Goal: Information Seeking & Learning: Learn about a topic

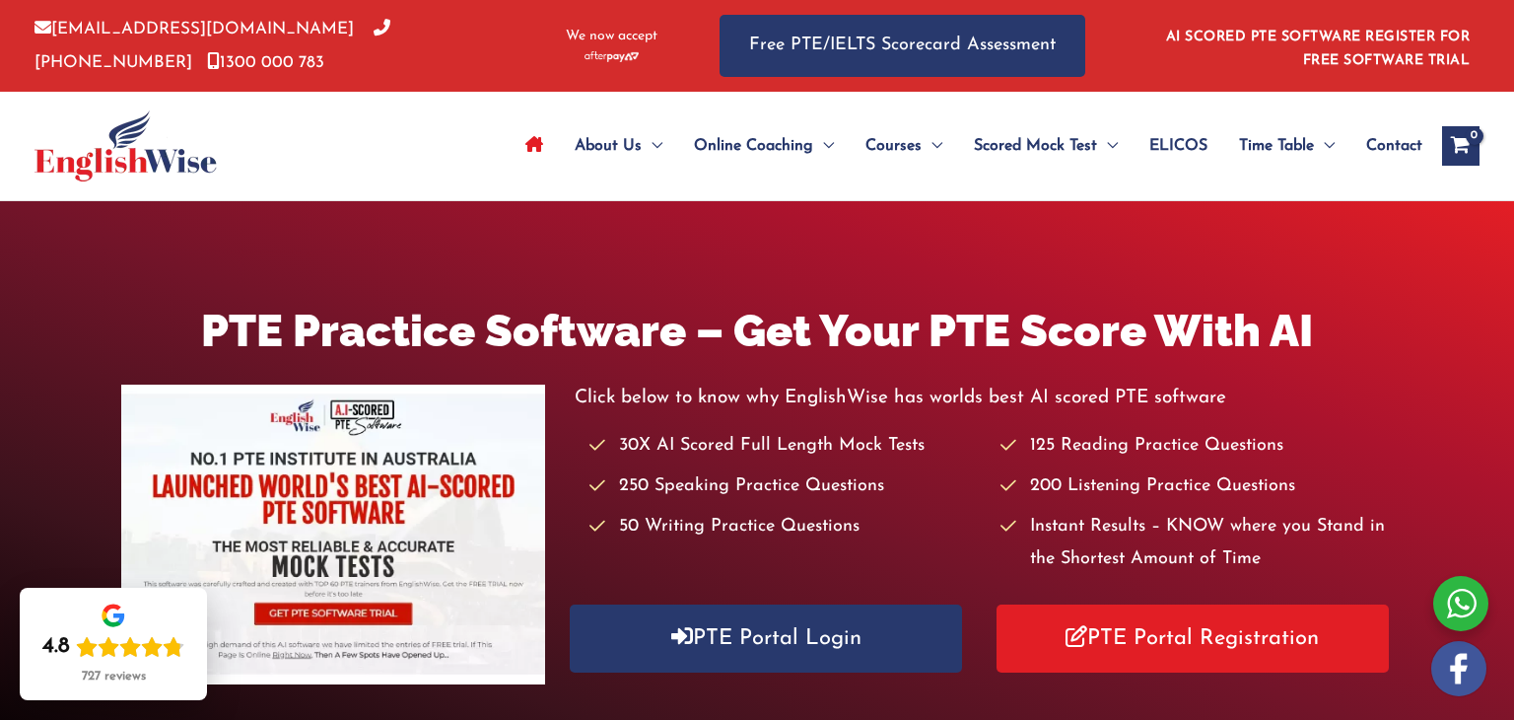
click at [1361, 349] on h1 "PTE Practice Software – Get Your PTE Score With AI" at bounding box center [757, 331] width 1272 height 62
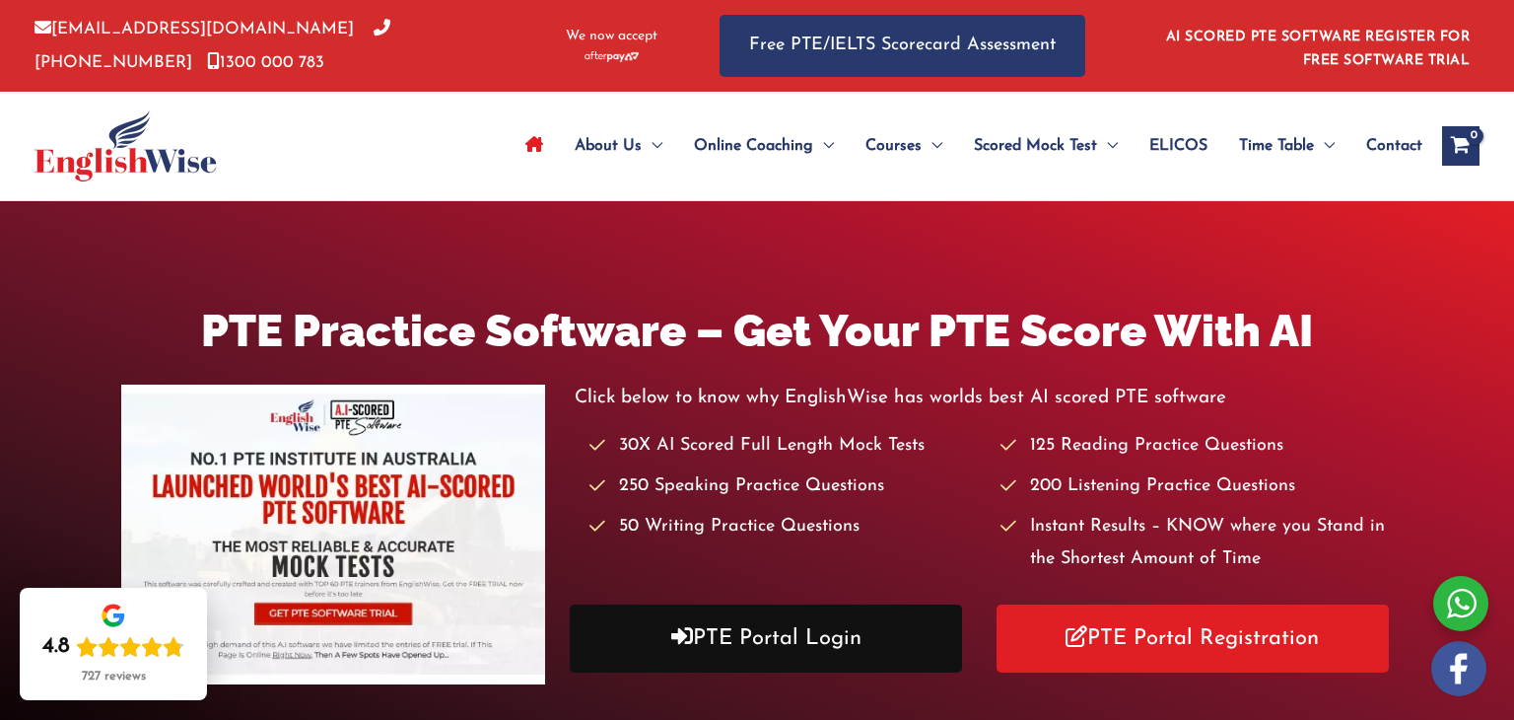
click at [838, 619] on link "PTE Portal Login" at bounding box center [766, 638] width 392 height 68
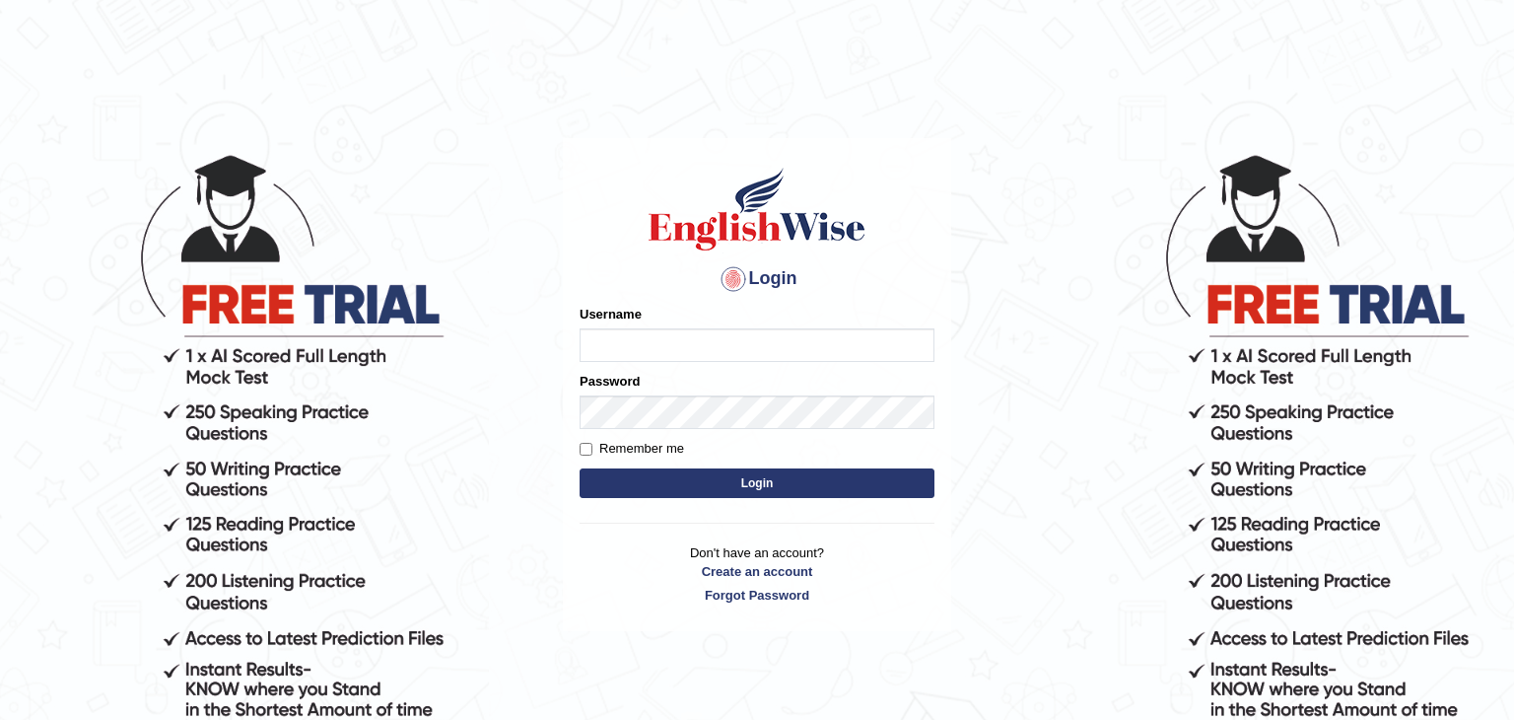
click at [752, 356] on input "Username" at bounding box center [757, 345] width 355 height 34
type input "Amitakumari"
click at [744, 487] on button "Login" at bounding box center [757, 483] width 355 height 30
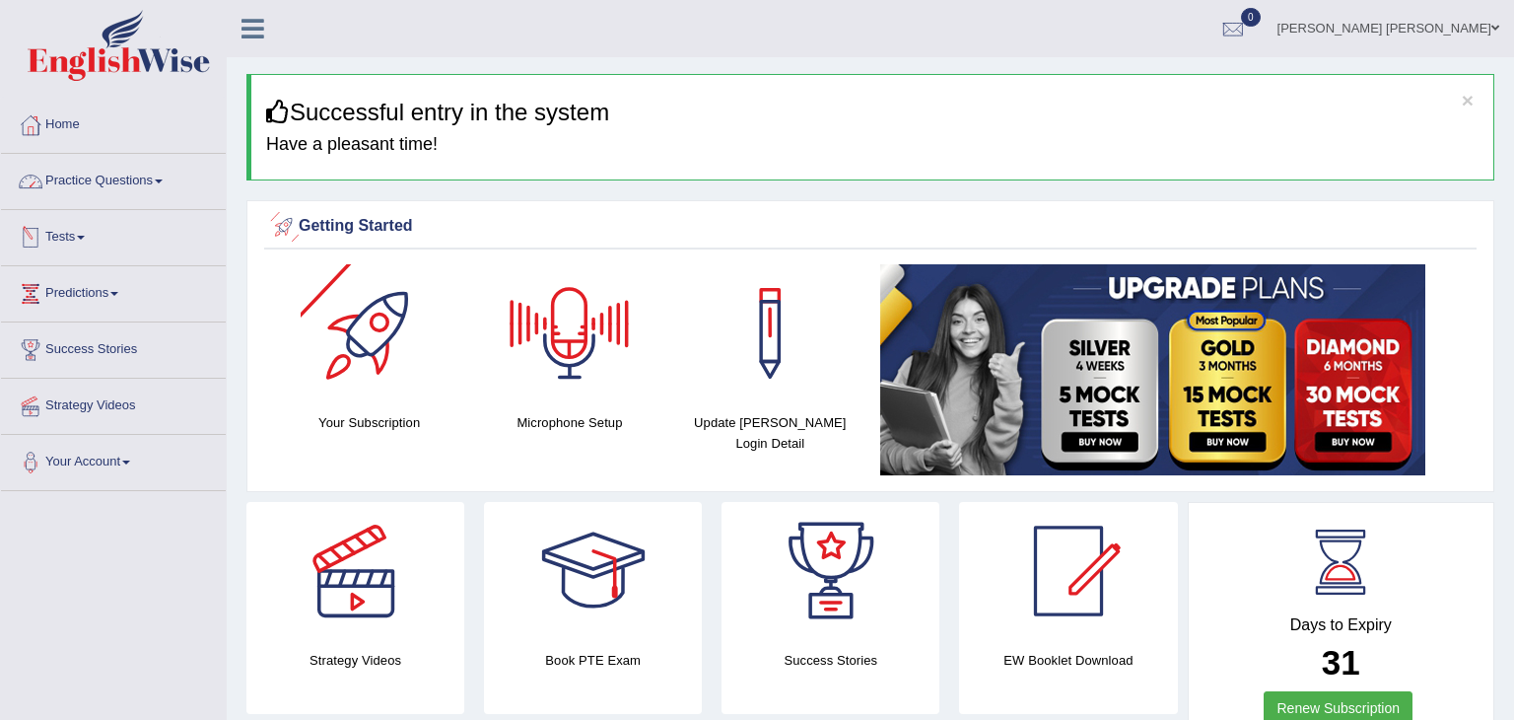
click at [153, 191] on link "Practice Questions" at bounding box center [113, 178] width 225 height 49
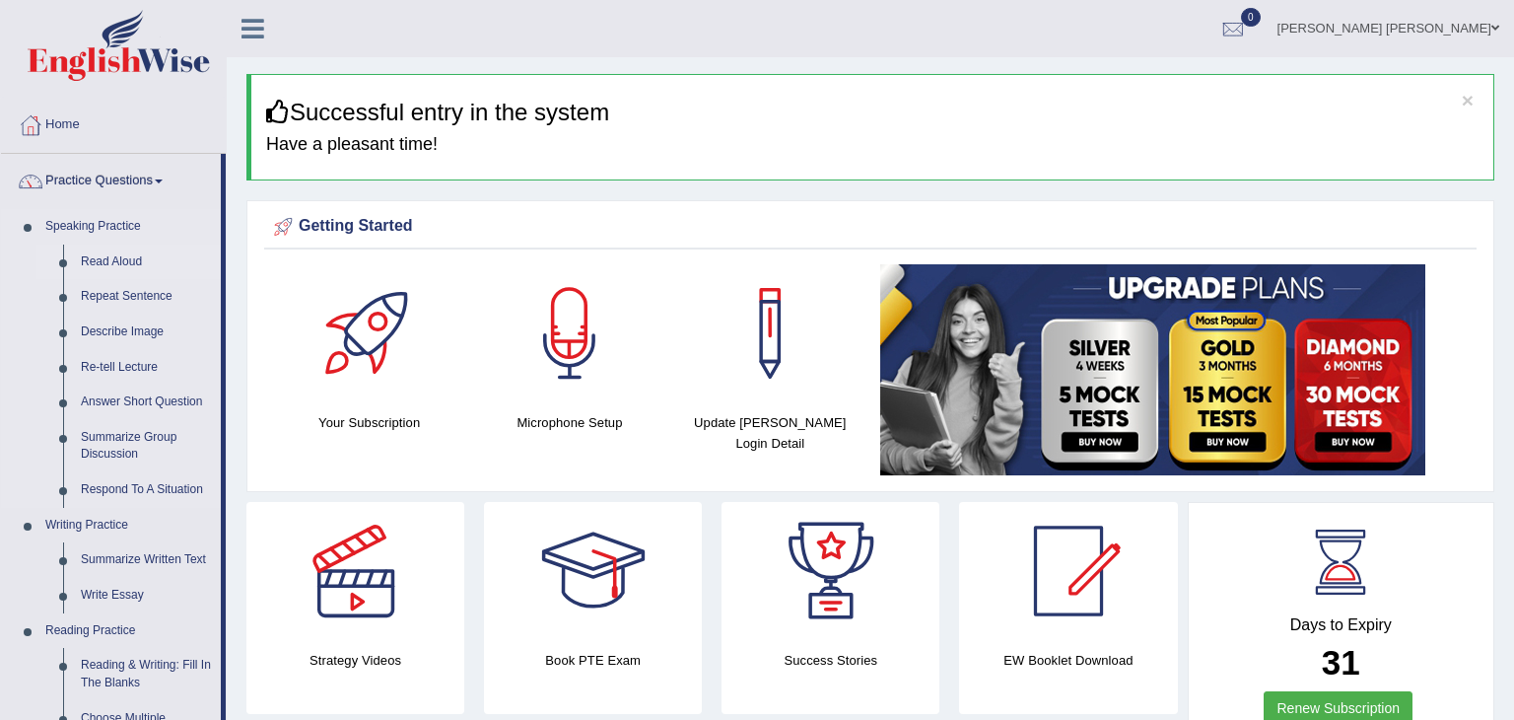
click at [99, 261] on link "Read Aloud" at bounding box center [146, 261] width 149 height 35
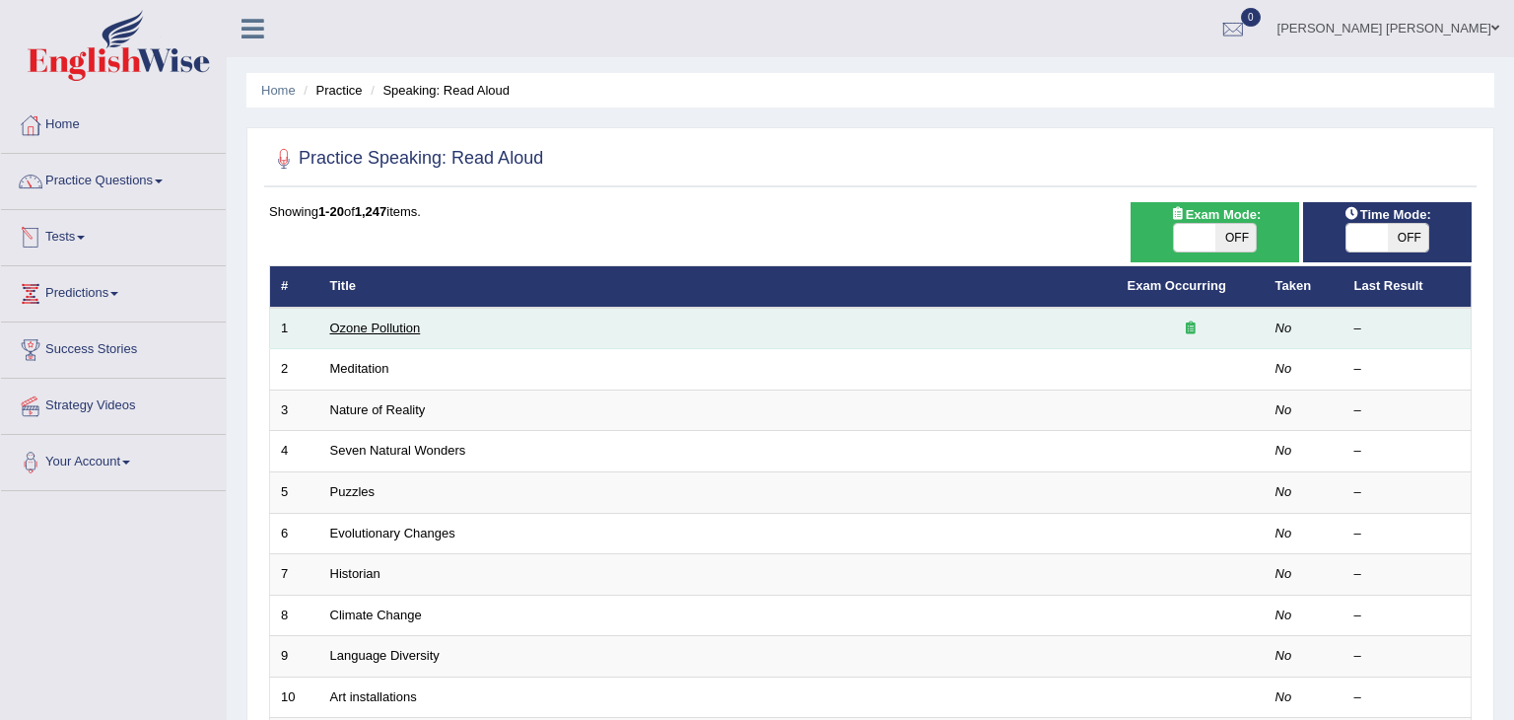
click at [384, 330] on link "Ozone Pollution" at bounding box center [375, 327] width 91 height 15
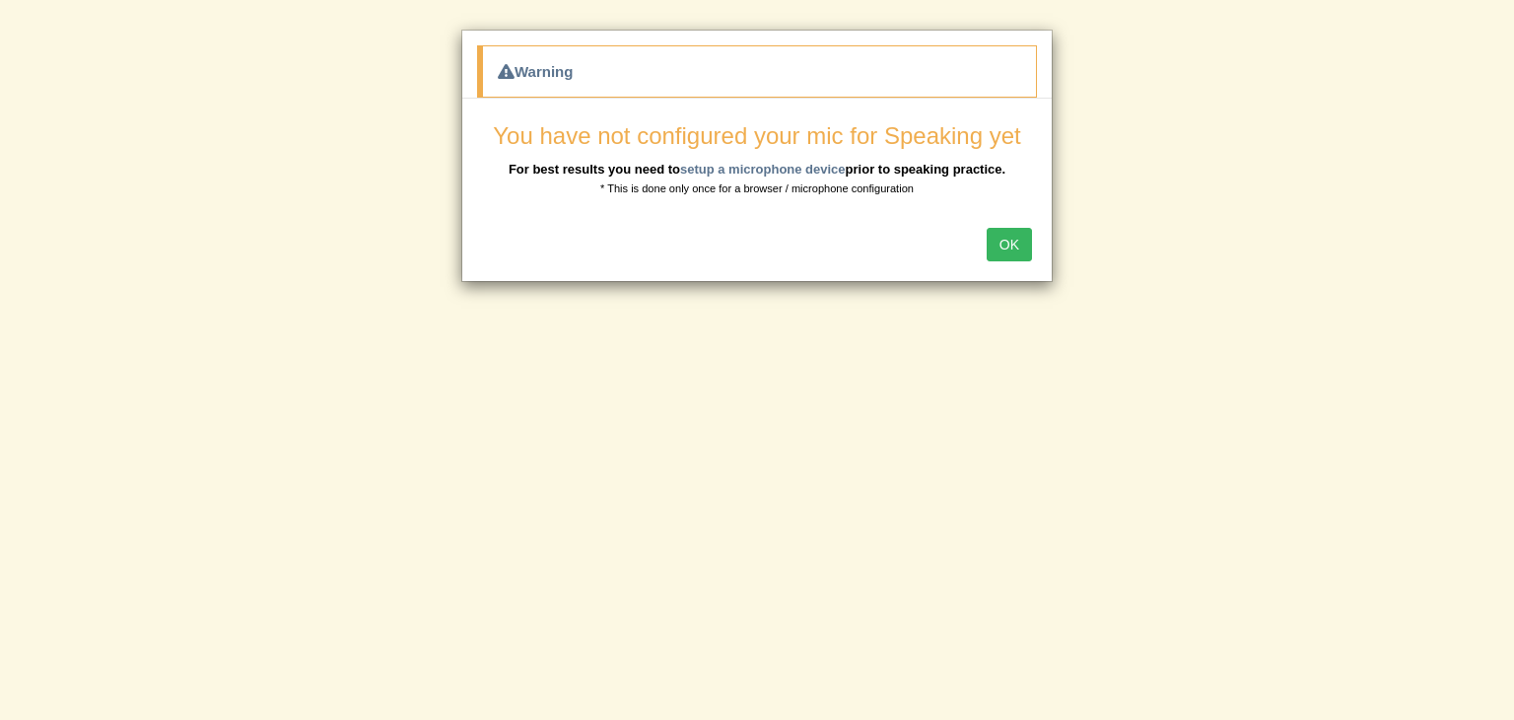
click at [1006, 251] on button "OK" at bounding box center [1009, 245] width 45 height 34
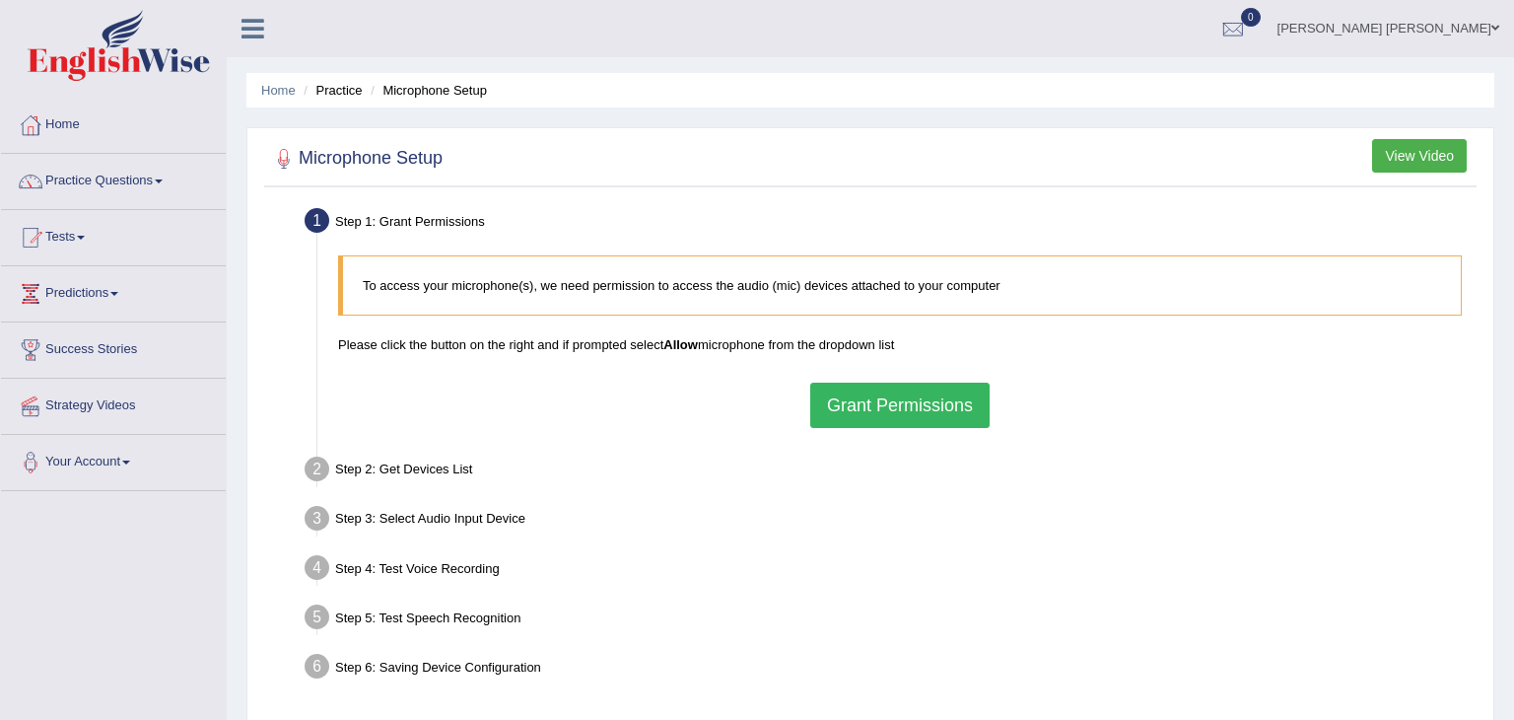
click at [856, 292] on p "To access your microphone(s), we need permission to access the audio (mic) devi…" at bounding box center [902, 285] width 1078 height 19
click at [506, 289] on p "To access your microphone(s), we need permission to access the audio (mic) devi…" at bounding box center [902, 285] width 1078 height 19
click at [871, 394] on button "Grant Permissions" at bounding box center [899, 404] width 179 height 45
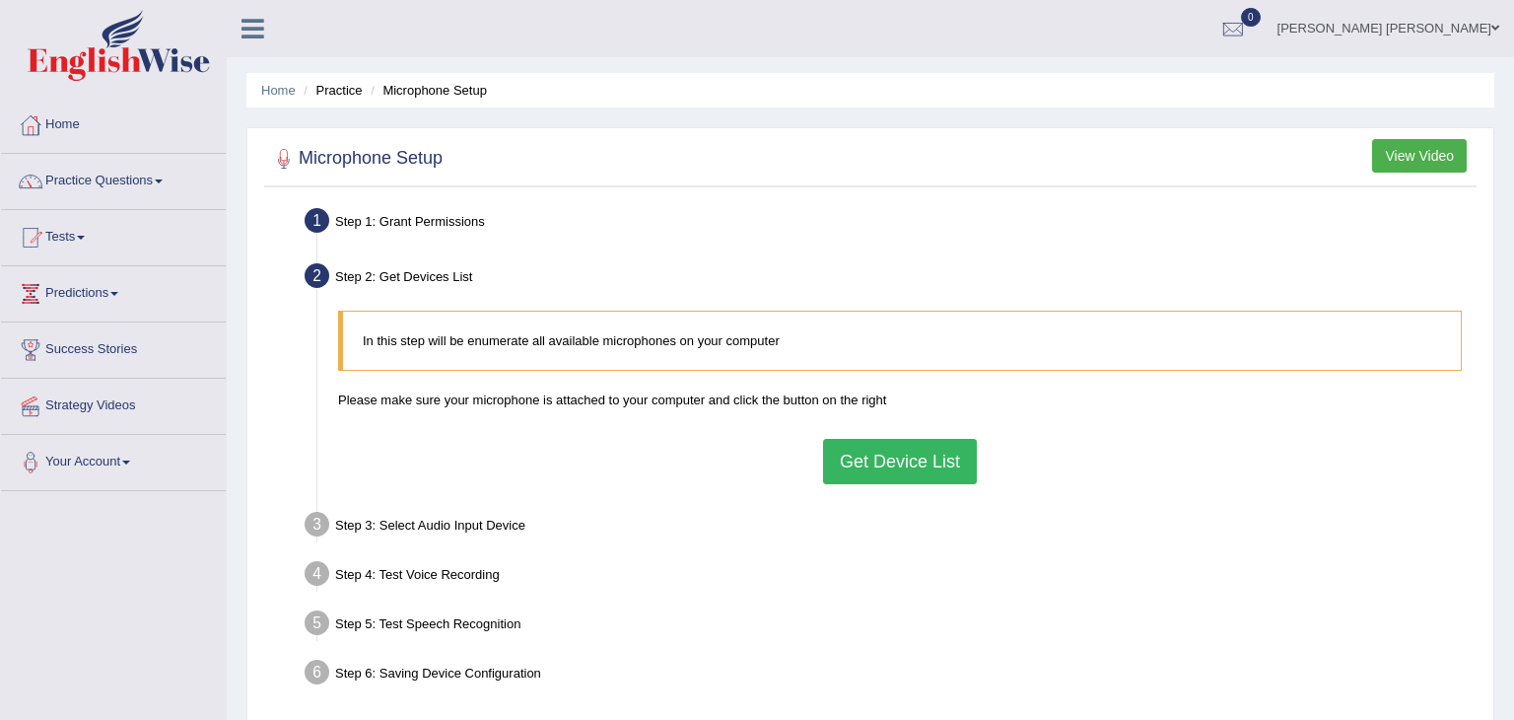
click at [911, 465] on button "Get Device List" at bounding box center [900, 461] width 154 height 45
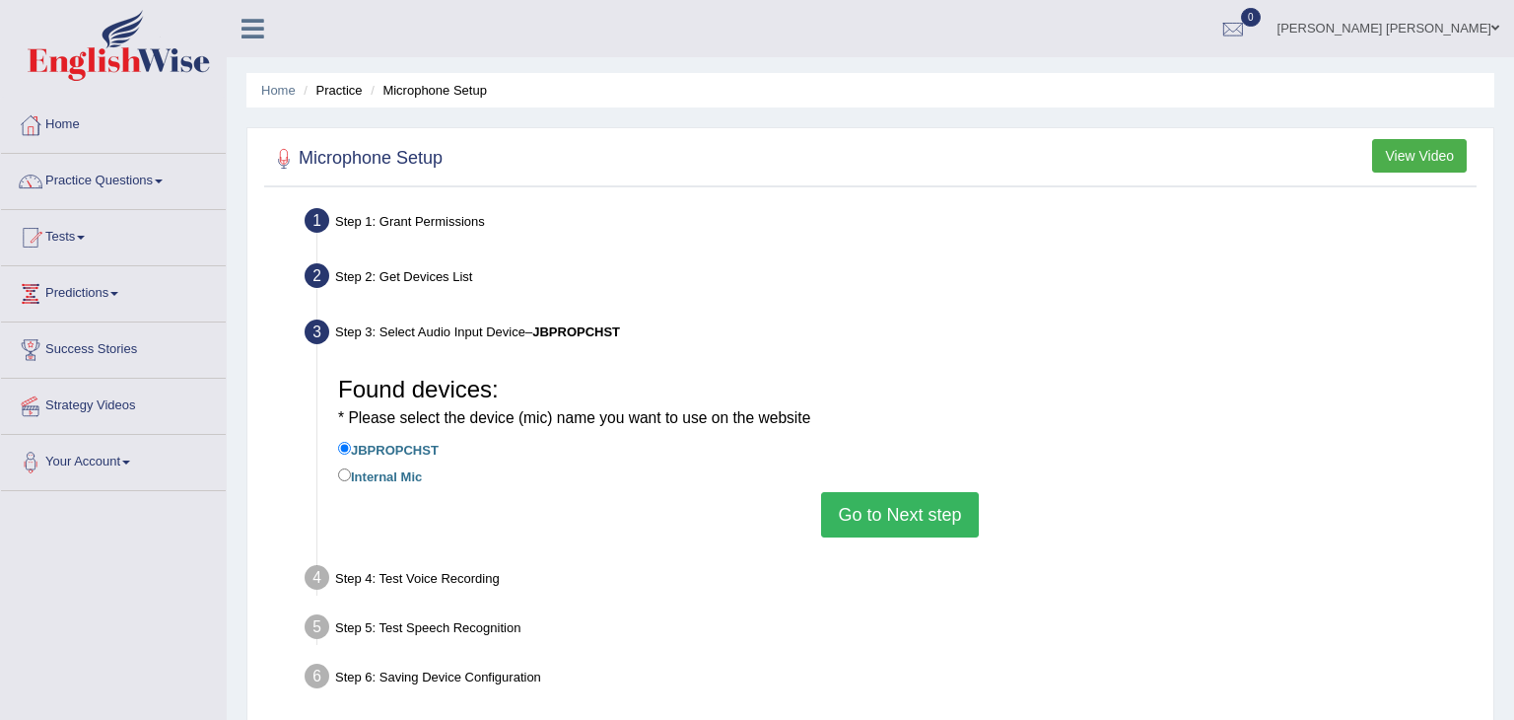
click at [927, 509] on button "Go to Next step" at bounding box center [899, 514] width 157 height 45
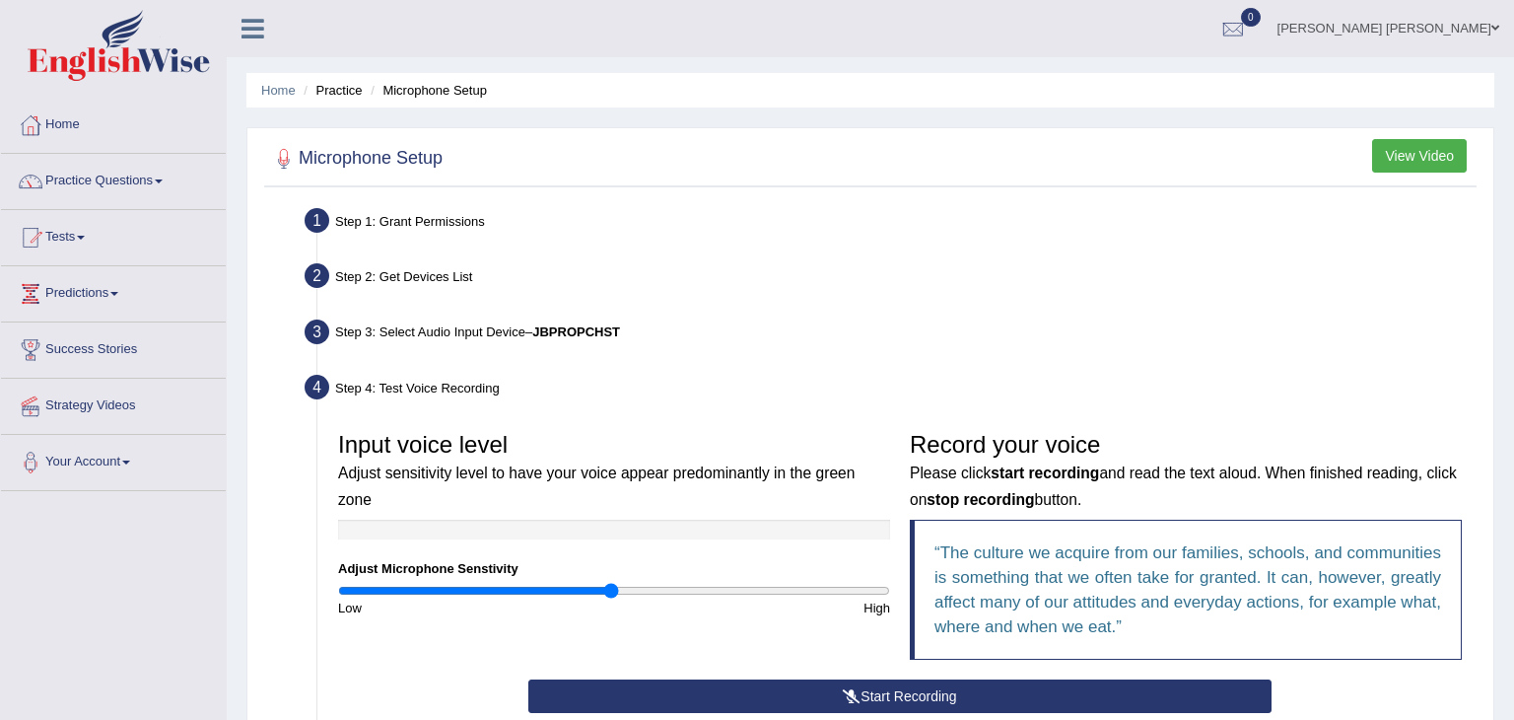
click at [879, 691] on button "Start Recording" at bounding box center [899, 696] width 742 height 34
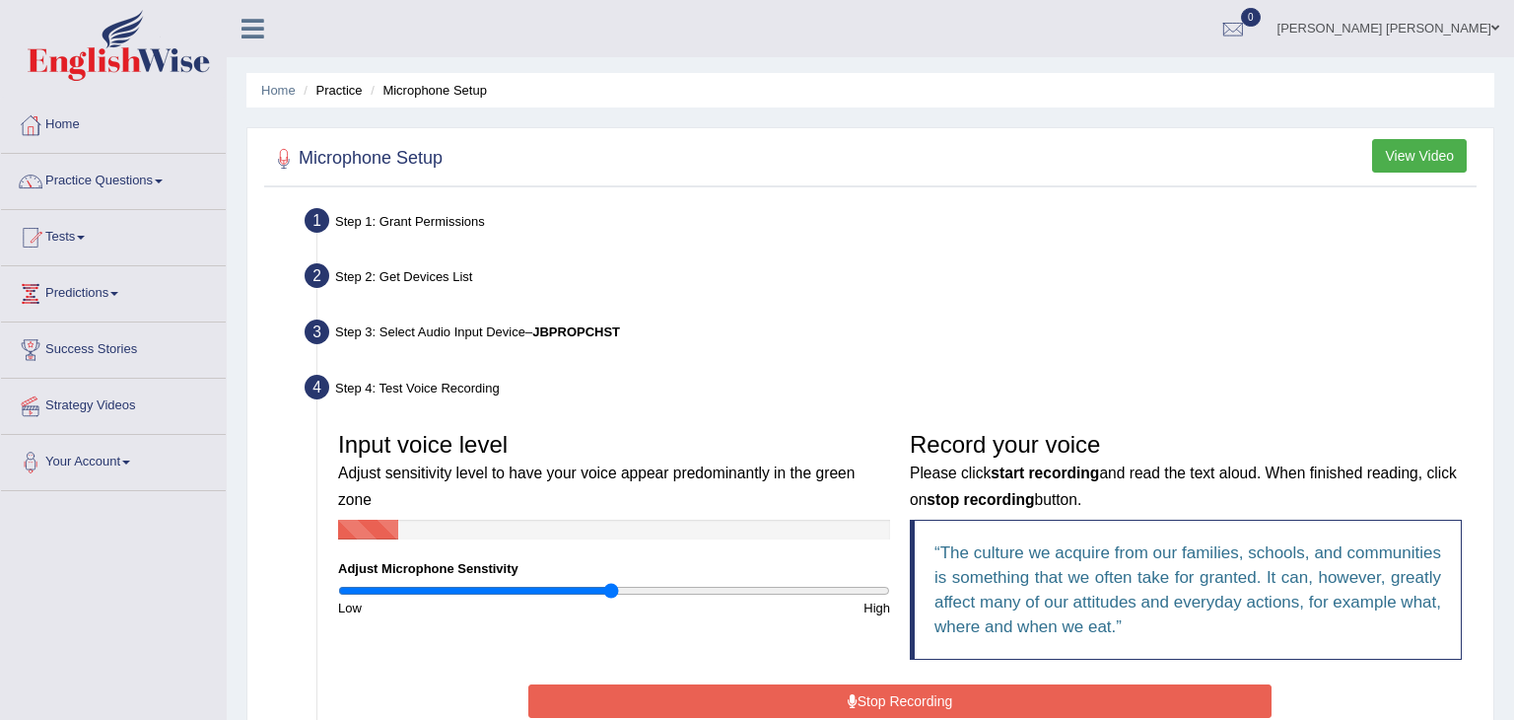
click at [879, 700] on button "Stop Recording" at bounding box center [899, 701] width 742 height 34
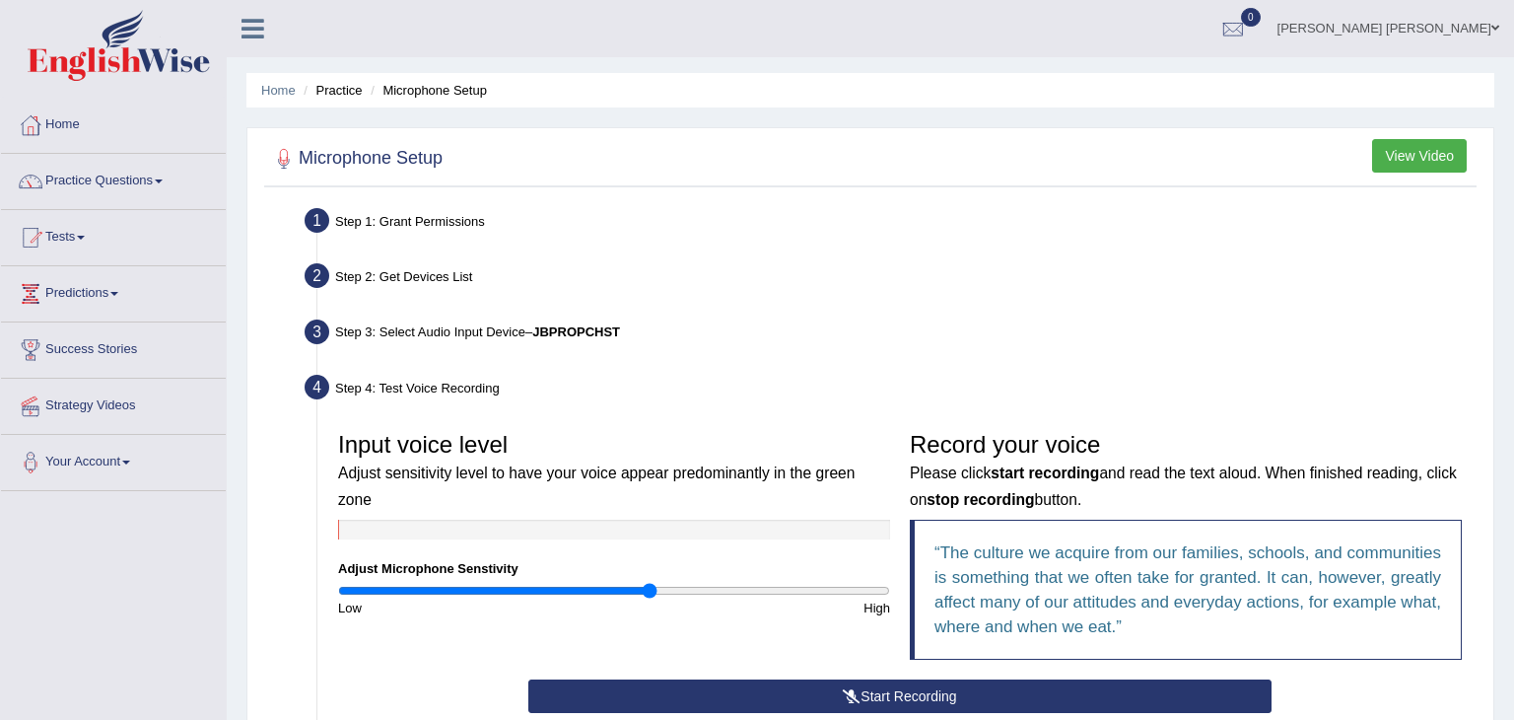
click at [649, 583] on input "range" at bounding box center [614, 591] width 552 height 16
click at [604, 583] on input "range" at bounding box center [614, 591] width 552 height 16
click at [915, 697] on button "Start Recording" at bounding box center [899, 696] width 742 height 34
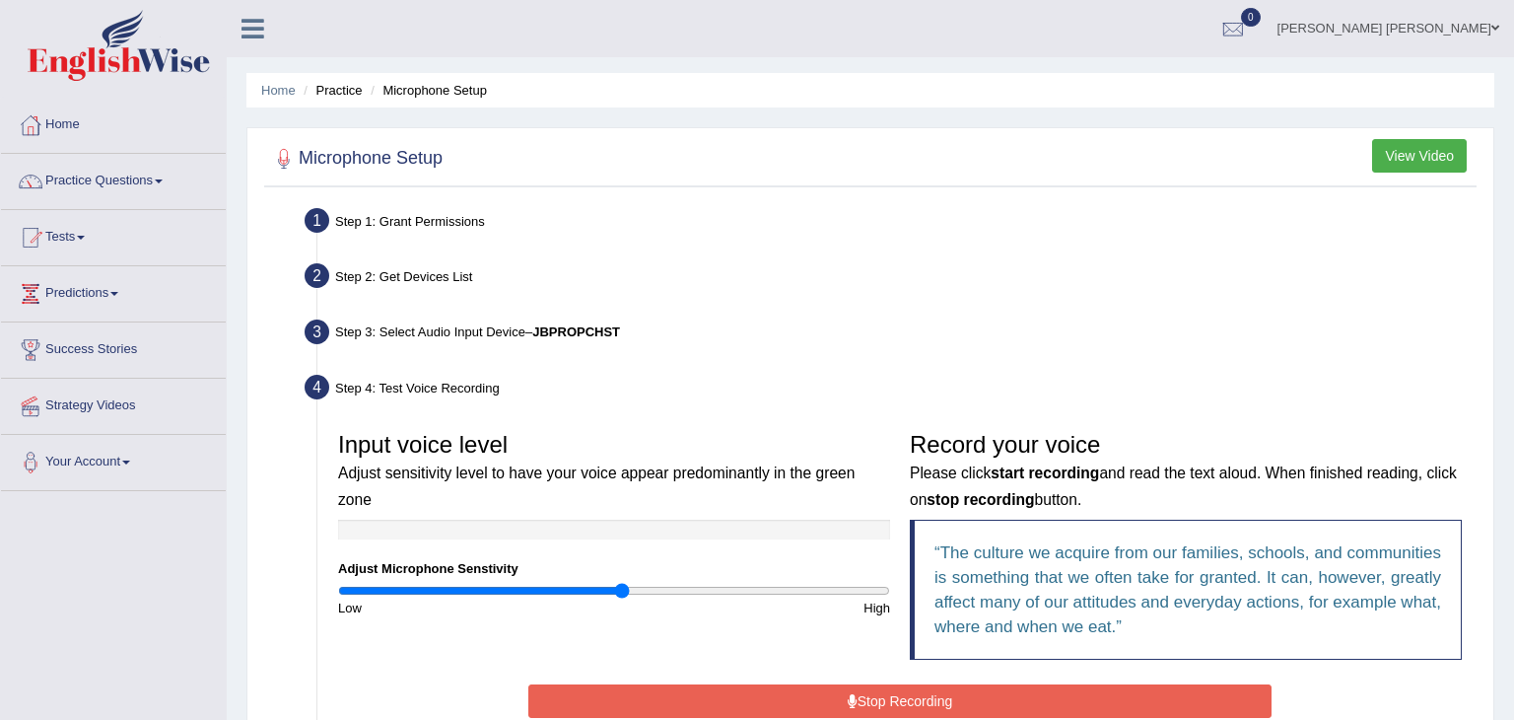
click at [915, 697] on button "Stop Recording" at bounding box center [899, 701] width 742 height 34
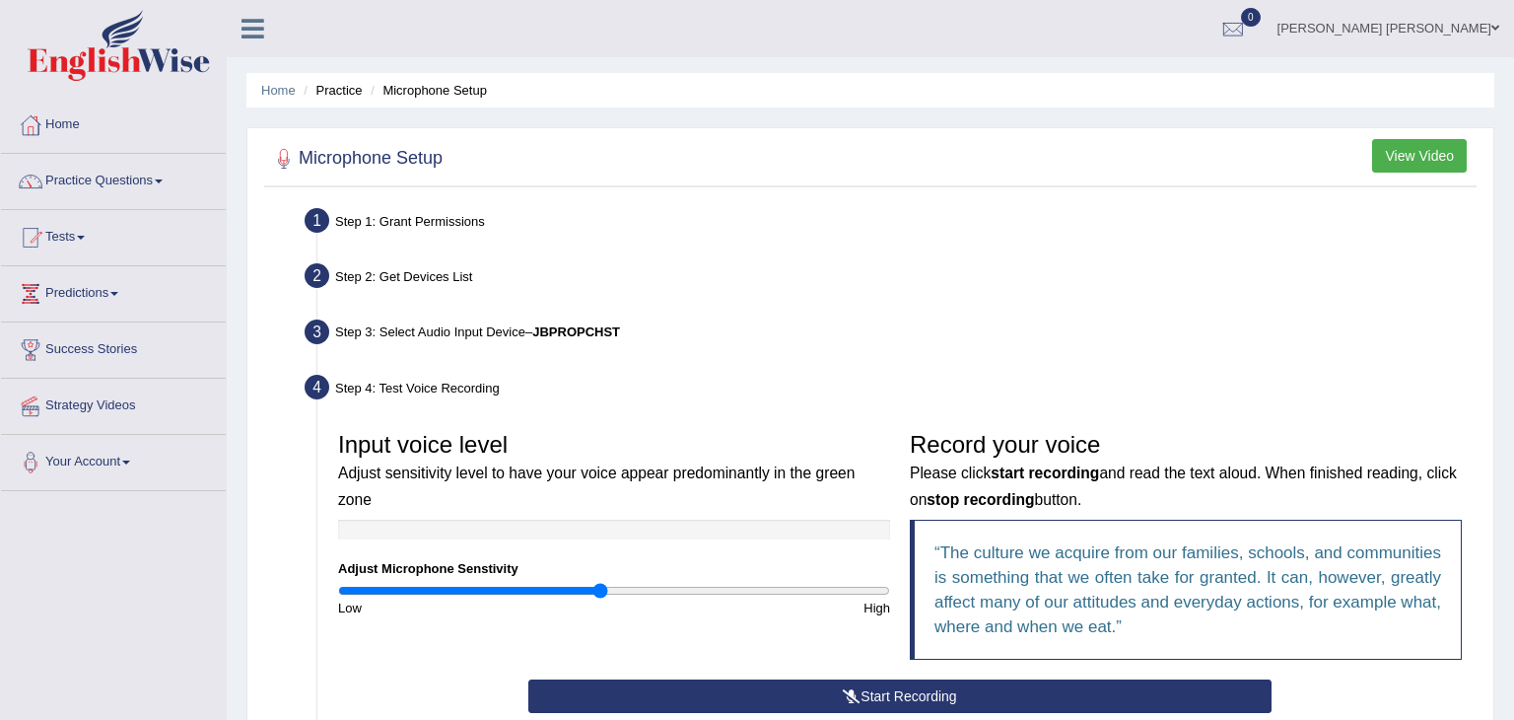
click at [601, 583] on input "range" at bounding box center [614, 591] width 552 height 16
click at [694, 583] on input "range" at bounding box center [614, 591] width 552 height 16
click at [940, 689] on button "Start Recording" at bounding box center [899, 696] width 742 height 34
type input "1.18"
click at [659, 583] on input "range" at bounding box center [614, 591] width 552 height 16
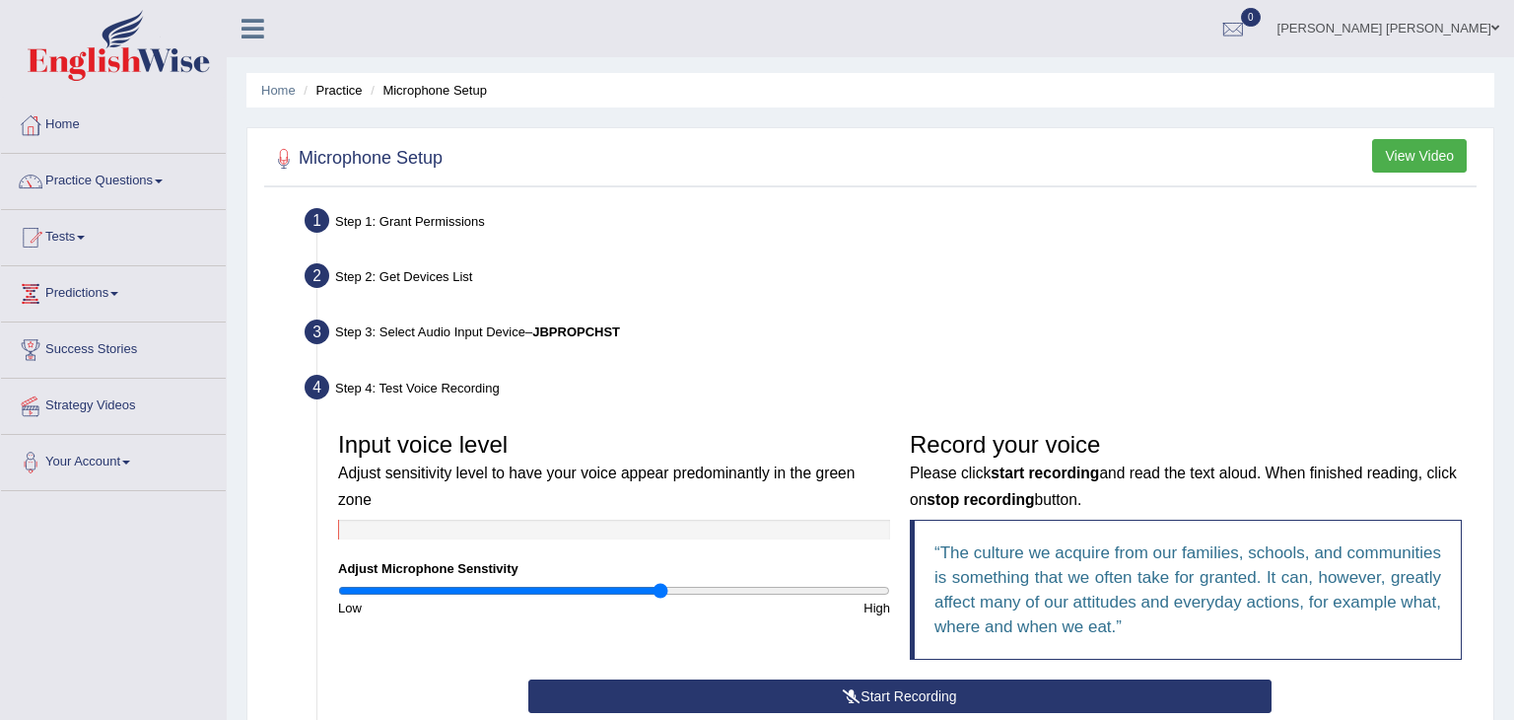
click at [893, 691] on button "Start Recording" at bounding box center [899, 696] width 742 height 34
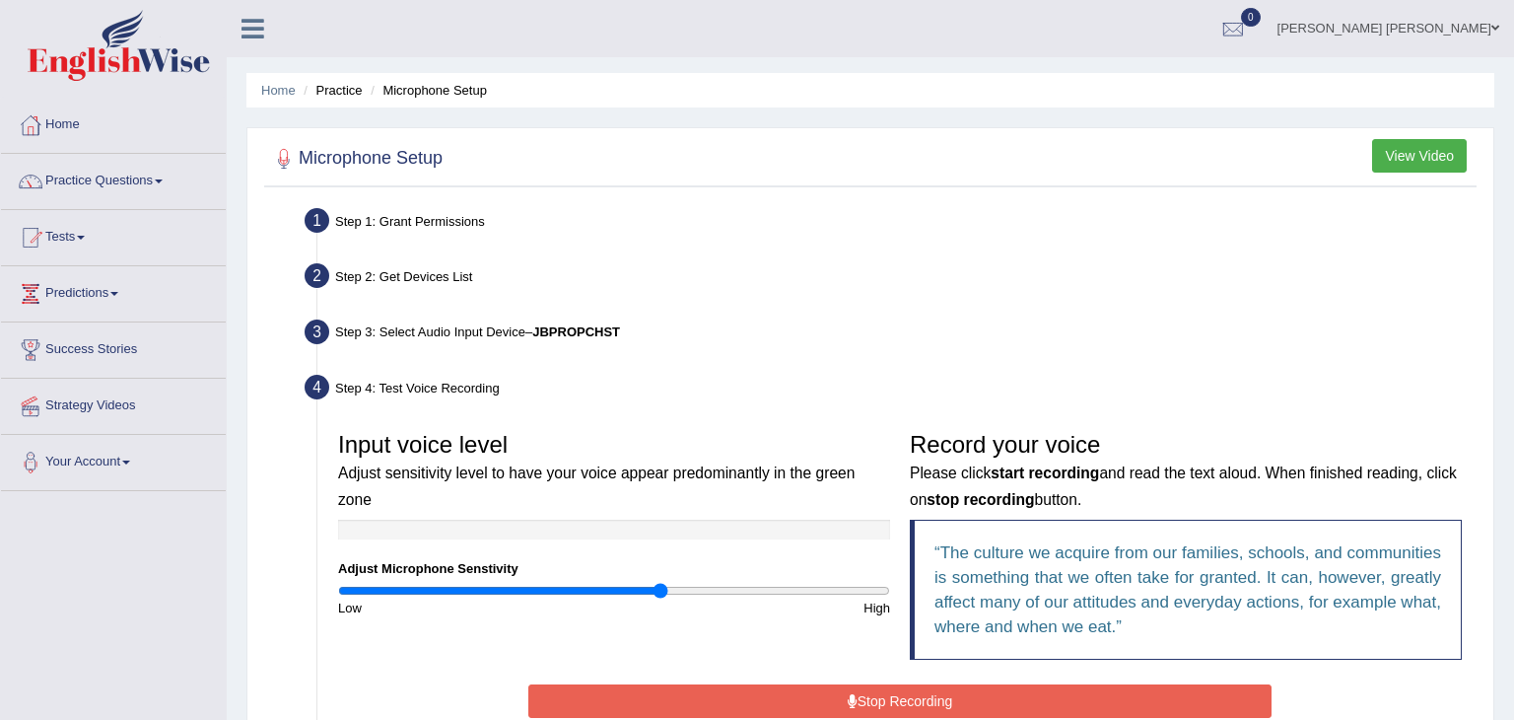
click at [878, 706] on button "Stop Recording" at bounding box center [899, 701] width 742 height 34
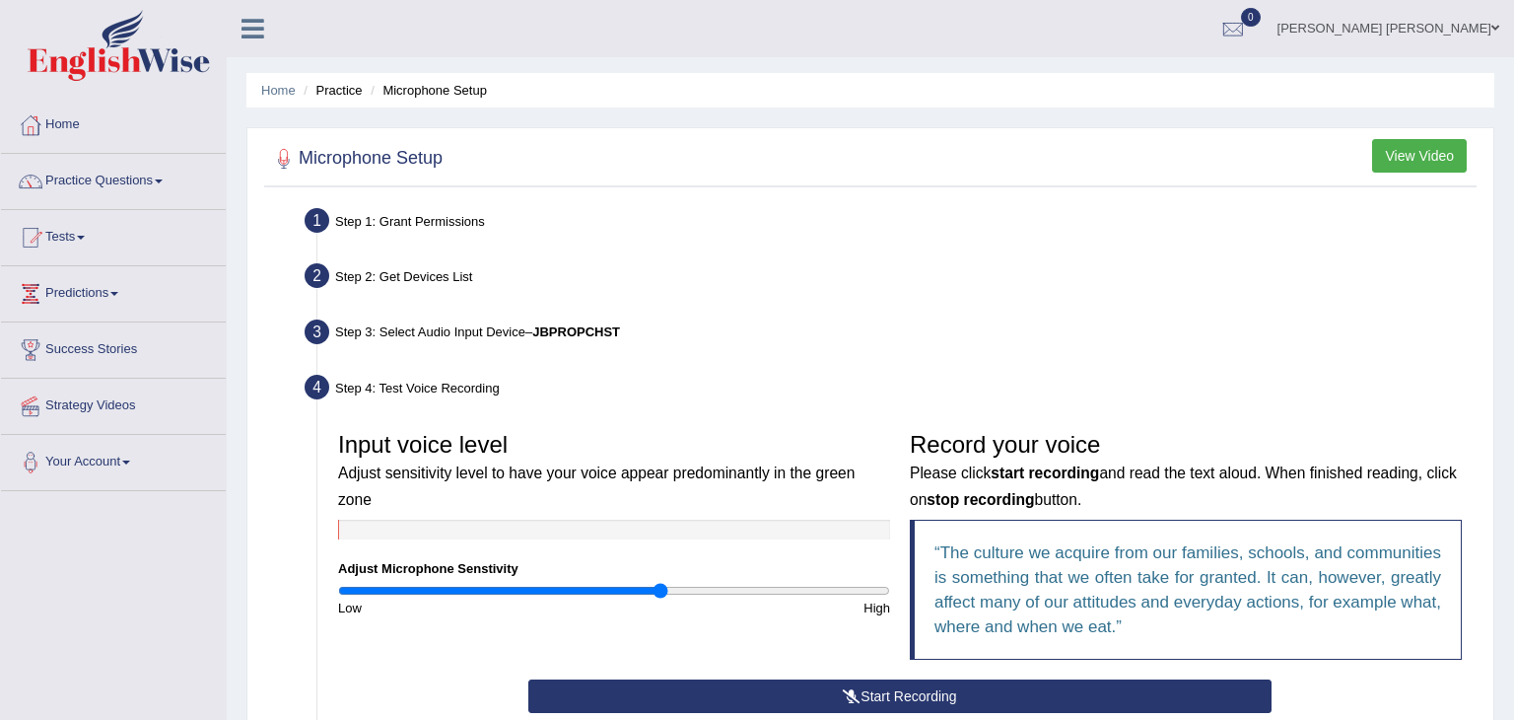
click at [881, 696] on button "Start Recording" at bounding box center [899, 696] width 742 height 34
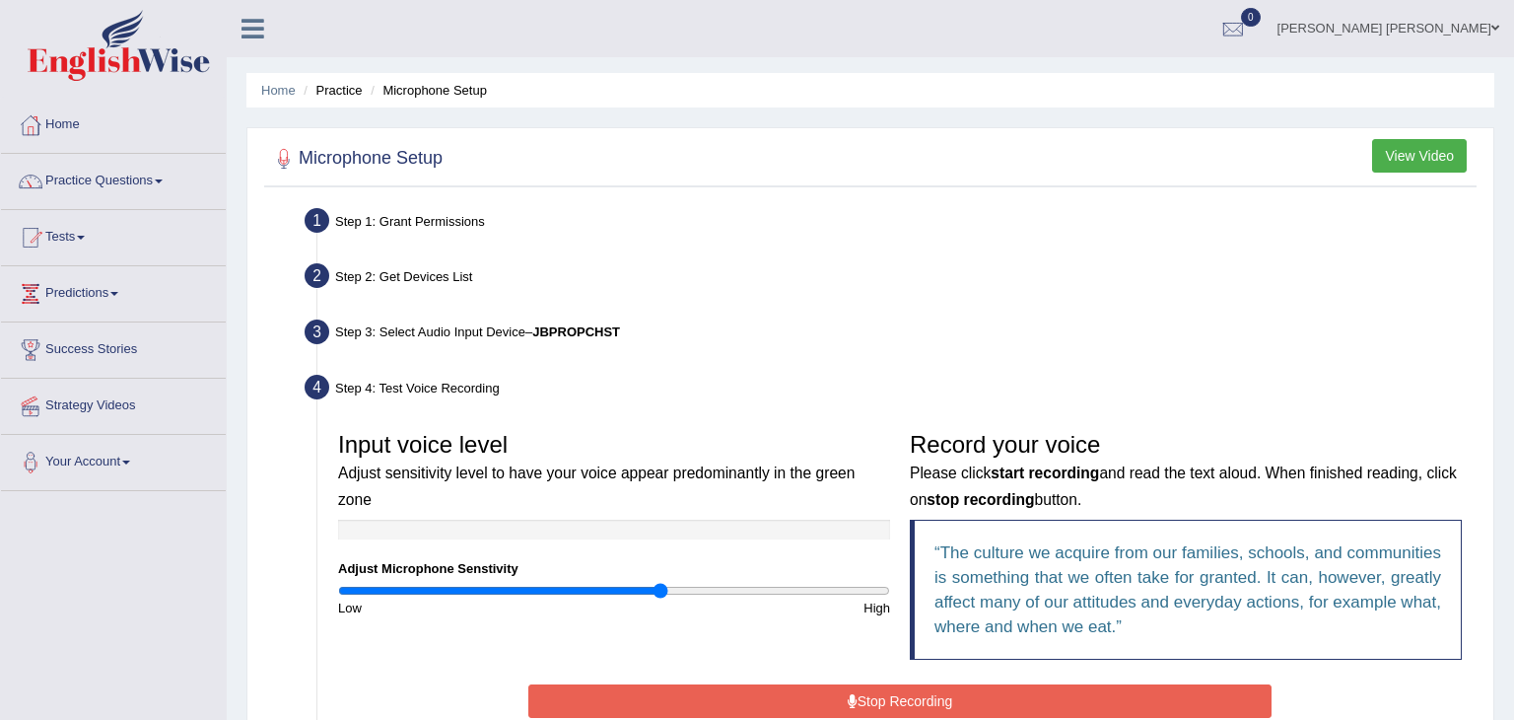
click at [852, 706] on button "Stop Recording" at bounding box center [899, 701] width 742 height 34
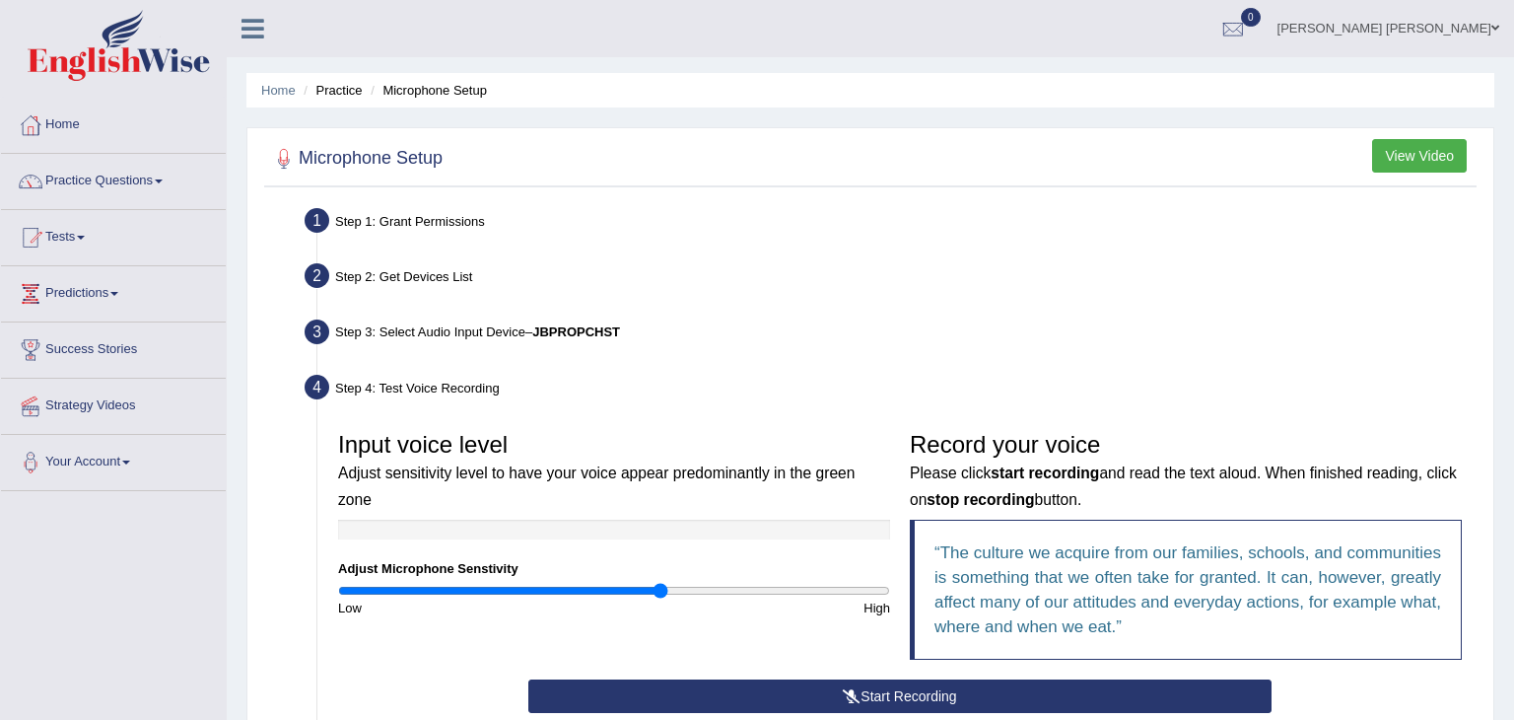
click at [895, 692] on button "Start Recording" at bounding box center [899, 696] width 742 height 34
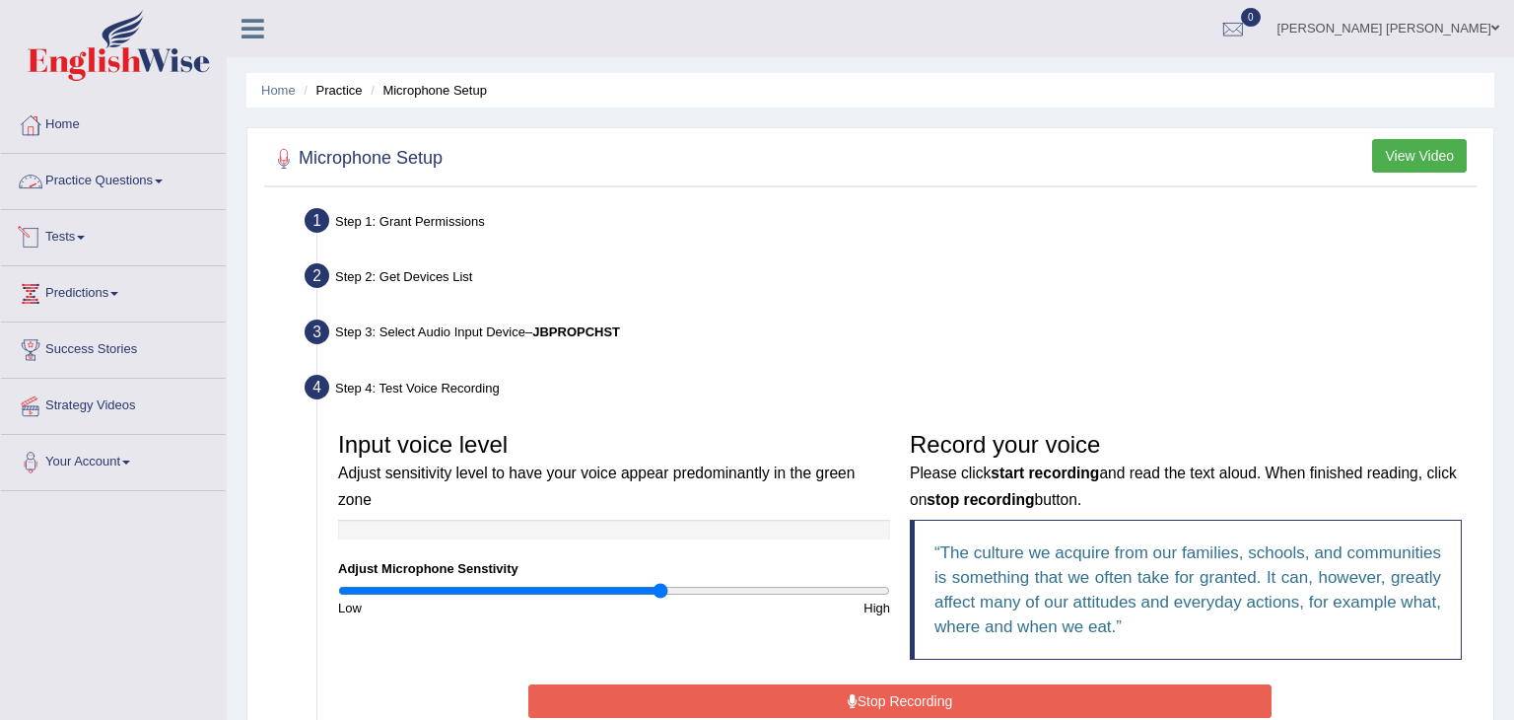
click at [118, 180] on link "Practice Questions" at bounding box center [113, 178] width 225 height 49
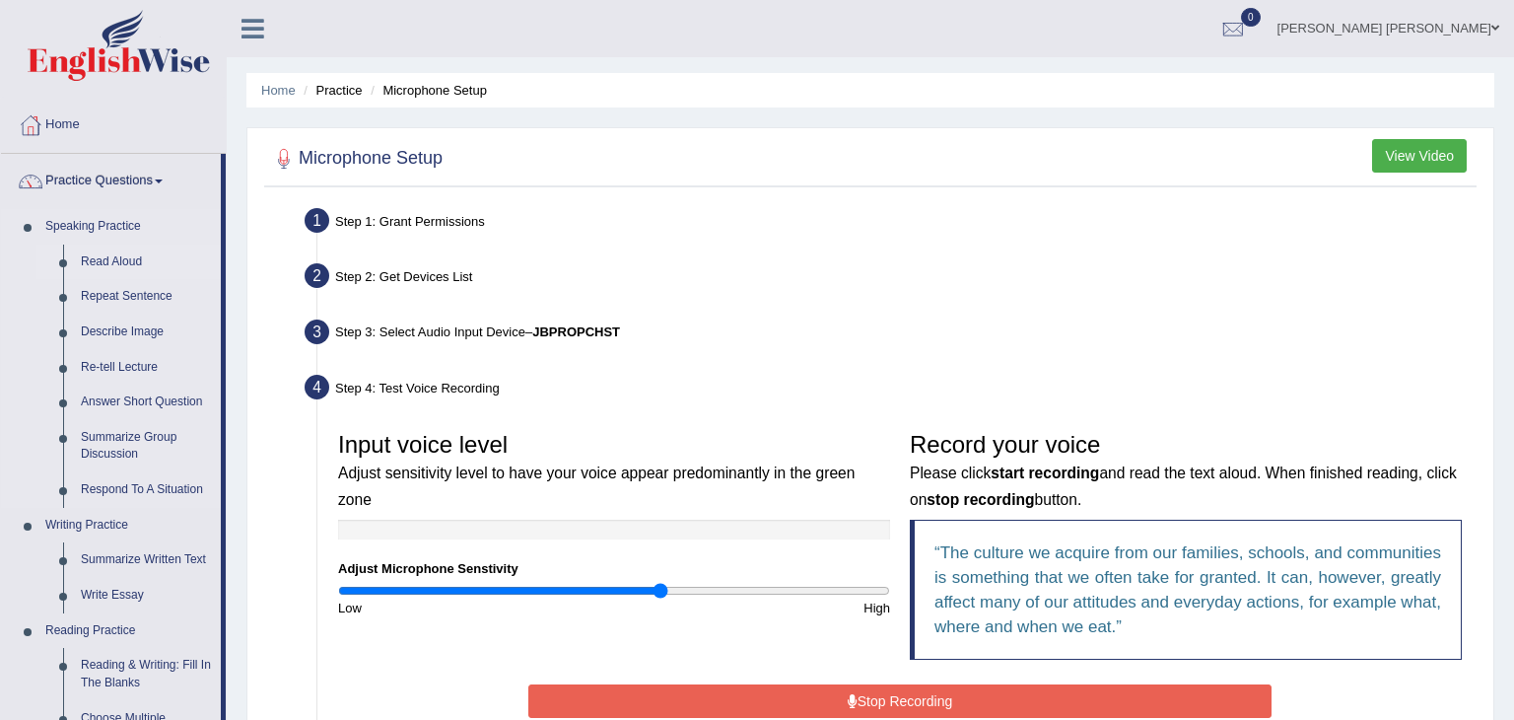
click at [111, 262] on link "Read Aloud" at bounding box center [146, 261] width 149 height 35
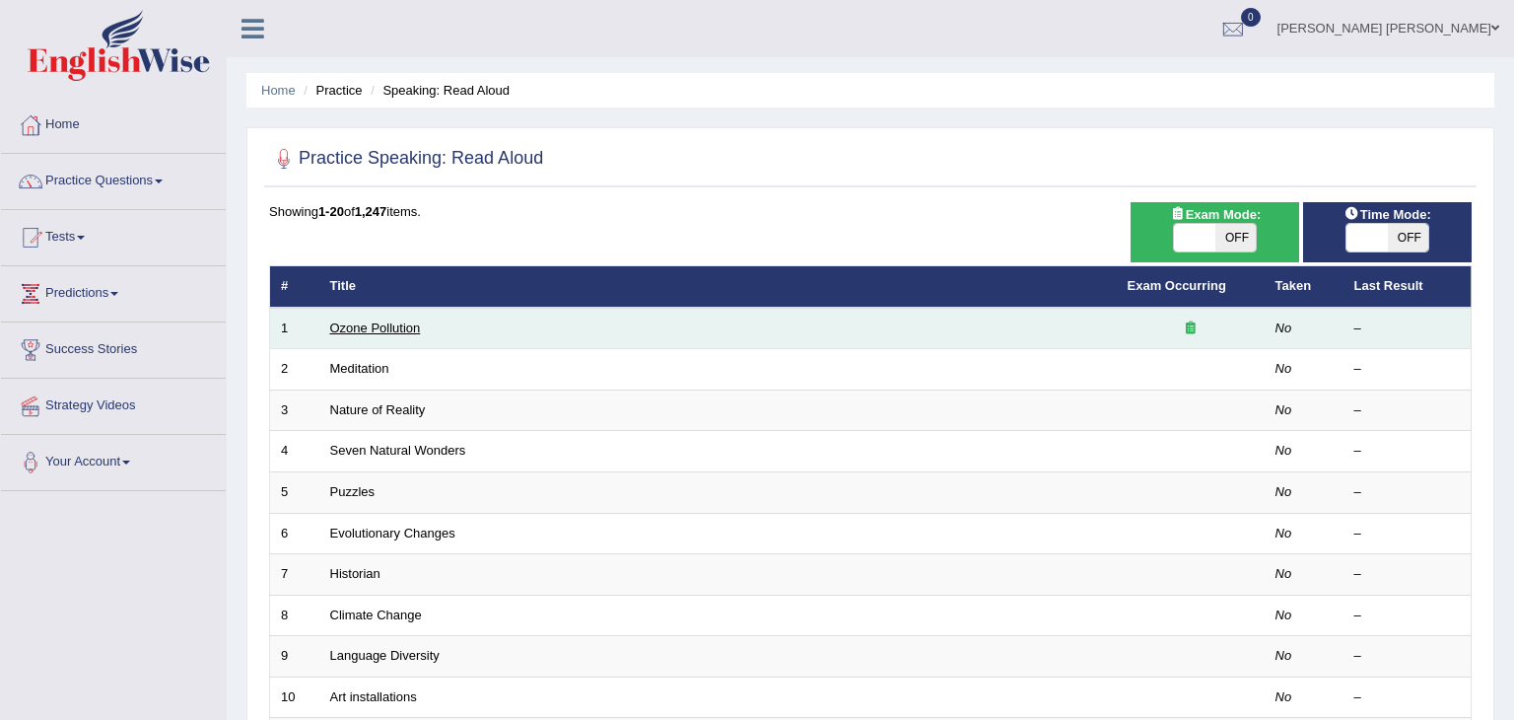
click at [357, 320] on link "Ozone Pollution" at bounding box center [375, 327] width 91 height 15
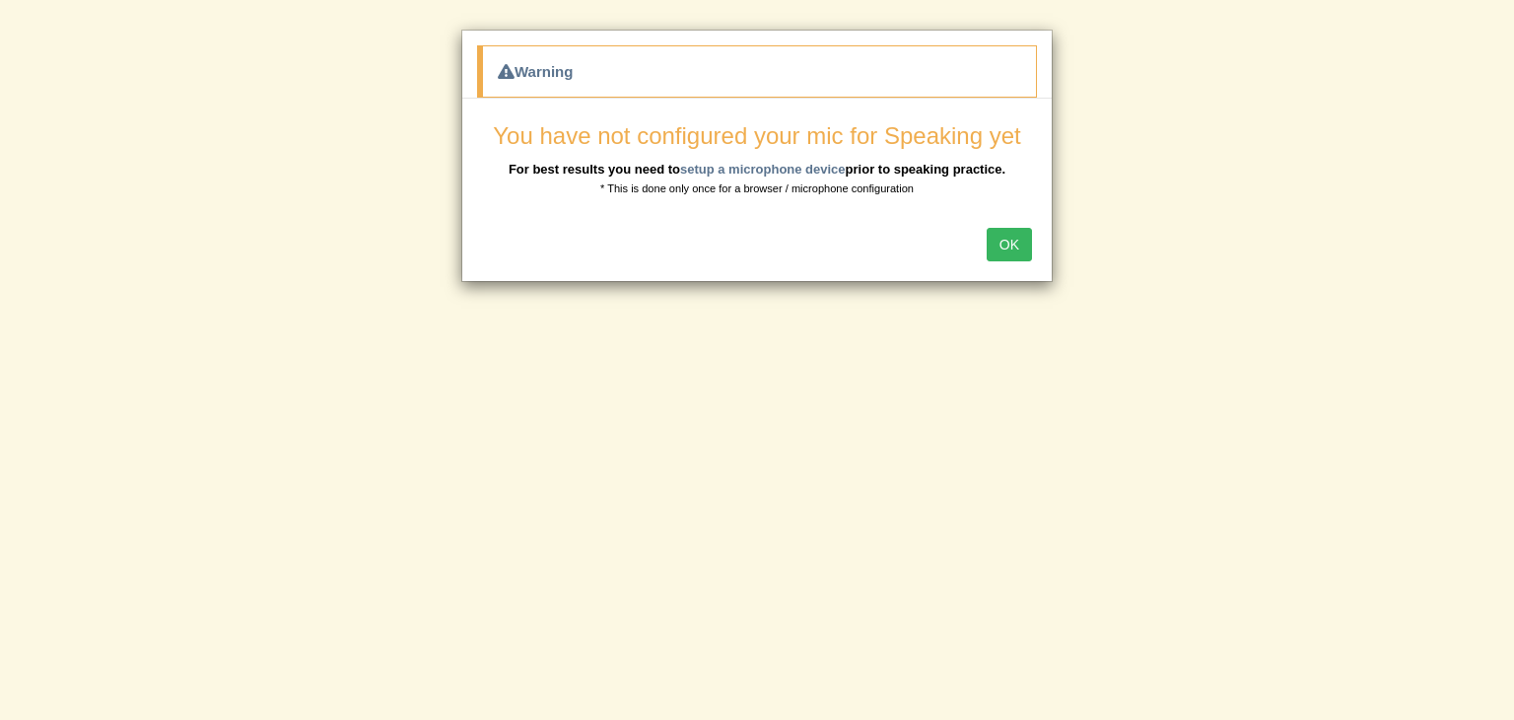
click at [1003, 247] on button "OK" at bounding box center [1009, 245] width 45 height 34
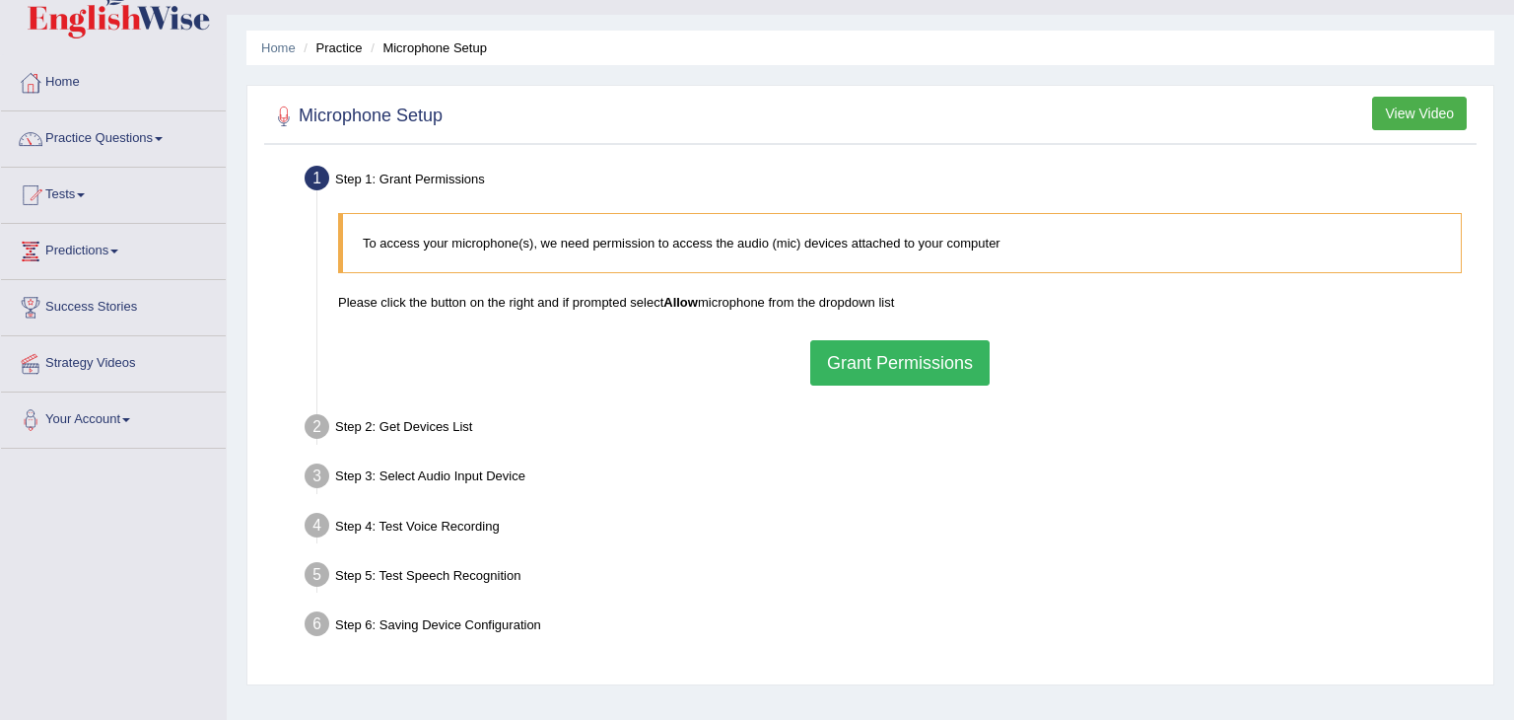
scroll to position [39, 0]
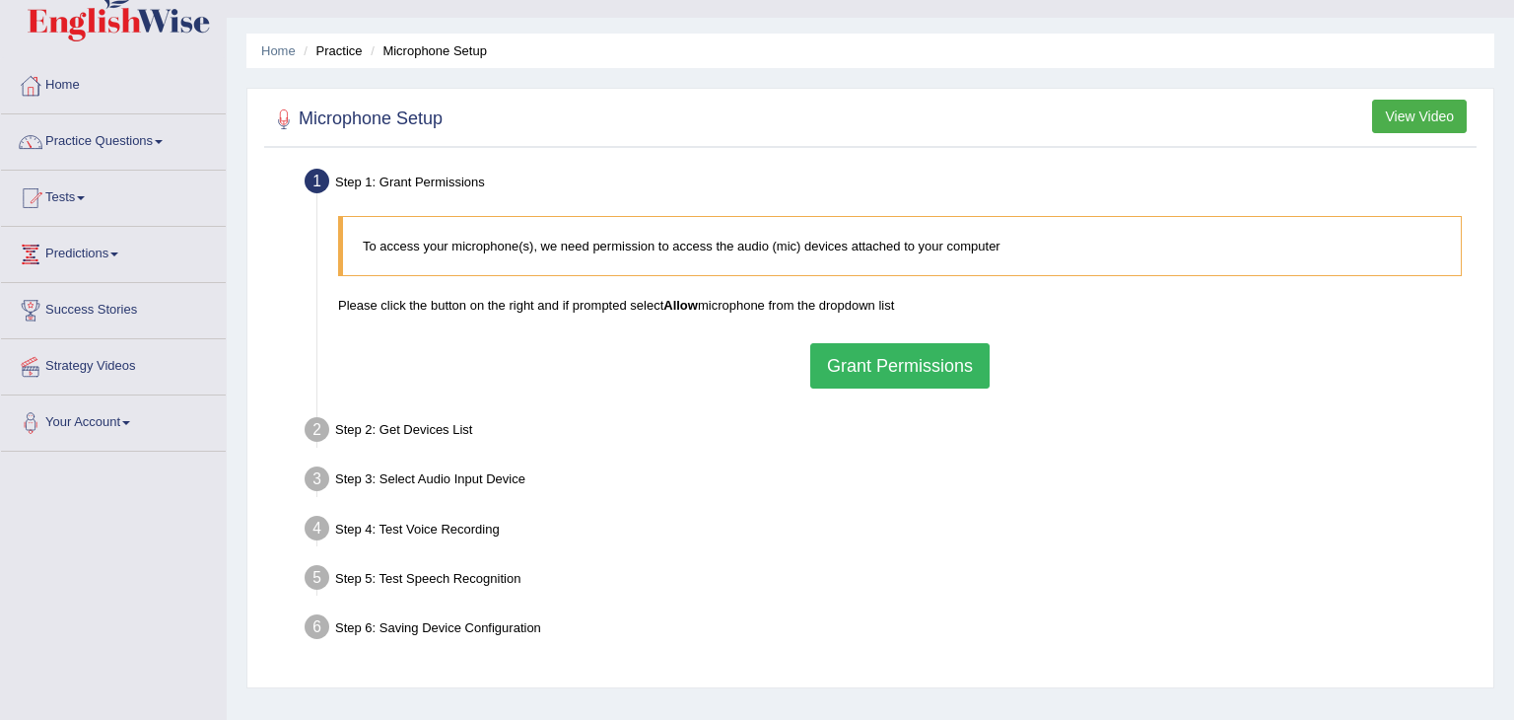
click at [883, 371] on button "Grant Permissions" at bounding box center [899, 365] width 179 height 45
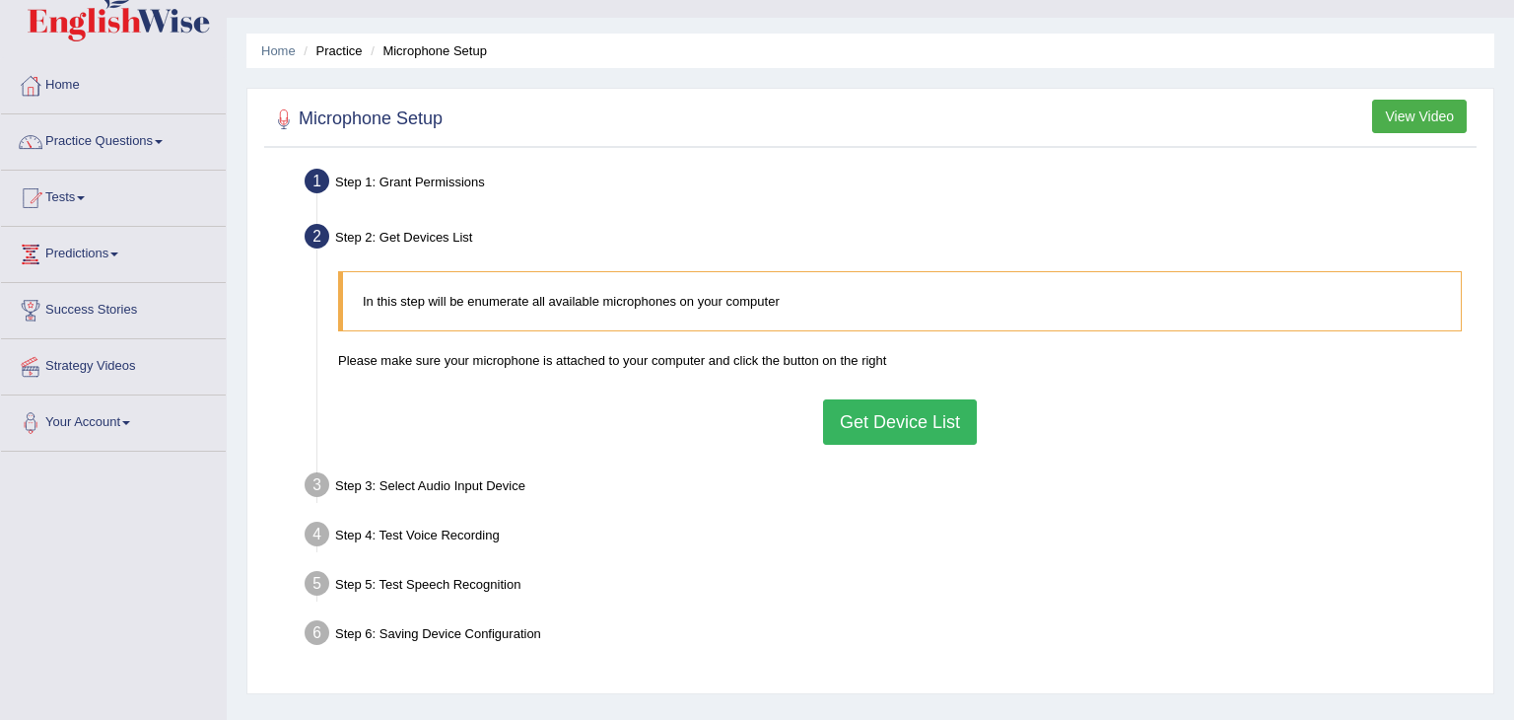
click at [891, 409] on button "Get Device List" at bounding box center [900, 421] width 154 height 45
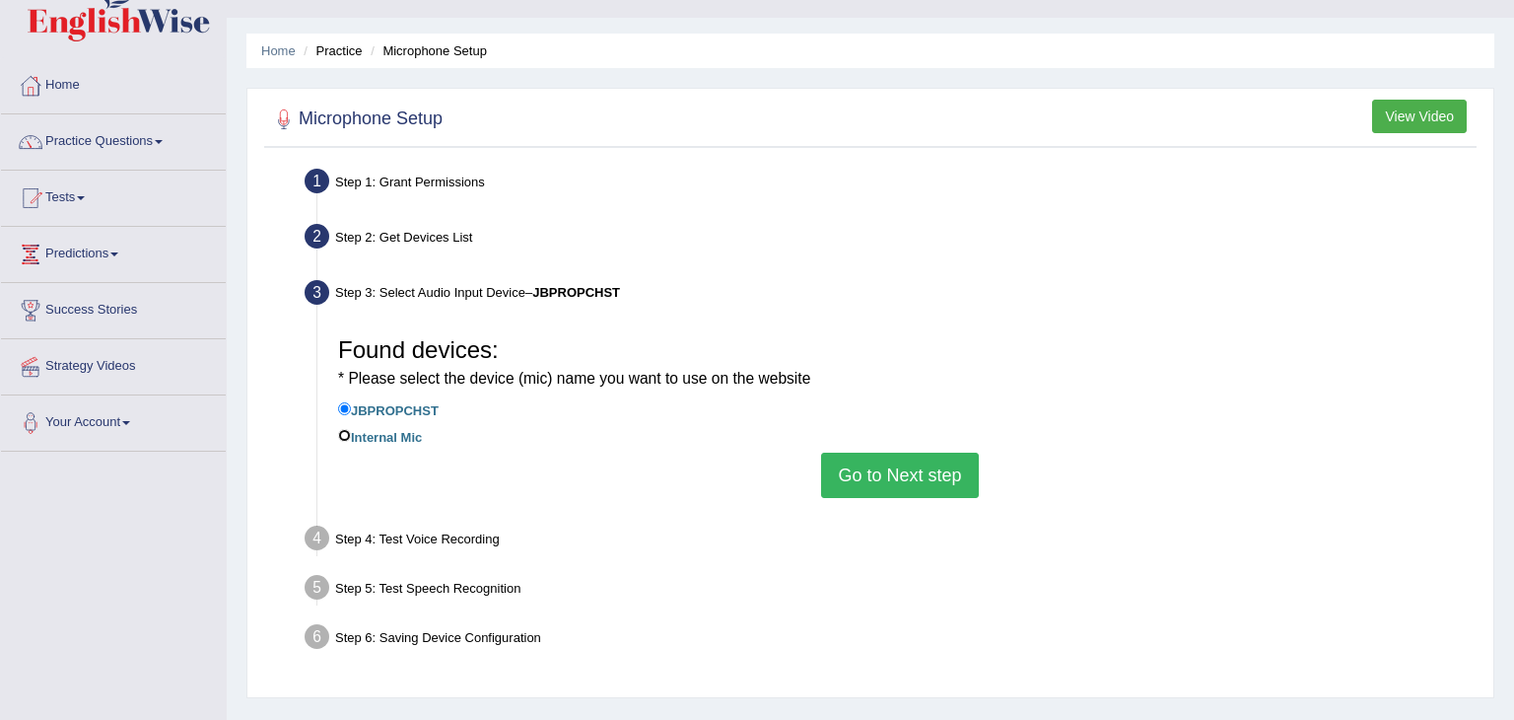
click at [348, 435] on input "Internal Mic" at bounding box center [344, 435] width 13 height 13
radio input "true"
click at [345, 405] on input "JBPROPCHST" at bounding box center [344, 408] width 13 height 13
radio input "true"
click at [907, 478] on button "Go to Next step" at bounding box center [899, 474] width 157 height 45
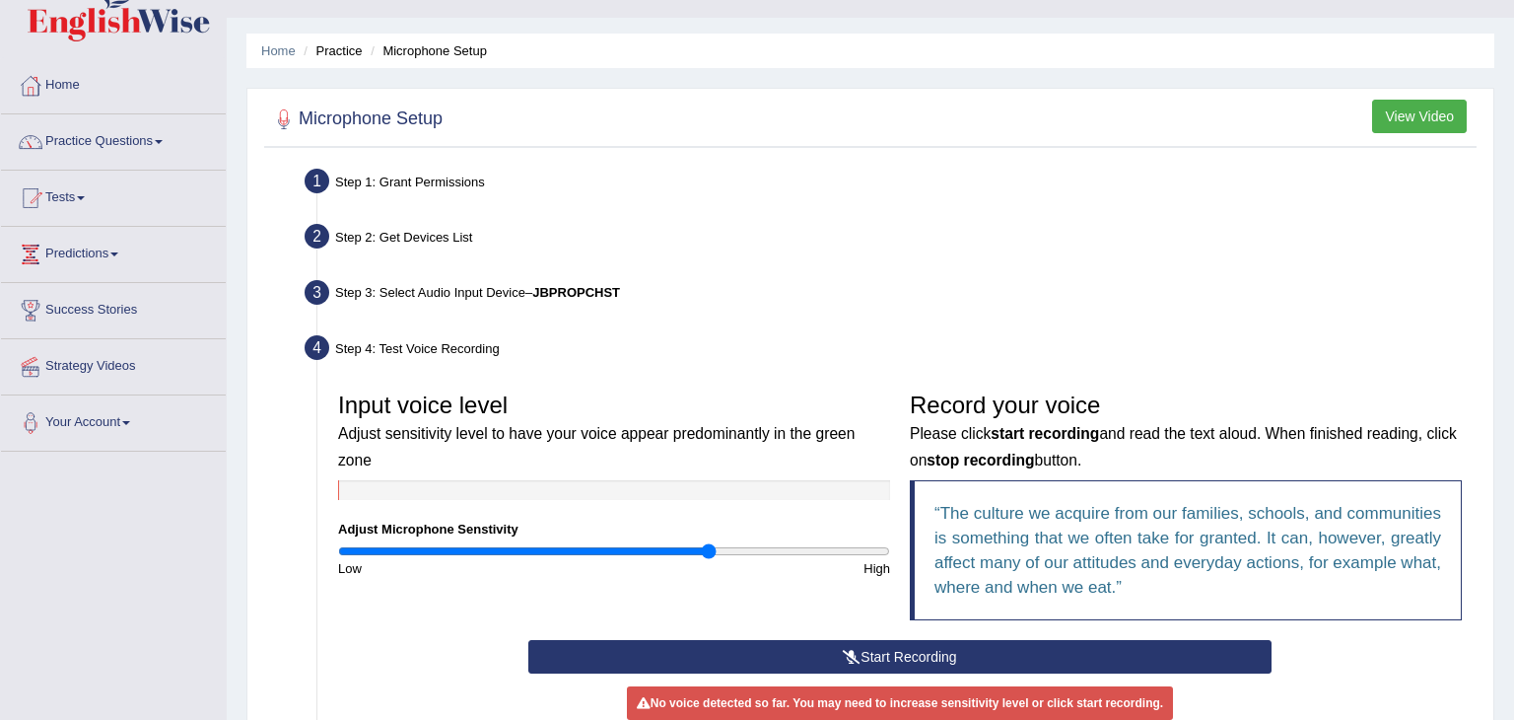
click at [709, 543] on input "range" at bounding box center [614, 551] width 552 height 16
click at [773, 543] on input "range" at bounding box center [614, 551] width 552 height 16
click at [827, 543] on input "range" at bounding box center [614, 551] width 552 height 16
click at [885, 543] on input "range" at bounding box center [614, 551] width 552 height 16
click at [868, 543] on input "range" at bounding box center [614, 551] width 552 height 16
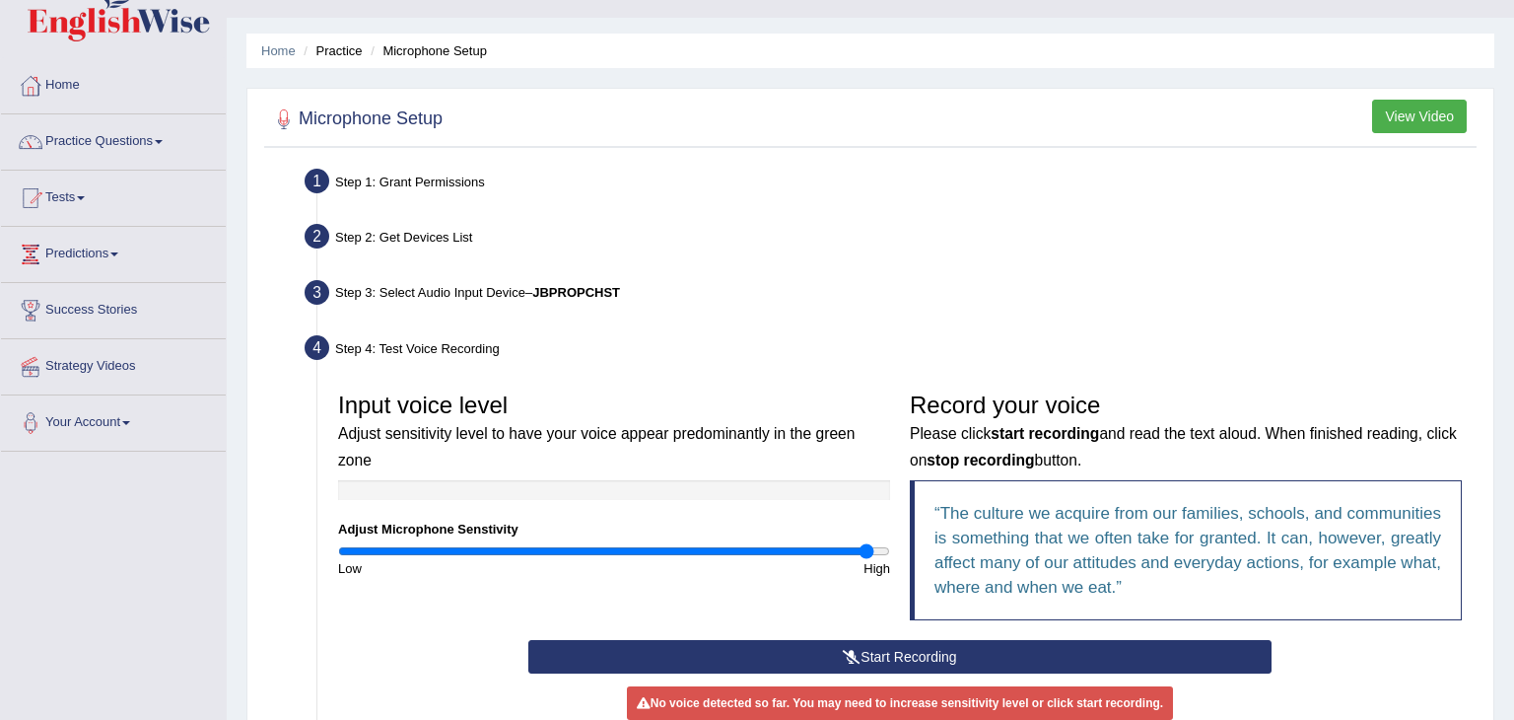
click at [888, 655] on button "Start Recording" at bounding box center [899, 657] width 742 height 34
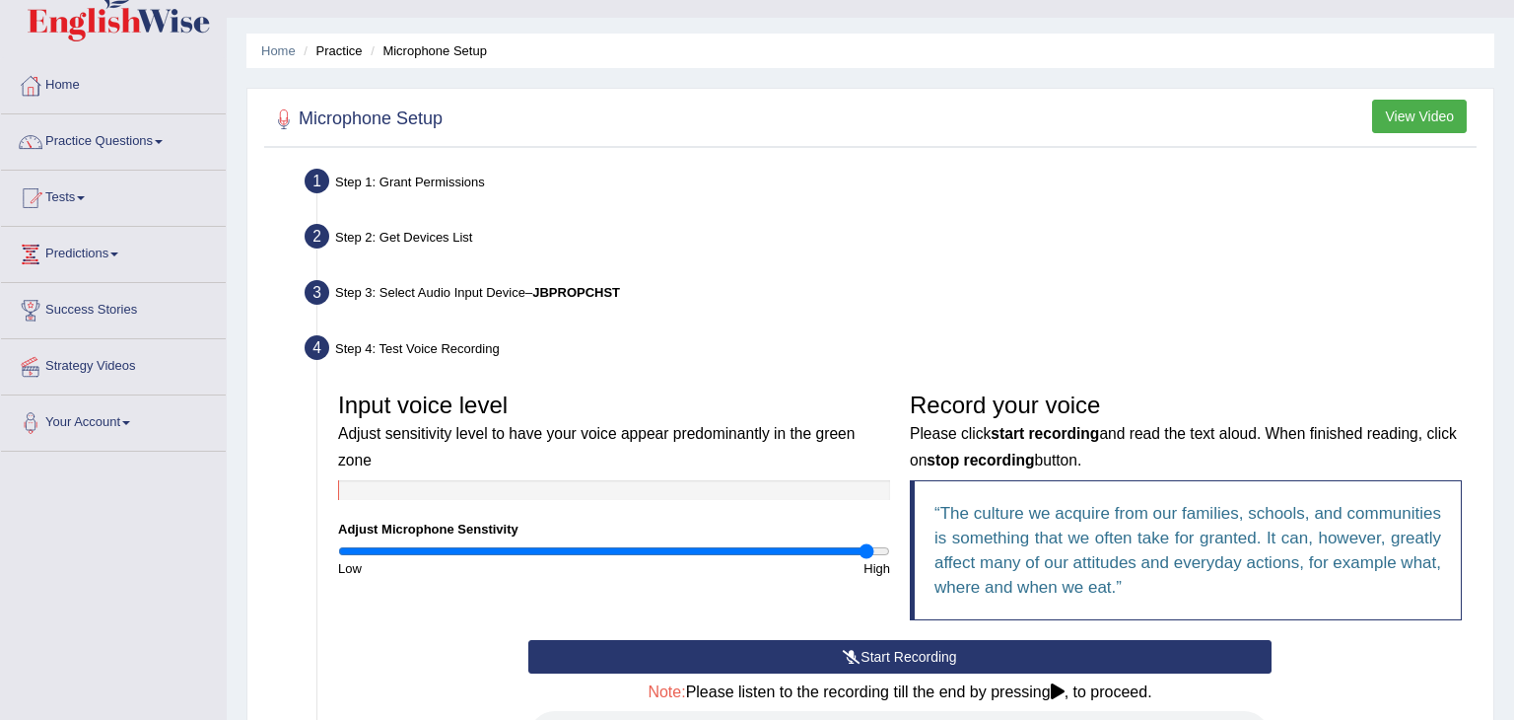
click at [1065, 690] on icon at bounding box center [1058, 691] width 14 height 16
click at [1062, 690] on icon at bounding box center [1058, 691] width 14 height 16
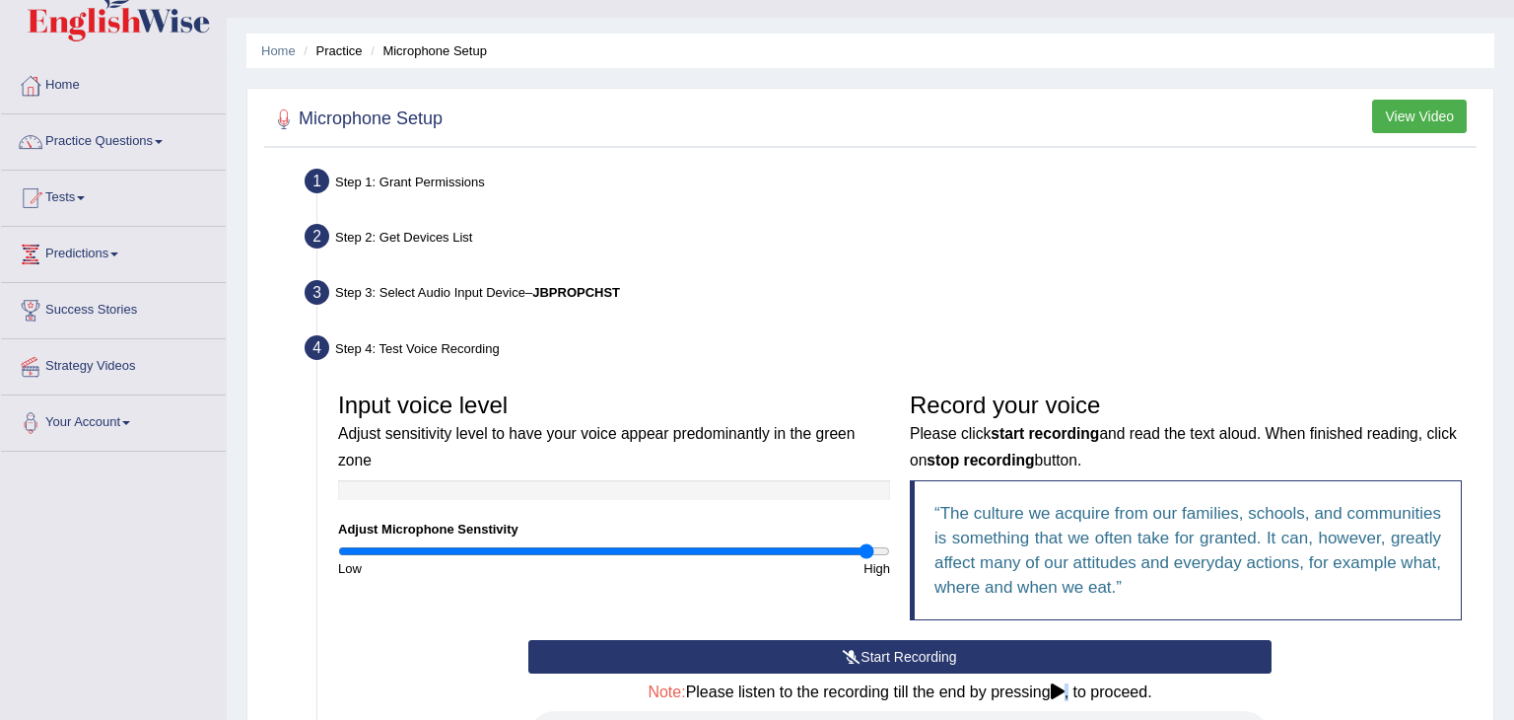
click at [1062, 690] on icon at bounding box center [1058, 691] width 14 height 16
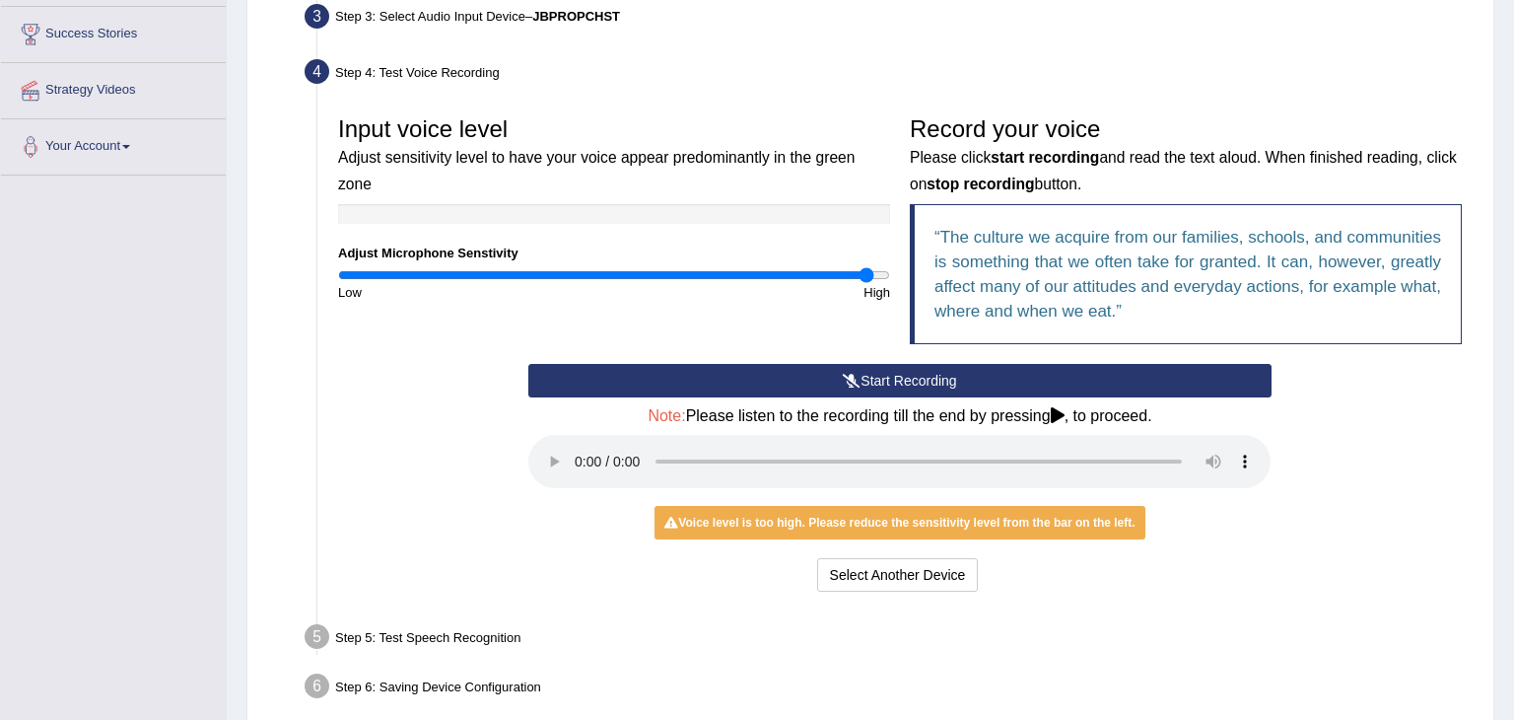
scroll to position [276, 0]
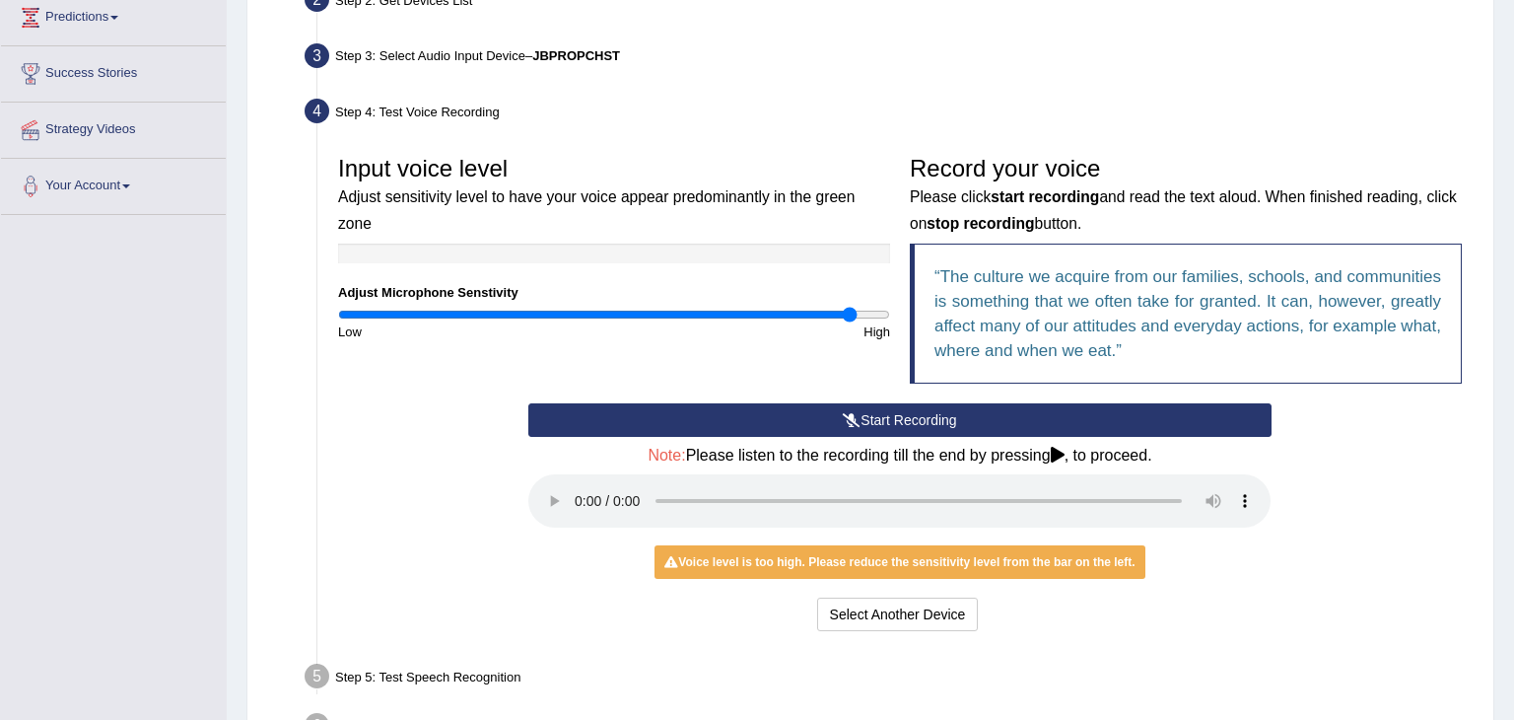
click at [848, 307] on input "range" at bounding box center [614, 315] width 552 height 16
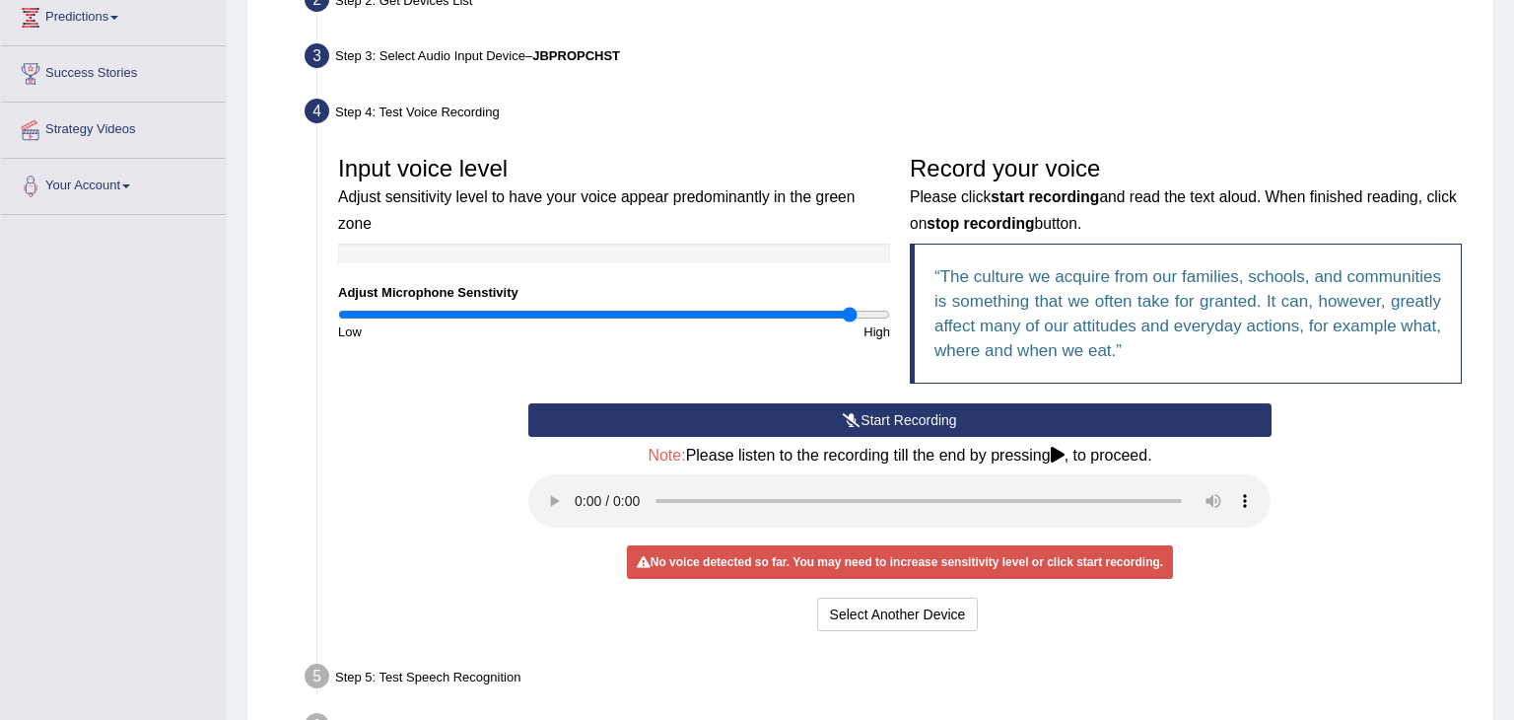
click at [896, 417] on button "Start Recording" at bounding box center [899, 420] width 742 height 34
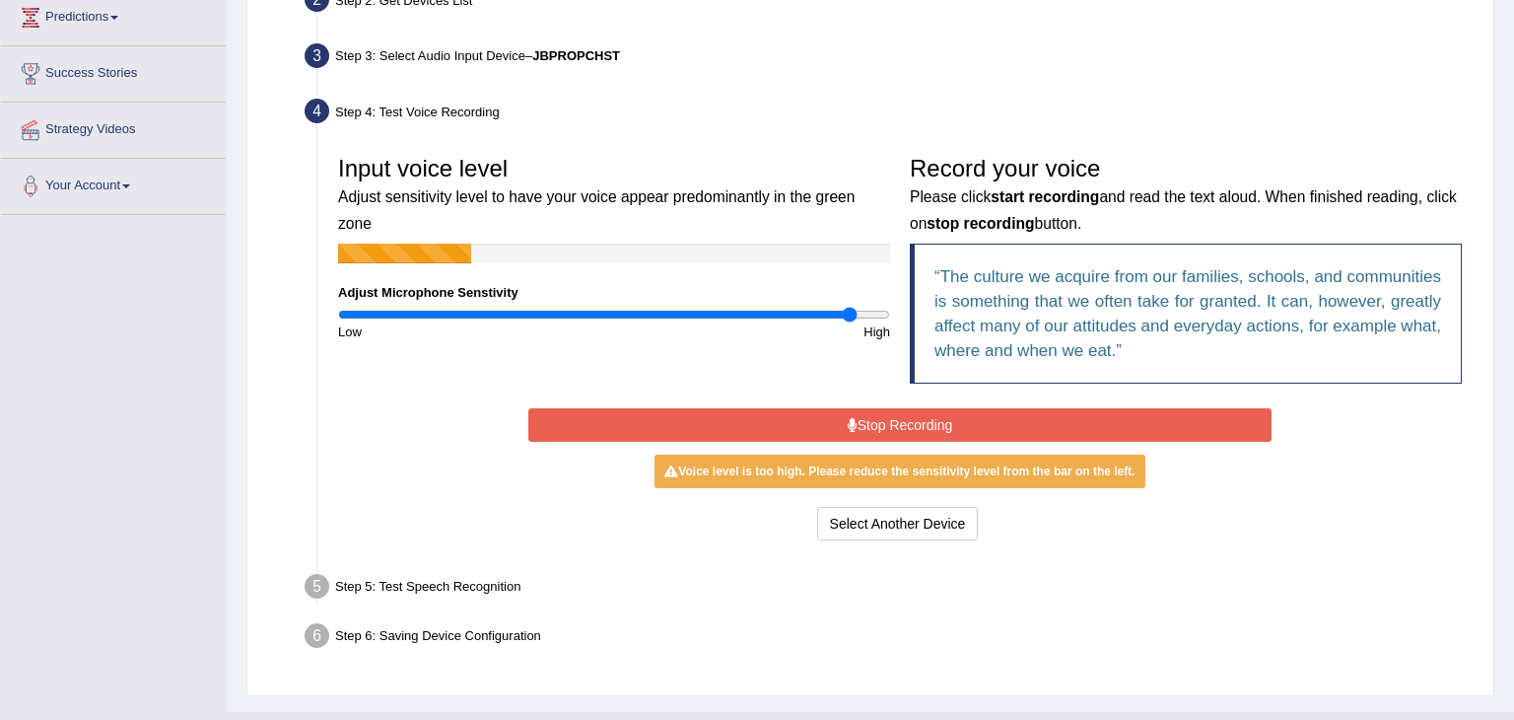
click at [896, 417] on button "Stop Recording" at bounding box center [899, 425] width 742 height 34
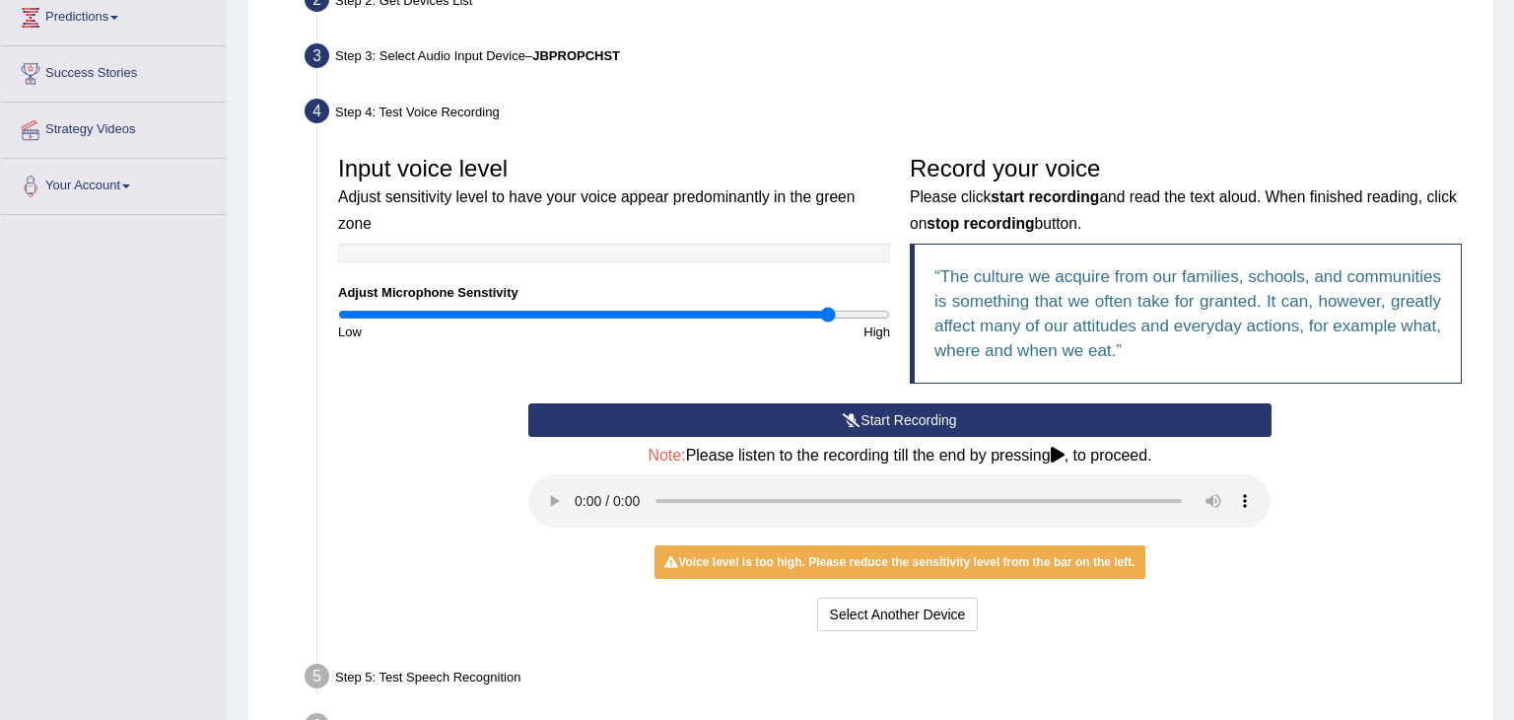
click at [829, 307] on input "range" at bounding box center [614, 315] width 552 height 16
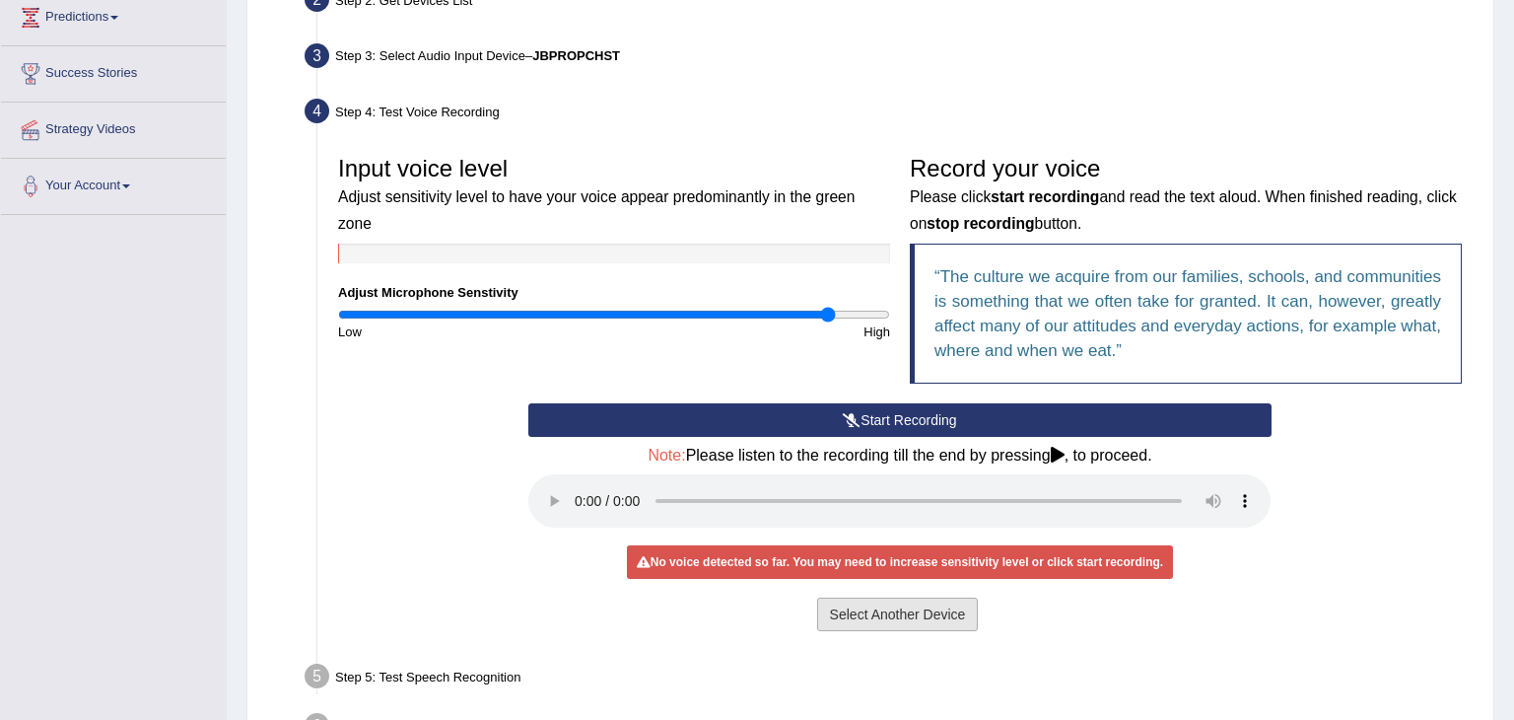
click at [901, 621] on button "Select Another Device" at bounding box center [898, 614] width 162 height 34
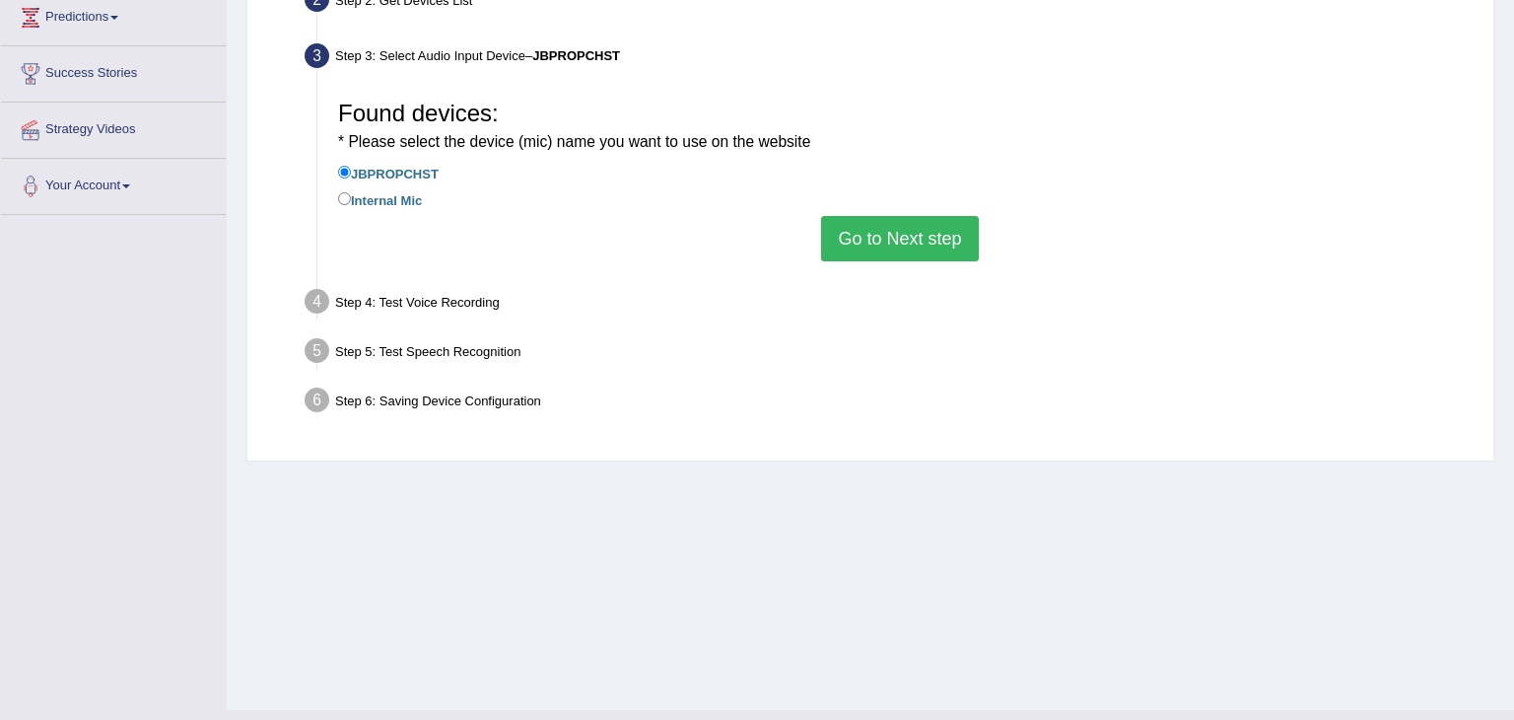
click at [919, 253] on button "Go to Next step" at bounding box center [899, 238] width 157 height 45
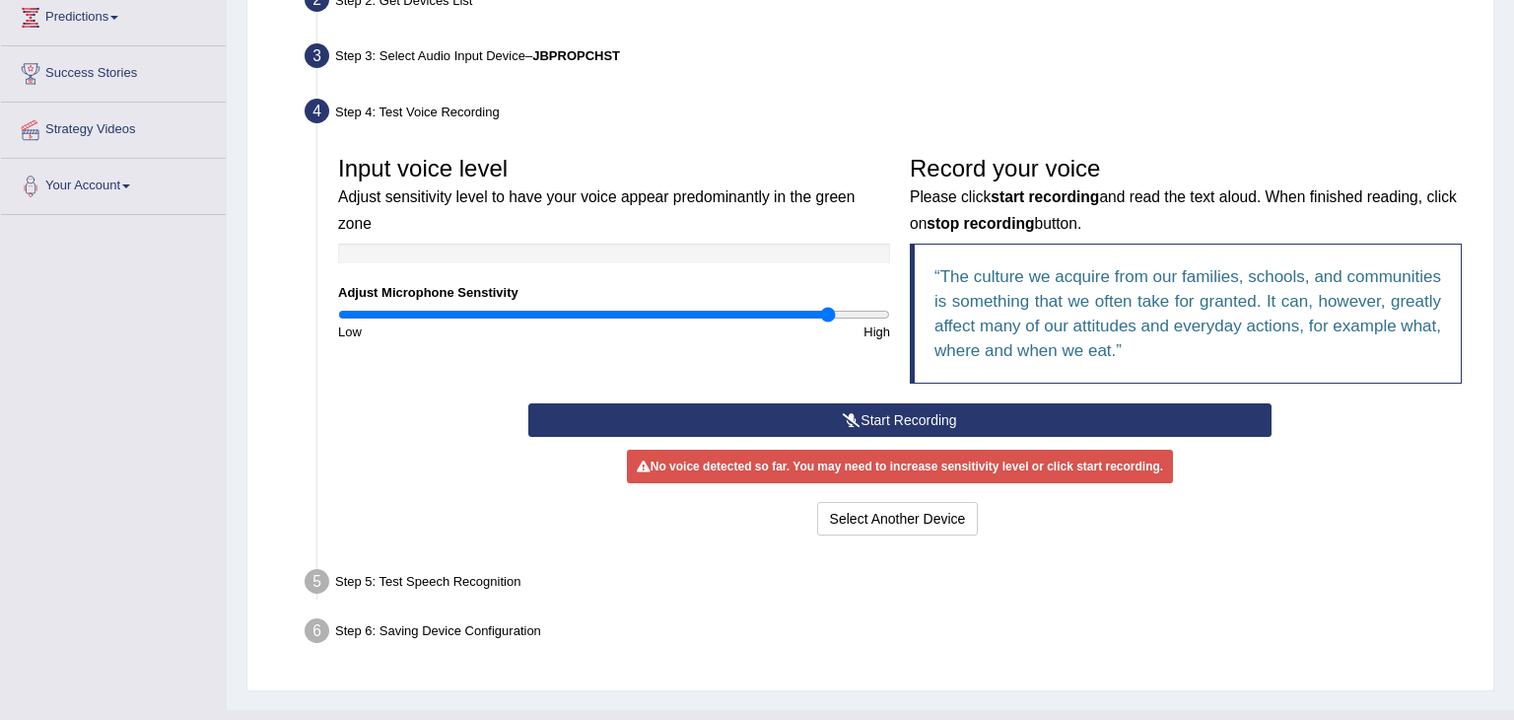
click at [485, 577] on div "Step 5: Test Speech Recognition" at bounding box center [890, 584] width 1189 height 43
click at [989, 427] on button "Start Recording" at bounding box center [899, 420] width 742 height 34
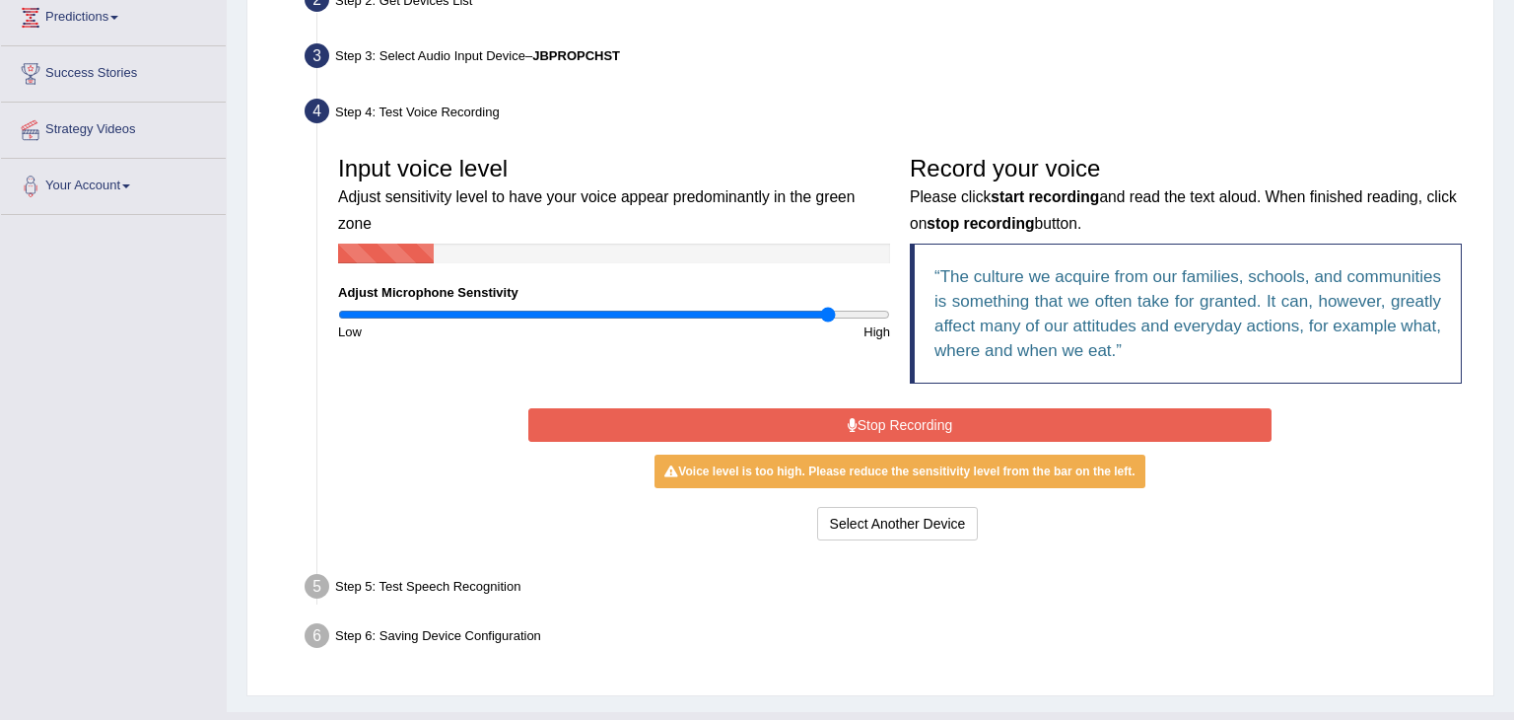
click at [989, 427] on button "Stop Recording" at bounding box center [899, 425] width 742 height 34
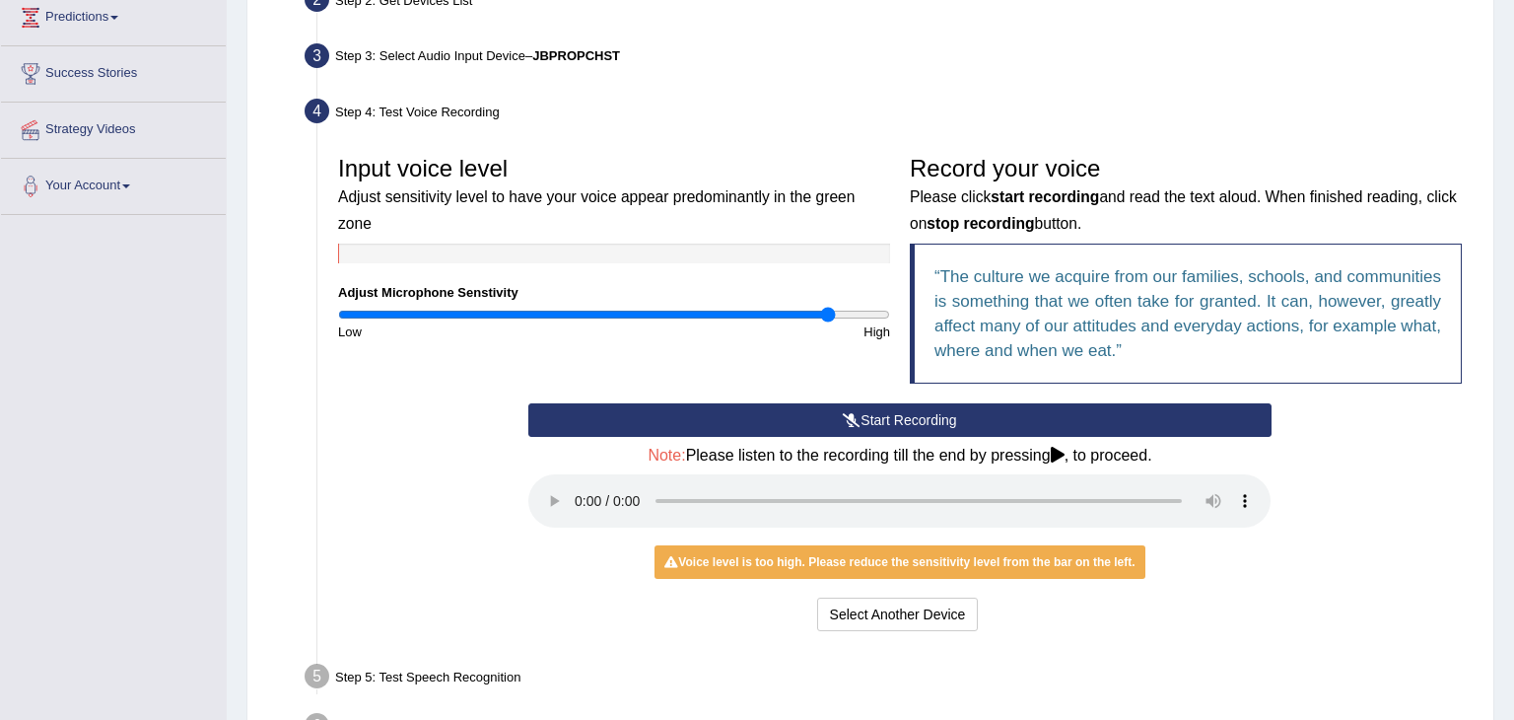
click at [828, 307] on input "range" at bounding box center [614, 315] width 552 height 16
click at [696, 307] on input "range" at bounding box center [614, 315] width 552 height 16
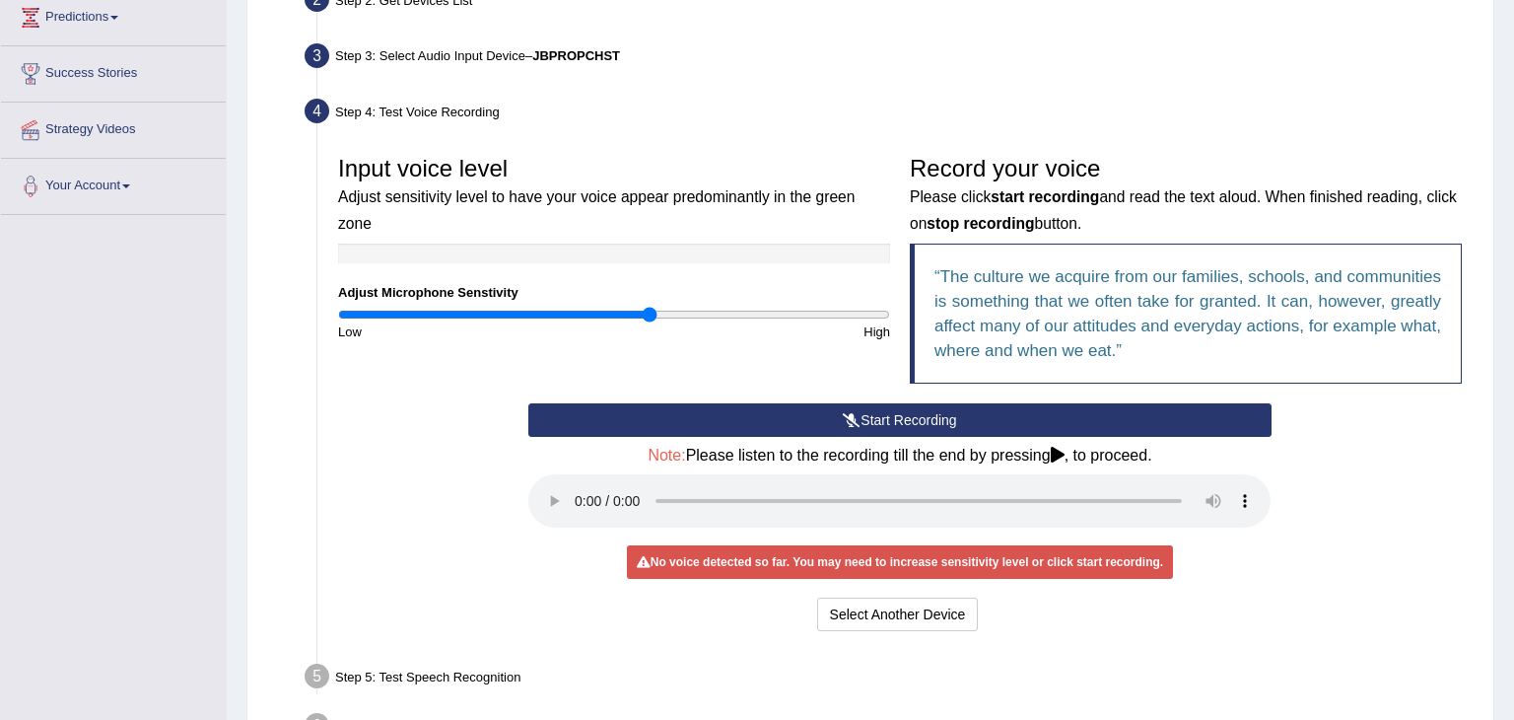
click at [650, 307] on input "range" at bounding box center [614, 315] width 552 height 16
click at [635, 307] on input "range" at bounding box center [614, 315] width 552 height 16
click at [624, 307] on input "range" at bounding box center [614, 315] width 552 height 16
click at [898, 419] on button "Start Recording" at bounding box center [899, 420] width 742 height 34
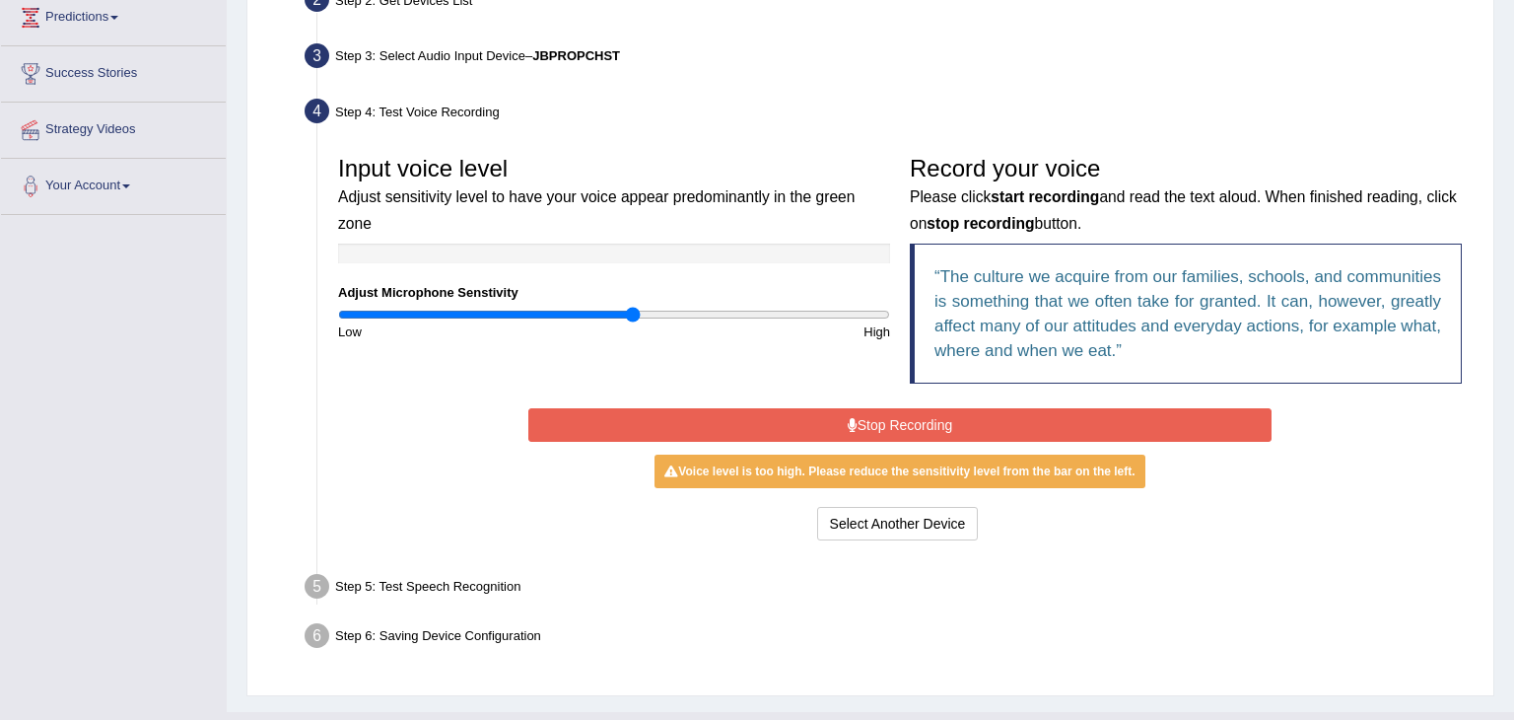
type input "0.72"
click at [536, 307] on input "range" at bounding box center [614, 315] width 552 height 16
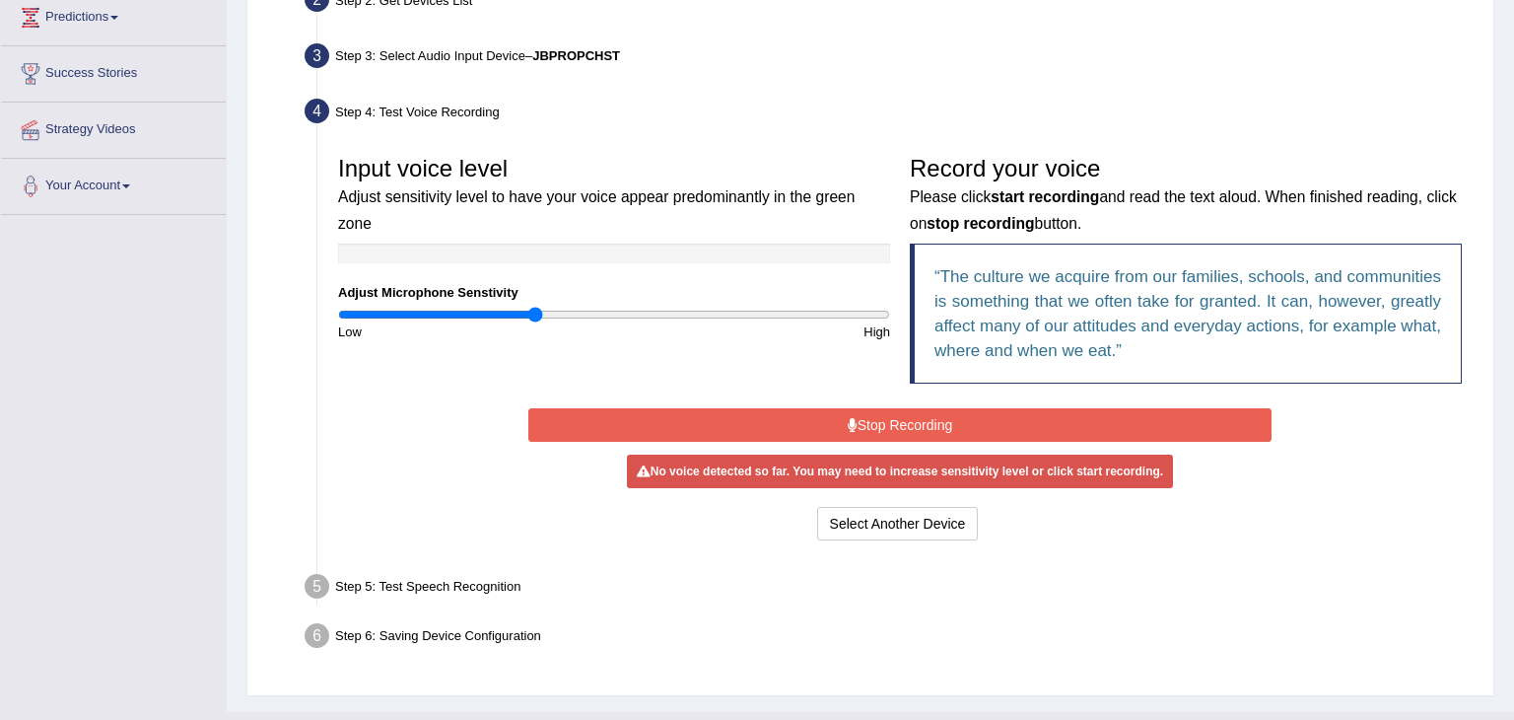
click at [916, 430] on button "Stop Recording" at bounding box center [899, 425] width 742 height 34
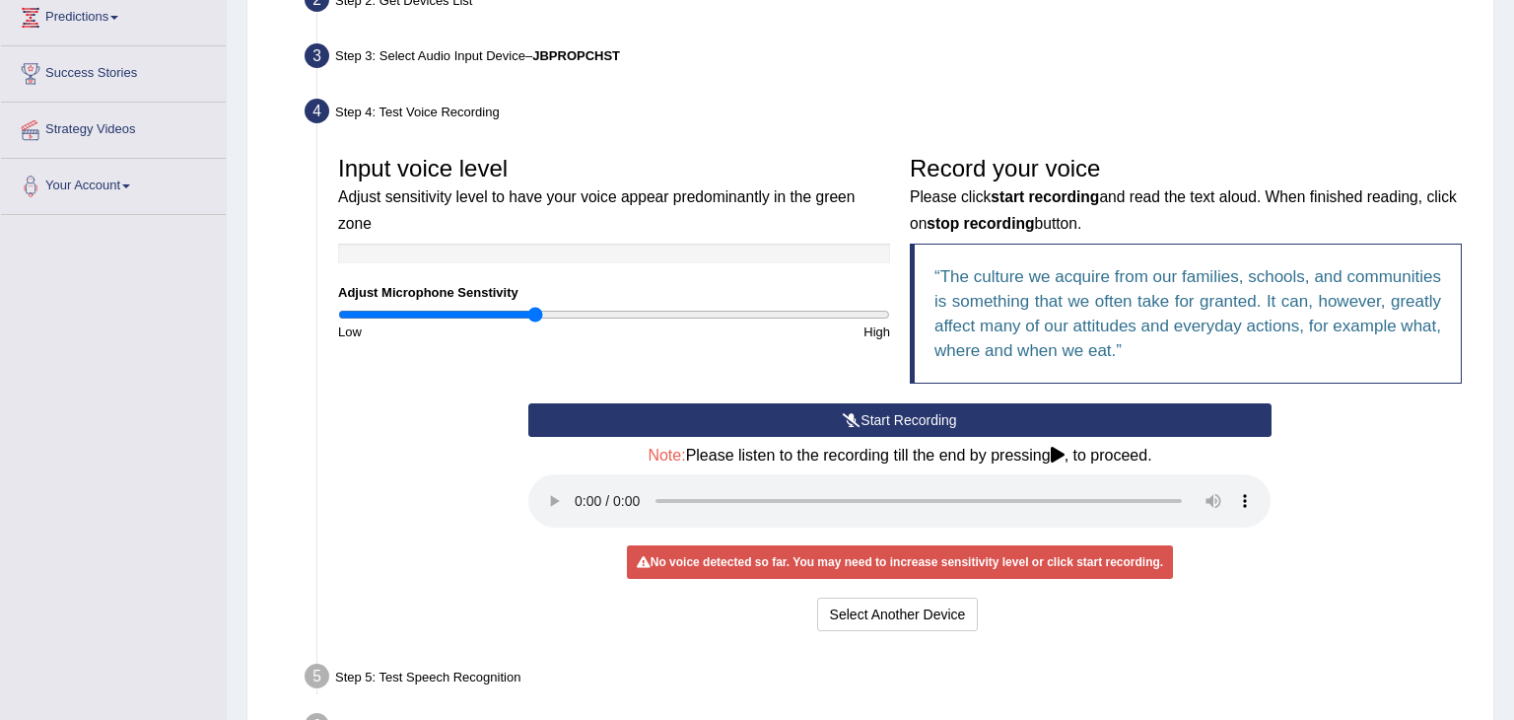
click at [908, 421] on button "Start Recording" at bounding box center [899, 420] width 742 height 34
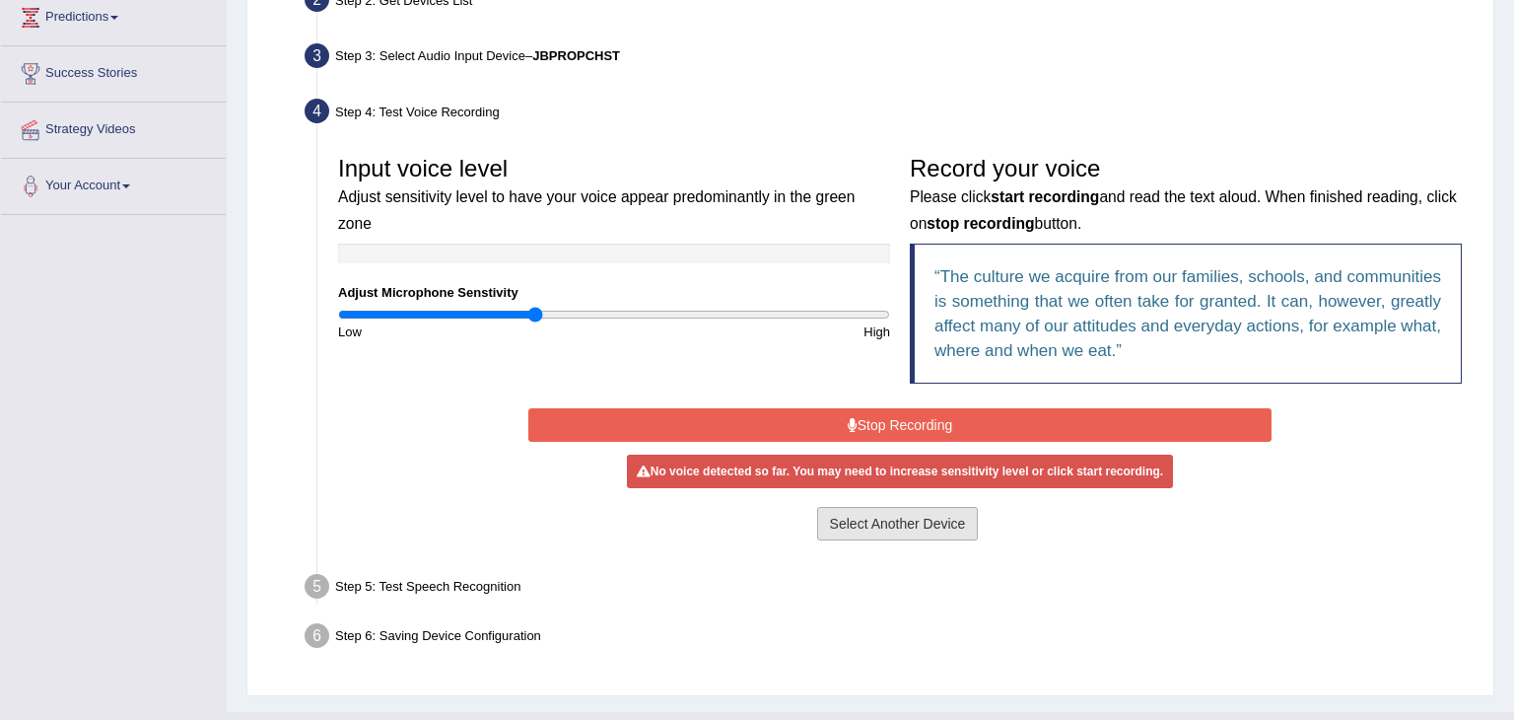
click at [877, 521] on button "Select Another Device" at bounding box center [898, 524] width 162 height 34
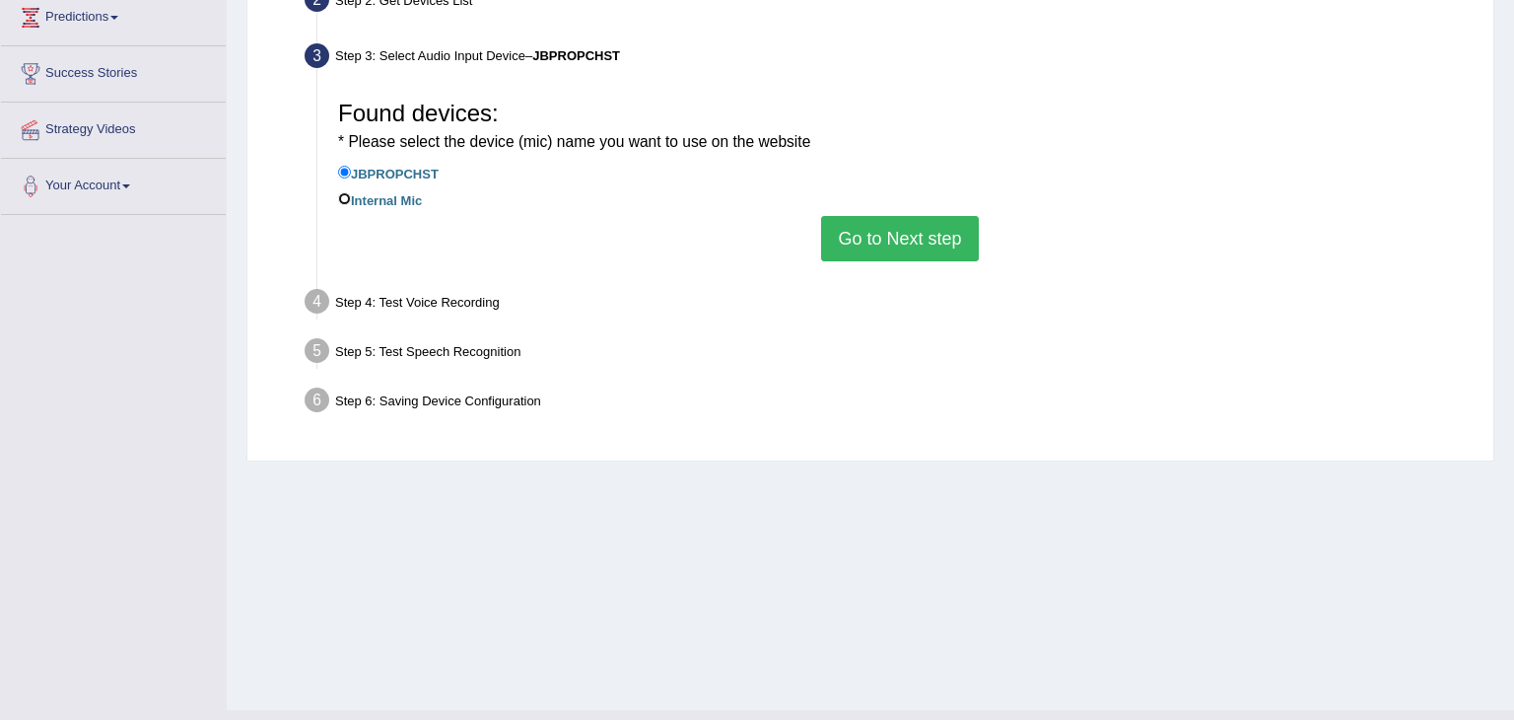
click at [345, 198] on input "Internal Mic" at bounding box center [344, 198] width 13 height 13
radio input "true"
click at [932, 244] on button "Go to Next step" at bounding box center [899, 238] width 157 height 45
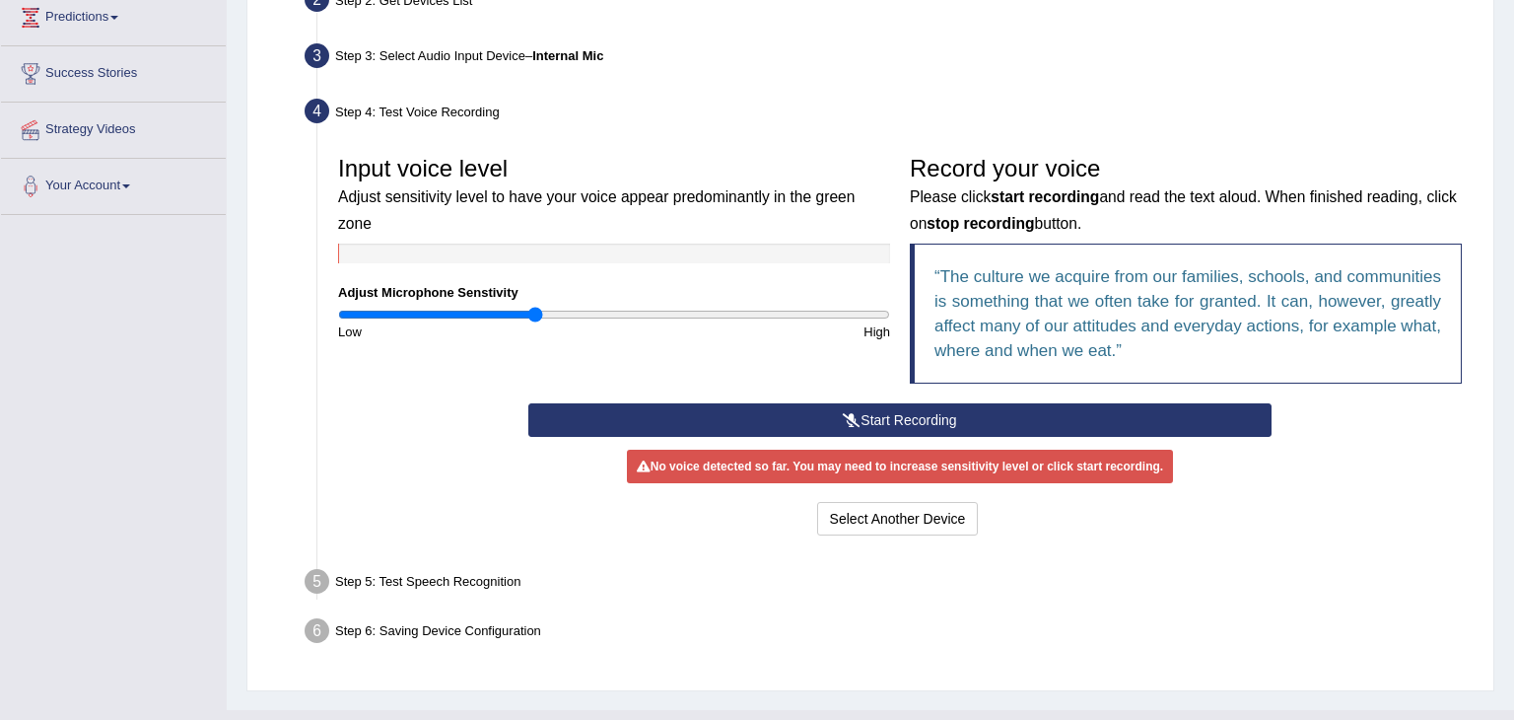
click at [877, 424] on button "Start Recording" at bounding box center [899, 420] width 742 height 34
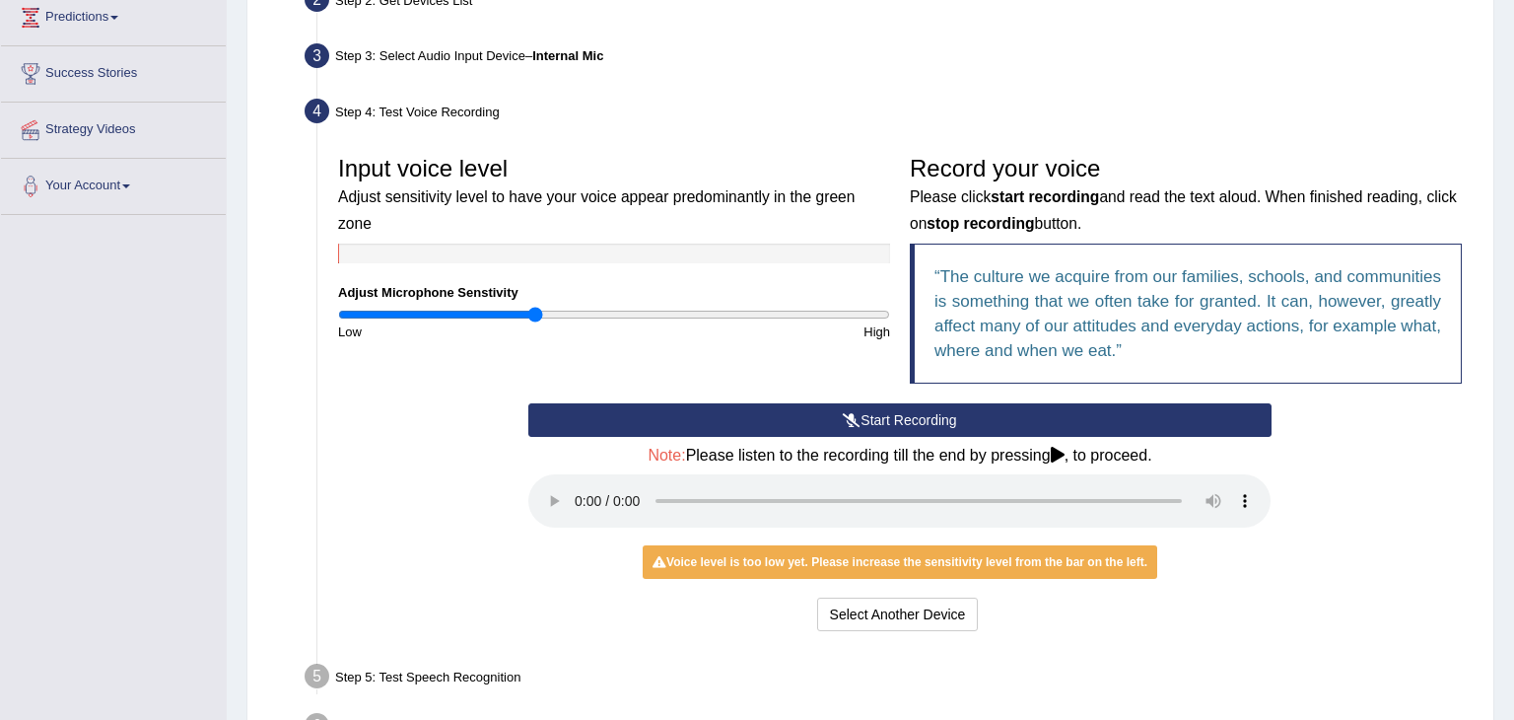
click at [535, 307] on input "range" at bounding box center [614, 315] width 552 height 16
click at [595, 307] on input "range" at bounding box center [614, 315] width 552 height 16
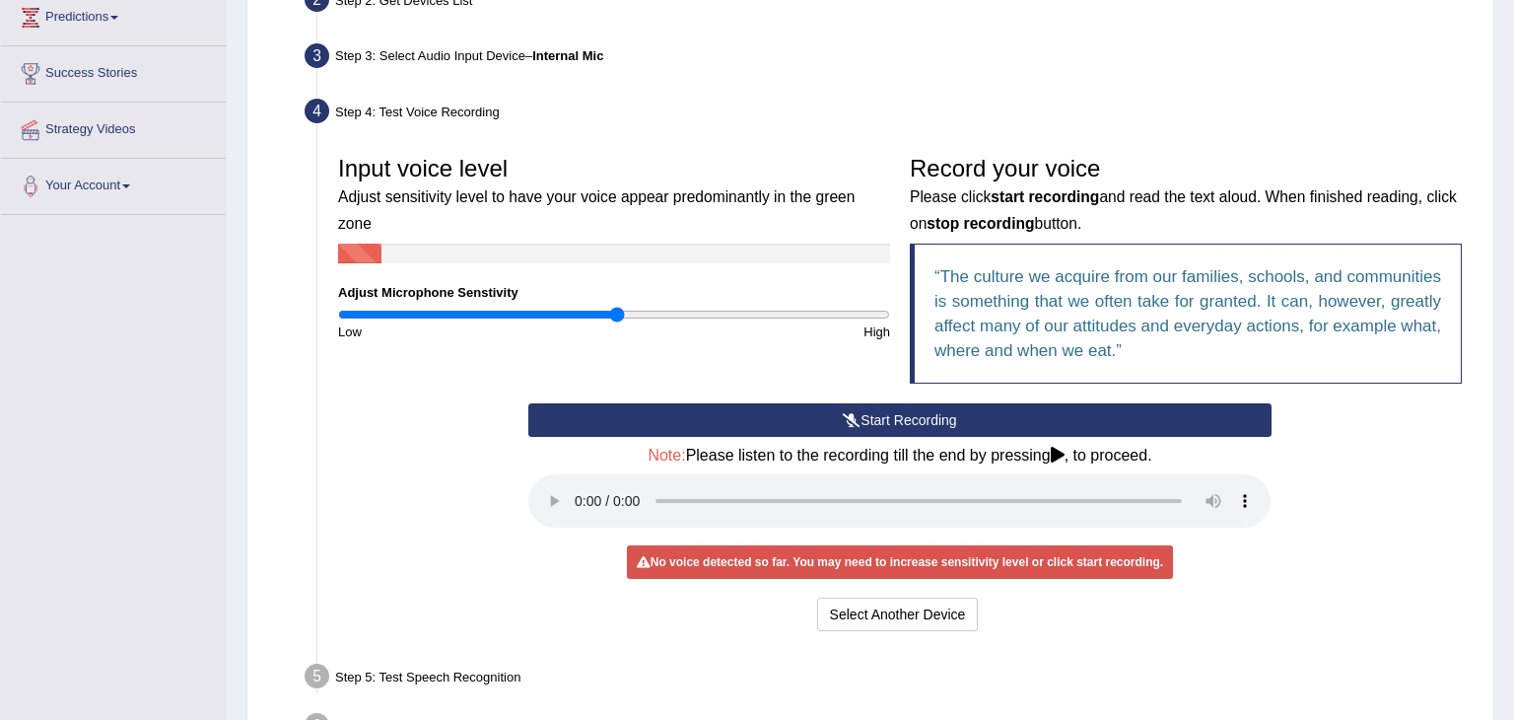
click at [618, 307] on input "range" at bounding box center [614, 315] width 552 height 16
click at [897, 420] on button "Start Recording" at bounding box center [899, 420] width 742 height 34
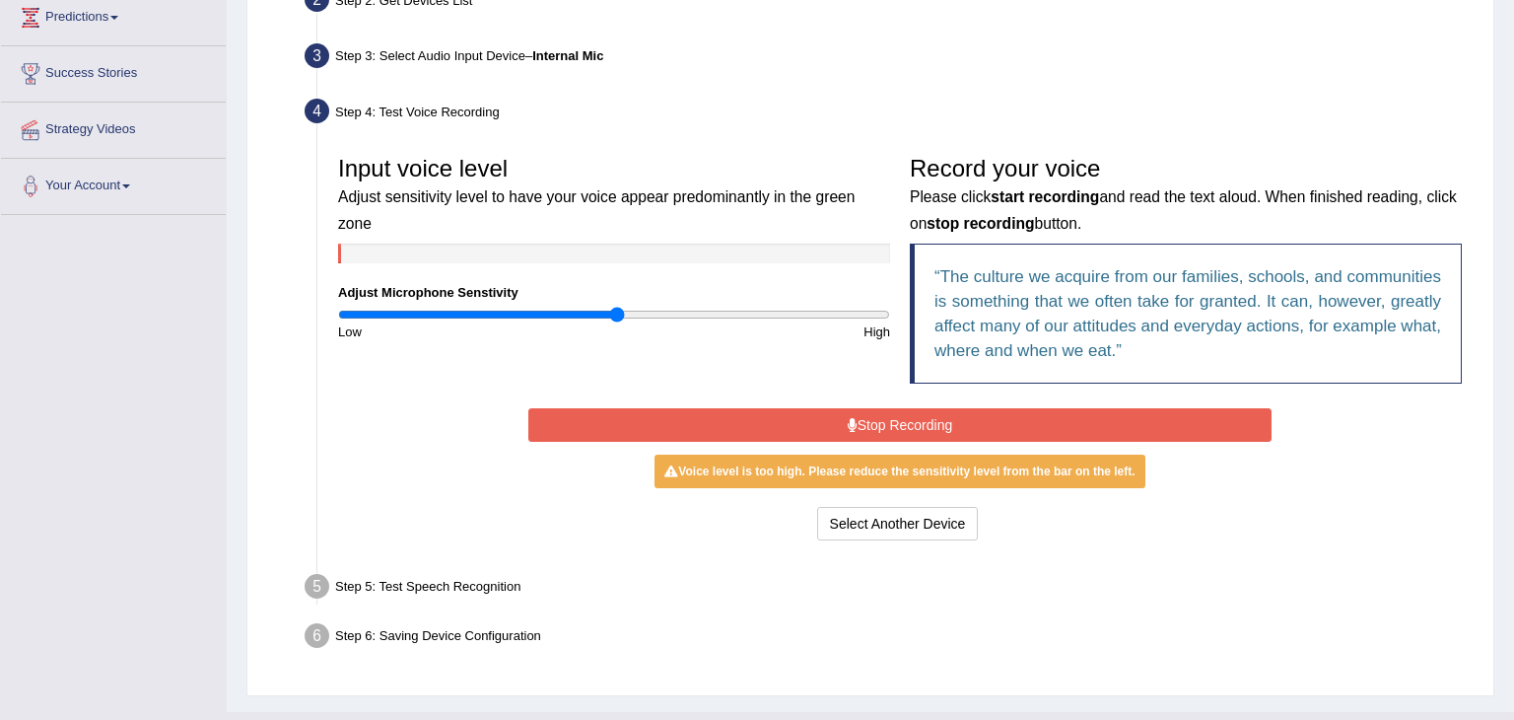
click at [896, 420] on button "Stop Recording" at bounding box center [899, 425] width 742 height 34
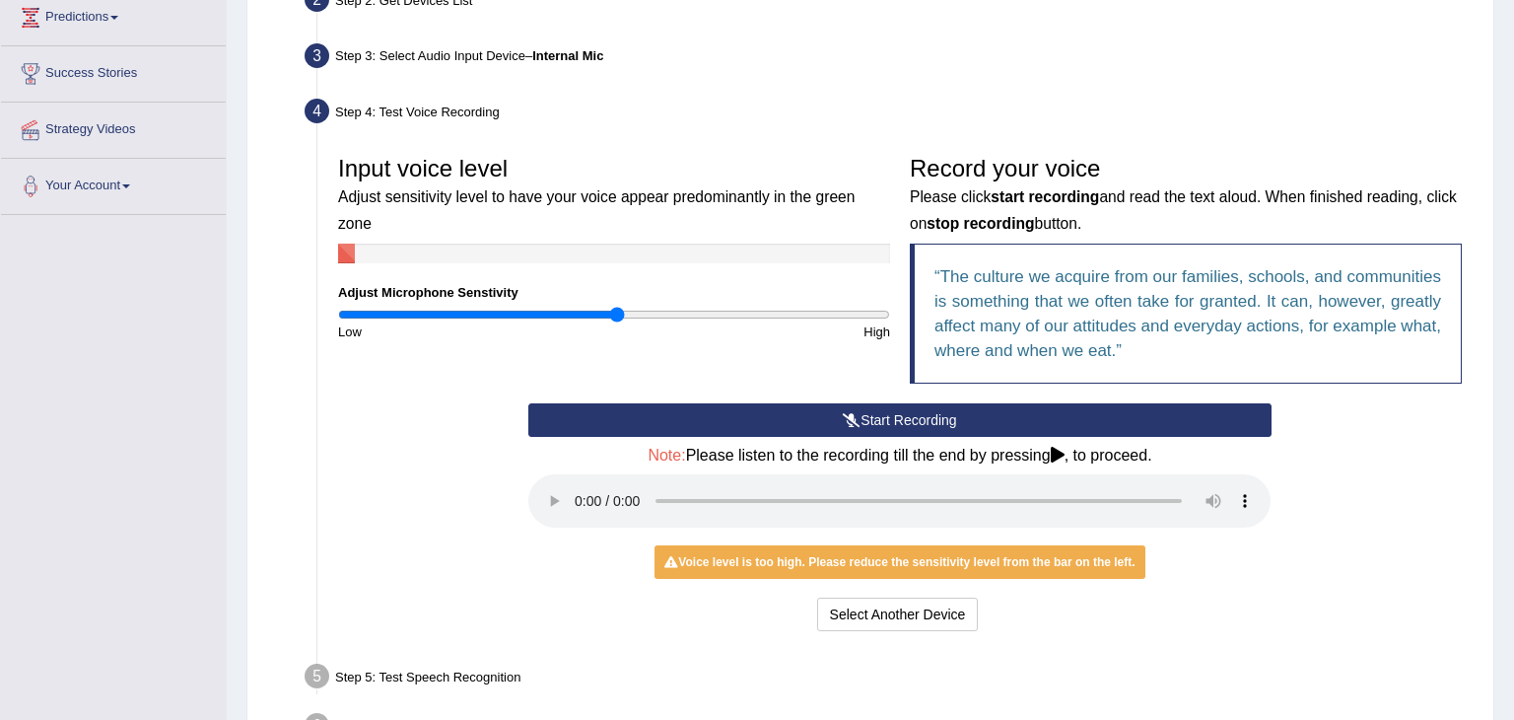
click at [1005, 425] on button "Start Recording" at bounding box center [899, 420] width 742 height 34
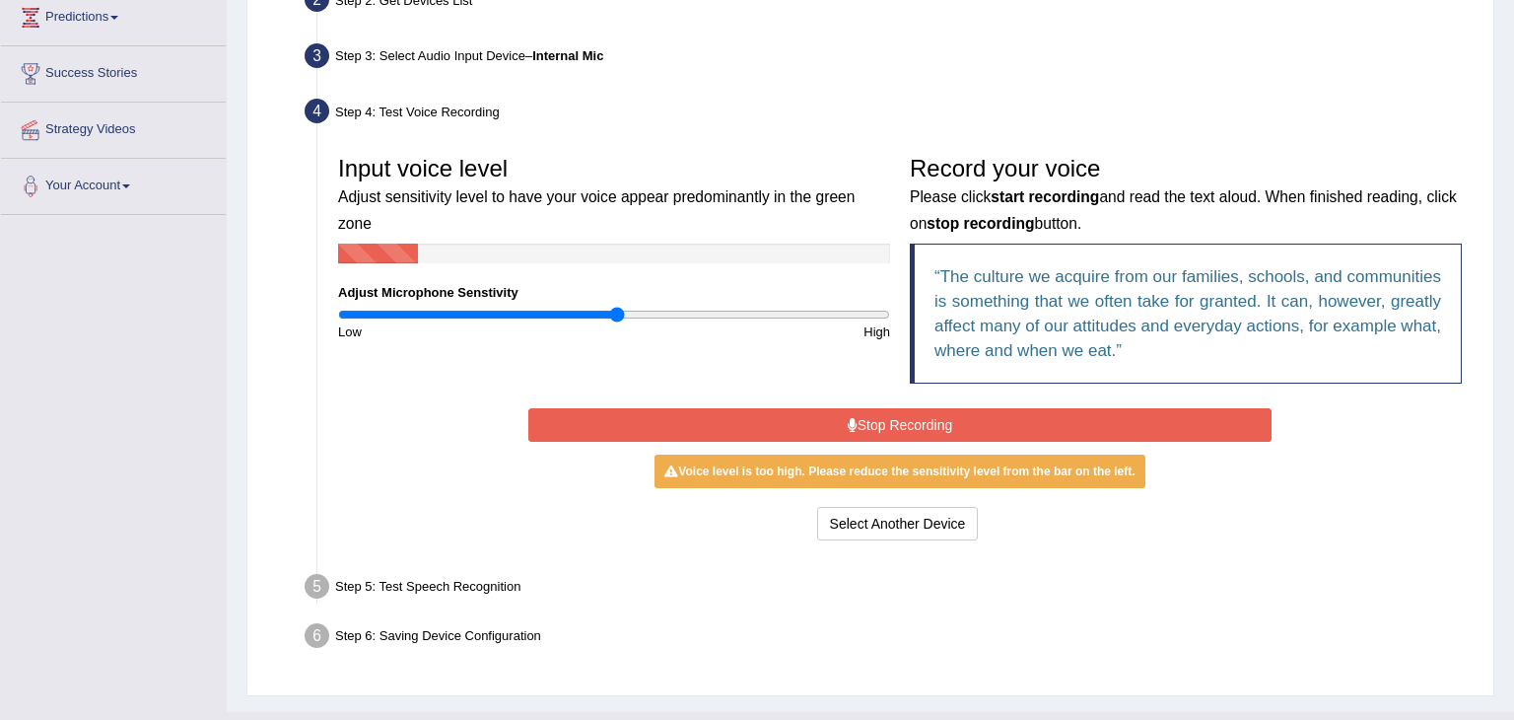
click at [855, 425] on icon at bounding box center [853, 425] width 10 height 14
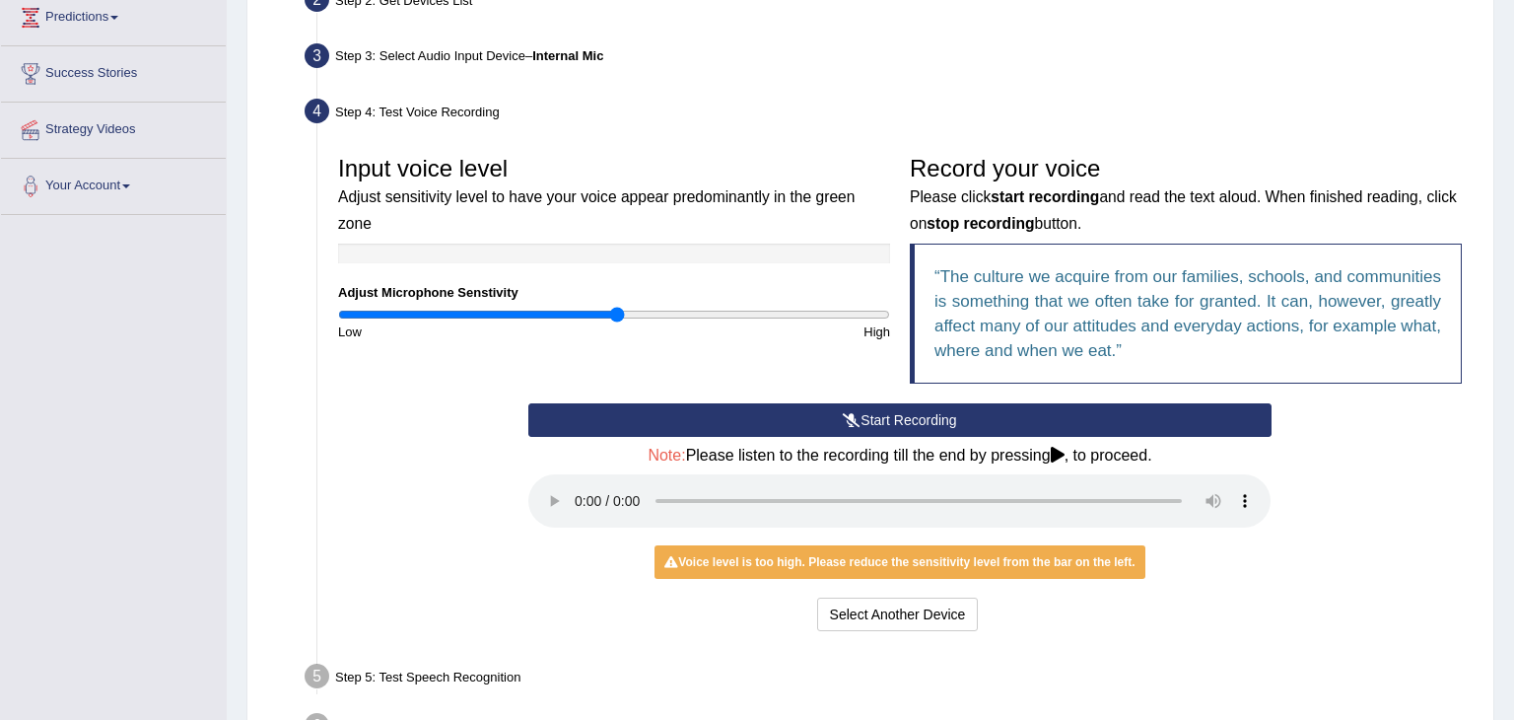
click at [493, 618] on div "Start Recording Stop Recording Note: Please listen to the recording till the en…" at bounding box center [899, 519] width 1143 height 233
click at [574, 307] on input "range" at bounding box center [614, 315] width 552 height 16
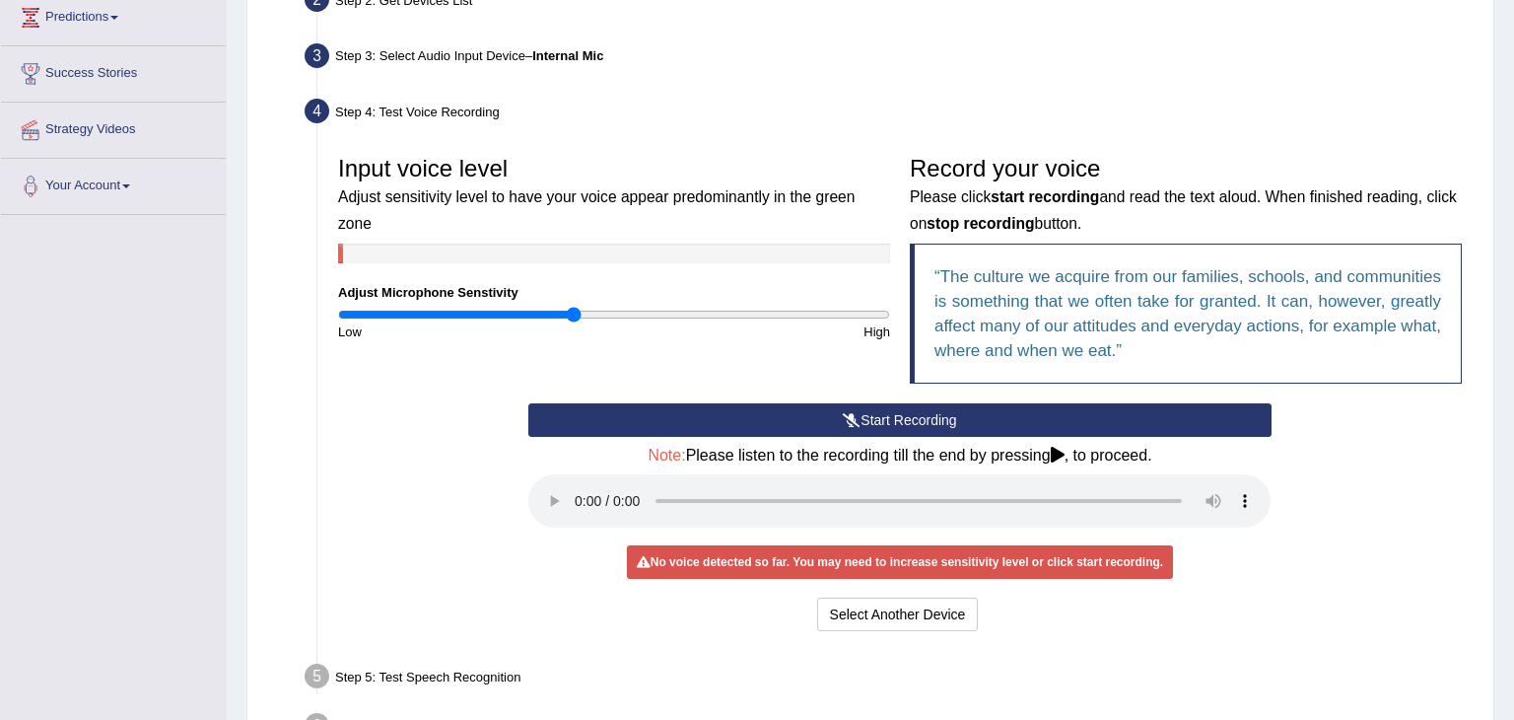
click at [414, 307] on input "range" at bounding box center [614, 315] width 552 height 16
click at [912, 412] on button "Start Recording" at bounding box center [899, 420] width 742 height 34
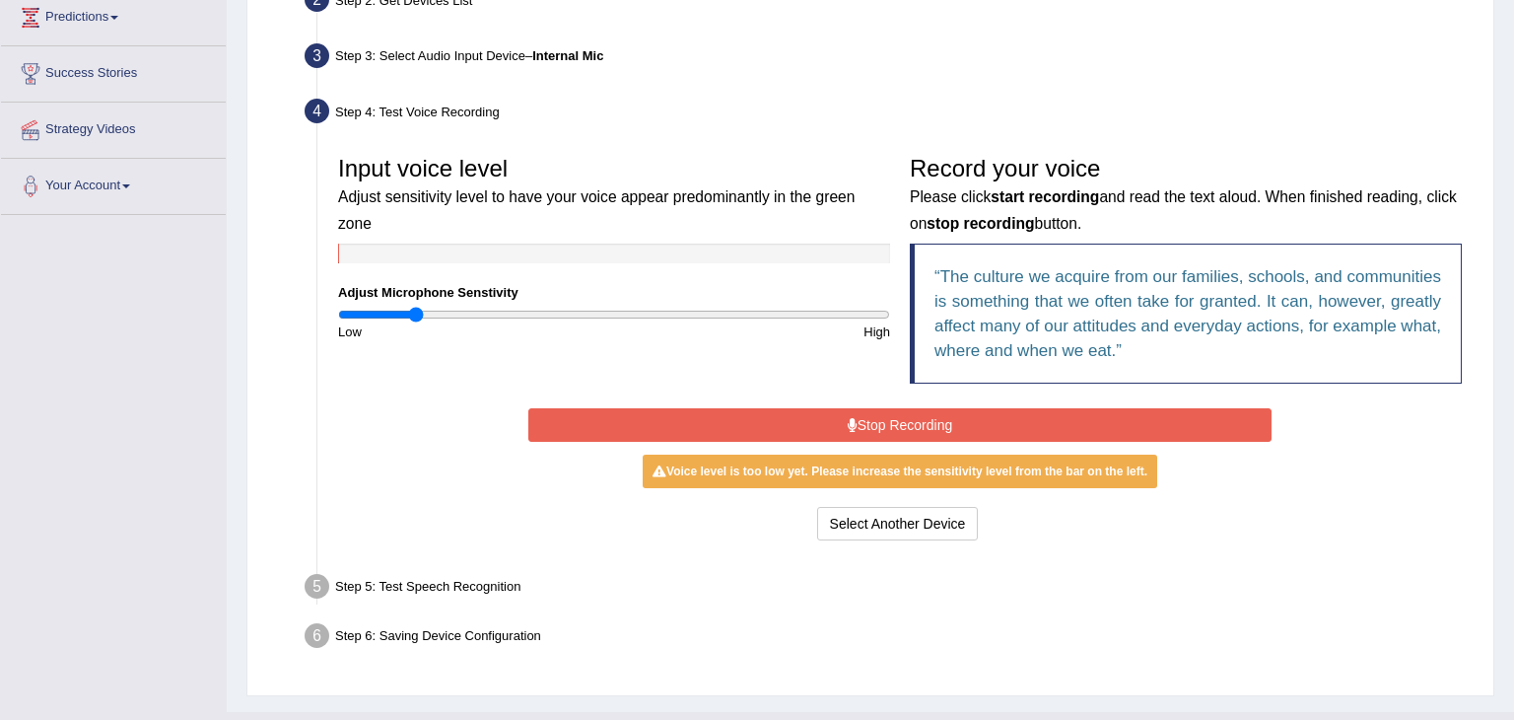
click at [885, 422] on button "Stop Recording" at bounding box center [899, 425] width 742 height 34
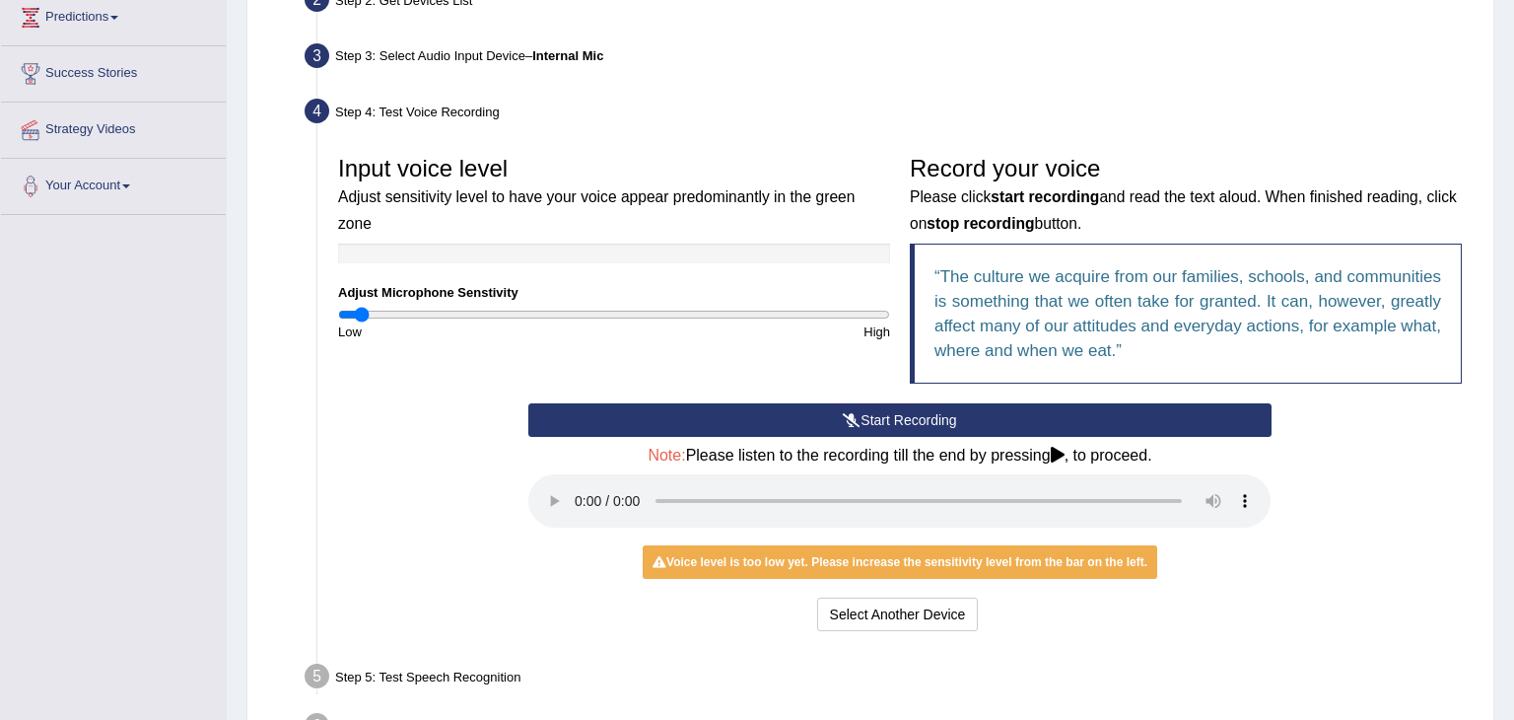
click at [364, 307] on input "range" at bounding box center [614, 315] width 552 height 16
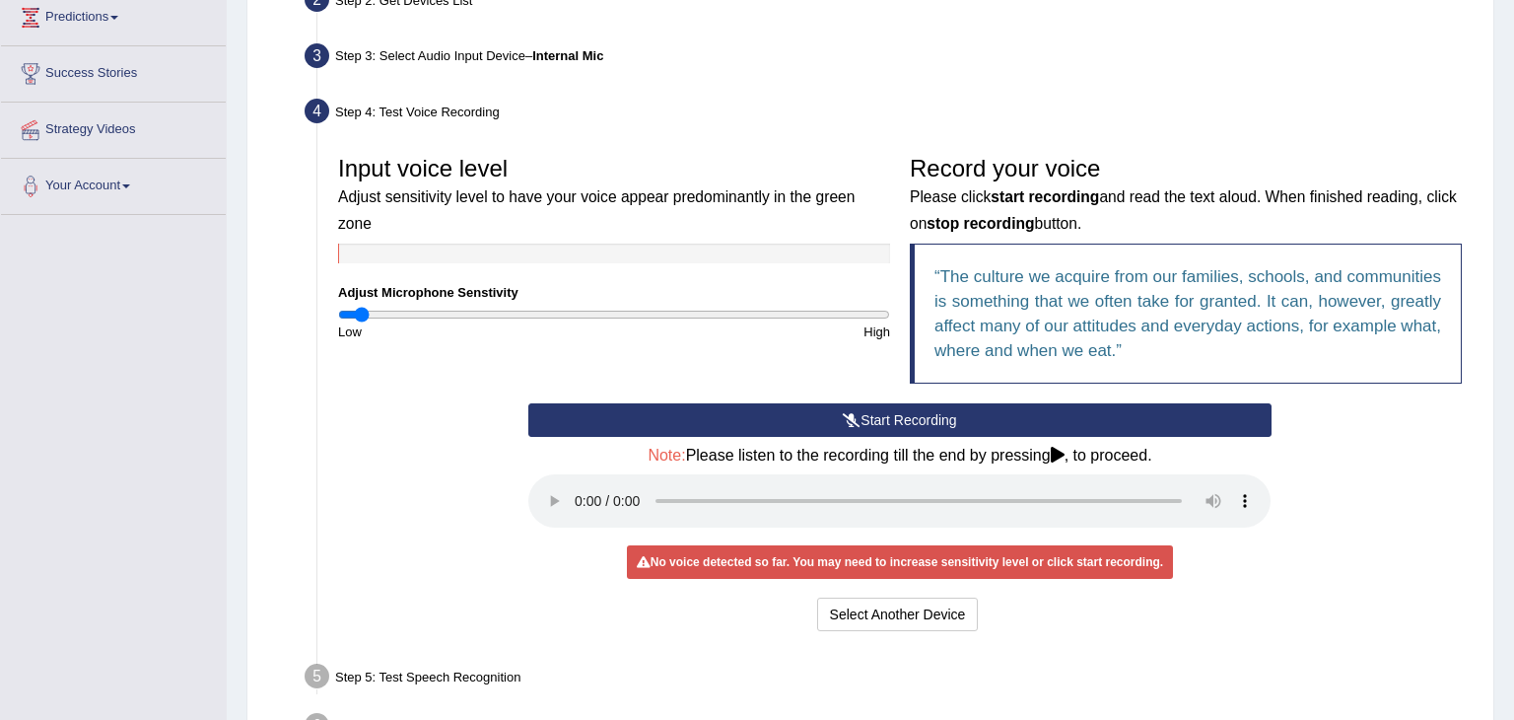
click at [874, 422] on button "Start Recording" at bounding box center [899, 420] width 742 height 34
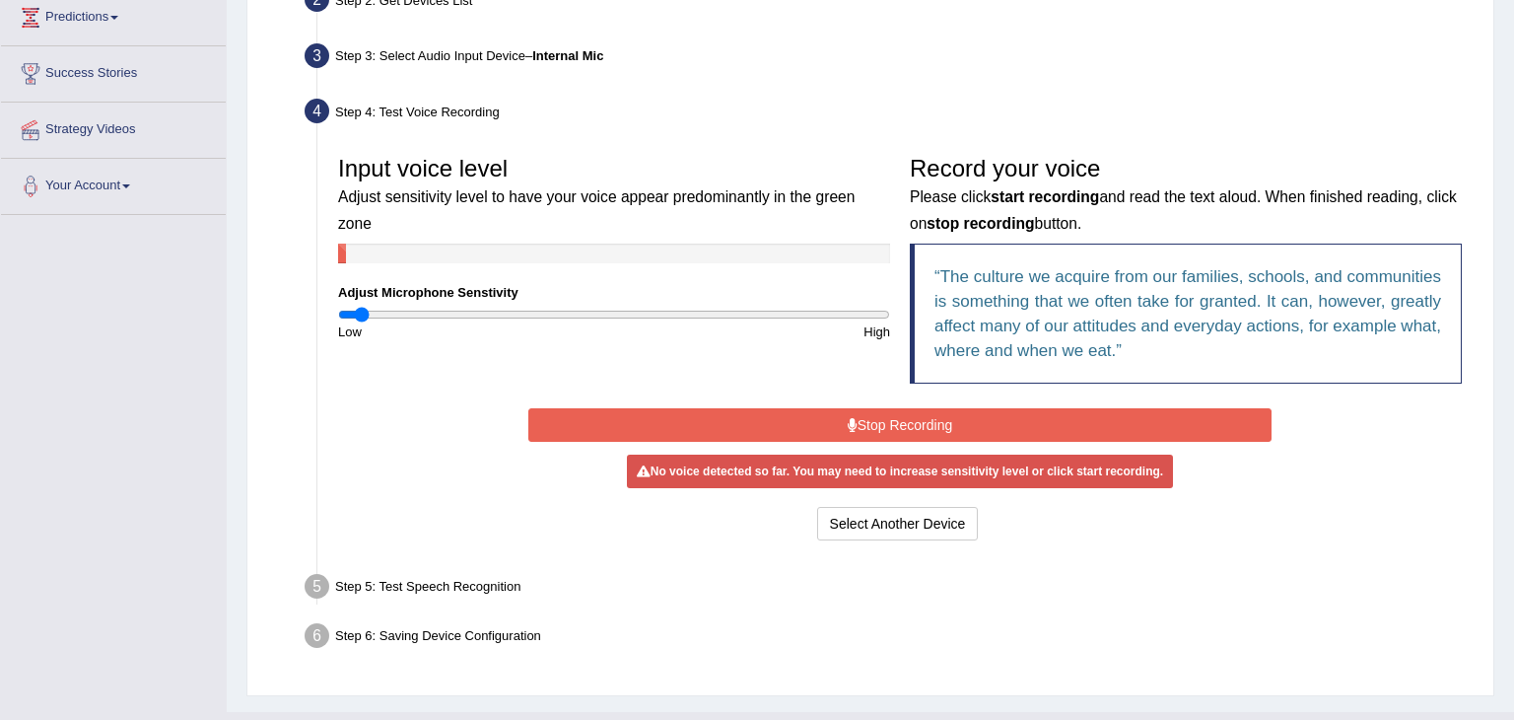
click at [844, 420] on button "Stop Recording" at bounding box center [899, 425] width 742 height 34
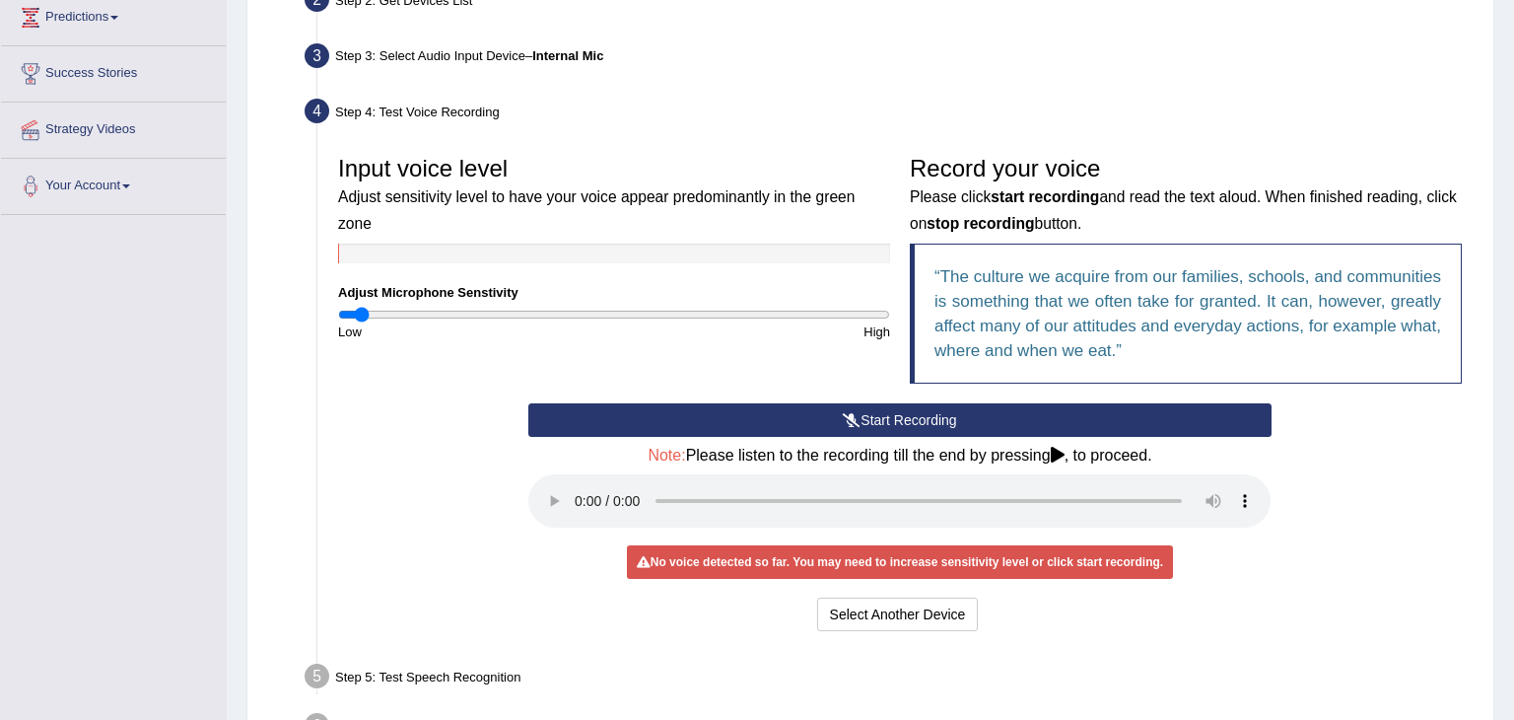
click at [354, 307] on input "range" at bounding box center [614, 315] width 552 height 16
click at [887, 421] on button "Start Recording" at bounding box center [899, 420] width 742 height 34
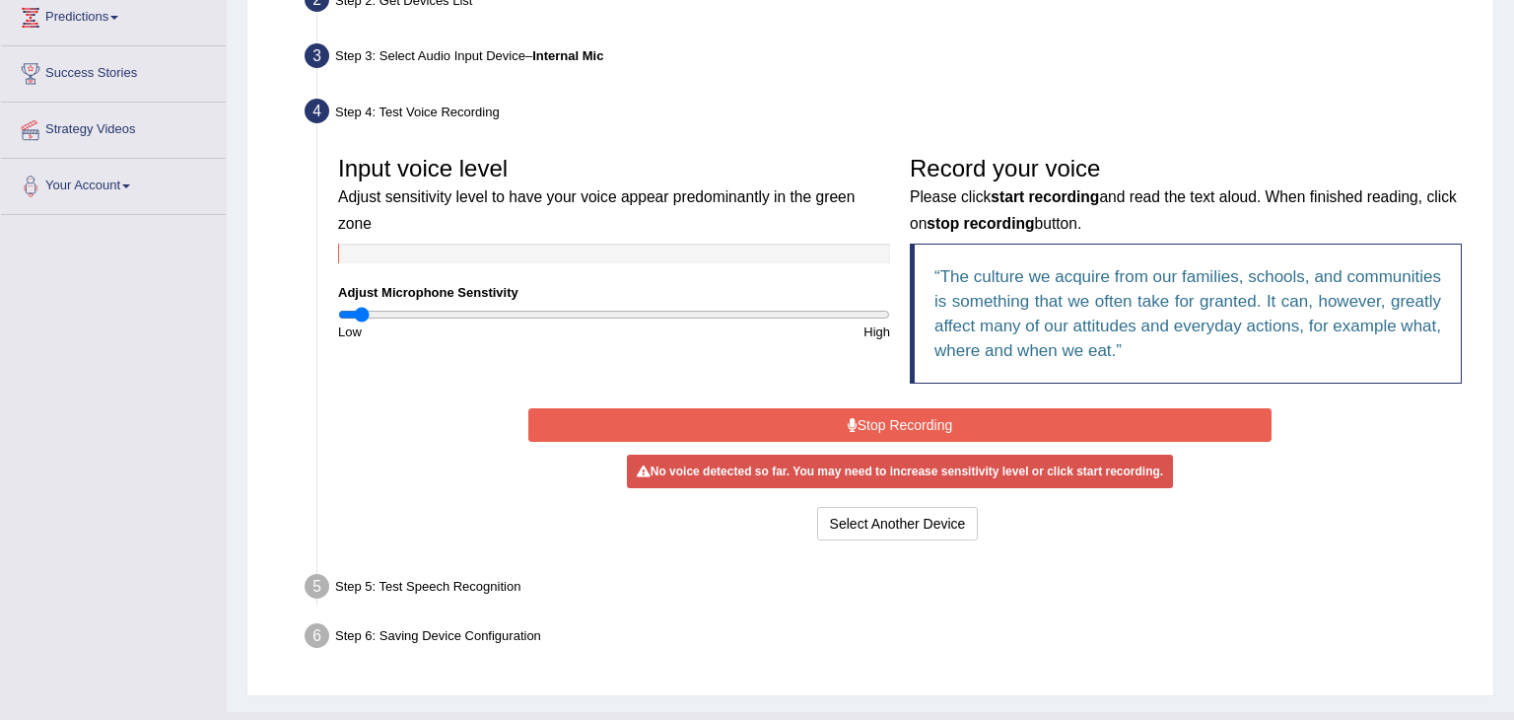
click at [870, 424] on button "Stop Recording" at bounding box center [899, 425] width 742 height 34
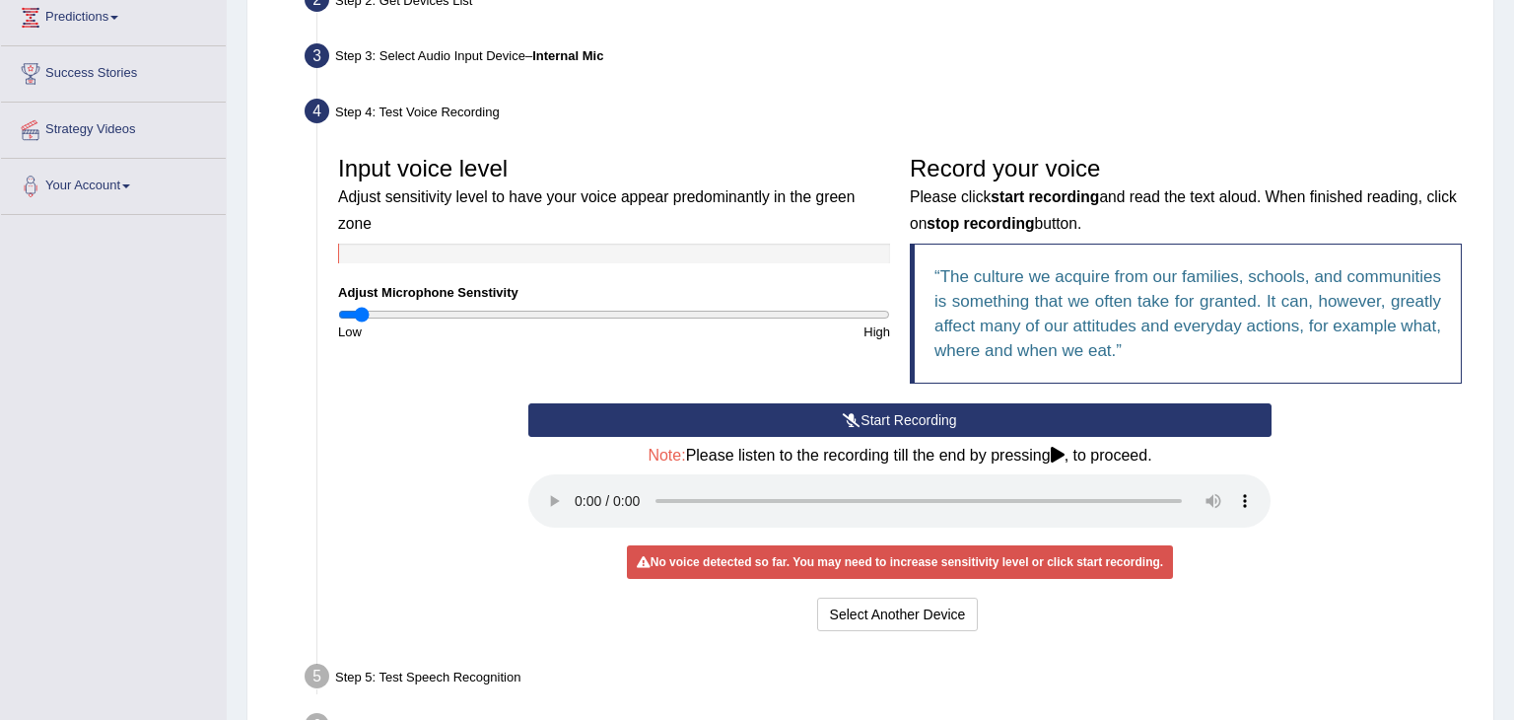
click at [364, 307] on input "range" at bounding box center [614, 315] width 552 height 16
click at [524, 307] on input "range" at bounding box center [614, 315] width 552 height 16
click at [890, 413] on button "Start Recording" at bounding box center [899, 420] width 742 height 34
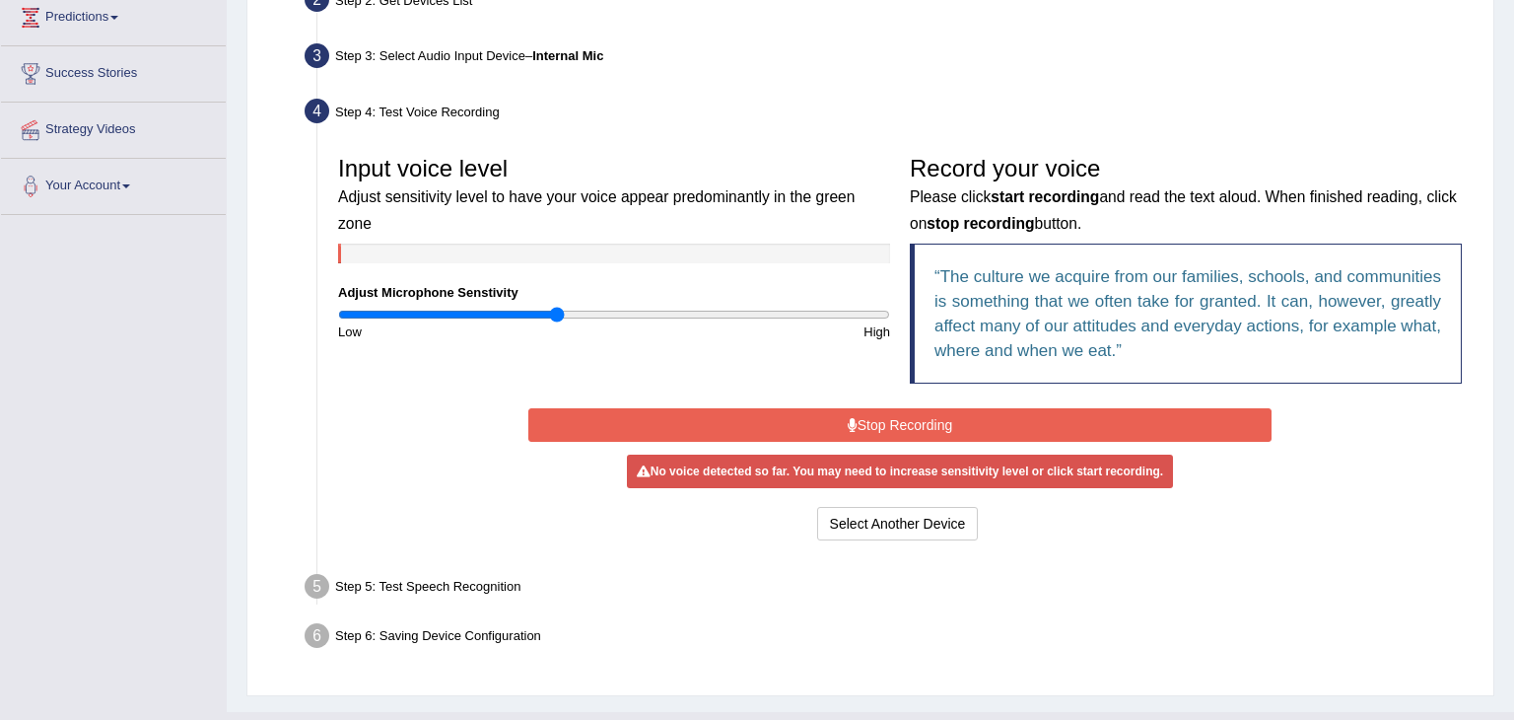
click at [556, 307] on input "range" at bounding box center [614, 315] width 552 height 16
click at [530, 307] on input "range" at bounding box center [614, 315] width 552 height 16
click at [611, 307] on input "range" at bounding box center [614, 315] width 552 height 16
click at [815, 307] on input "range" at bounding box center [614, 315] width 552 height 16
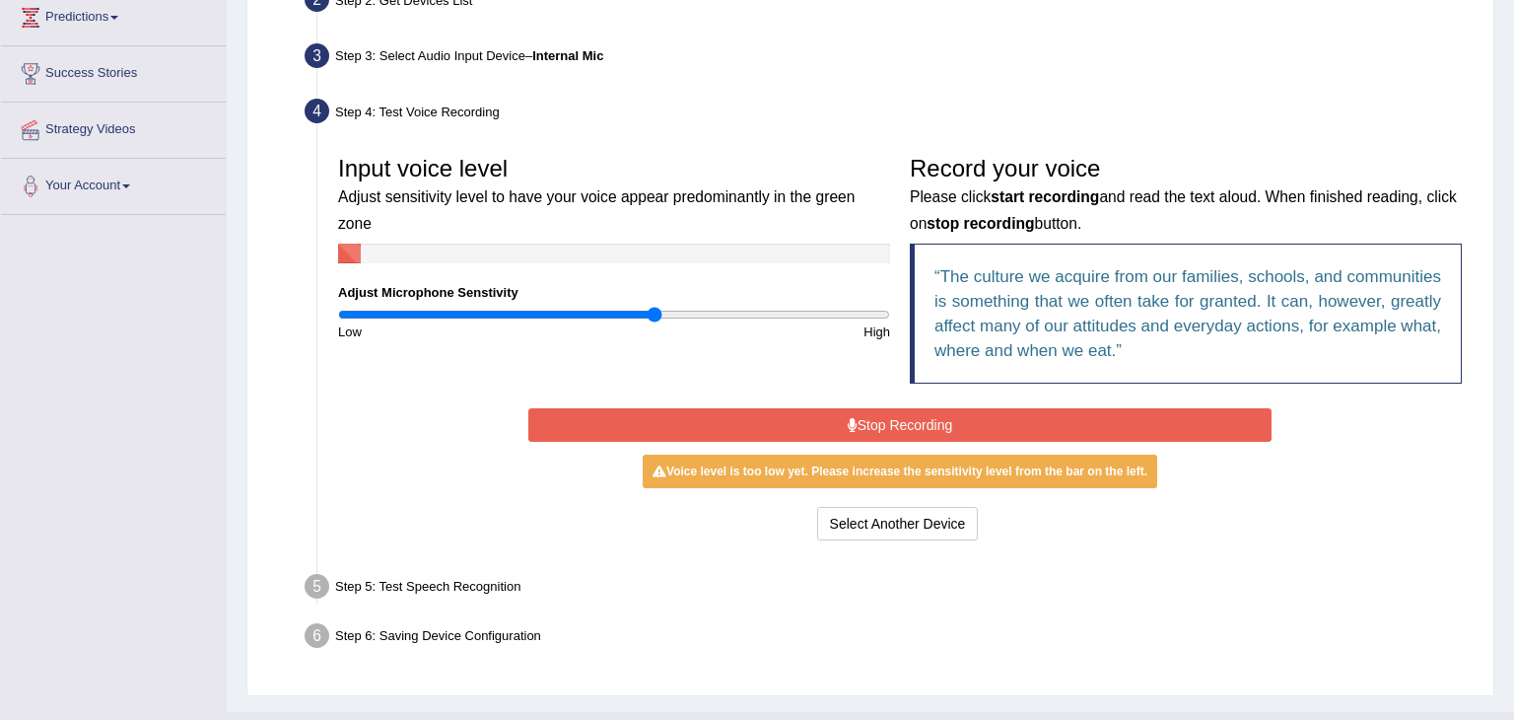
click at [654, 307] on input "range" at bounding box center [614, 315] width 552 height 16
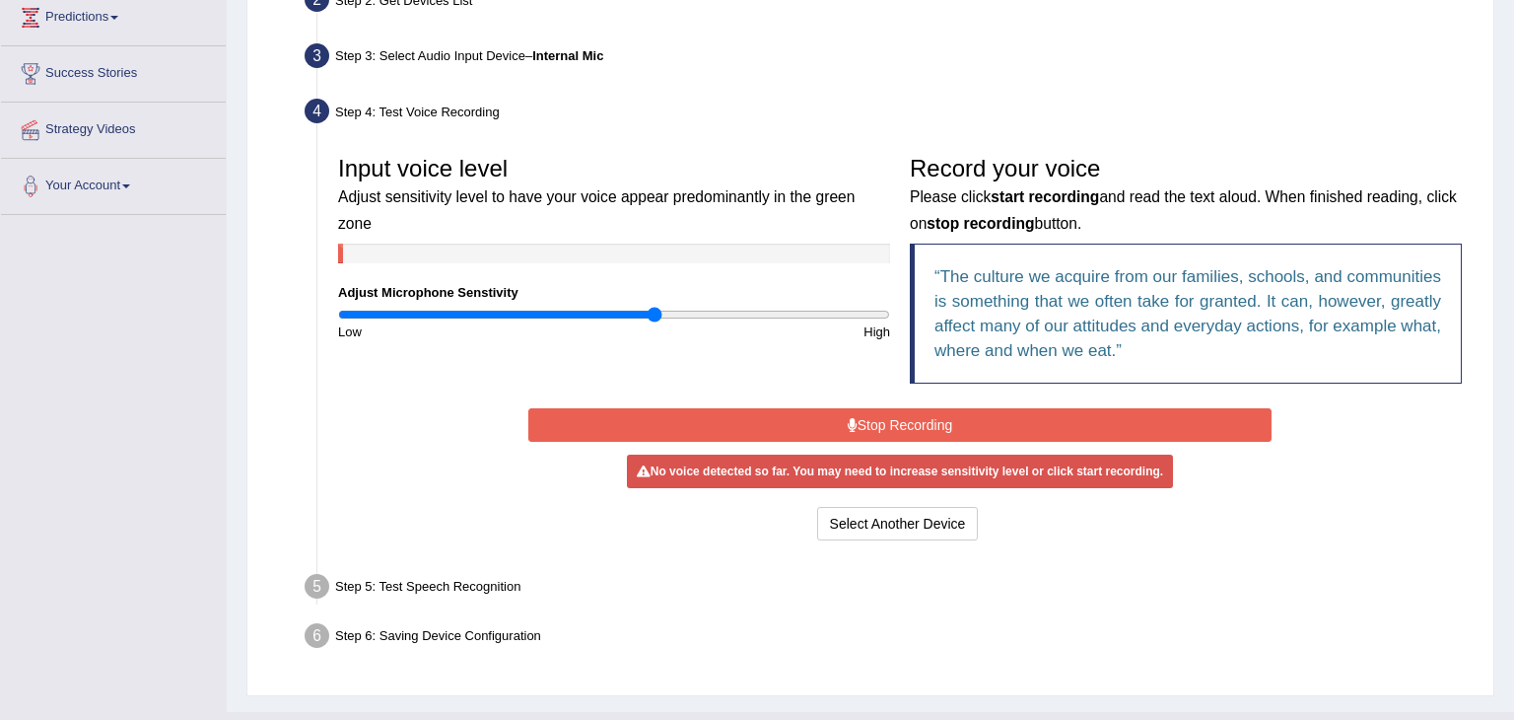
click at [652, 307] on input "range" at bounding box center [614, 315] width 552 height 16
type input "1.12"
click at [643, 307] on input "range" at bounding box center [614, 315] width 552 height 16
click at [636, 307] on input "range" at bounding box center [614, 315] width 552 height 16
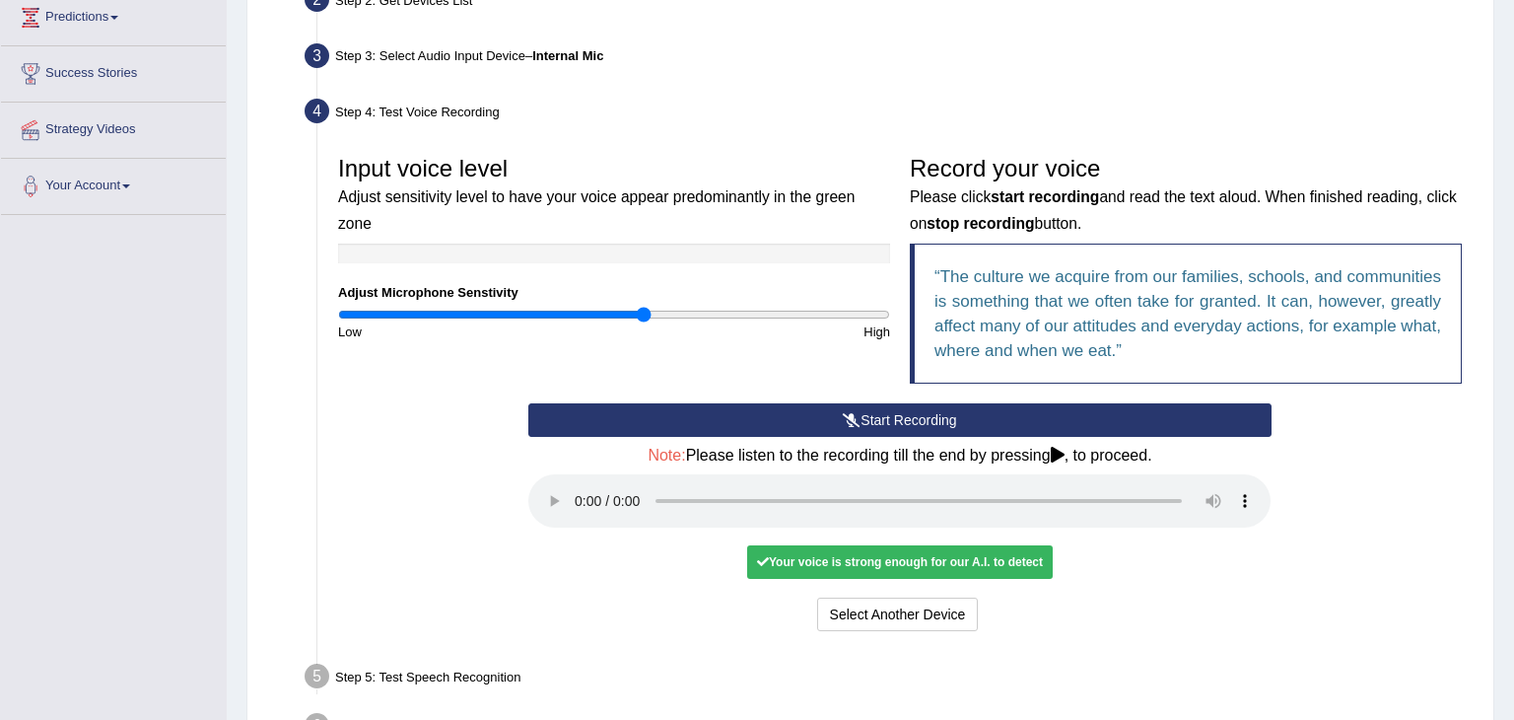
click at [504, 546] on div "Start Recording Stop Recording Note: Please listen to the recording till the en…" at bounding box center [899, 519] width 1143 height 233
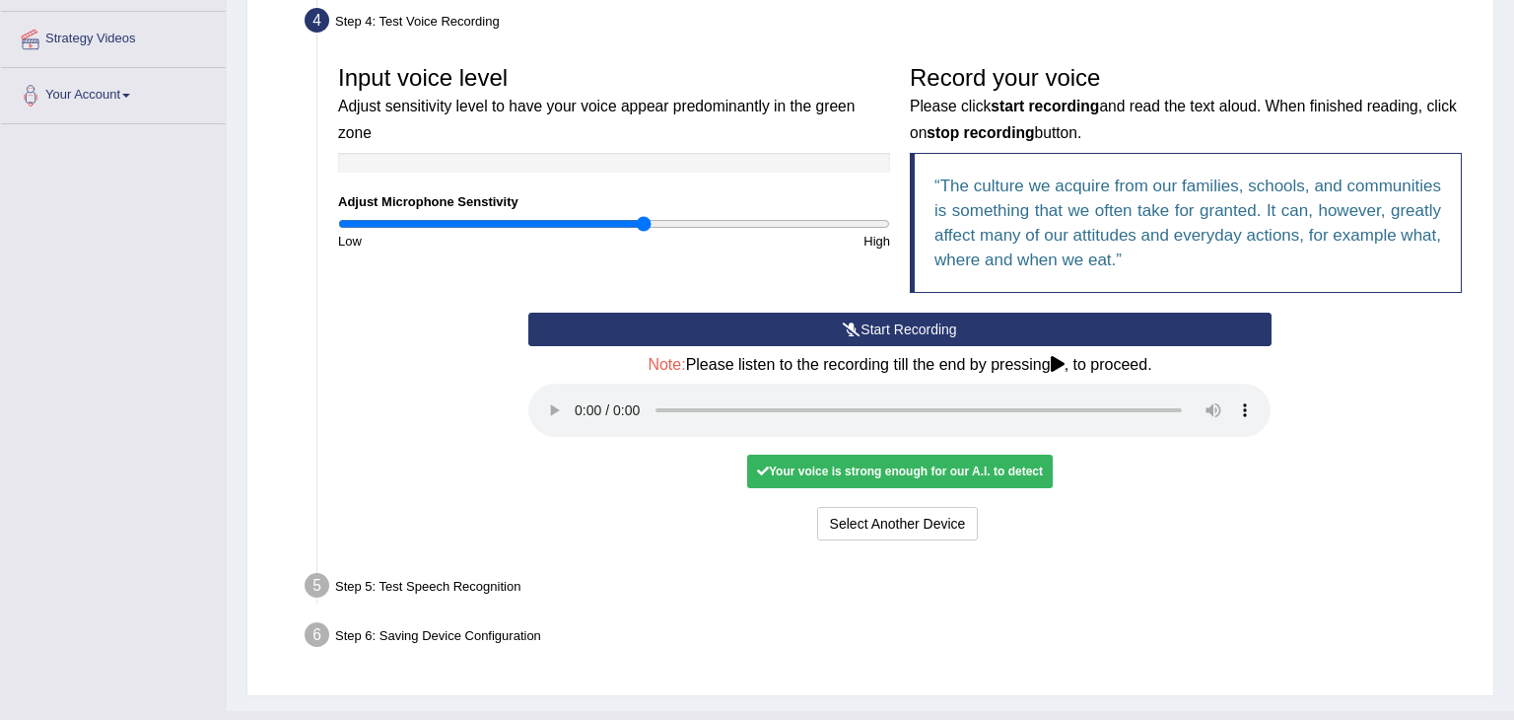
scroll to position [406, 0]
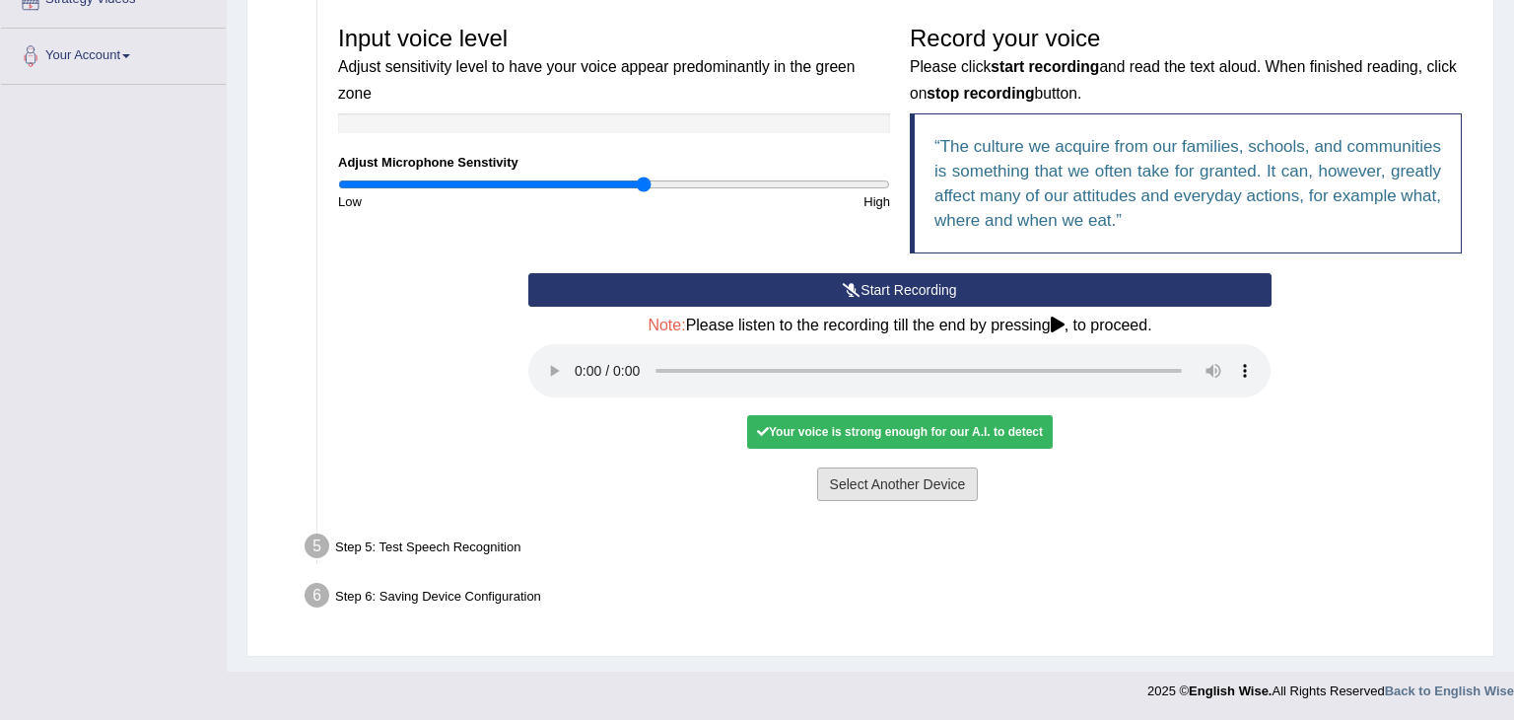
click at [940, 489] on button "Select Another Device" at bounding box center [898, 484] width 162 height 34
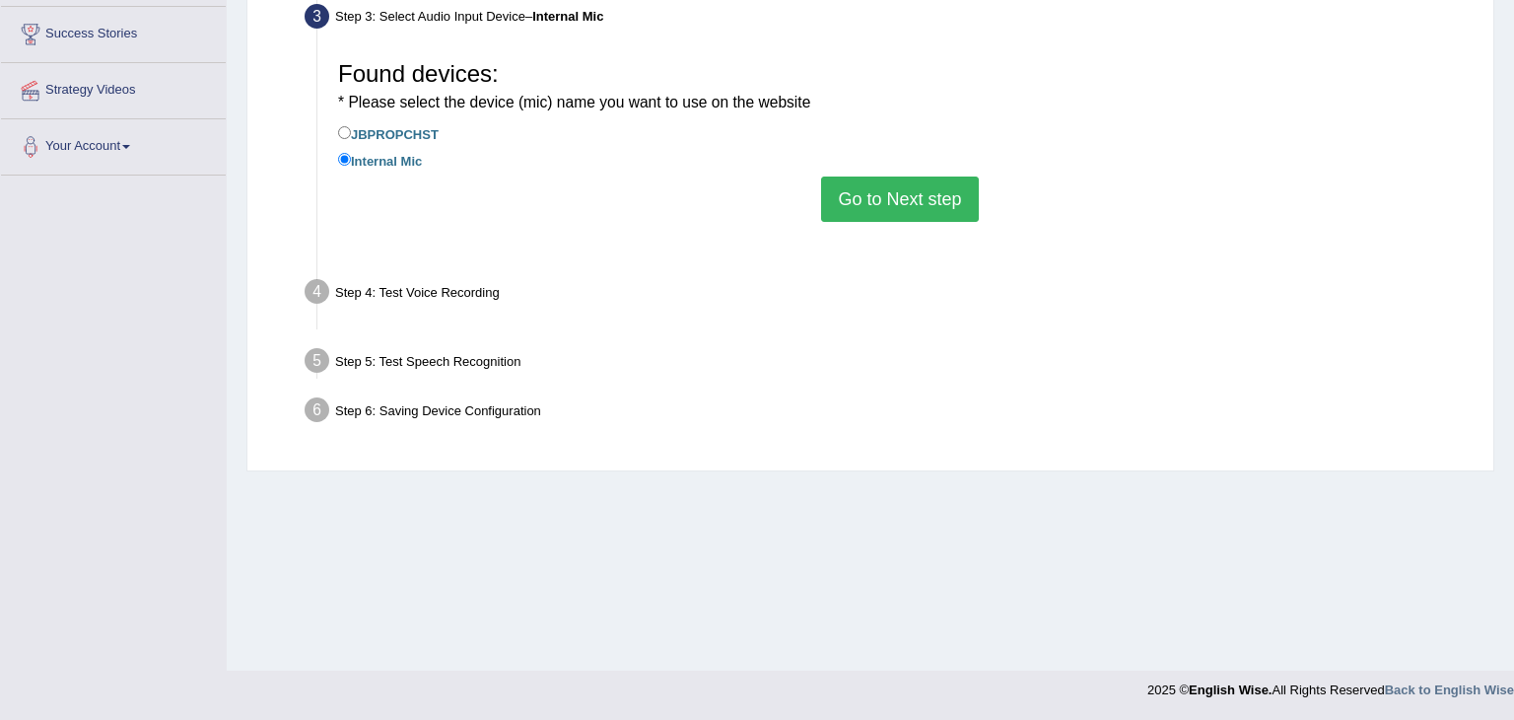
scroll to position [315, 0]
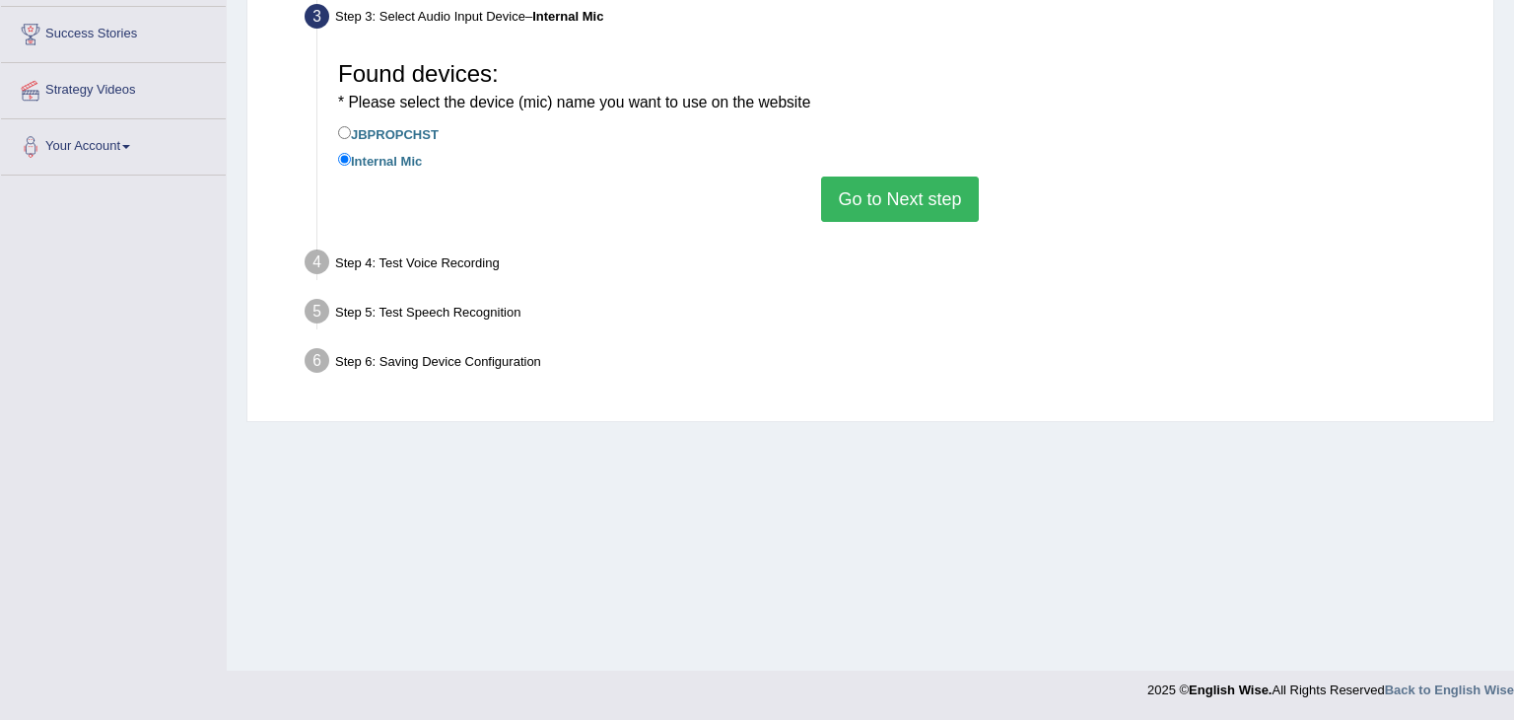
click at [946, 196] on button "Go to Next step" at bounding box center [899, 198] width 157 height 45
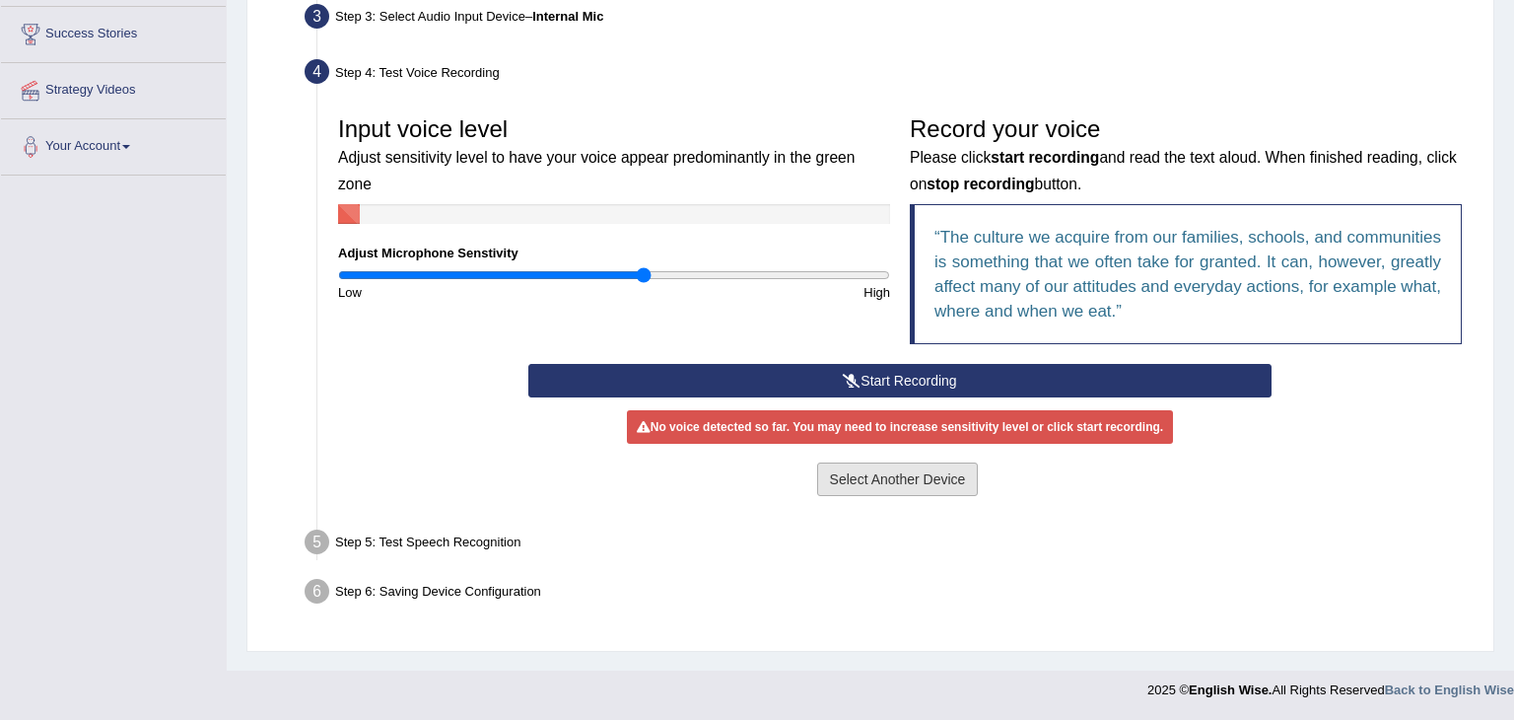
click at [897, 477] on button "Select Another Device" at bounding box center [898, 479] width 162 height 34
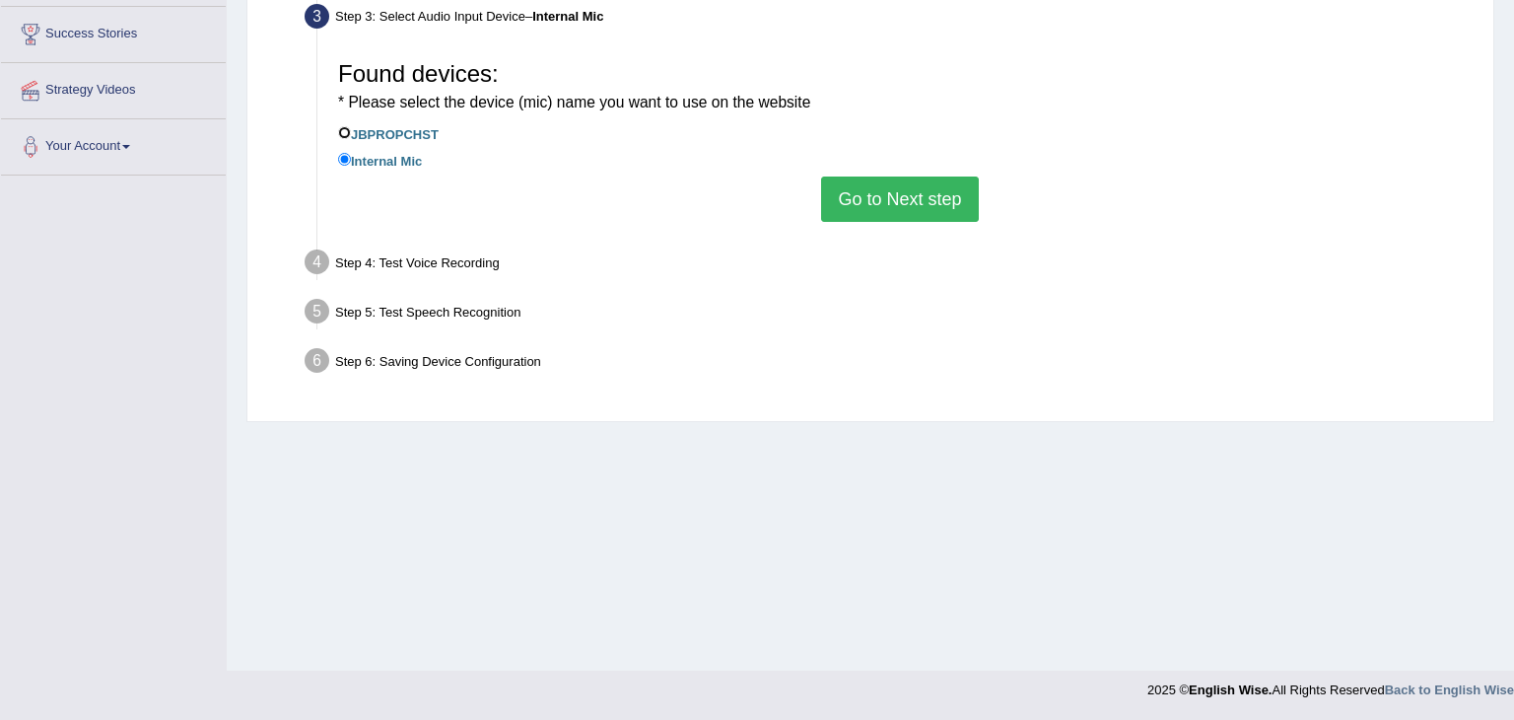
click at [345, 130] on input "JBPROPCHST" at bounding box center [344, 132] width 13 height 13
radio input "true"
click at [888, 202] on button "Go to Next step" at bounding box center [899, 198] width 157 height 45
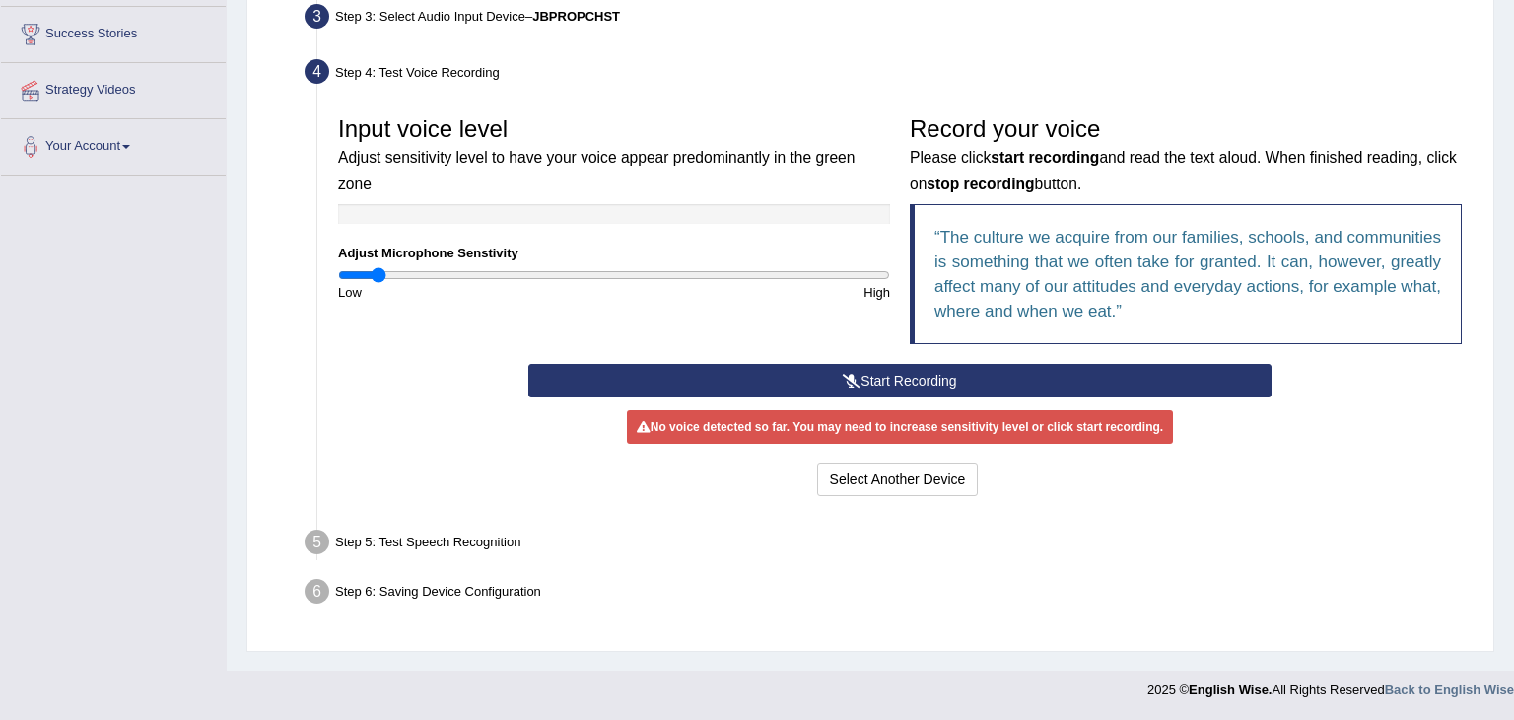
click at [380, 267] on input "range" at bounding box center [614, 275] width 552 height 16
click at [883, 382] on button "Start Recording" at bounding box center [899, 381] width 742 height 34
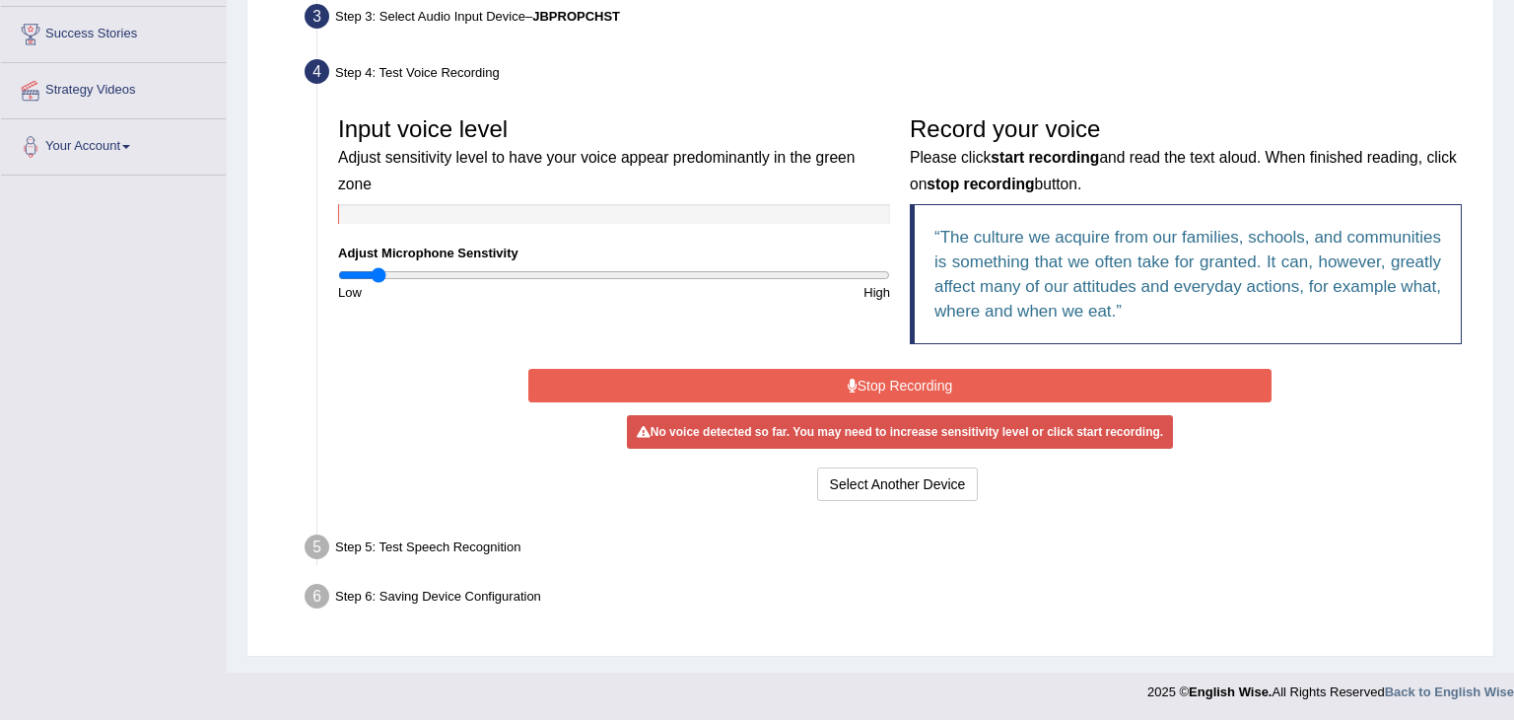
click at [825, 378] on button "Stop Recording" at bounding box center [899, 386] width 742 height 34
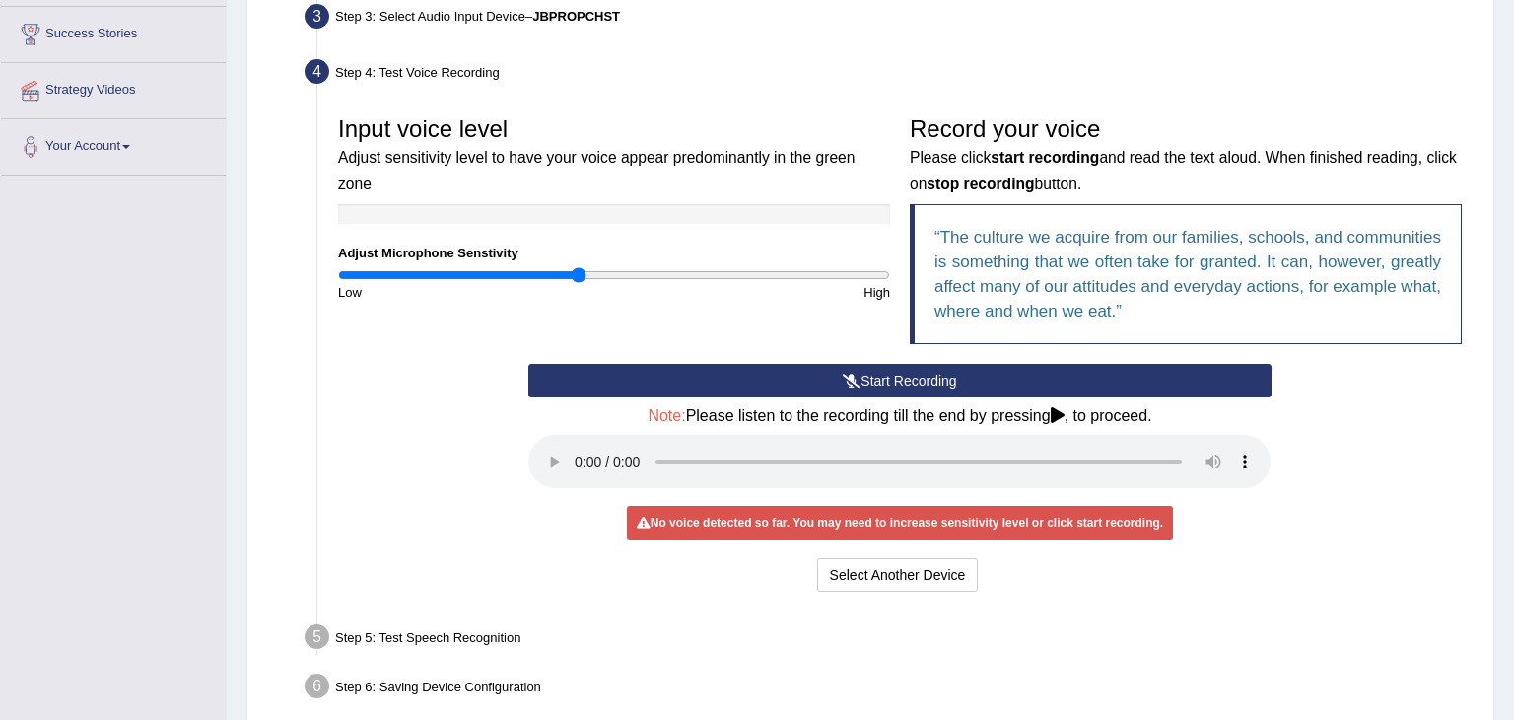
click at [576, 267] on input "range" at bounding box center [614, 275] width 552 height 16
click at [605, 267] on input "range" at bounding box center [614, 275] width 552 height 16
click at [886, 377] on button "Start Recording" at bounding box center [899, 381] width 742 height 34
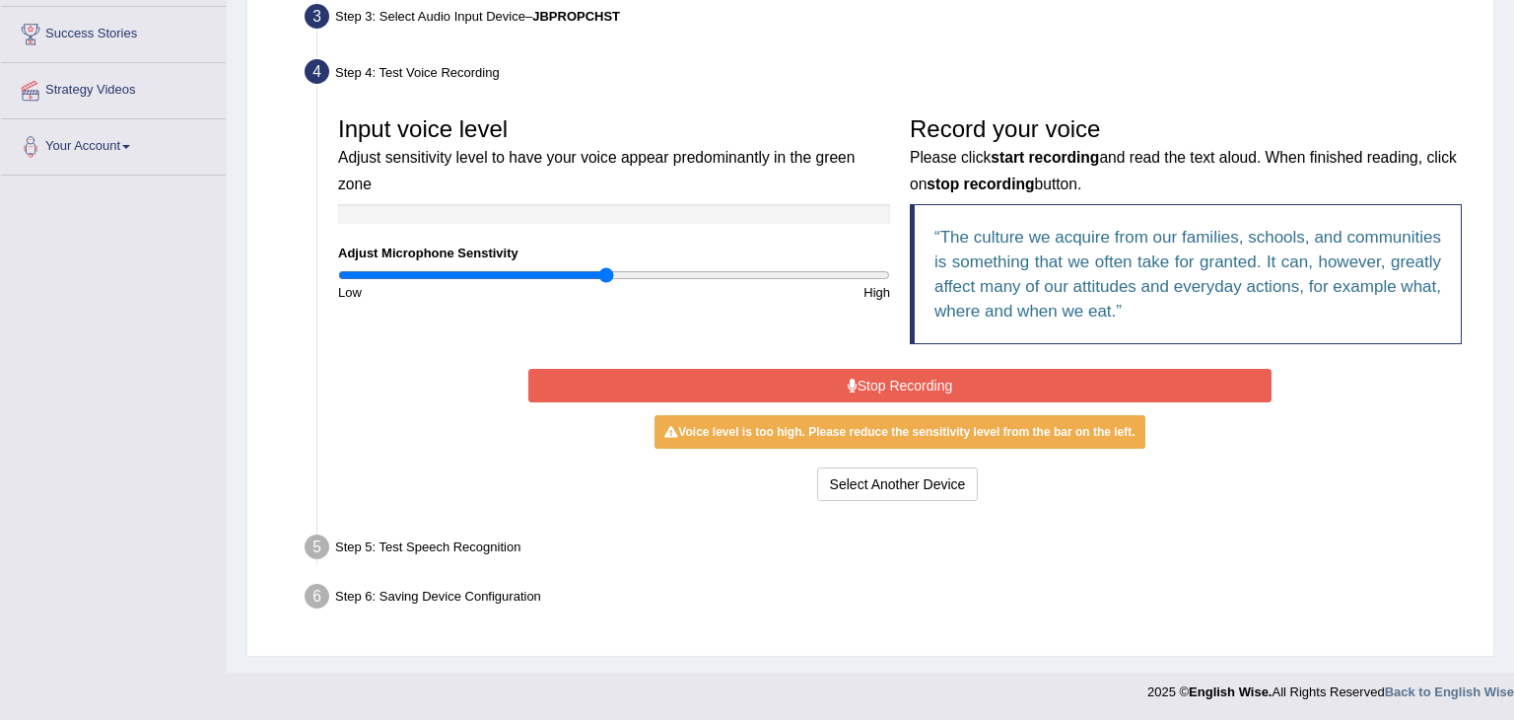
click at [820, 393] on button "Stop Recording" at bounding box center [899, 386] width 742 height 34
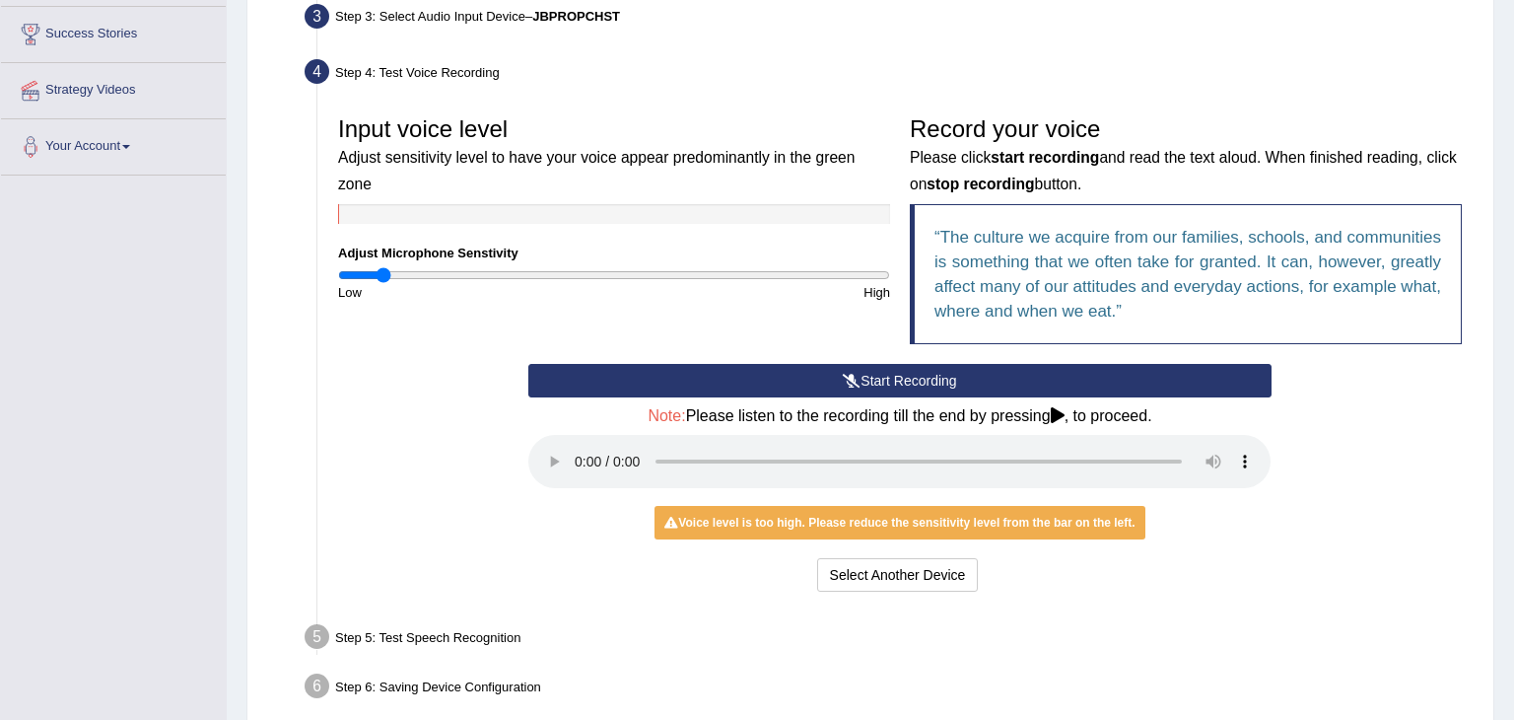
click at [385, 267] on input "range" at bounding box center [614, 275] width 552 height 16
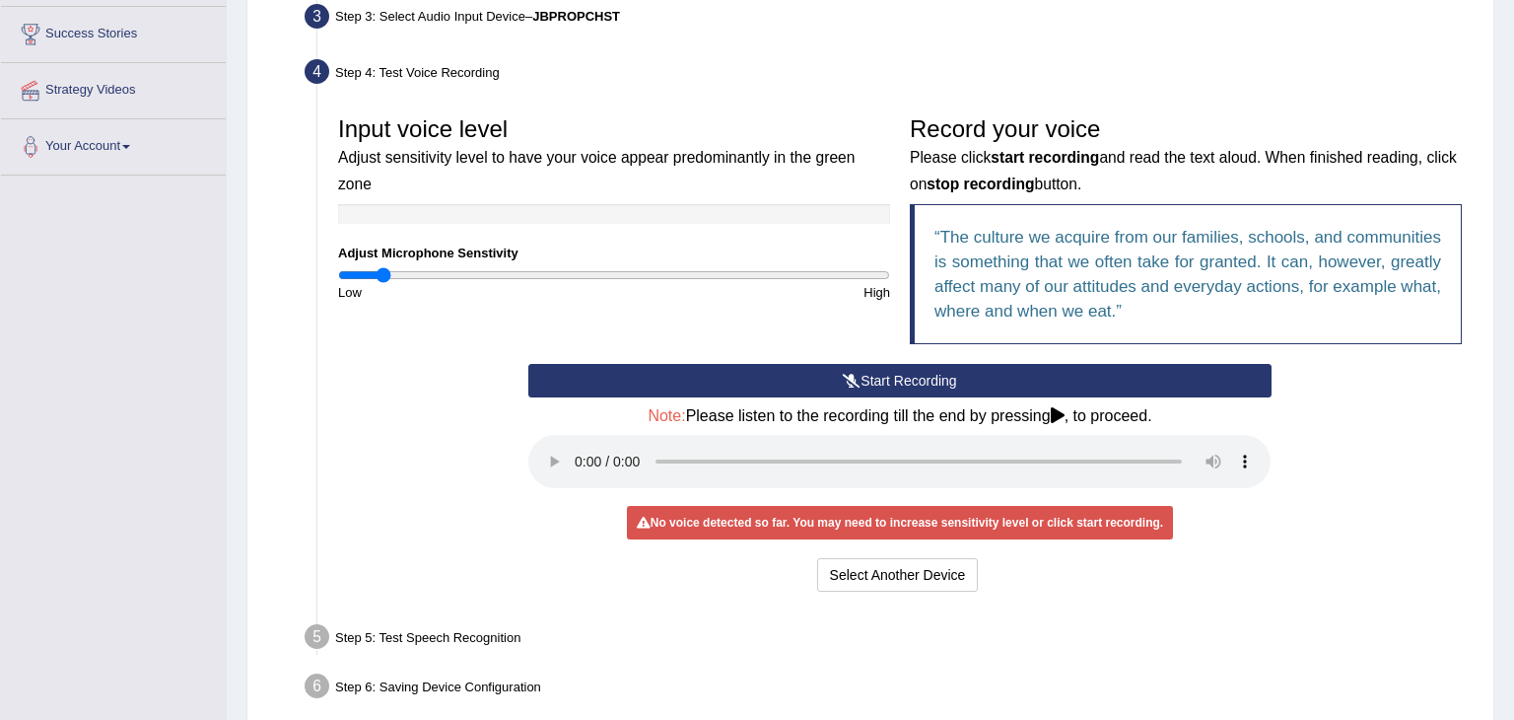
click at [873, 381] on button "Start Recording" at bounding box center [899, 381] width 742 height 34
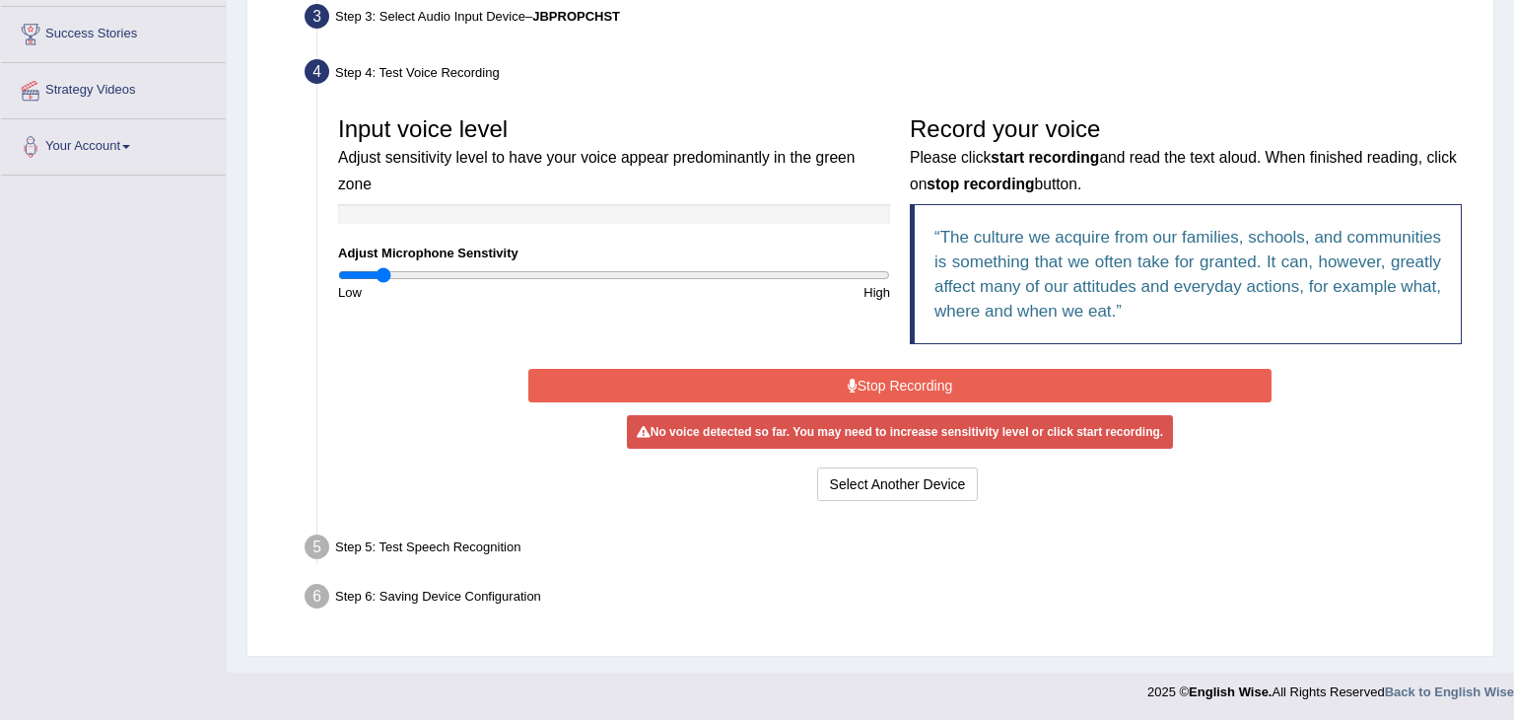
click at [851, 389] on button "Stop Recording" at bounding box center [899, 386] width 742 height 34
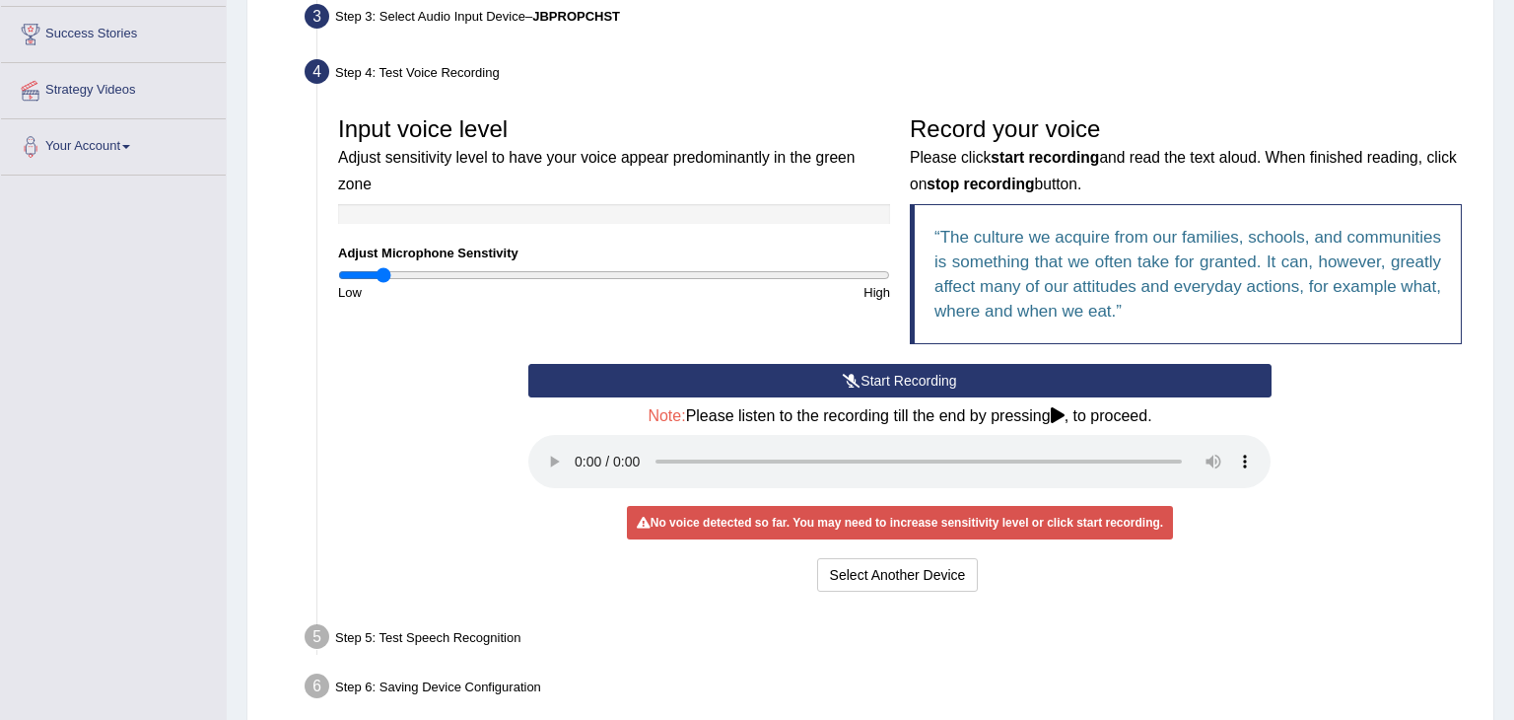
click at [1318, 448] on div "Start Recording Stop Recording Note: Please listen to the recording till the en…" at bounding box center [899, 480] width 1143 height 233
click at [438, 267] on input "range" at bounding box center [614, 275] width 552 height 16
click at [872, 389] on button "Start Recording" at bounding box center [899, 381] width 742 height 34
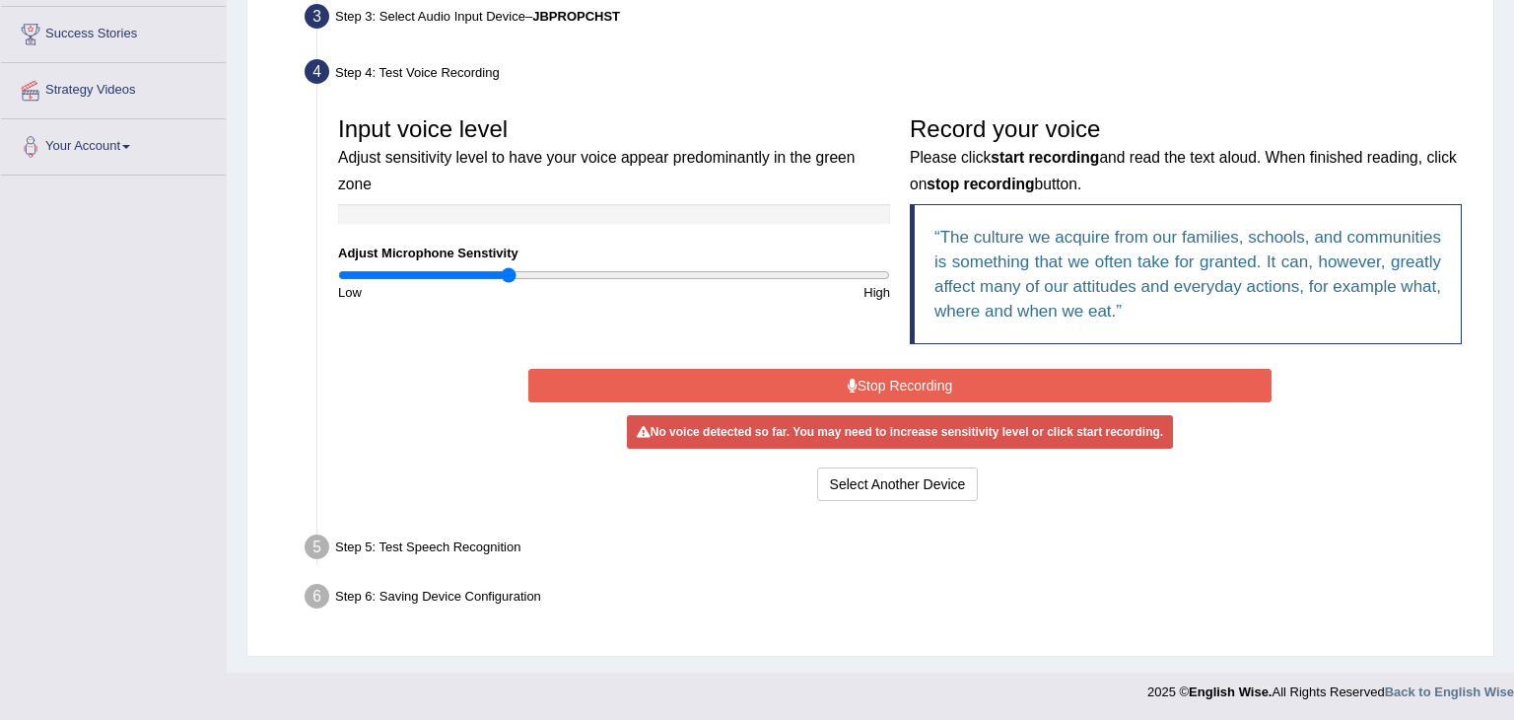
click at [506, 267] on input "range" at bounding box center [614, 275] width 552 height 16
click at [807, 384] on button "Stop Recording" at bounding box center [899, 386] width 742 height 34
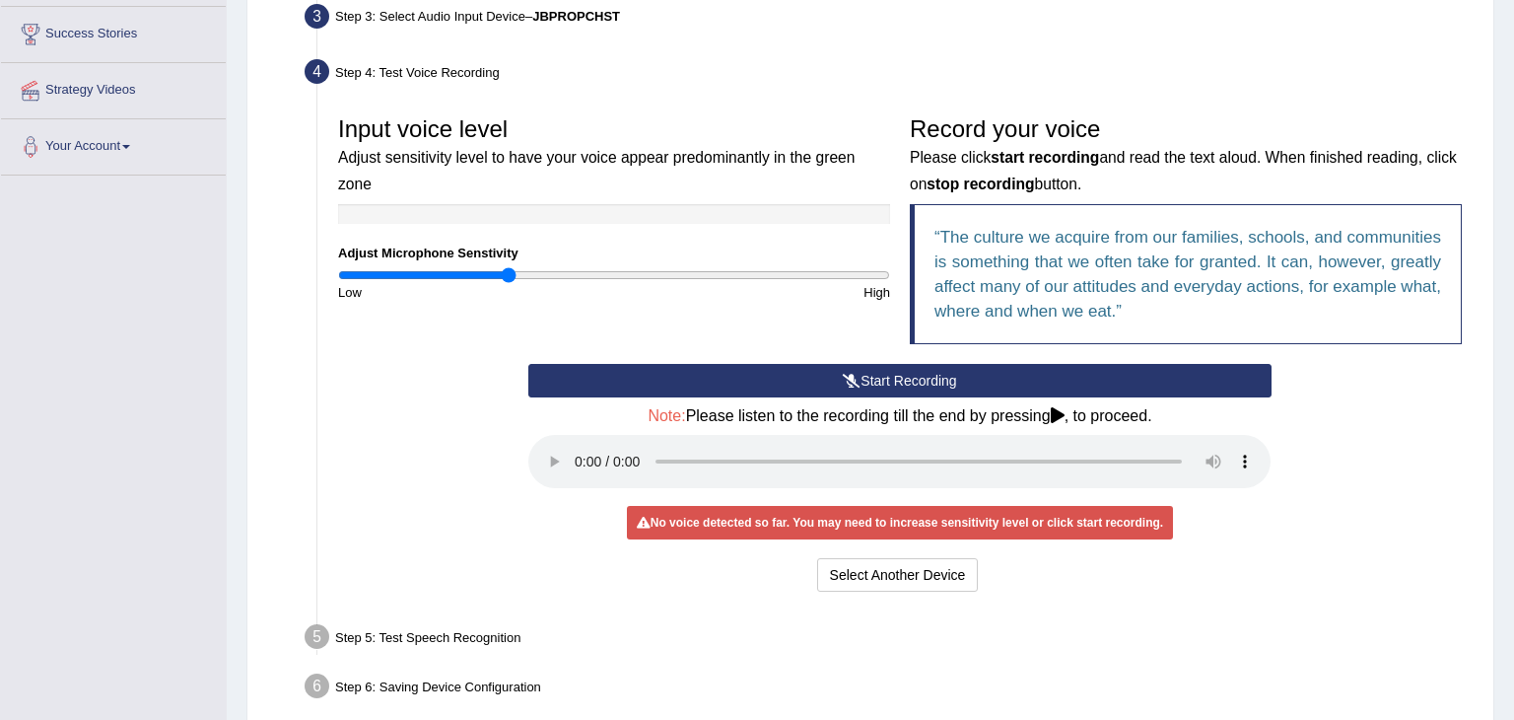
click at [910, 381] on button "Start Recording" at bounding box center [899, 381] width 742 height 34
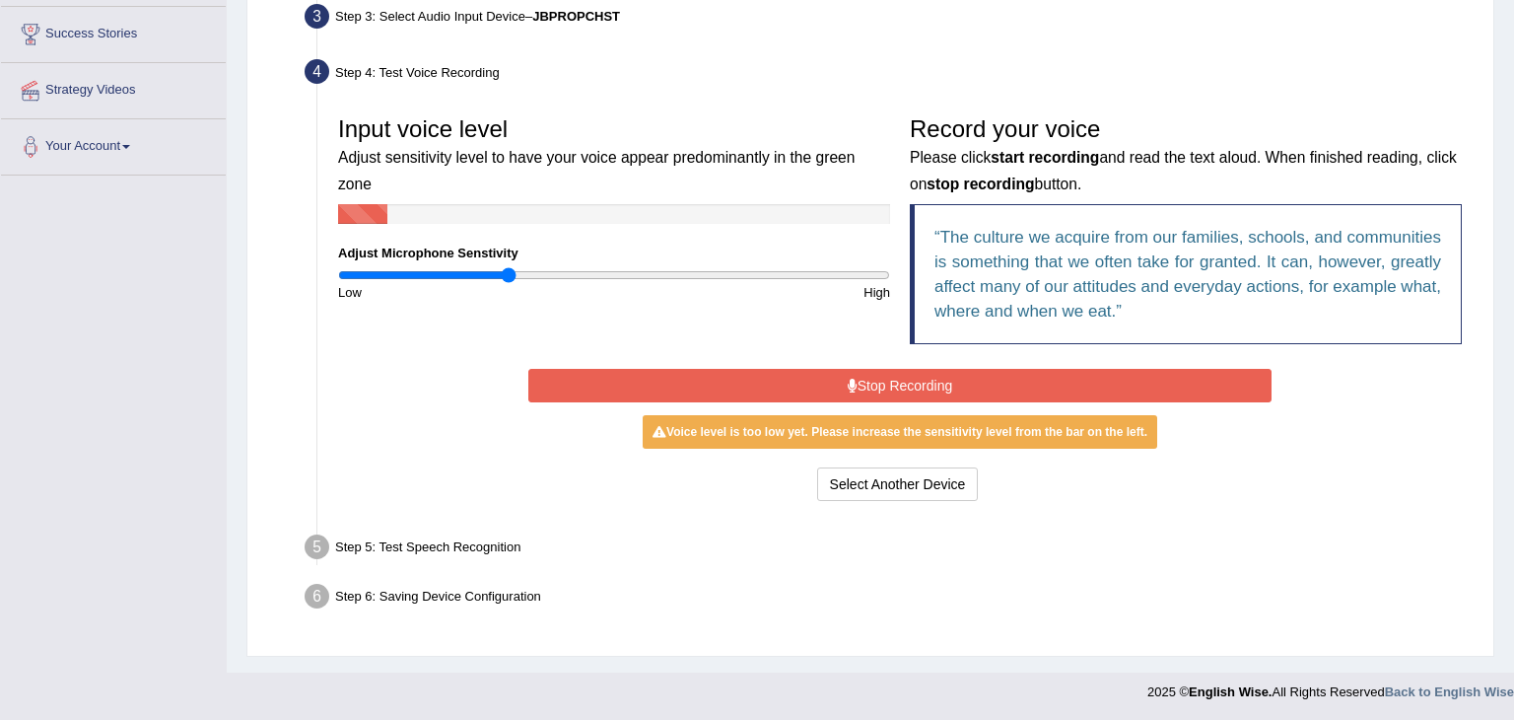
click at [910, 381] on button "Stop Recording" at bounding box center [899, 386] width 742 height 34
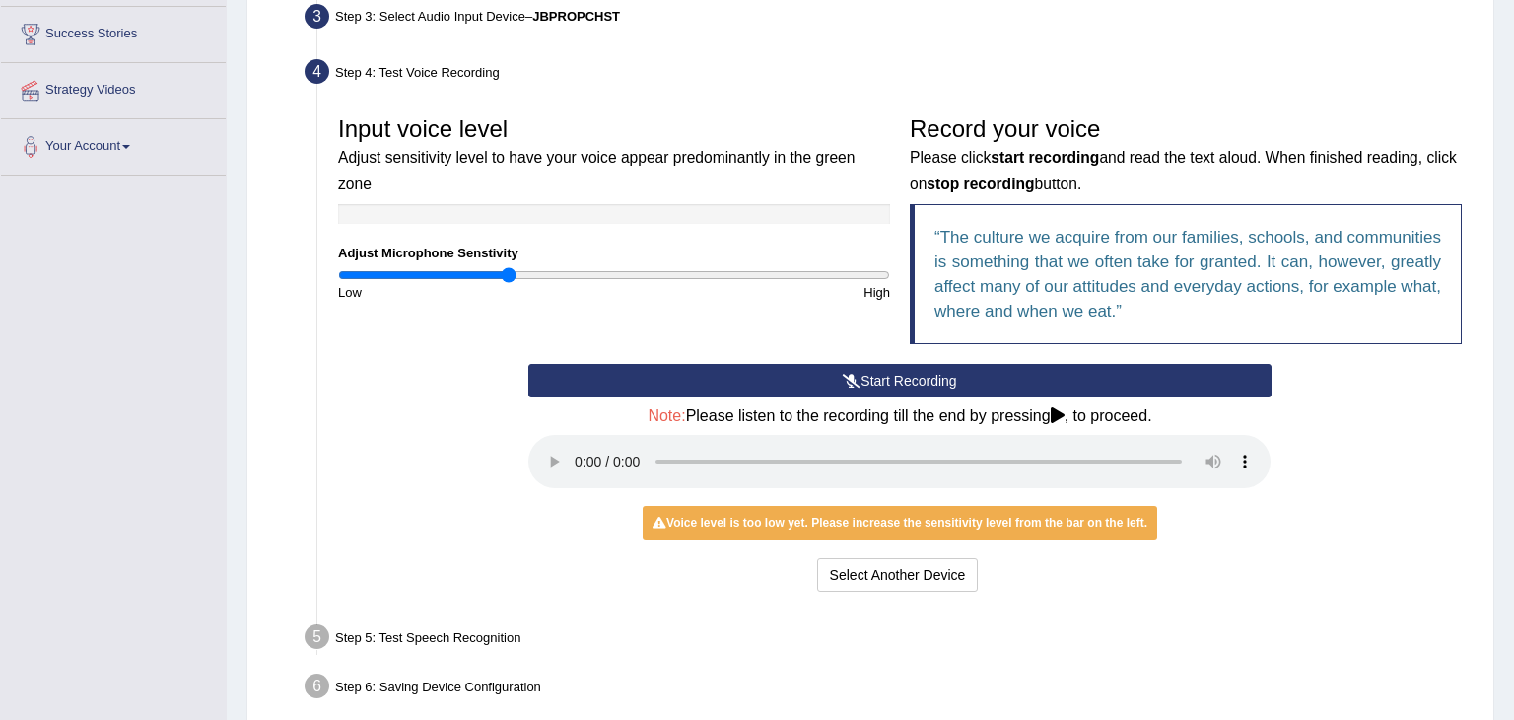
type input "0.76"
click at [546, 267] on input "range" at bounding box center [614, 275] width 552 height 16
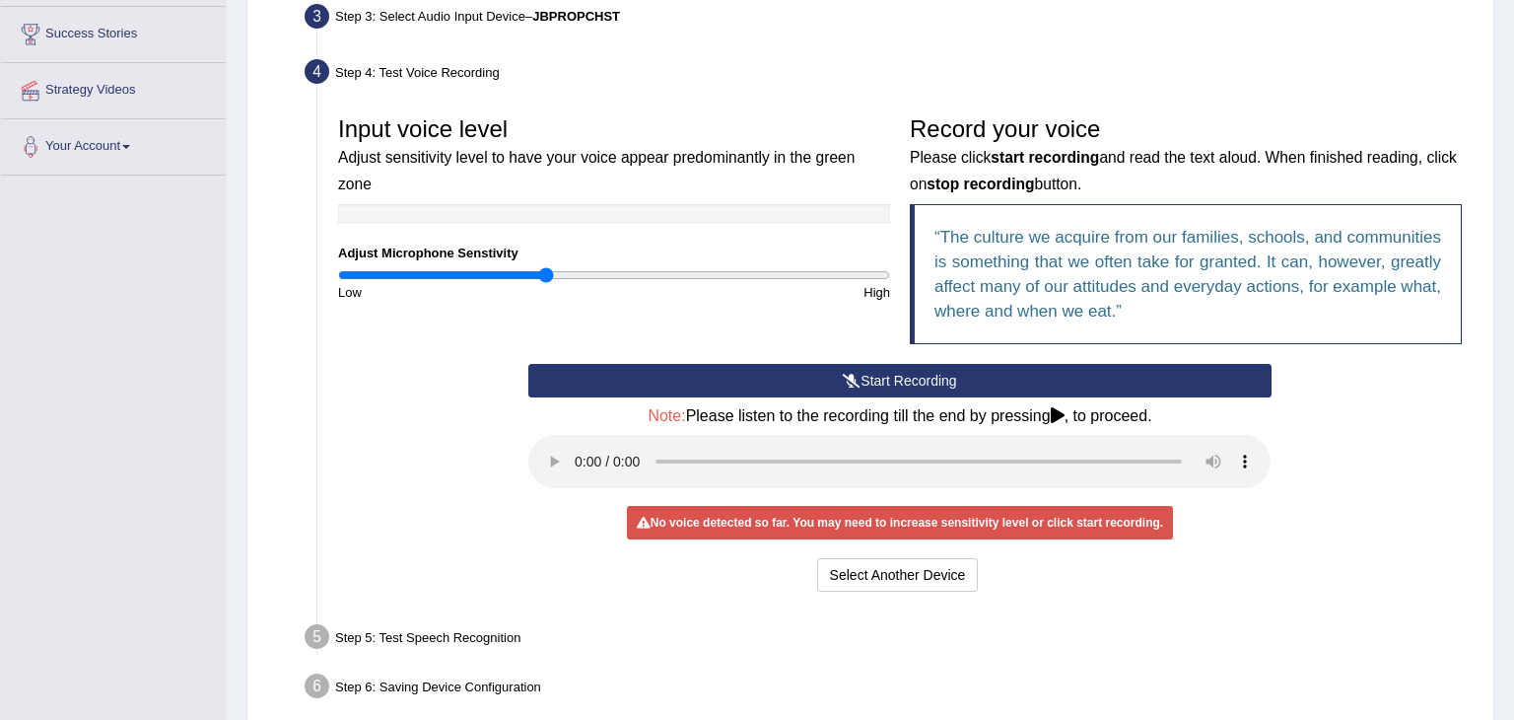
click at [943, 374] on button "Start Recording" at bounding box center [899, 381] width 742 height 34
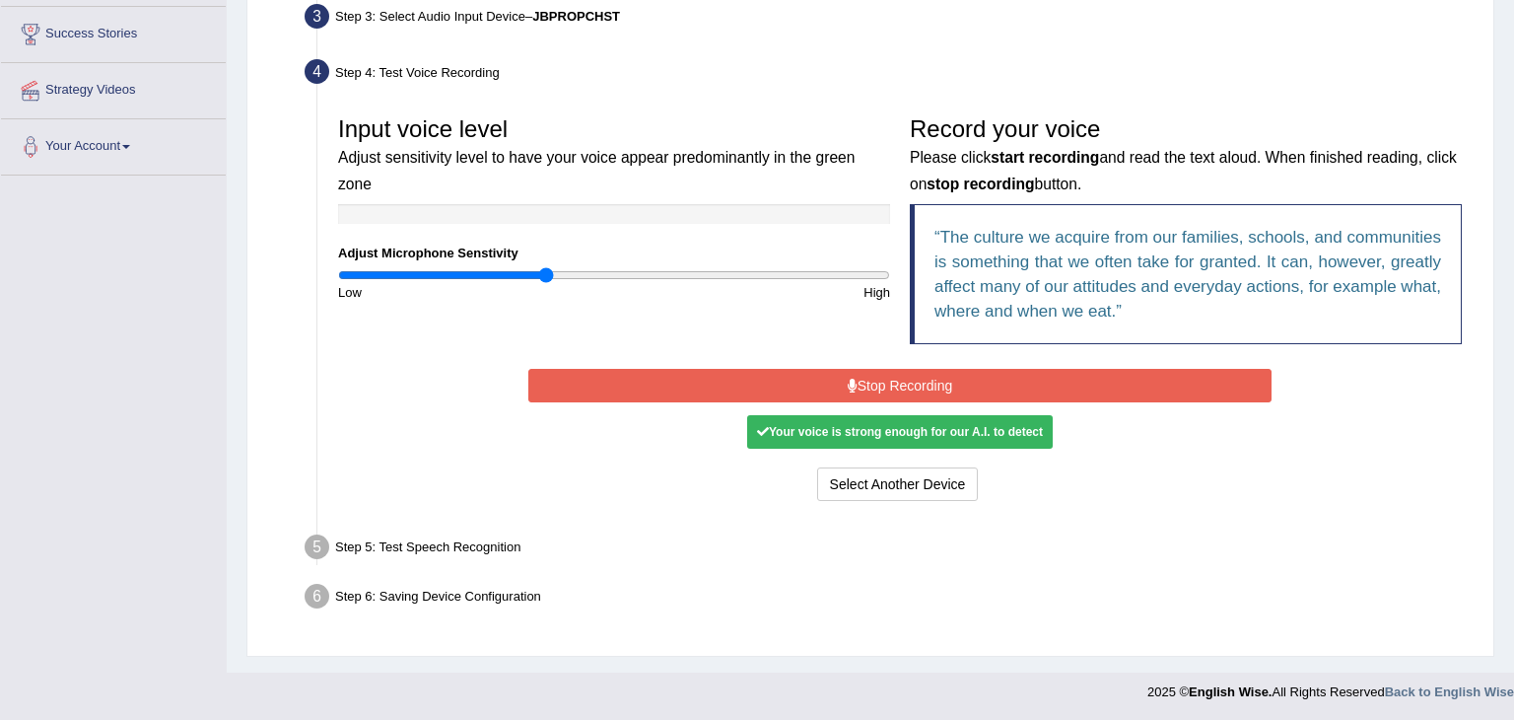
click at [870, 439] on div "Your voice is strong enough for our A.I. to detect" at bounding box center [900, 432] width 306 height 34
click at [902, 384] on button "Stop Recording" at bounding box center [899, 386] width 742 height 34
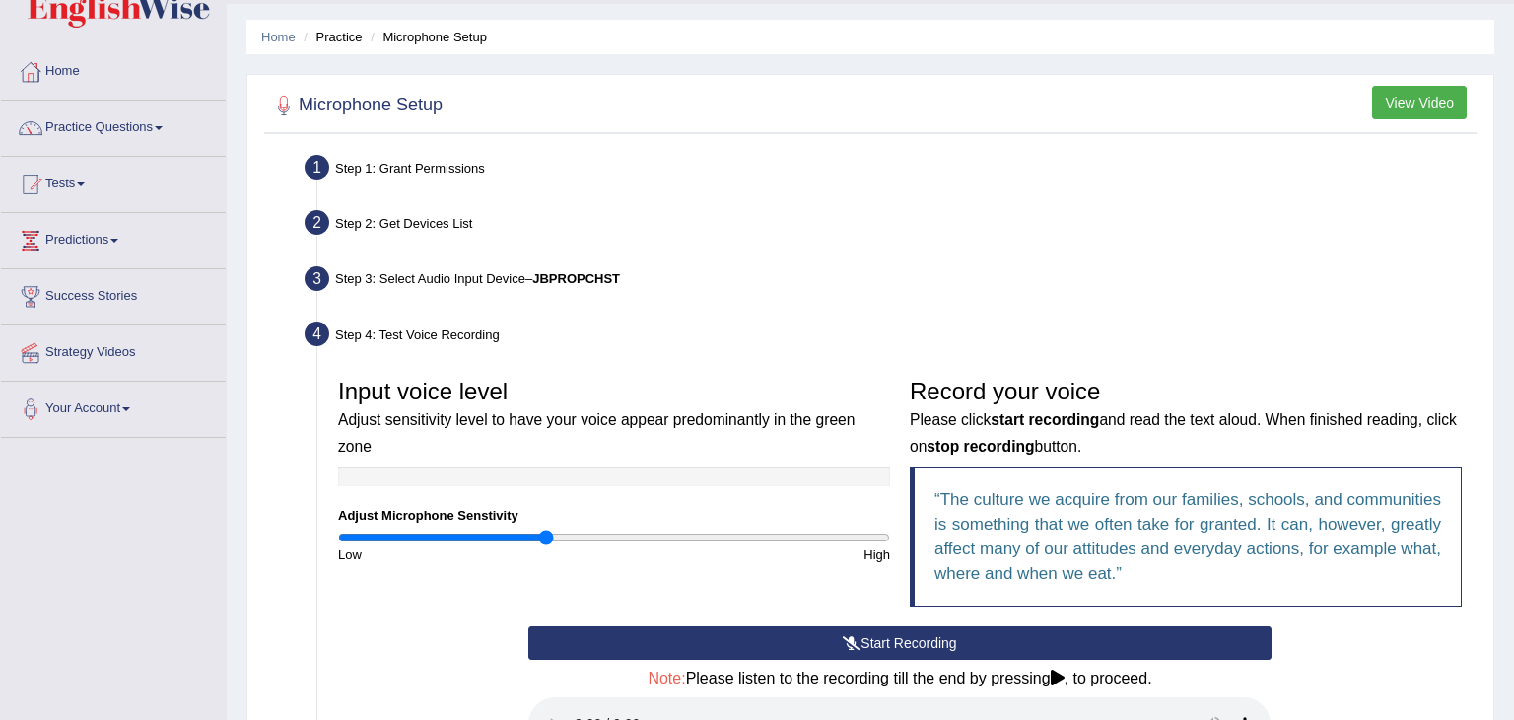
scroll to position [0, 0]
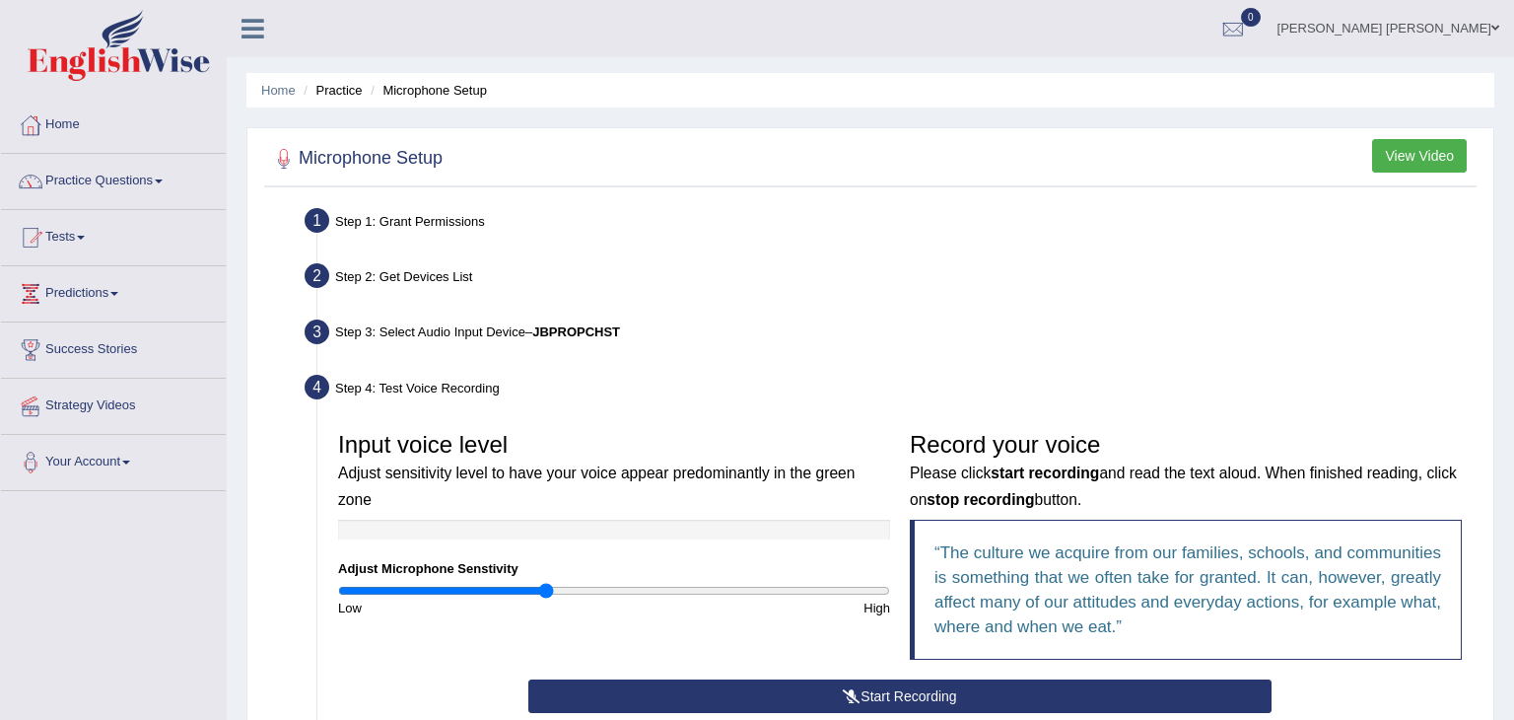
click at [113, 182] on link "Practice Questions" at bounding box center [113, 178] width 225 height 49
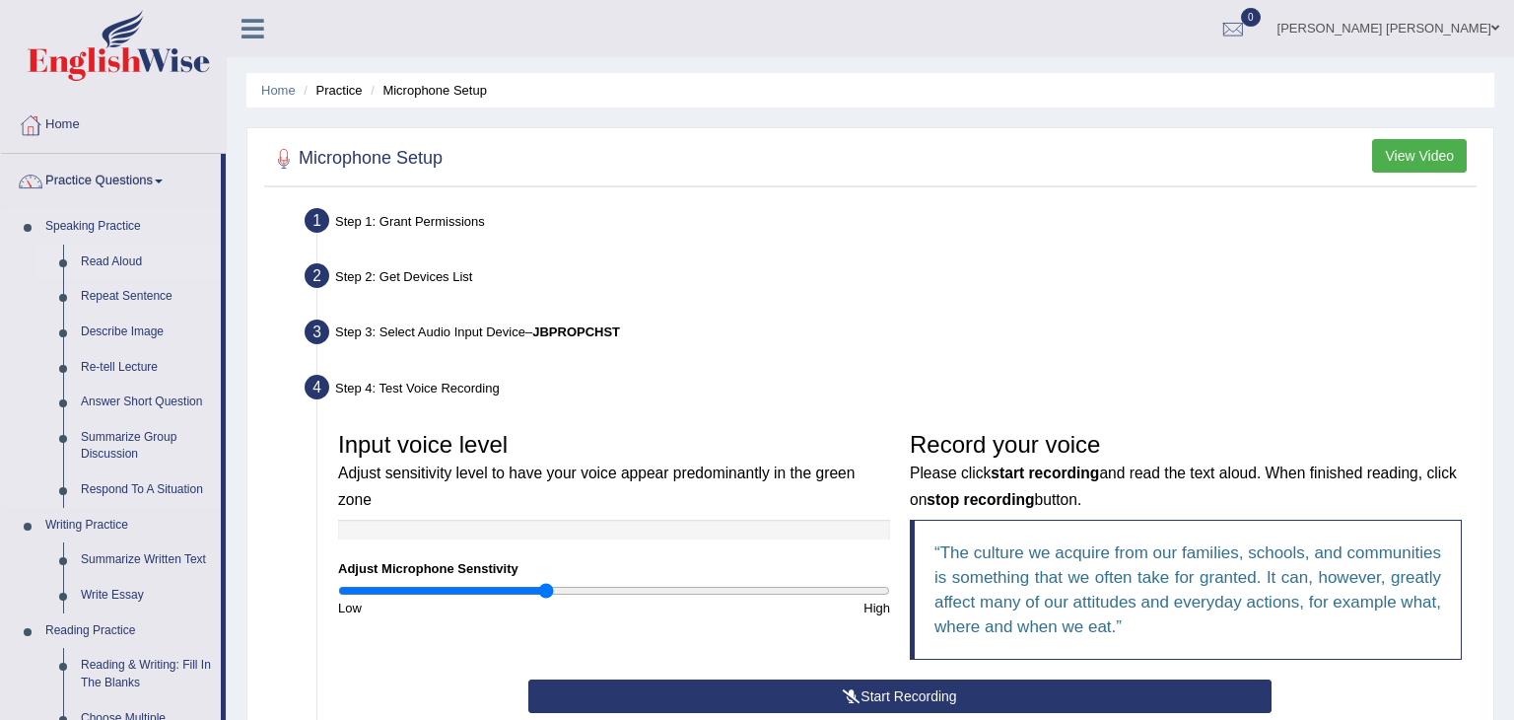
click at [113, 264] on link "Read Aloud" at bounding box center [146, 261] width 149 height 35
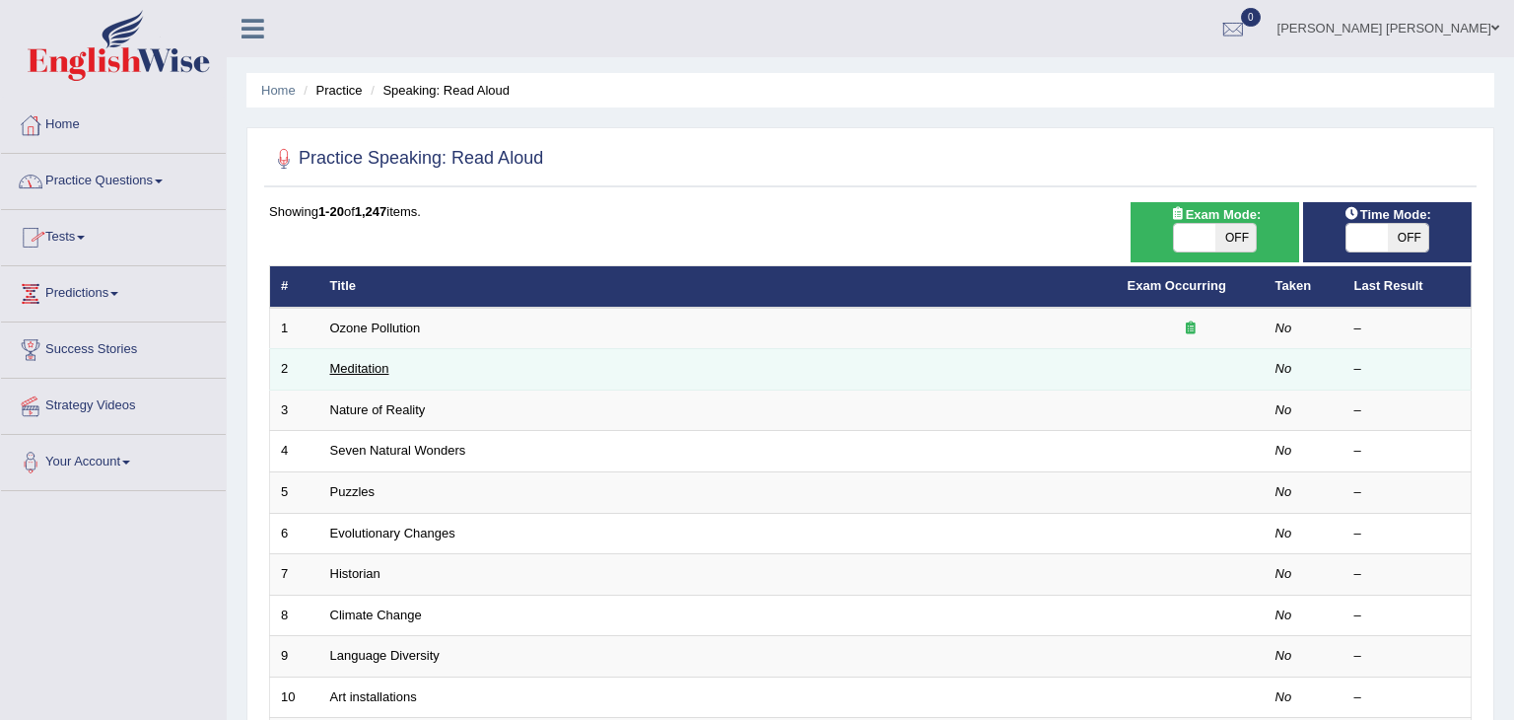
click at [381, 367] on link "Meditation" at bounding box center [359, 368] width 59 height 15
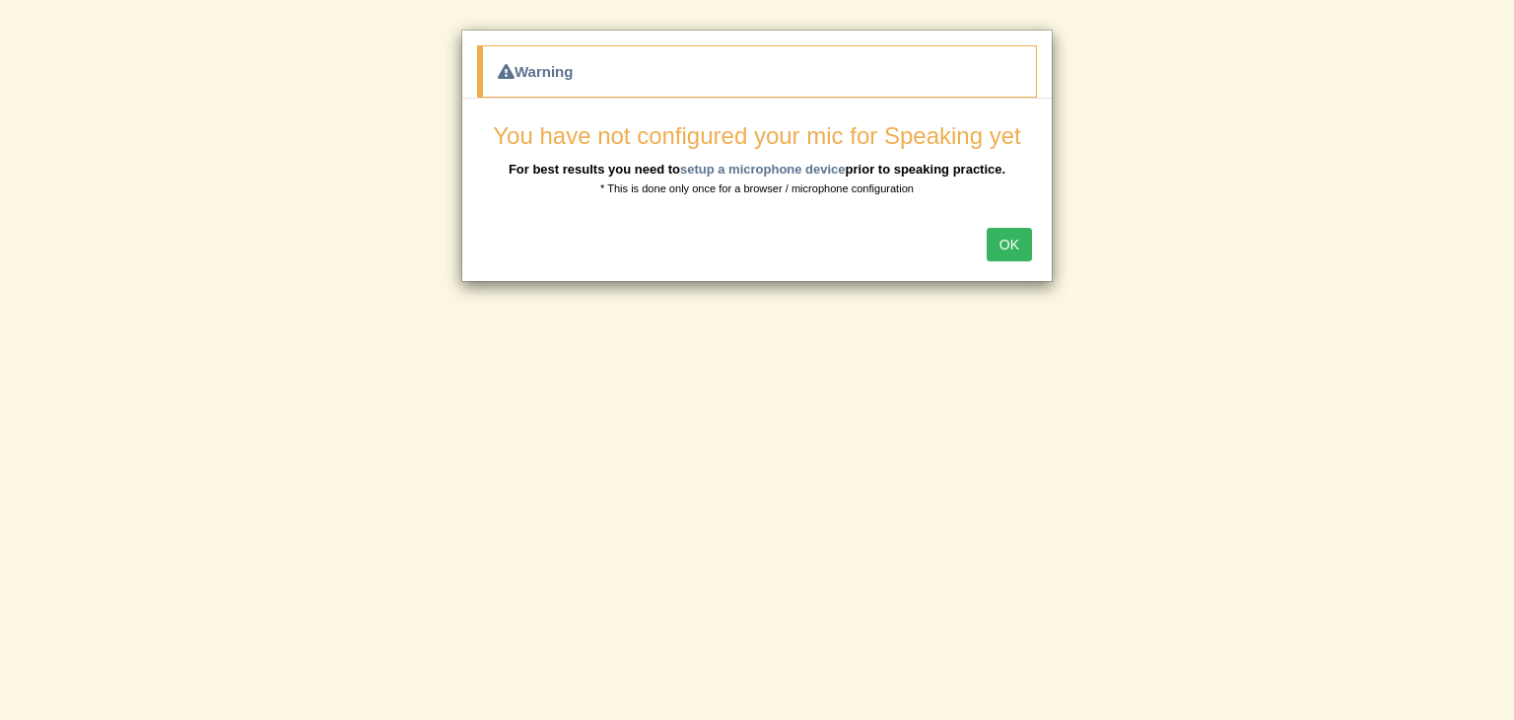
click at [1015, 245] on button "OK" at bounding box center [1009, 245] width 45 height 34
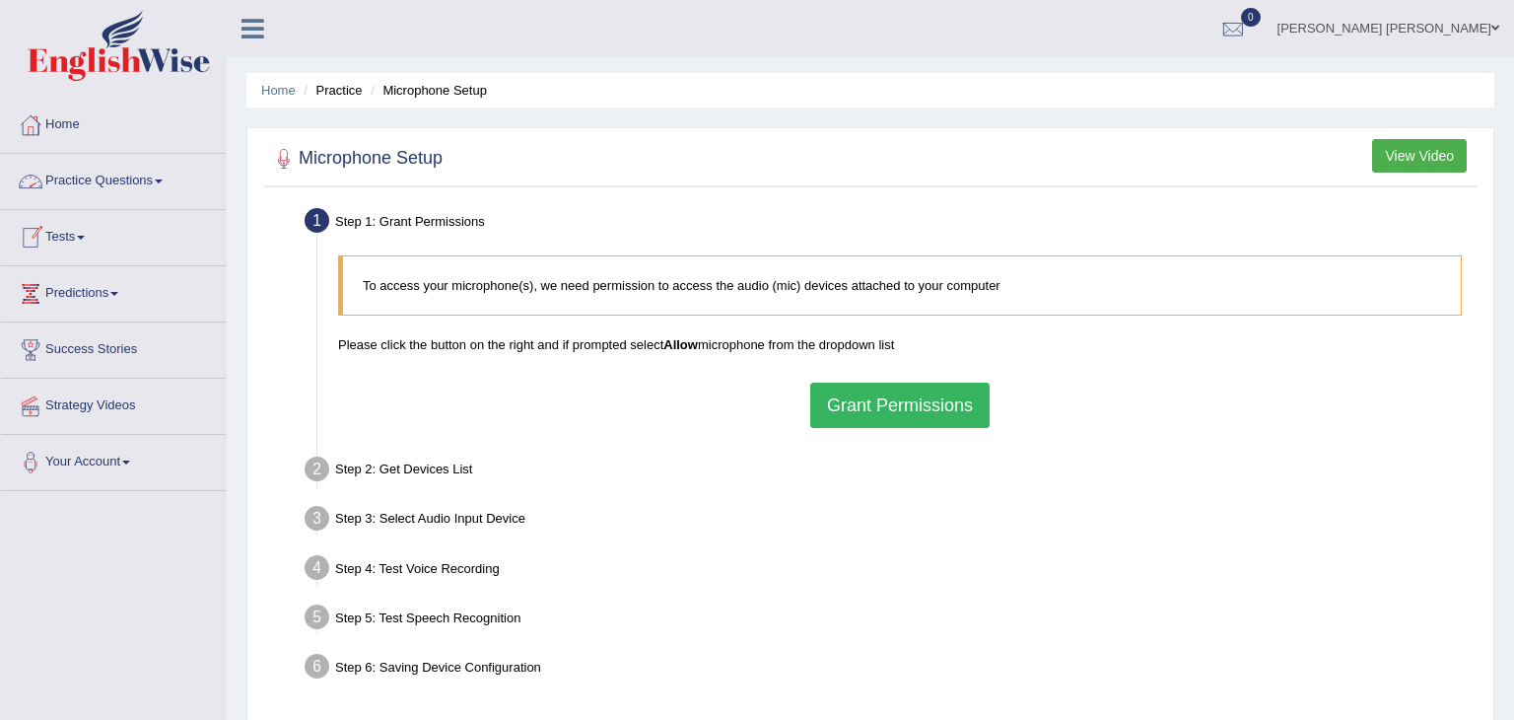
click at [129, 181] on link "Practice Questions" at bounding box center [113, 178] width 225 height 49
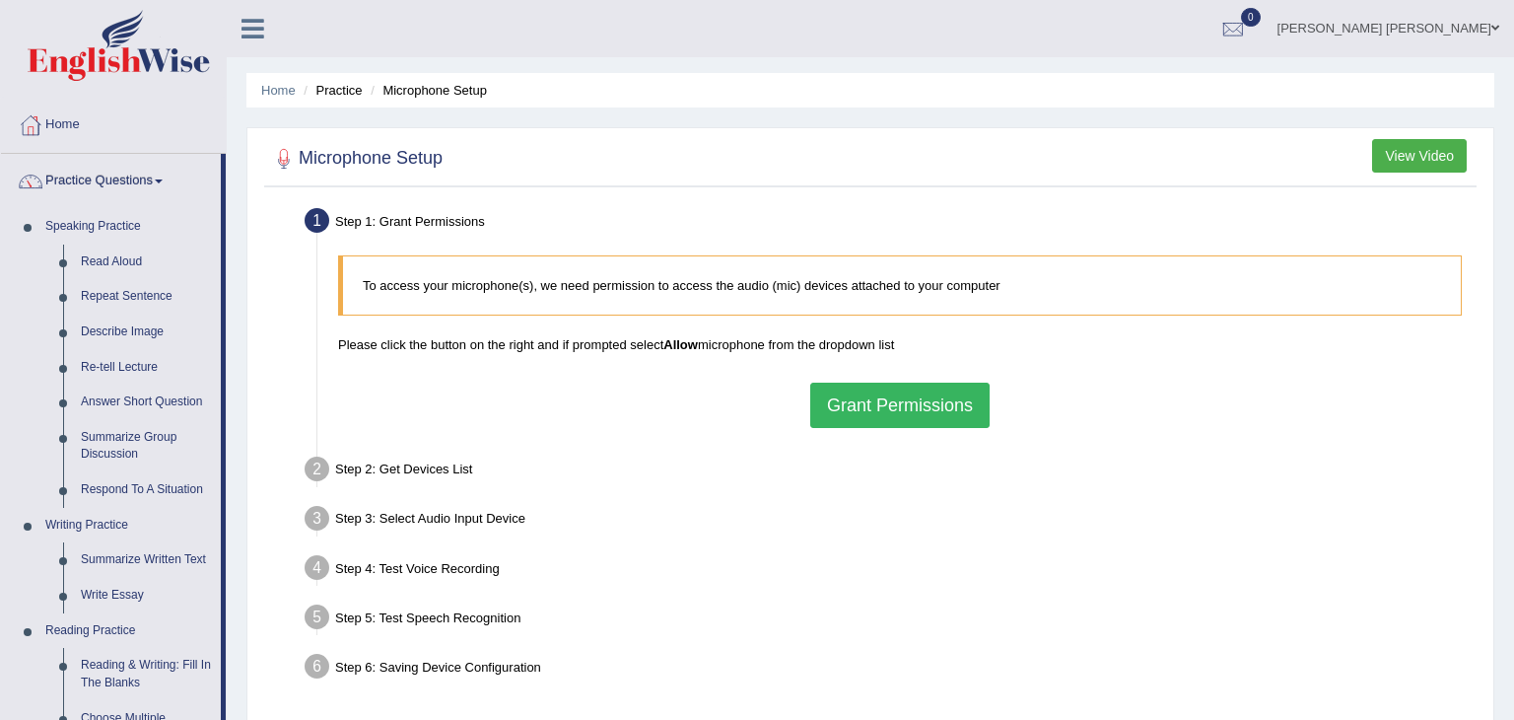
click at [222, 443] on li "Practice Questions Speaking Practice Read Aloud Repeat Sentence Describe Image …" at bounding box center [113, 708] width 225 height 1109
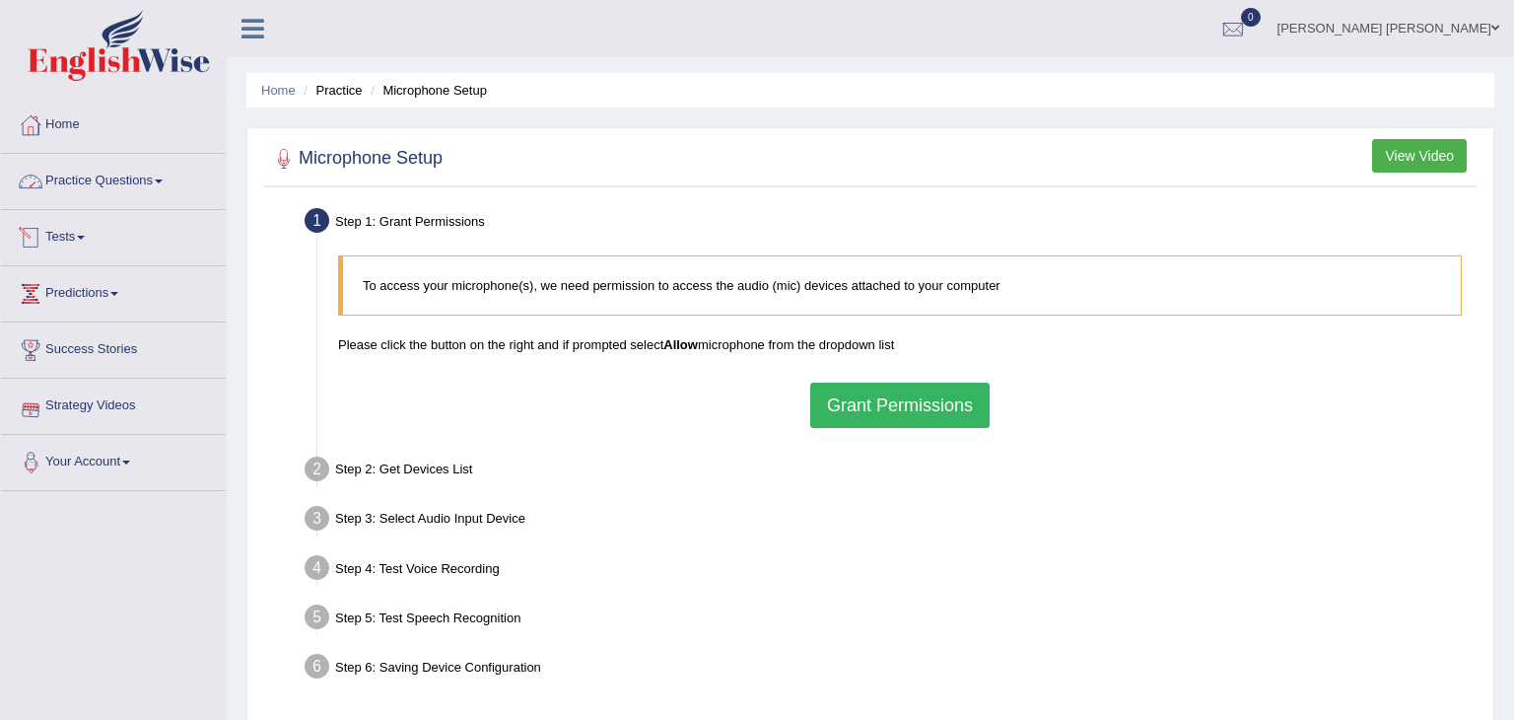
click at [138, 179] on link "Practice Questions" at bounding box center [113, 178] width 225 height 49
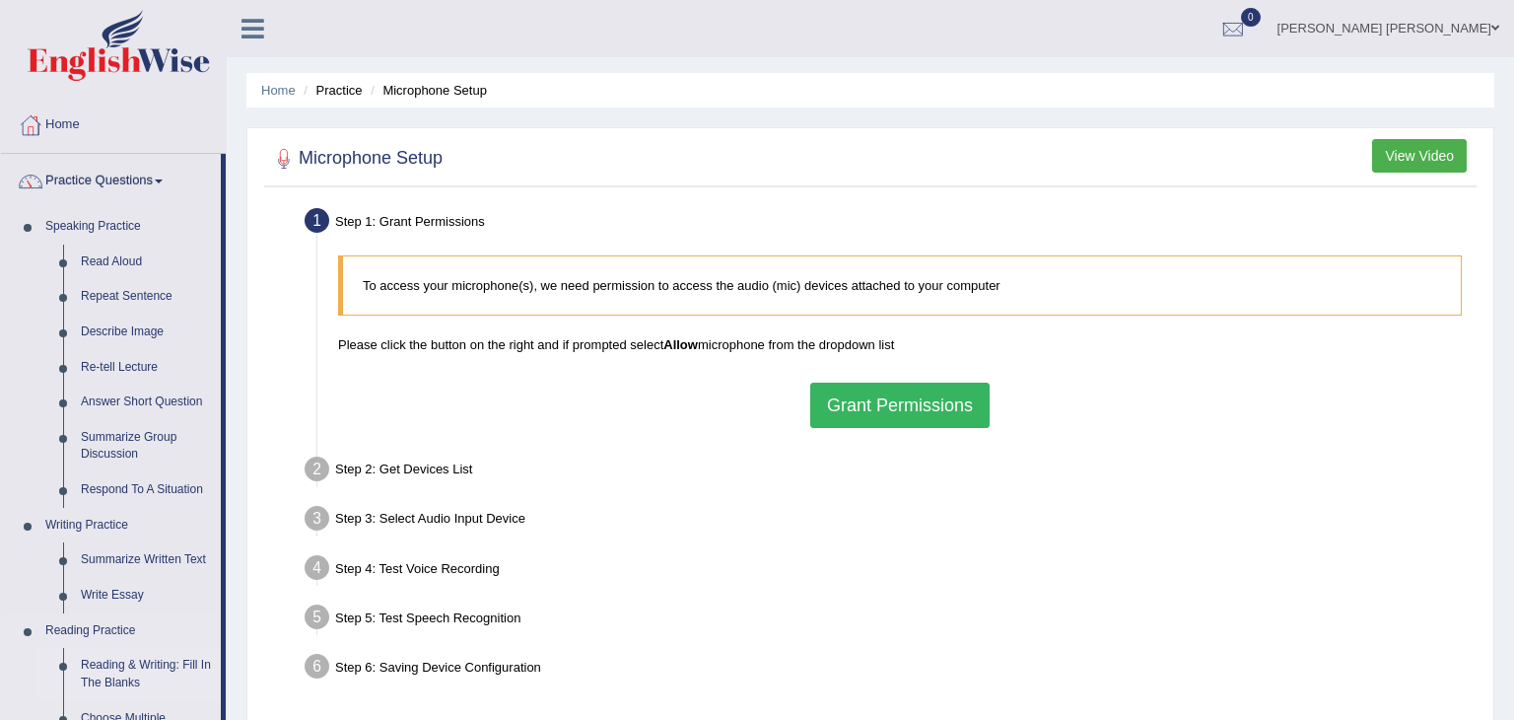
click at [117, 666] on link "Reading & Writing: Fill In The Blanks" at bounding box center [146, 674] width 149 height 52
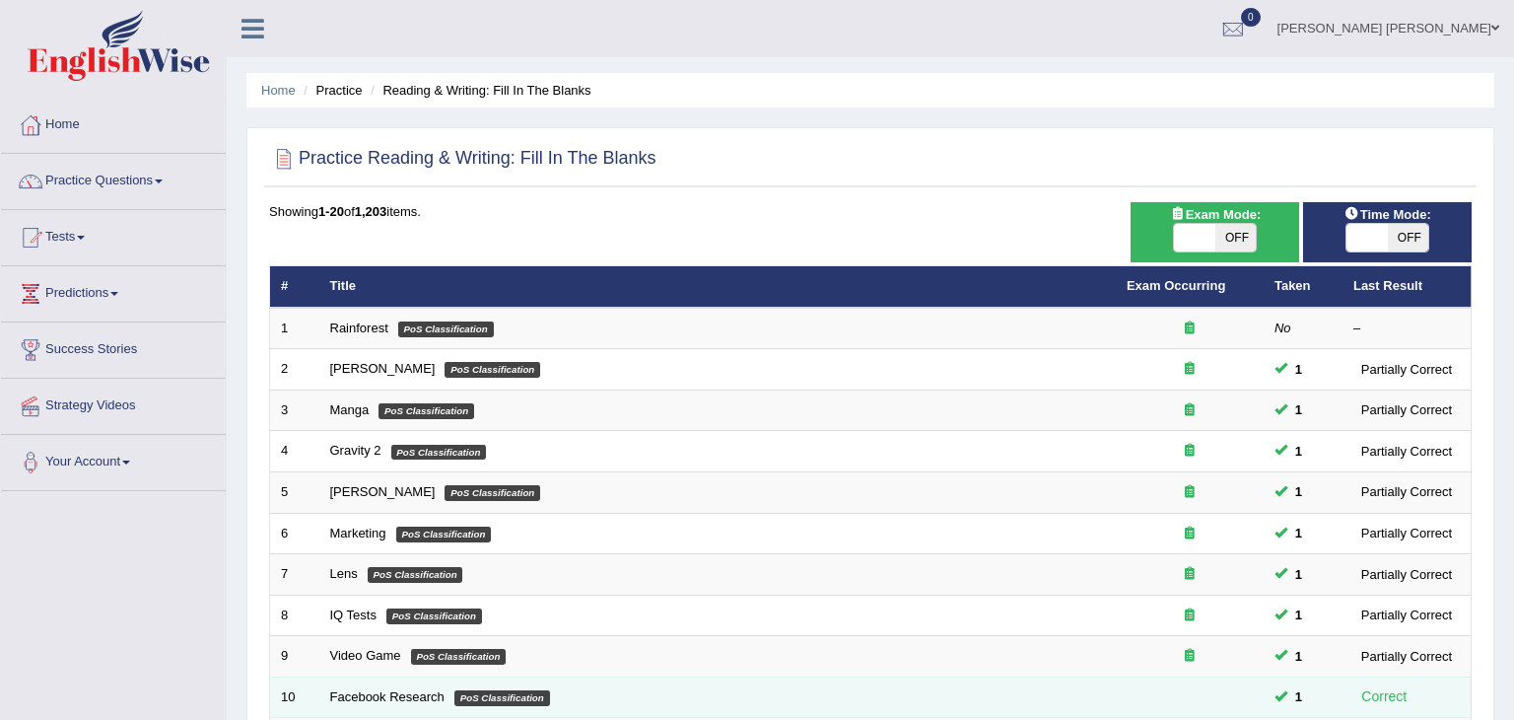
click at [741, 694] on td "Facebook Research PoS Classification" at bounding box center [717, 696] width 796 height 41
click at [378, 698] on link "Facebook Research" at bounding box center [387, 696] width 114 height 15
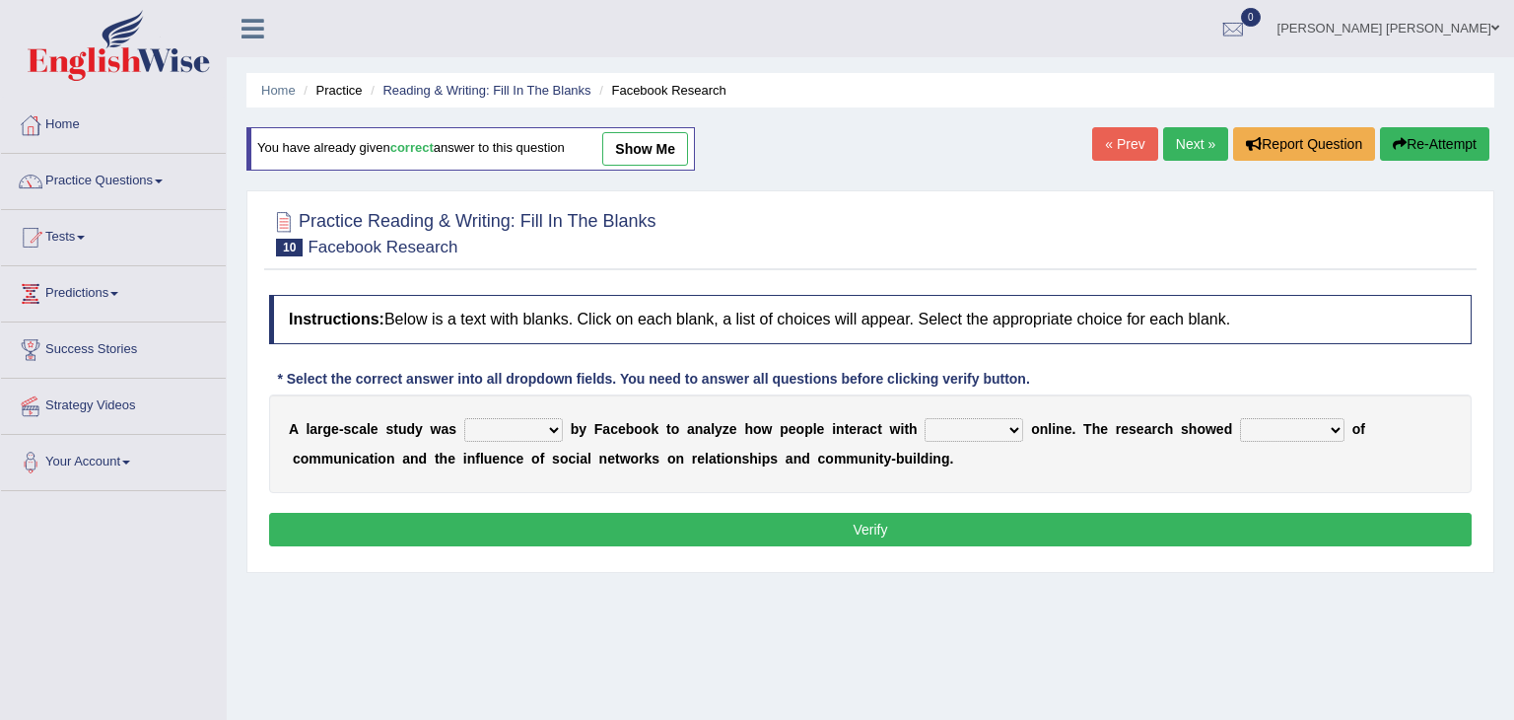
click at [545, 428] on select "surveyed had asked made" at bounding box center [513, 430] width 99 height 24
select select "made"
click at [464, 418] on select "surveyed had asked made" at bounding box center [513, 430] width 99 height 24
click at [983, 427] on select "together all each other another" at bounding box center [974, 430] width 99 height 24
select select "each other"
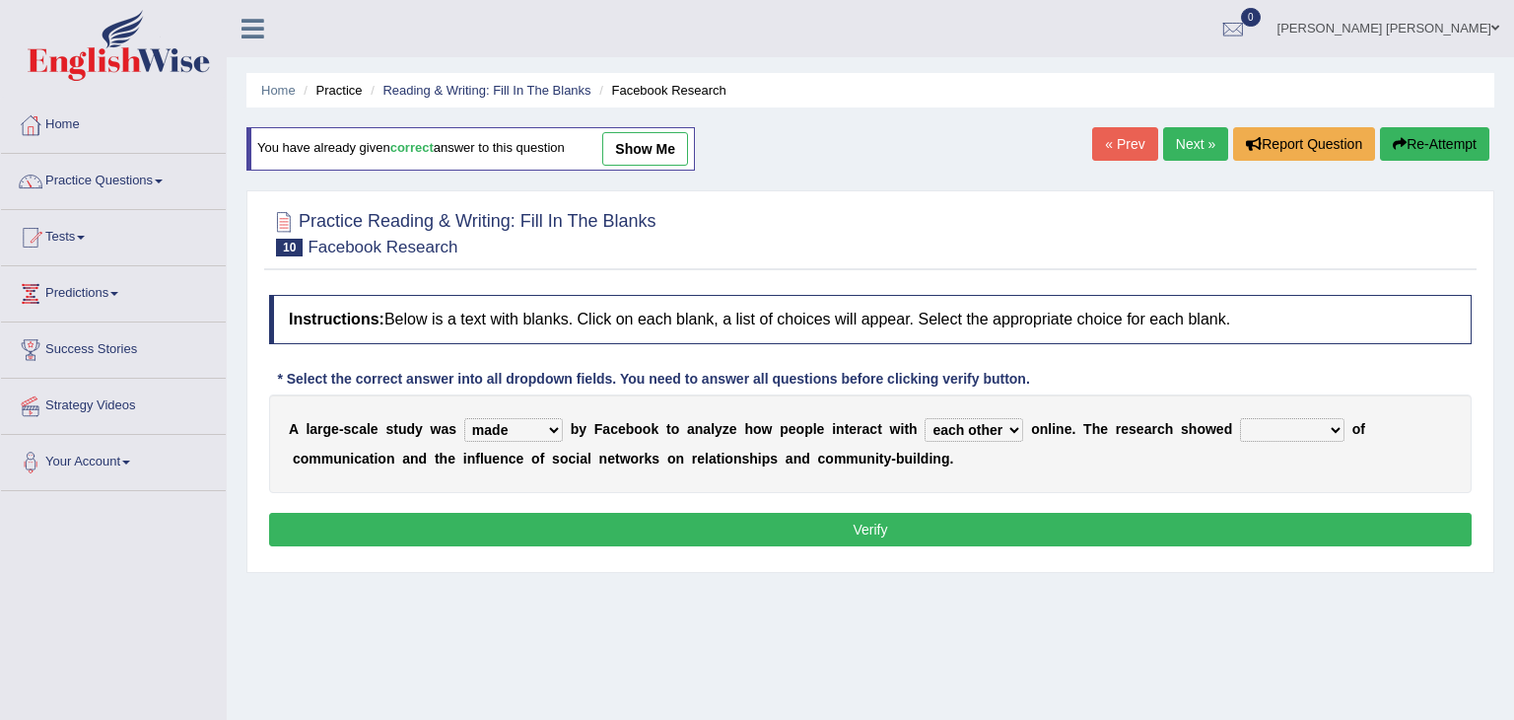
click at [925, 418] on select "together all each other another" at bounding box center [974, 430] width 99 height 24
click at [1286, 425] on select "advantages standards fellowships patterns" at bounding box center [1292, 430] width 104 height 24
select select "patterns"
click at [1240, 418] on select "advantages standards fellowships patterns" at bounding box center [1292, 430] width 104 height 24
click at [1101, 524] on button "Verify" at bounding box center [870, 530] width 1203 height 34
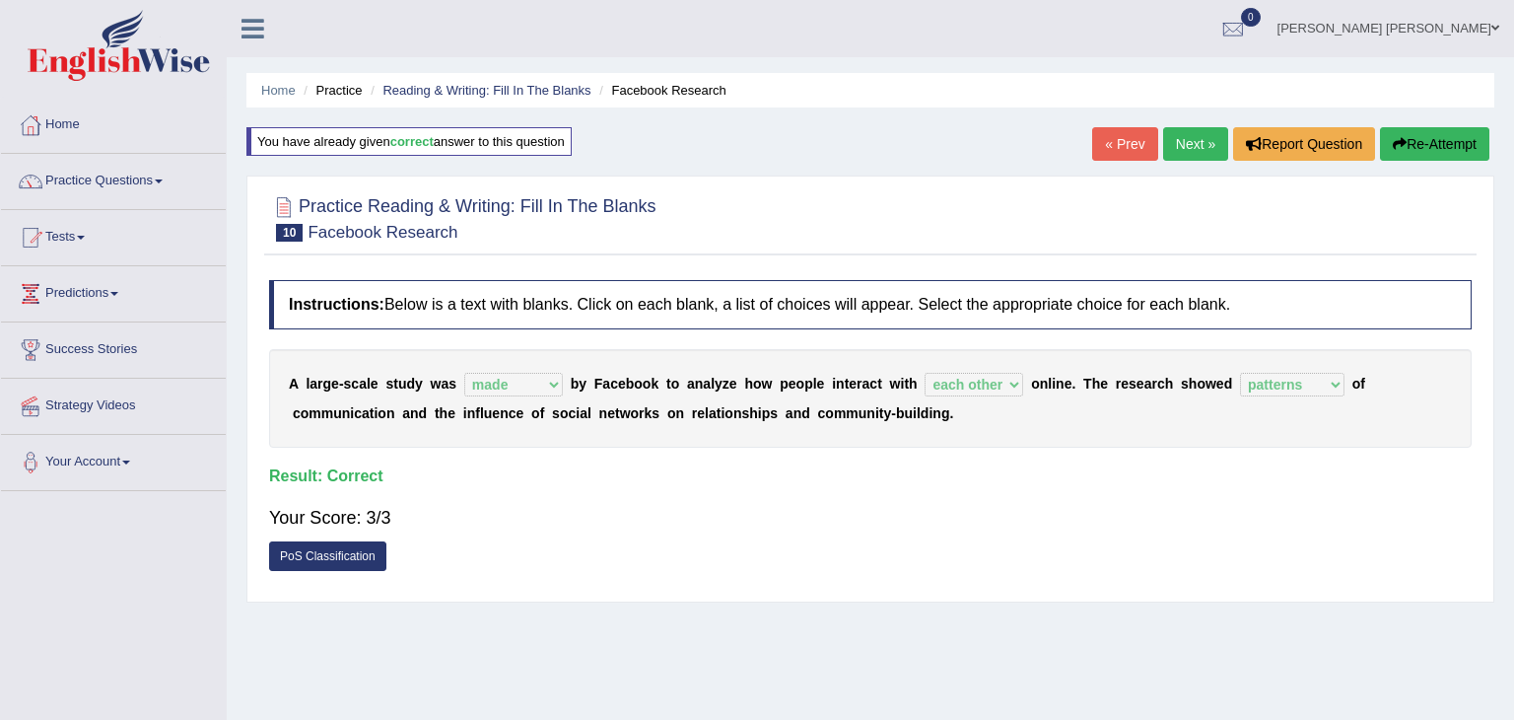
click at [1195, 141] on link "Next »" at bounding box center [1195, 144] width 65 height 34
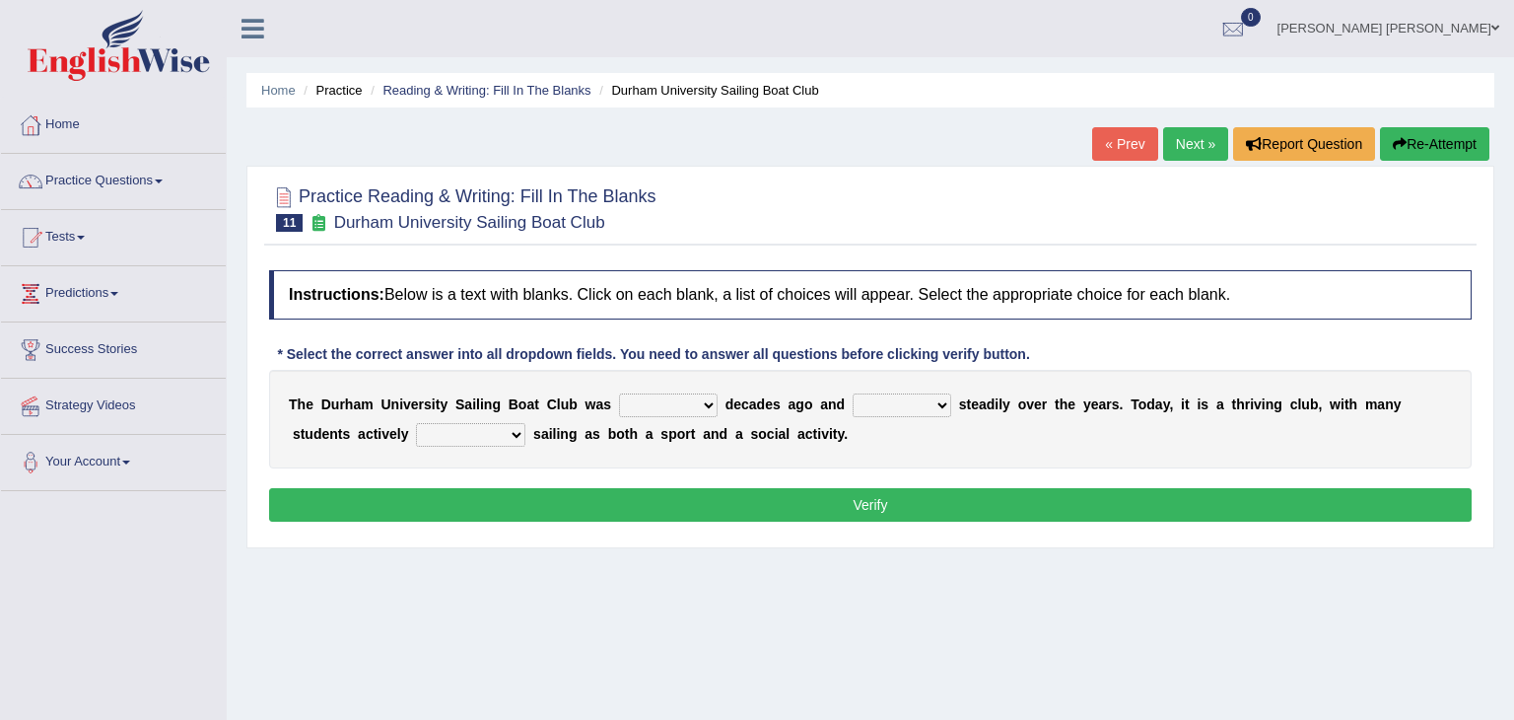
click at [684, 403] on select "found fund founded find" at bounding box center [668, 405] width 99 height 24
select select "founded"
click at [619, 393] on select "found fund founded find" at bounding box center [668, 405] width 99 height 24
click at [951, 402] on b at bounding box center [955, 404] width 8 height 16
click at [912, 399] on select "grow growing has grown grown" at bounding box center [902, 405] width 99 height 24
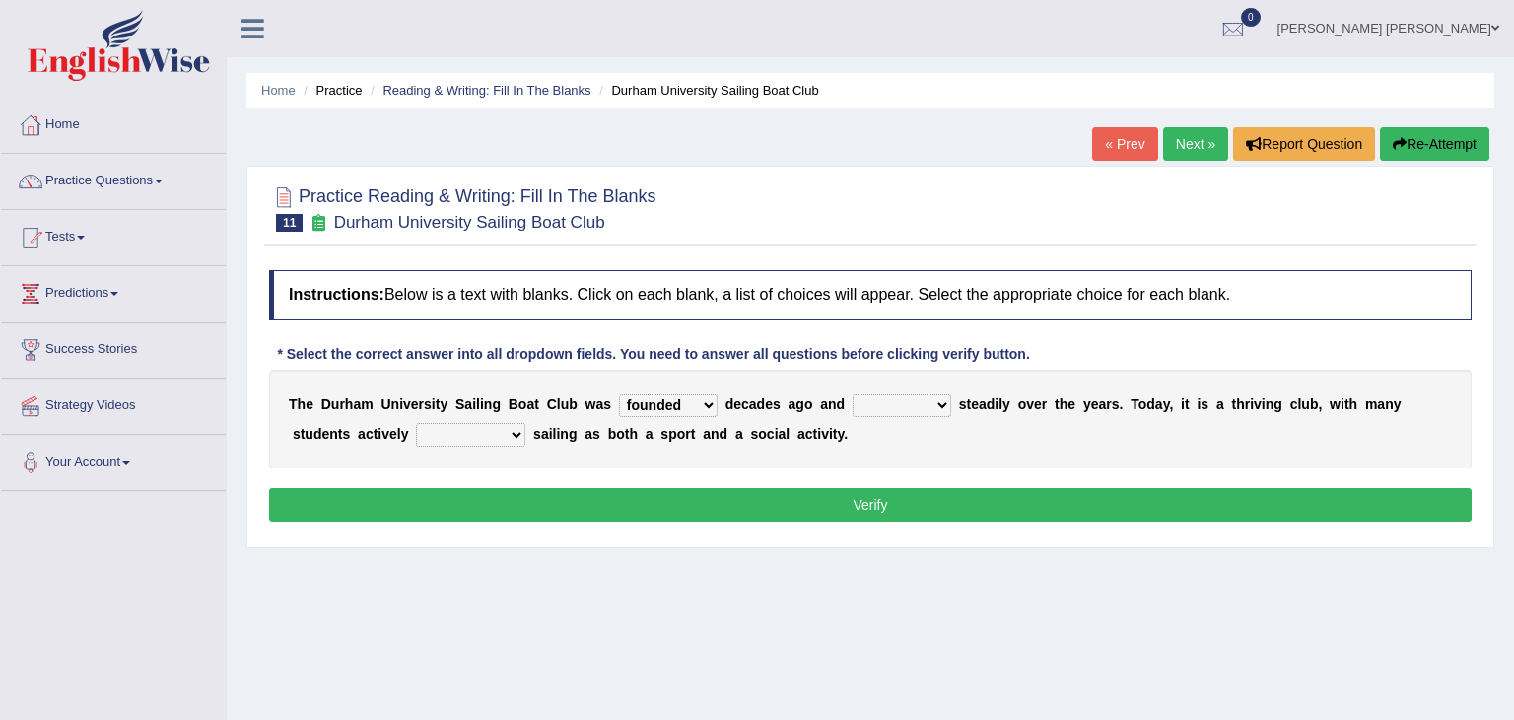
select select "has grown"
click at [853, 393] on select "grow growing has grown grown" at bounding box center [902, 405] width 99 height 24
click at [441, 431] on select "enjoy enjoyed are enjoying enjoying" at bounding box center [470, 435] width 109 height 24
select select "enjoy"
click at [416, 423] on select "enjoy enjoyed are enjoying enjoying" at bounding box center [470, 435] width 109 height 24
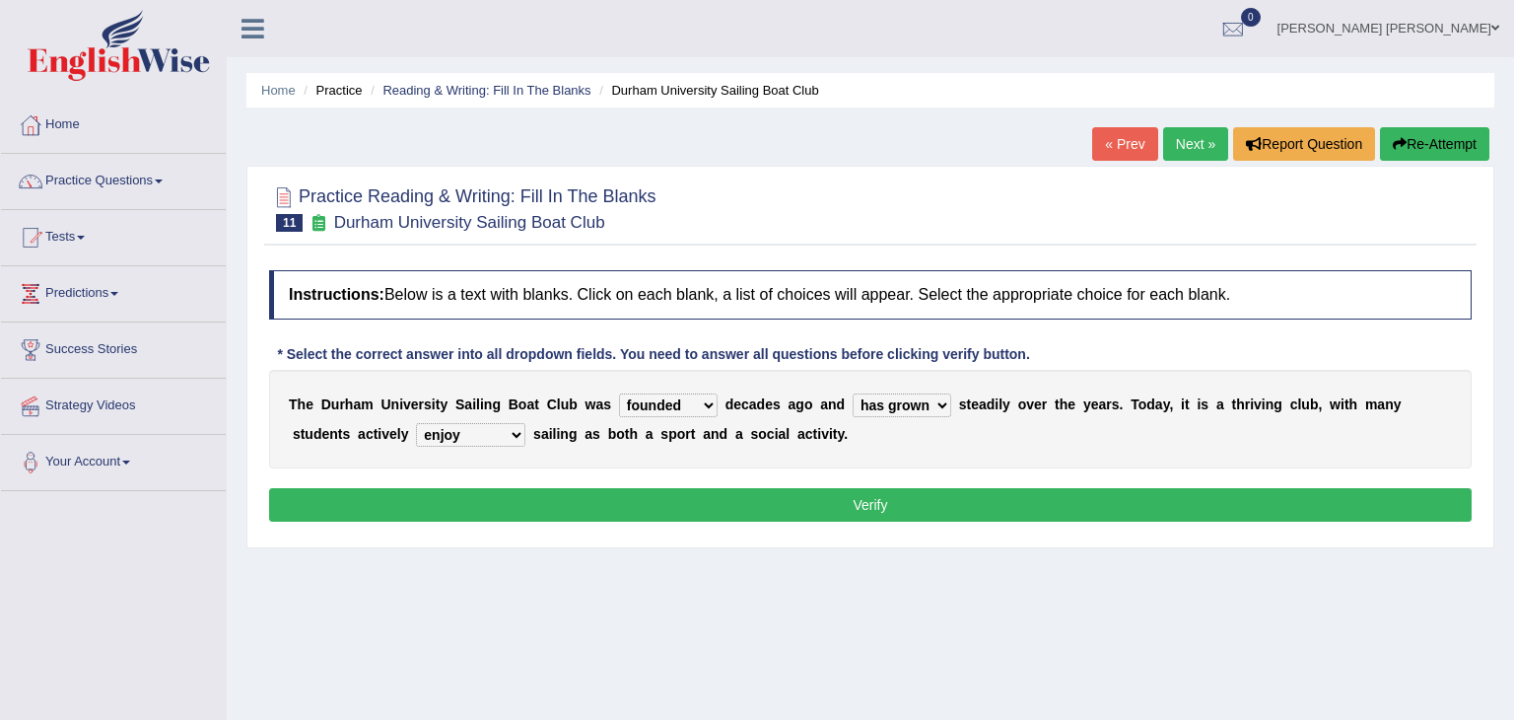
click at [534, 498] on button "Verify" at bounding box center [870, 505] width 1203 height 34
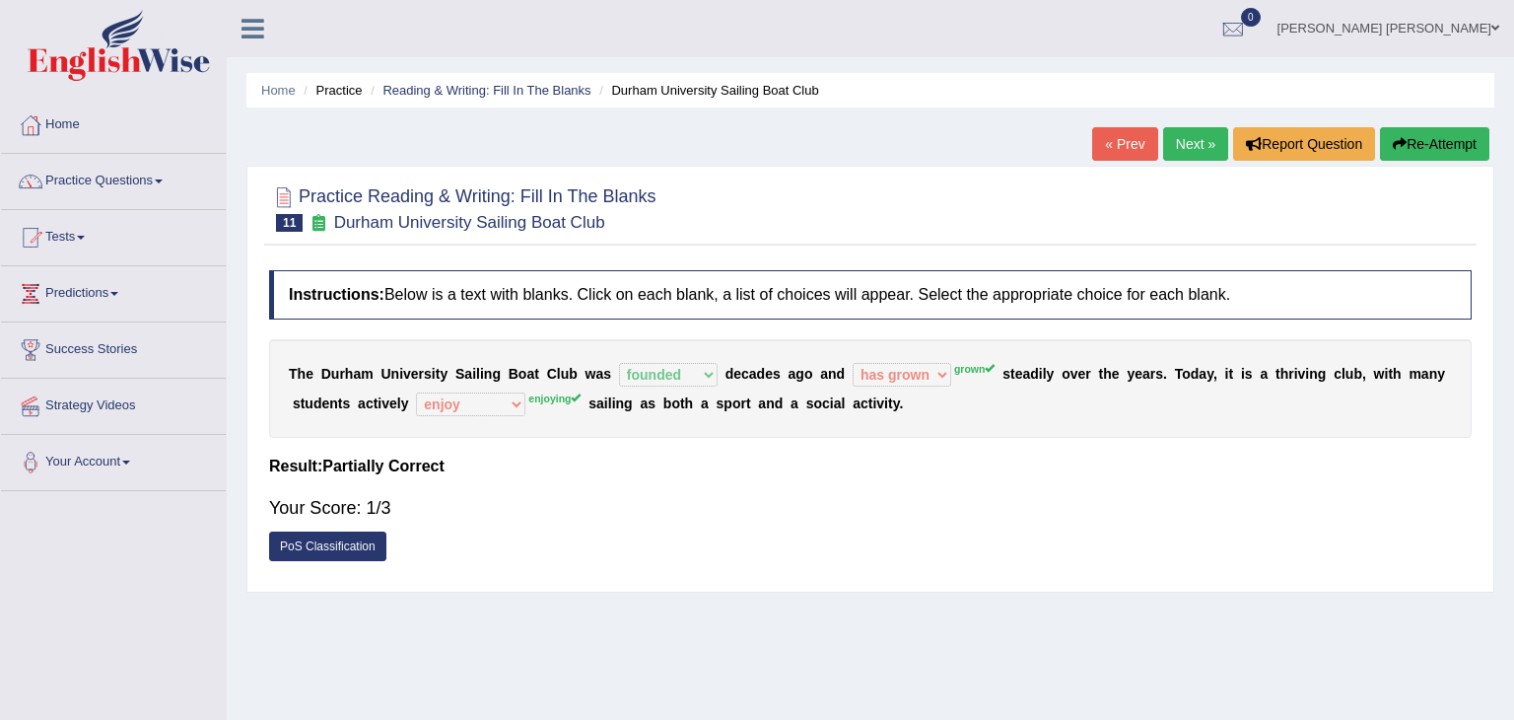
click at [1211, 143] on link "Next »" at bounding box center [1195, 144] width 65 height 34
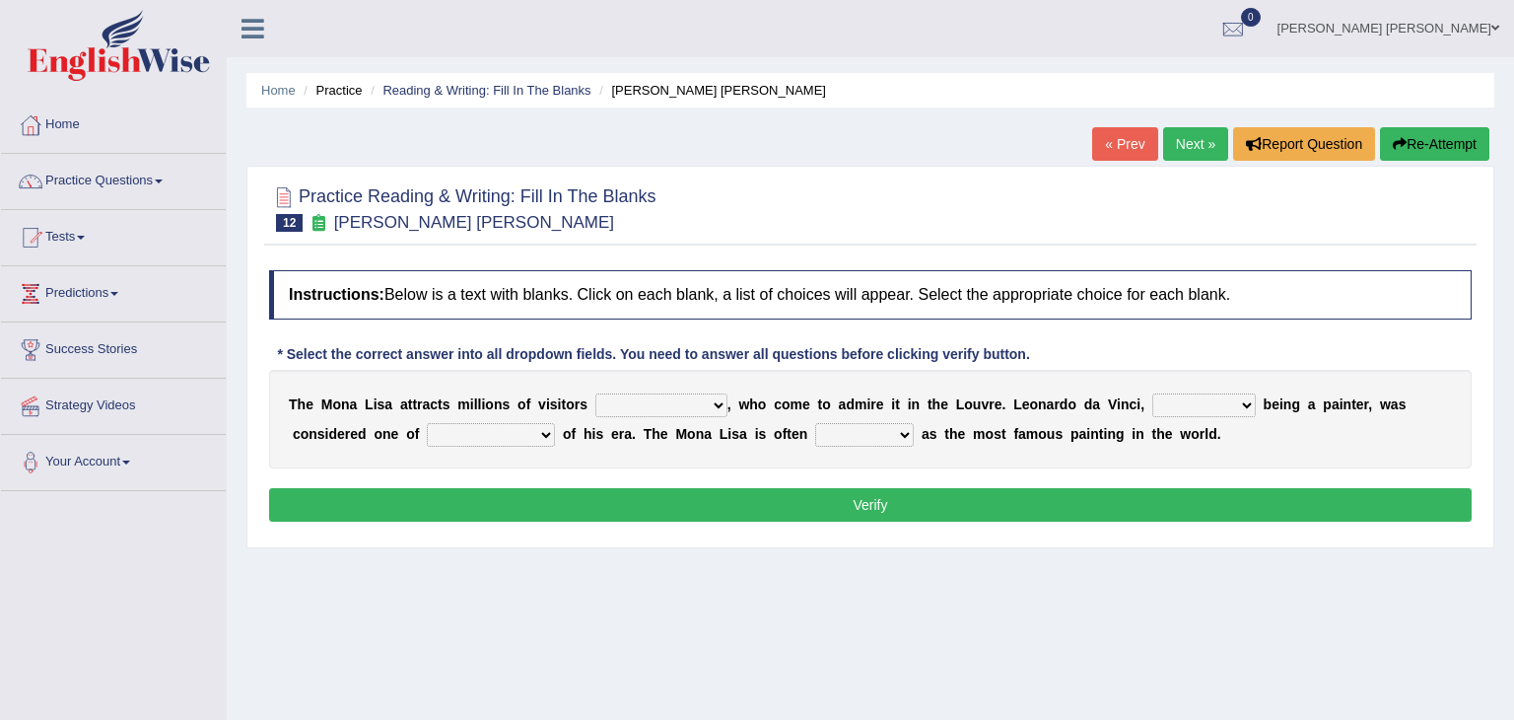
click at [694, 402] on select "around the year the all year all year round per year" at bounding box center [661, 405] width 132 height 24
select select "around the year"
click at [595, 393] on select "around the year the all year all year round per year" at bounding box center [661, 405] width 132 height 24
click at [1186, 401] on select "rather than as much as as well as as long as" at bounding box center [1203, 405] width 103 height 24
select select "as long as"
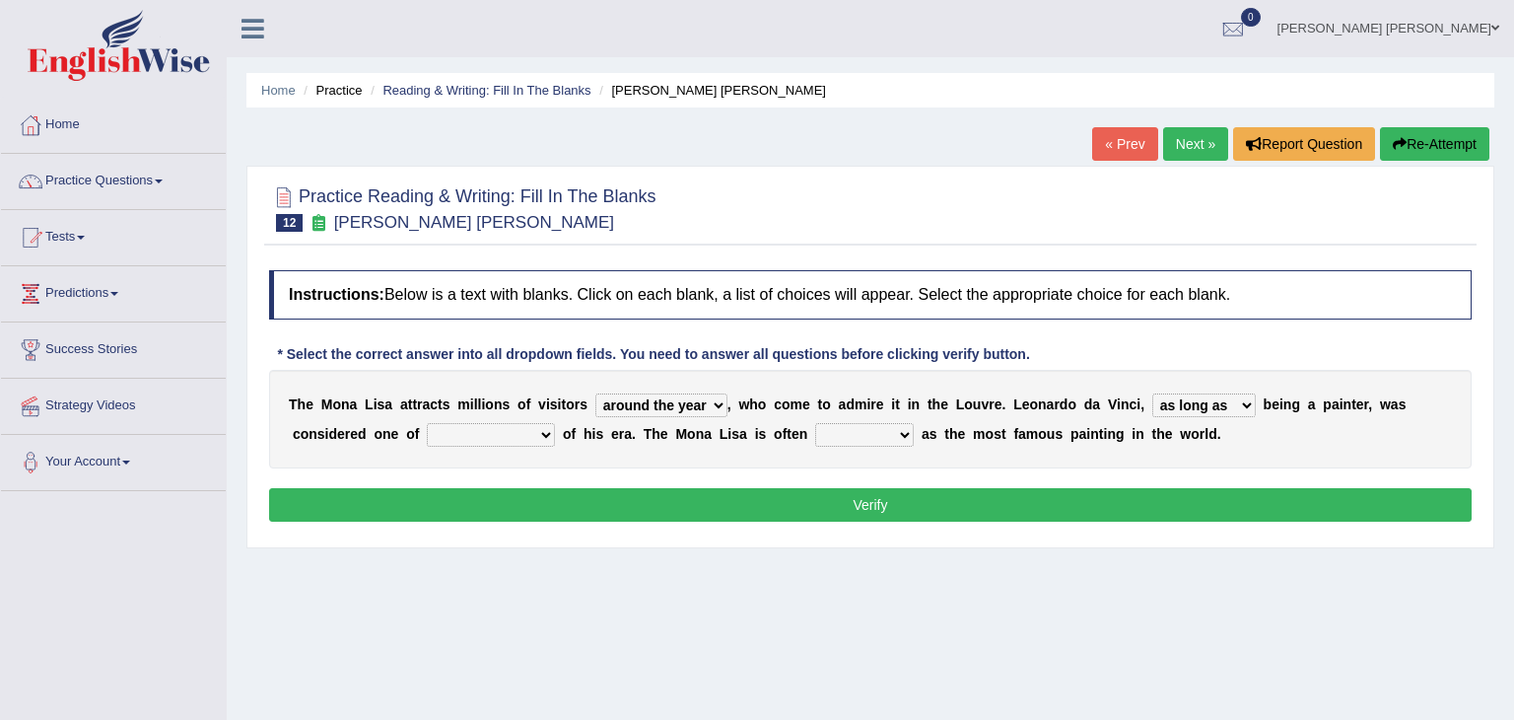
click at [1152, 393] on select "rather than as much as as well as as long as" at bounding box center [1203, 405] width 103 height 24
click at [427, 431] on select "better artists artist the better artist the best artists" at bounding box center [491, 435] width 128 height 24
select select "the better artist"
click at [427, 423] on select "better artists artist the better artist the best artists" at bounding box center [491, 435] width 128 height 24
click at [815, 429] on select "classified suggested predicted described" at bounding box center [864, 435] width 99 height 24
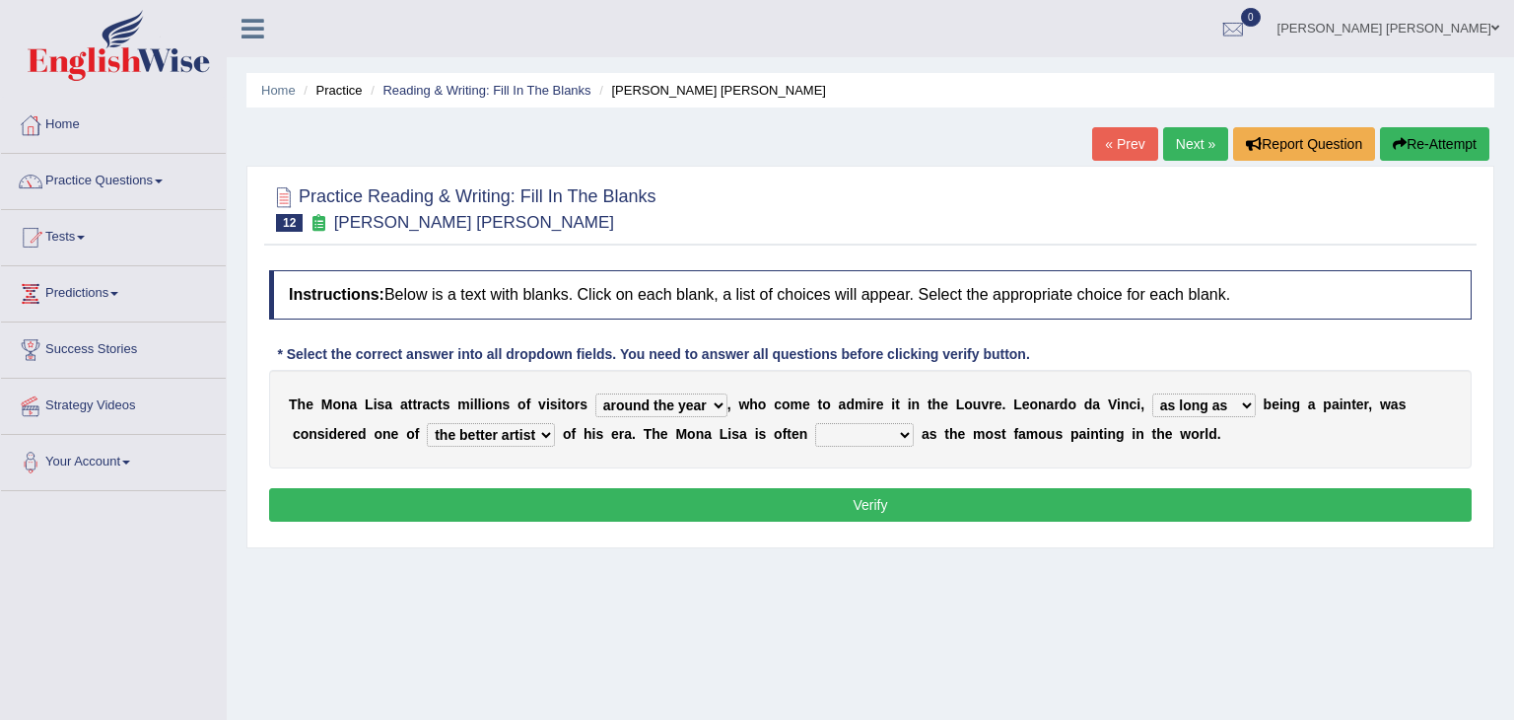
select select "described"
click at [815, 423] on select "classified suggested predicted described" at bounding box center [864, 435] width 99 height 24
click at [779, 516] on button "Verify" at bounding box center [870, 505] width 1203 height 34
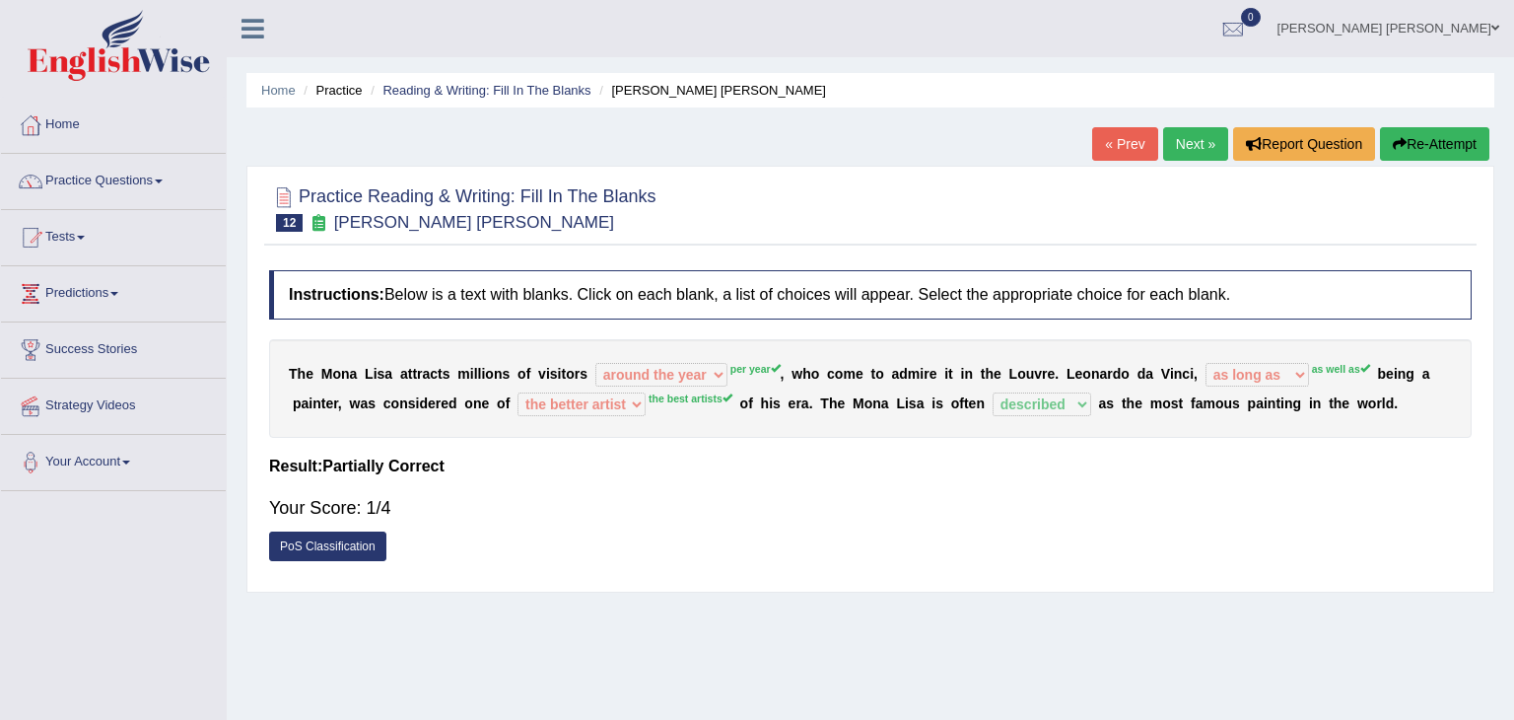
click at [1425, 139] on button "Re-Attempt" at bounding box center [1434, 144] width 109 height 34
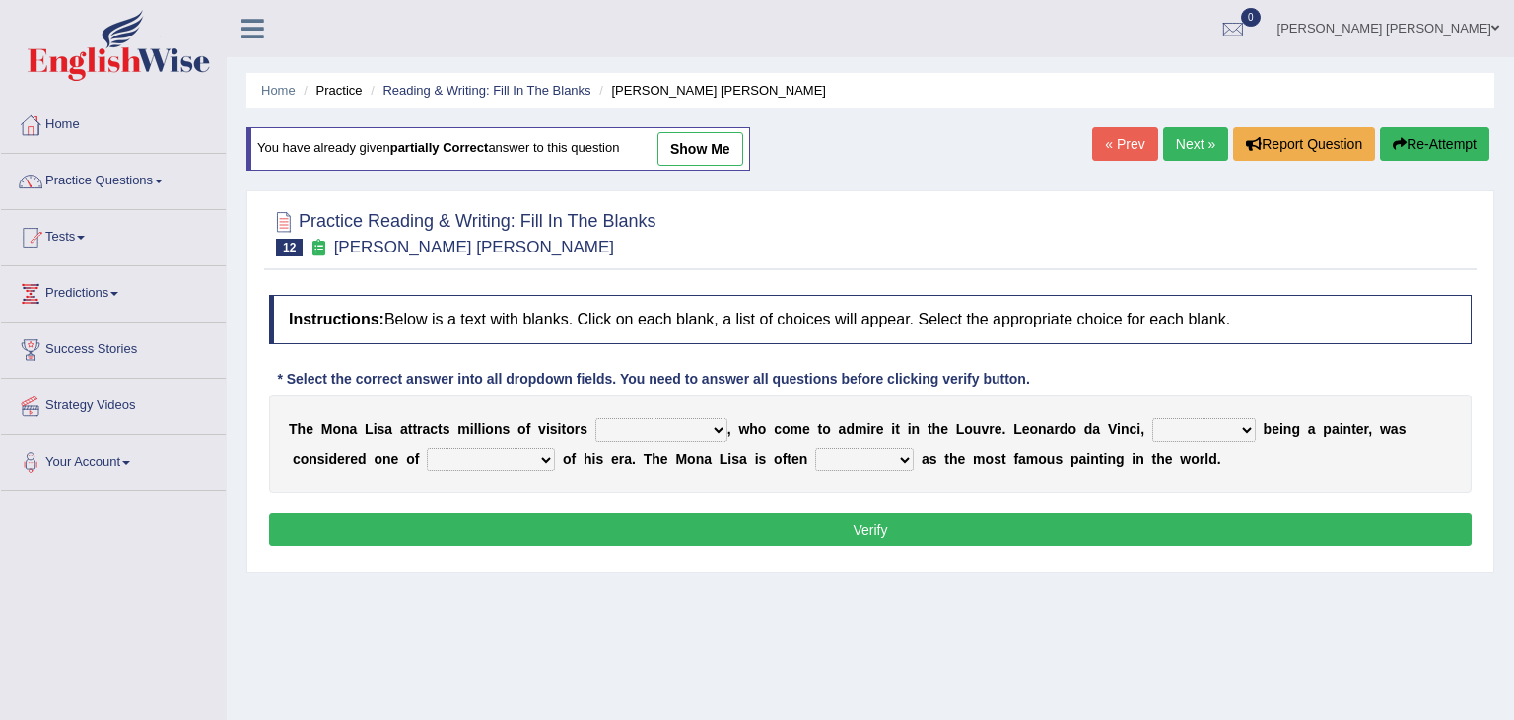
click at [689, 427] on select "around the year the all year all year round per year" at bounding box center [661, 430] width 132 height 24
select select "per year"
click at [595, 418] on select "around the year the all year all year round per year" at bounding box center [661, 430] width 132 height 24
click at [1184, 426] on select "rather than as much as as well as as long as" at bounding box center [1203, 430] width 103 height 24
select select "as well as"
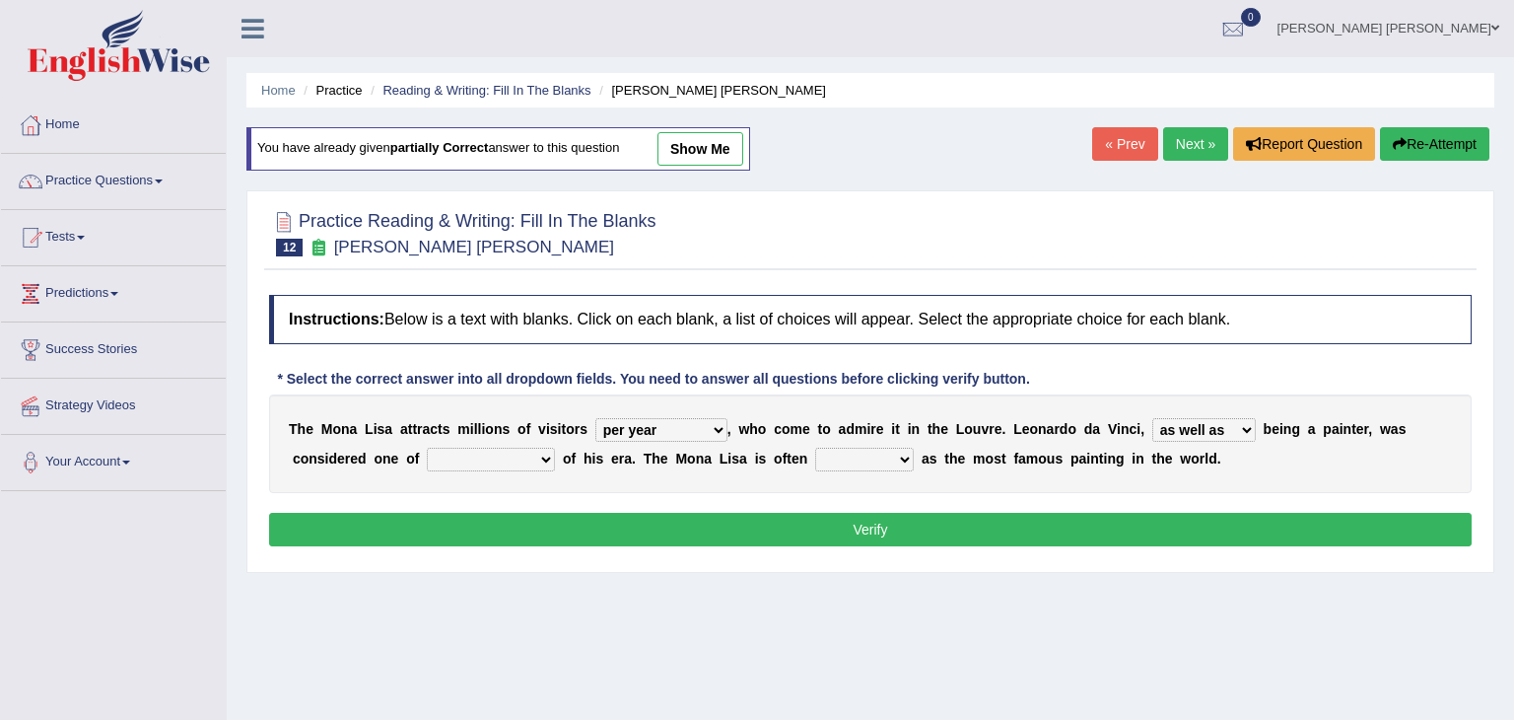
click at [1152, 418] on select "rather than as much as as well as as long as" at bounding box center [1203, 430] width 103 height 24
click at [427, 460] on select "better artists artist the better artist the best artists" at bounding box center [491, 459] width 128 height 24
select select "the best artists"
click at [427, 447] on select "better artists artist the better artist the best artists" at bounding box center [491, 459] width 128 height 24
click at [815, 453] on select "classified suggested predicted described" at bounding box center [864, 459] width 99 height 24
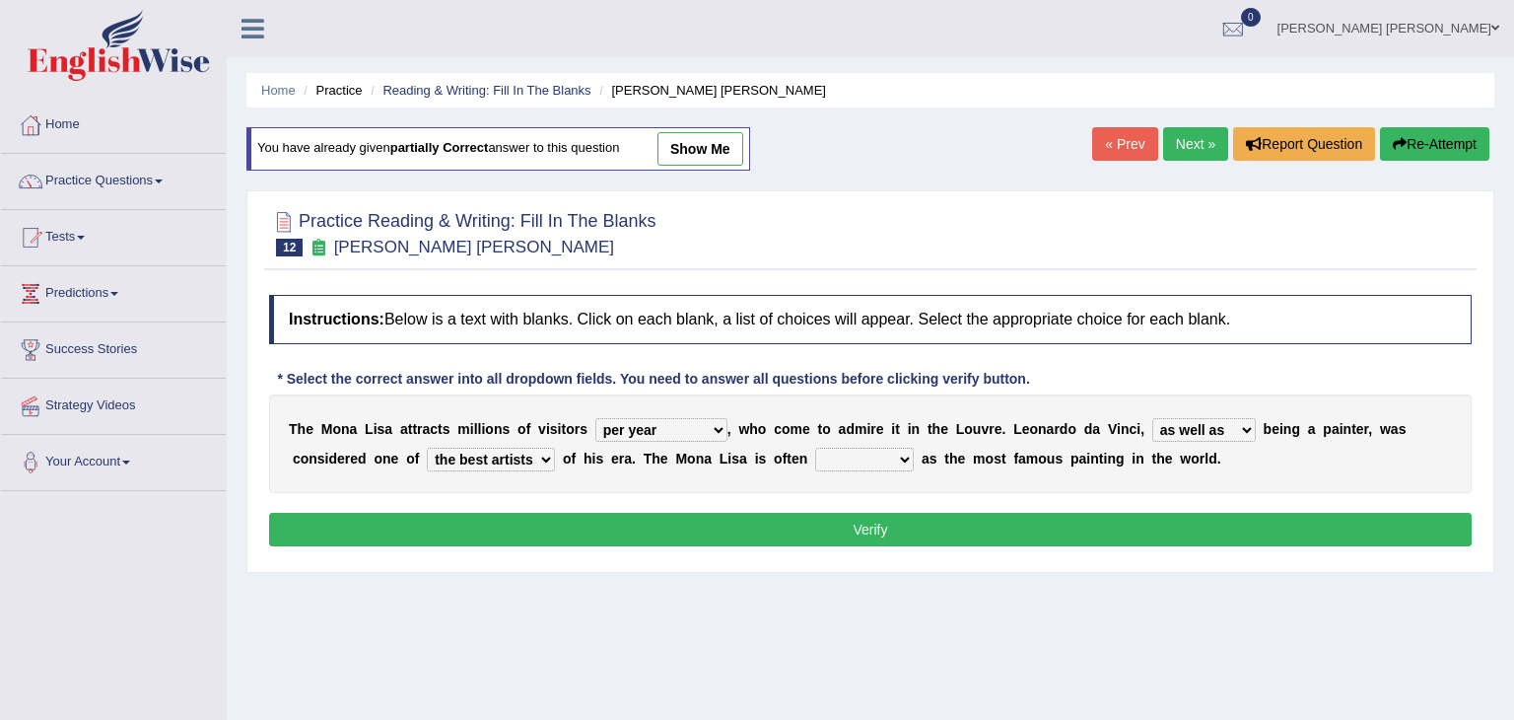
select select "described"
click at [815, 447] on select "classified suggested predicted described" at bounding box center [864, 459] width 99 height 24
click at [722, 526] on button "Verify" at bounding box center [870, 530] width 1203 height 34
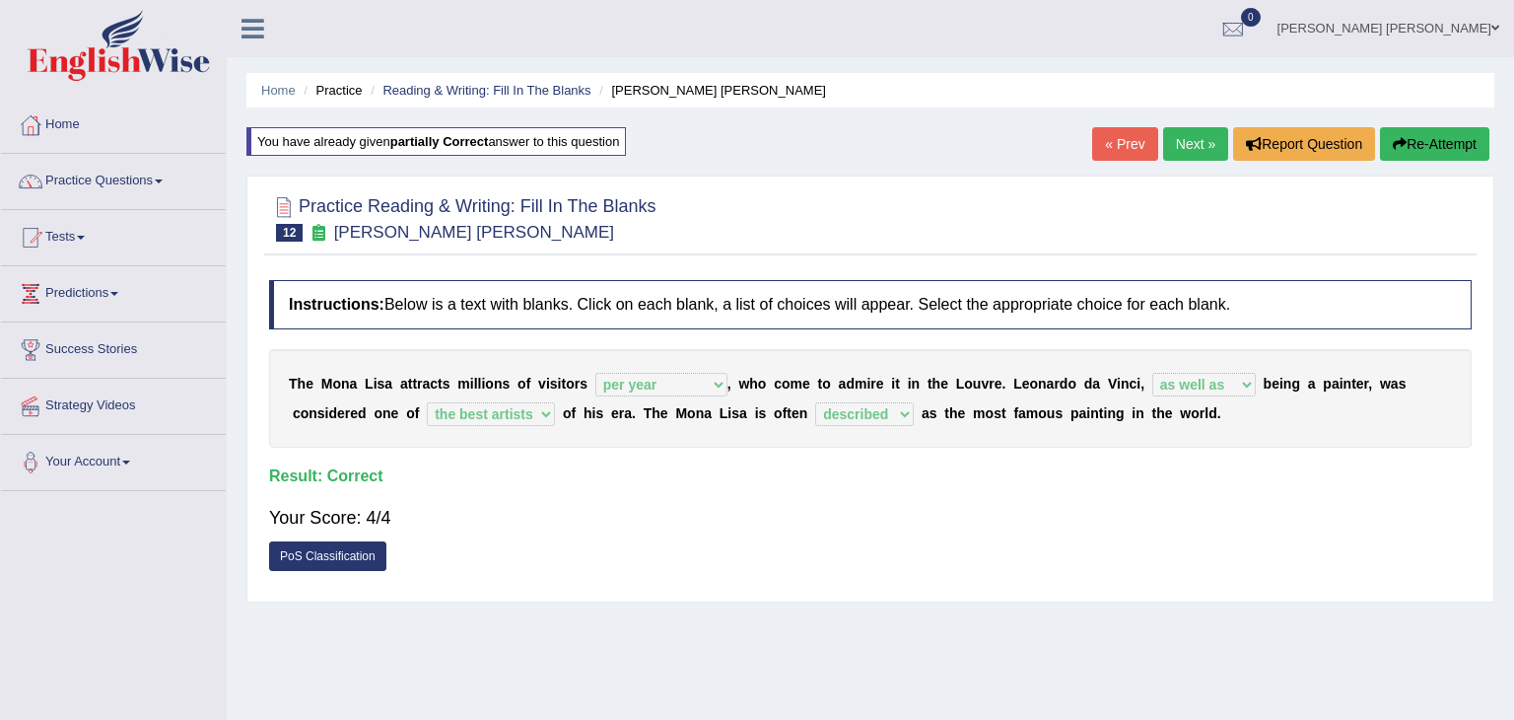
click at [1184, 153] on link "Next »" at bounding box center [1195, 144] width 65 height 34
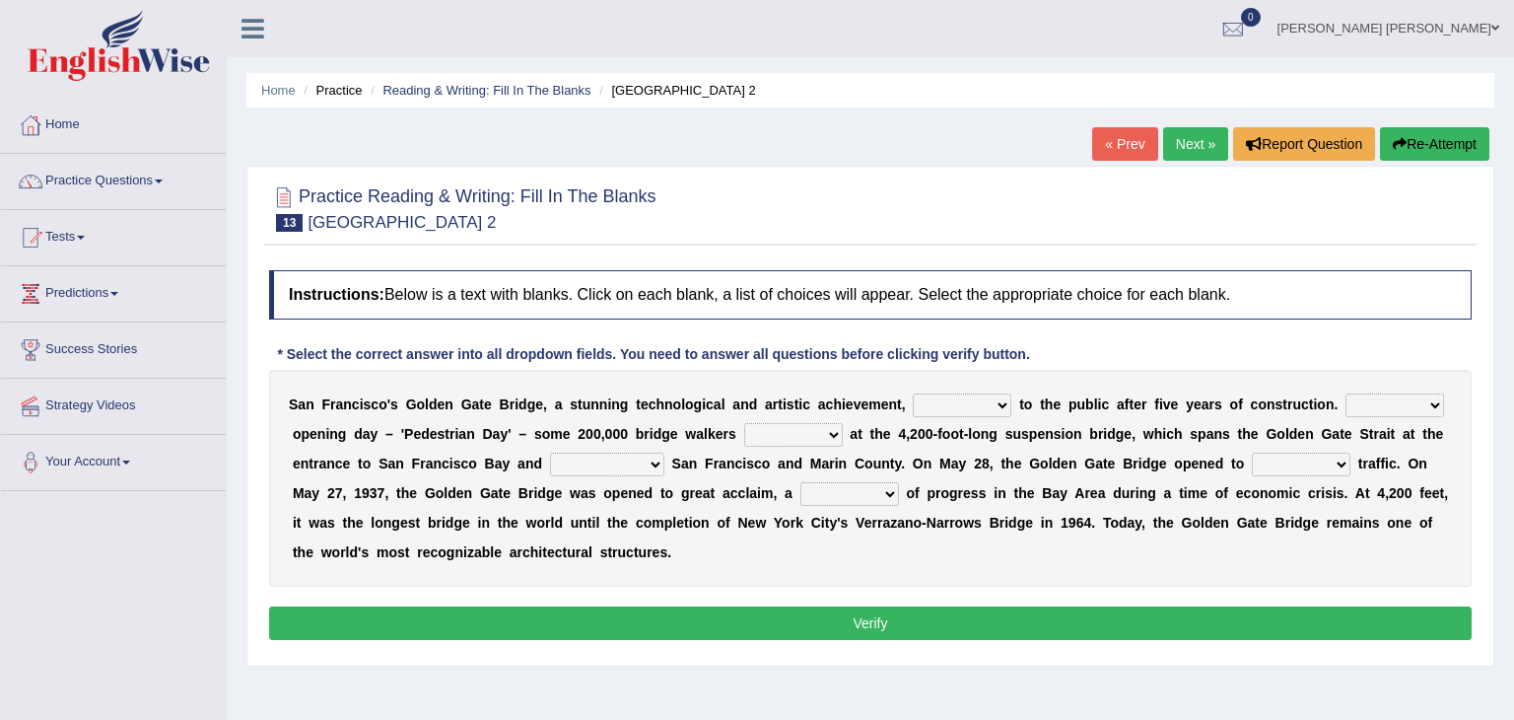
click at [962, 401] on select "opens closes appears equals" at bounding box center [962, 405] width 99 height 24
select select "opens"
click at [913, 393] on select "opens closes appears equals" at bounding box center [962, 405] width 99 height 24
click at [1372, 402] on select "On During Since When" at bounding box center [1394, 405] width 99 height 24
select select "During"
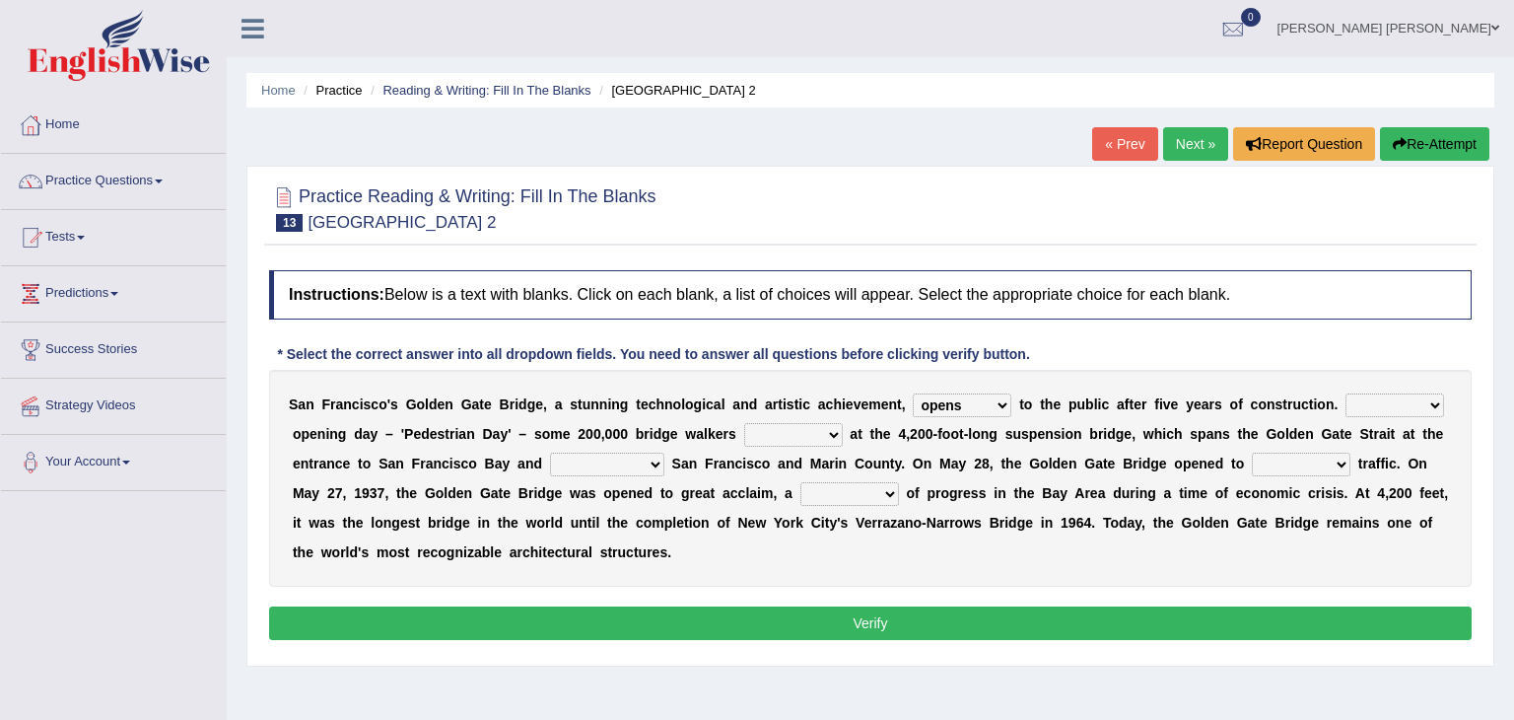
click at [1345, 393] on select "On During Since When" at bounding box center [1394, 405] width 99 height 24
click at [748, 430] on select "stationed looked marveled laughed" at bounding box center [793, 435] width 99 height 24
click at [753, 432] on select "stationed looked marveled laughed" at bounding box center [793, 435] width 99 height 24
select select "stationed"
click at [744, 423] on select "stationed looked marveled laughed" at bounding box center [793, 435] width 99 height 24
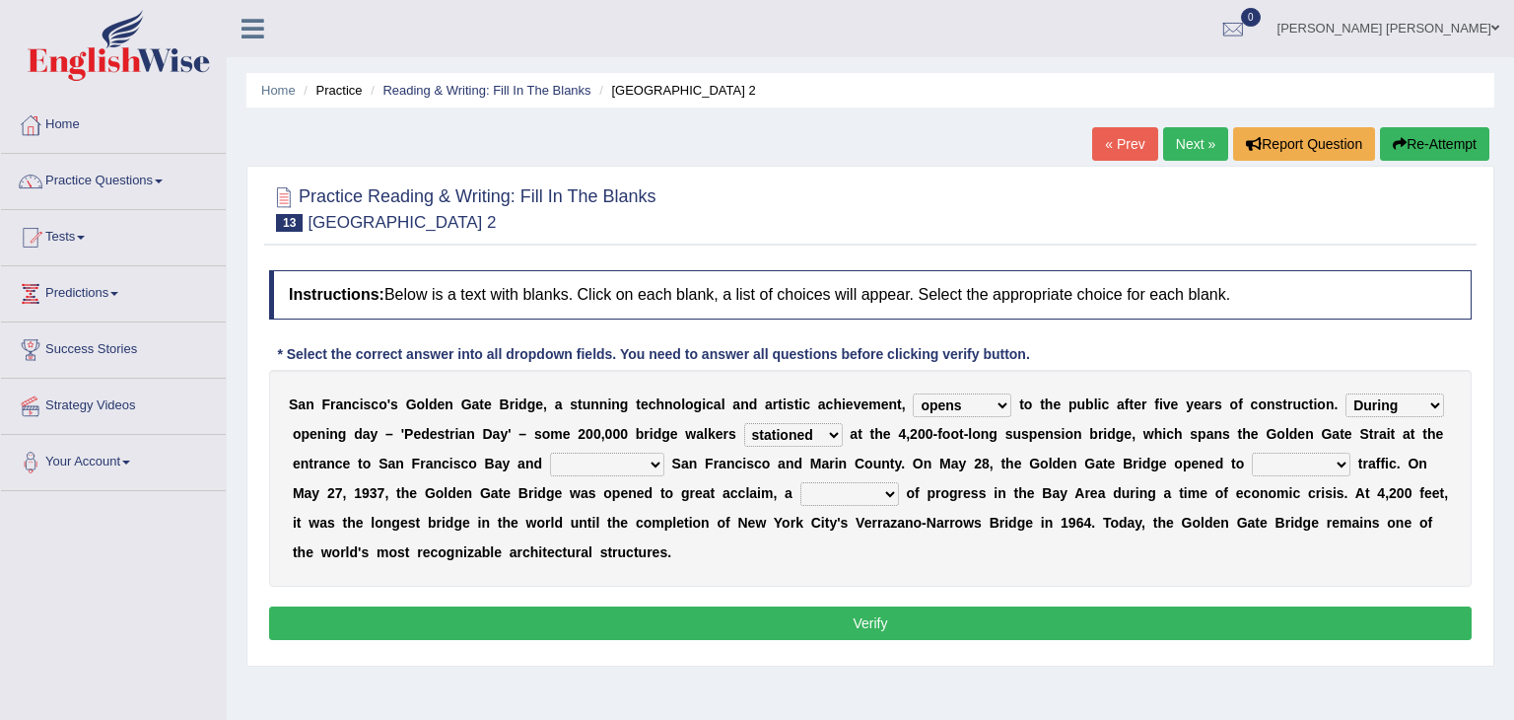
click at [550, 460] on select "separates connects channels differentiates" at bounding box center [607, 464] width 114 height 24
select select "connects"
click at [550, 452] on select "separates connects channels differentiates" at bounding box center [607, 464] width 114 height 24
click at [1252, 463] on select "aquatic vehicular airborne watertight" at bounding box center [1301, 464] width 99 height 24
click at [1252, 459] on select "aquatic vehicular airborne watertight" at bounding box center [1301, 464] width 99 height 24
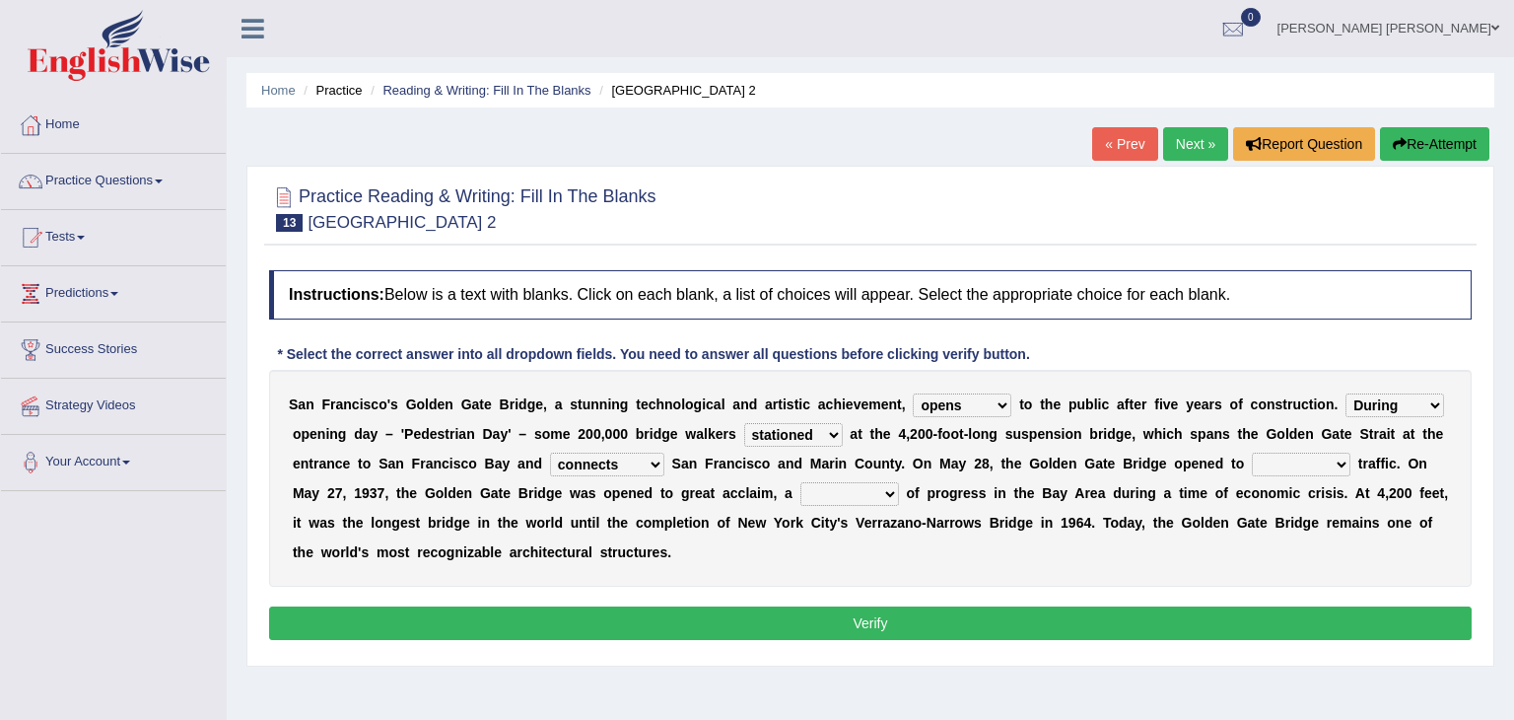
click at [1252, 459] on select "aquatic vehicular airborne watertight" at bounding box center [1301, 464] width 99 height 24
select select "vehicular"
click at [1252, 452] on select "aquatic vehicular airborne watertight" at bounding box center [1301, 464] width 99 height 24
click at [800, 488] on select "denial symbol technique yield" at bounding box center [849, 494] width 99 height 24
select select "symbol"
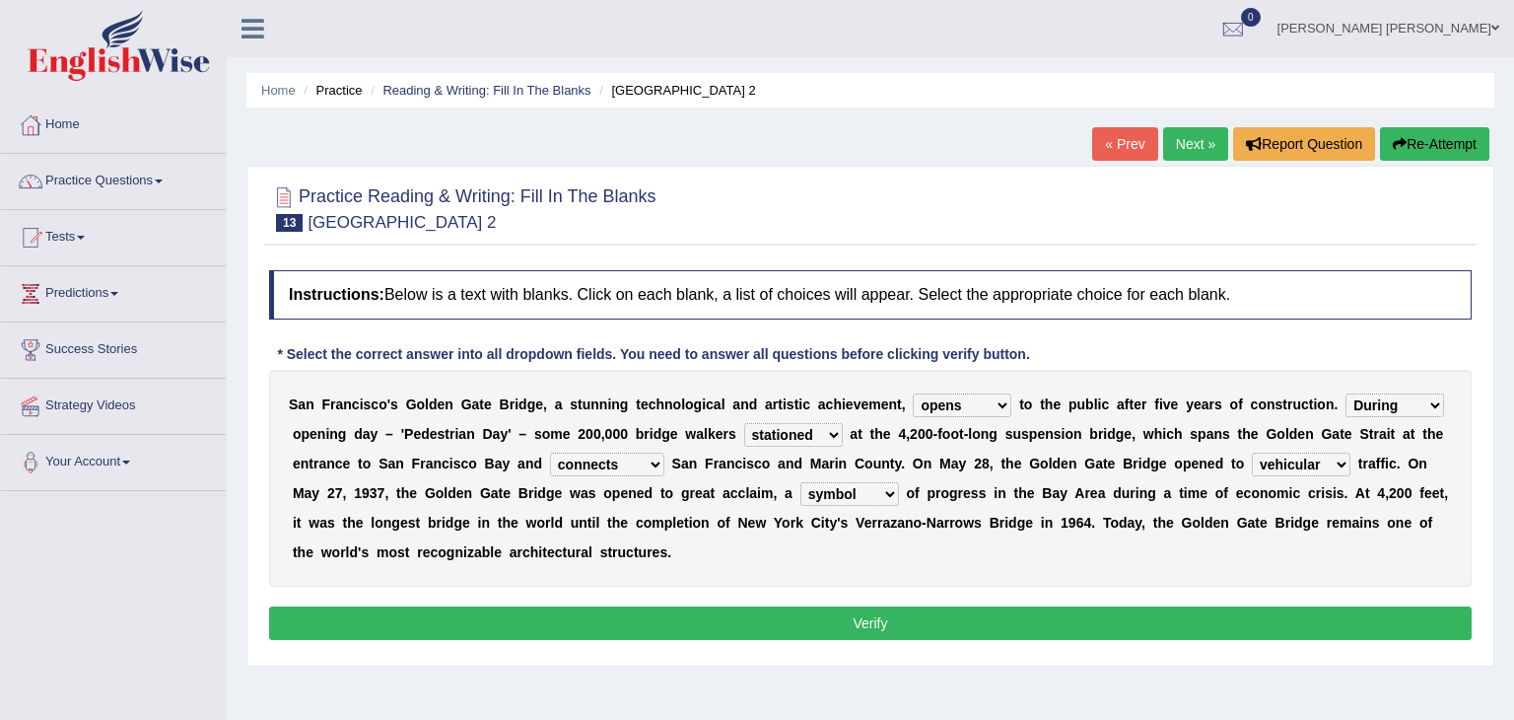
click at [800, 482] on select "denial symbol technique yield" at bounding box center [849, 494] width 99 height 24
click at [915, 615] on button "Verify" at bounding box center [870, 623] width 1203 height 34
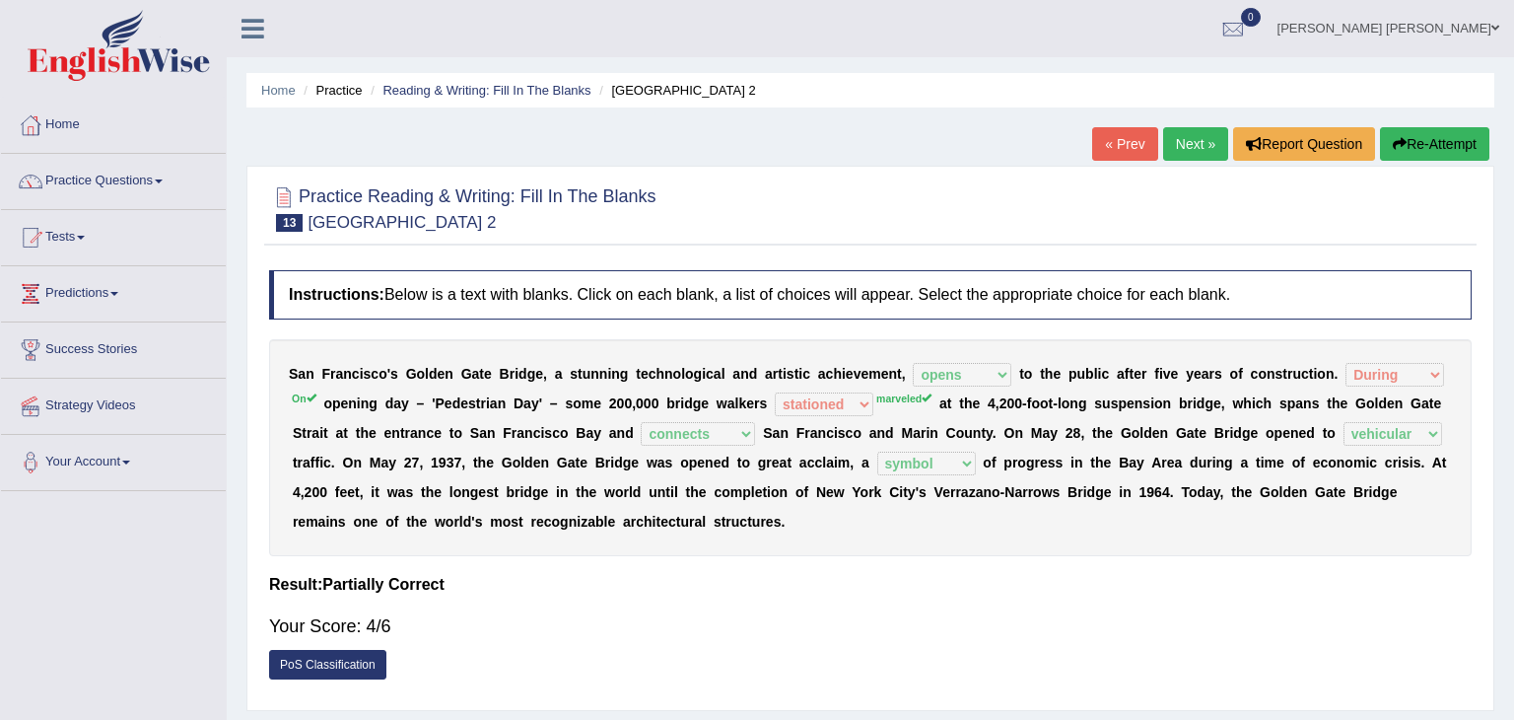
click at [1196, 141] on link "Next »" at bounding box center [1195, 144] width 65 height 34
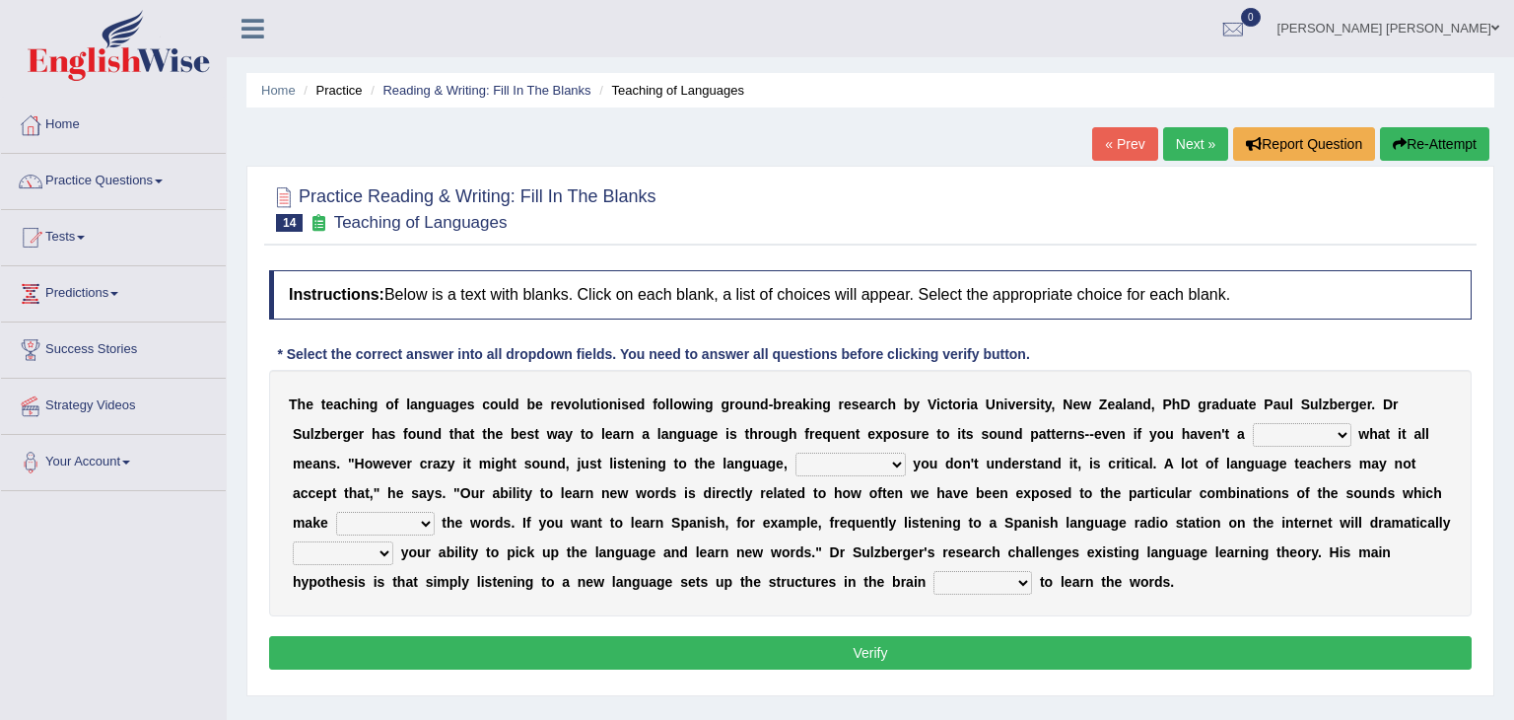
click at [1253, 429] on select "dew claw clue due" at bounding box center [1302, 435] width 99 height 24
select select "clue"
click at [1253, 423] on select "dew claw clue due" at bounding box center [1302, 435] width 99 height 24
click at [906, 460] on b at bounding box center [910, 463] width 8 height 16
click at [795, 460] on select "but also all together even though if so" at bounding box center [850, 464] width 110 height 24
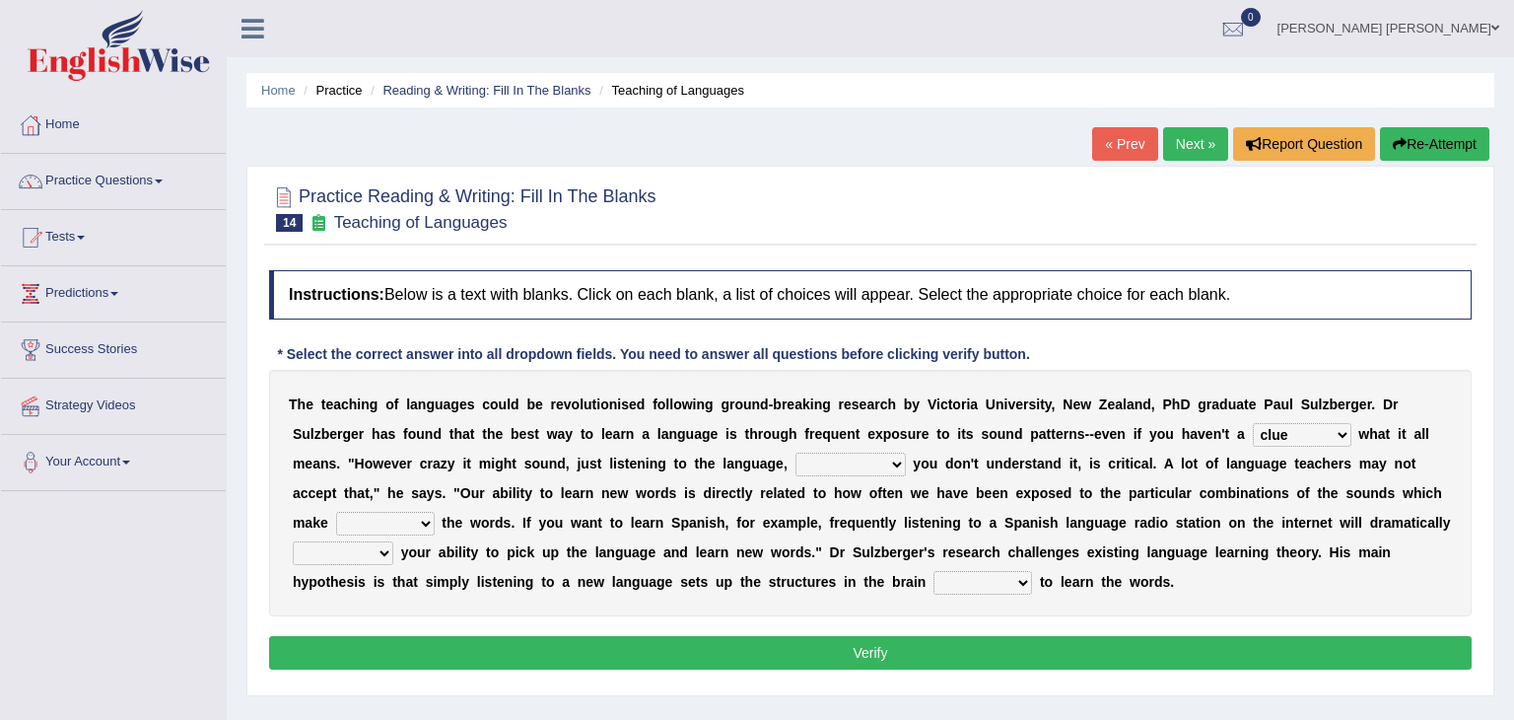
select select "even though"
click at [795, 452] on select "but also all together even though if so" at bounding box center [850, 464] width 110 height 24
click at [435, 512] on select "down up of on" at bounding box center [385, 524] width 99 height 24
select select "up"
click at [435, 512] on select "down up of on" at bounding box center [385, 524] width 99 height 24
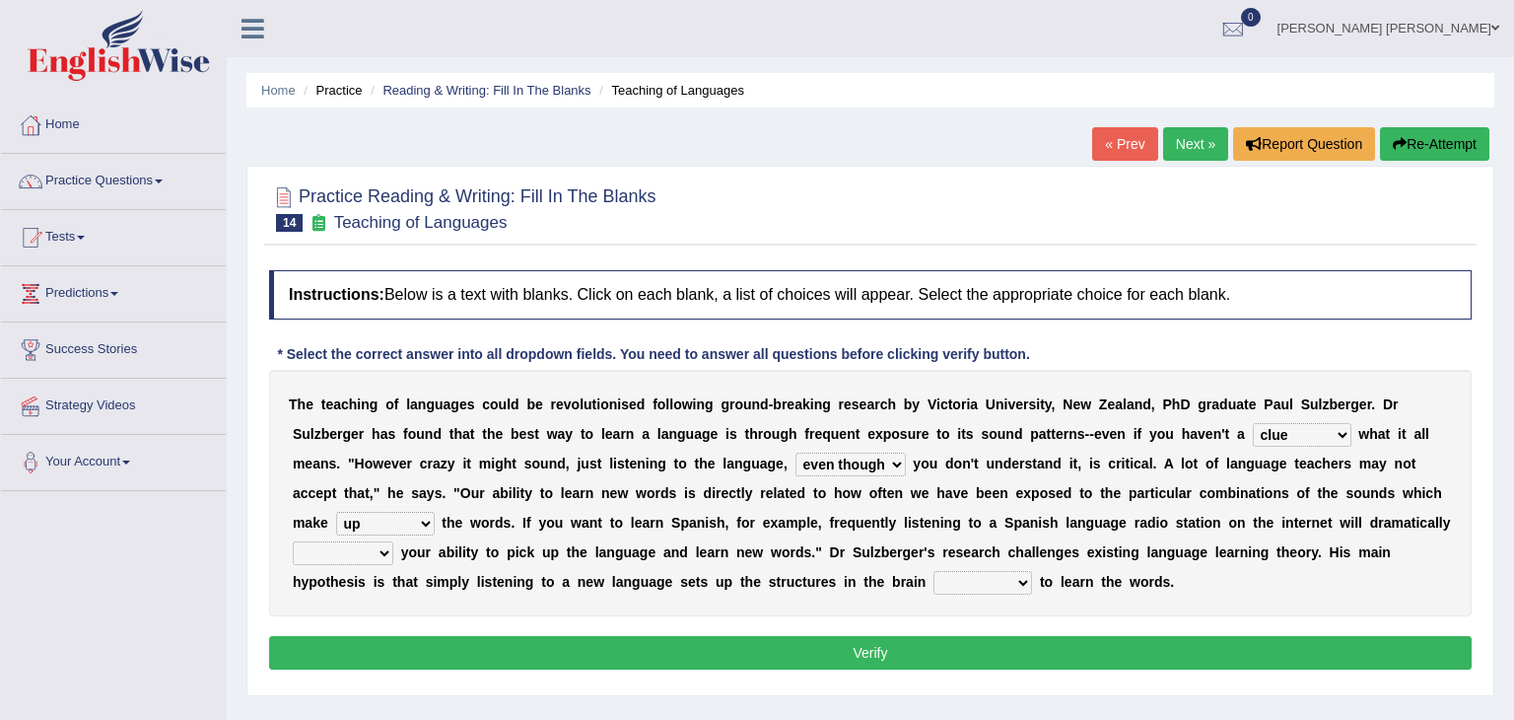
click at [393, 541] on select "evaluate exaggerate describe boost" at bounding box center [343, 553] width 101 height 24
select select "boost"
click at [393, 541] on select "evaluate exaggerate describe boost" at bounding box center [343, 553] width 101 height 24
click at [933, 580] on select "requiring required directed to require" at bounding box center [982, 583] width 99 height 24
select select "directed"
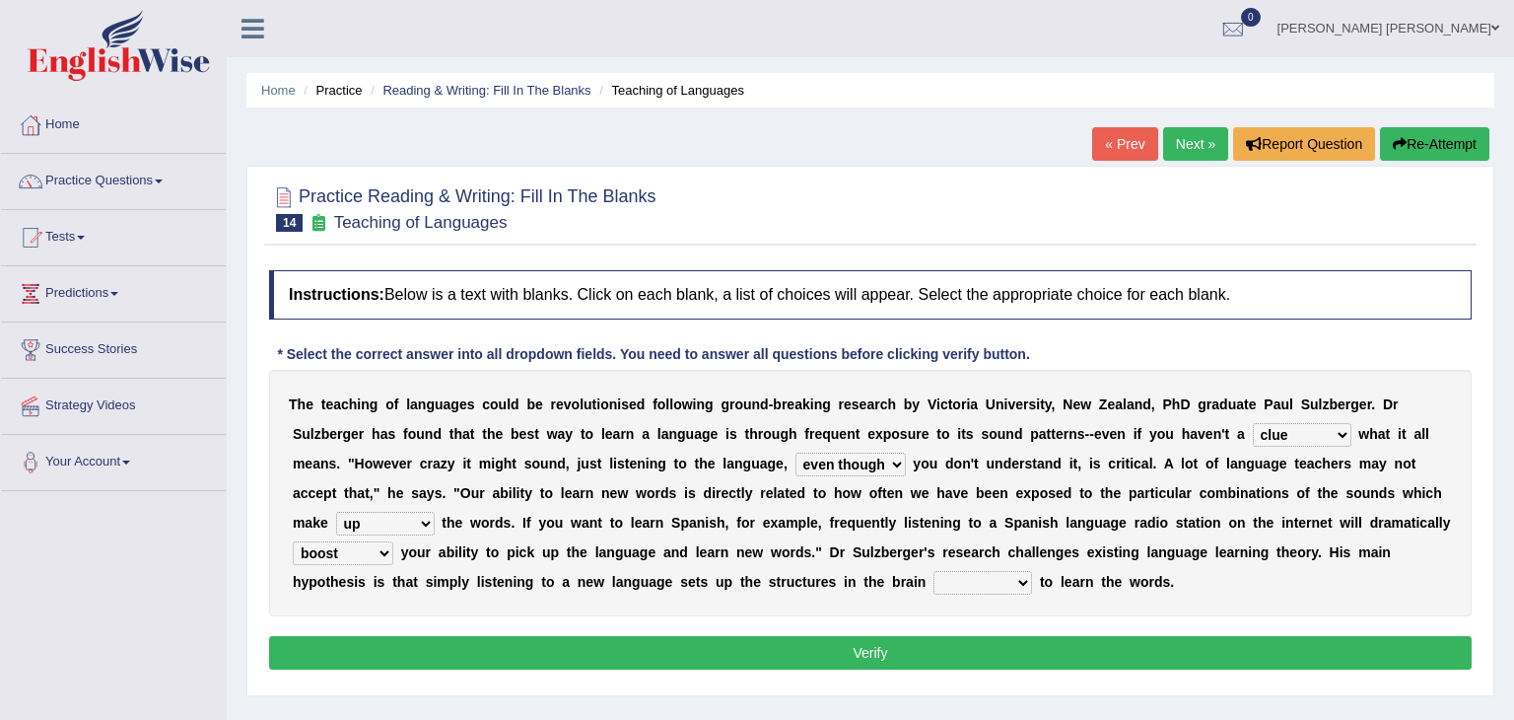
click at [933, 571] on select "requiring required directed to require" at bounding box center [982, 583] width 99 height 24
click at [631, 645] on button "Verify" at bounding box center [870, 653] width 1203 height 34
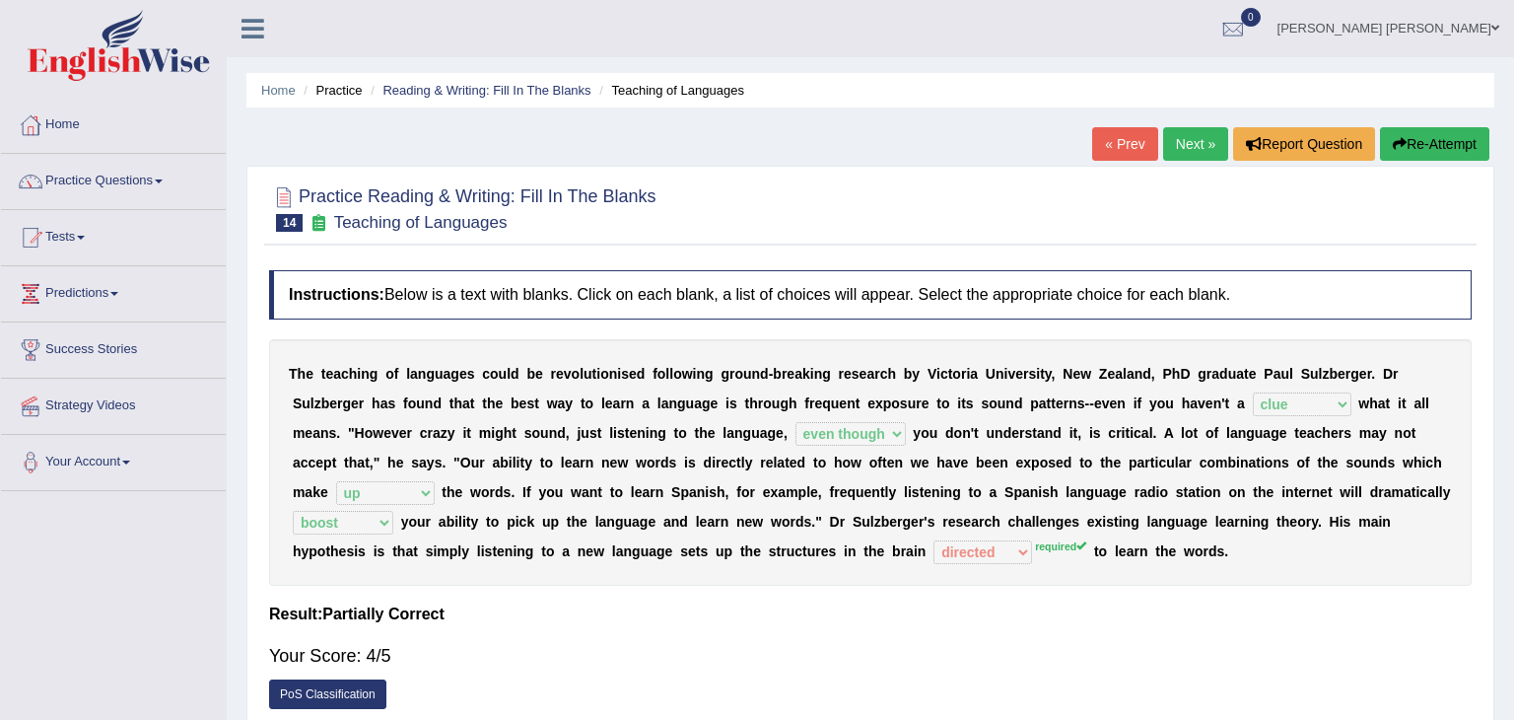
click at [1190, 144] on link "Next »" at bounding box center [1195, 144] width 65 height 34
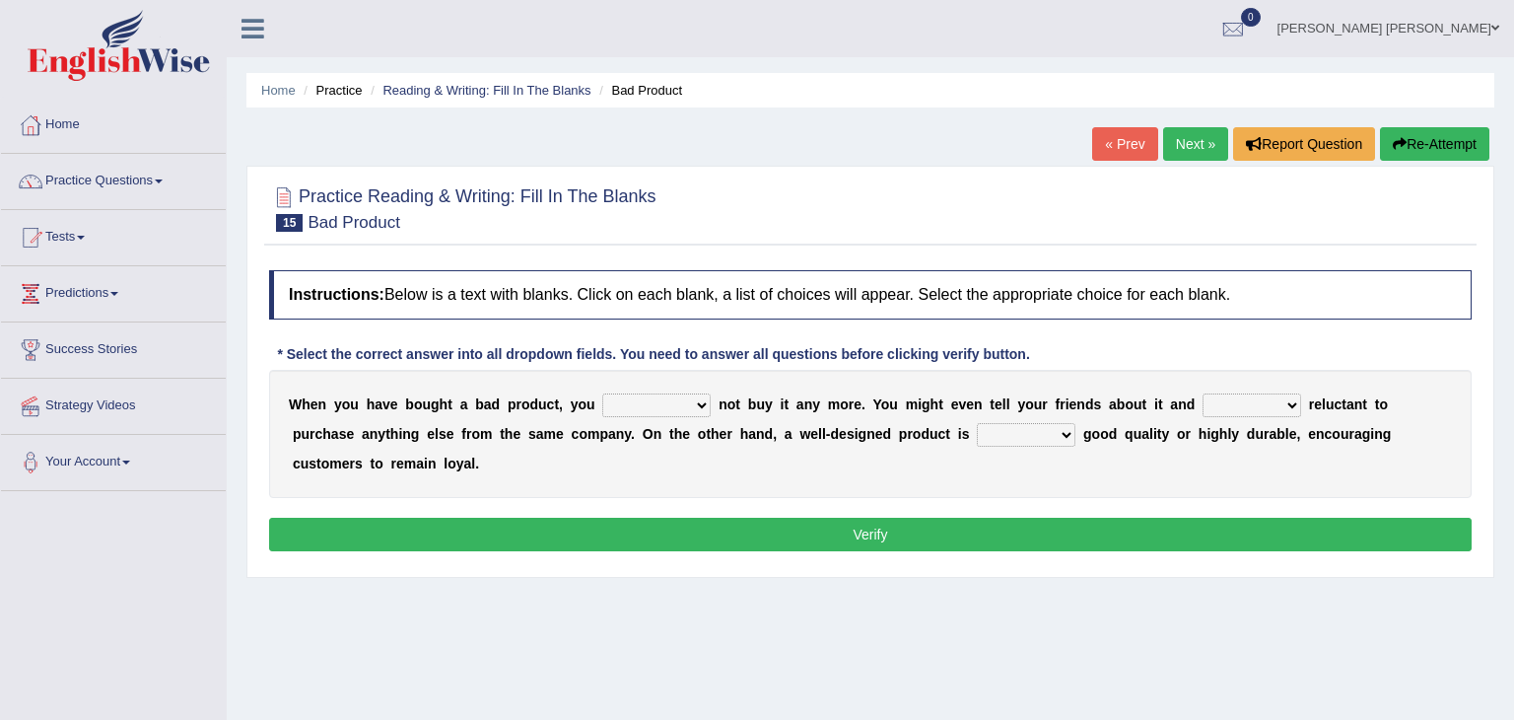
click at [669, 401] on select "would have should have should" at bounding box center [656, 405] width 108 height 24
select select "would"
click at [602, 393] on select "would have should have should" at bounding box center [656, 405] width 108 height 24
click at [1227, 402] on select "is are be being" at bounding box center [1252, 405] width 99 height 24
select select "be"
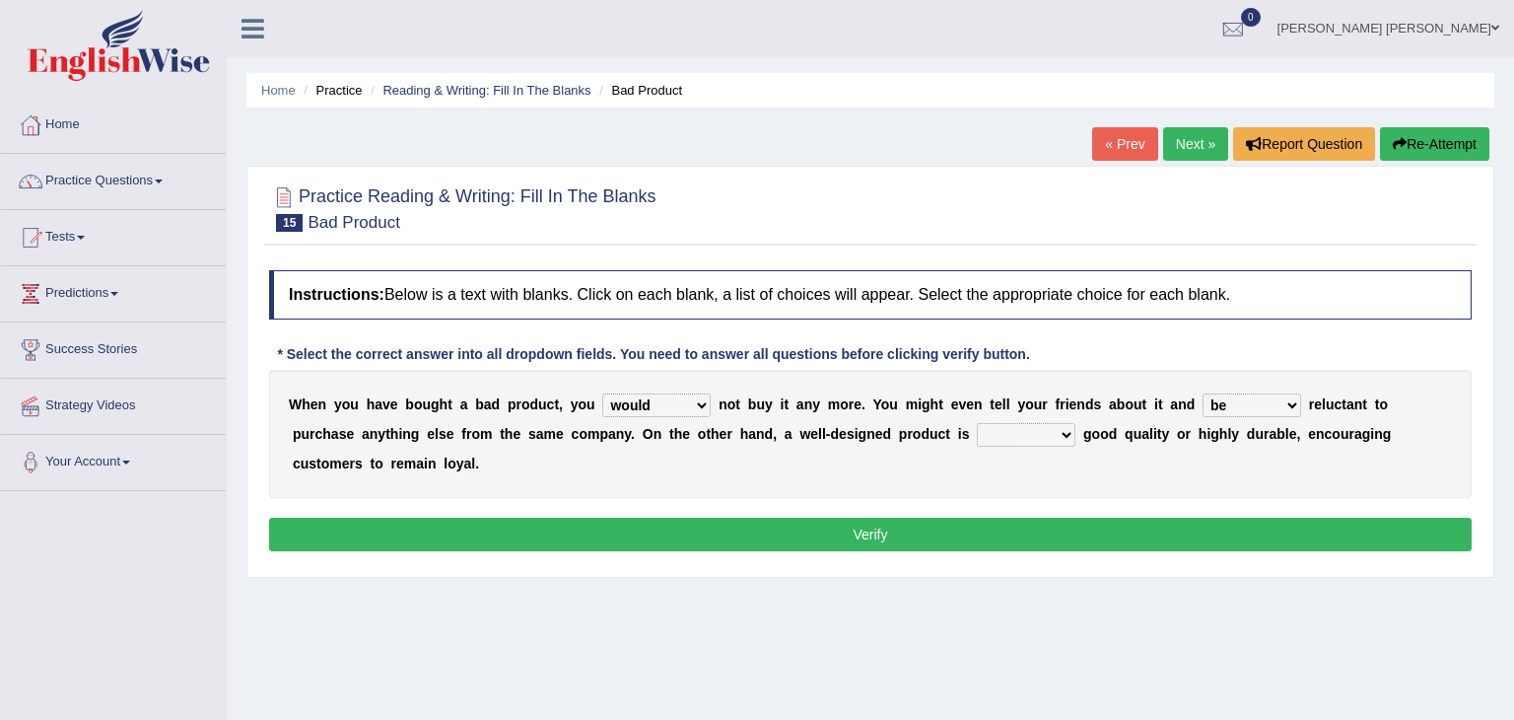
click at [1203, 393] on select "is are be being" at bounding box center [1252, 405] width 99 height 24
click at [1207, 403] on select "is are be being" at bounding box center [1252, 405] width 99 height 24
click at [1203, 393] on select "is are be being" at bounding box center [1252, 405] width 99 height 24
click at [977, 432] on select "both also neither either" at bounding box center [1026, 435] width 99 height 24
click at [977, 423] on select "both also neither either" at bounding box center [1026, 435] width 99 height 24
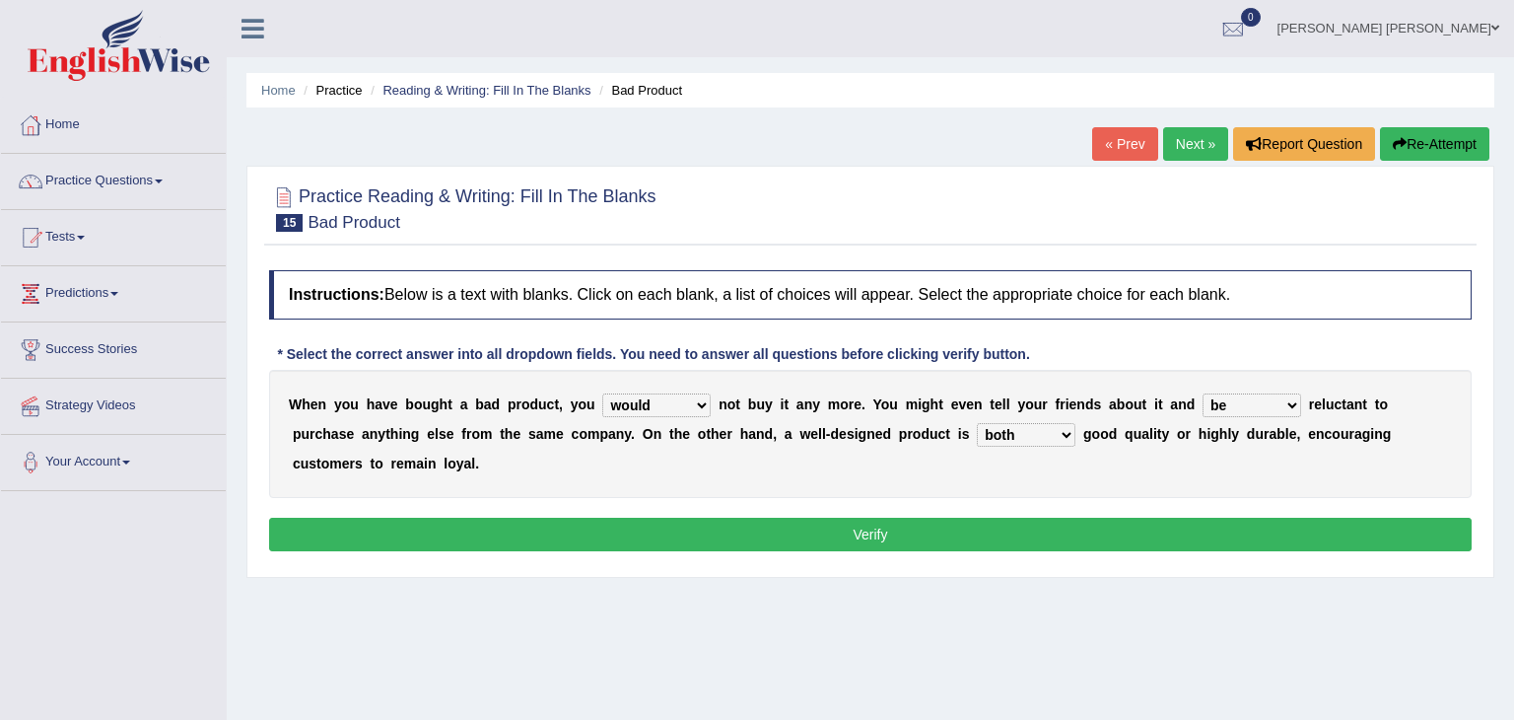
click at [977, 438] on select "both also neither either" at bounding box center [1026, 435] width 99 height 24
select select "also"
click at [977, 423] on select "both also neither either" at bounding box center [1026, 435] width 99 height 24
click at [831, 517] on button "Verify" at bounding box center [870, 534] width 1203 height 34
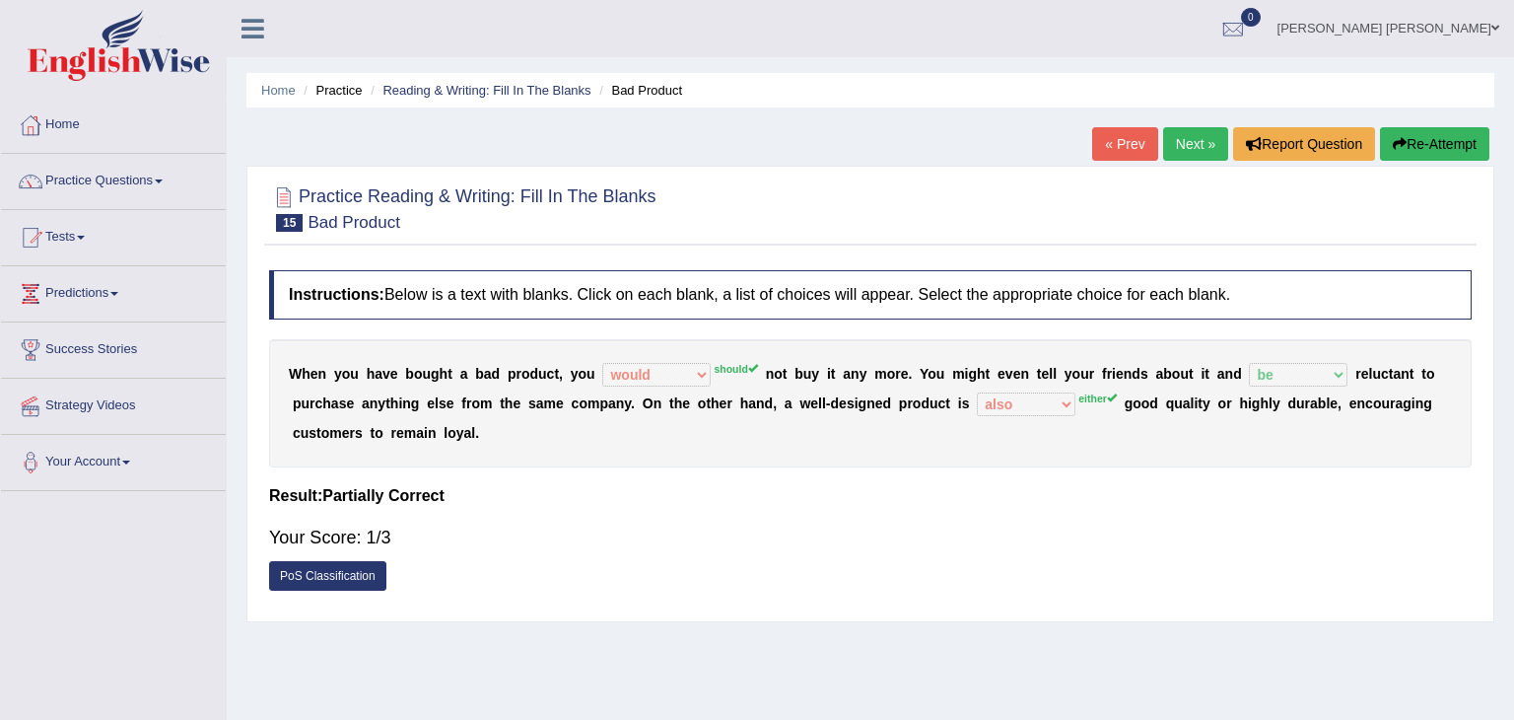
click at [1201, 146] on link "Next »" at bounding box center [1195, 144] width 65 height 34
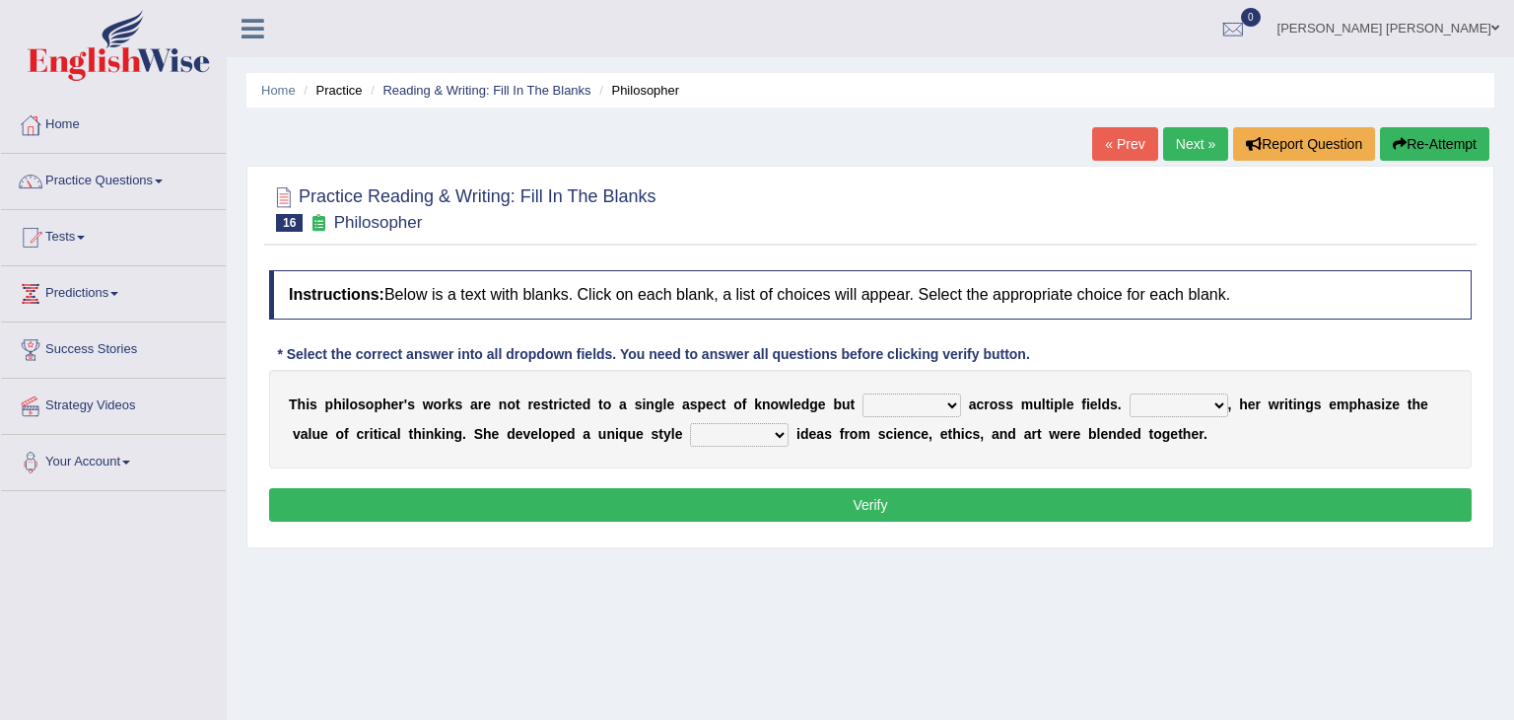
click at [912, 404] on select "constrain contain assemble extend" at bounding box center [911, 405] width 99 height 24
click at [913, 400] on select "constrain contain assemble extend" at bounding box center [911, 405] width 99 height 24
select select "extend"
click at [862, 393] on select "constrain contain assemble extend" at bounding box center [911, 405] width 99 height 24
click at [1172, 401] on select "Rather So Moreover Likely" at bounding box center [1179, 405] width 99 height 24
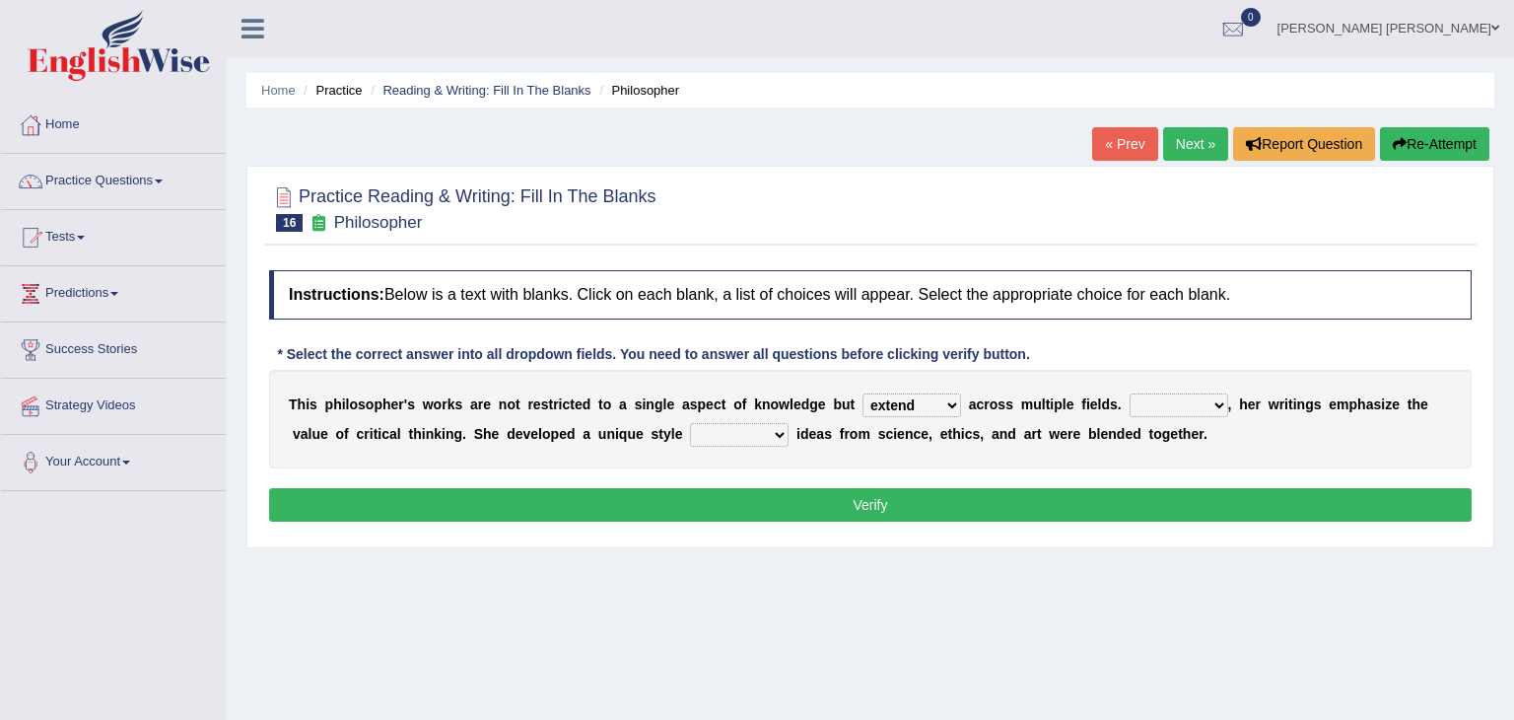
select select "Moreover"
click at [1130, 393] on select "Rather So Moreover Likely" at bounding box center [1179, 405] width 99 height 24
click at [696, 432] on select "in that that which in which" at bounding box center [739, 435] width 99 height 24
select select "in which"
click at [690, 423] on select "in that that which in which" at bounding box center [739, 435] width 99 height 24
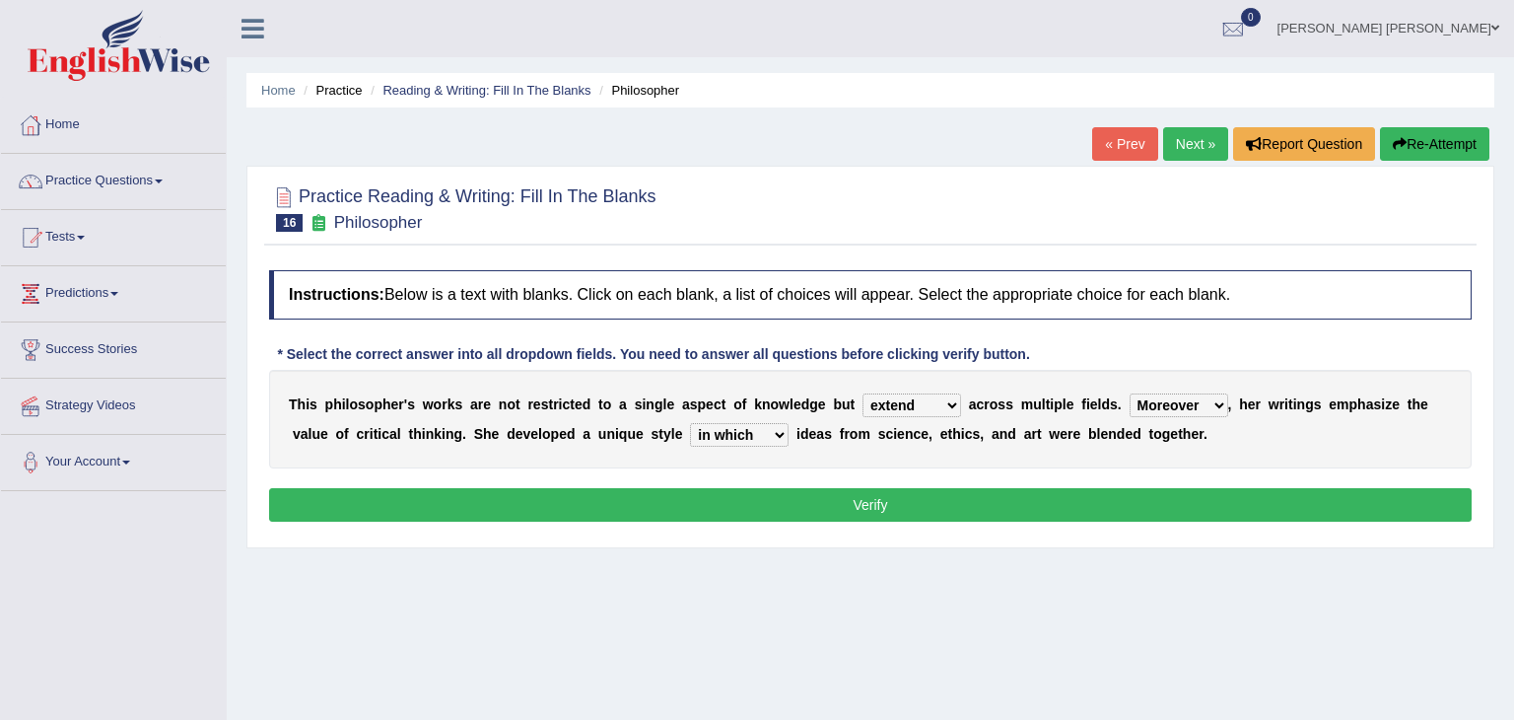
click at [669, 508] on button "Verify" at bounding box center [870, 505] width 1203 height 34
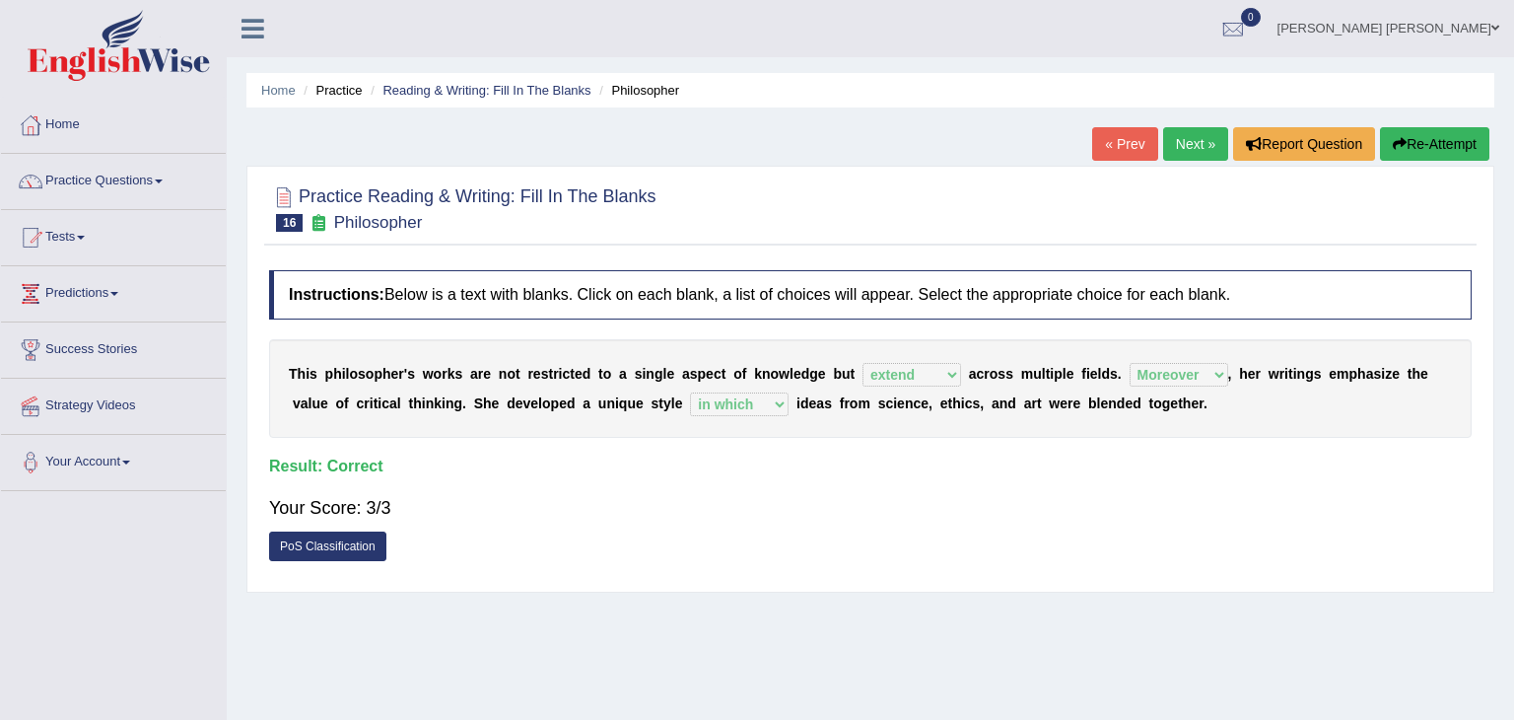
click at [1199, 139] on link "Next »" at bounding box center [1195, 144] width 65 height 34
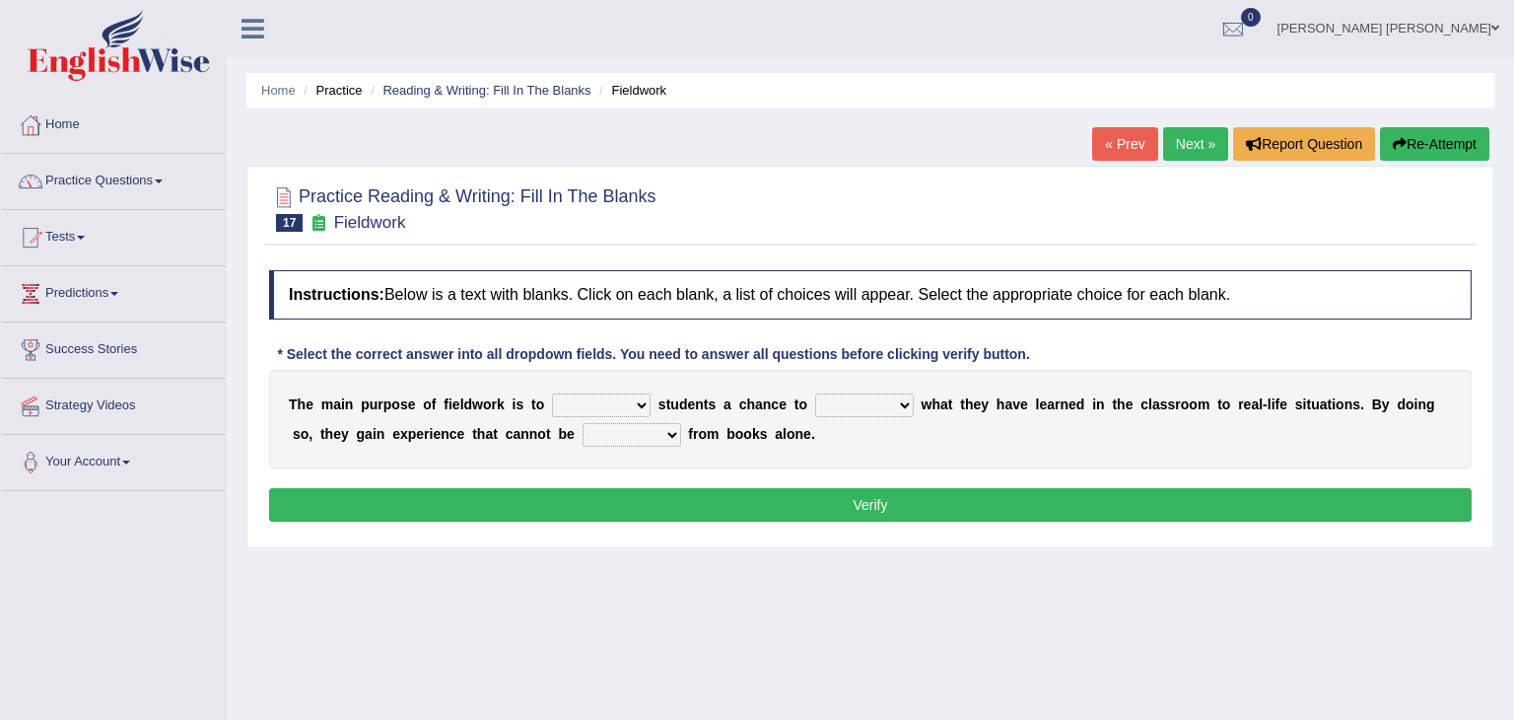
click at [629, 401] on select "resemble stow rave offer" at bounding box center [601, 405] width 99 height 24
select select "offer"
click at [552, 393] on select "resemble stow rave offer" at bounding box center [601, 405] width 99 height 24
click at [882, 405] on select "compare align apply dismount" at bounding box center [864, 405] width 99 height 24
select select "apply"
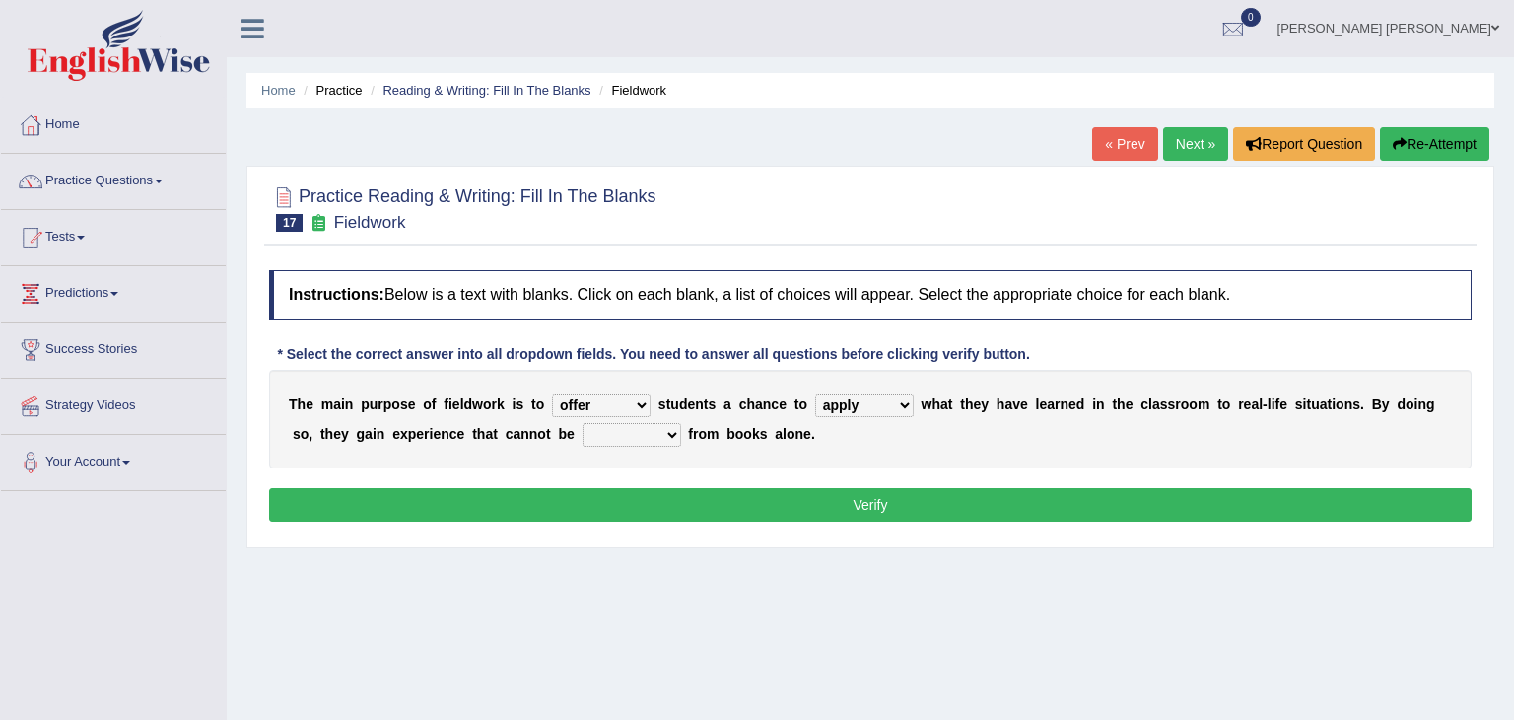
click at [815, 393] on select "compare align apply dismount" at bounding box center [864, 405] width 99 height 24
click at [597, 428] on select "originated prepared obtained touted" at bounding box center [632, 435] width 99 height 24
select select "obtained"
click at [583, 423] on select "originated prepared obtained touted" at bounding box center [632, 435] width 99 height 24
click at [624, 500] on button "Verify" at bounding box center [870, 505] width 1203 height 34
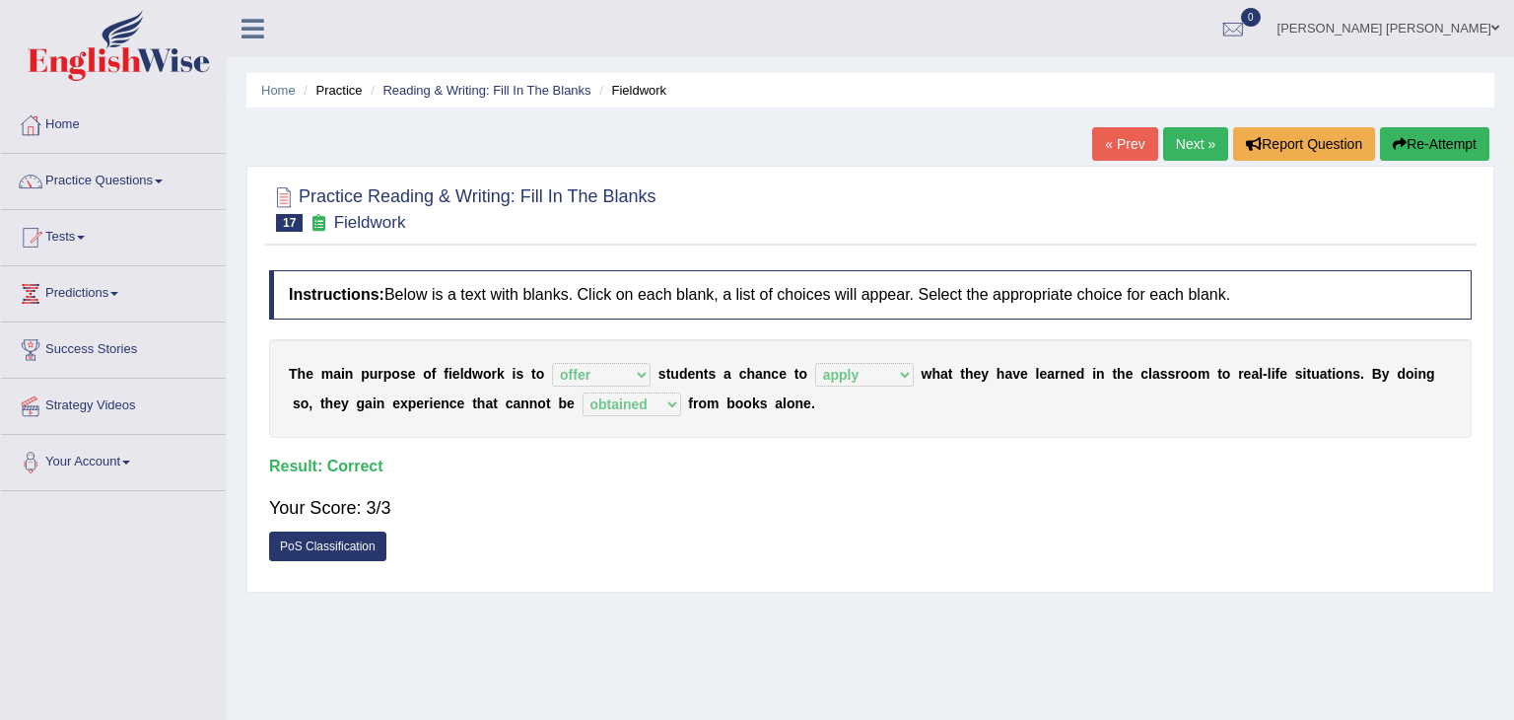
click at [1200, 146] on link "Next »" at bounding box center [1195, 144] width 65 height 34
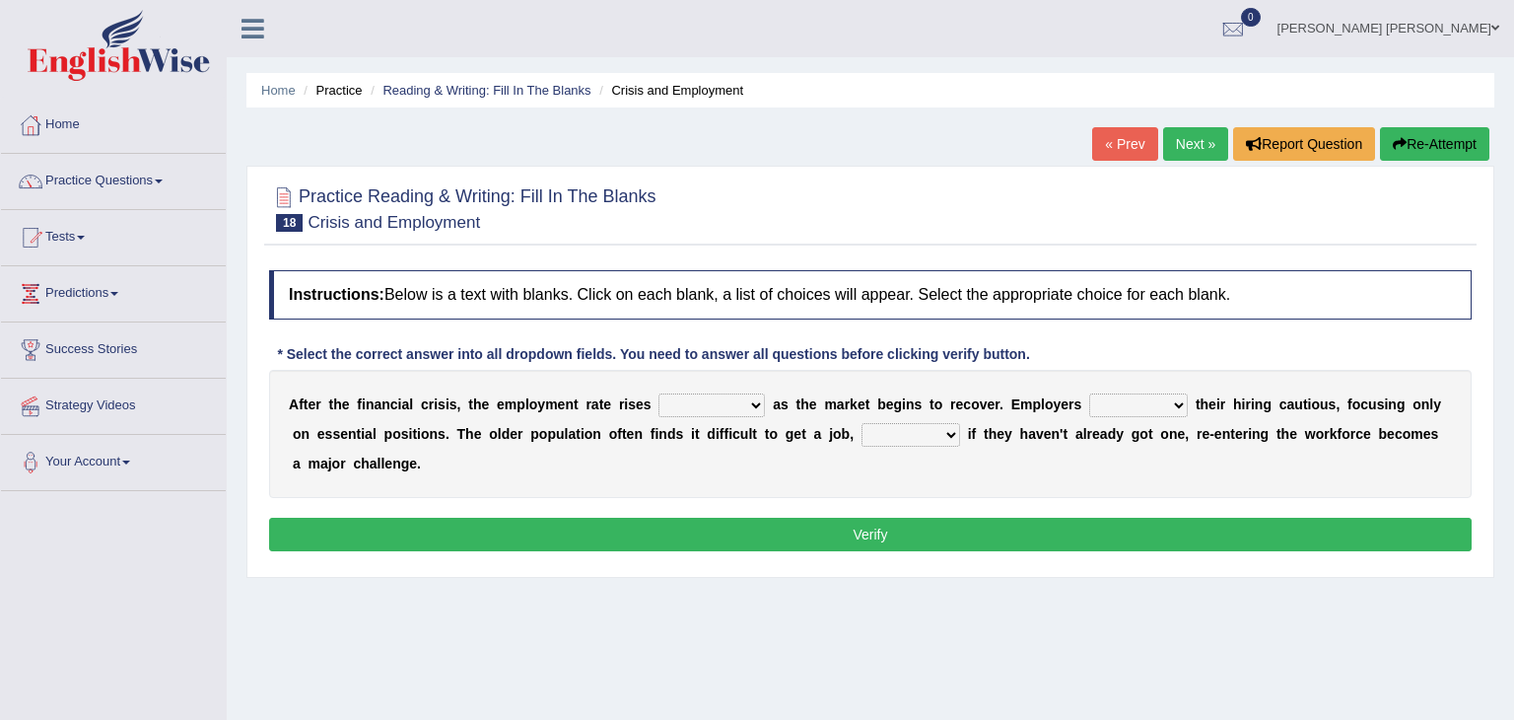
click at [729, 399] on select "normally conversely strenuously sharply" at bounding box center [711, 405] width 106 height 24
select select "normally"
click at [658, 393] on select "normally conversely strenuously sharply" at bounding box center [711, 405] width 106 height 24
click at [734, 404] on select "normally conversely strenuously sharply" at bounding box center [711, 405] width 106 height 24
click at [658, 393] on select "normally conversely strenuously sharply" at bounding box center [711, 405] width 106 height 24
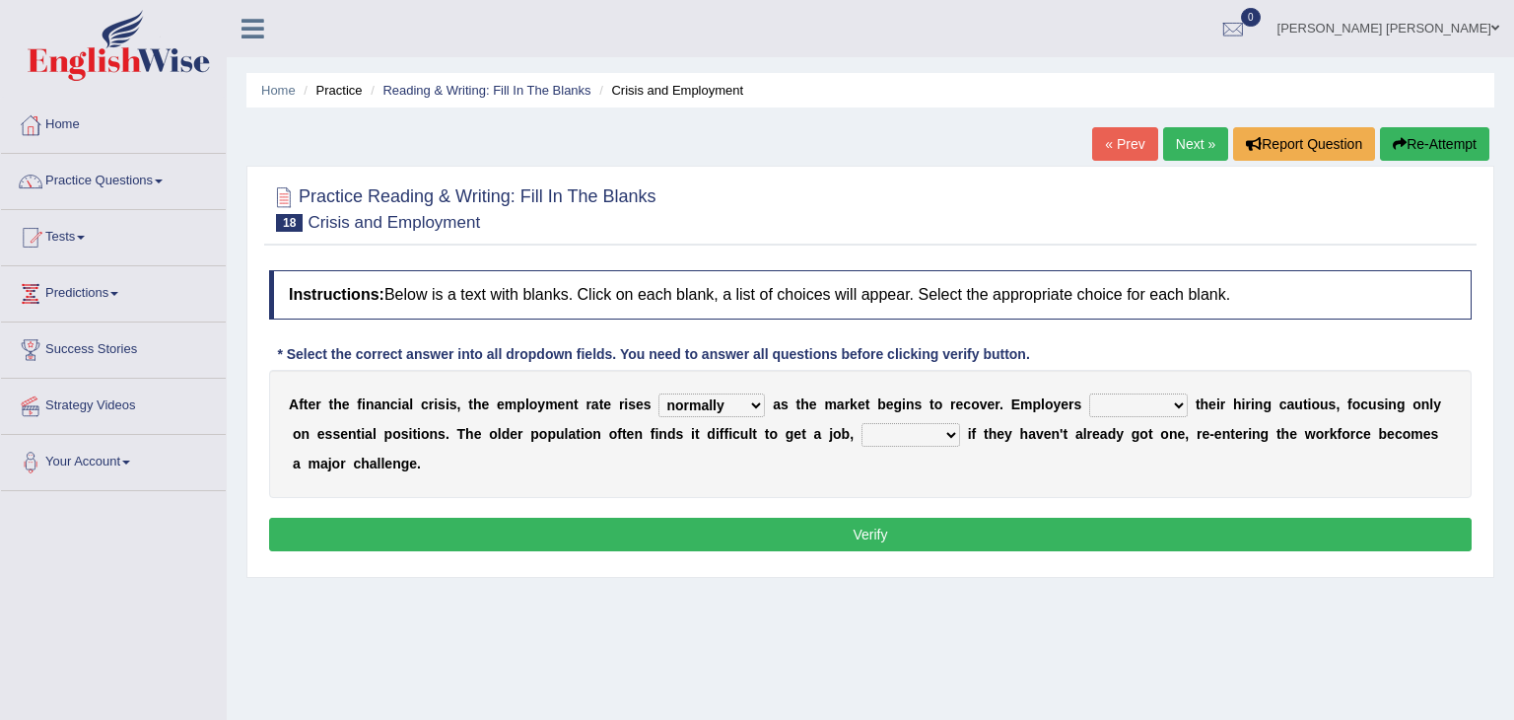
click at [1128, 402] on select "keeping kept keep are kept" at bounding box center [1138, 405] width 99 height 24
select select "kept"
click at [1089, 393] on select "keeping kept keep are kept" at bounding box center [1138, 405] width 99 height 24
click at [898, 434] on select "although while then because" at bounding box center [910, 435] width 99 height 24
select select "although"
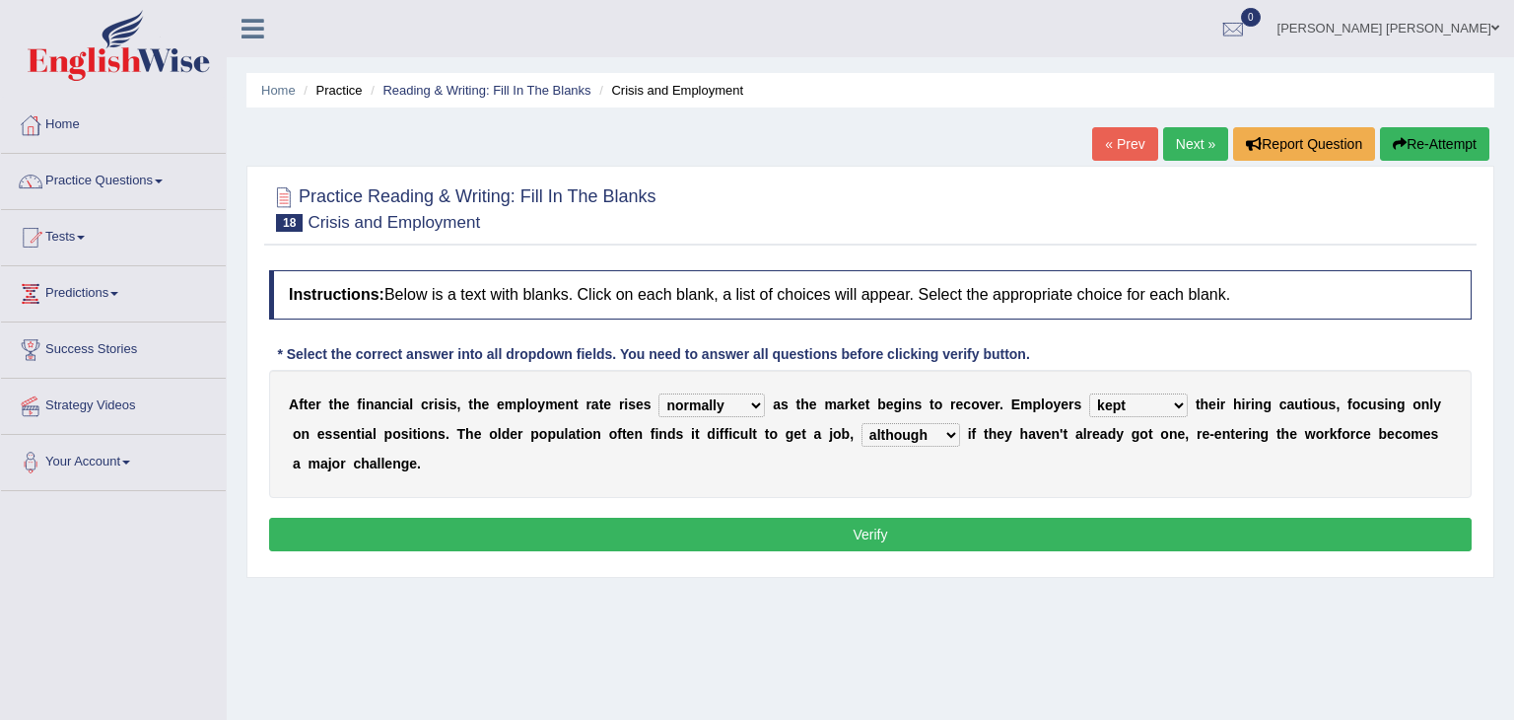
click at [861, 423] on select "although while then because" at bounding box center [910, 435] width 99 height 24
click at [821, 533] on button "Verify" at bounding box center [870, 534] width 1203 height 34
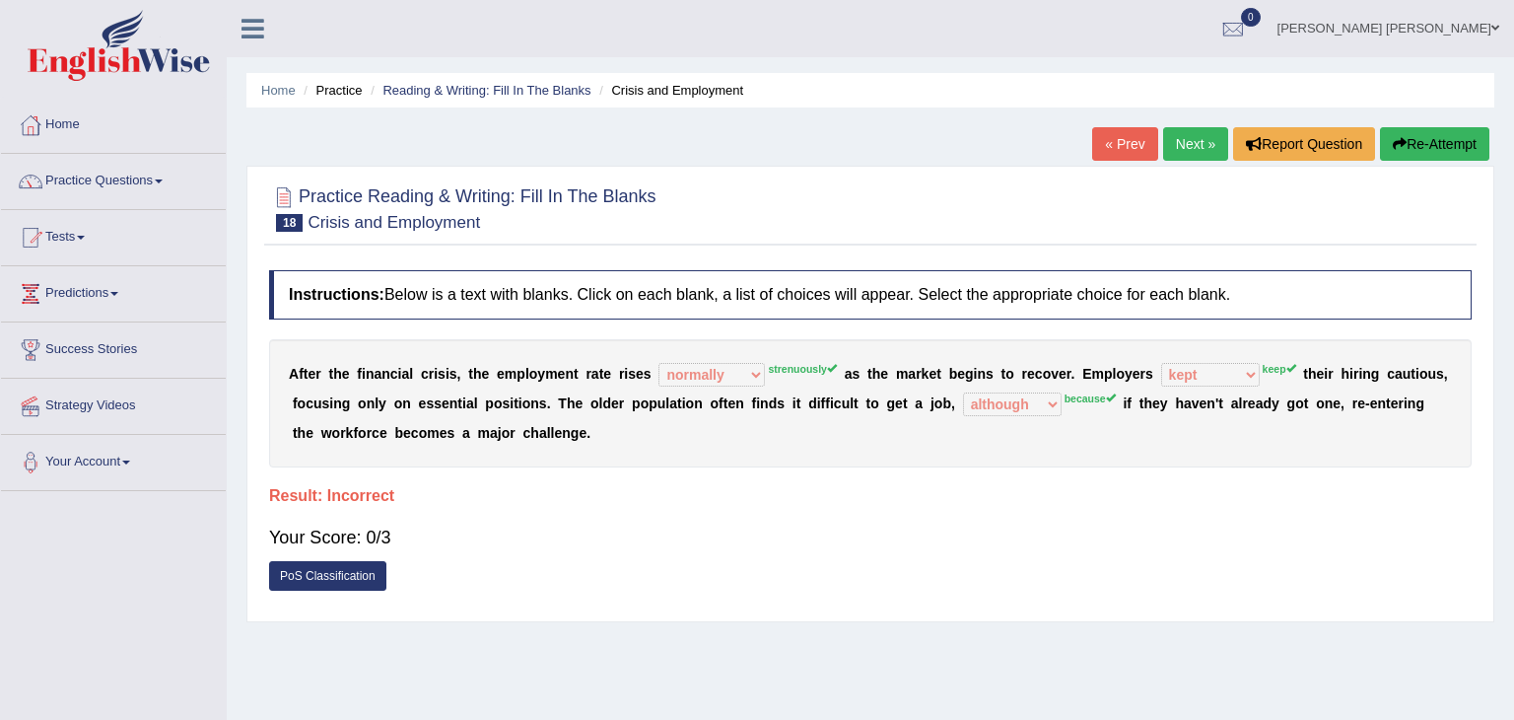
click at [1186, 140] on link "Next »" at bounding box center [1195, 144] width 65 height 34
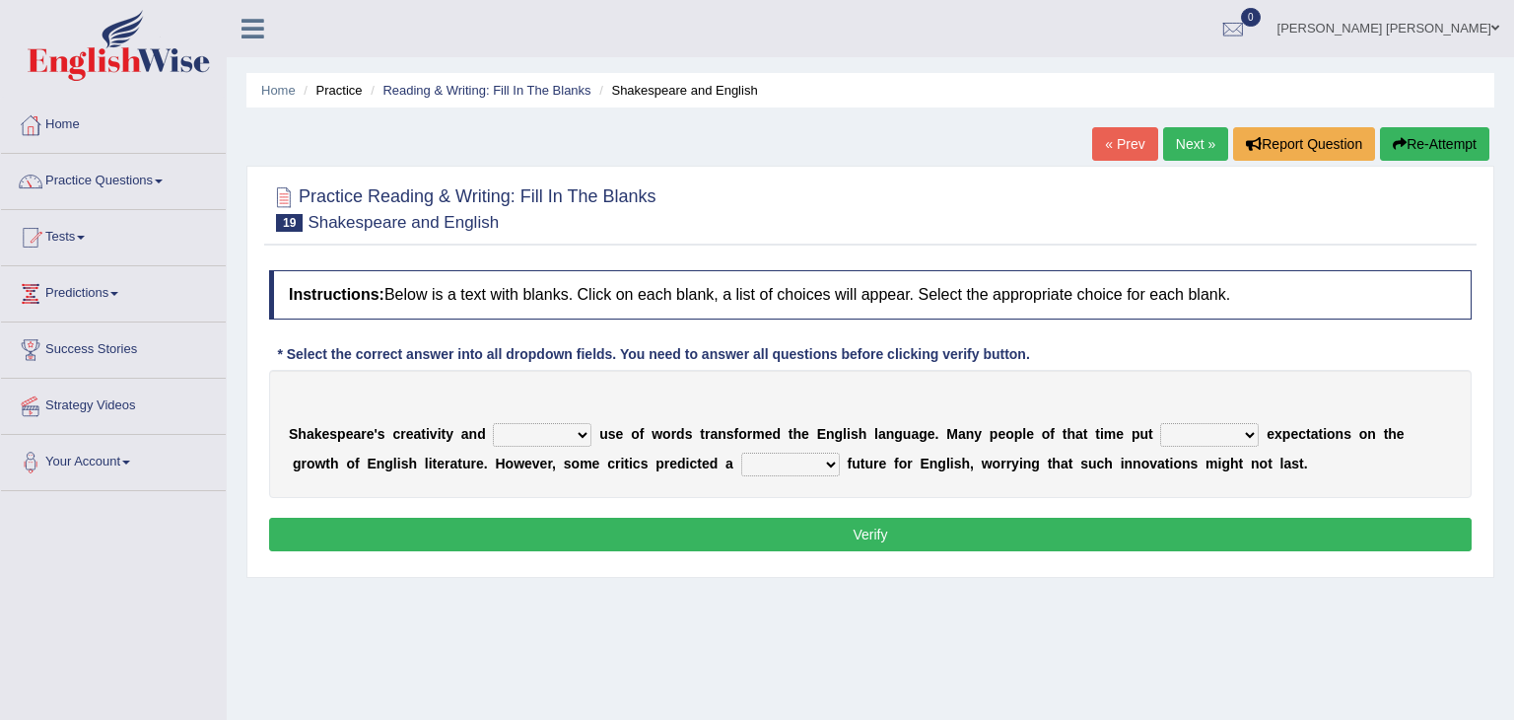
click at [571, 432] on select "idealized intensive fancied inventive" at bounding box center [542, 435] width 99 height 24
select select "idealized"
click at [493, 423] on select "idealized intensive fancied inventive" at bounding box center [542, 435] width 99 height 24
click at [1205, 431] on select "wide much high more" at bounding box center [1209, 435] width 99 height 24
select select "more"
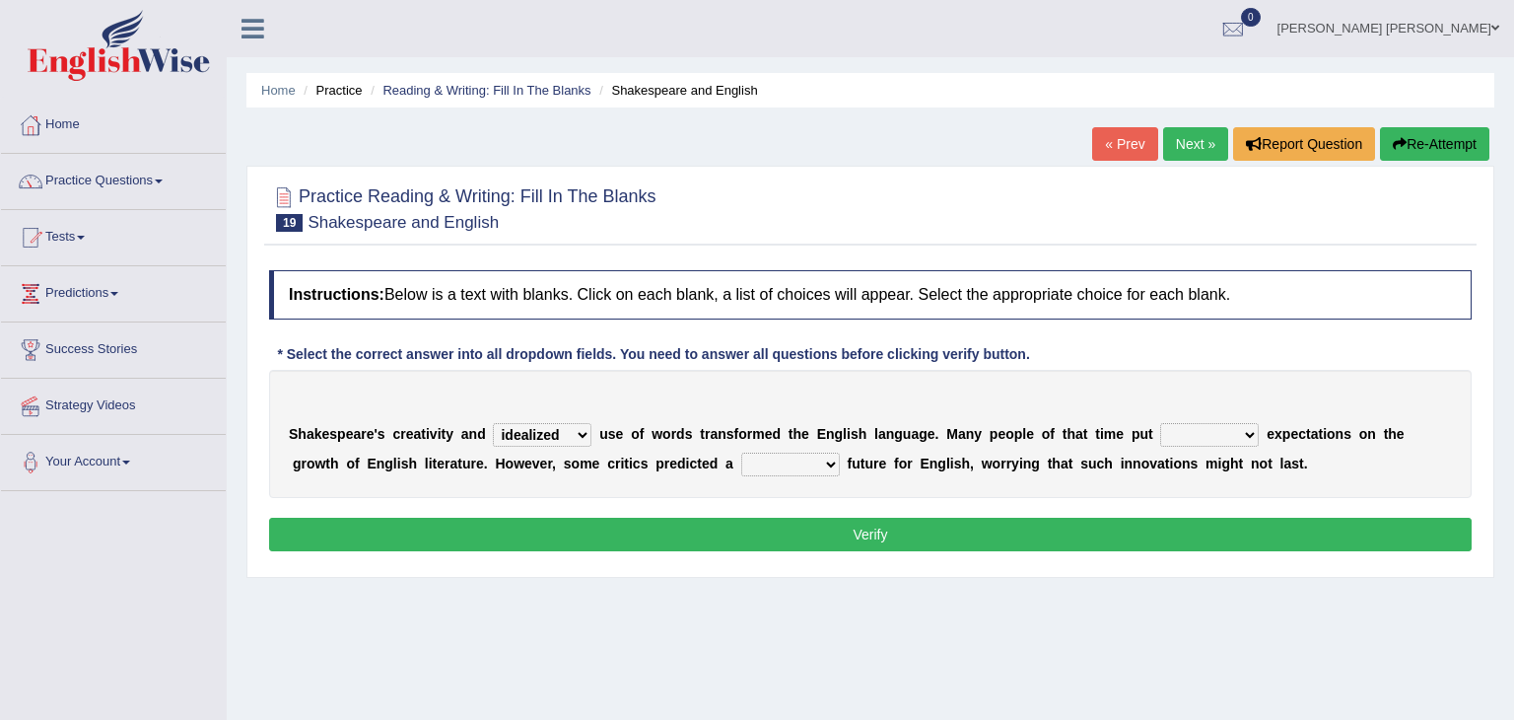
click at [1160, 423] on select "wide much high more" at bounding box center [1209, 435] width 99 height 24
click at [741, 461] on select "monetary promising irresistible daunting" at bounding box center [790, 464] width 99 height 24
select select "irresistible"
click at [741, 452] on select "monetary promising irresistible daunting" at bounding box center [790, 464] width 99 height 24
click at [735, 535] on button "Verify" at bounding box center [870, 534] width 1203 height 34
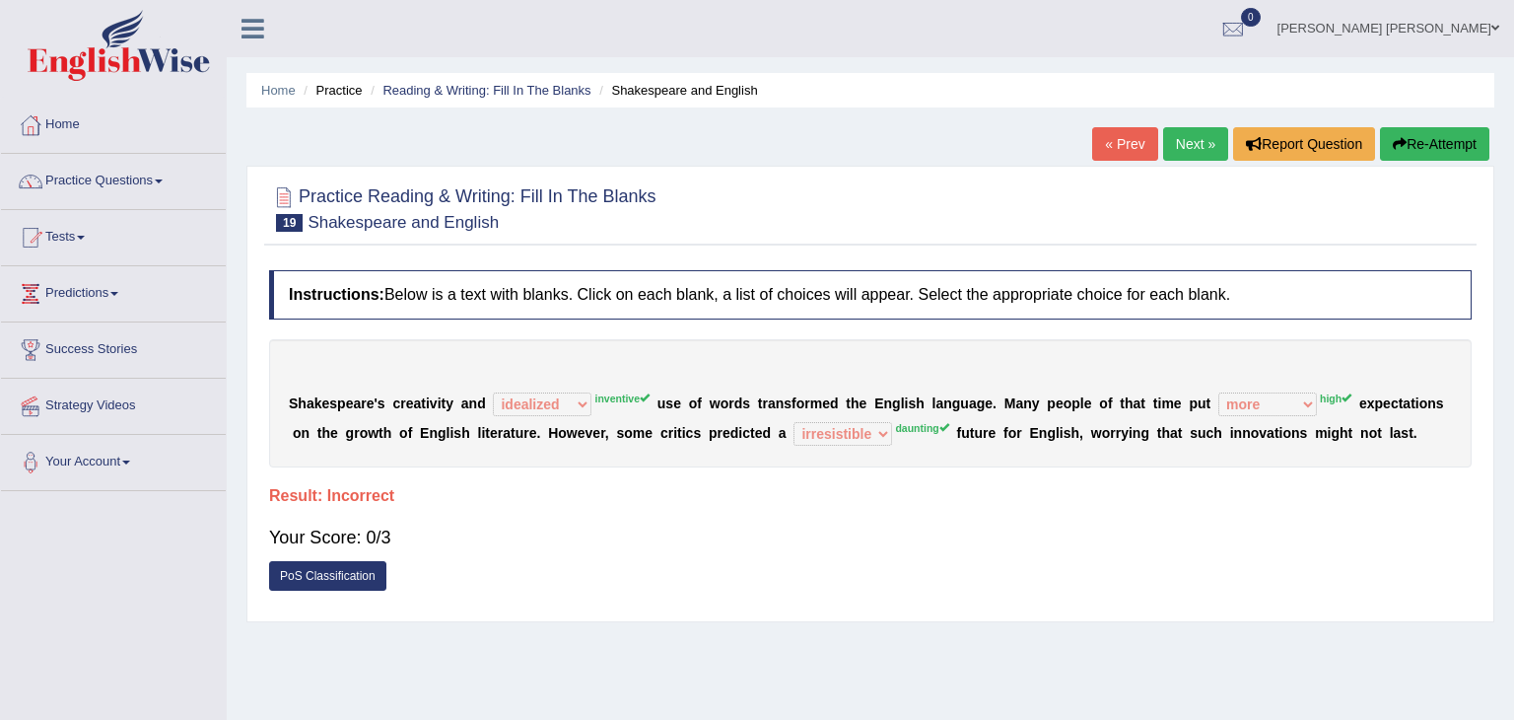
click at [1430, 150] on button "Re-Attempt" at bounding box center [1434, 144] width 109 height 34
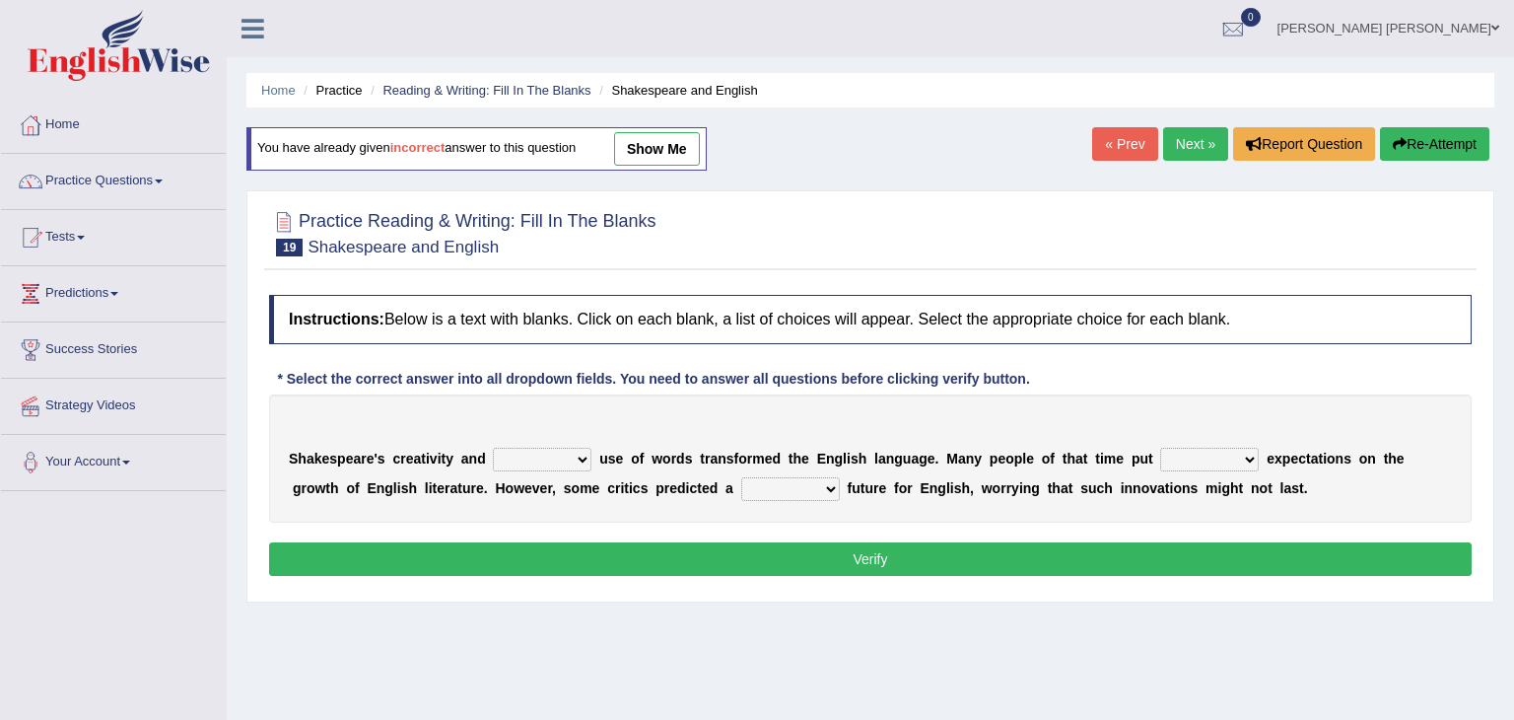
click at [570, 454] on select "idealized intensive fancied inventive" at bounding box center [542, 459] width 99 height 24
select select "intensive"
click at [493, 447] on select "idealized intensive fancied inventive" at bounding box center [542, 459] width 99 height 24
click at [1206, 458] on select "wide much high more" at bounding box center [1209, 459] width 99 height 24
select select "more"
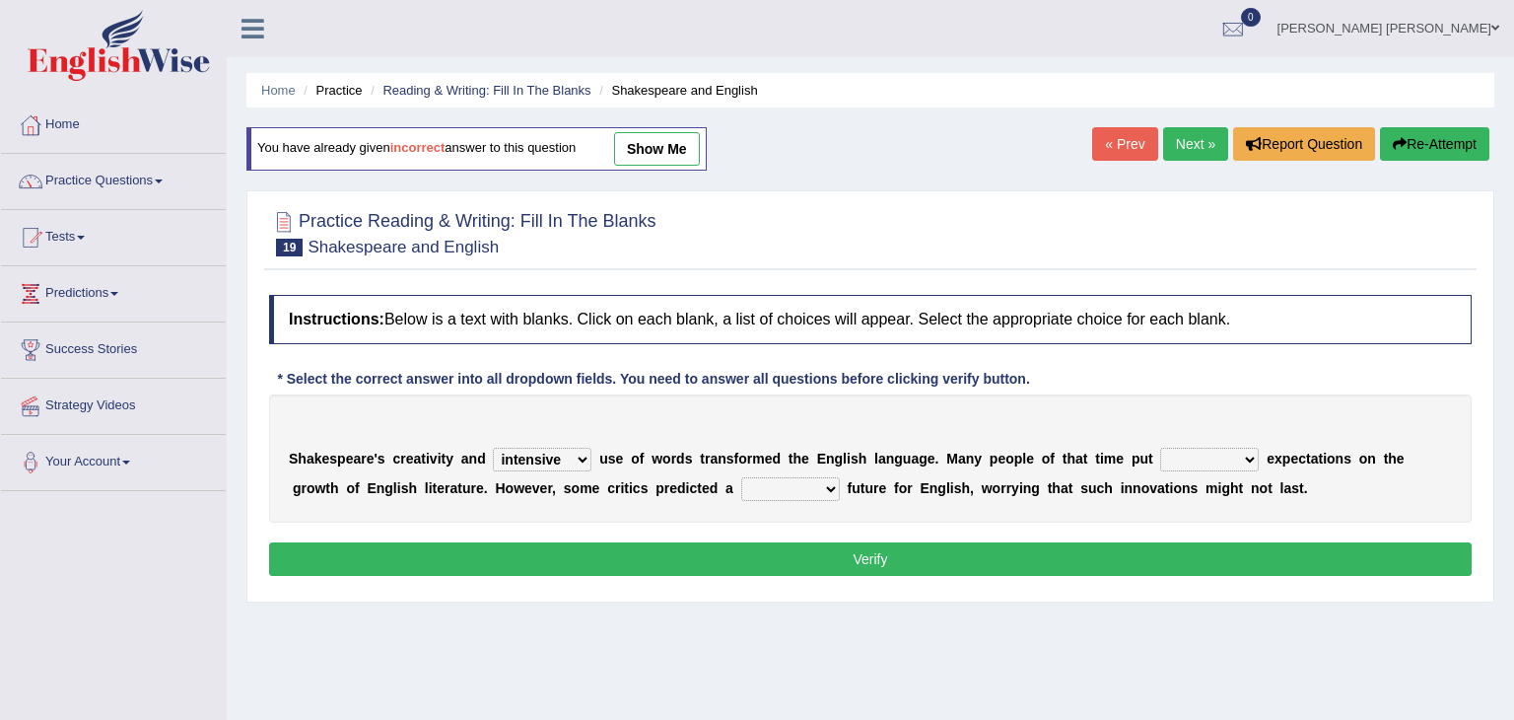
click at [1160, 447] on select "wide much high more" at bounding box center [1209, 459] width 99 height 24
click at [741, 486] on select "monetary promising irresistible daunting" at bounding box center [790, 489] width 99 height 24
select select "daunting"
click at [741, 477] on select "monetary promising irresistible daunting" at bounding box center [790, 489] width 99 height 24
click at [781, 566] on button "Verify" at bounding box center [870, 559] width 1203 height 34
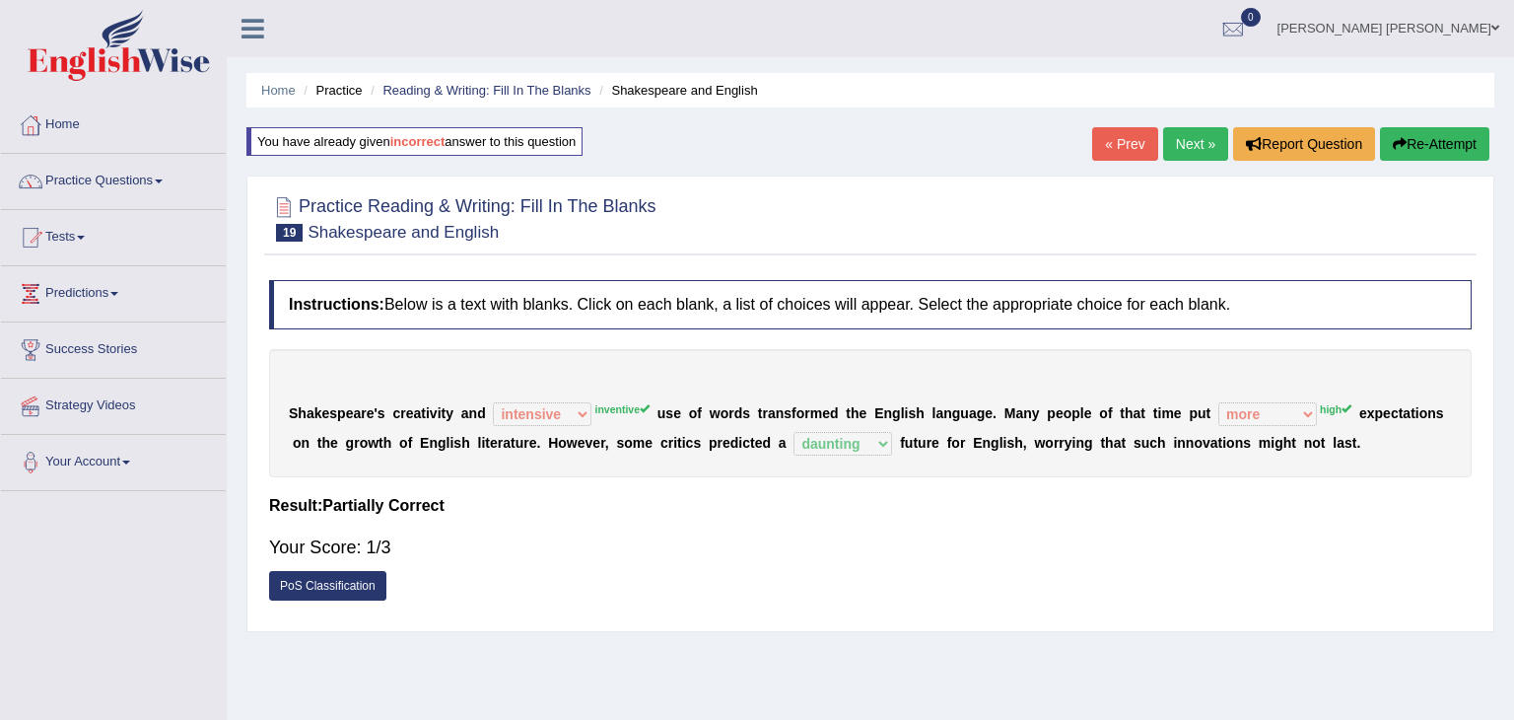
click at [1436, 138] on button "Re-Attempt" at bounding box center [1434, 144] width 109 height 34
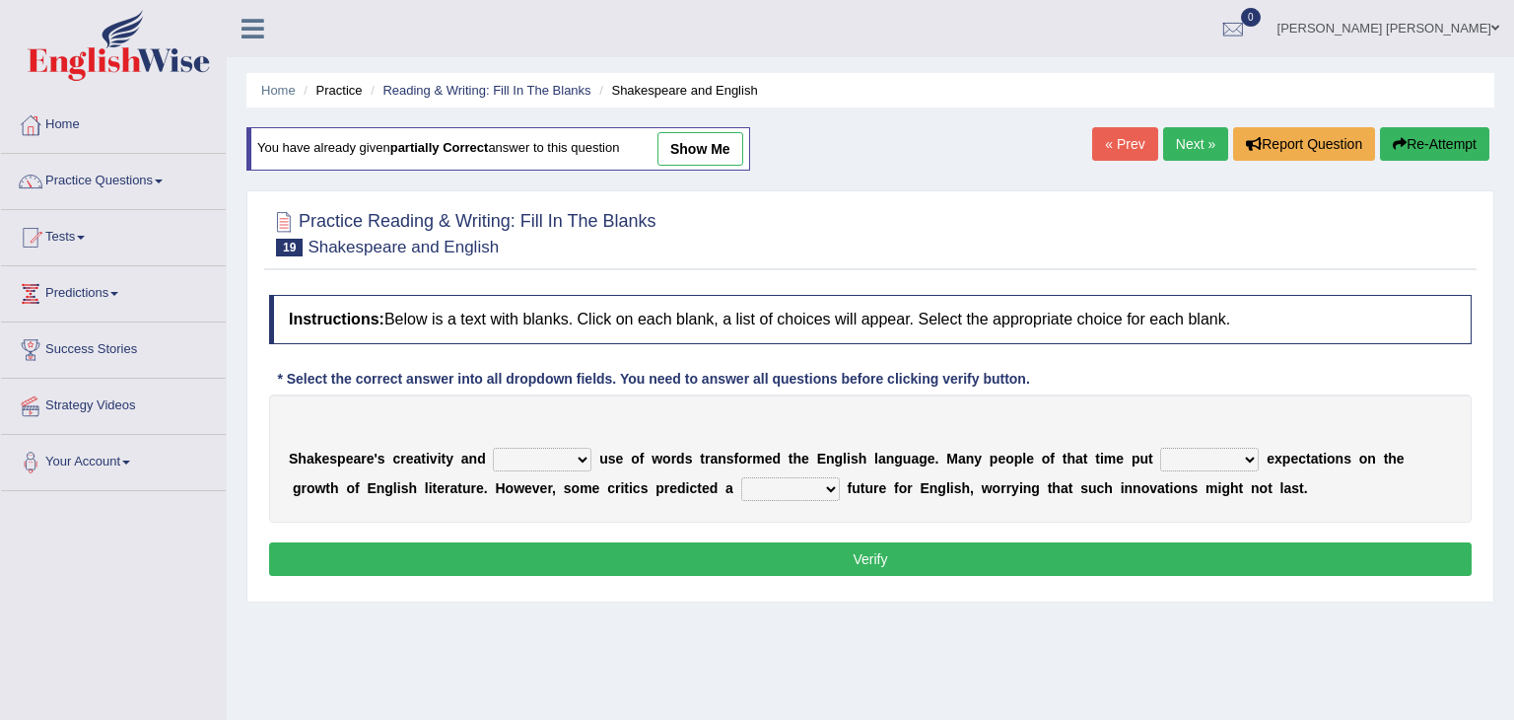
click at [573, 454] on select "idealized intensive fancied inventive" at bounding box center [542, 459] width 99 height 24
select select "inventive"
click at [493, 447] on select "idealized intensive fancied inventive" at bounding box center [542, 459] width 99 height 24
click at [1202, 456] on select "wide much high more" at bounding box center [1209, 459] width 99 height 24
select select "high"
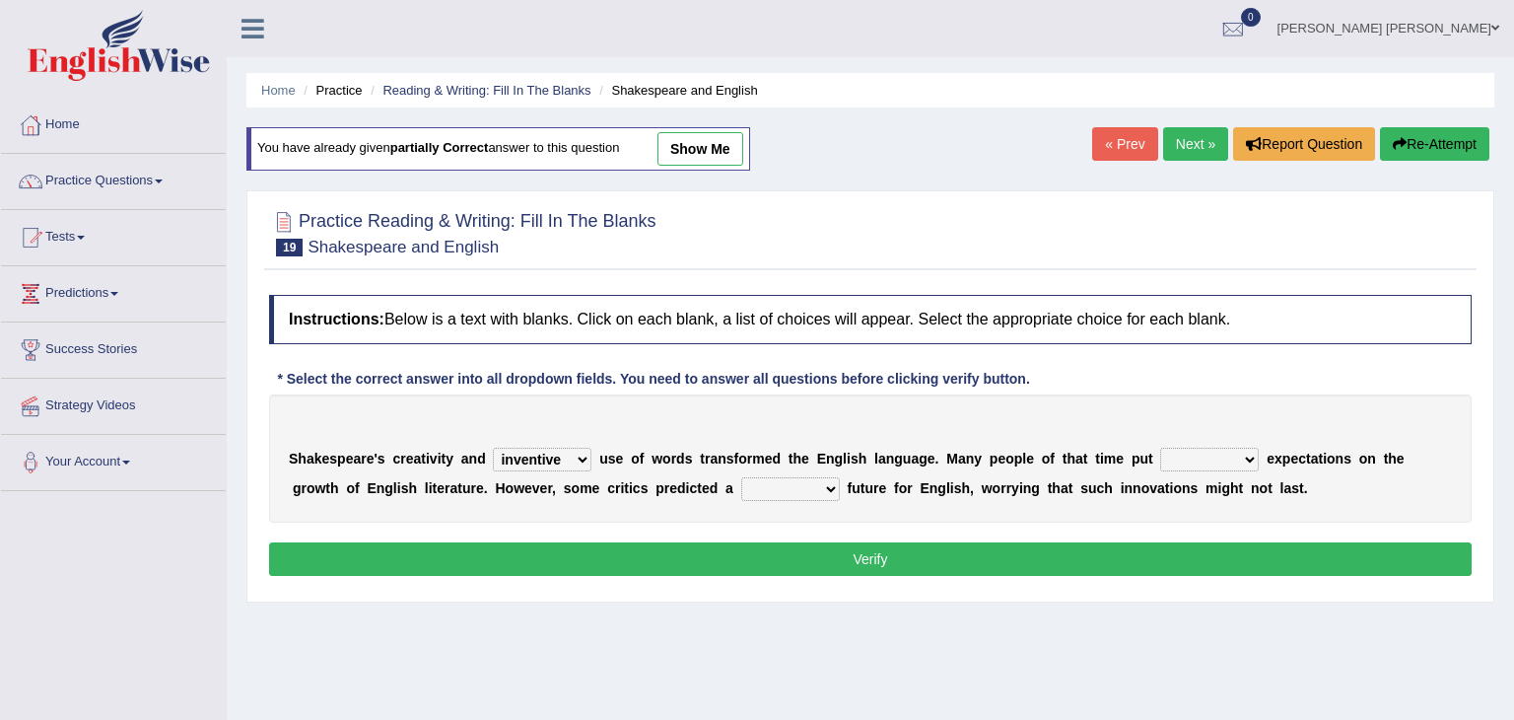
click at [1160, 447] on select "wide much high more" at bounding box center [1209, 459] width 99 height 24
click at [741, 484] on select "monetary promising irresistible daunting" at bounding box center [790, 489] width 99 height 24
select select "daunting"
click at [741, 477] on select "monetary promising irresistible daunting" at bounding box center [790, 489] width 99 height 24
click at [725, 569] on button "Verify" at bounding box center [870, 559] width 1203 height 34
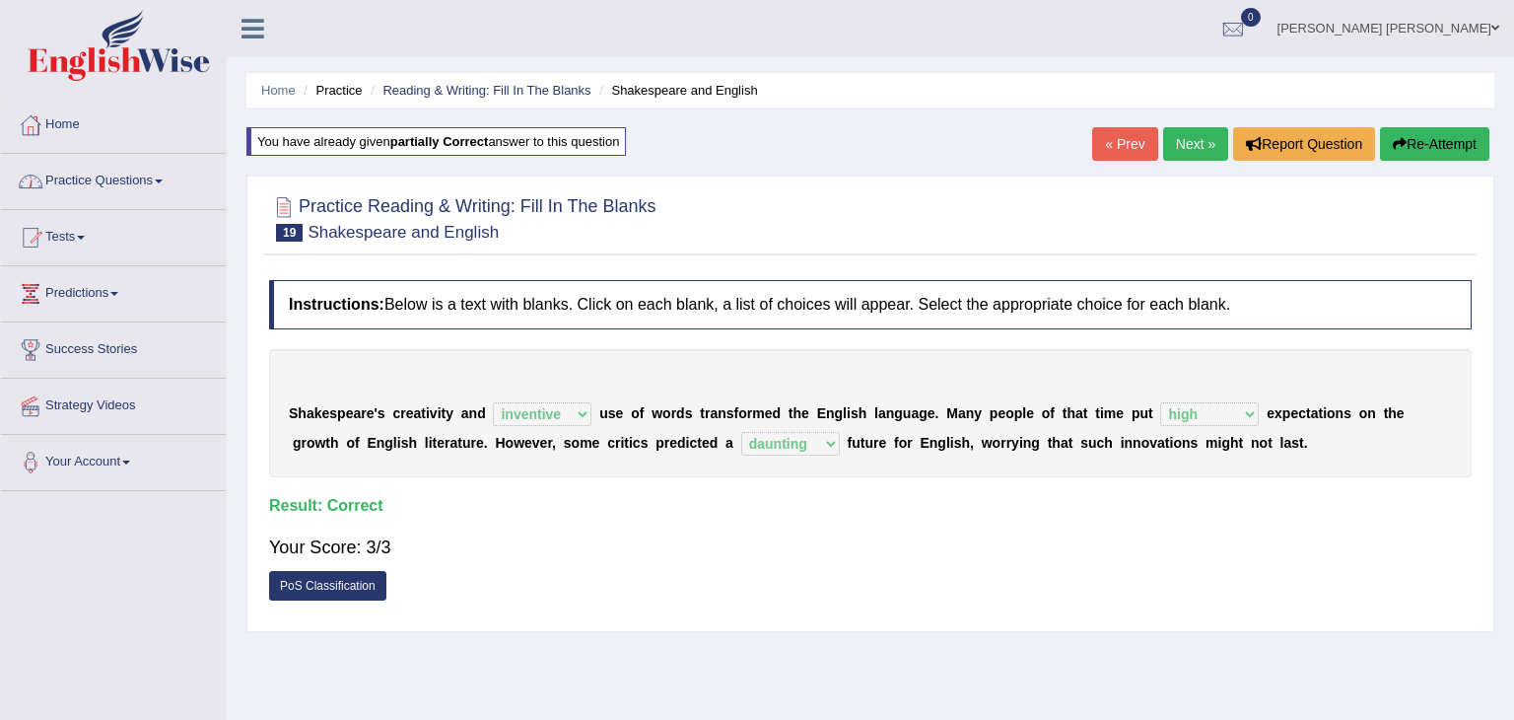
click at [88, 187] on link "Practice Questions" at bounding box center [113, 178] width 225 height 49
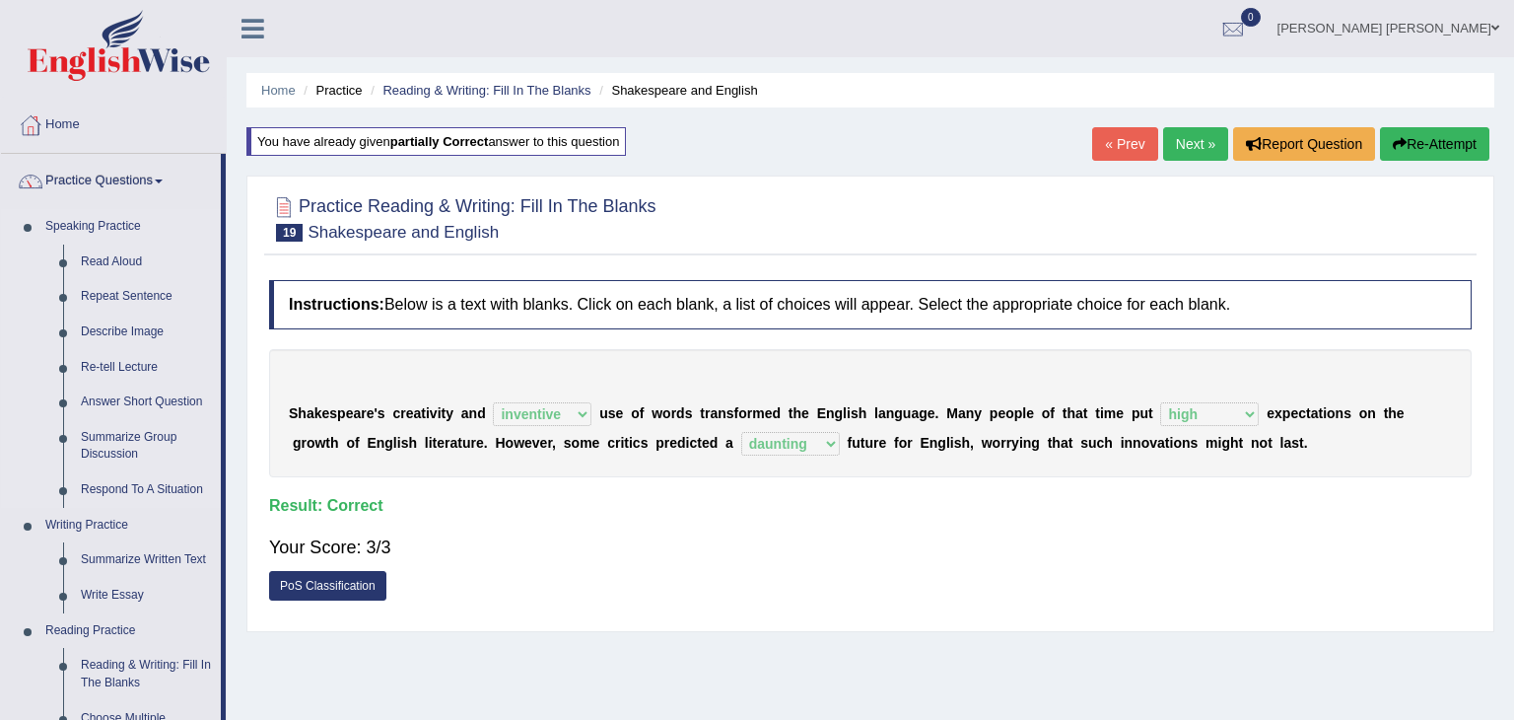
click at [192, 232] on link "Speaking Practice" at bounding box center [128, 226] width 184 height 35
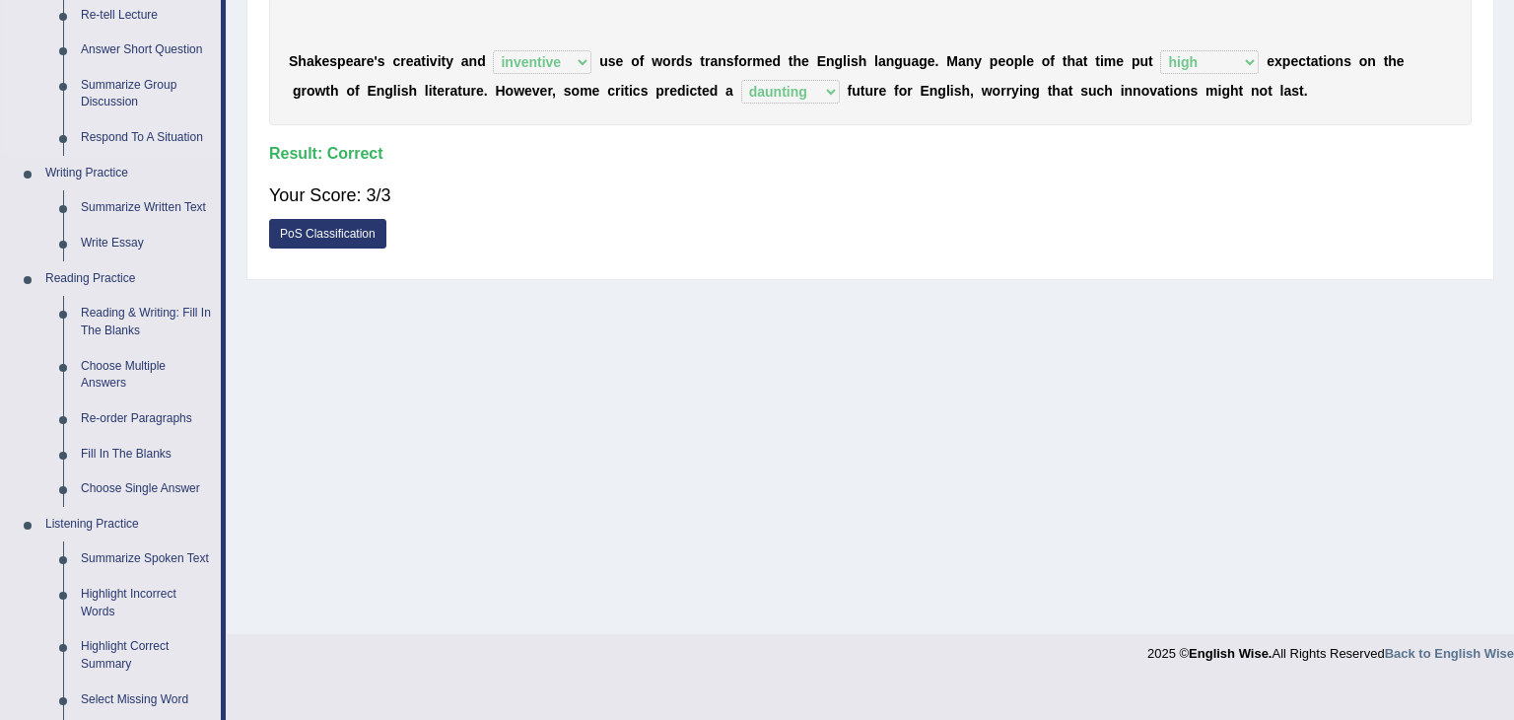
scroll to position [355, 0]
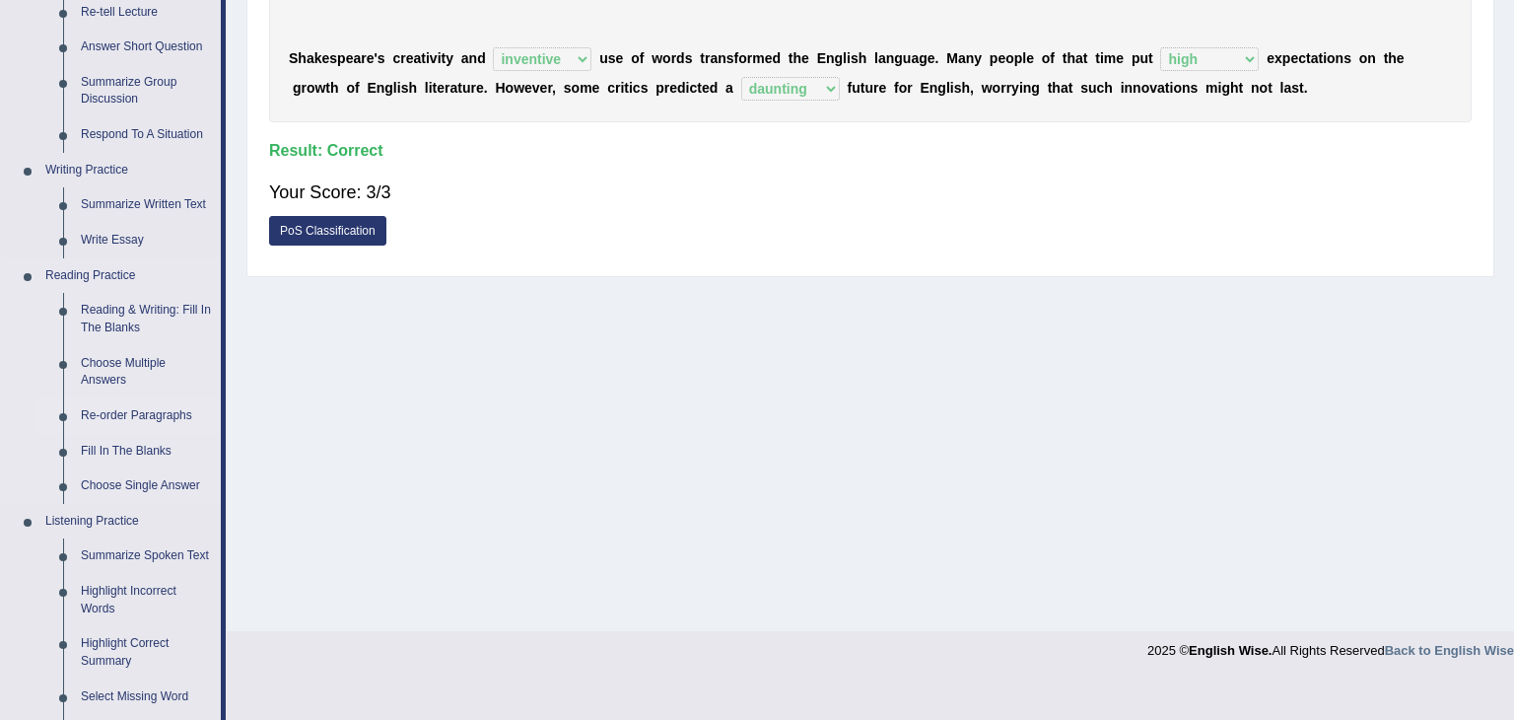
click at [128, 409] on link "Re-order Paragraphs" at bounding box center [146, 415] width 149 height 35
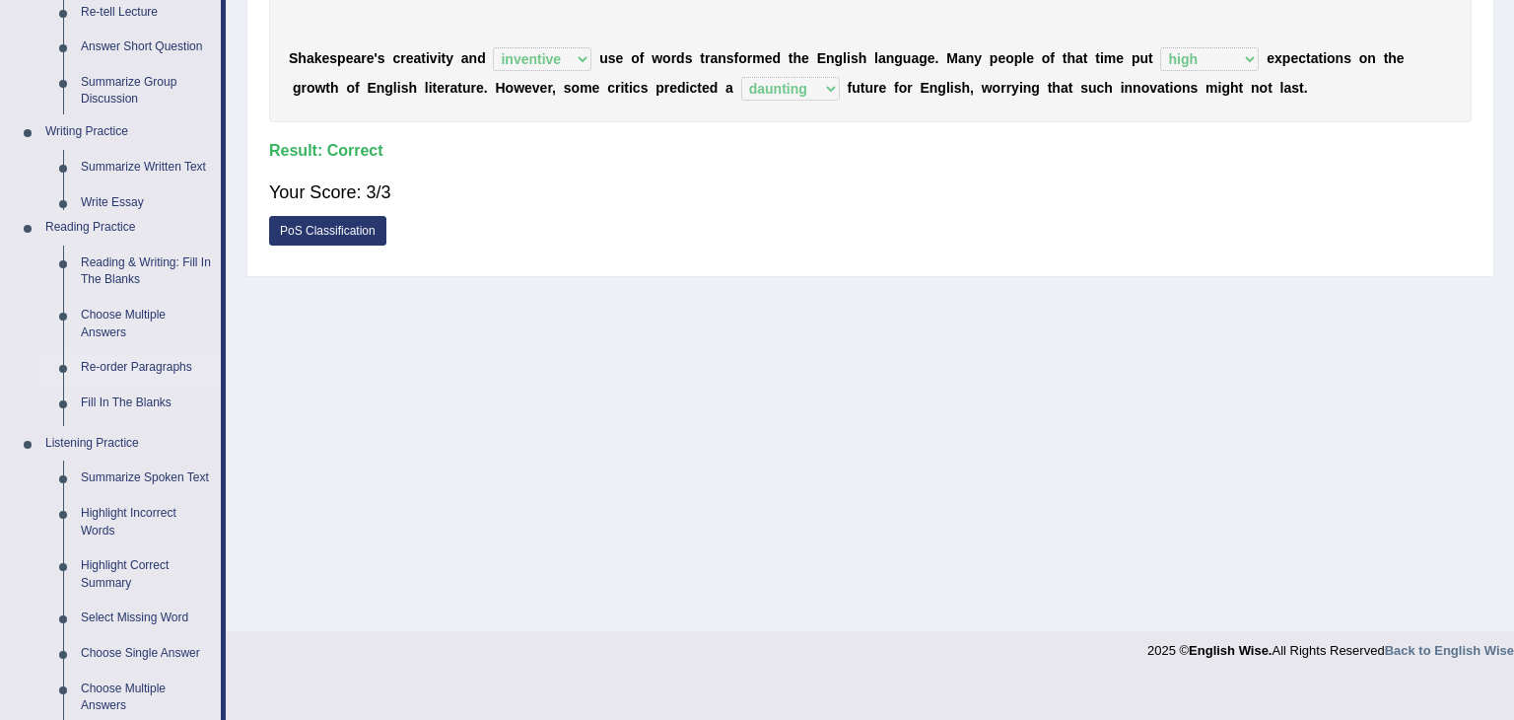
scroll to position [315, 0]
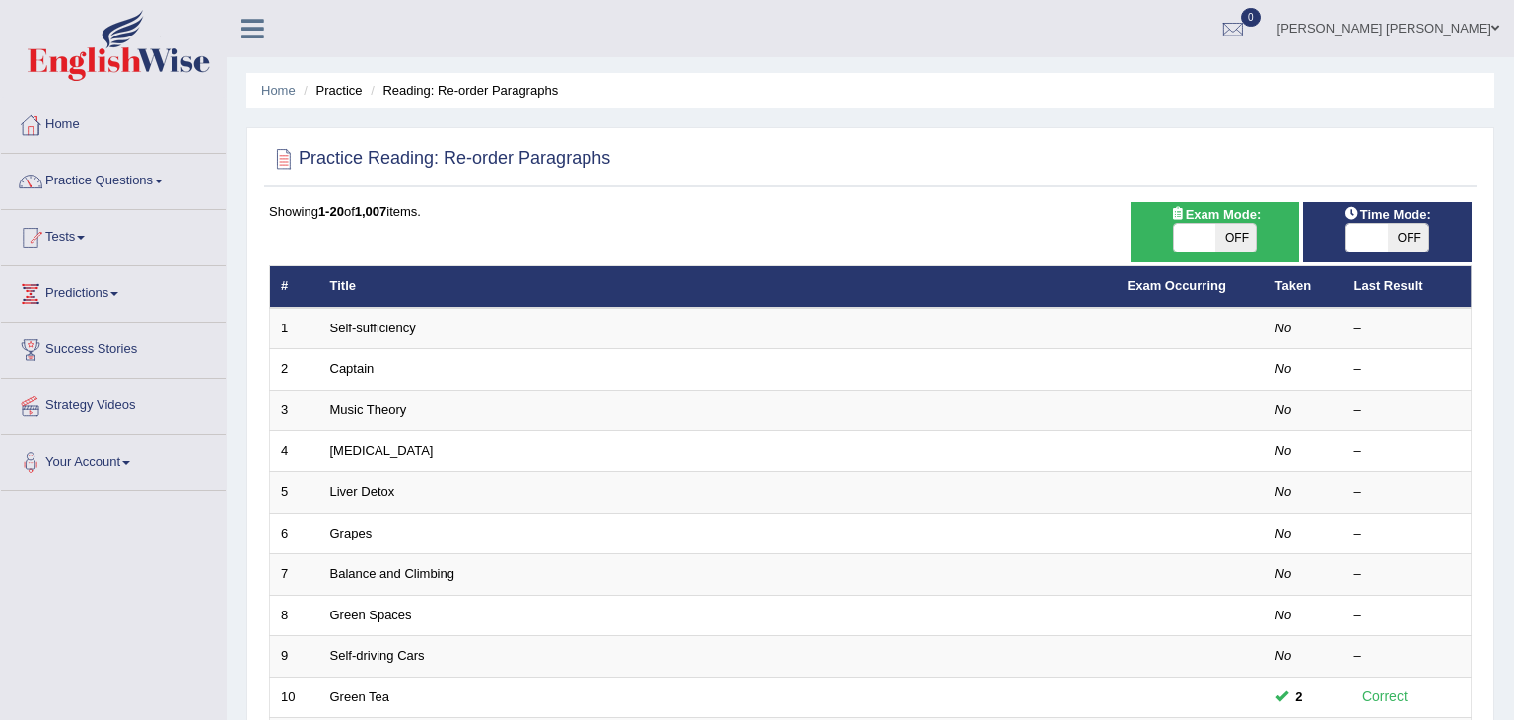
click at [934, 159] on div at bounding box center [870, 159] width 1203 height 40
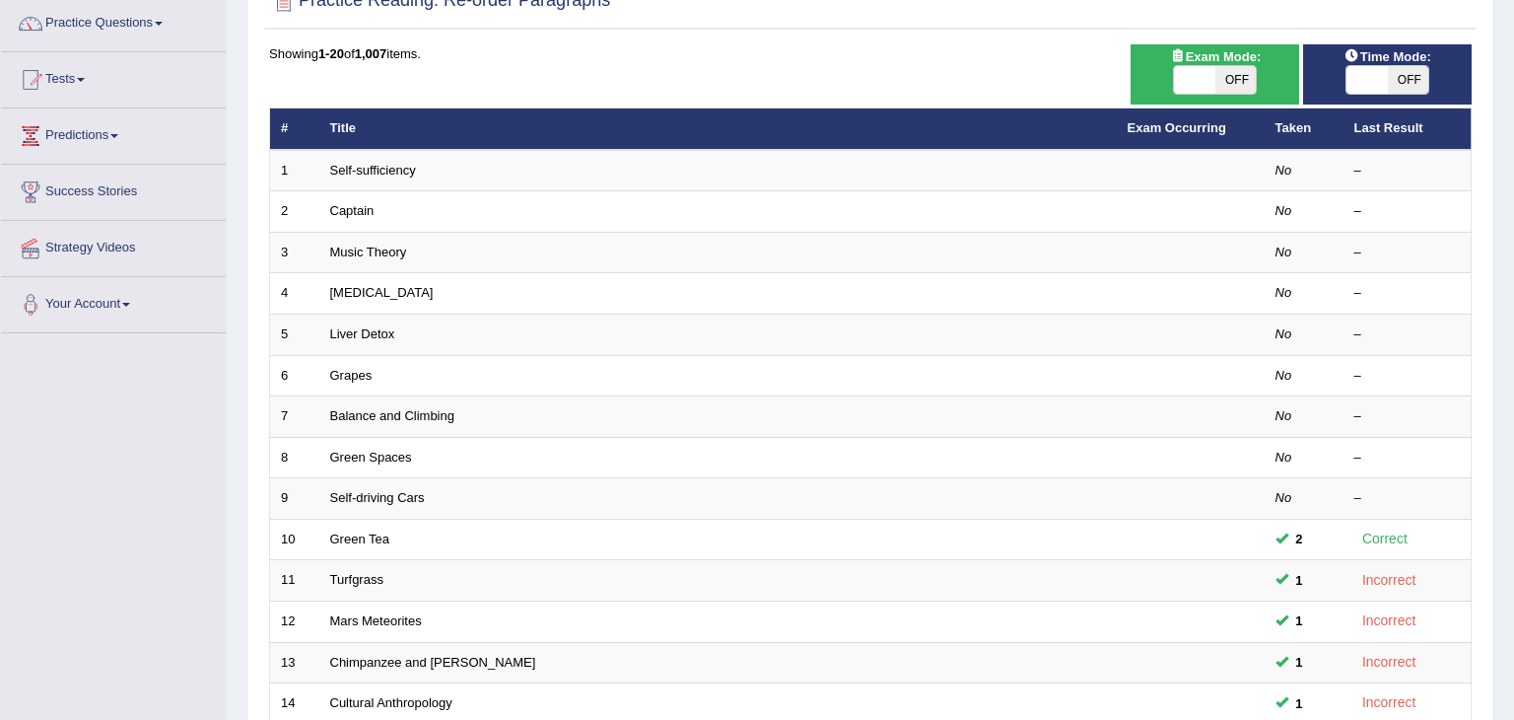
scroll to position [118, 0]
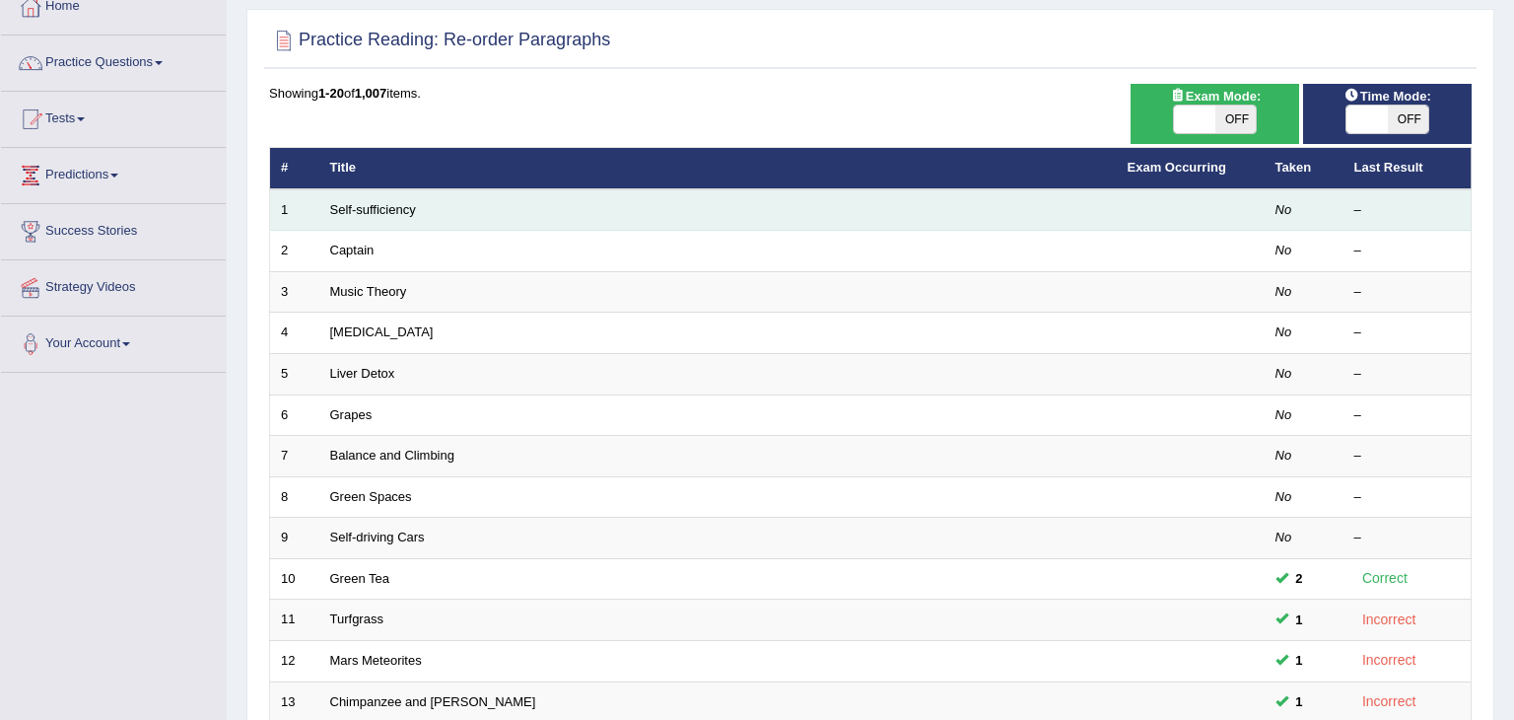
click at [549, 213] on td "Self-sufficiency" at bounding box center [717, 209] width 797 height 41
click at [401, 206] on link "Self-sufficiency" at bounding box center [373, 209] width 86 height 15
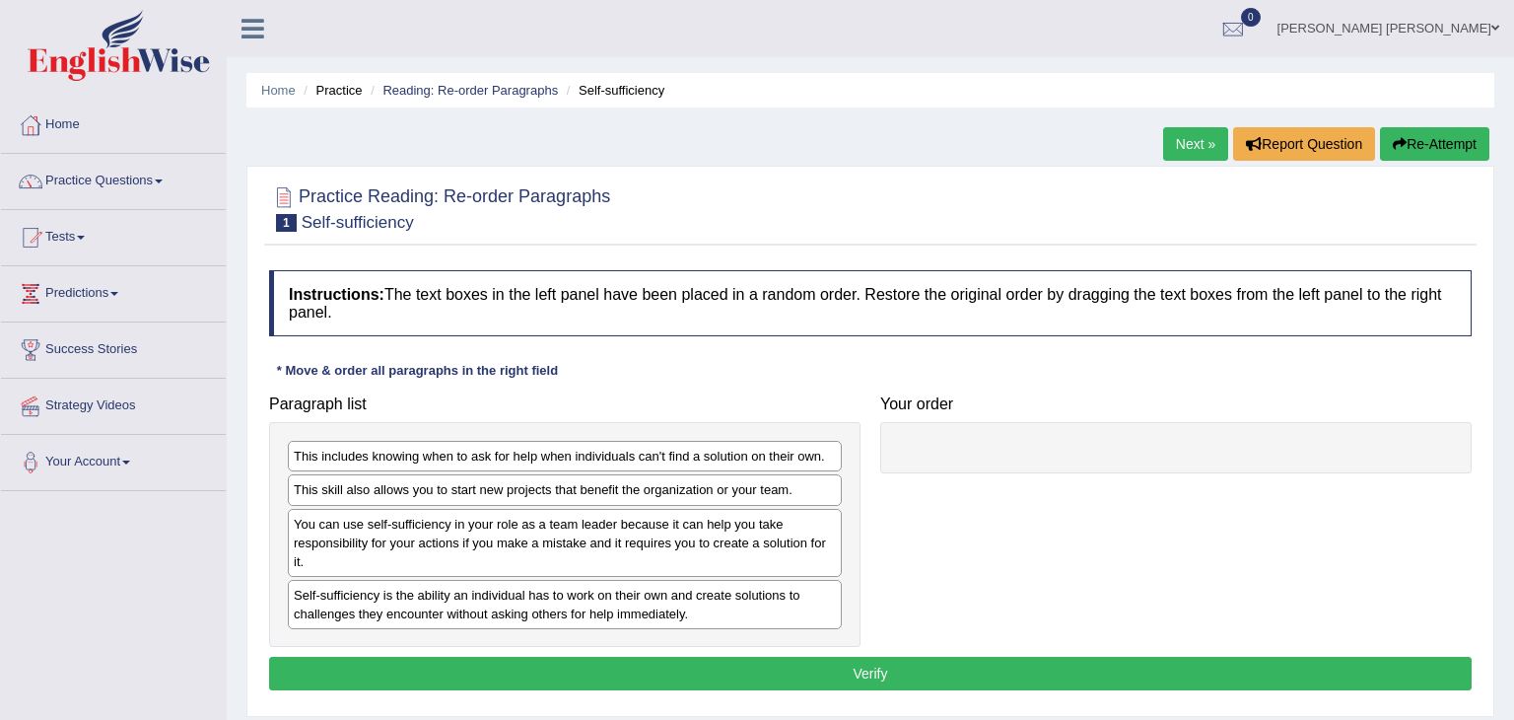
click at [454, 602] on div "Self-sufficiency is the ability an individual has to work on their own and crea…" at bounding box center [565, 604] width 554 height 49
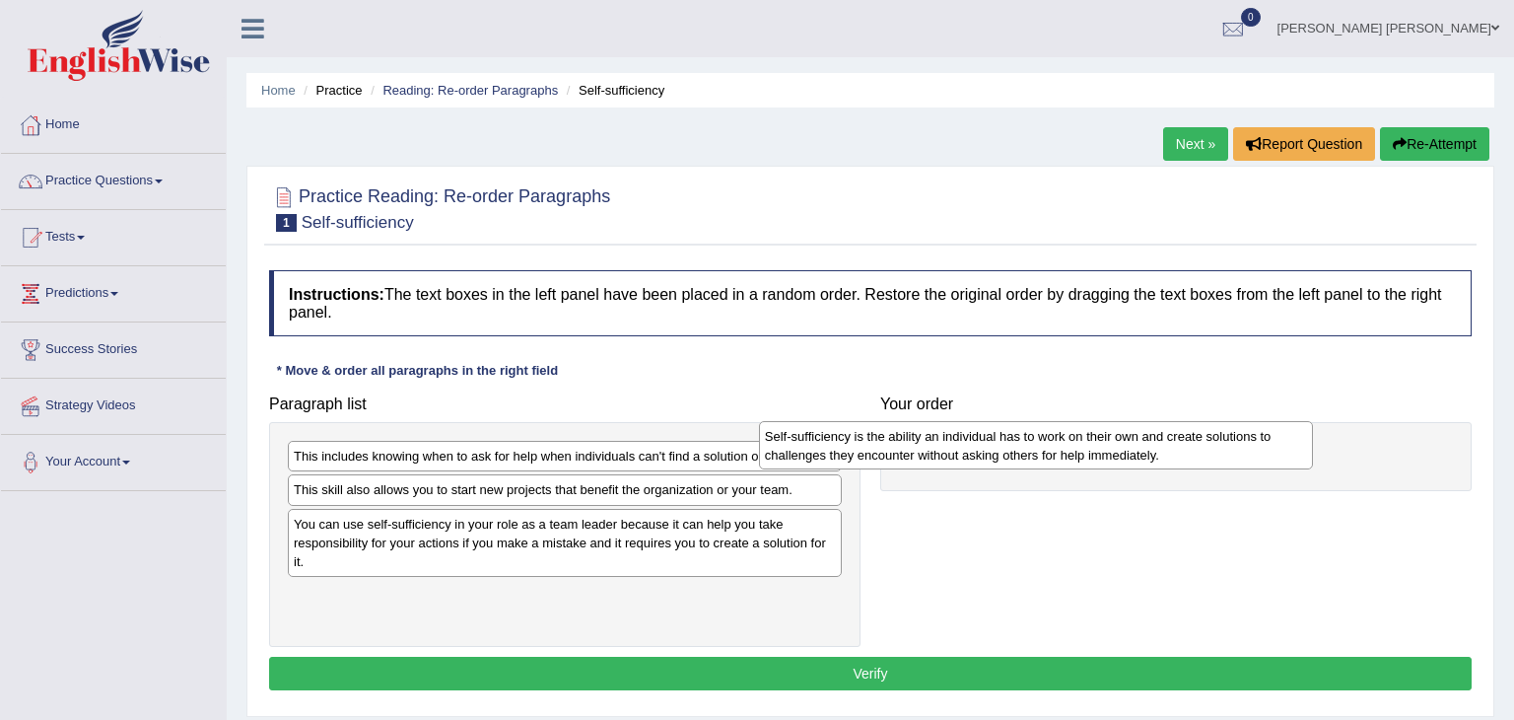
drag, startPoint x: 749, startPoint y: 603, endPoint x: 1230, endPoint y: 448, distance: 505.3
click at [1230, 448] on div "Self-sufficiency is the ability an individual has to work on their own and crea…" at bounding box center [1036, 445] width 555 height 49
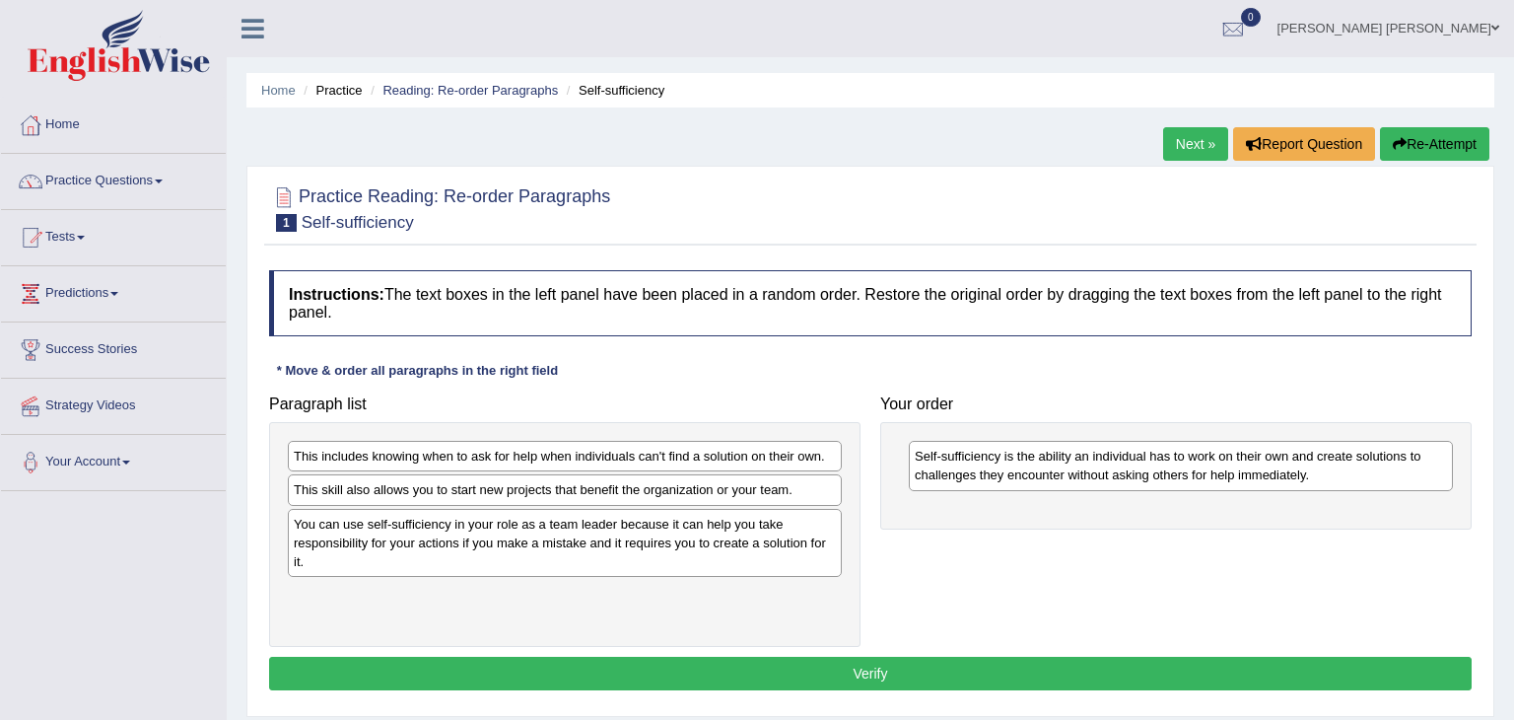
click at [1172, 473] on div "Self-sufficiency is the ability an individual has to work on their own and crea…" at bounding box center [1181, 465] width 544 height 49
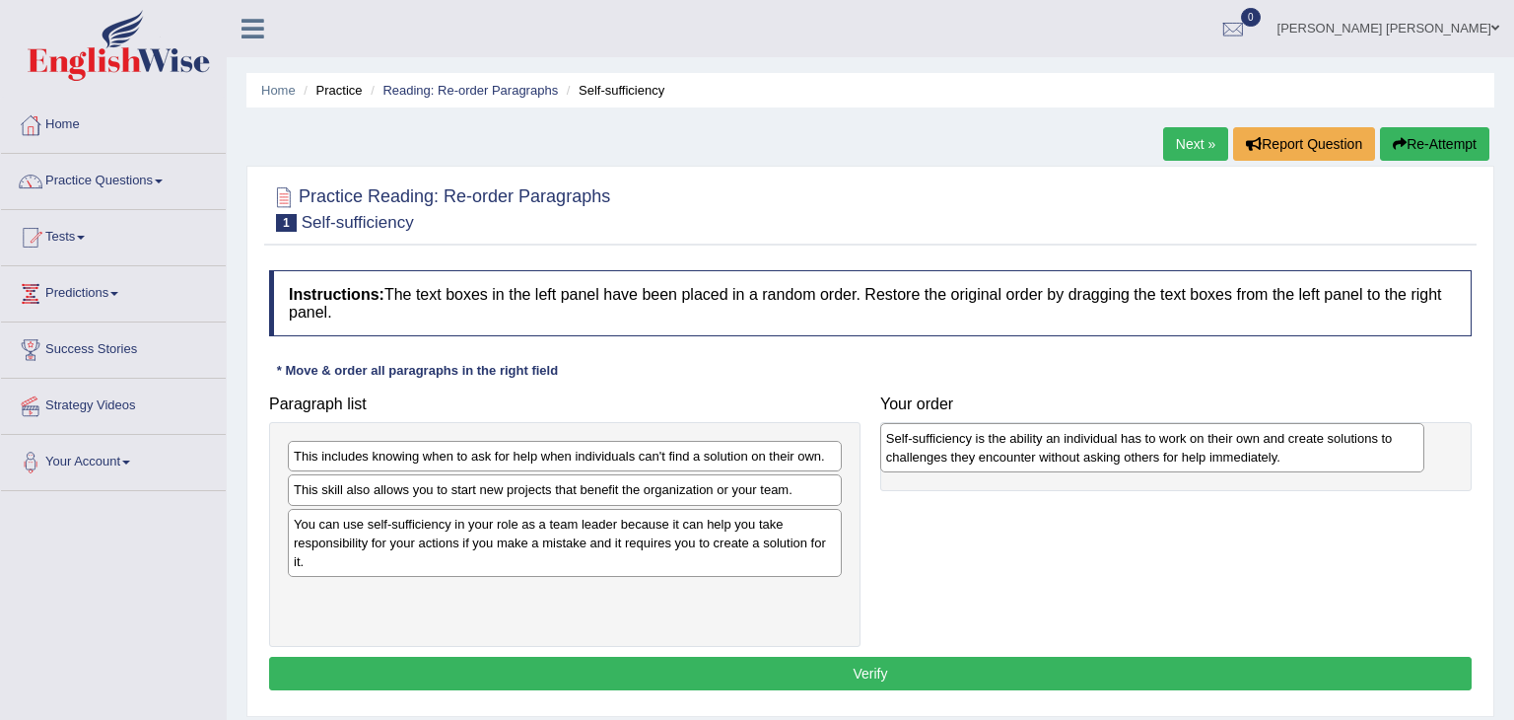
drag, startPoint x: 1144, startPoint y: 482, endPoint x: 1116, endPoint y: 464, distance: 33.6
click at [1116, 464] on div "Self-sufficiency is the ability an individual has to work on their own and crea…" at bounding box center [1152, 447] width 545 height 49
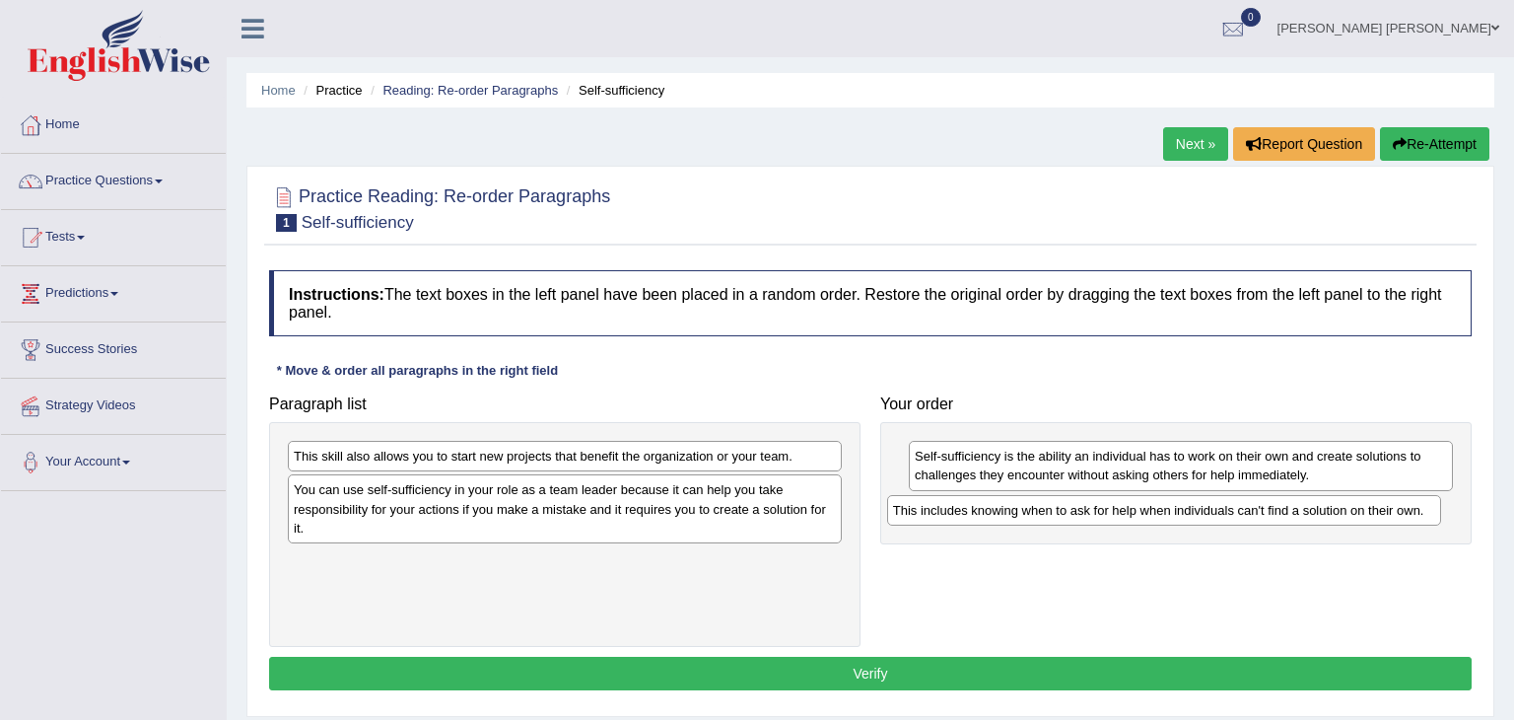
drag, startPoint x: 577, startPoint y: 453, endPoint x: 1176, endPoint y: 508, distance: 601.7
click at [1176, 508] on div "This includes knowing when to ask for help when individuals can't find a soluti…" at bounding box center [1164, 510] width 555 height 31
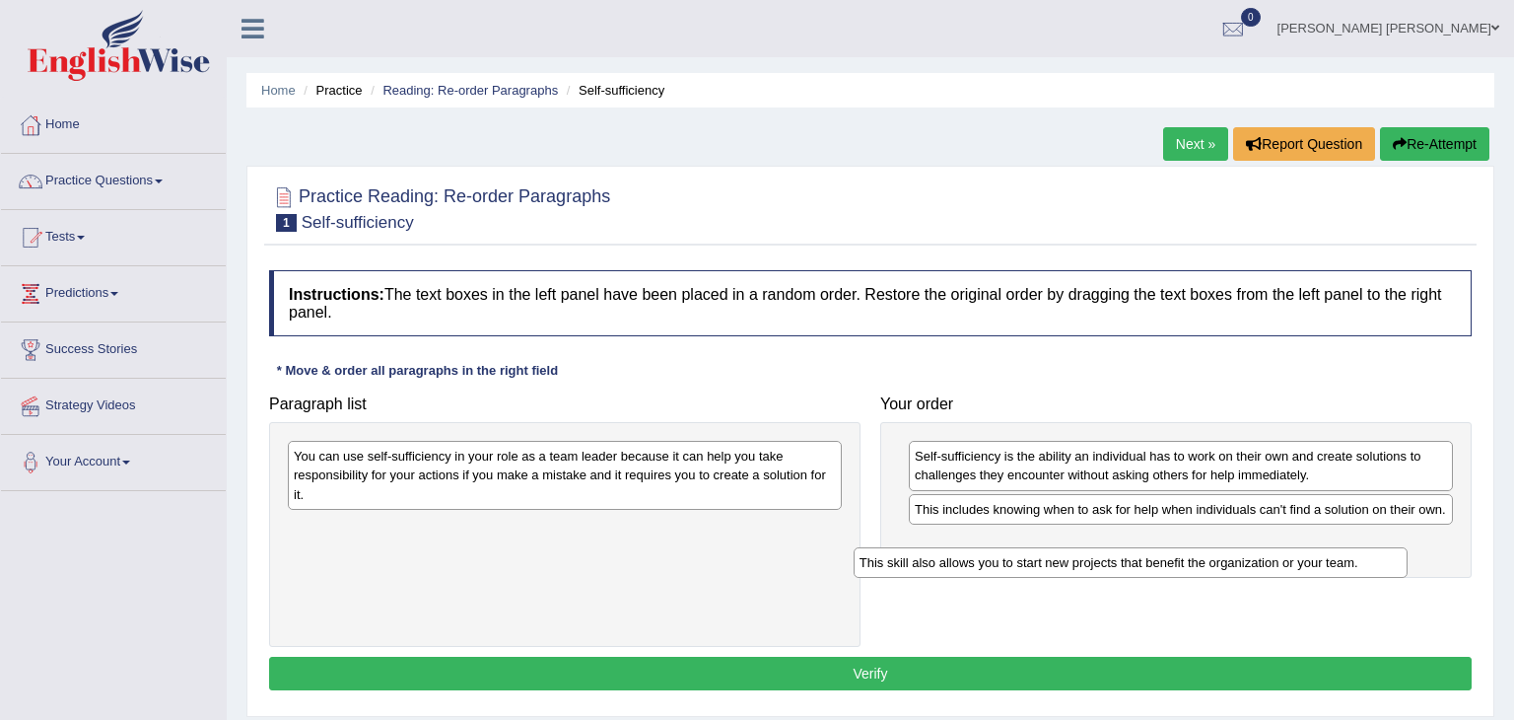
drag, startPoint x: 734, startPoint y: 455, endPoint x: 1306, endPoint y: 562, distance: 581.5
click at [1306, 562] on div "This skill also allows you to start new projects that benefit the organization …" at bounding box center [1131, 562] width 555 height 31
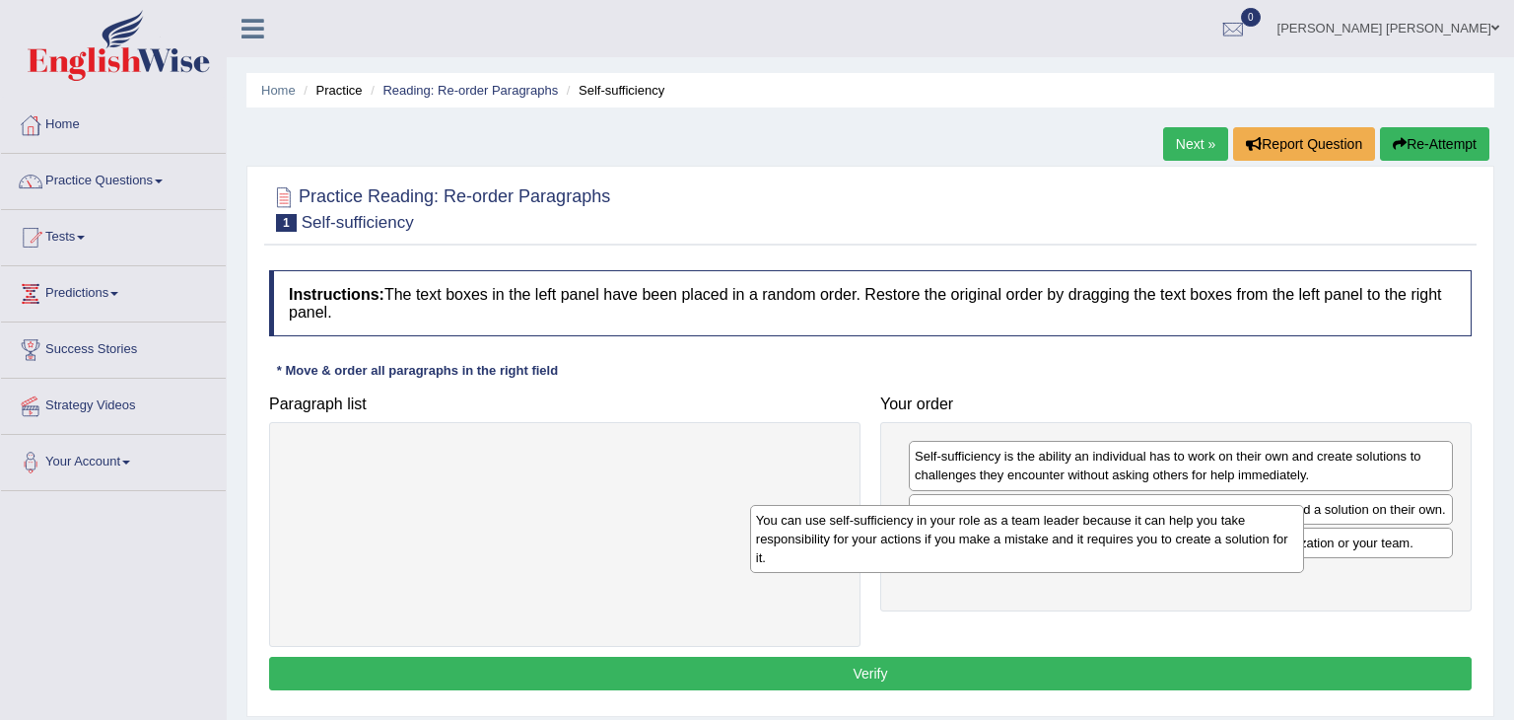
drag, startPoint x: 655, startPoint y: 493, endPoint x: 1156, endPoint y: 556, distance: 504.7
click at [1156, 556] on div "You can use self-sufficiency in your role as a team leader because it can help …" at bounding box center [1027, 539] width 555 height 68
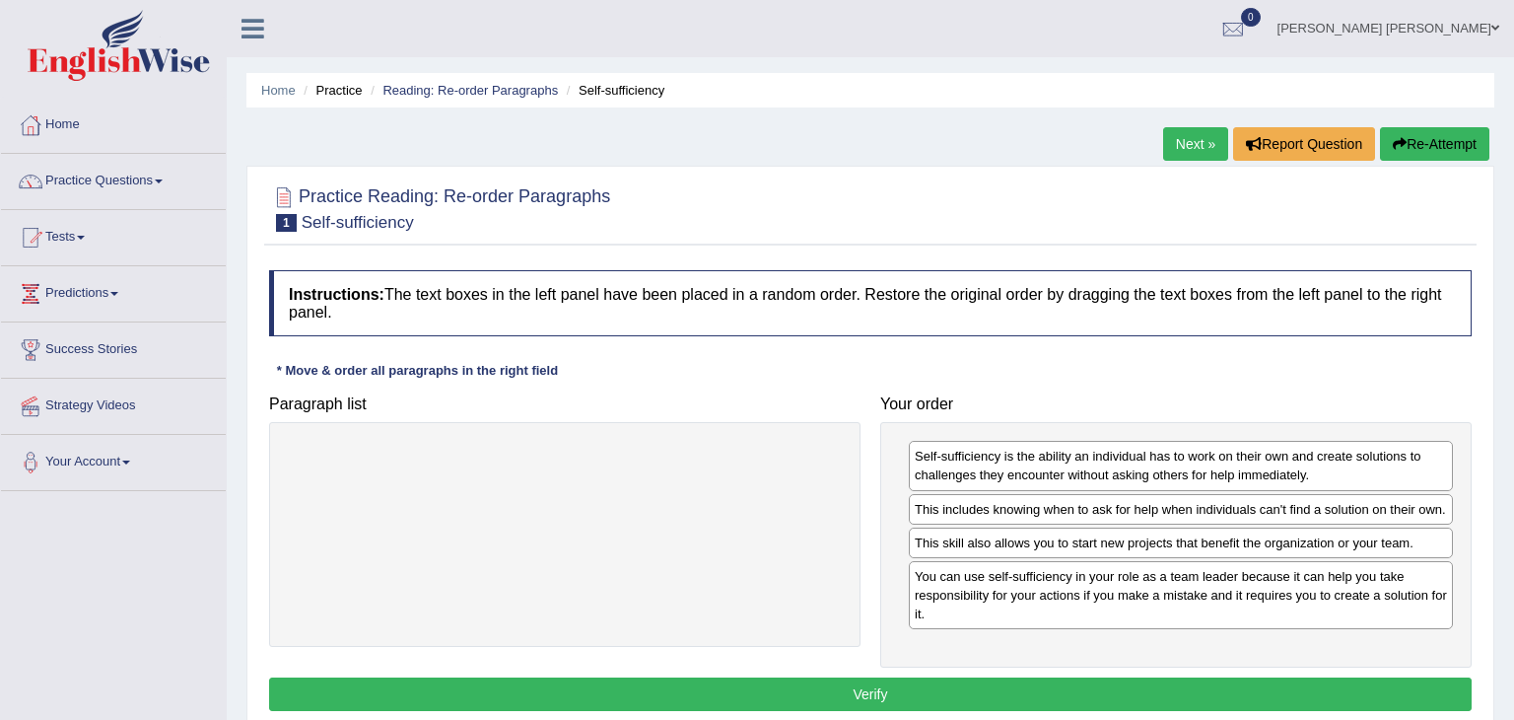
click at [857, 690] on button "Verify" at bounding box center [870, 694] width 1203 height 34
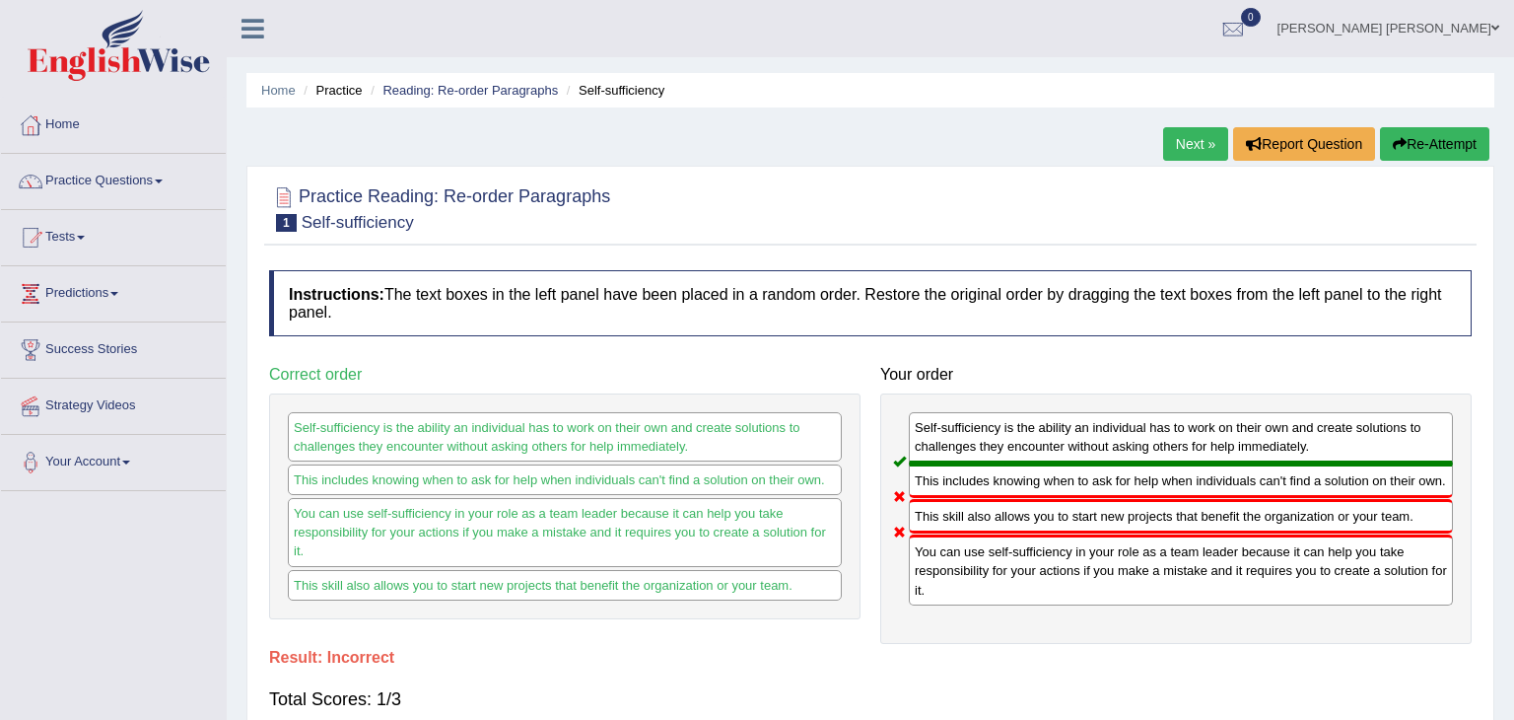
click at [1197, 141] on link "Next »" at bounding box center [1195, 144] width 65 height 34
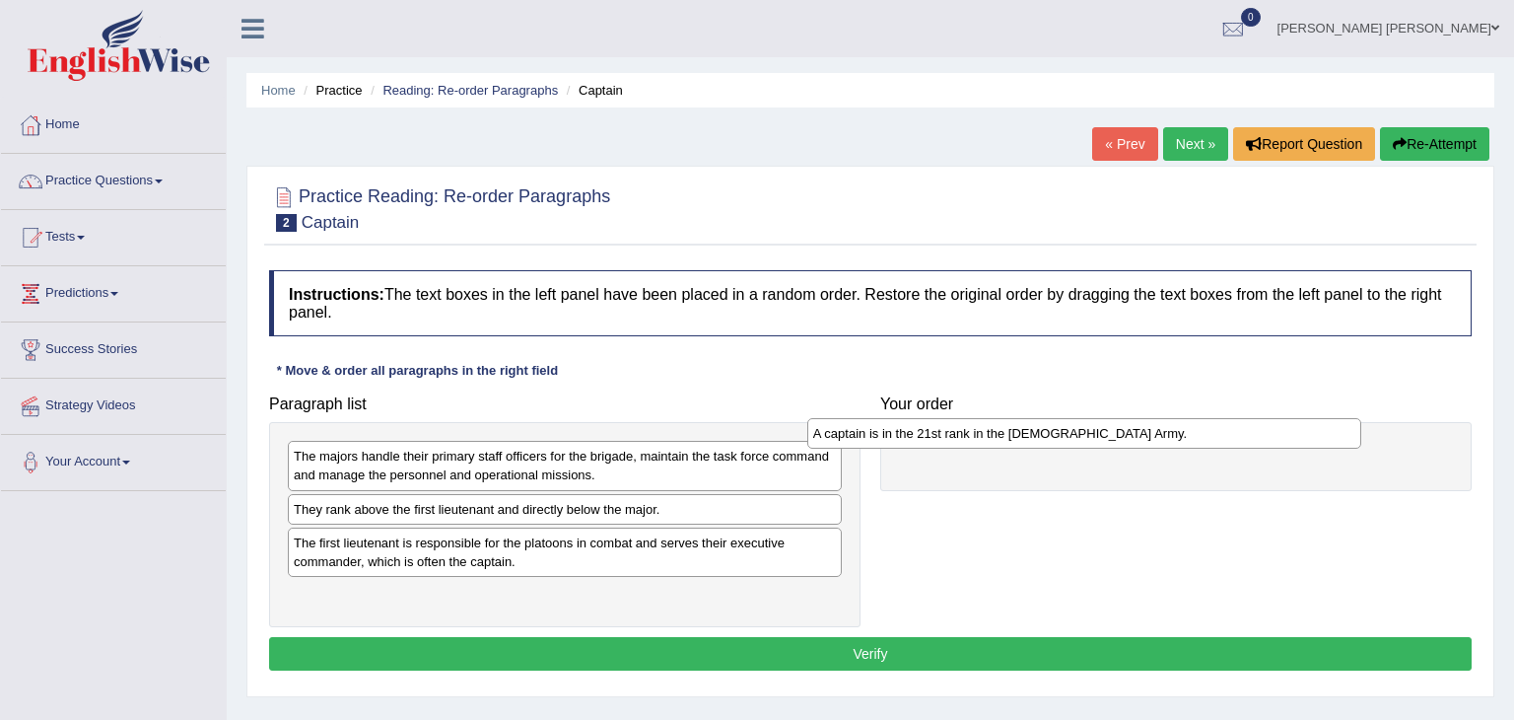
drag, startPoint x: 558, startPoint y: 510, endPoint x: 1077, endPoint y: 435, distance: 524.8
click at [1077, 435] on div "A captain is in the 21st rank in the [DEMOGRAPHIC_DATA] Army." at bounding box center [1084, 433] width 555 height 31
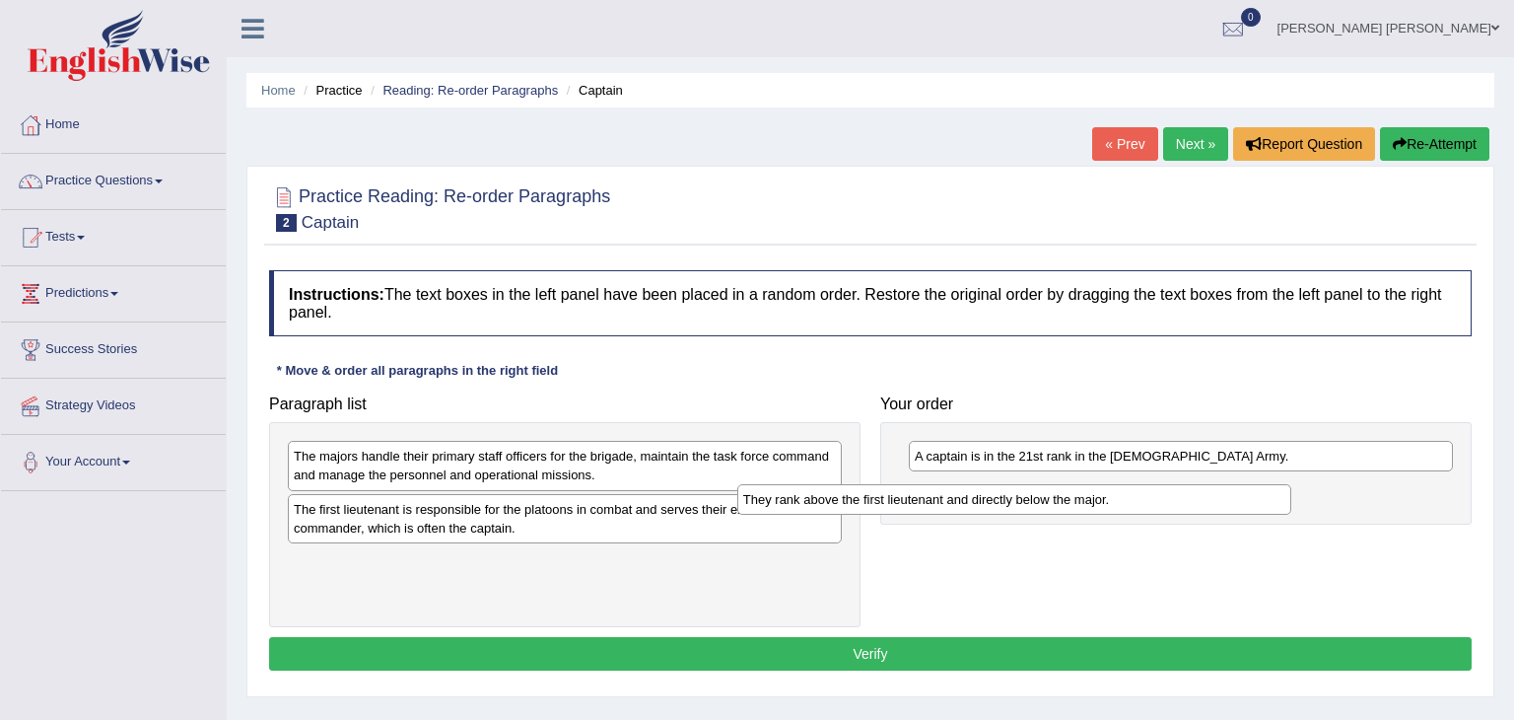
drag, startPoint x: 579, startPoint y: 505, endPoint x: 1028, endPoint y: 496, distance: 449.6
click at [1028, 496] on div "They rank above the first lieutenant and directly below the major." at bounding box center [1014, 499] width 555 height 31
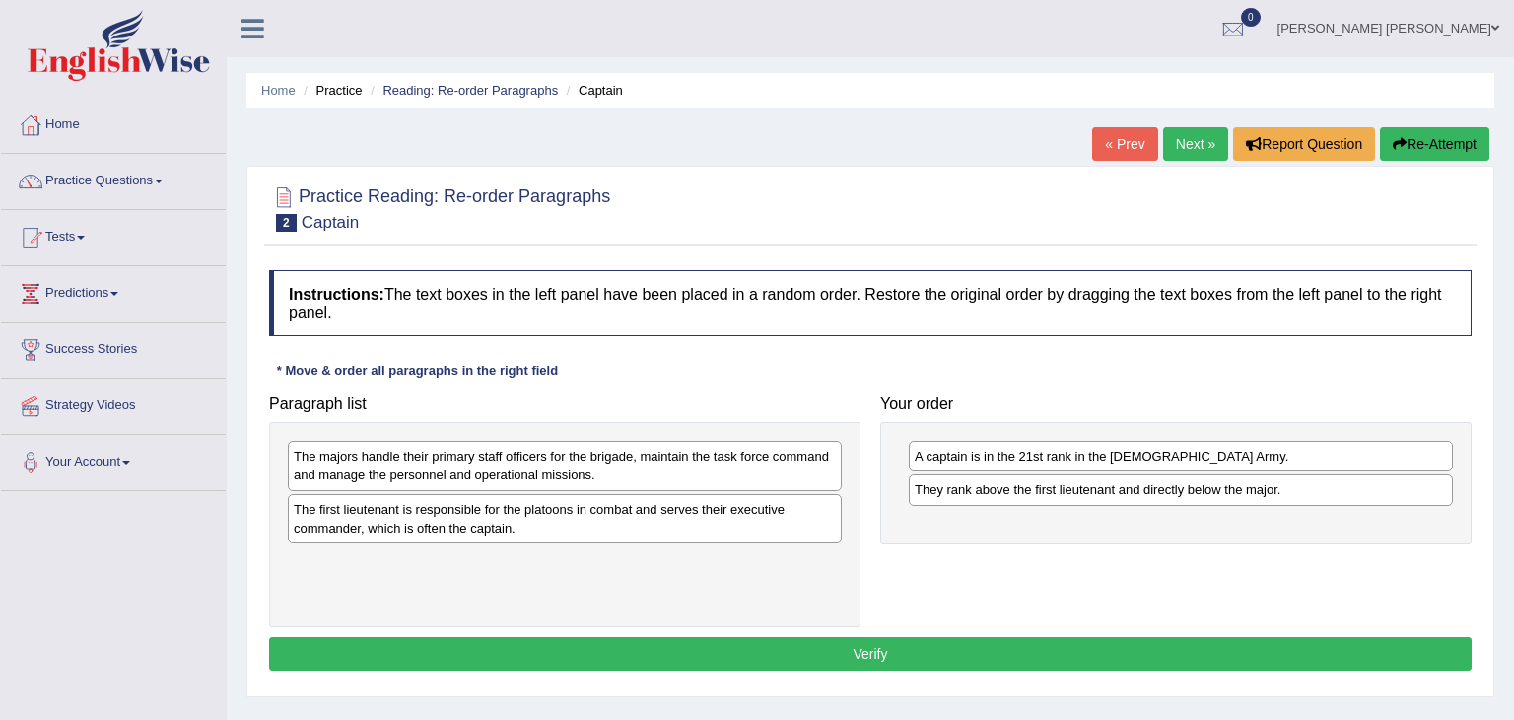
click at [646, 465] on div "The majors handle their primary staff officers for the brigade, maintain the ta…" at bounding box center [565, 465] width 554 height 49
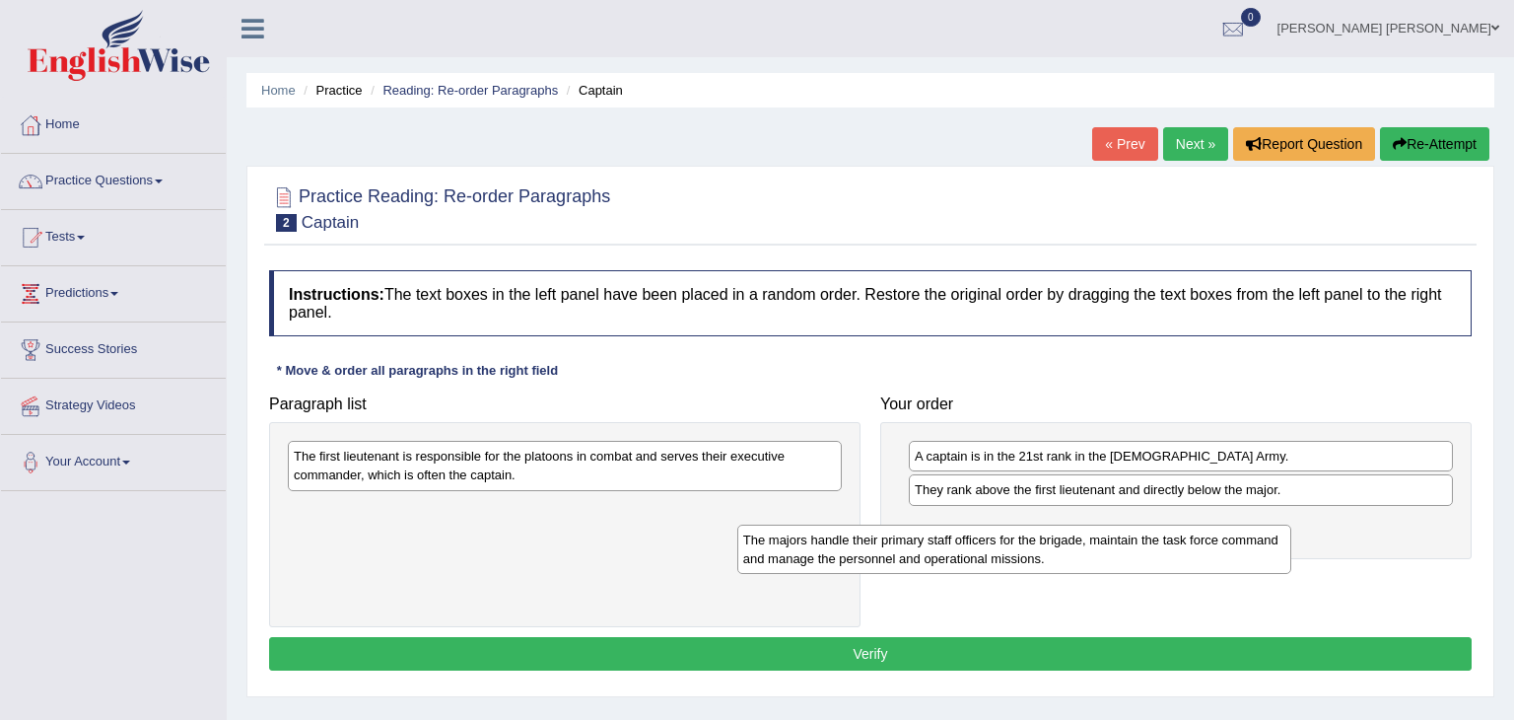
drag, startPoint x: 646, startPoint y: 465, endPoint x: 1095, endPoint y: 546, distance: 456.7
click at [1095, 546] on div "The majors handle their primary staff officers for the brigade, maintain the ta…" at bounding box center [1014, 548] width 555 height 49
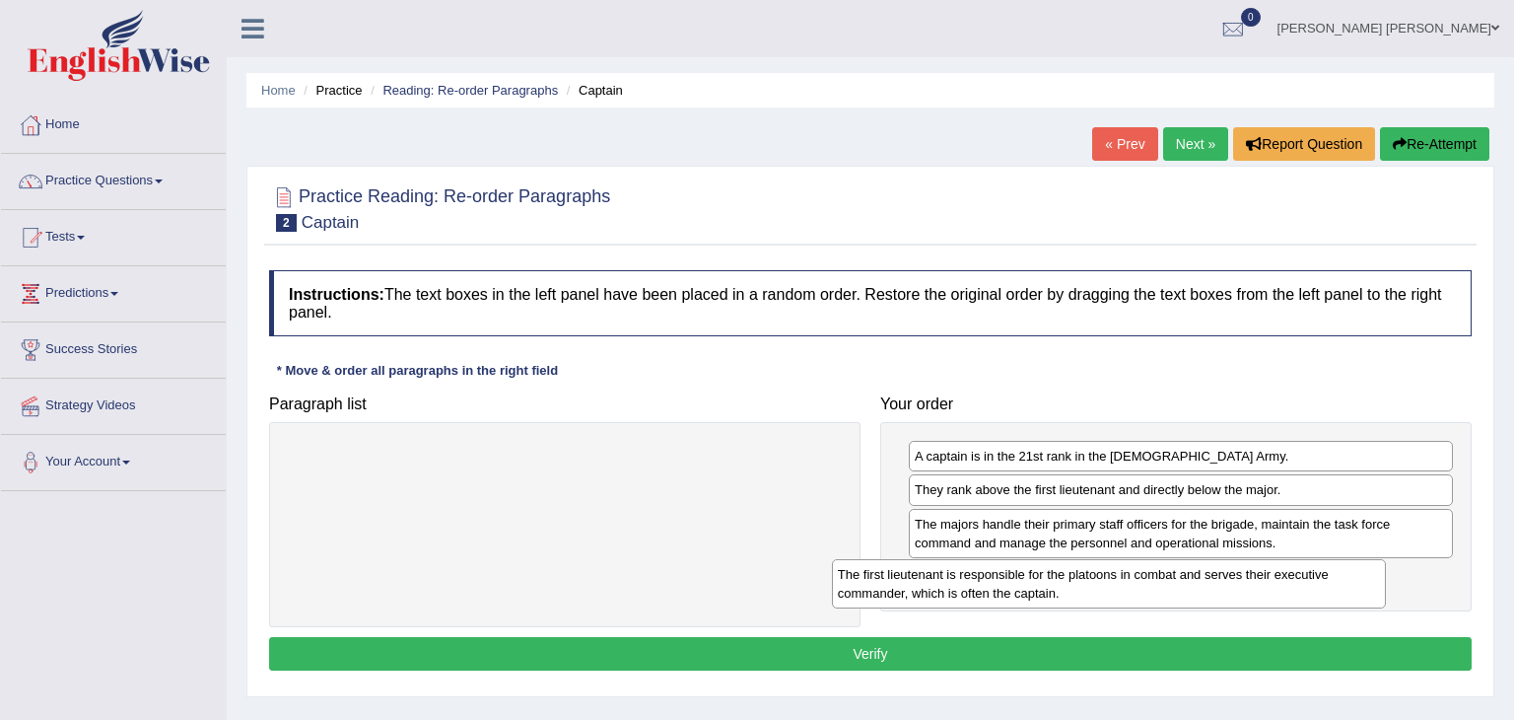
drag, startPoint x: 733, startPoint y: 464, endPoint x: 1277, endPoint y: 583, distance: 556.8
click at [1277, 583] on div "The first lieutenant is responsible for the platoons in combat and serves their…" at bounding box center [1109, 583] width 555 height 49
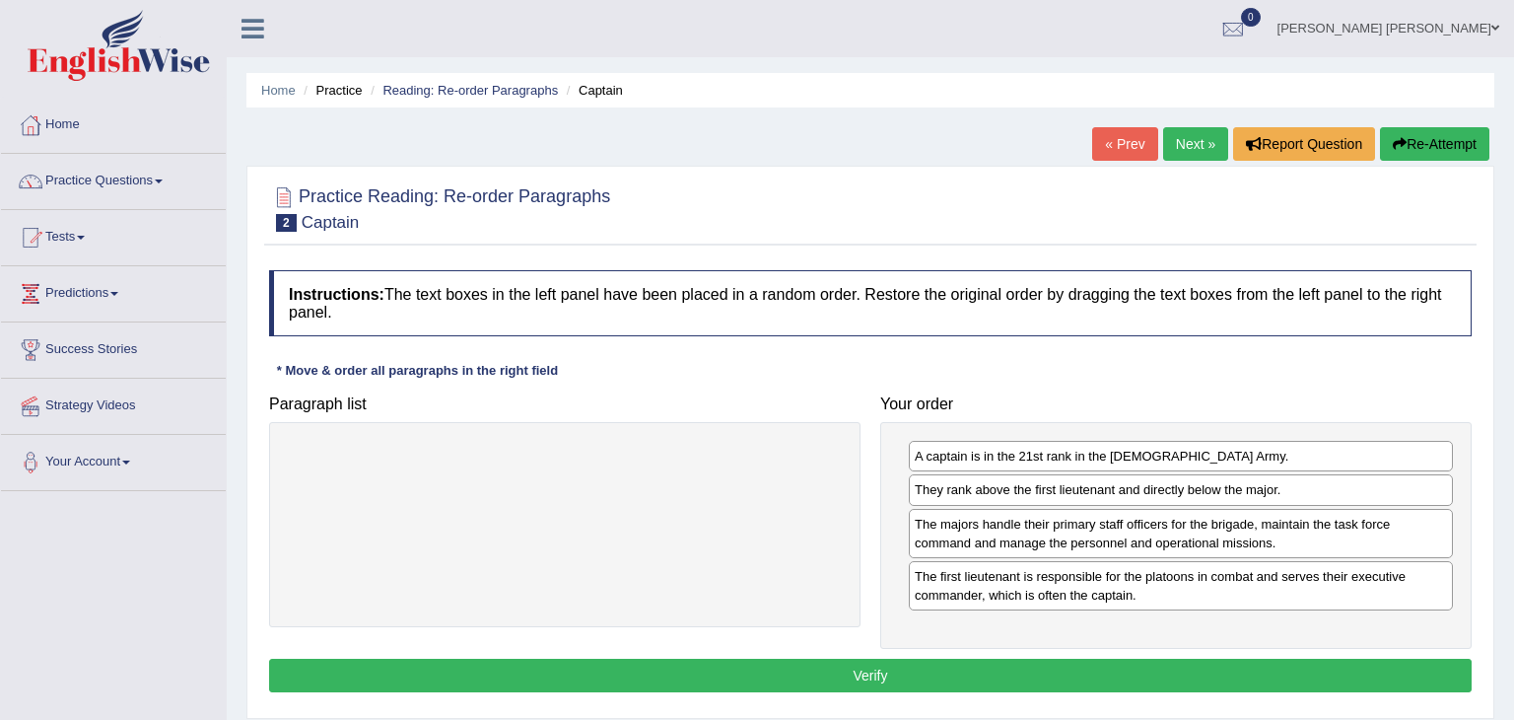
click at [852, 682] on button "Verify" at bounding box center [870, 675] width 1203 height 34
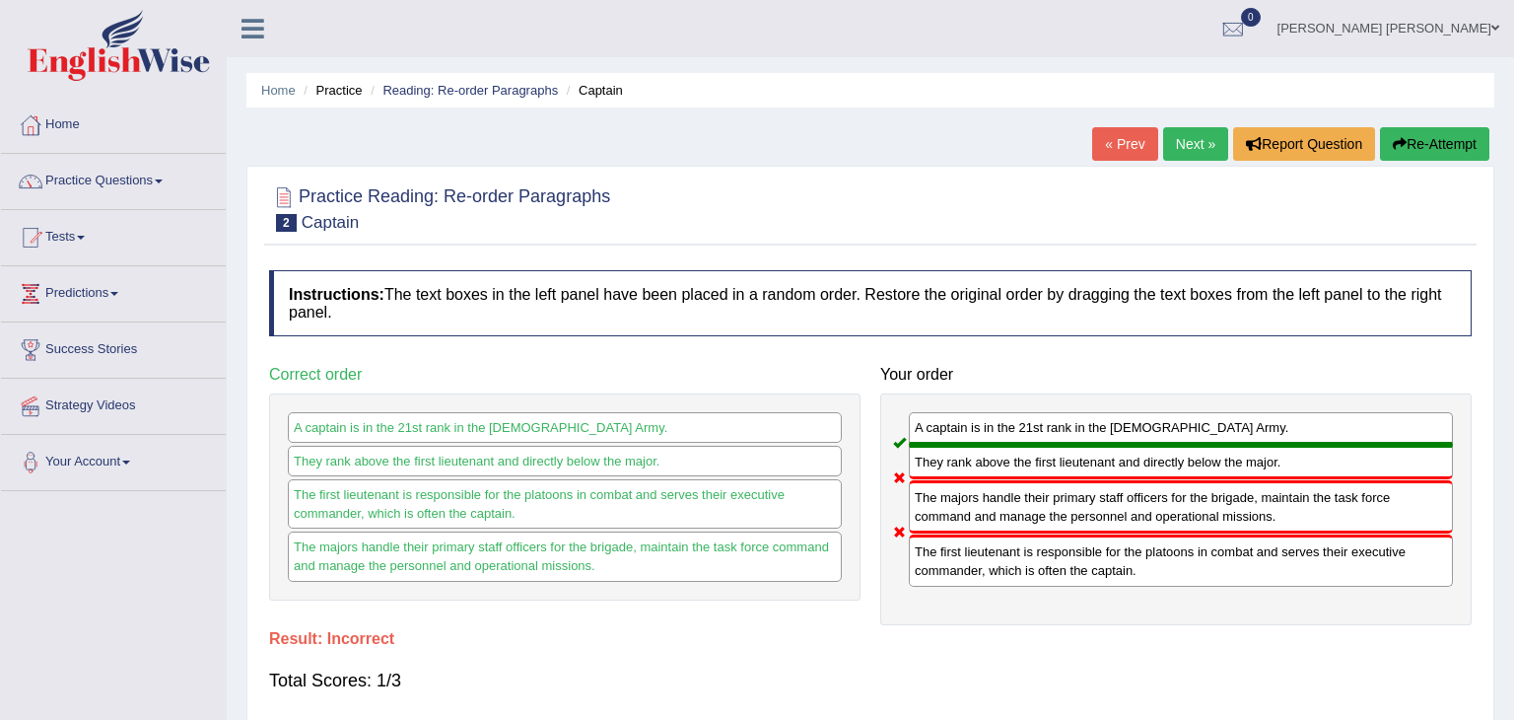
click at [1198, 141] on link "Next »" at bounding box center [1195, 144] width 65 height 34
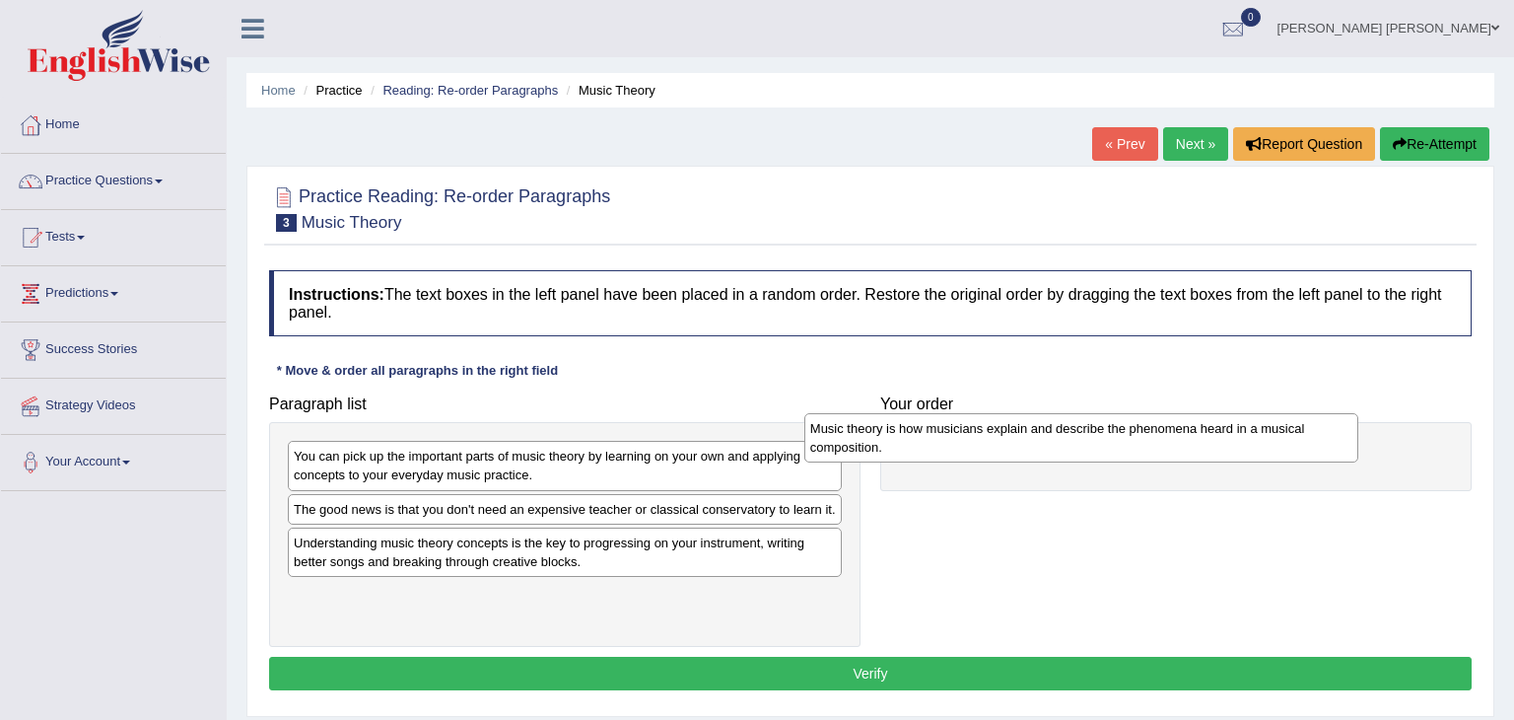
drag, startPoint x: 557, startPoint y: 554, endPoint x: 1075, endPoint y: 442, distance: 530.5
click at [1075, 442] on div "Music theory is how musicians explain and describe the phenomena heard in a mus…" at bounding box center [1081, 437] width 555 height 49
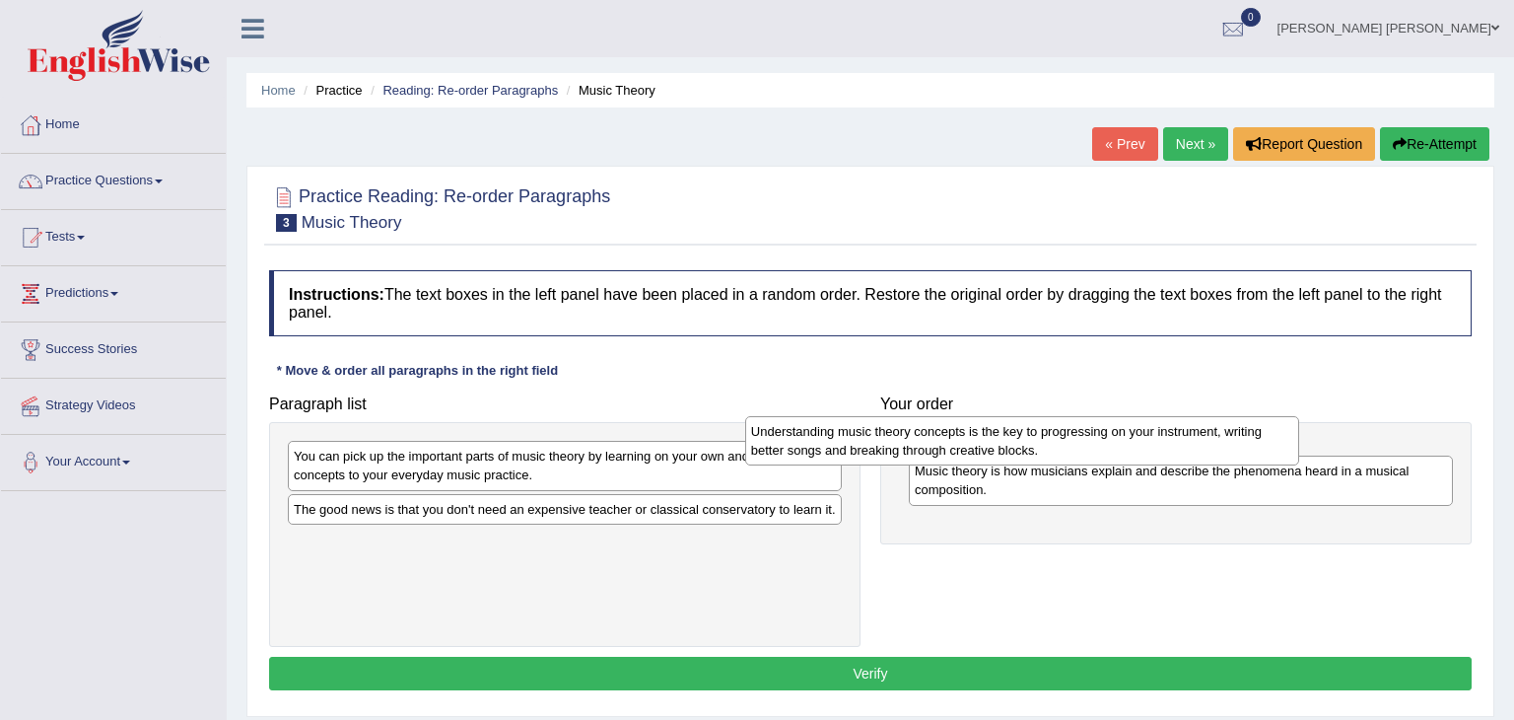
drag, startPoint x: 675, startPoint y: 565, endPoint x: 1133, endPoint y: 453, distance: 470.7
click at [1133, 453] on div "Understanding music theory concepts is the key to progressing on your instrumen…" at bounding box center [1022, 440] width 555 height 49
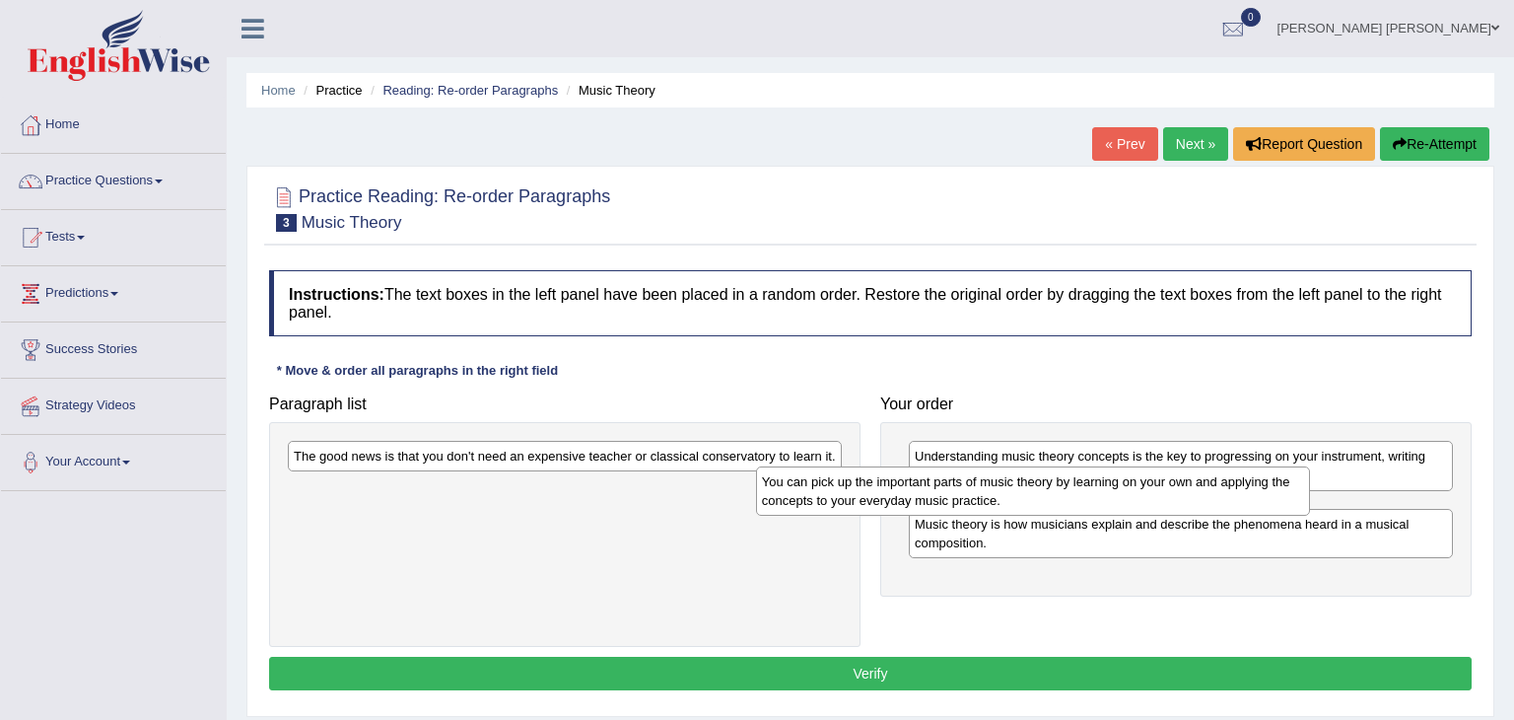
drag, startPoint x: 703, startPoint y: 475, endPoint x: 1171, endPoint y: 501, distance: 468.9
click at [1171, 501] on div "You can pick up the important parts of music theory by learning on your own and…" at bounding box center [1033, 490] width 555 height 49
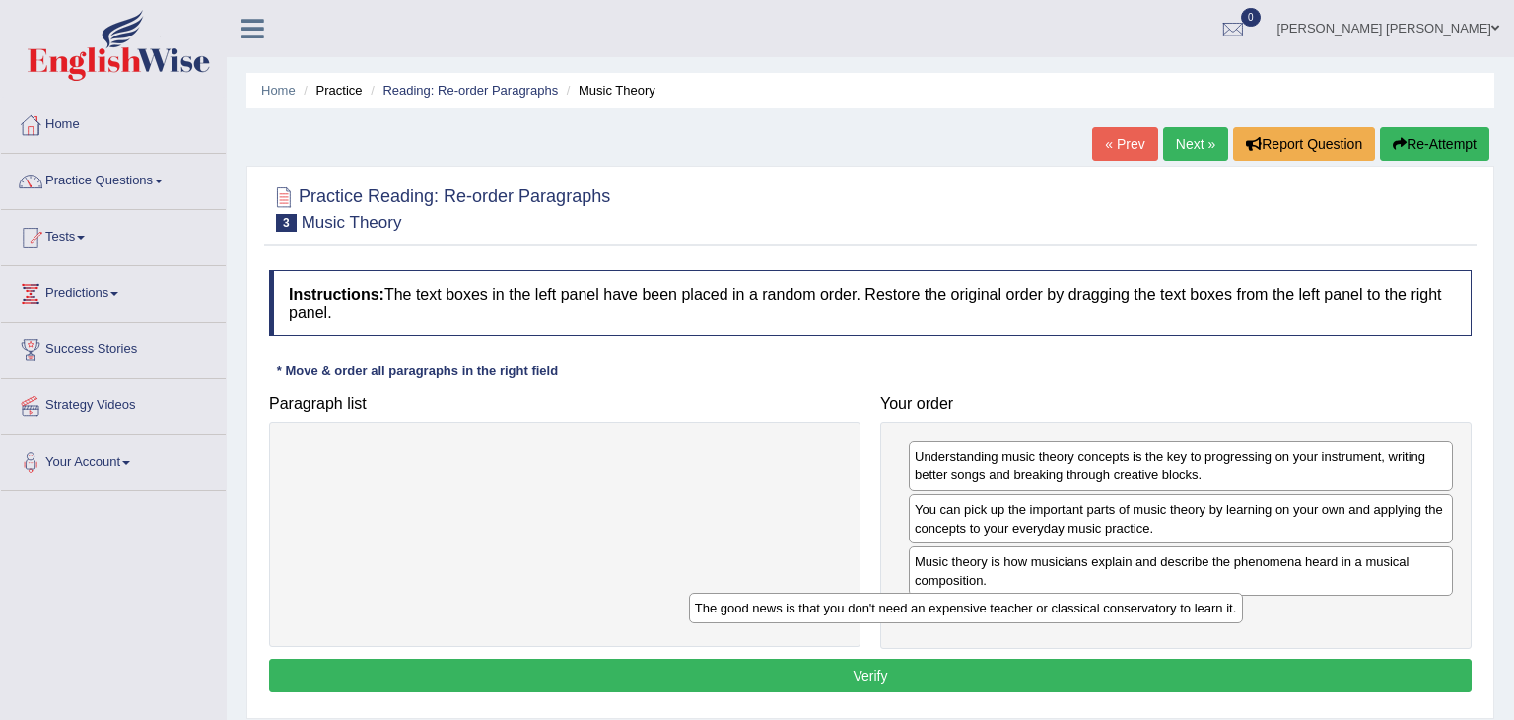
drag, startPoint x: 774, startPoint y: 456, endPoint x: 1175, endPoint y: 608, distance: 428.9
click at [1175, 608] on div "The good news is that you don't need an expensive teacher or classical conserva…" at bounding box center [966, 607] width 555 height 31
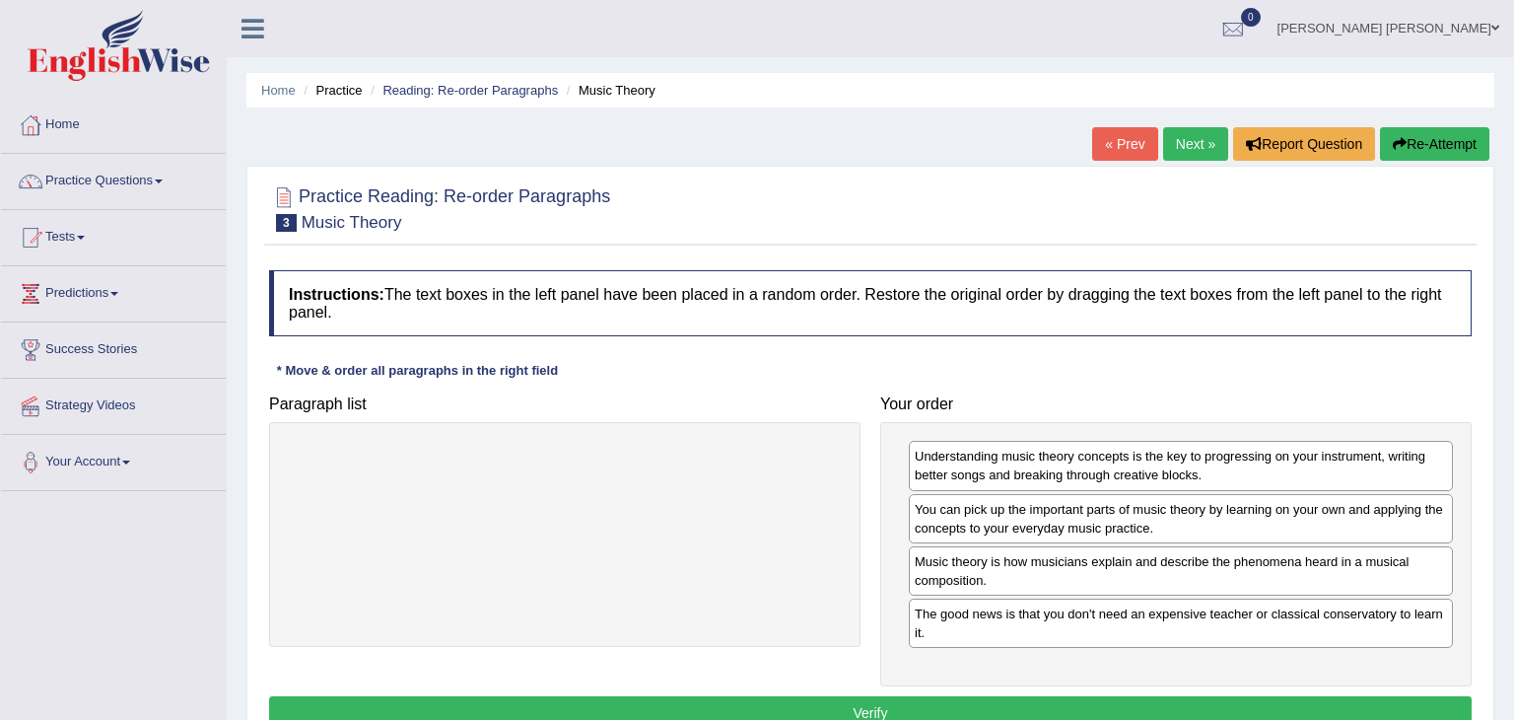
click at [982, 708] on button "Verify" at bounding box center [870, 713] width 1203 height 34
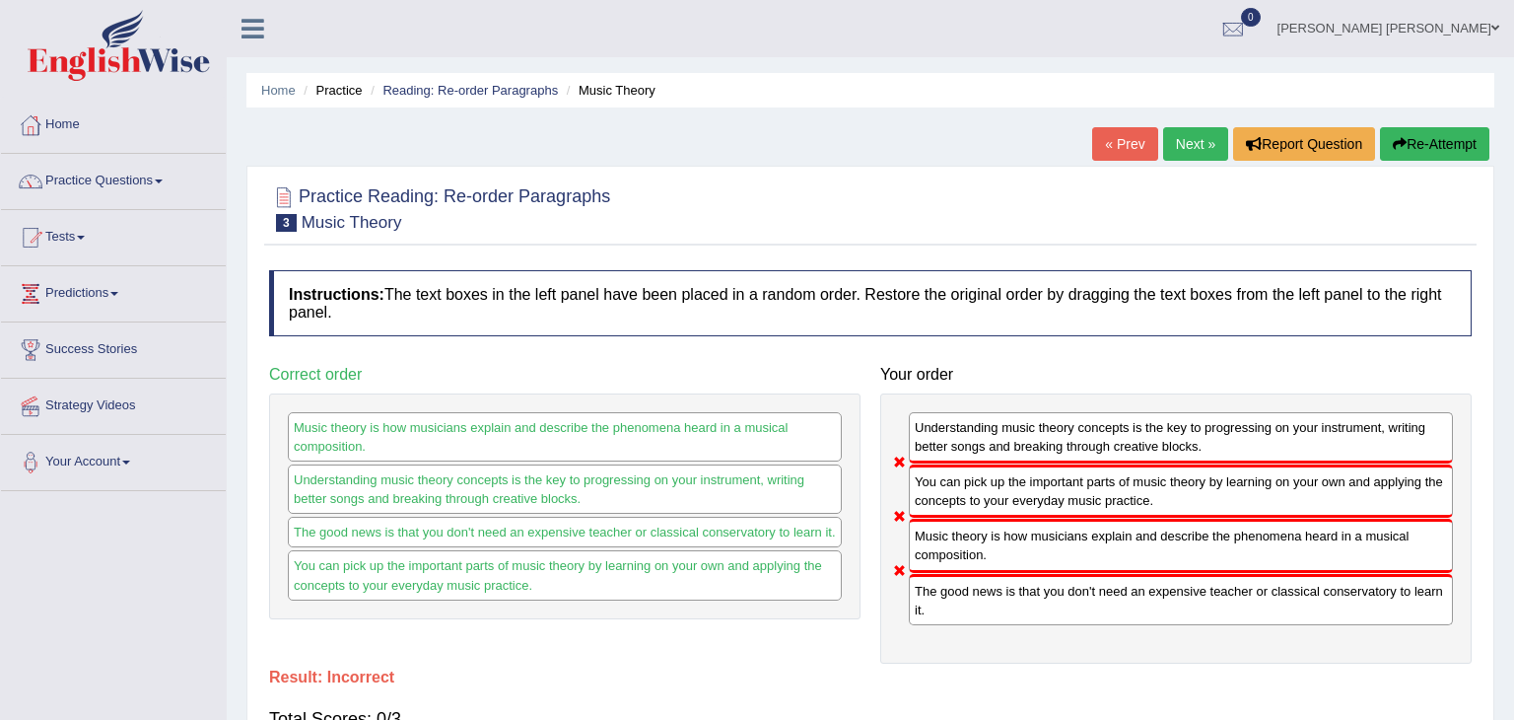
click at [1191, 144] on link "Next »" at bounding box center [1195, 144] width 65 height 34
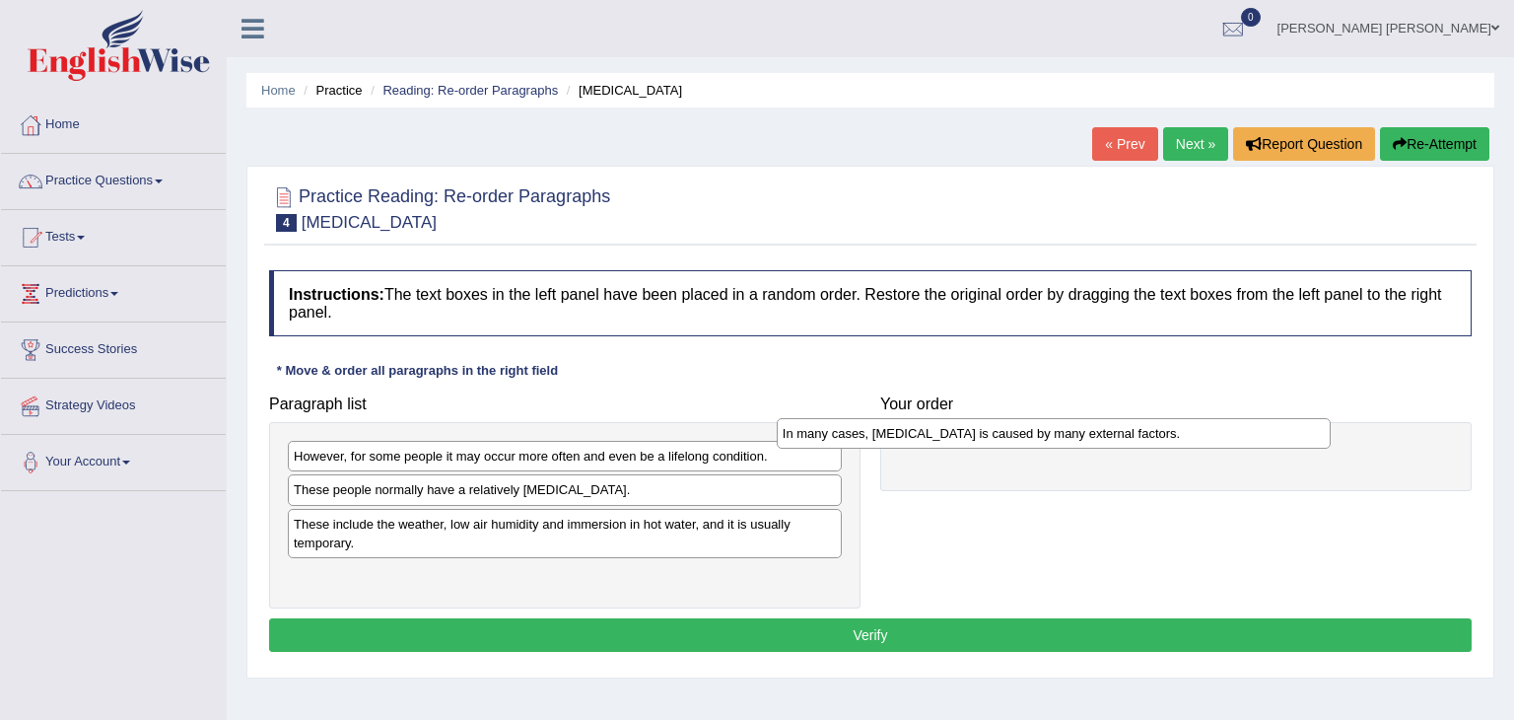
drag, startPoint x: 458, startPoint y: 488, endPoint x: 959, endPoint y: 433, distance: 503.8
click at [959, 433] on div "In many cases, [MEDICAL_DATA] is caused by many external factors." at bounding box center [1054, 433] width 555 height 31
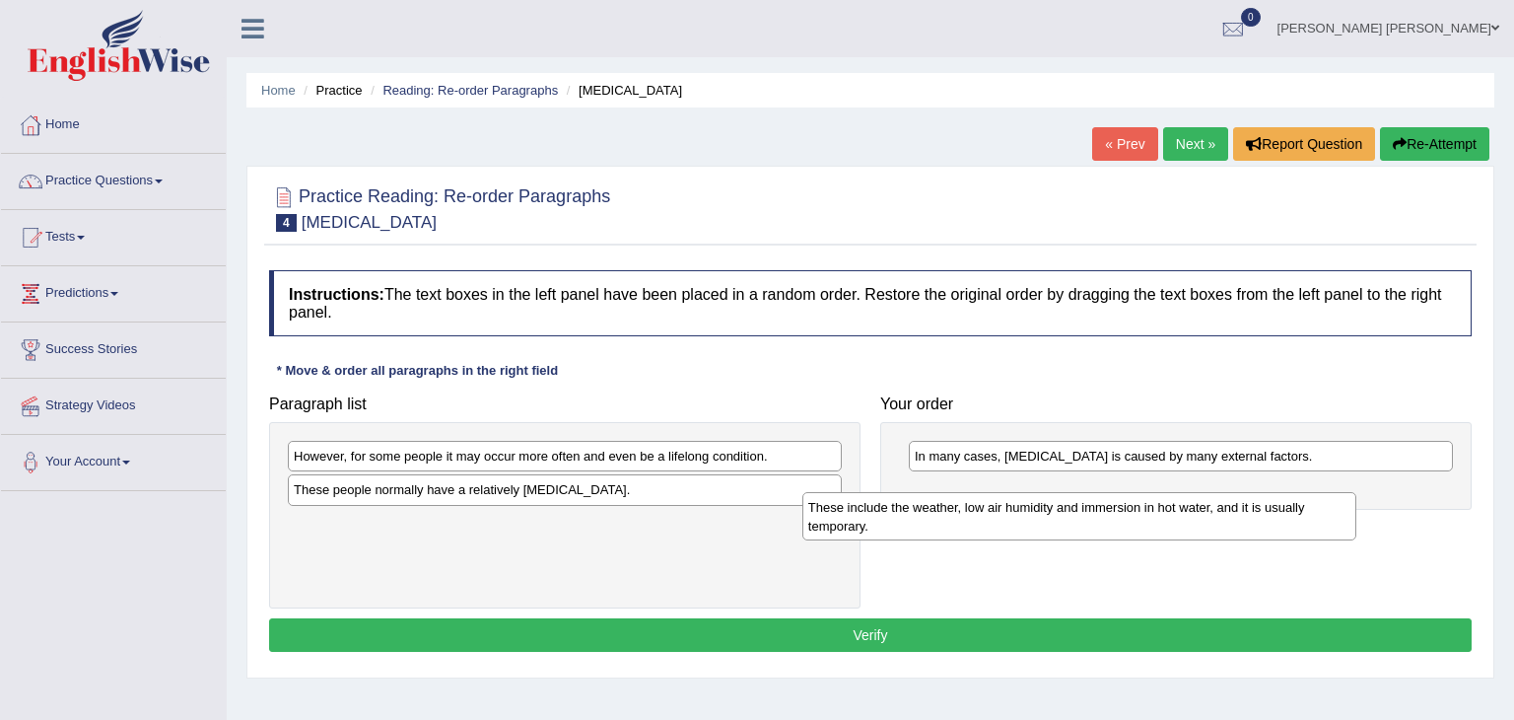
drag, startPoint x: 567, startPoint y: 532, endPoint x: 1090, endPoint y: 515, distance: 523.7
click at [1090, 515] on div "These include the weather, low air humidity and immersion in hot water, and it …" at bounding box center [1079, 516] width 555 height 49
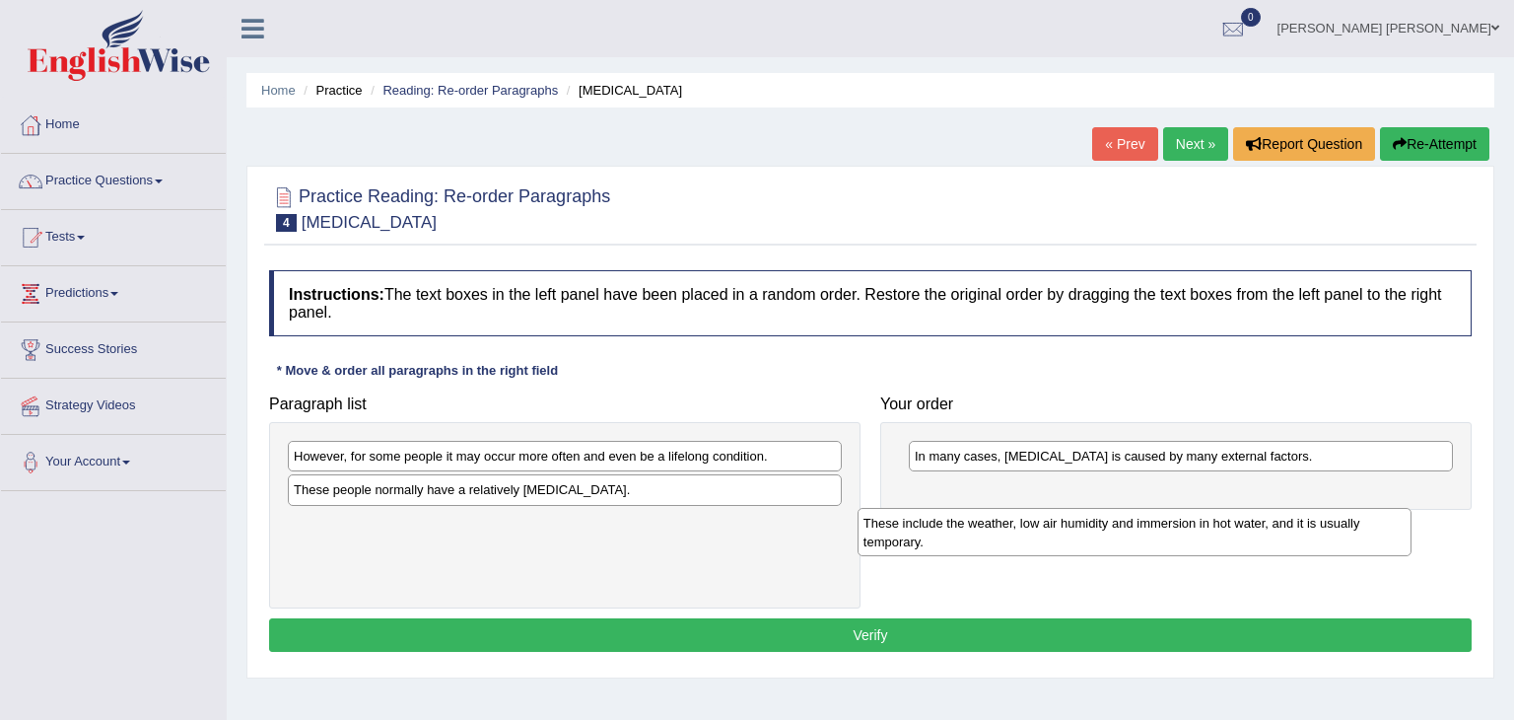
drag, startPoint x: 774, startPoint y: 546, endPoint x: 1345, endPoint y: 540, distance: 571.7
click at [1345, 540] on div "These include the weather, low air humidity and immersion in hot water, and it …" at bounding box center [1135, 532] width 555 height 49
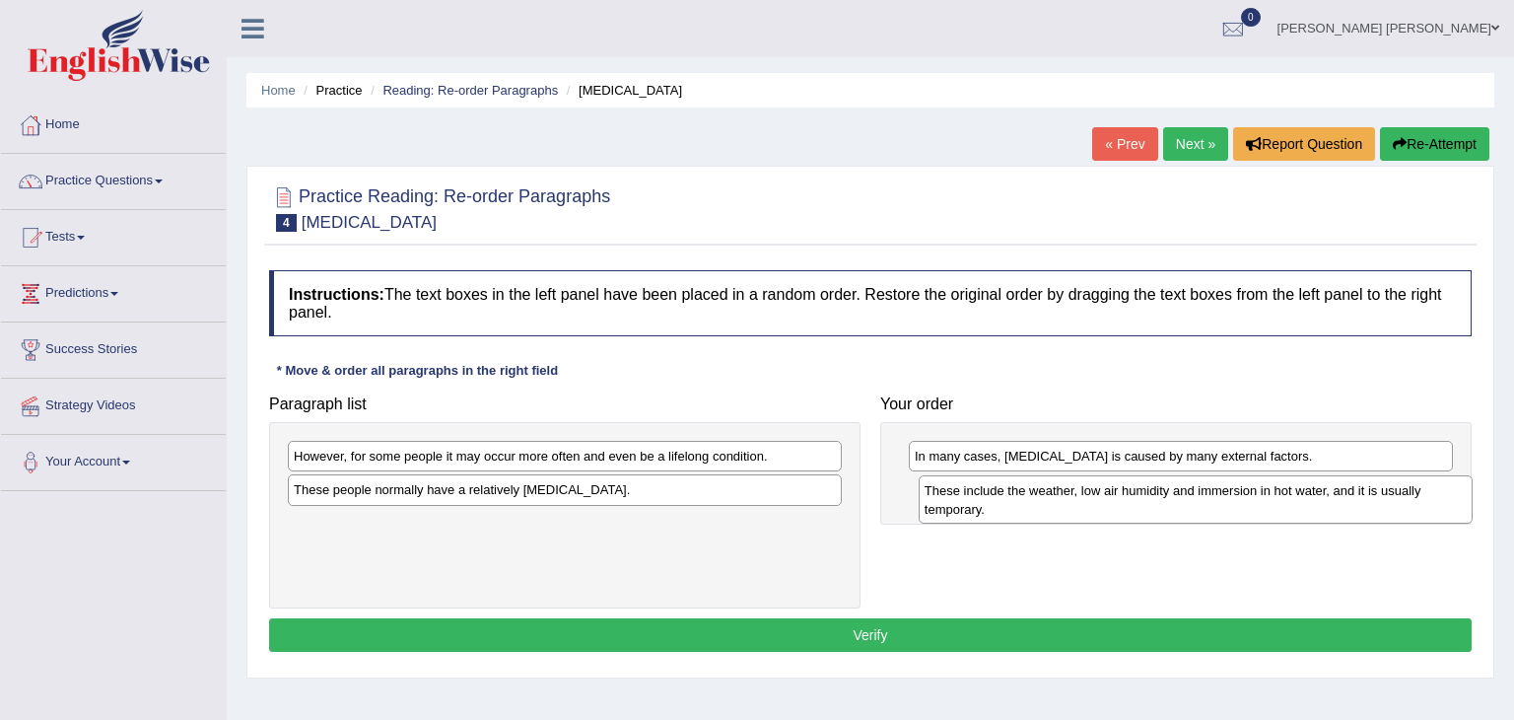
drag, startPoint x: 791, startPoint y: 532, endPoint x: 1420, endPoint y: 500, distance: 630.7
click at [1420, 500] on div "These include the weather, low air humidity and immersion in hot water, and it …" at bounding box center [1196, 499] width 555 height 49
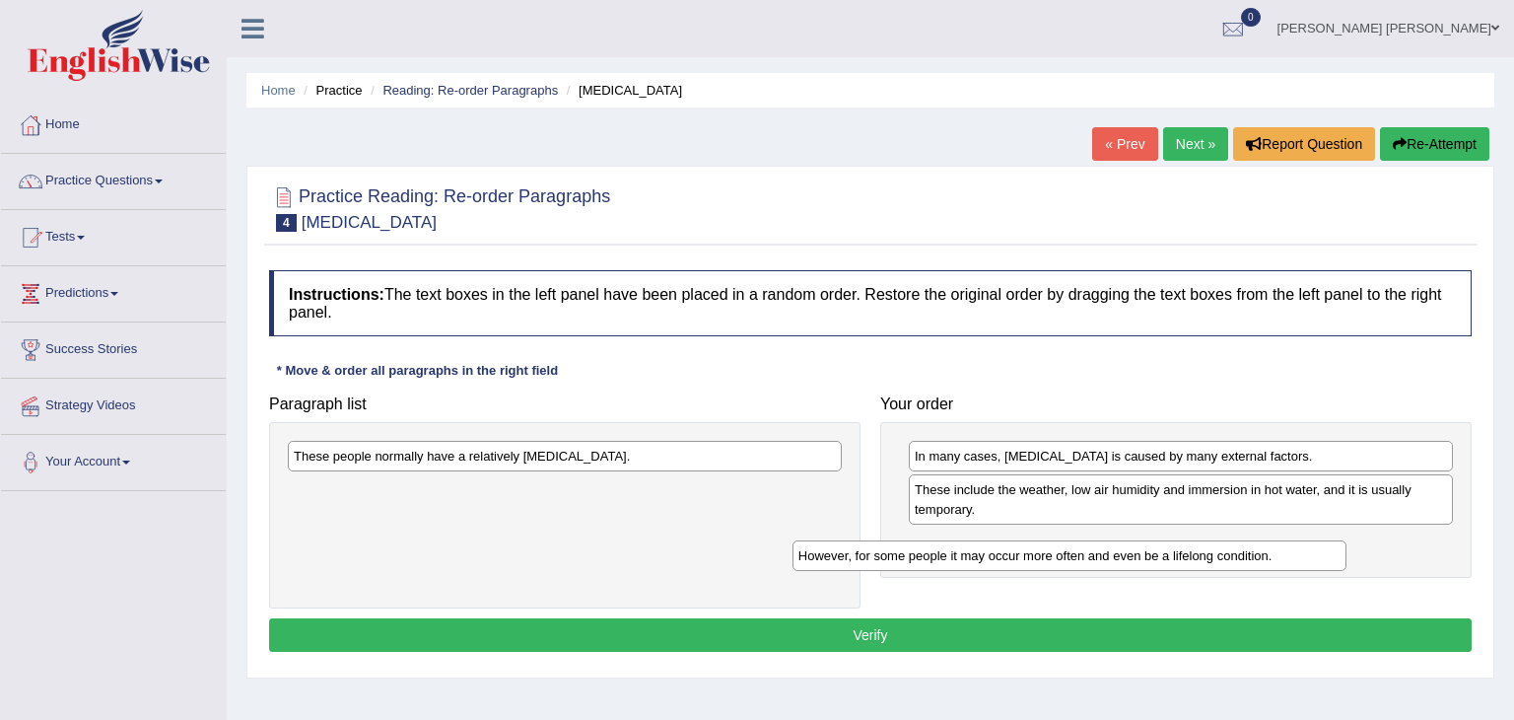
drag, startPoint x: 614, startPoint y: 454, endPoint x: 1123, endPoint y: 554, distance: 518.3
click at [1123, 554] on div "However, for some people it may occur more often and even be a lifelong conditi…" at bounding box center [1069, 555] width 555 height 31
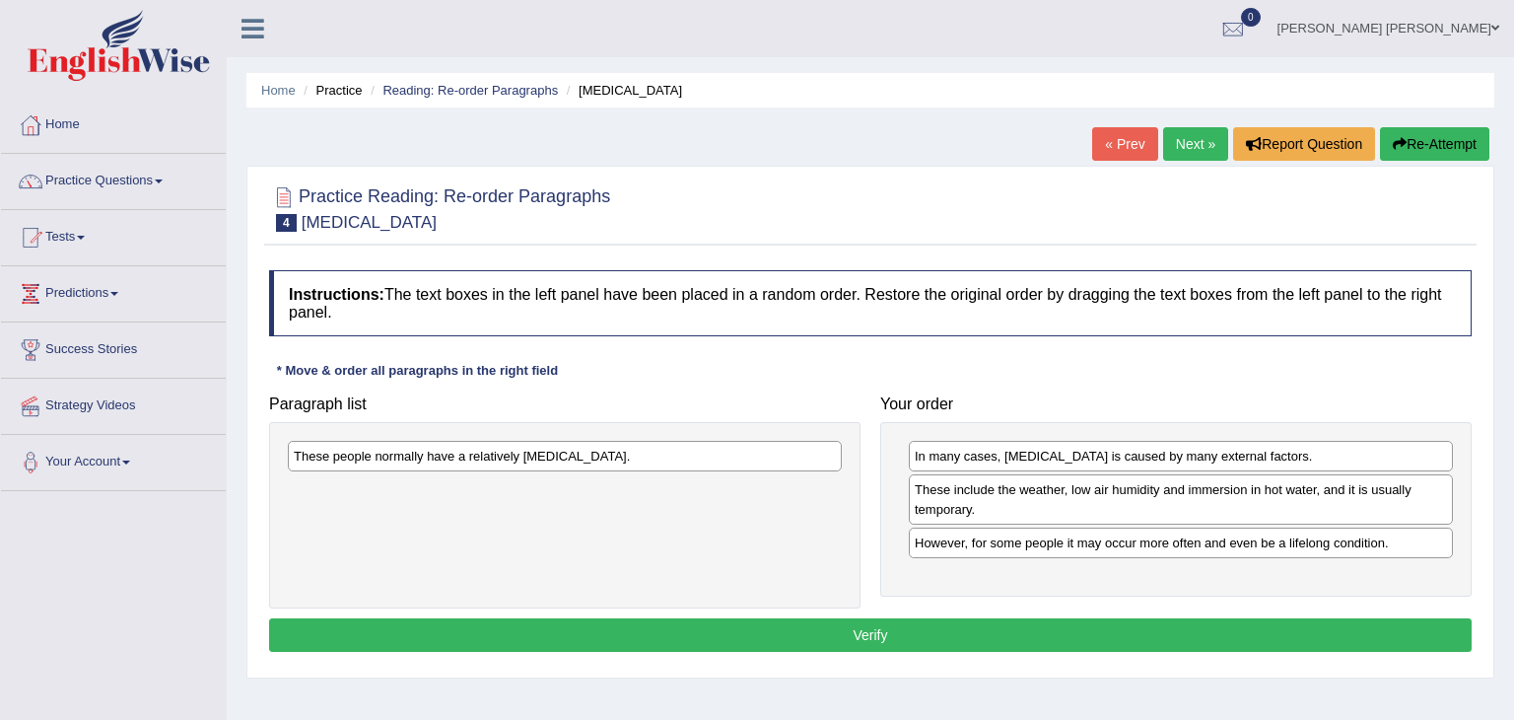
click at [604, 453] on div "These people normally have a relatively sensitive skin." at bounding box center [565, 456] width 554 height 31
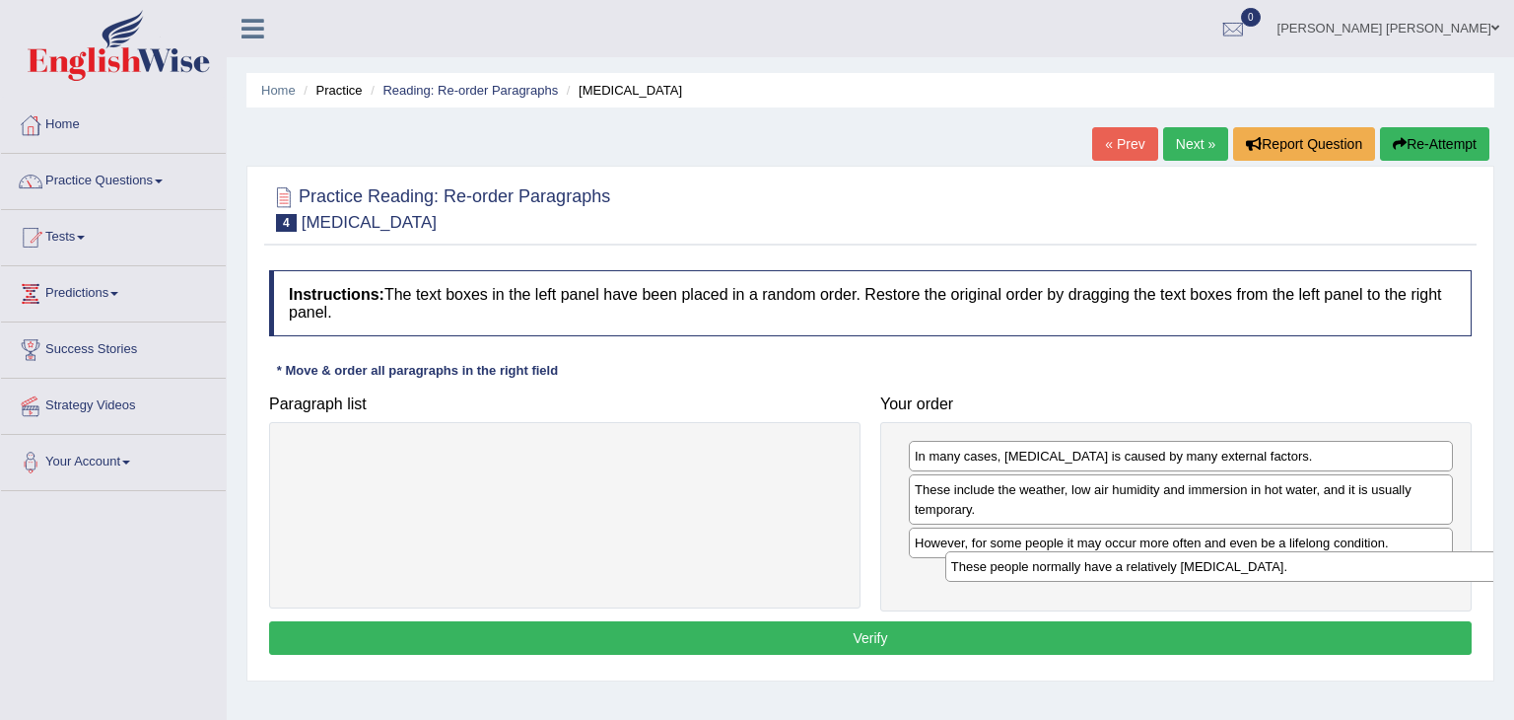
drag, startPoint x: 604, startPoint y: 453, endPoint x: 1264, endPoint y: 568, distance: 669.2
click at [1264, 568] on div "These people normally have a relatively sensitive skin." at bounding box center [1222, 566] width 555 height 31
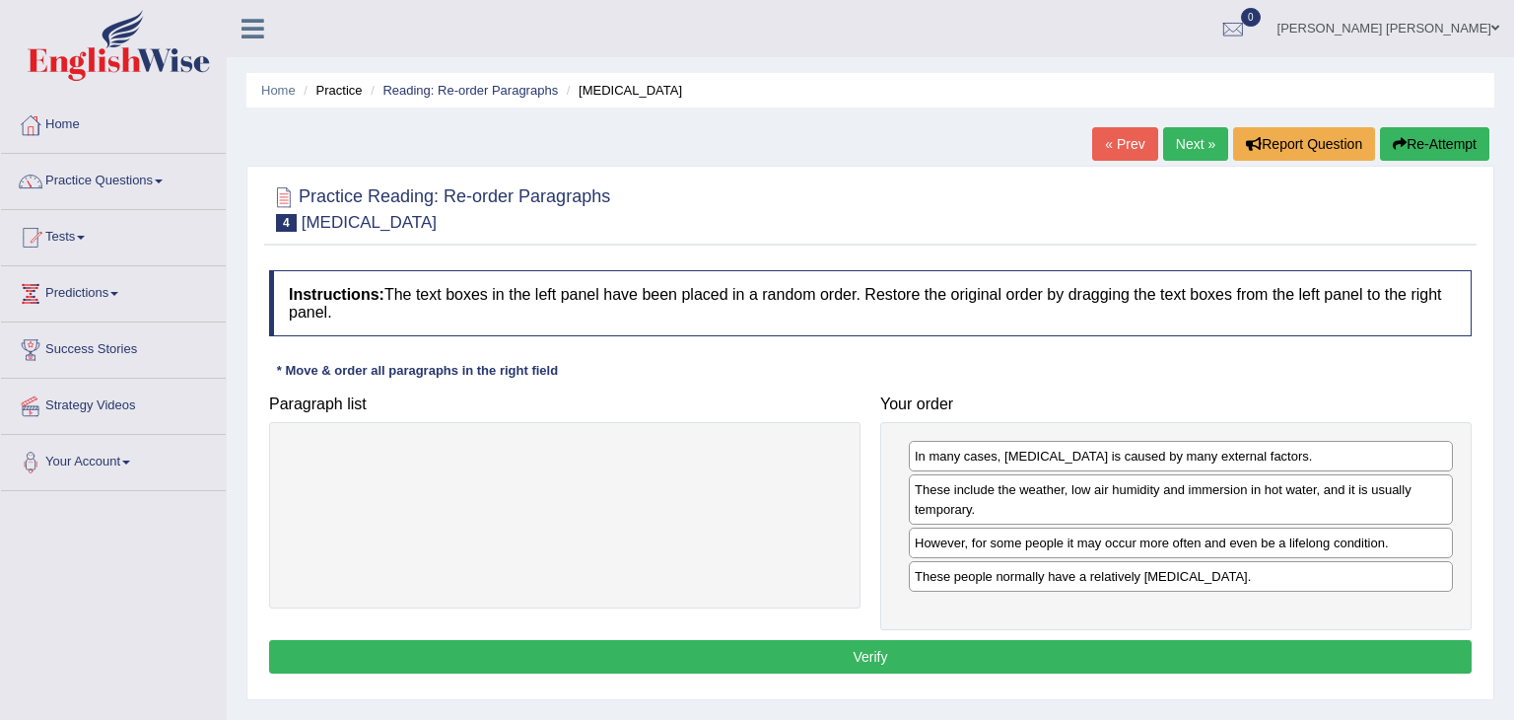
click at [1021, 653] on button "Verify" at bounding box center [870, 657] width 1203 height 34
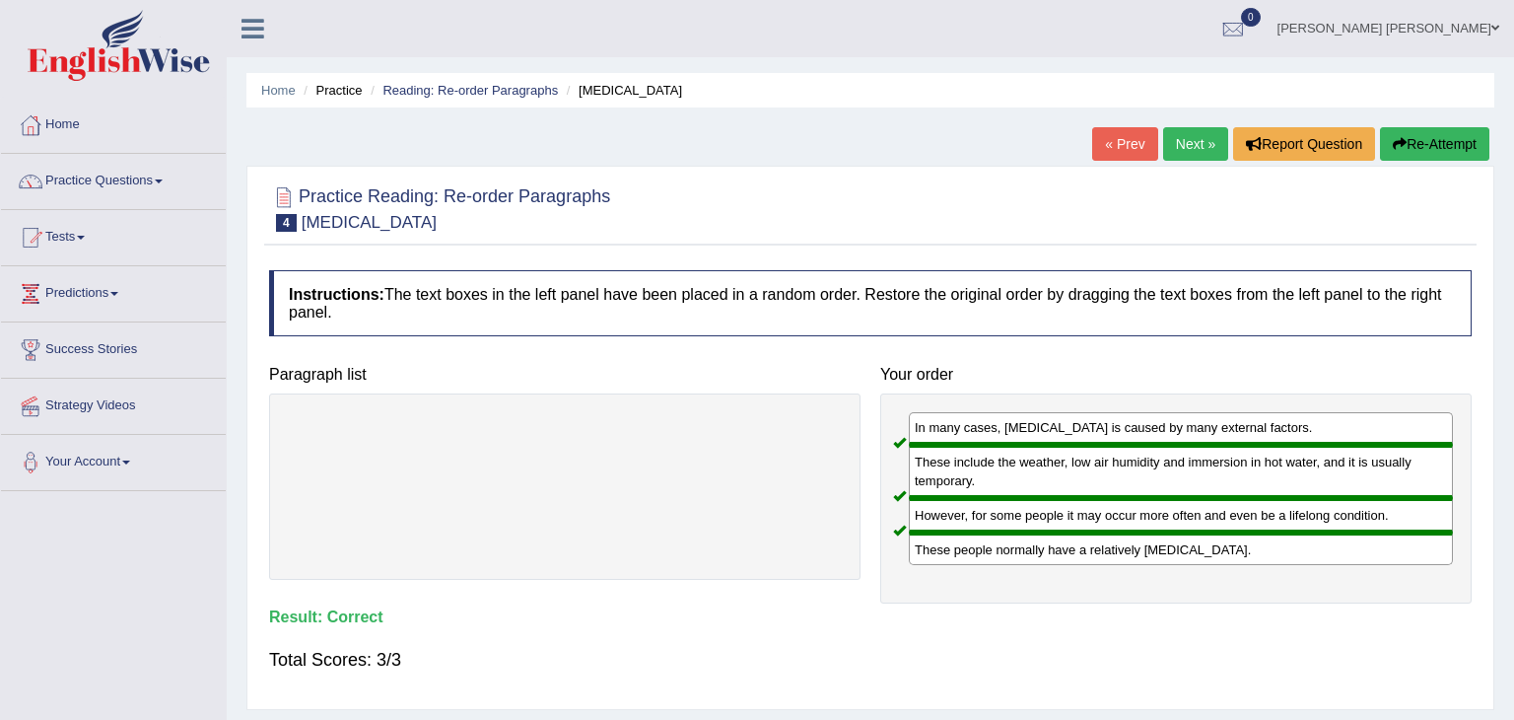
click at [1197, 141] on link "Next »" at bounding box center [1195, 144] width 65 height 34
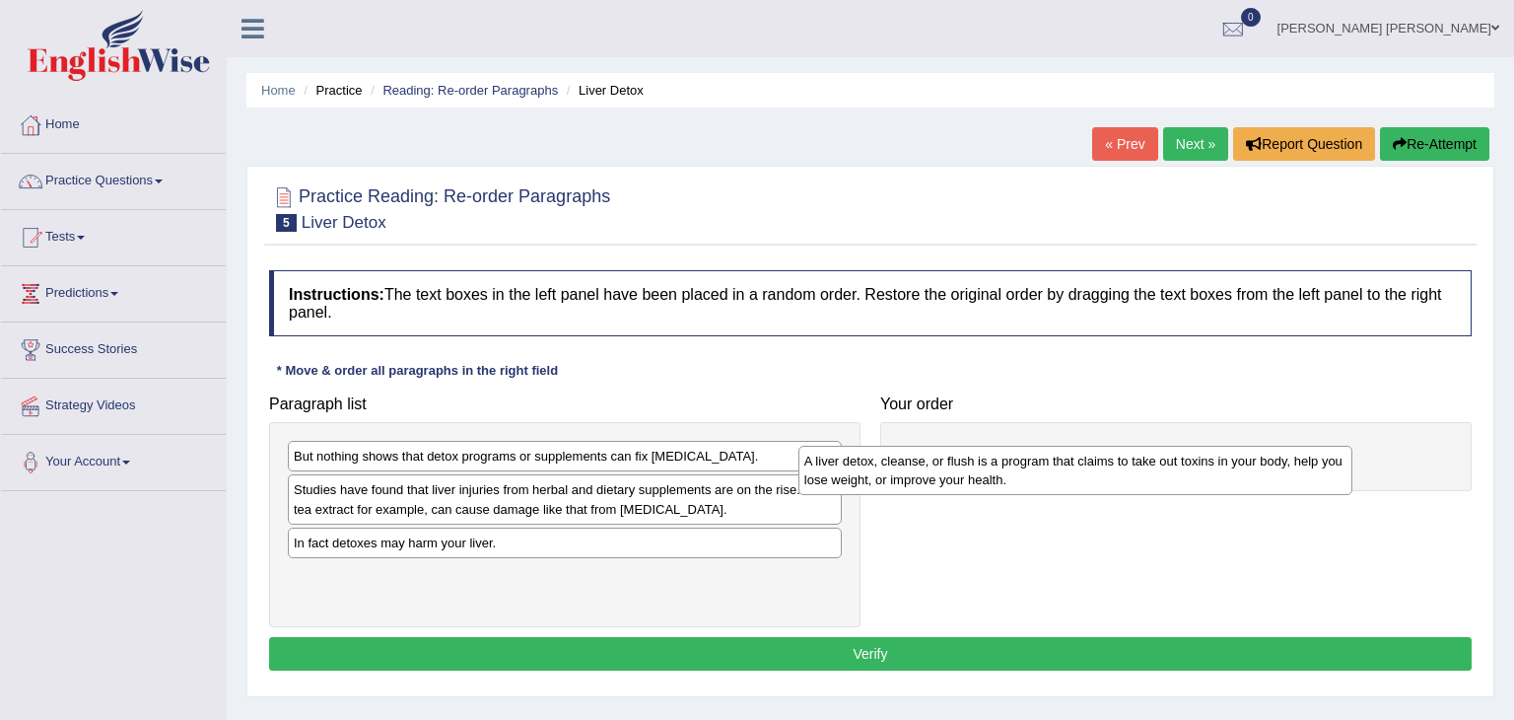
drag, startPoint x: 536, startPoint y: 502, endPoint x: 1057, endPoint y: 471, distance: 521.3
click at [1057, 471] on div "A liver detox, cleanse, or flush is a program that claims to take out toxins in…" at bounding box center [1075, 470] width 555 height 49
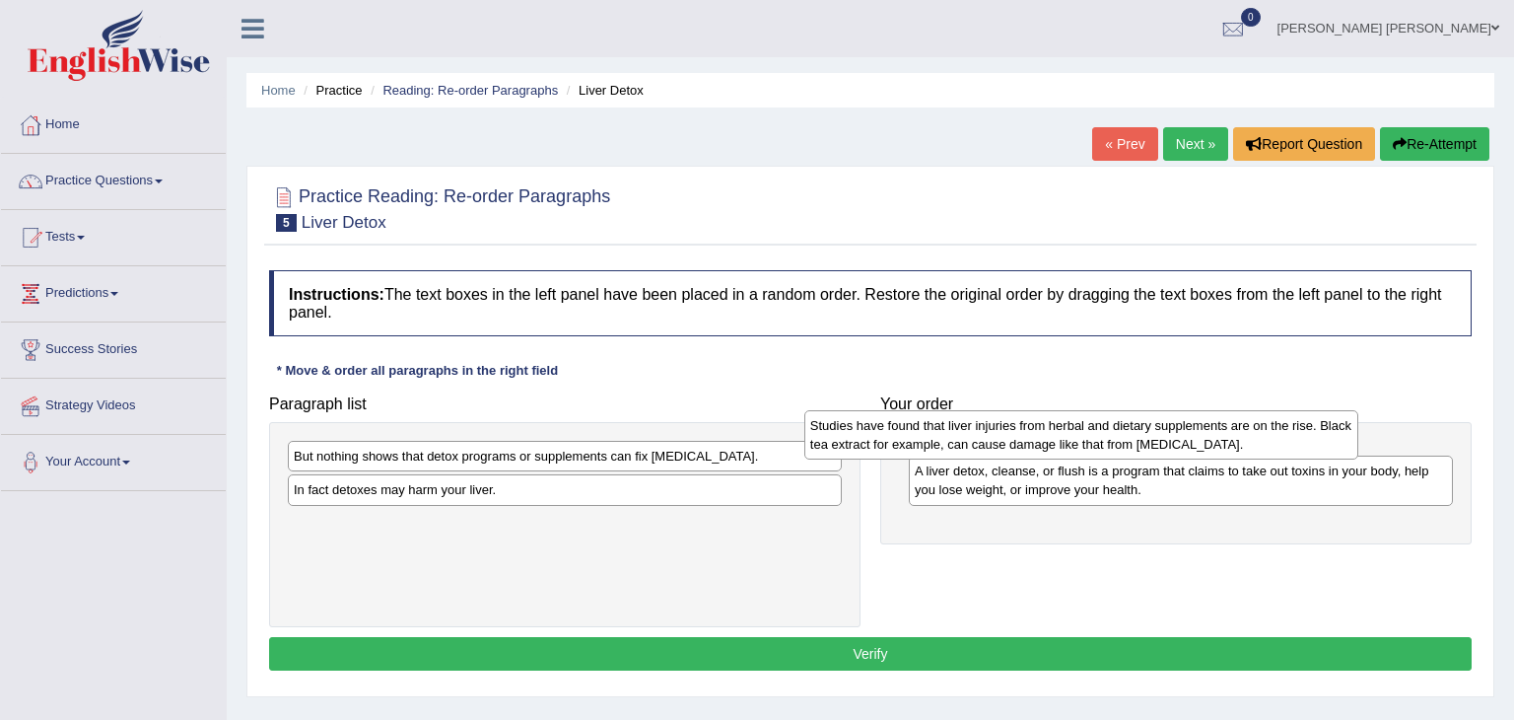
drag, startPoint x: 765, startPoint y: 509, endPoint x: 1281, endPoint y: 445, distance: 520.4
click at [1281, 445] on div "Studies have found that liver injuries from herbal and dietary supplements are …" at bounding box center [1081, 434] width 555 height 49
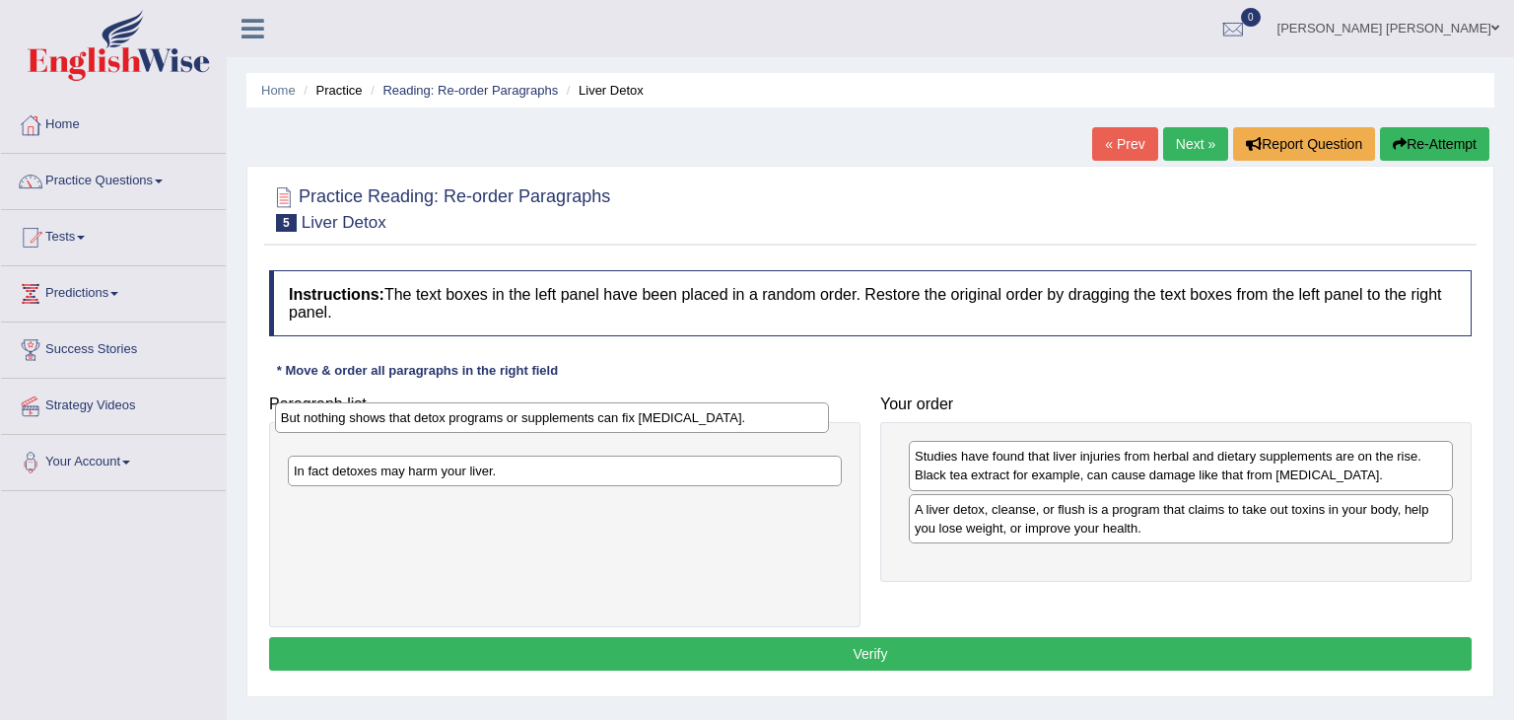
drag, startPoint x: 772, startPoint y: 458, endPoint x: 759, endPoint y: 420, distance: 40.5
click at [759, 420] on div "But nothing shows that detox programs or supplements can fix [MEDICAL_DATA]." at bounding box center [552, 417] width 555 height 31
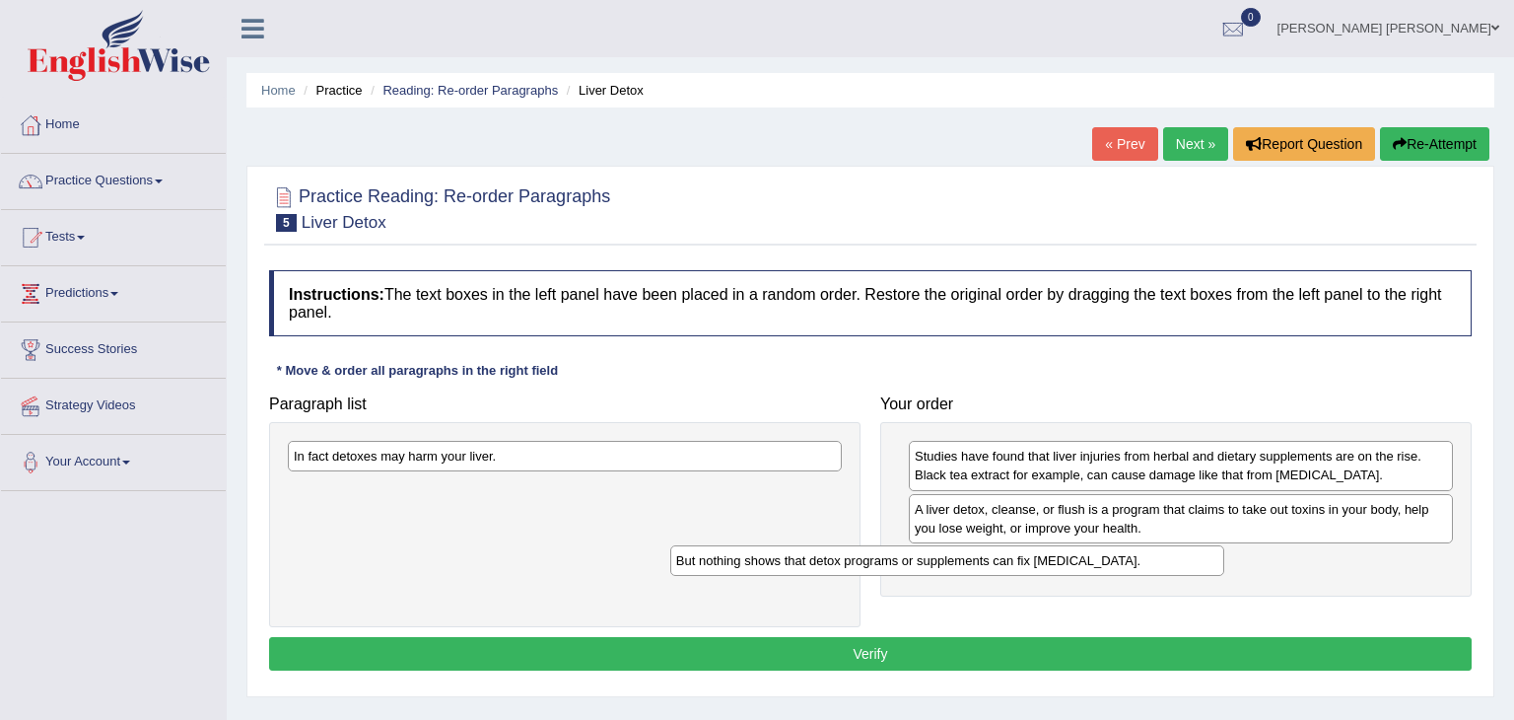
drag, startPoint x: 742, startPoint y: 451, endPoint x: 1224, endPoint y: 574, distance: 497.2
click at [1224, 574] on div "But nothing shows that detox programs or supplements can fix [MEDICAL_DATA]." at bounding box center [947, 560] width 555 height 31
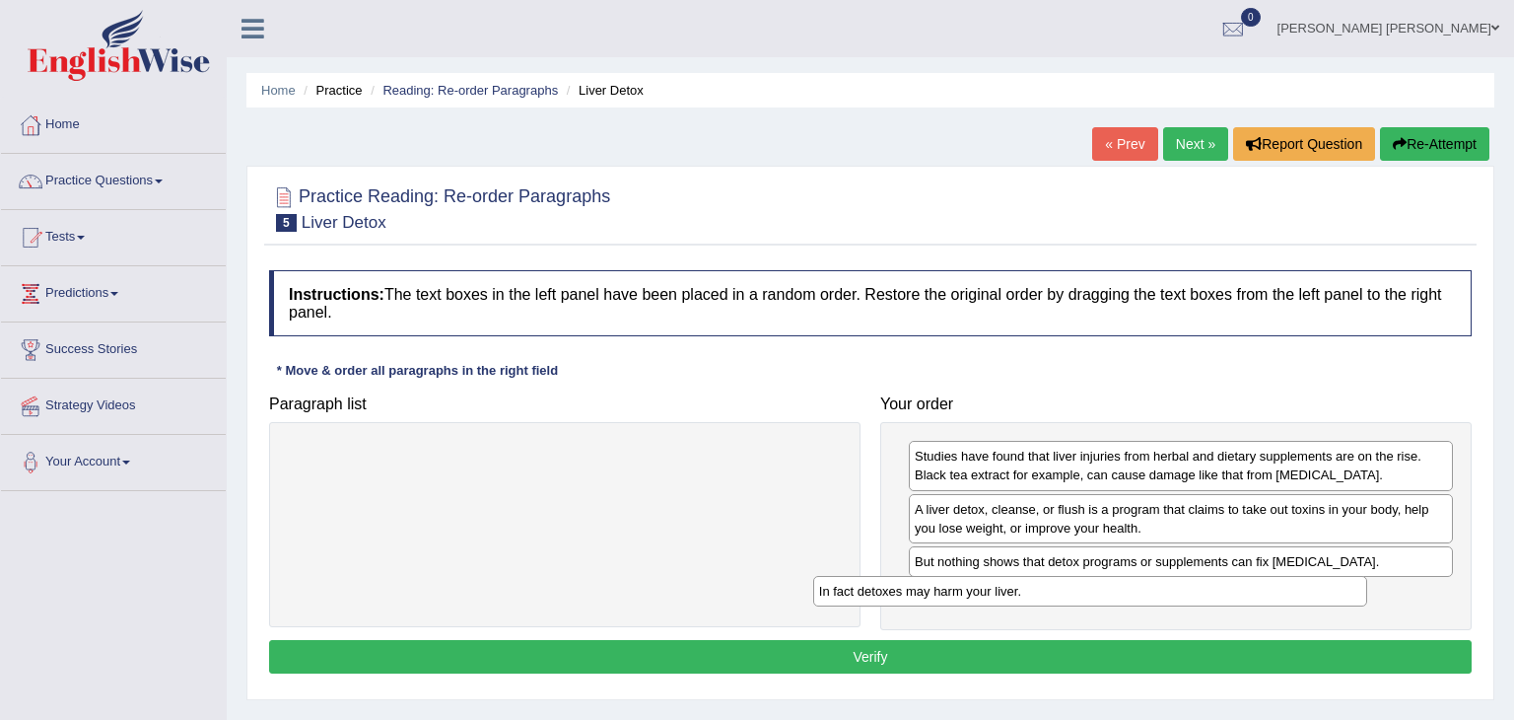
drag, startPoint x: 699, startPoint y: 457, endPoint x: 1224, endPoint y: 592, distance: 542.4
click at [1224, 592] on div "In fact detoxes may harm your liver." at bounding box center [1090, 591] width 555 height 31
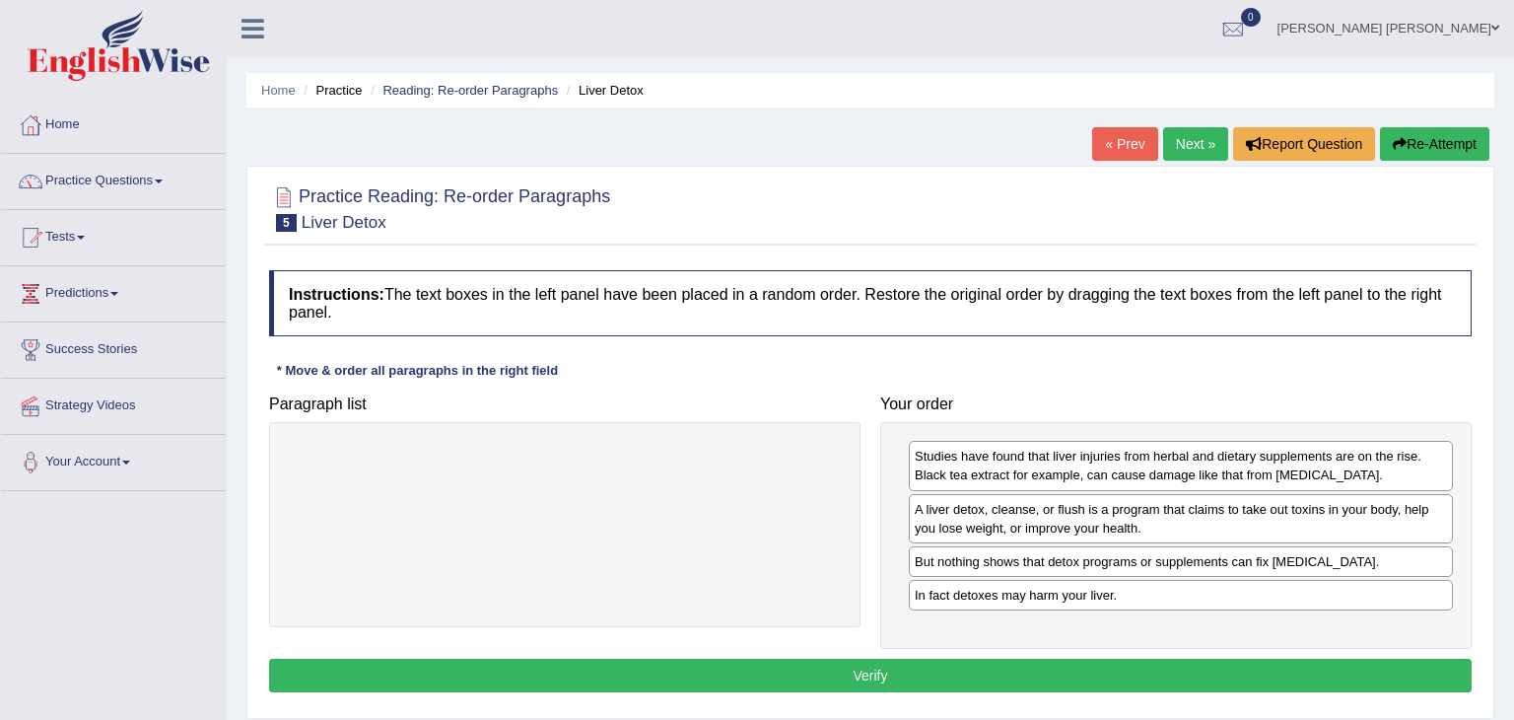
click at [926, 683] on button "Verify" at bounding box center [870, 675] width 1203 height 34
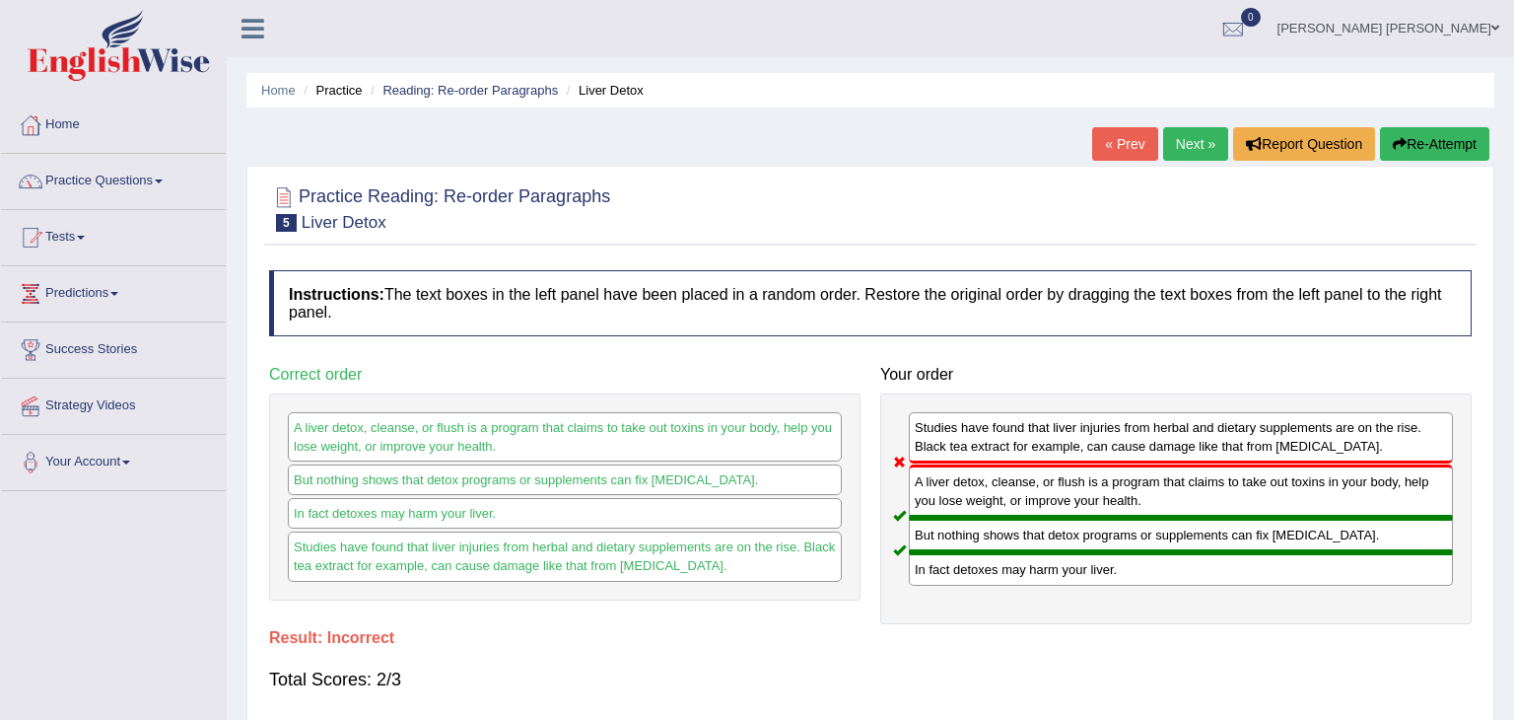
click at [1191, 142] on link "Next »" at bounding box center [1195, 144] width 65 height 34
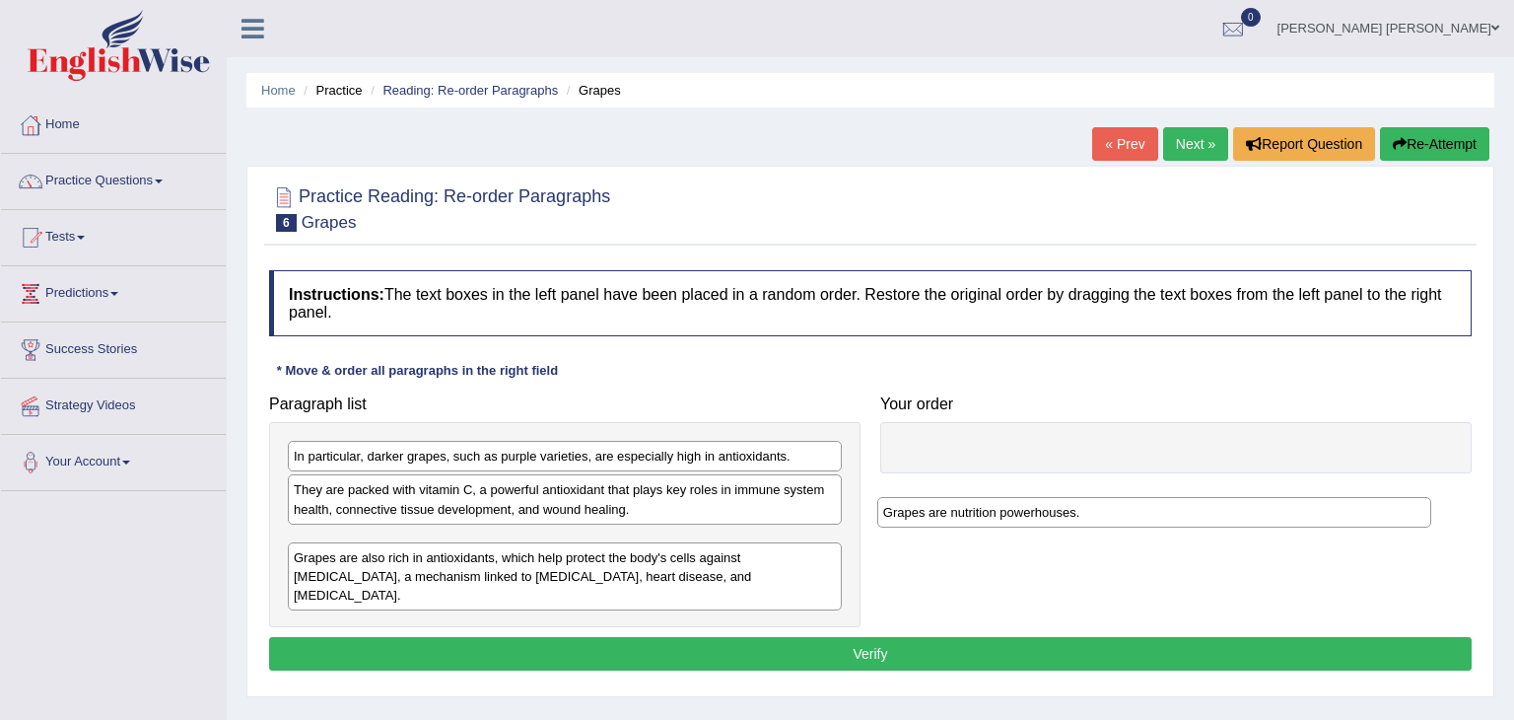
drag, startPoint x: 482, startPoint y: 449, endPoint x: 1083, endPoint y: 491, distance: 602.7
click at [1083, 497] on div "Grapes are nutrition powerhouses." at bounding box center [1154, 512] width 555 height 31
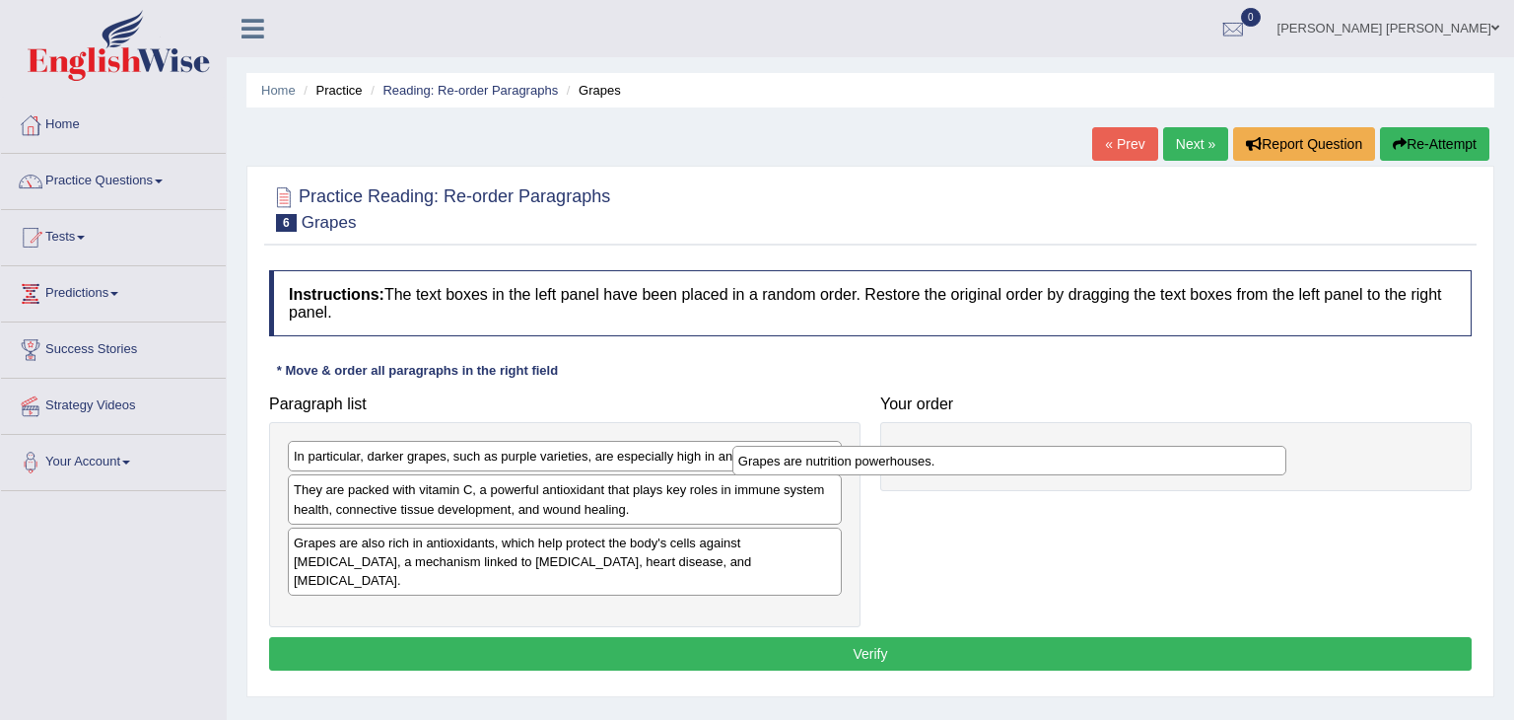
drag, startPoint x: 720, startPoint y: 536, endPoint x: 1177, endPoint y: 450, distance: 465.3
click at [1177, 450] on div "Grapes are nutrition powerhouses." at bounding box center [1009, 461] width 555 height 31
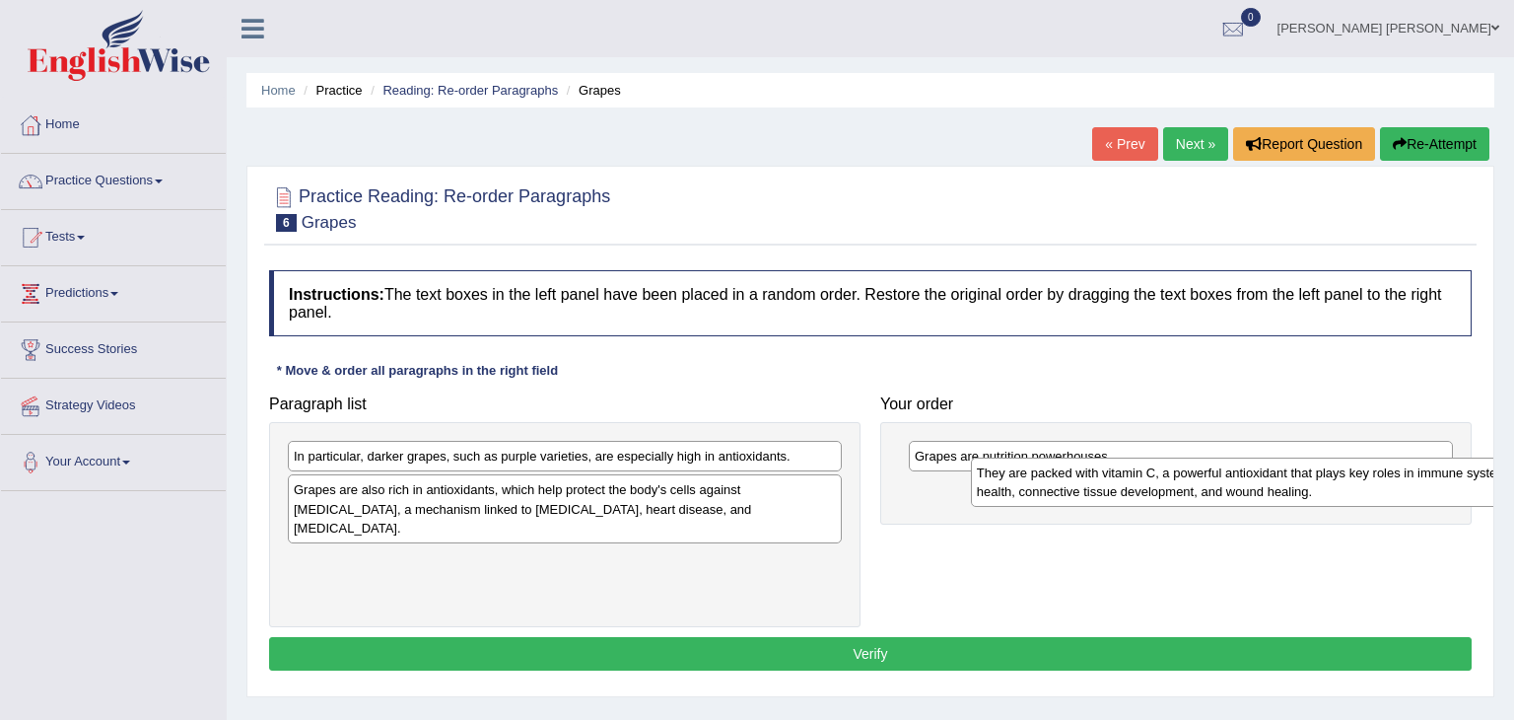
drag, startPoint x: 635, startPoint y: 491, endPoint x: 1308, endPoint y: 479, distance: 673.3
click at [1308, 479] on div "They are packed with vitamin C, a powerful antioxidant that plays key roles in …" at bounding box center [1248, 481] width 555 height 49
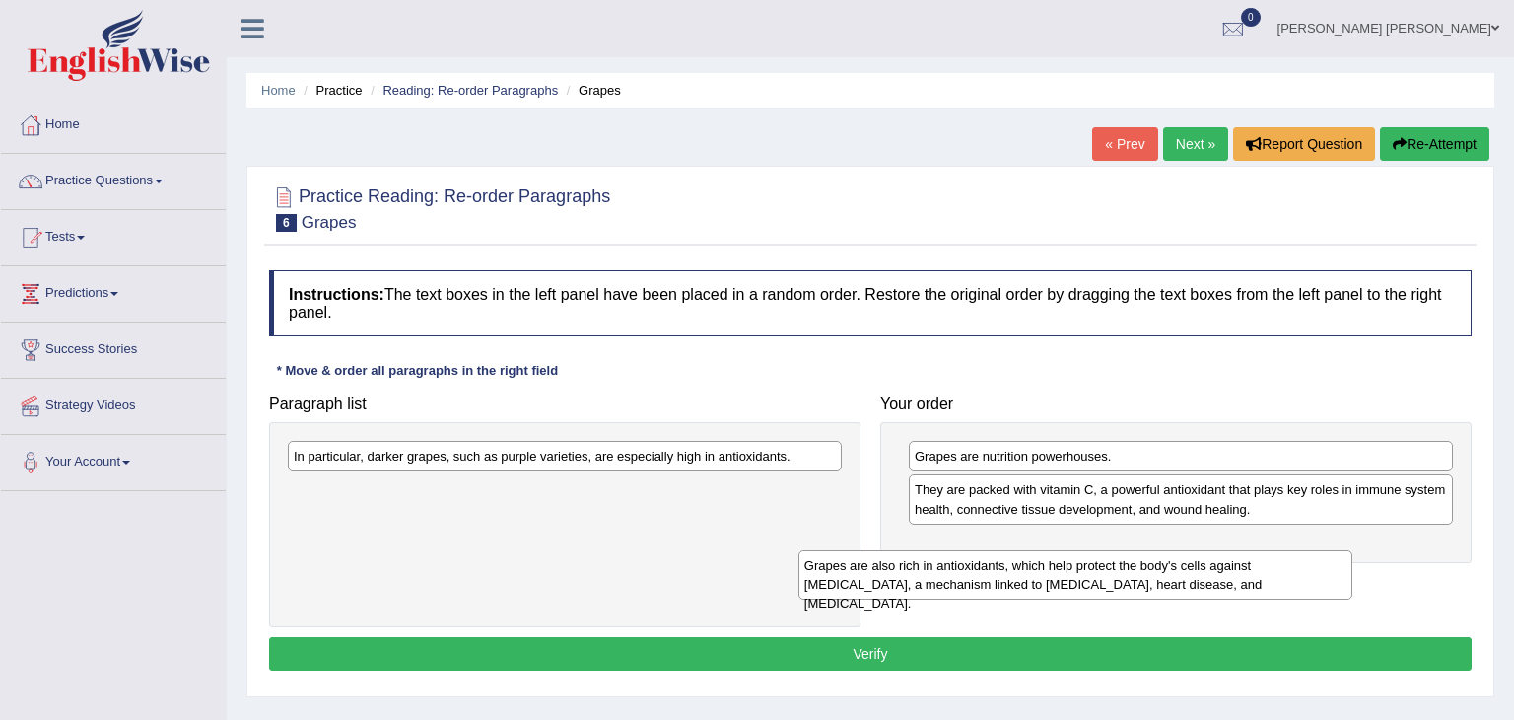
drag, startPoint x: 714, startPoint y: 499, endPoint x: 1242, endPoint y: 572, distance: 533.3
click at [1242, 572] on div "Grapes are also rich in antioxidants, which help protect the body's cells again…" at bounding box center [1075, 574] width 555 height 49
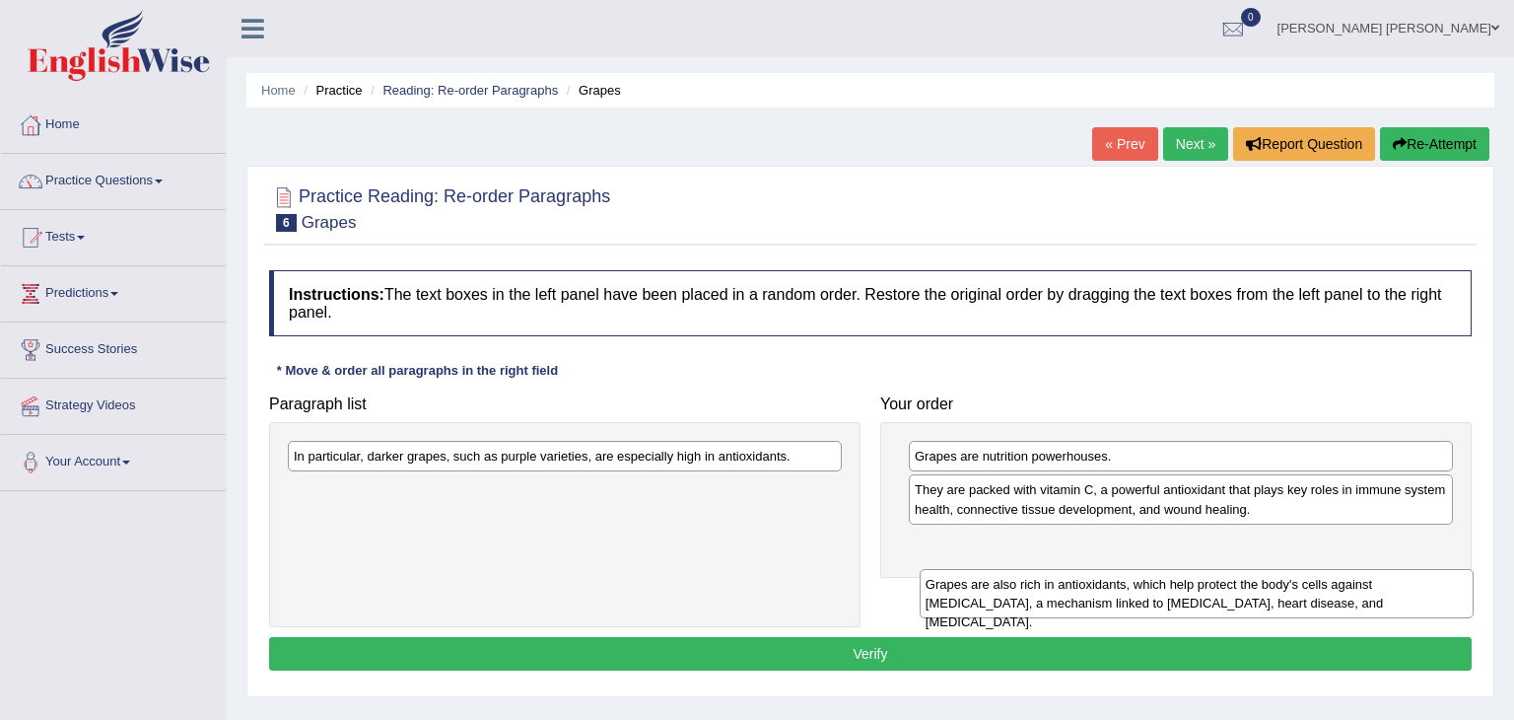
drag, startPoint x: 803, startPoint y: 506, endPoint x: 1437, endPoint y: 589, distance: 639.3
click at [1437, 589] on div "Grapes are also rich in antioxidants, which help protect the body's cells again…" at bounding box center [1197, 593] width 555 height 49
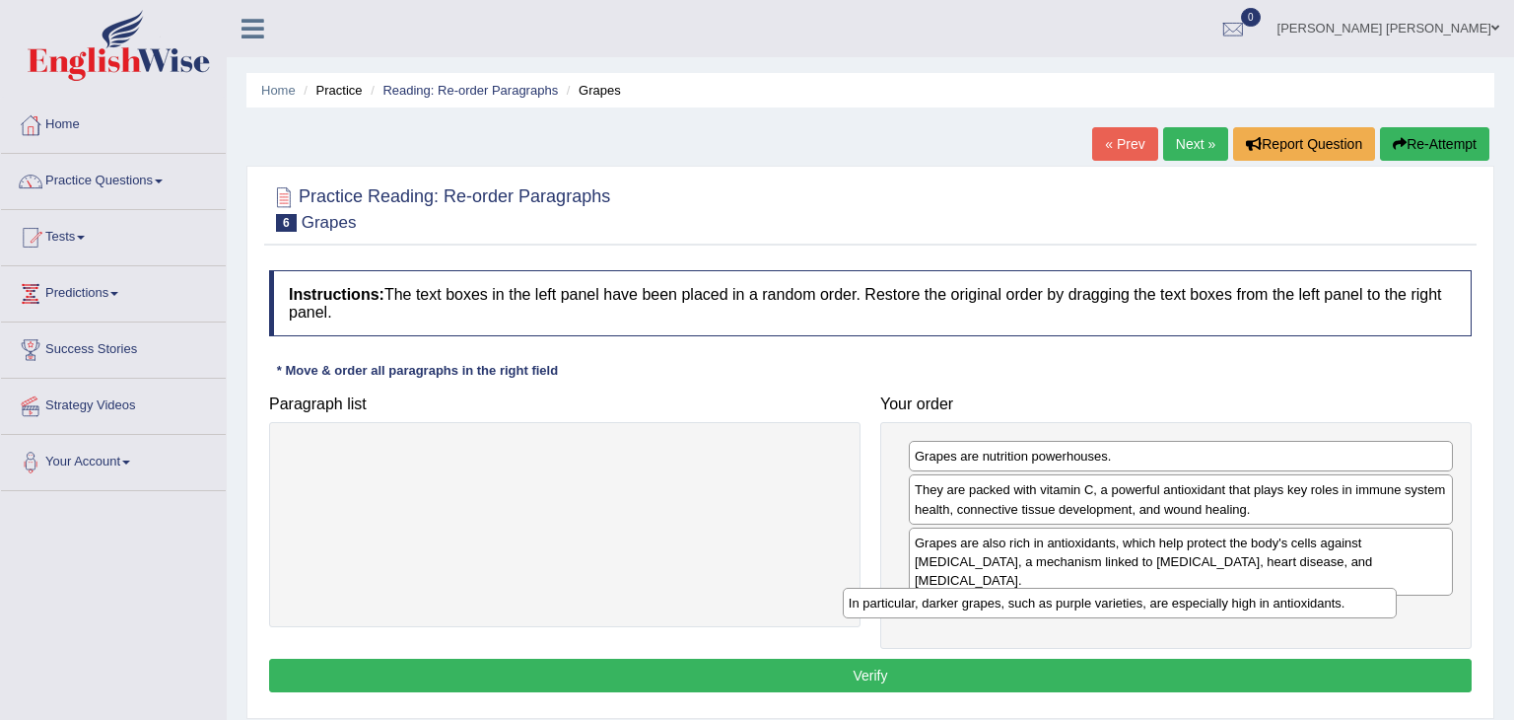
drag, startPoint x: 788, startPoint y: 460, endPoint x: 1343, endPoint y: 607, distance: 575.0
click at [1343, 607] on div "In particular, darker grapes, such as purple varieties, are especially high in …" at bounding box center [1120, 602] width 555 height 31
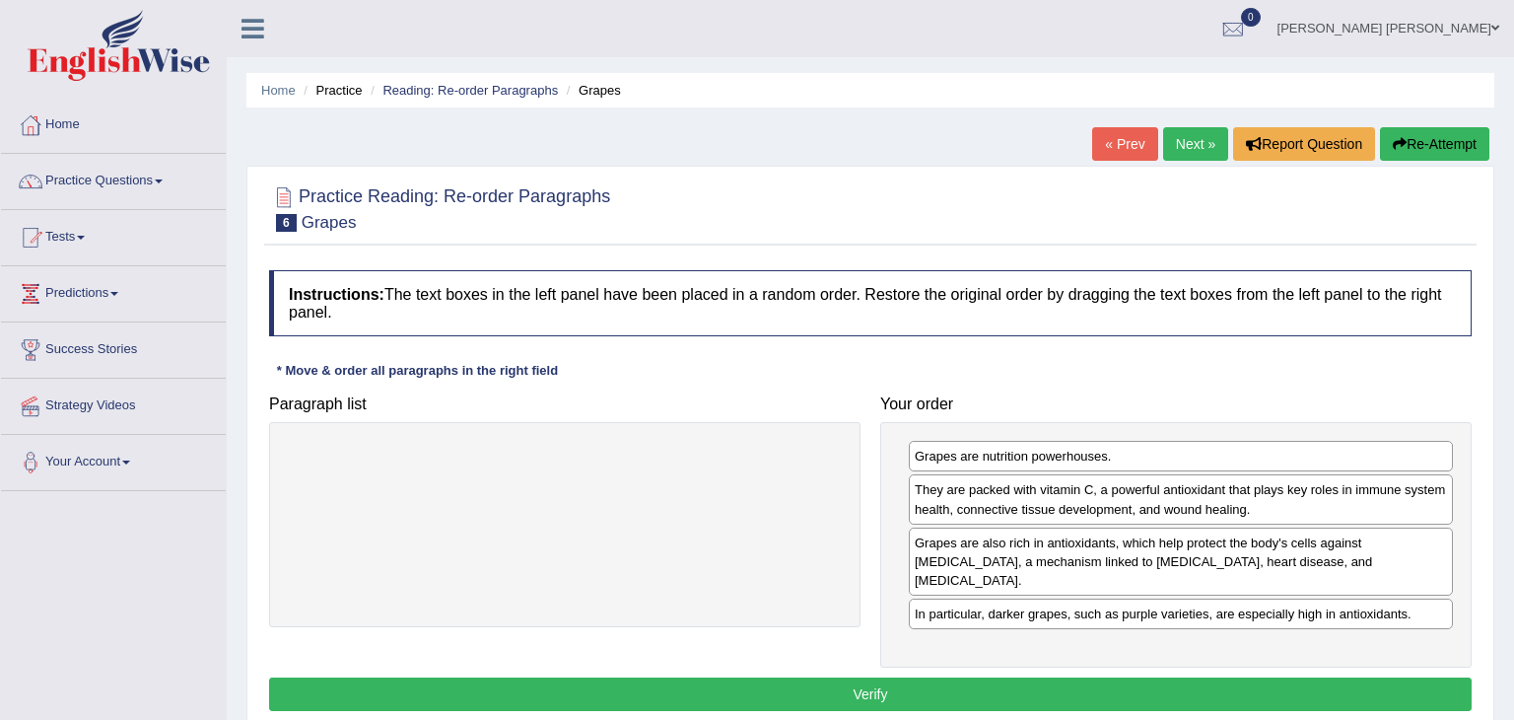
click at [1070, 677] on button "Verify" at bounding box center [870, 694] width 1203 height 34
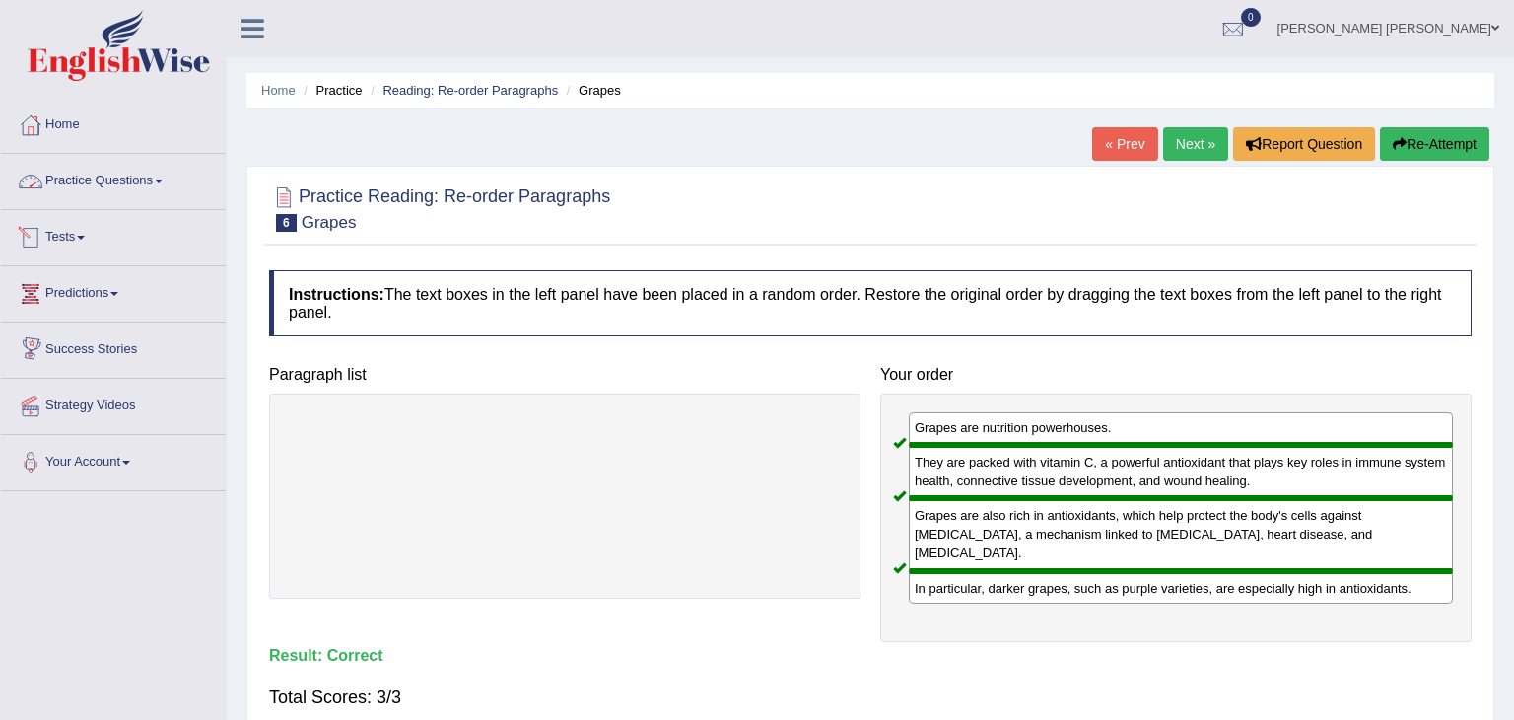
click at [115, 174] on link "Practice Questions" at bounding box center [113, 178] width 225 height 49
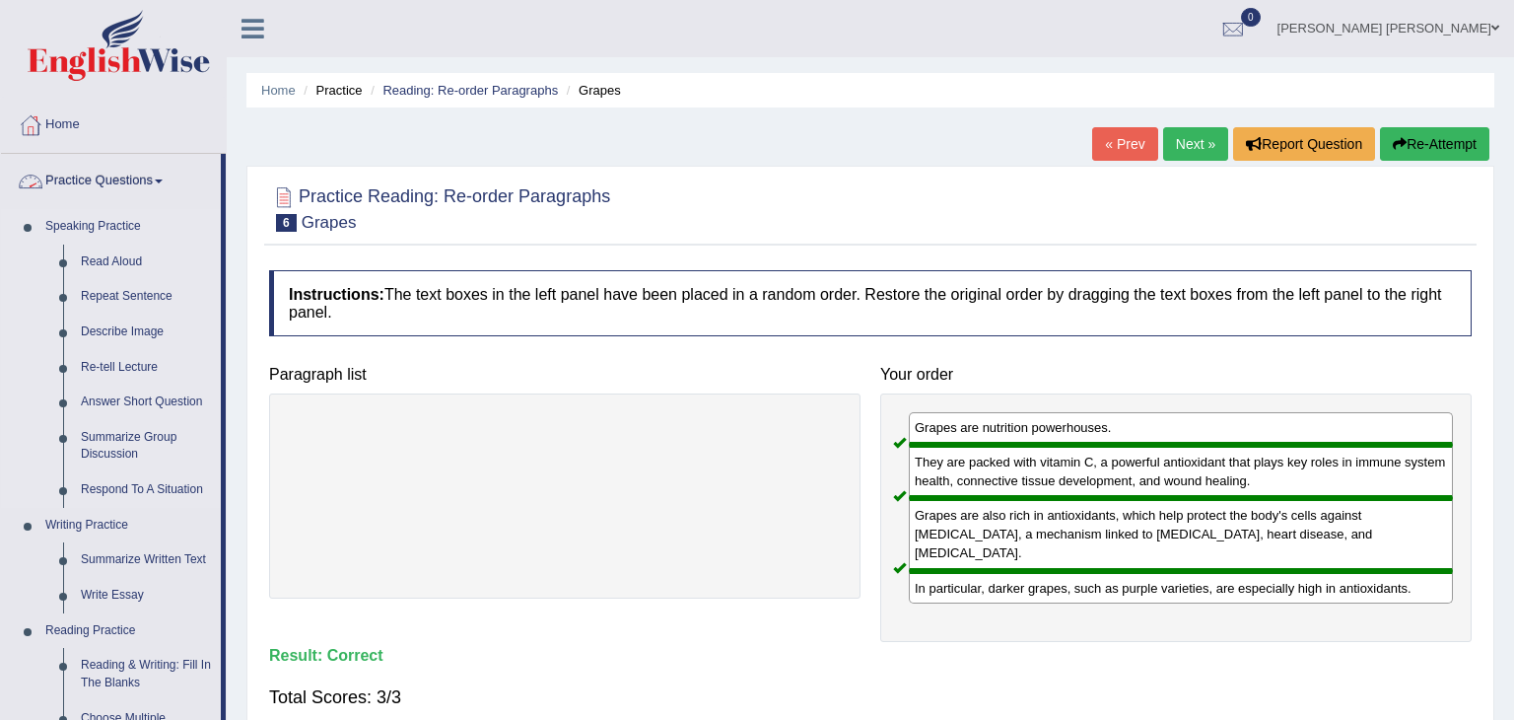
click at [184, 219] on link "Speaking Practice" at bounding box center [128, 226] width 184 height 35
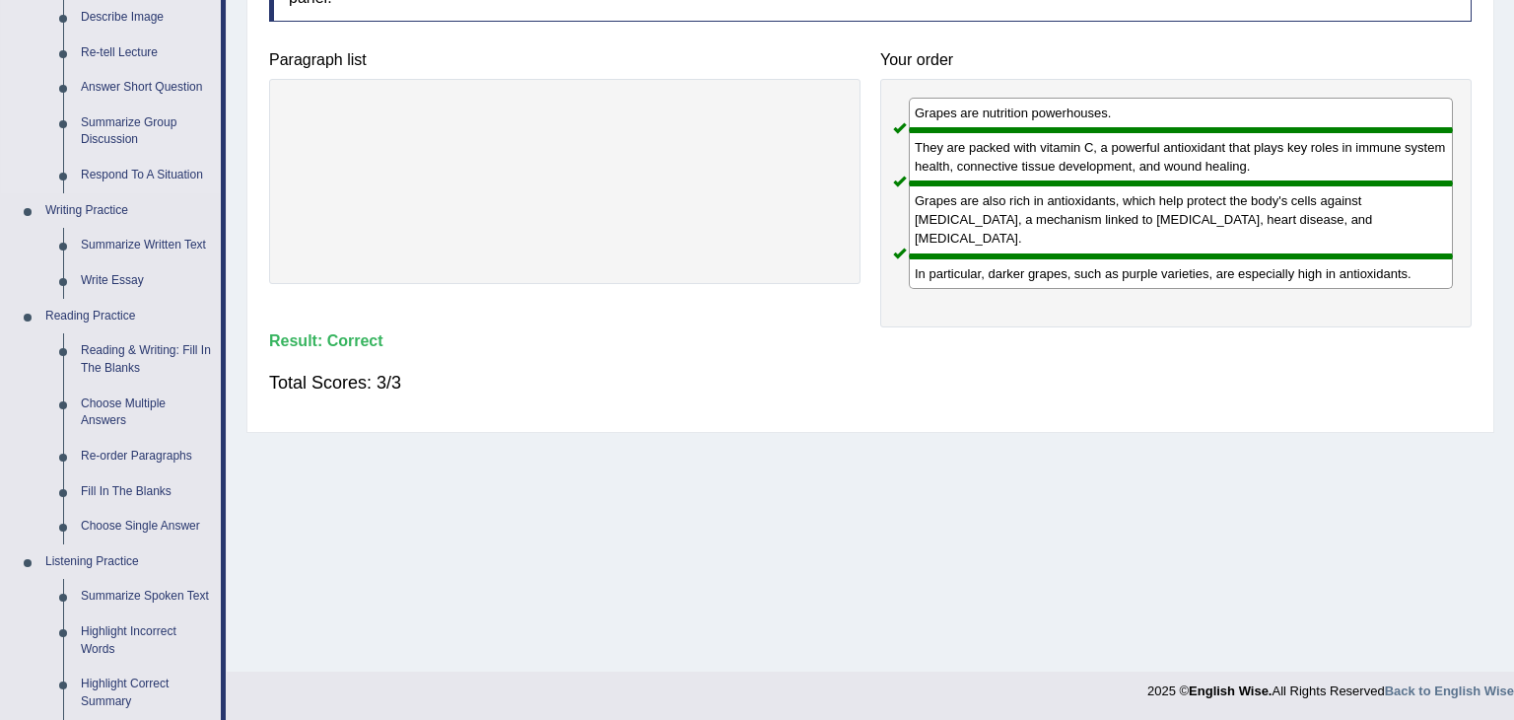
scroll to position [315, 0]
click at [99, 489] on link "Fill In The Blanks" at bounding box center [146, 490] width 149 height 35
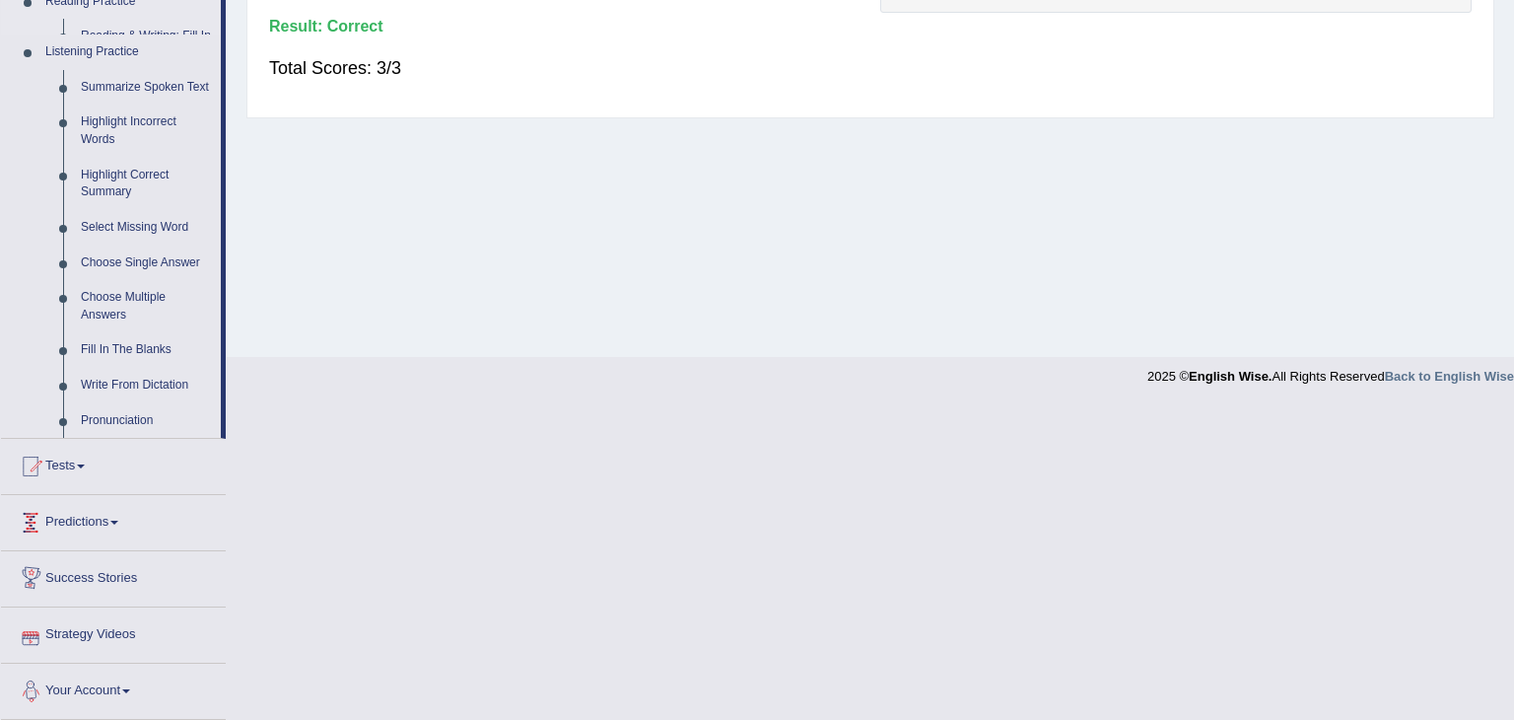
scroll to position [617, 0]
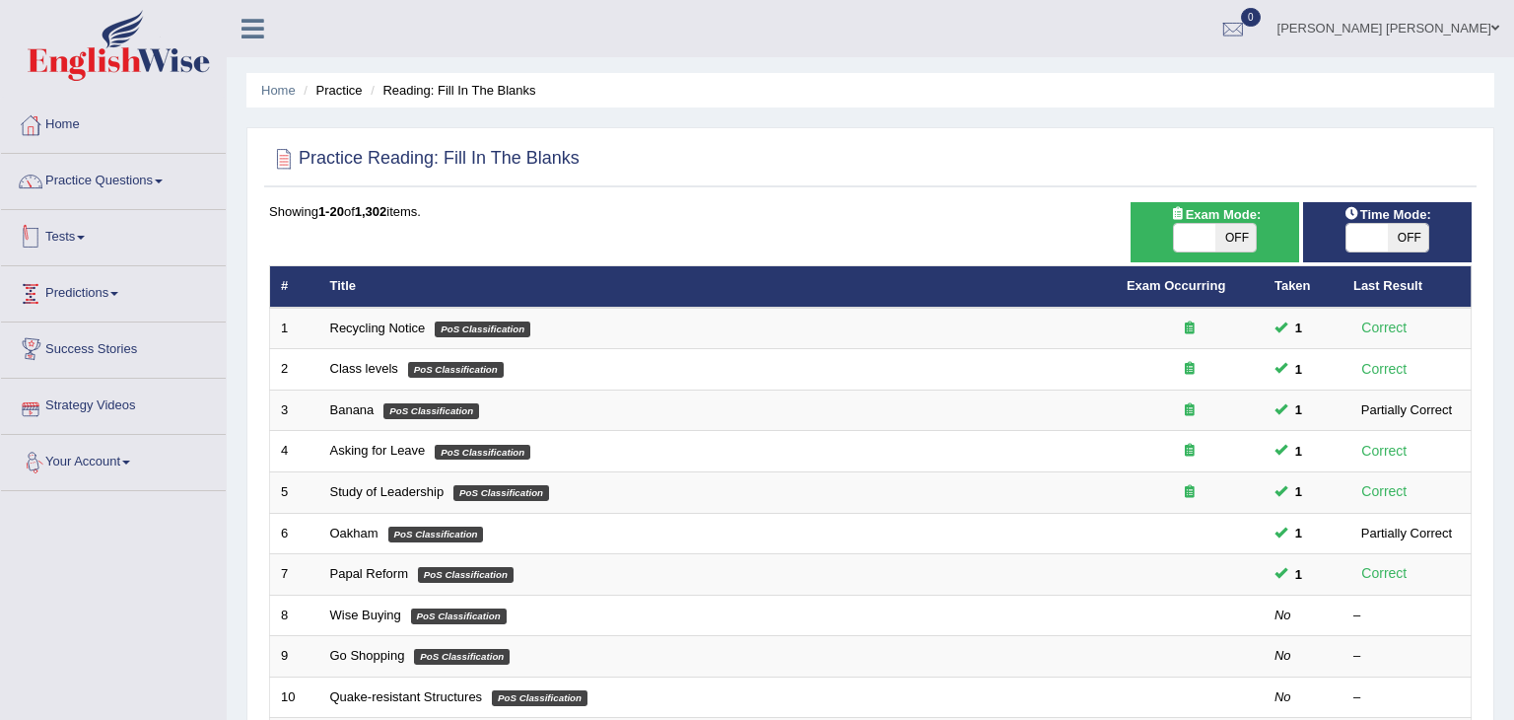
click at [93, 252] on link "Tests" at bounding box center [113, 234] width 225 height 49
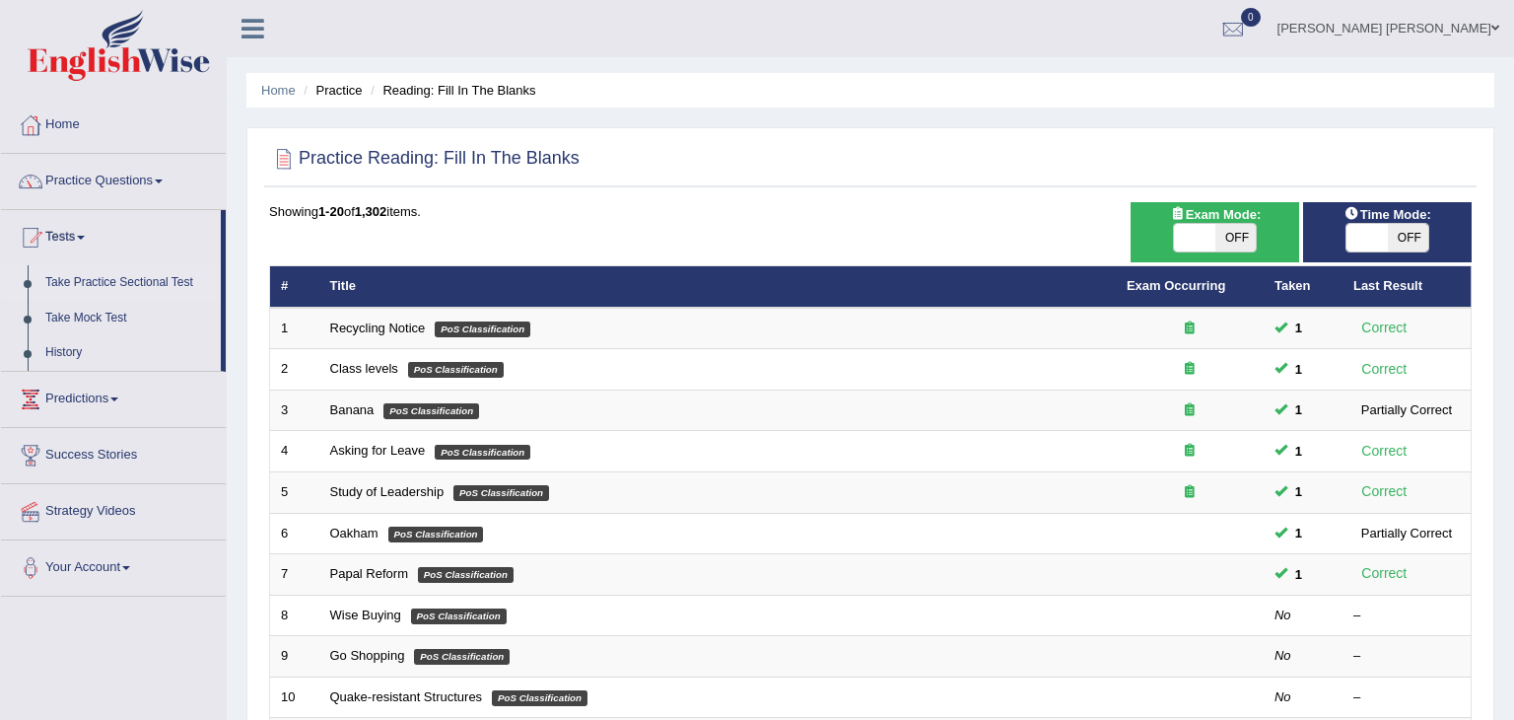
click at [148, 285] on link "Take Practice Sectional Test" at bounding box center [128, 282] width 184 height 35
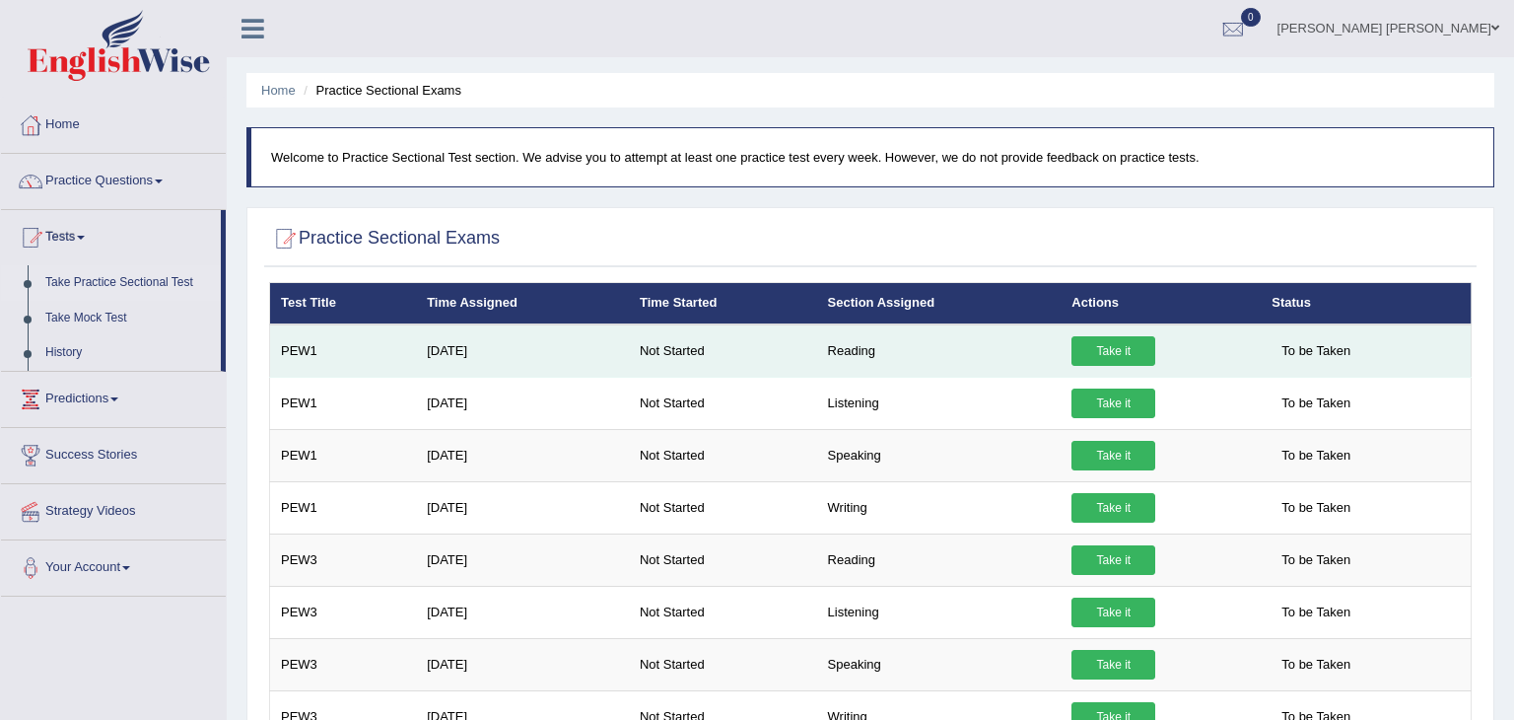
click at [1107, 351] on link "Take it" at bounding box center [1113, 351] width 84 height 30
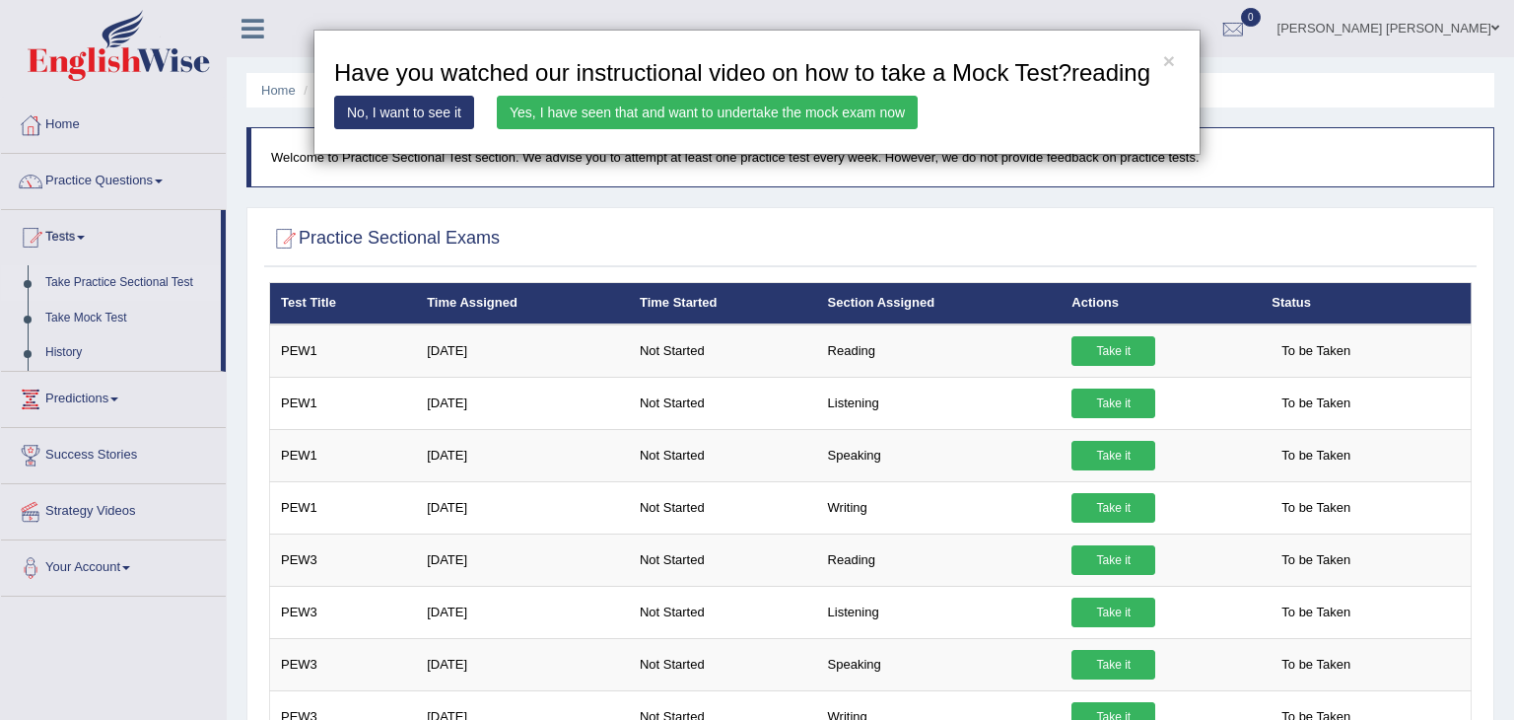
click at [447, 111] on link "No, I want to see it" at bounding box center [404, 113] width 140 height 34
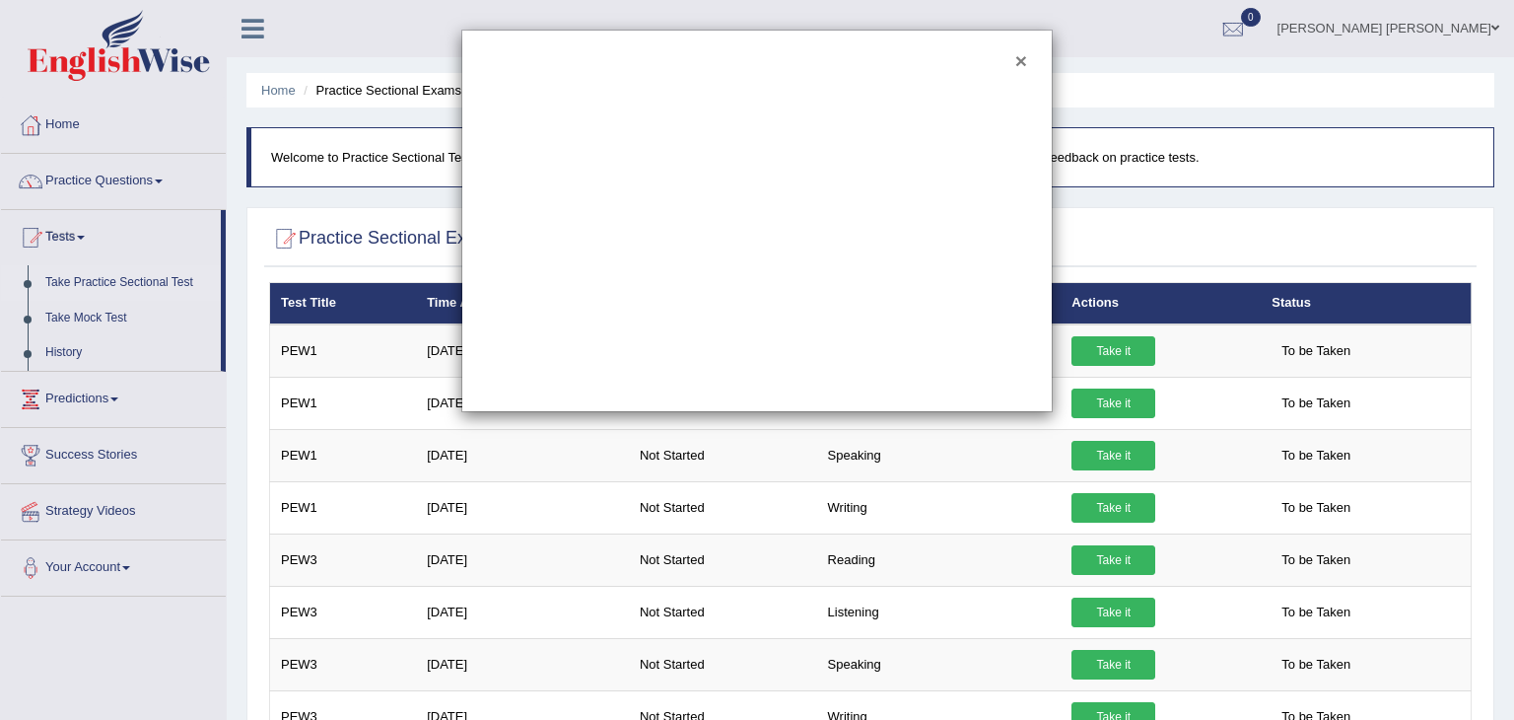
click at [1020, 58] on button "×" at bounding box center [1021, 60] width 12 height 21
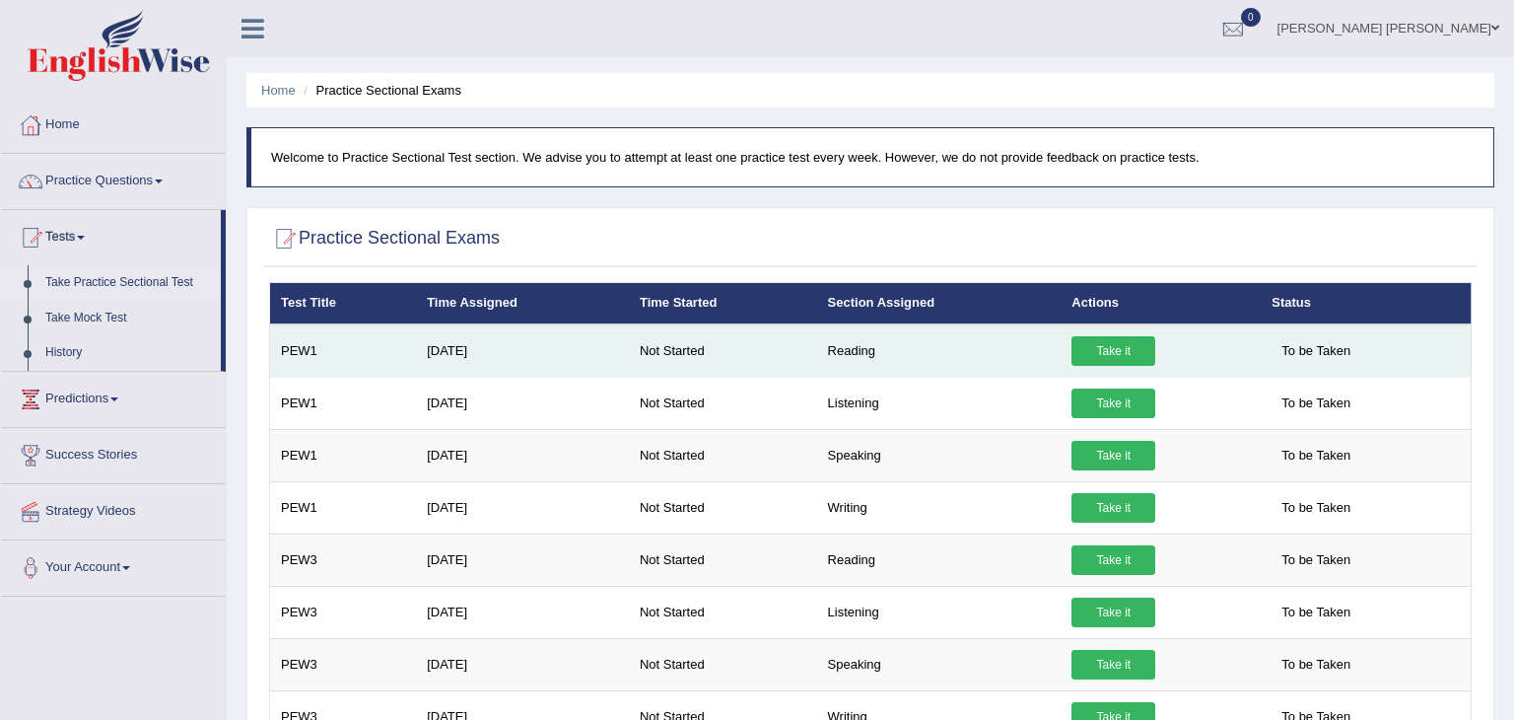
click at [1106, 357] on link "Take it" at bounding box center [1113, 351] width 84 height 30
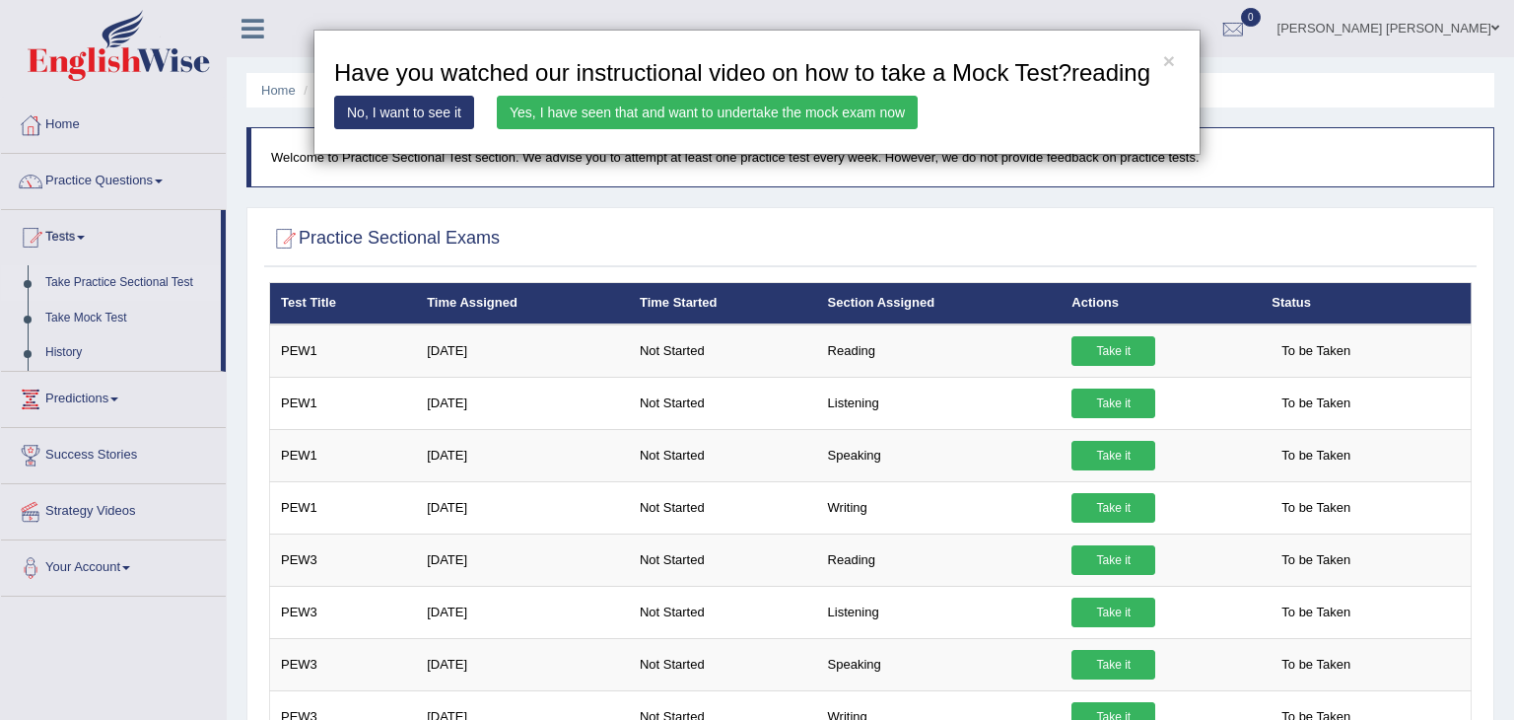
click at [722, 111] on link "Yes, I have seen that and want to undertake the mock exam now" at bounding box center [707, 113] width 421 height 34
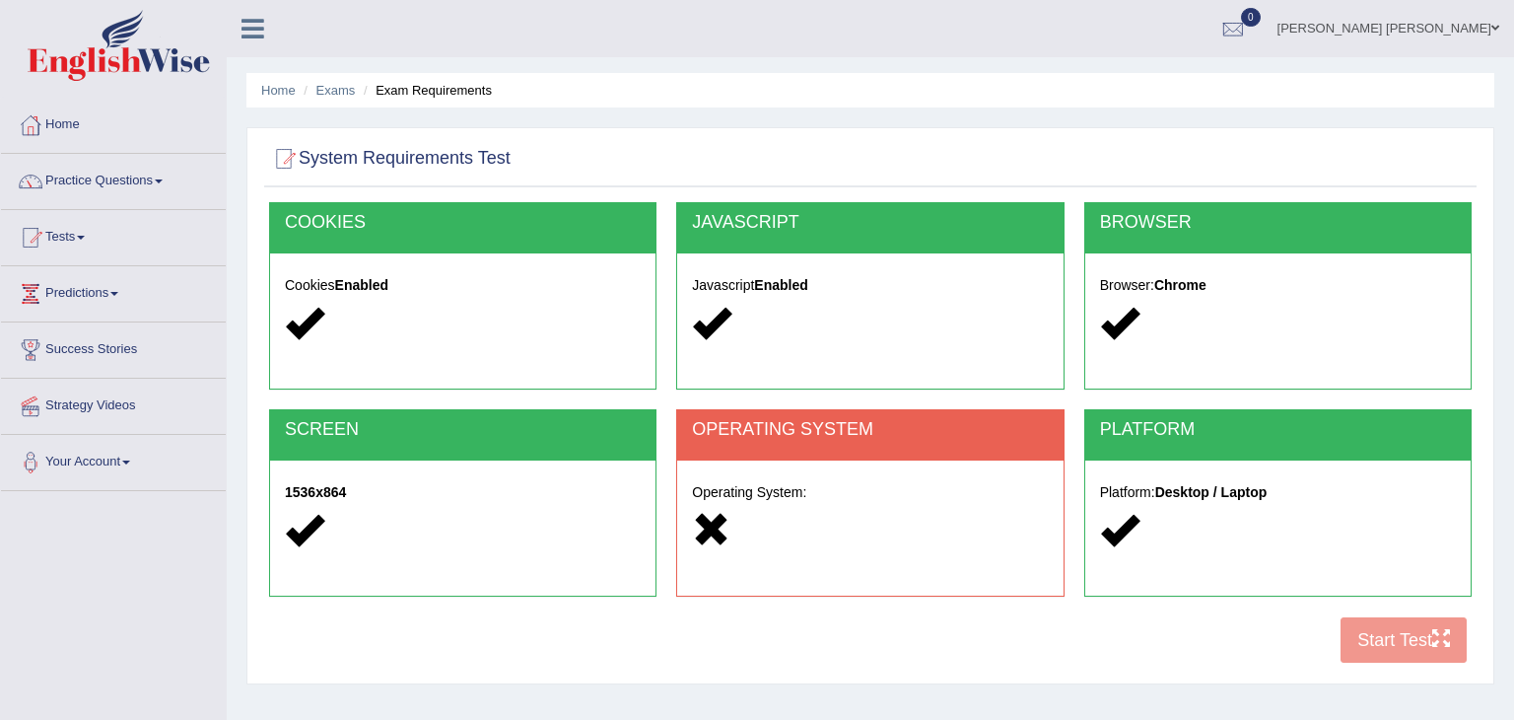
click at [871, 504] on div "Operating System:" at bounding box center [869, 513] width 385 height 107
click at [1187, 533] on div at bounding box center [1278, 531] width 356 height 42
click at [846, 466] on div "Operating System:" at bounding box center [869, 513] width 385 height 107
click at [1355, 640] on div "COOKIES Cookies Enabled JAVASCRIPT Javascript Enabled BROWSER Browser: Chrome S…" at bounding box center [870, 437] width 1212 height 471
click at [140, 177] on link "Practice Questions" at bounding box center [113, 178] width 225 height 49
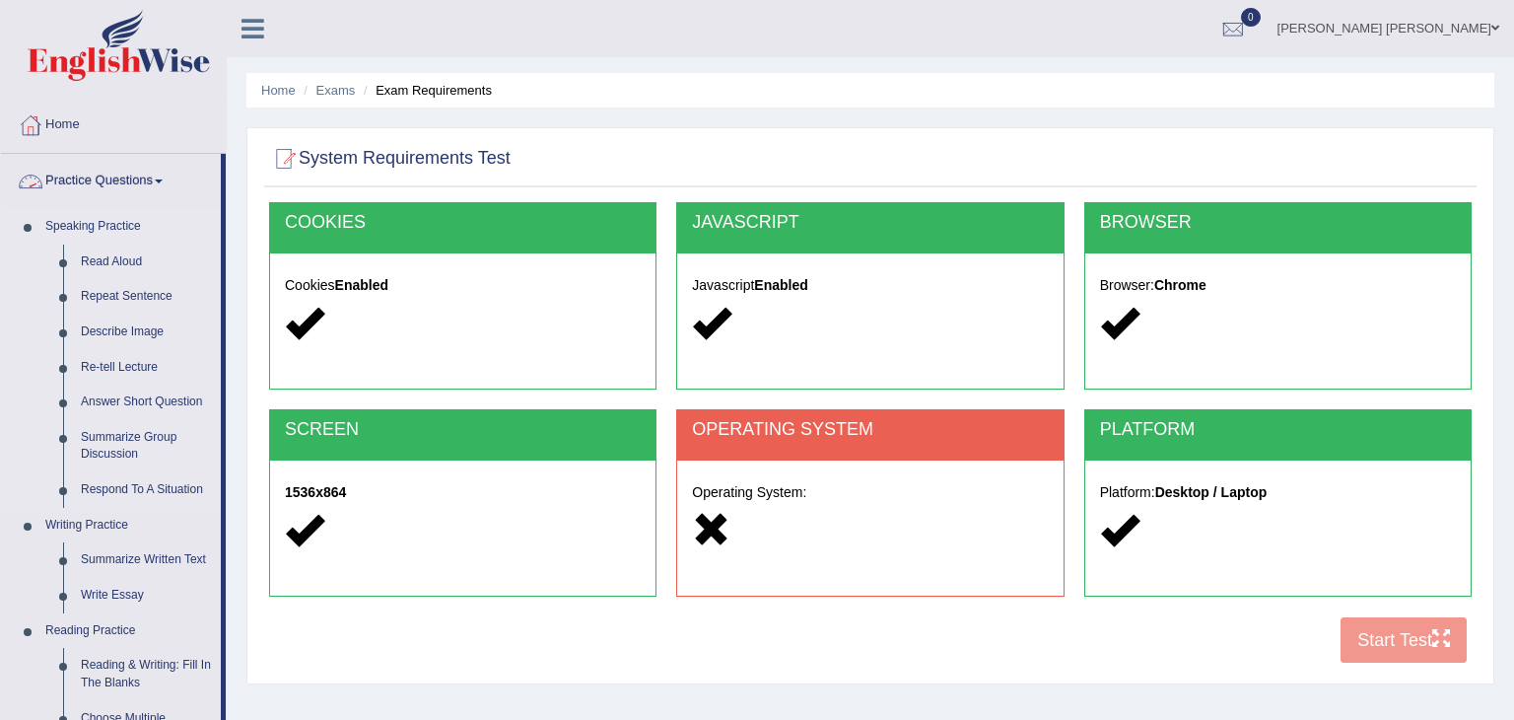
click at [104, 232] on link "Speaking Practice" at bounding box center [128, 226] width 184 height 35
click at [111, 230] on link "Speaking Practice" at bounding box center [128, 226] width 184 height 35
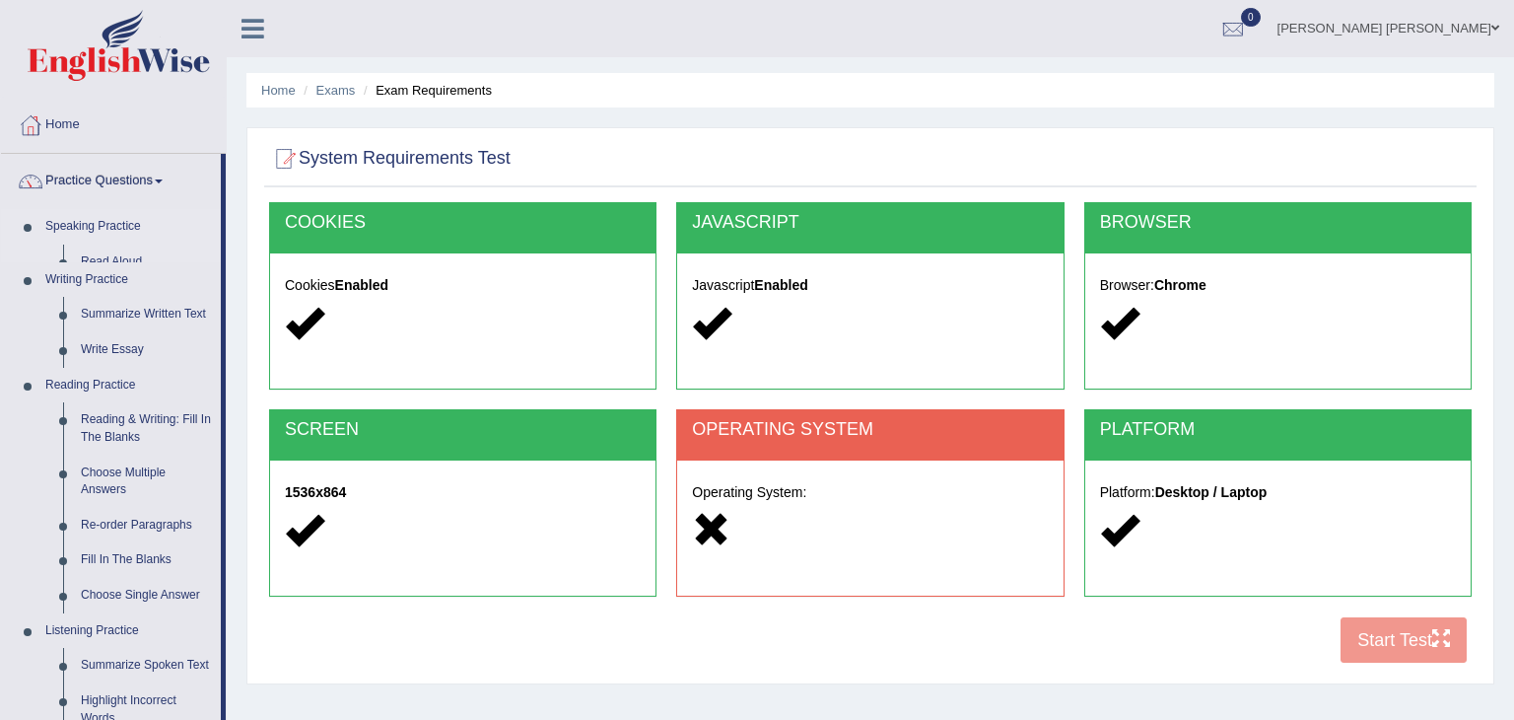
click at [111, 230] on link "Speaking Practice" at bounding box center [128, 226] width 184 height 35
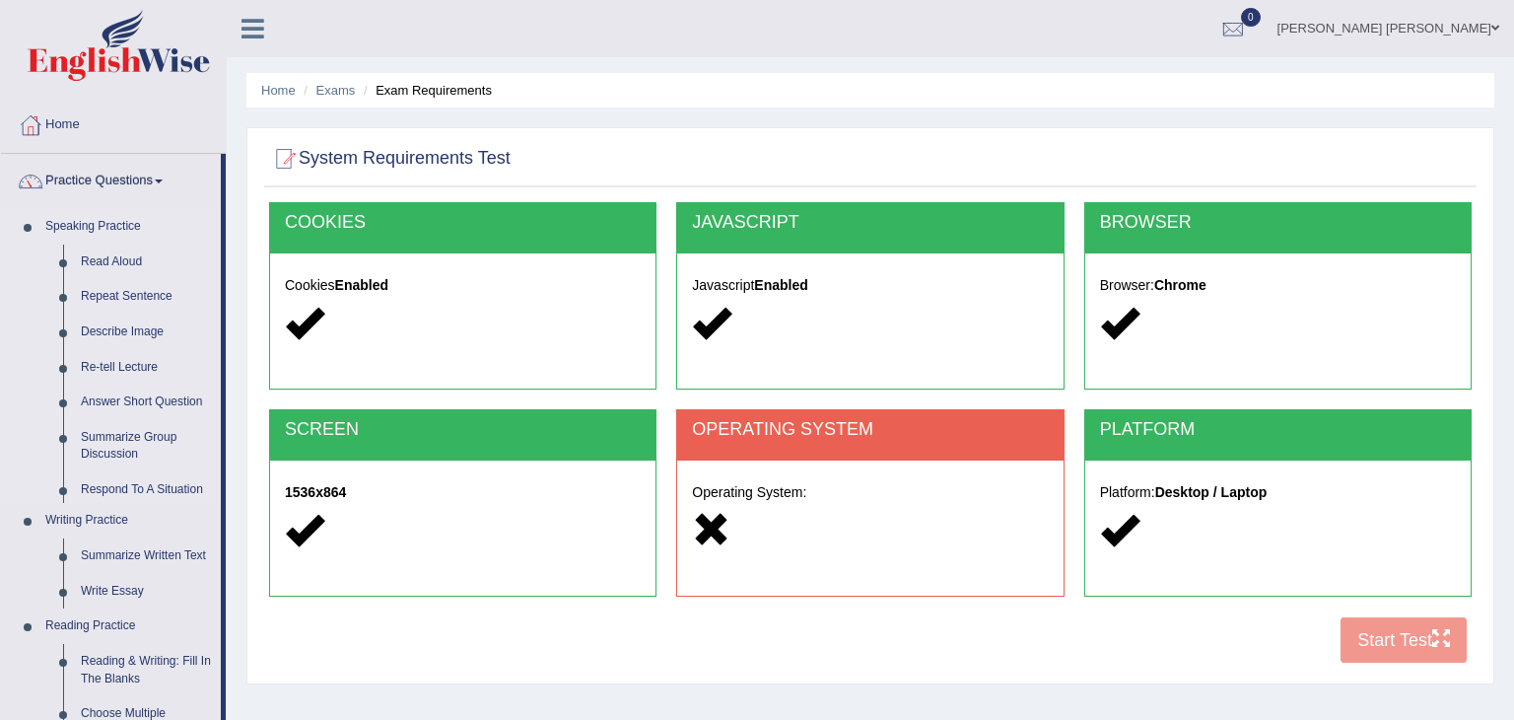
click at [111, 230] on link "Speaking Practice" at bounding box center [128, 226] width 184 height 35
click at [337, 96] on link "Exams" at bounding box center [335, 90] width 39 height 15
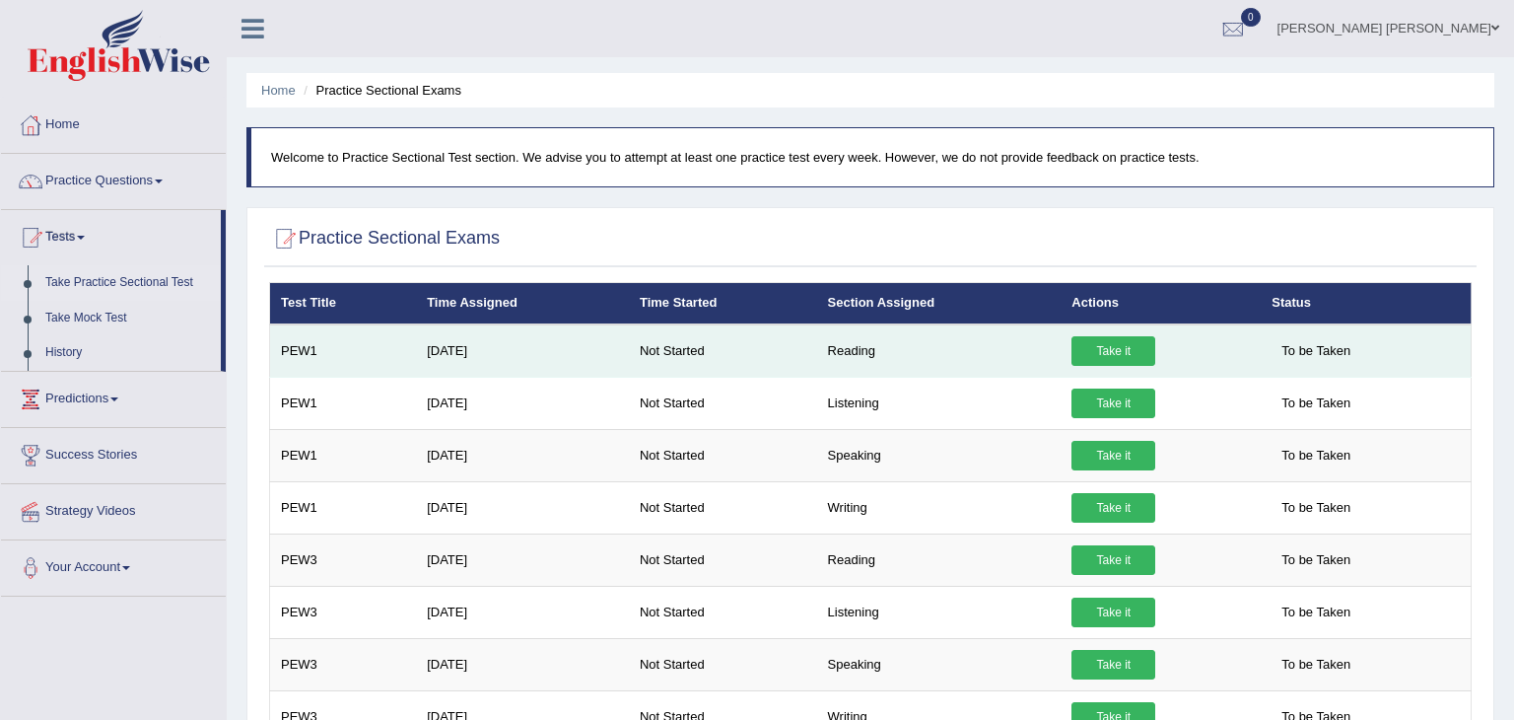
click at [1109, 351] on link "Take it" at bounding box center [1113, 351] width 84 height 30
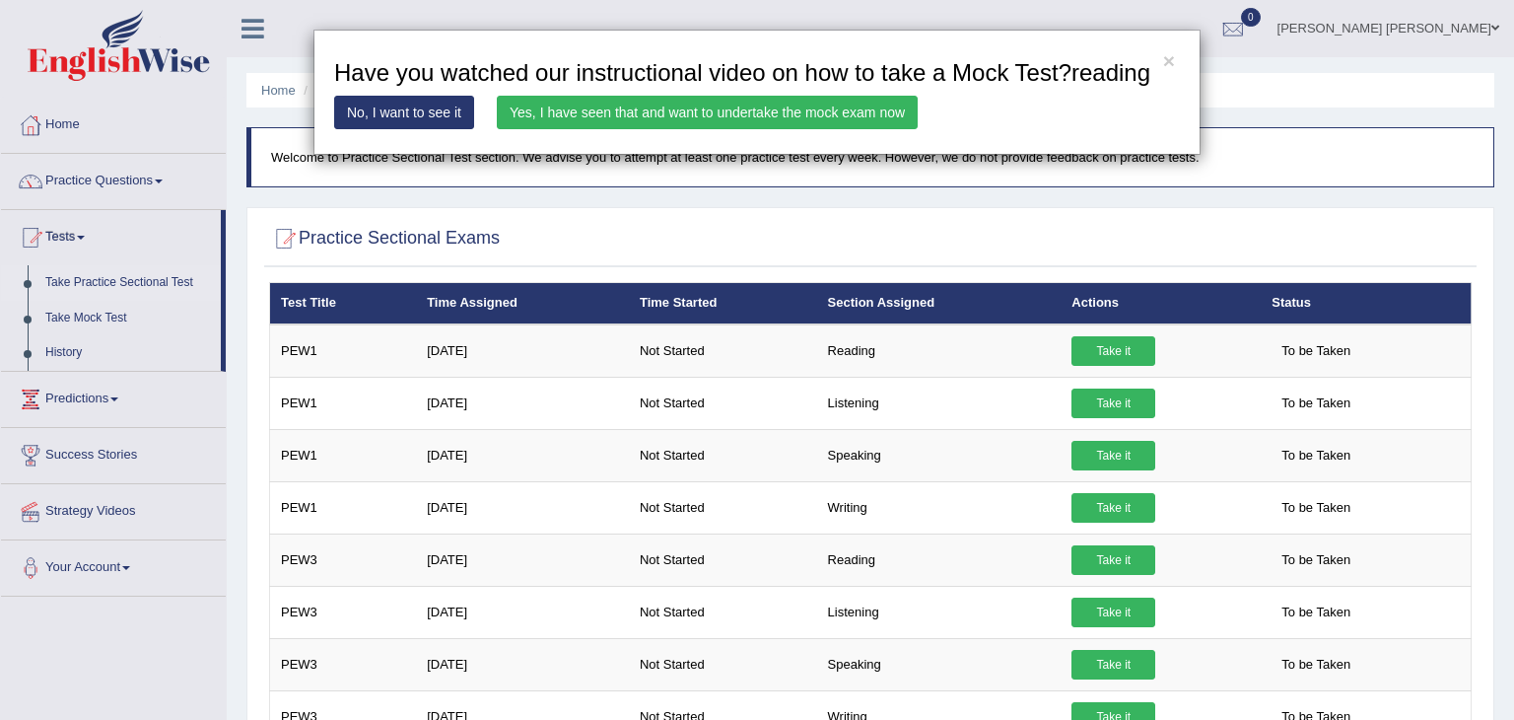
click at [664, 111] on link "Yes, I have seen that and want to undertake the mock exam now" at bounding box center [707, 113] width 421 height 34
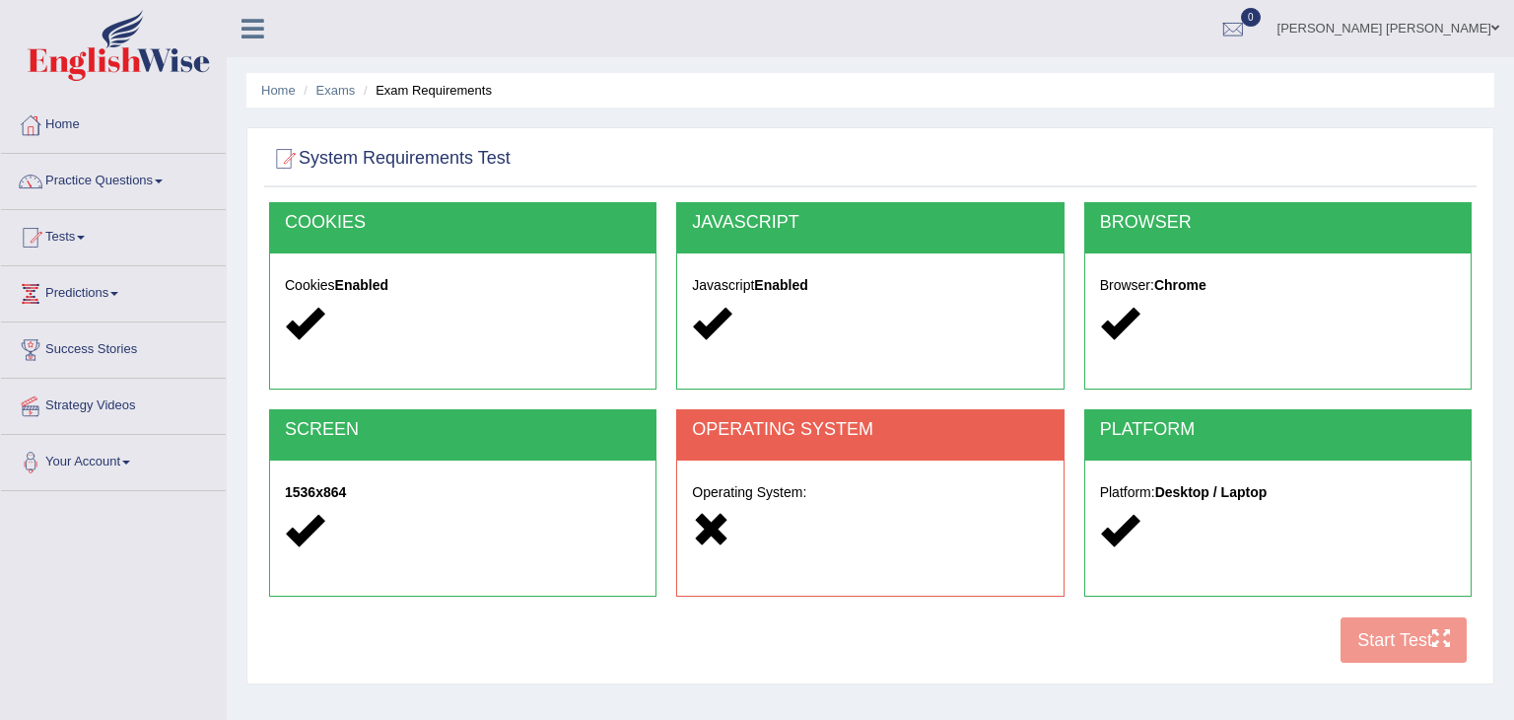
click at [846, 482] on div "Operating System:" at bounding box center [869, 513] width 385 height 107
click at [80, 240] on link "Tests" at bounding box center [113, 234] width 225 height 49
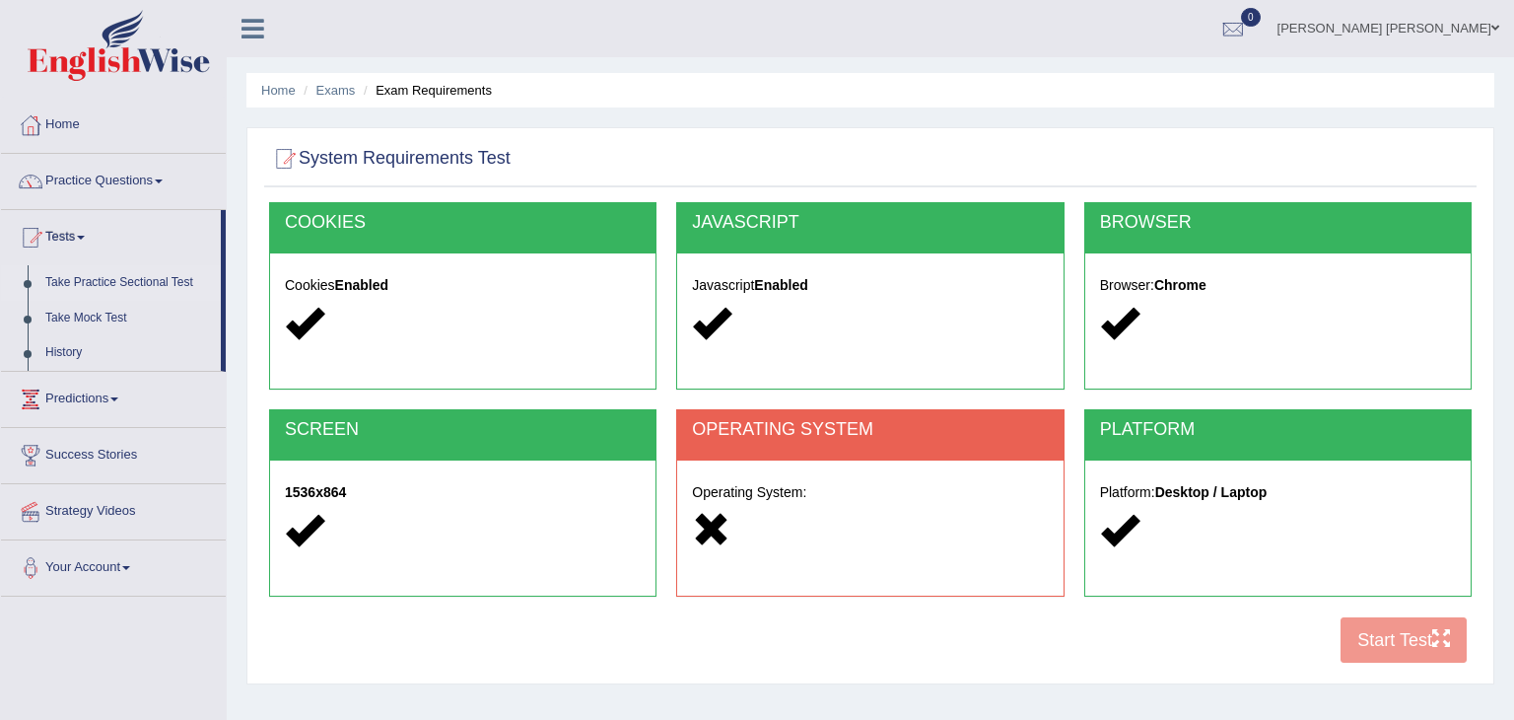
click at [83, 283] on link "Take Practice Sectional Test" at bounding box center [128, 282] width 184 height 35
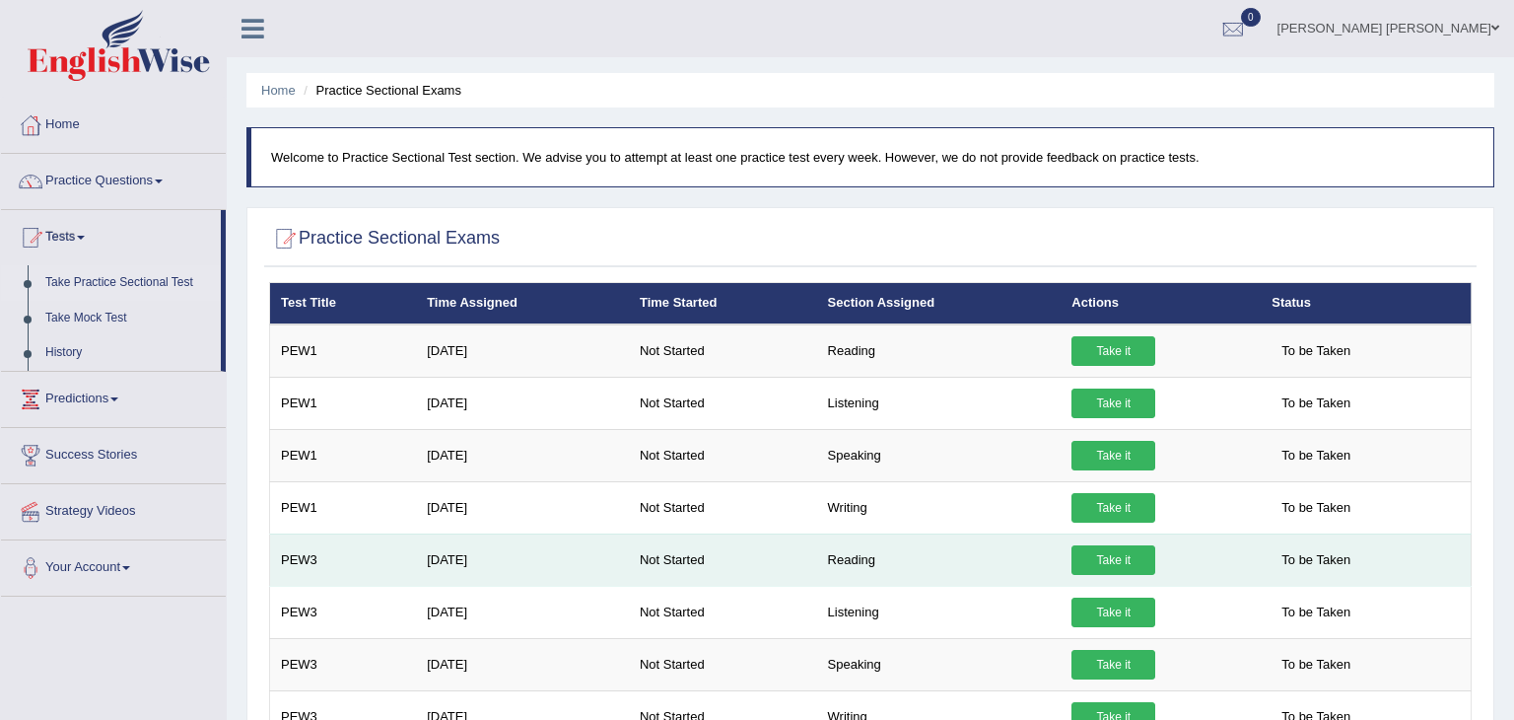
click at [1094, 561] on link "Take it" at bounding box center [1113, 560] width 84 height 30
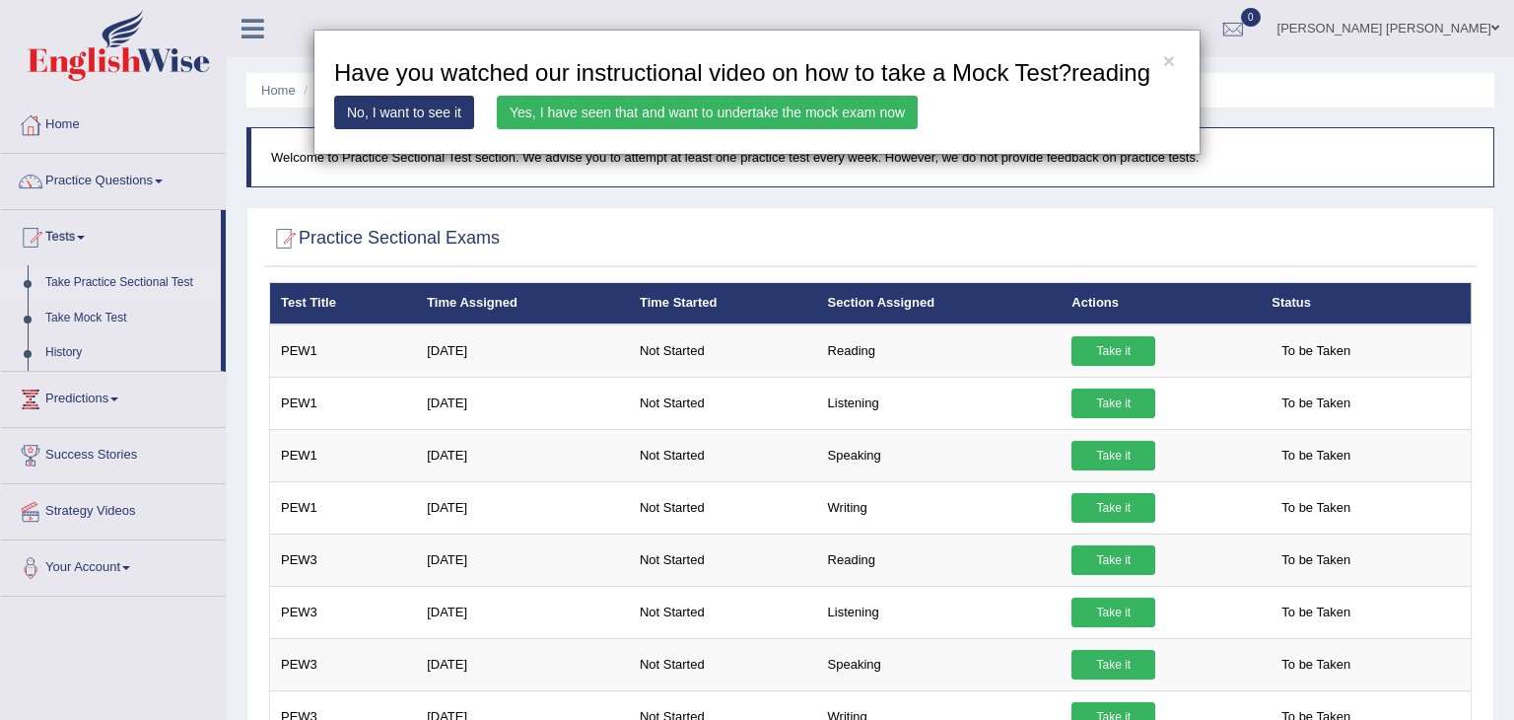
click at [851, 112] on link "Yes, I have seen that and want to undertake the mock exam now" at bounding box center [707, 113] width 421 height 34
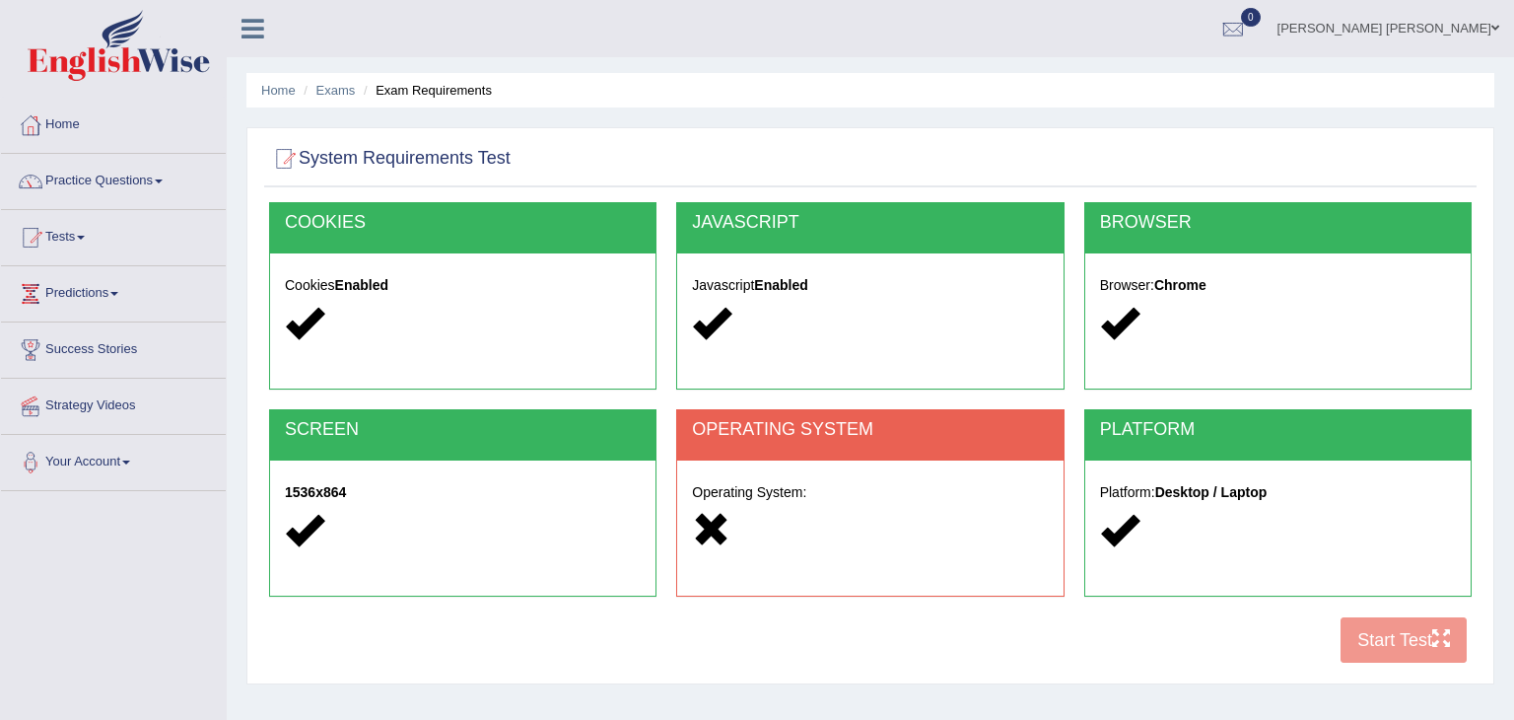
click at [1255, 538] on div at bounding box center [1278, 531] width 356 height 42
click at [884, 533] on div at bounding box center [870, 531] width 356 height 42
click at [285, 156] on div at bounding box center [284, 159] width 30 height 30
click at [74, 241] on link "Tests" at bounding box center [113, 234] width 225 height 49
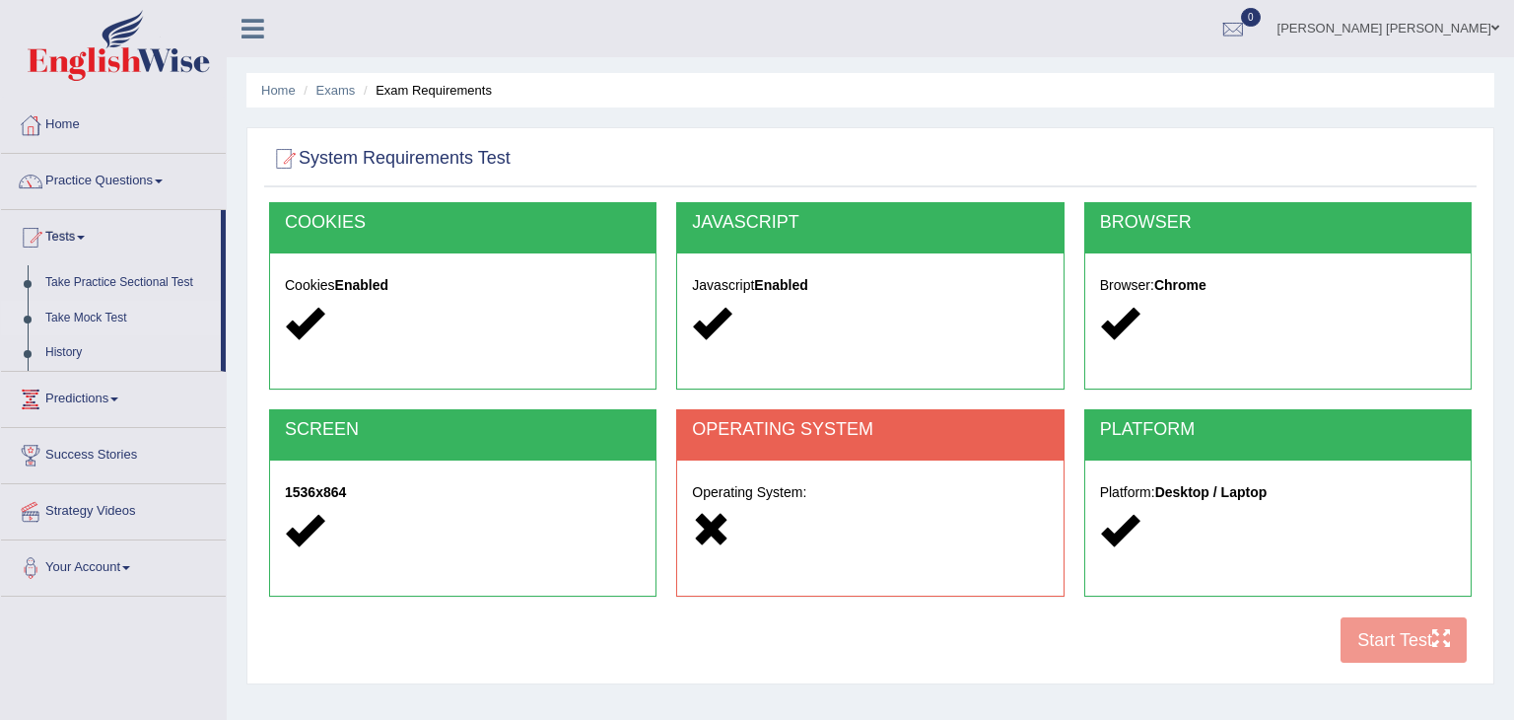
click at [86, 316] on link "Take Mock Test" at bounding box center [128, 318] width 184 height 35
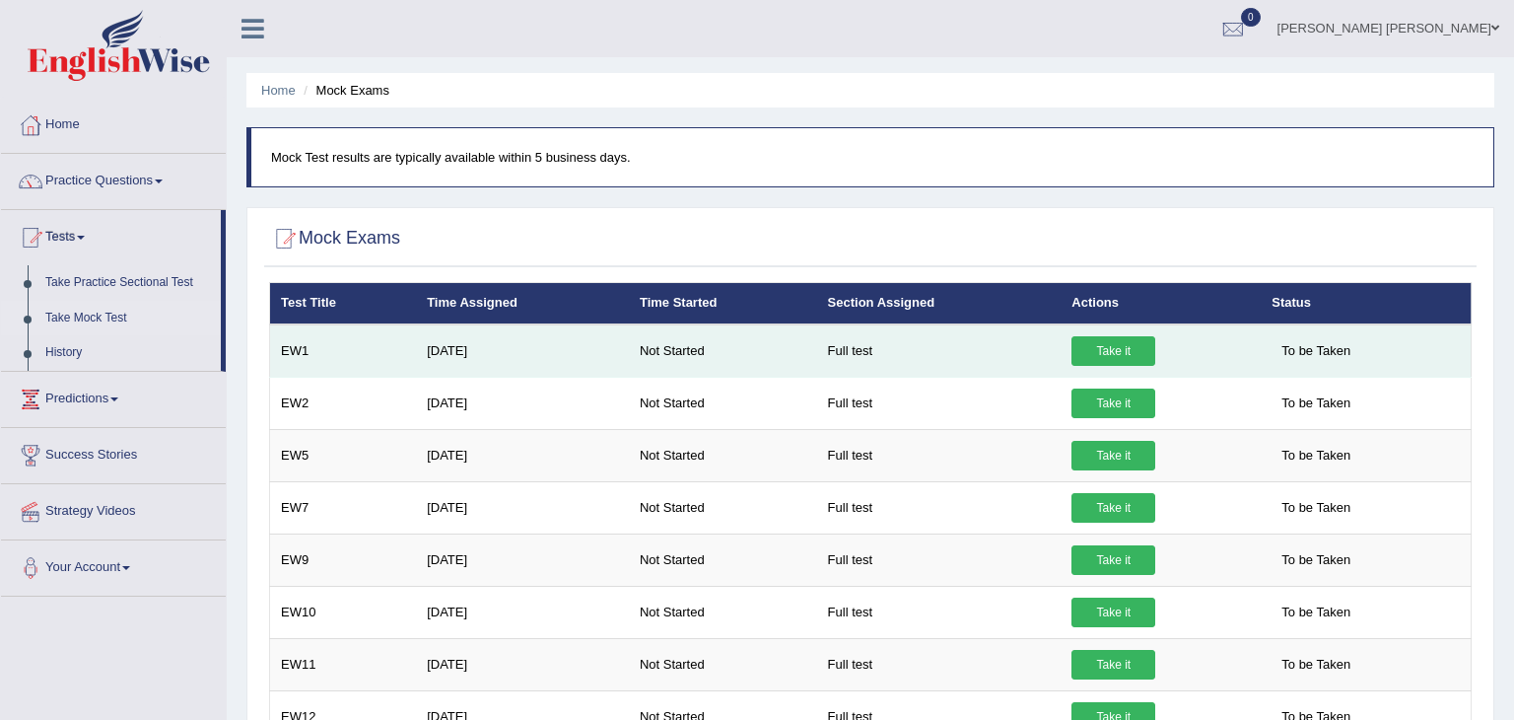
click at [1107, 348] on link "Take it" at bounding box center [1113, 351] width 84 height 30
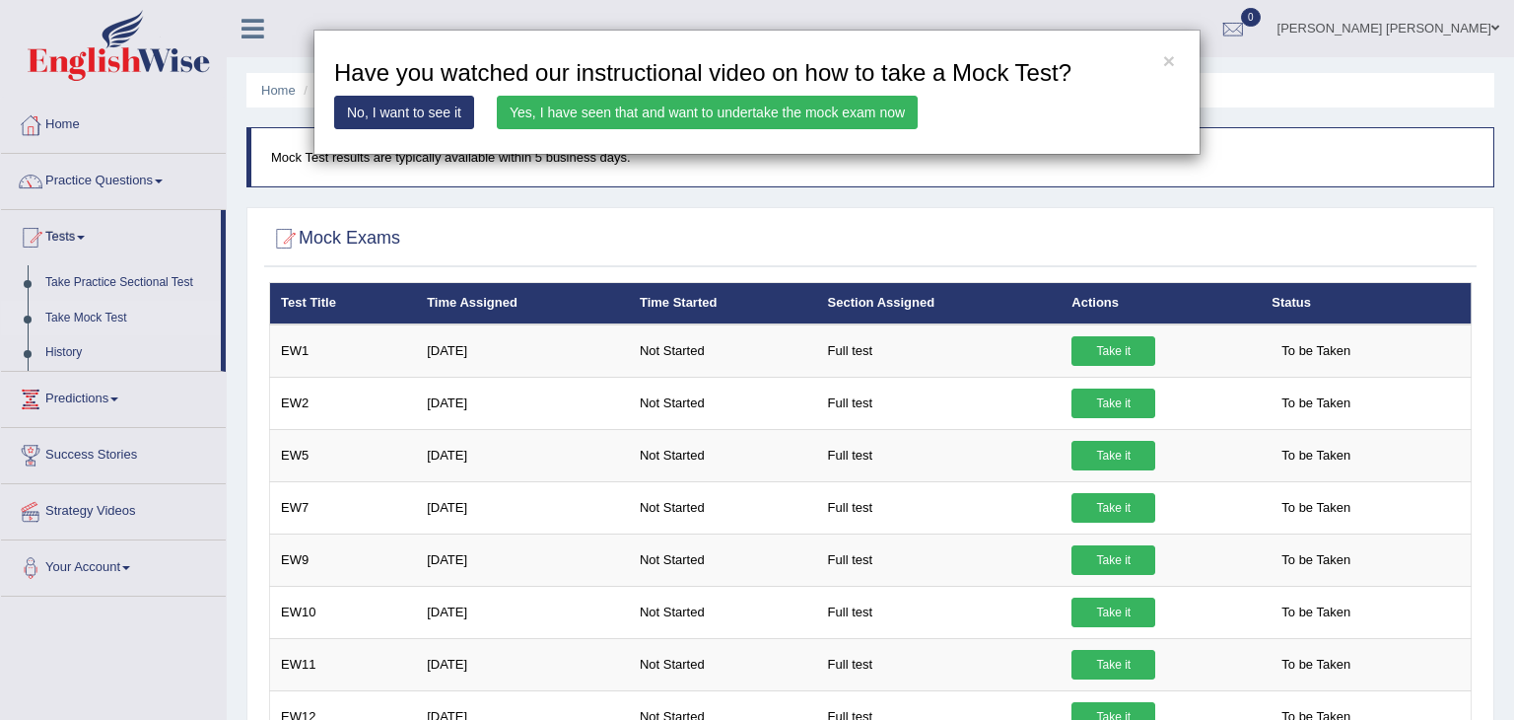
click at [879, 112] on link "Yes, I have seen that and want to undertake the mock exam now" at bounding box center [707, 113] width 421 height 34
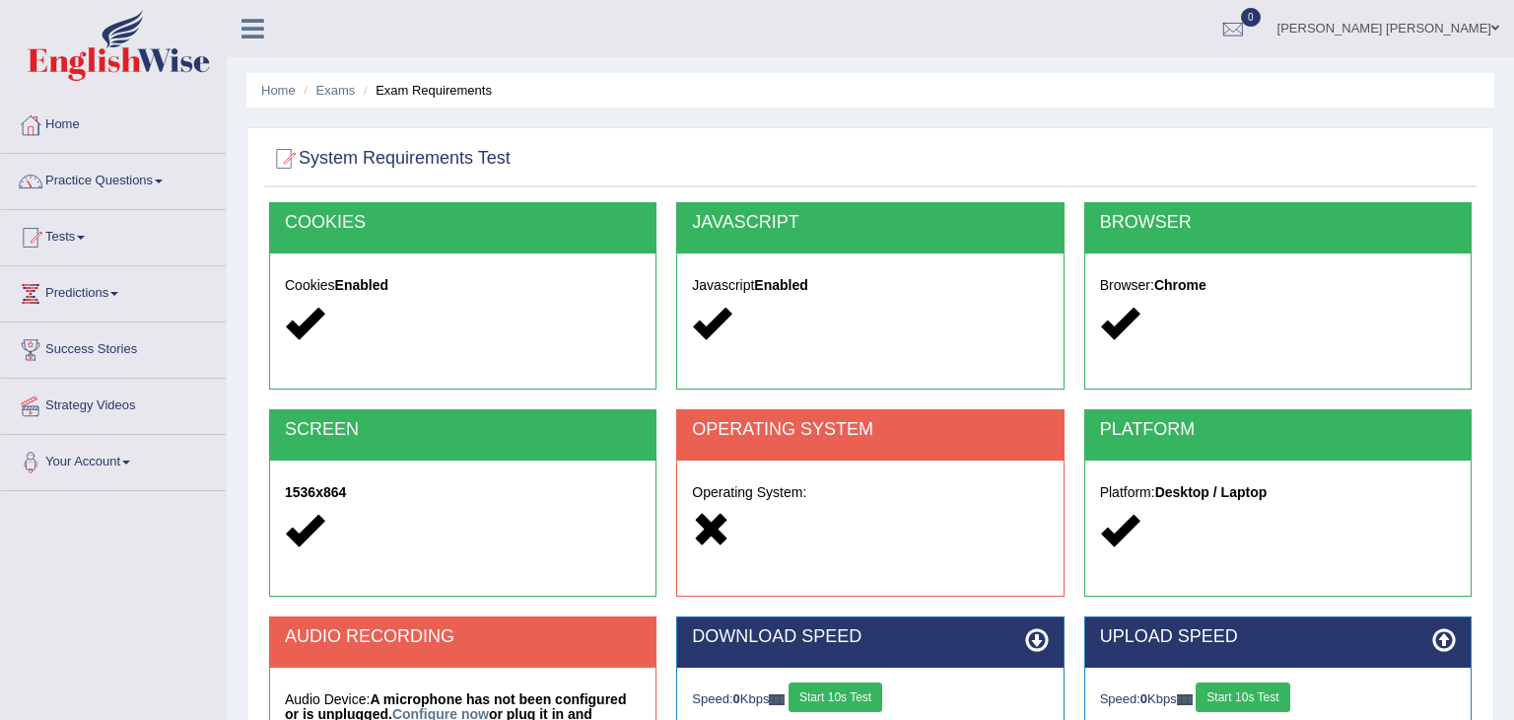
click at [1500, 221] on div "Home Exams Exam Requirements System Requirements Test [GEOGRAPHIC_DATA] Cookies…" at bounding box center [870, 493] width 1287 height 986
click at [65, 236] on link "Tests" at bounding box center [113, 234] width 225 height 49
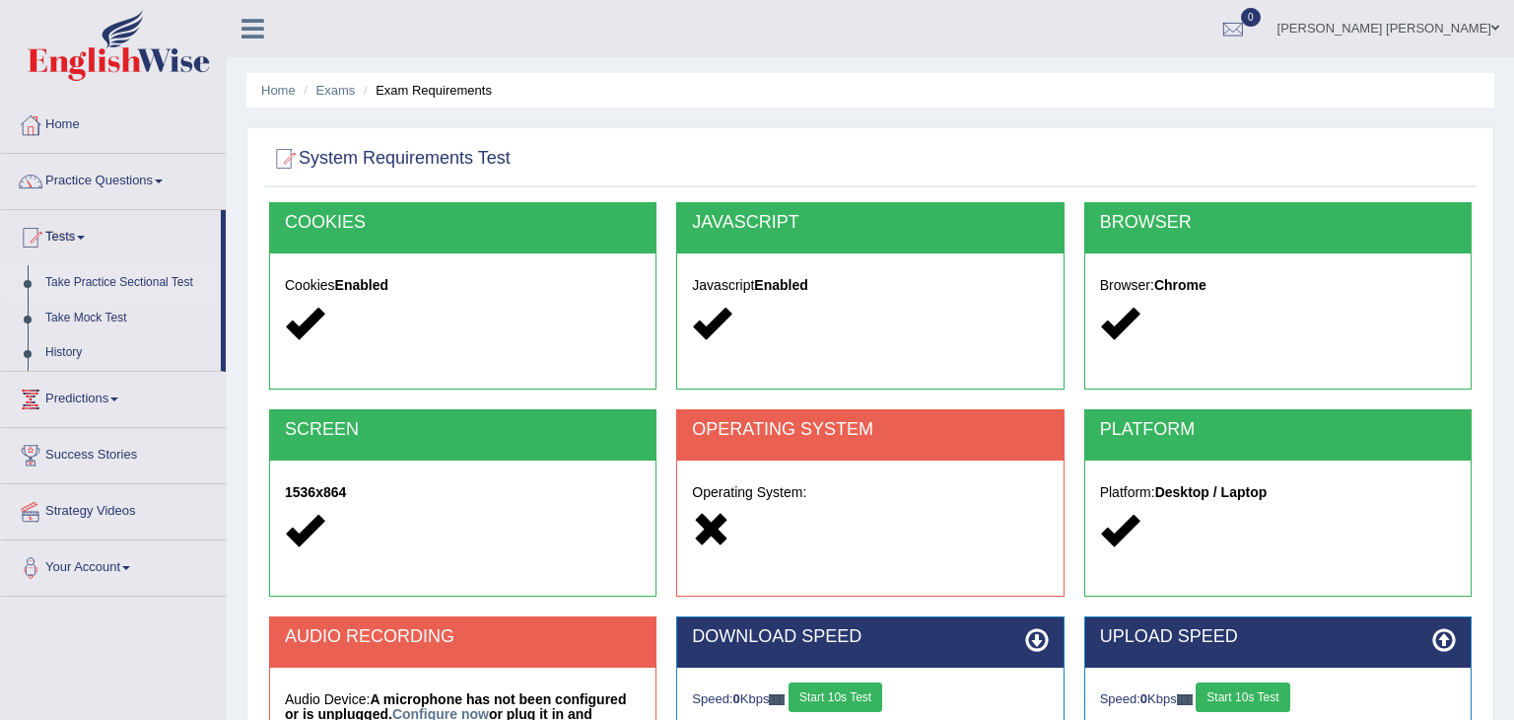
click at [93, 279] on link "Take Practice Sectional Test" at bounding box center [128, 282] width 184 height 35
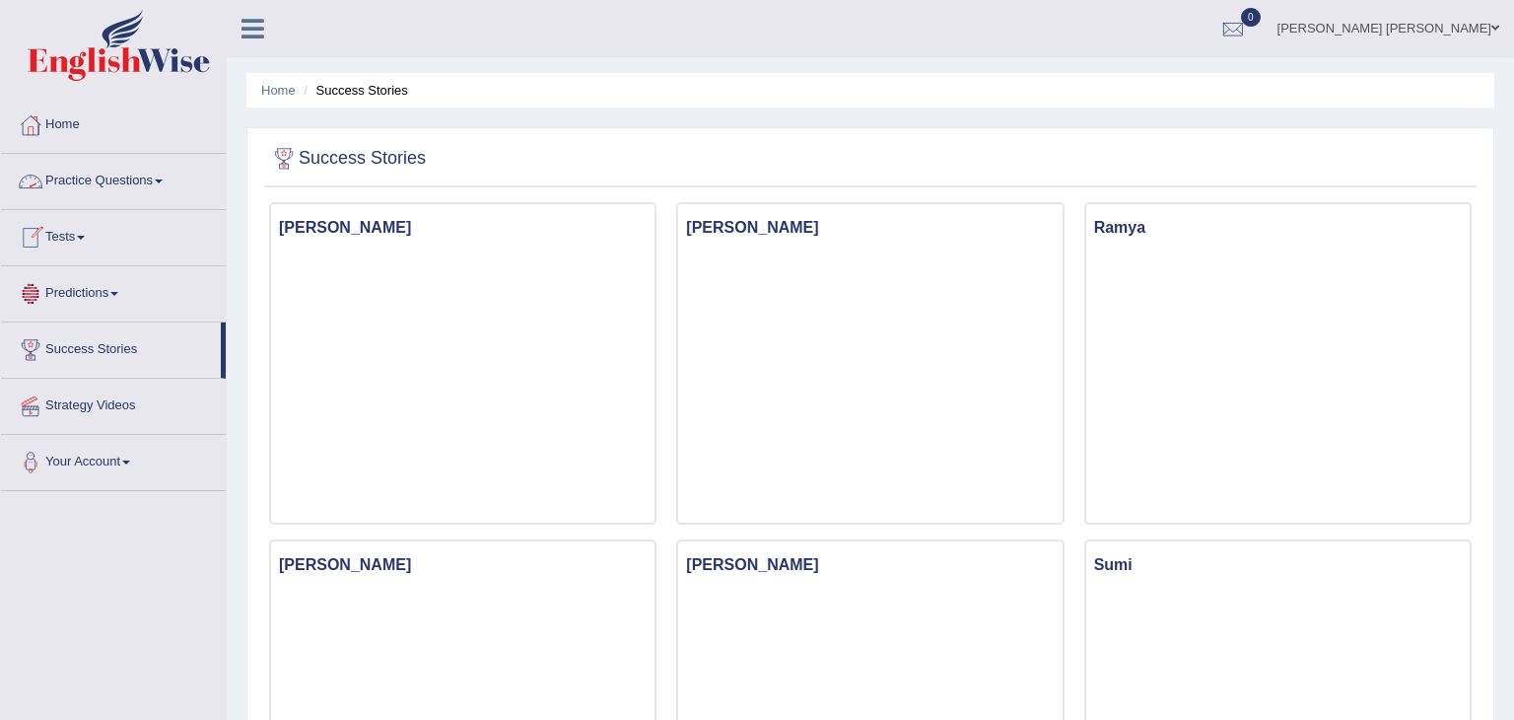
click at [120, 182] on link "Practice Questions" at bounding box center [113, 178] width 225 height 49
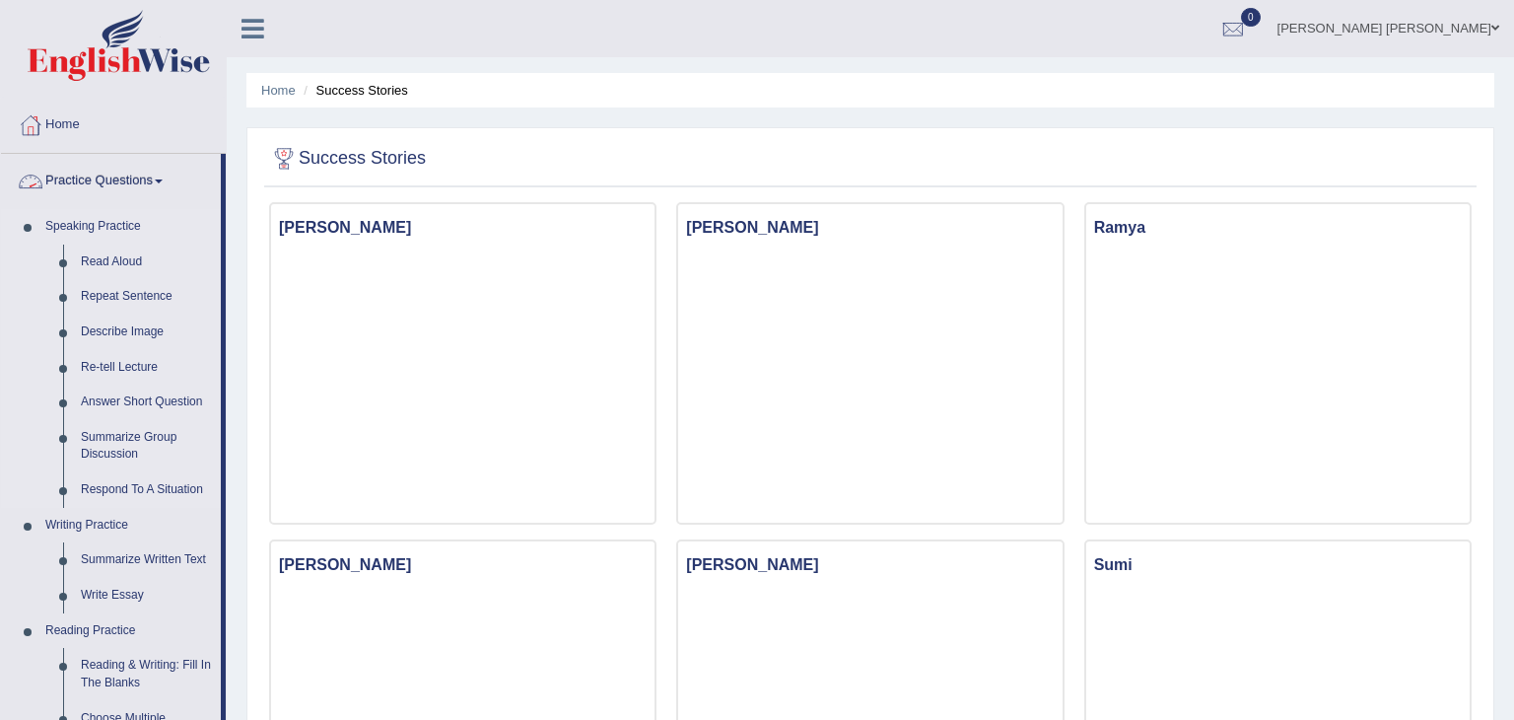
click at [8, 340] on li "Speaking Practice Read Aloud Repeat Sentence Describe Image Re-tell Lecture Ans…" at bounding box center [111, 358] width 220 height 299
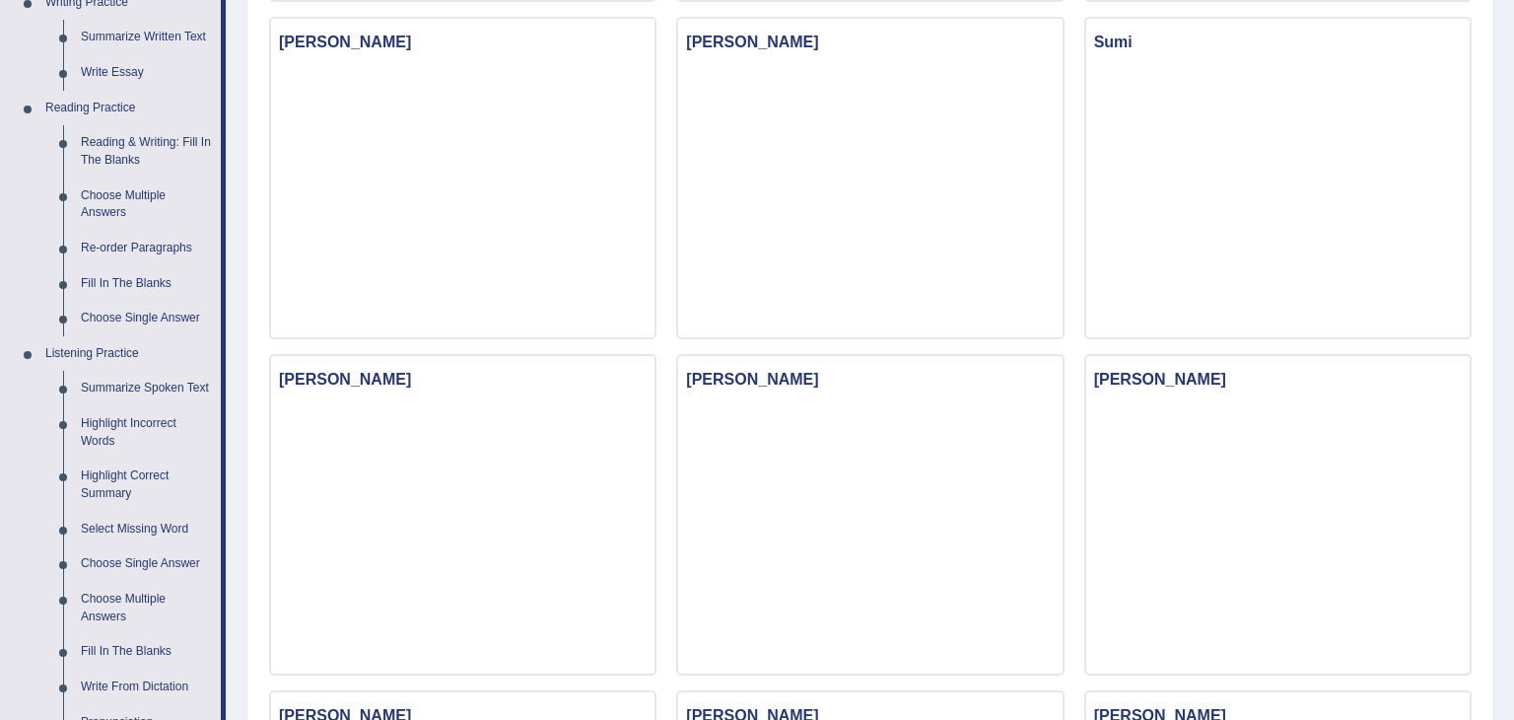
scroll to position [513, 0]
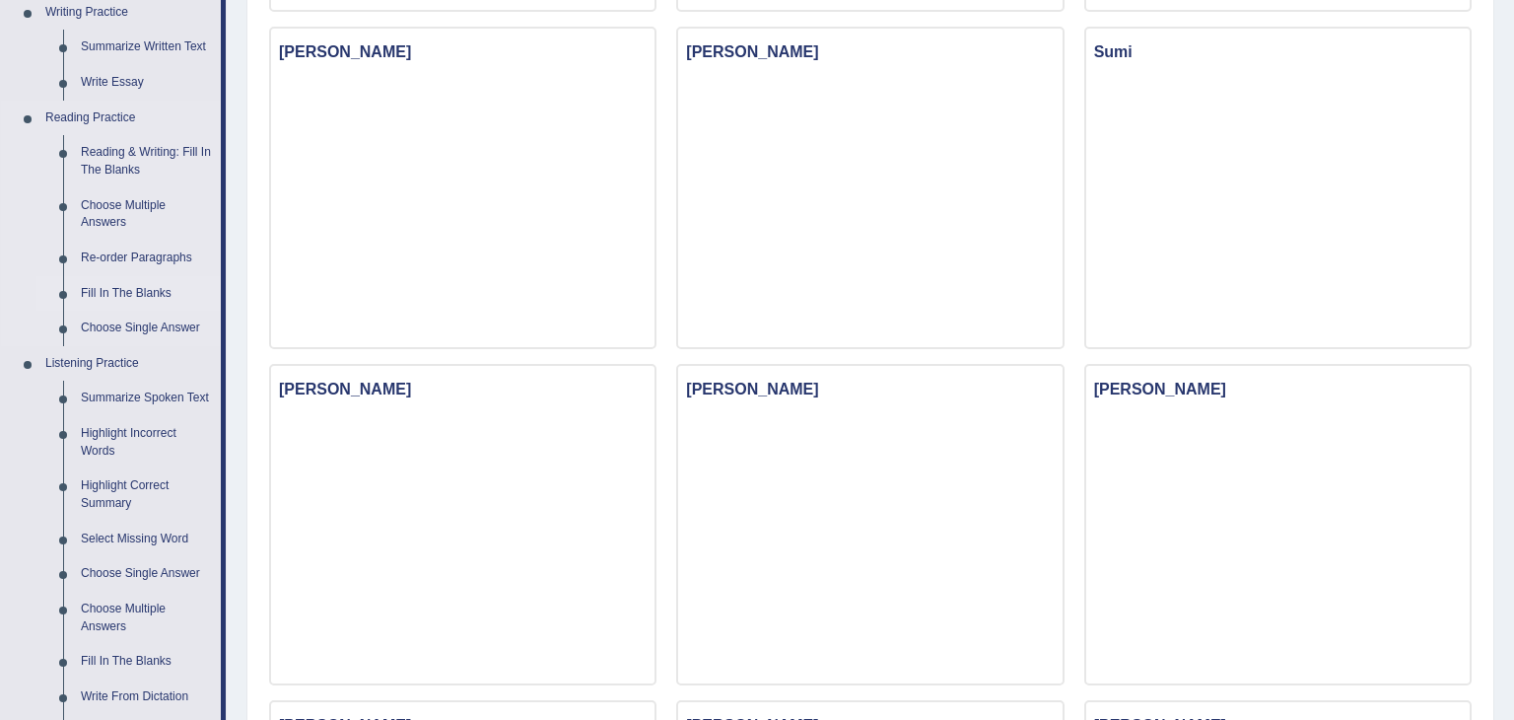
click at [106, 286] on link "Fill In The Blanks" at bounding box center [146, 293] width 149 height 35
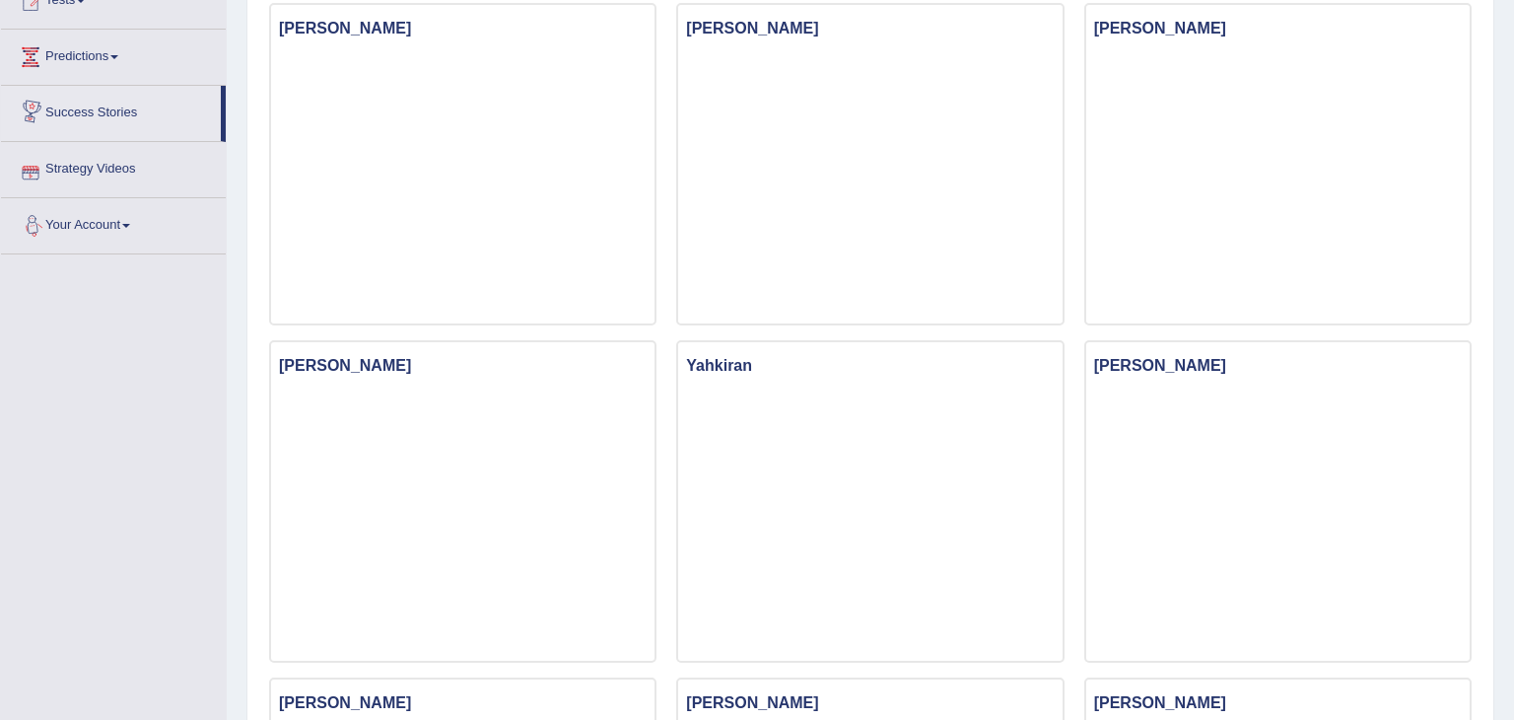
scroll to position [1247, 0]
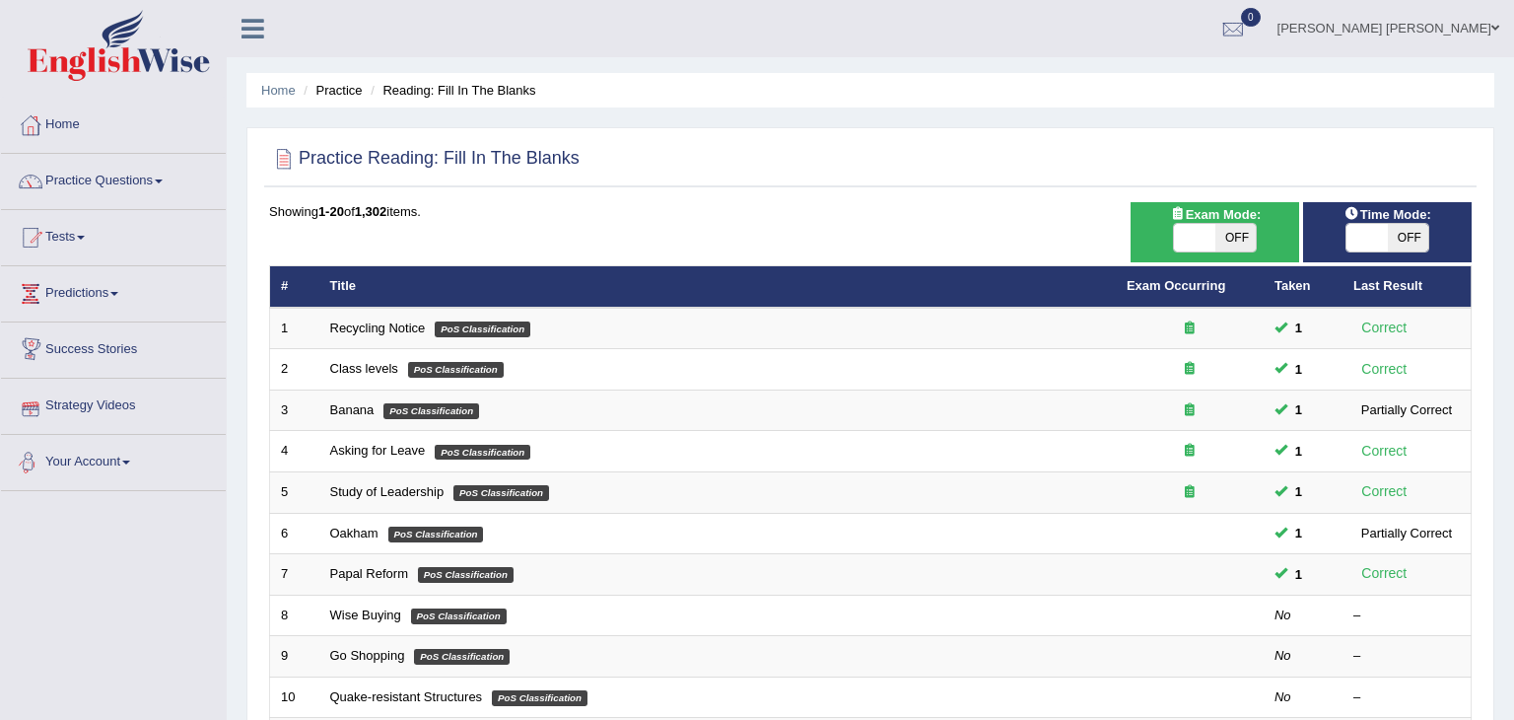
click at [99, 451] on link "Your Account" at bounding box center [113, 459] width 225 height 49
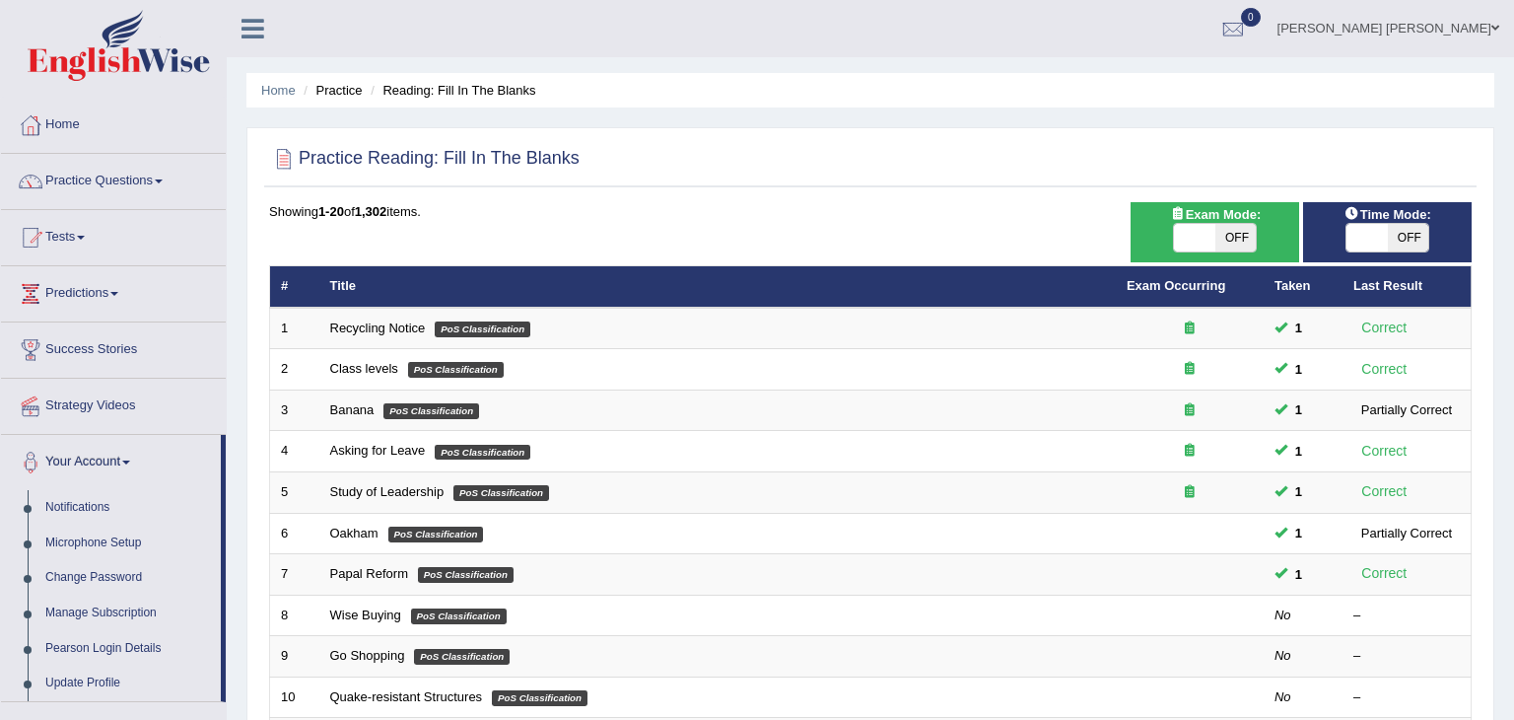
click at [99, 451] on link "Your Account" at bounding box center [111, 459] width 220 height 49
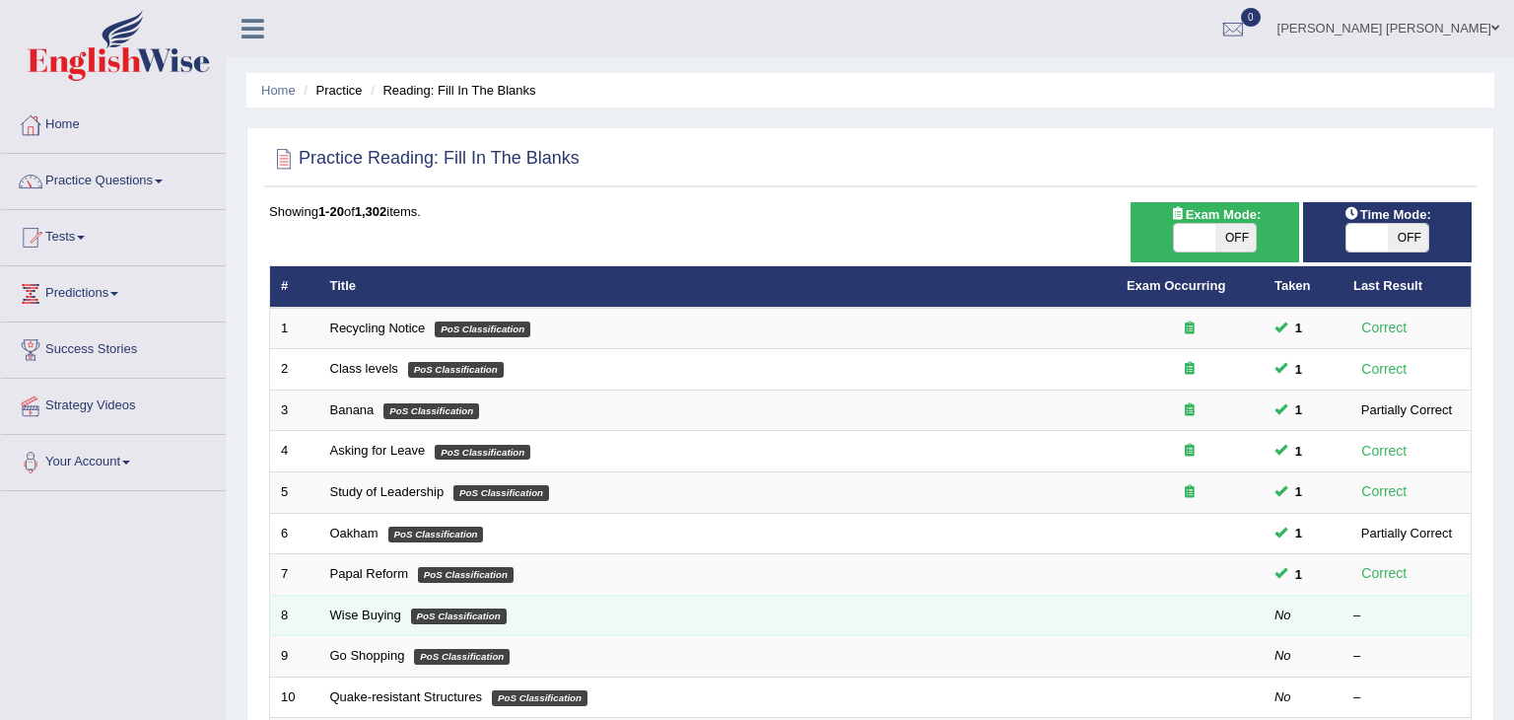
click at [1153, 628] on td at bounding box center [1190, 614] width 148 height 41
click at [366, 609] on link "Wise Buying" at bounding box center [365, 614] width 71 height 15
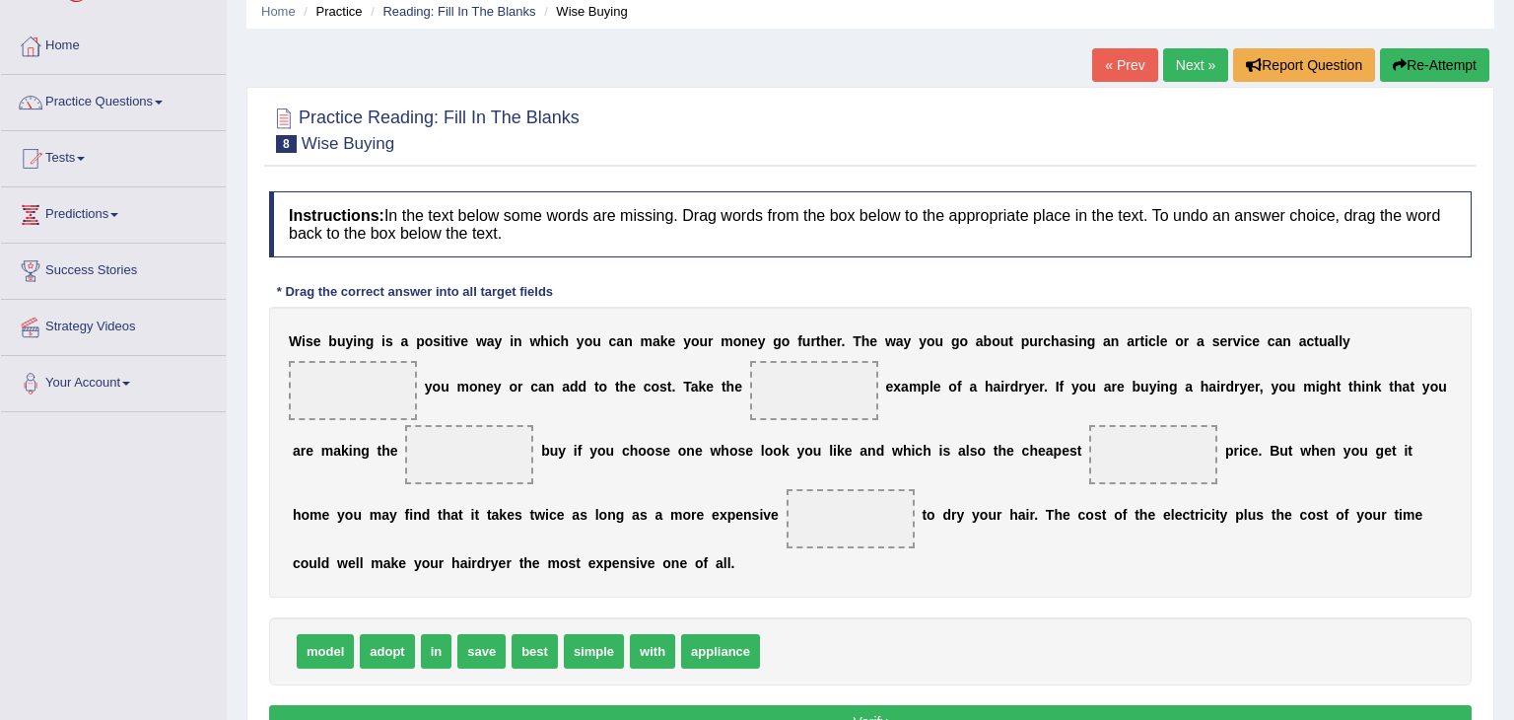
scroll to position [118, 0]
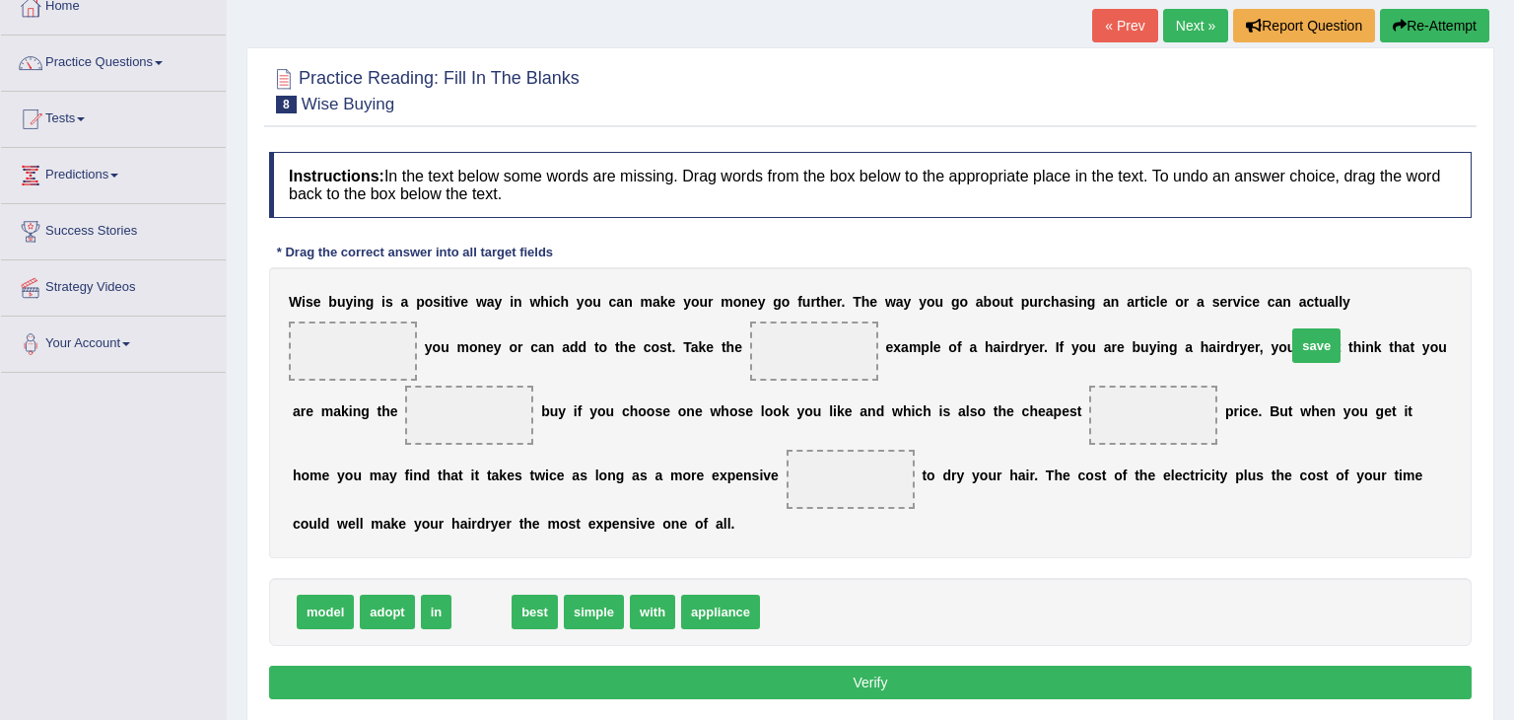
drag, startPoint x: 482, startPoint y: 648, endPoint x: 1332, endPoint y: 360, distance: 897.1
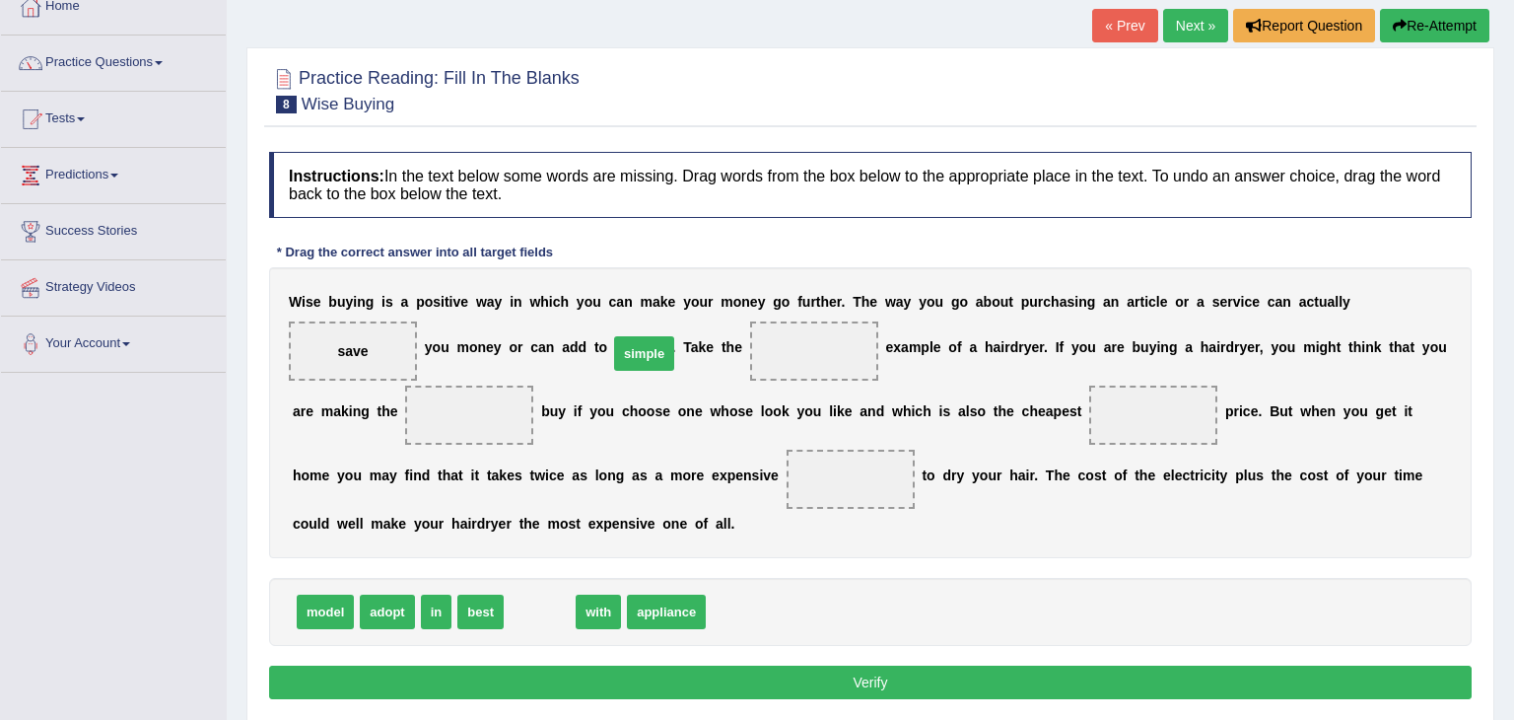
drag, startPoint x: 532, startPoint y: 649, endPoint x: 637, endPoint y: 390, distance: 278.6
click at [567, 470] on div "W i s e b u y i n g i s a p o s i t i v e w a y i n w h i c h y o u c a n m a k…" at bounding box center [870, 412] width 1203 height 291
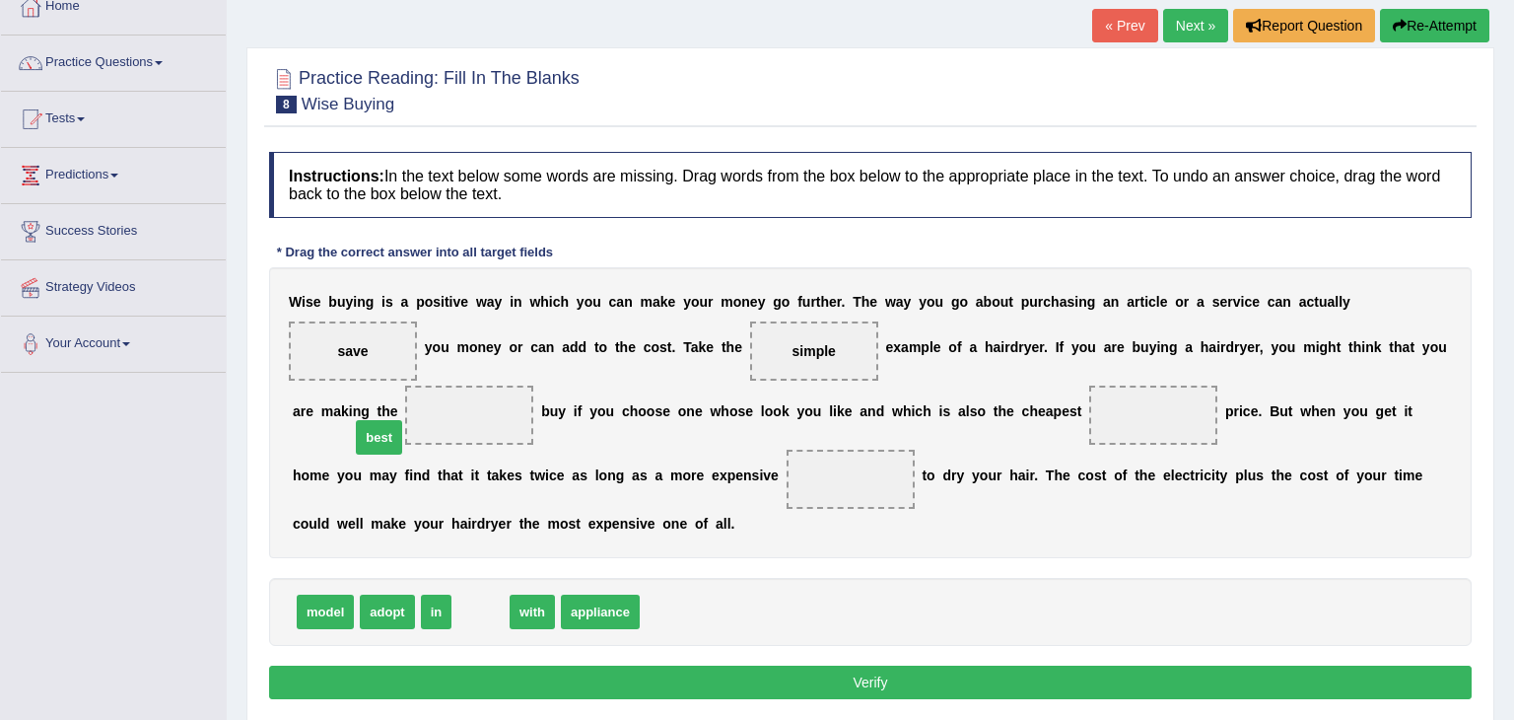
drag, startPoint x: 473, startPoint y: 652, endPoint x: 372, endPoint y: 474, distance: 204.4
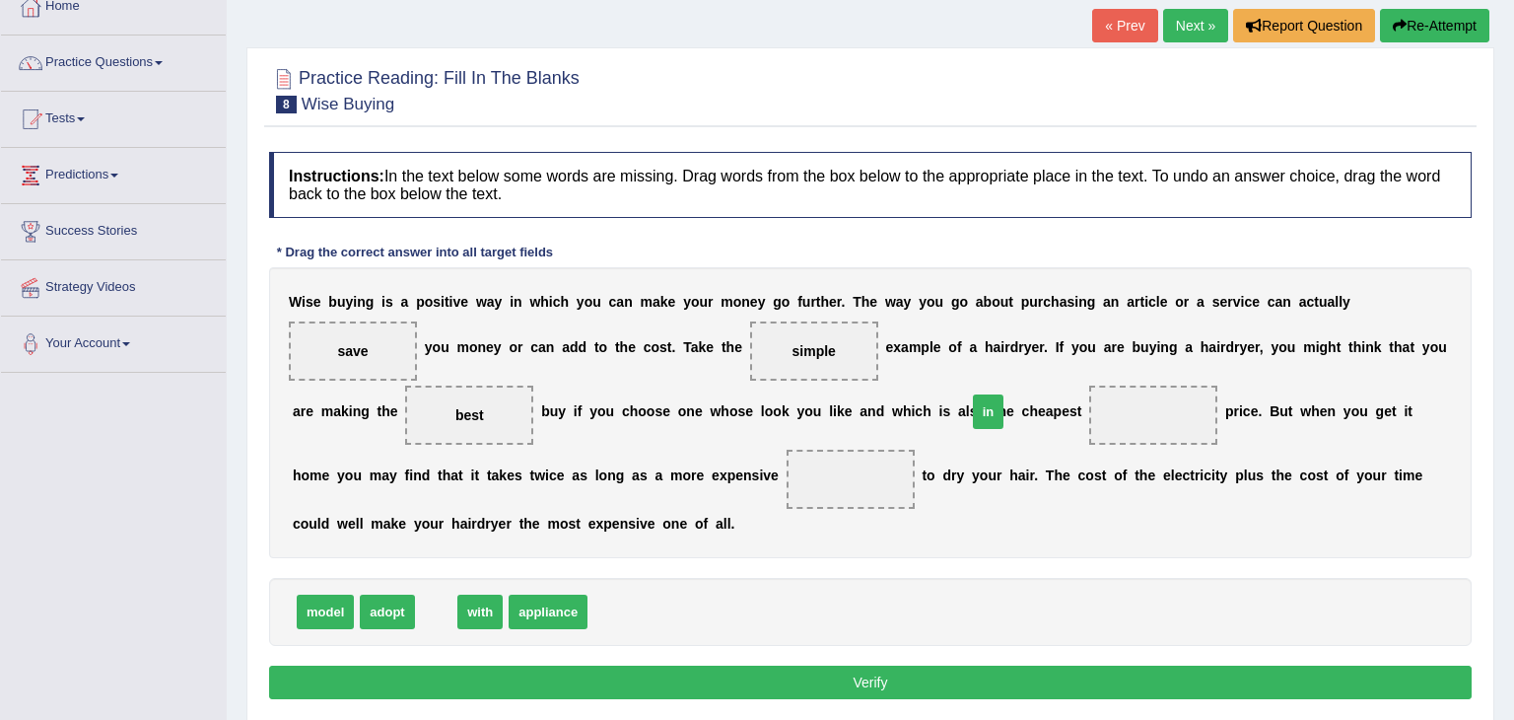
drag, startPoint x: 433, startPoint y: 647, endPoint x: 985, endPoint y: 447, distance: 587.1
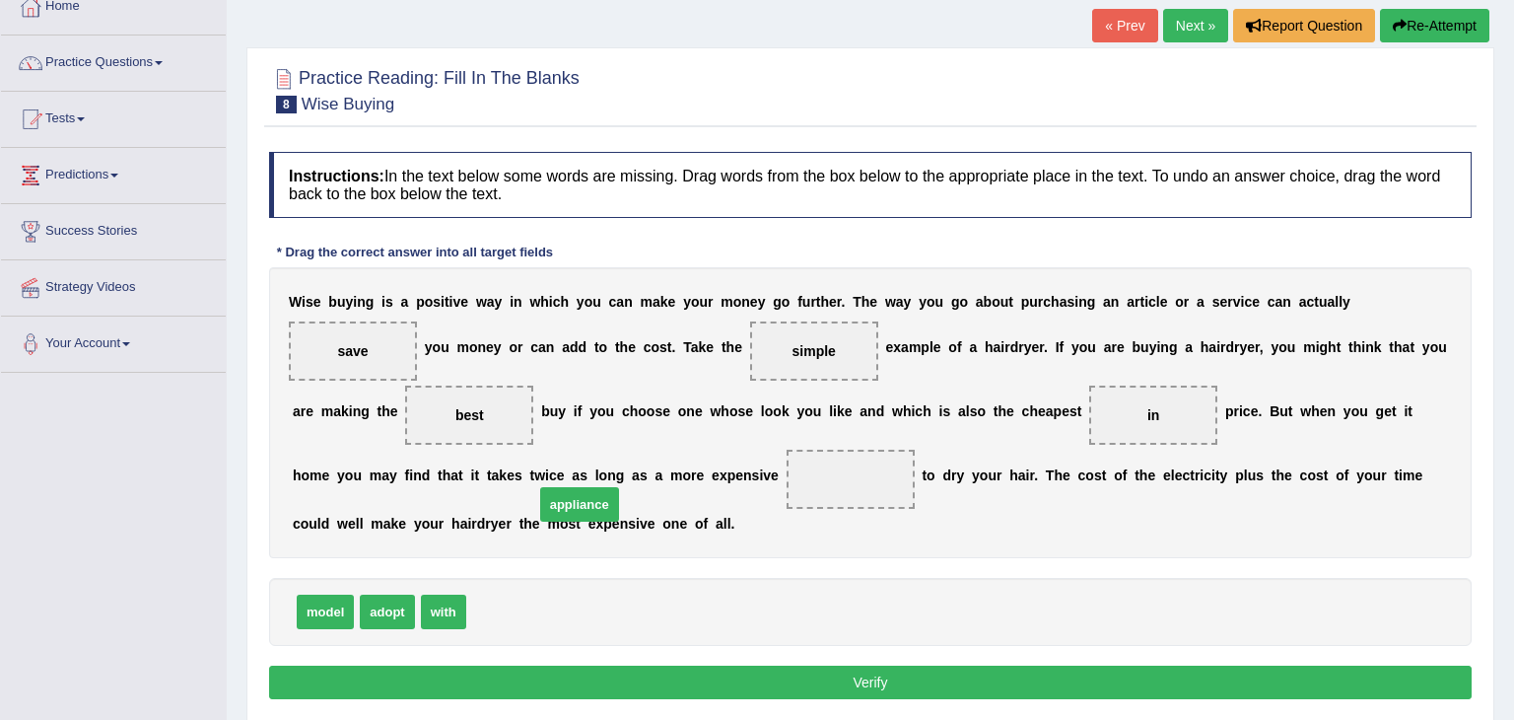
drag, startPoint x: 514, startPoint y: 649, endPoint x: 609, endPoint y: 495, distance: 181.1
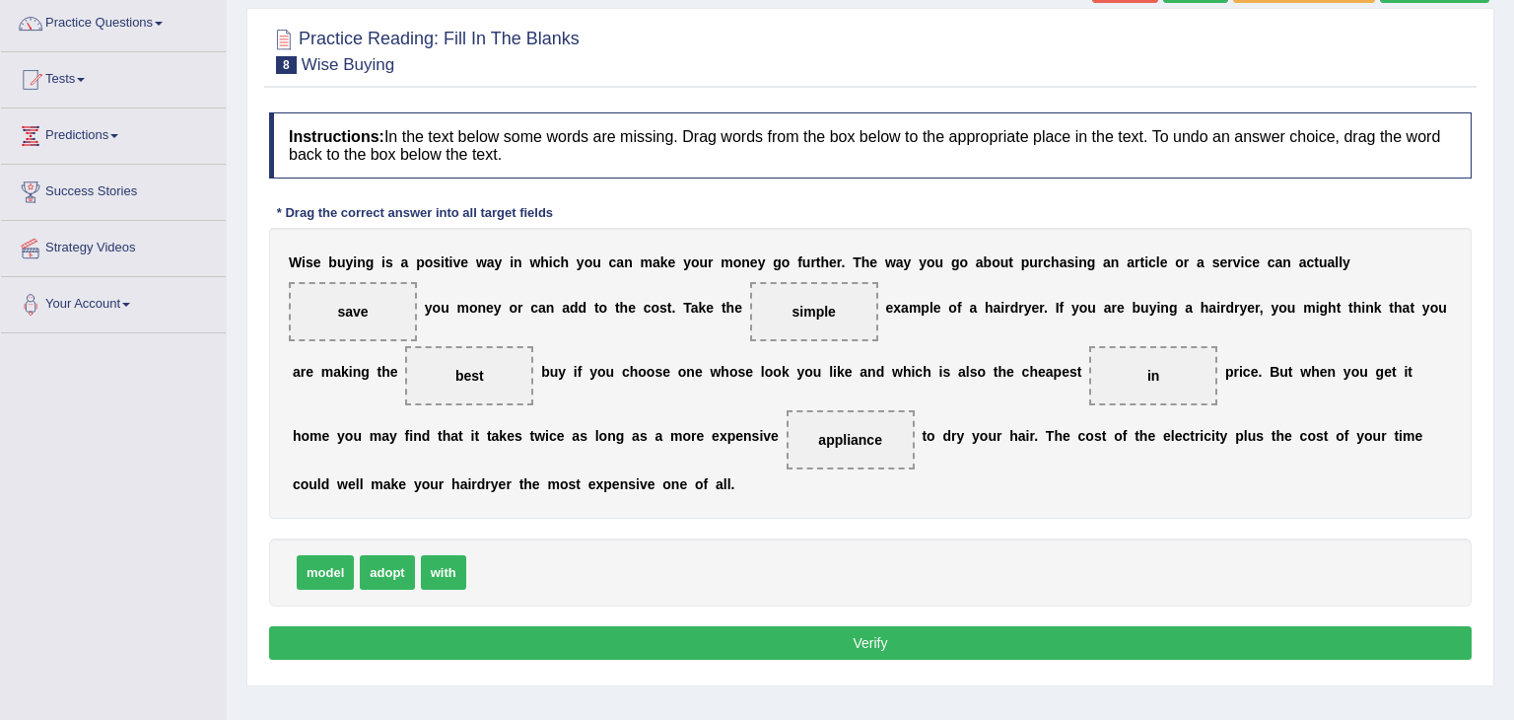
scroll to position [197, 0]
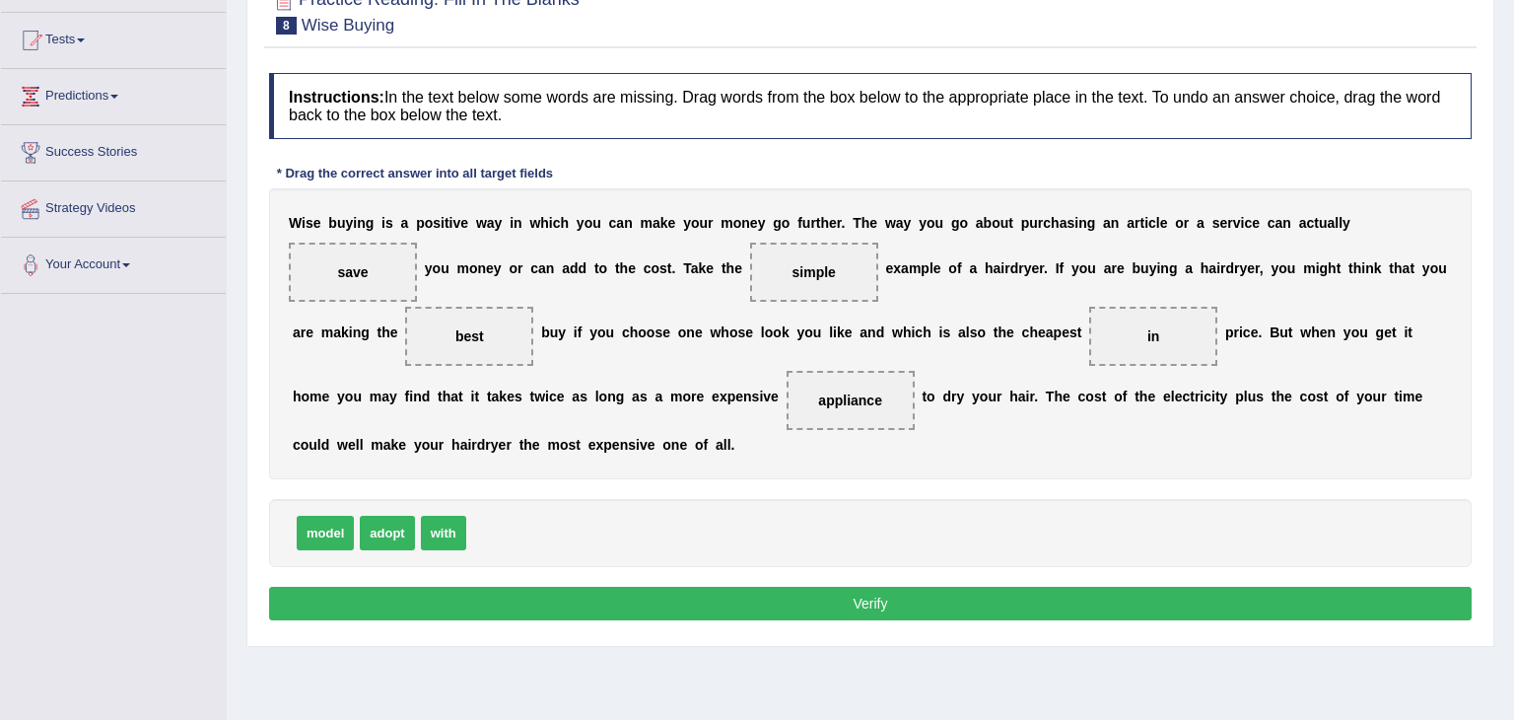
click at [609, 620] on button "Verify" at bounding box center [870, 603] width 1203 height 34
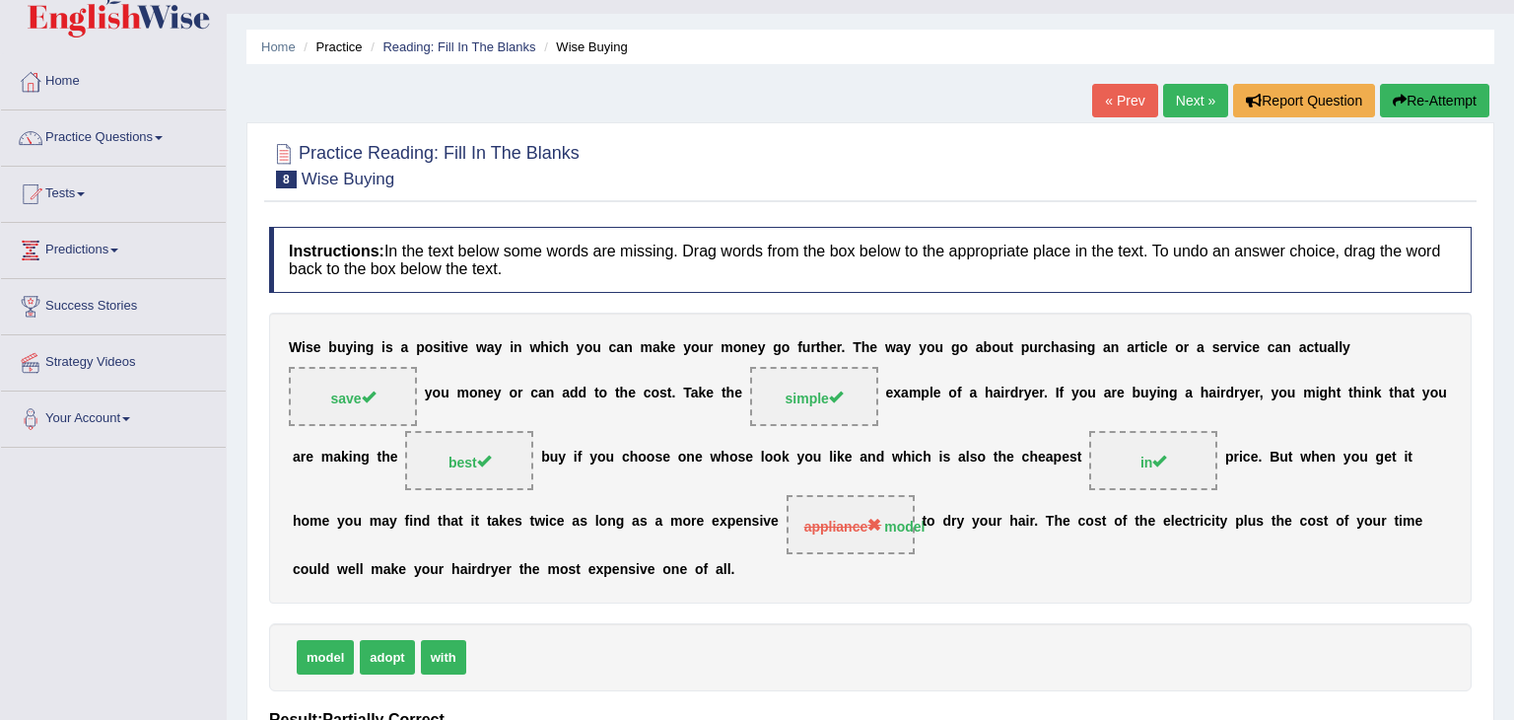
scroll to position [0, 0]
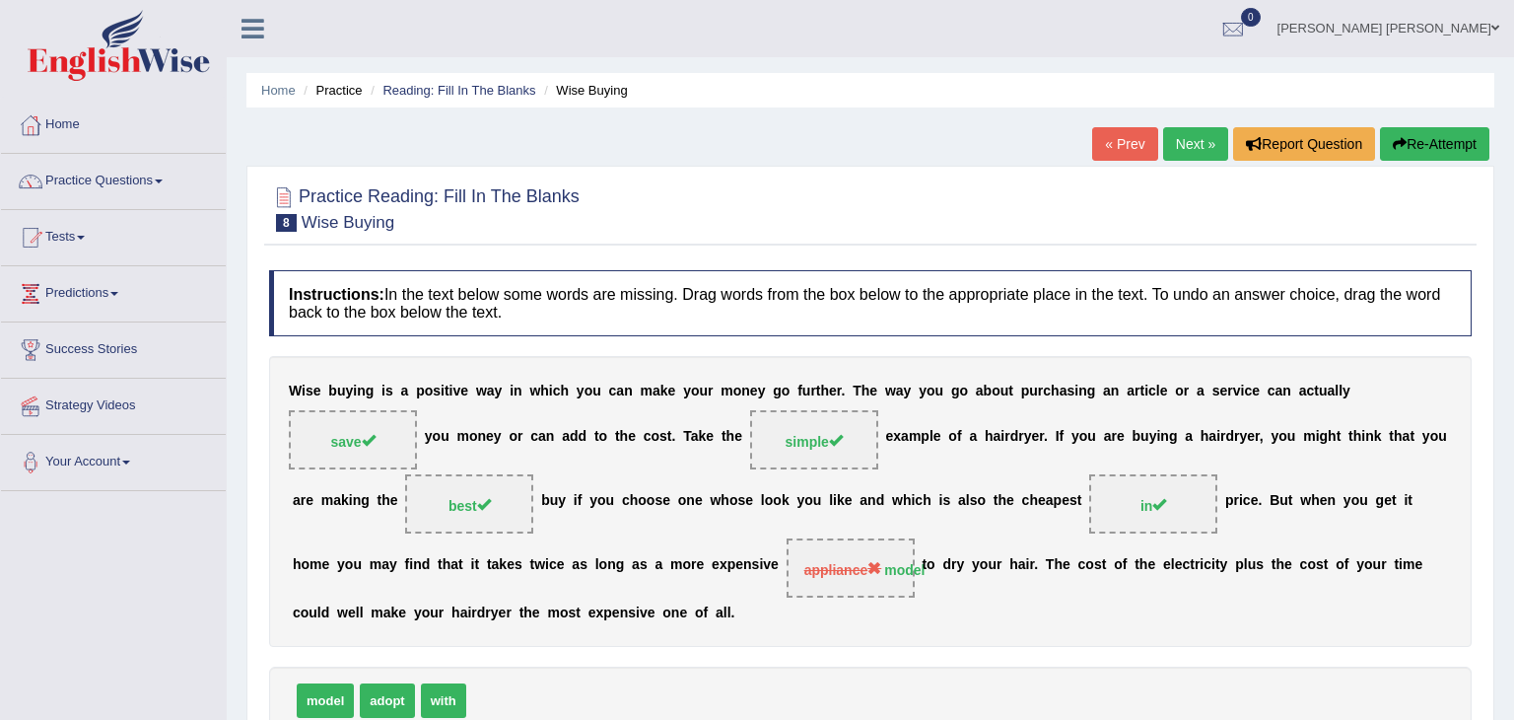
click at [1188, 142] on link "Next »" at bounding box center [1195, 144] width 65 height 34
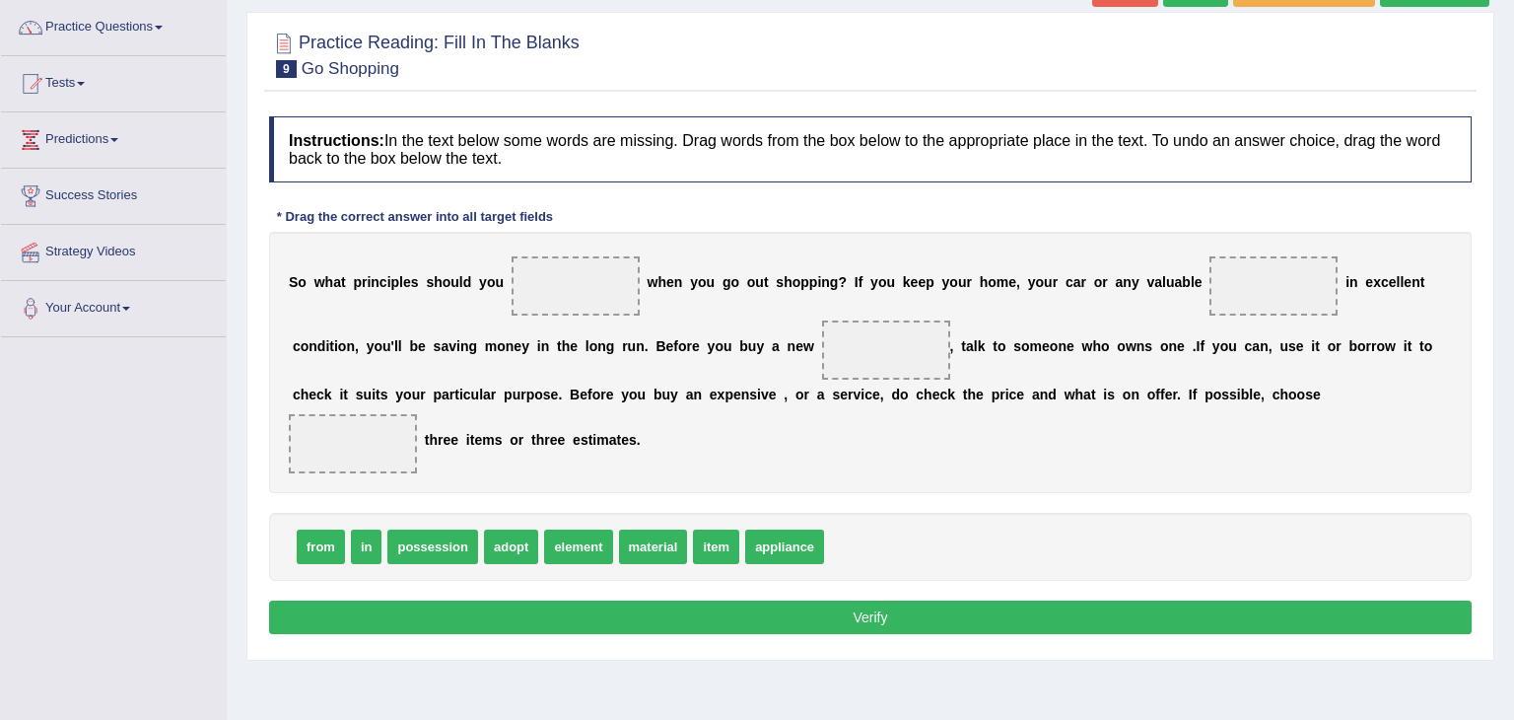
scroll to position [157, 0]
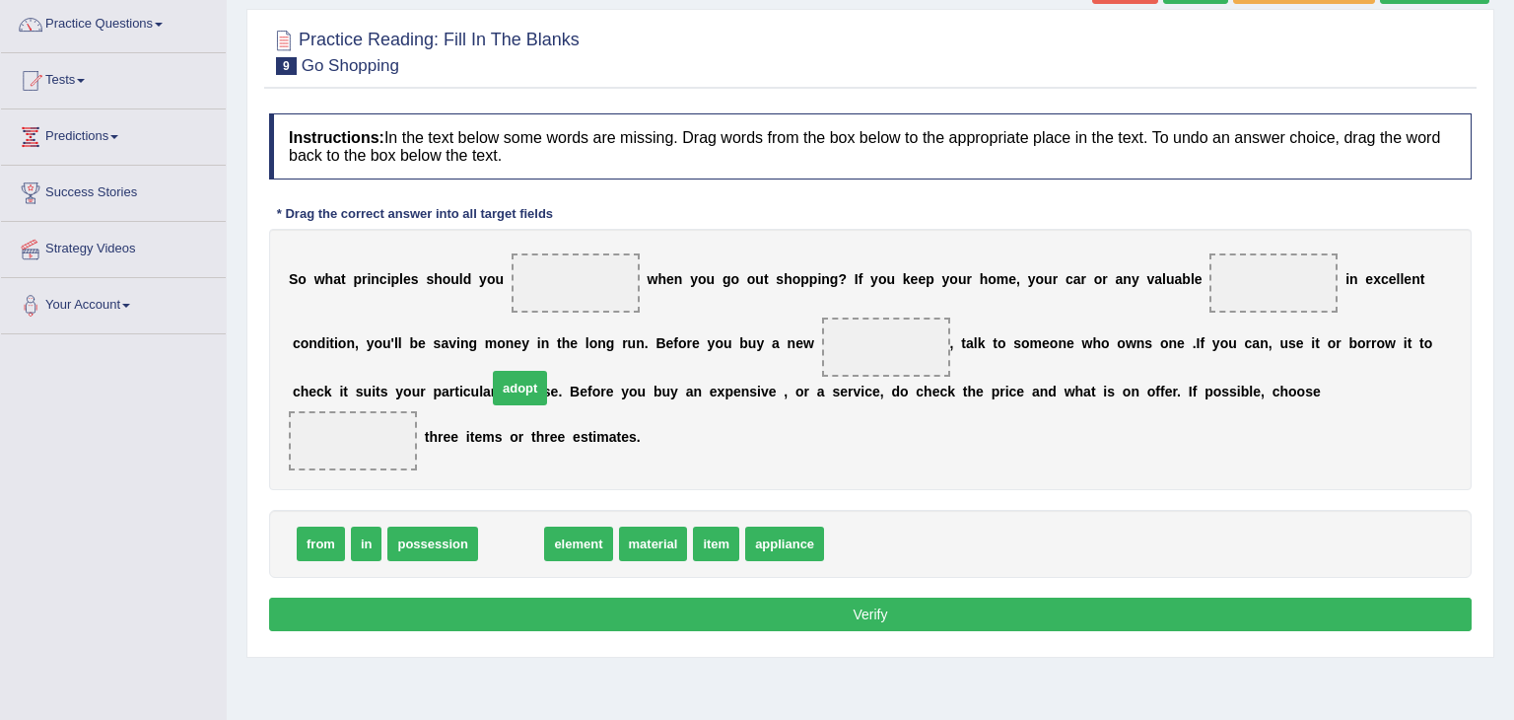
drag, startPoint x: 507, startPoint y: 549, endPoint x: 521, endPoint y: 373, distance: 177.1
click at [521, 373] on span "adopt" at bounding box center [520, 388] width 54 height 34
drag, startPoint x: 507, startPoint y: 548, endPoint x: 541, endPoint y: 301, distance: 249.8
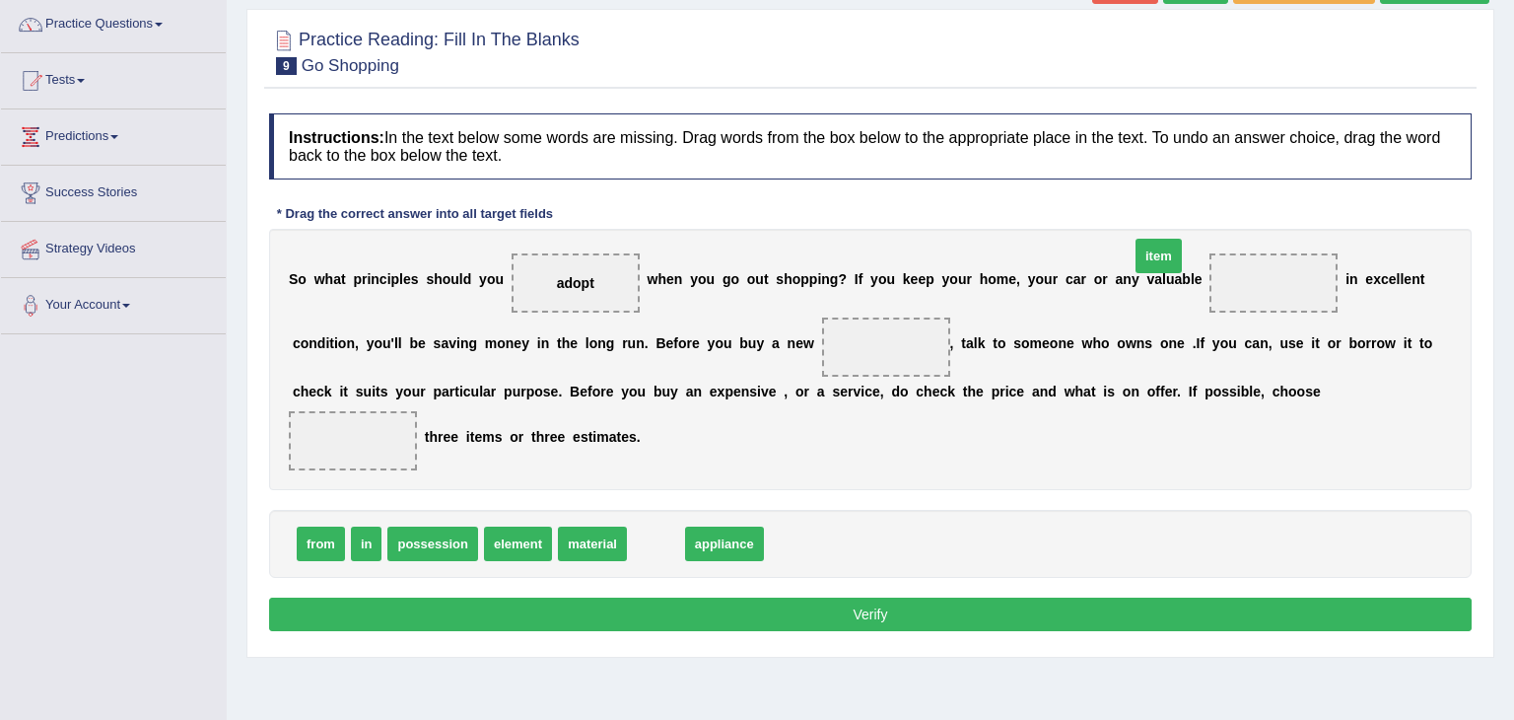
drag, startPoint x: 645, startPoint y: 541, endPoint x: 1147, endPoint y: 253, distance: 579.3
drag, startPoint x: 1211, startPoint y: 290, endPoint x: 916, endPoint y: 330, distance: 298.4
click at [916, 330] on div "S o w h a t p r i n c i p l e s s h o u l d y o u adopt w h e n y o u g o o u t…" at bounding box center [870, 359] width 1203 height 261
drag, startPoint x: 1238, startPoint y: 282, endPoint x: 1064, endPoint y: 307, distance: 176.2
click at [1064, 307] on div "S o w h a t p r i n c i p l e s s h o u l d y o u adopt w h e n y o u g o o u t…" at bounding box center [870, 359] width 1203 height 261
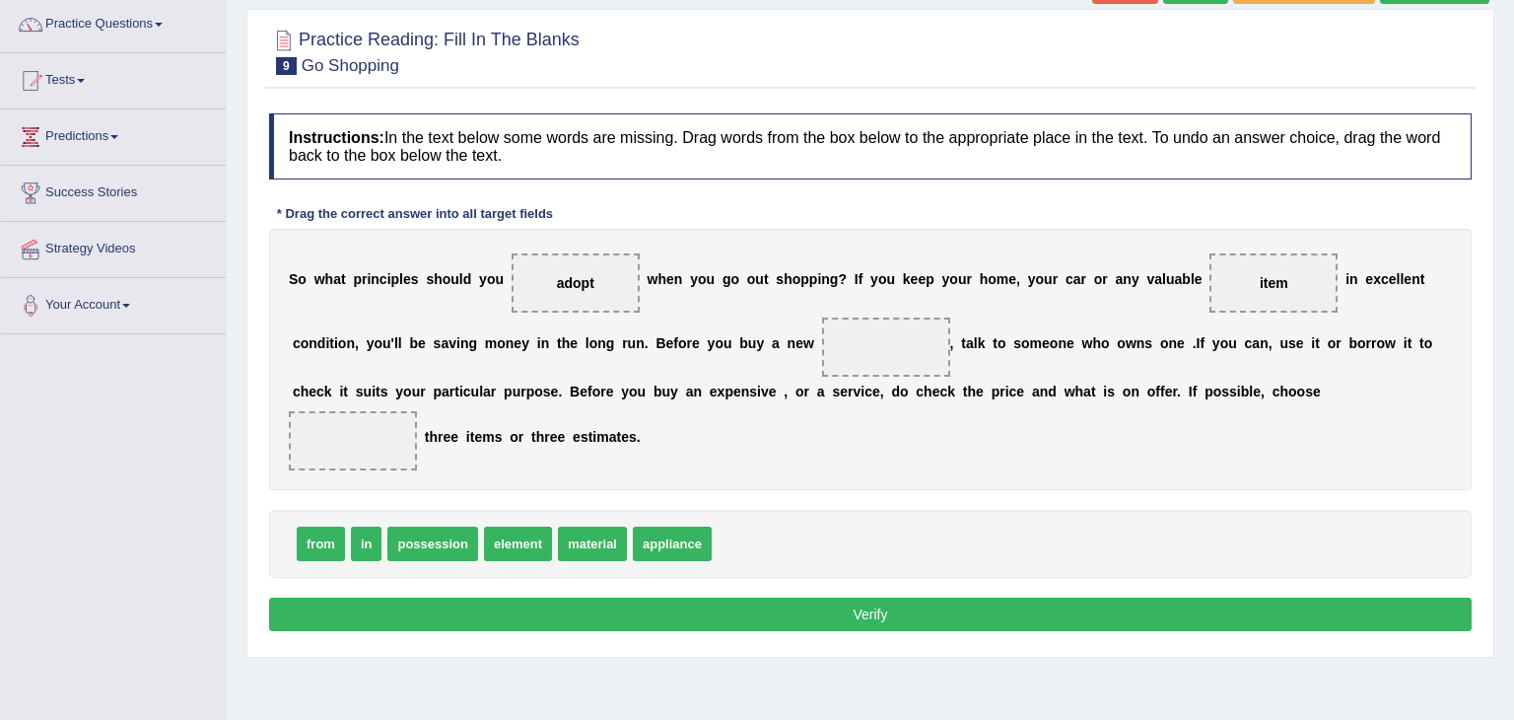
drag, startPoint x: 1214, startPoint y: 271, endPoint x: 1062, endPoint y: 346, distance: 170.2
click at [1062, 346] on div "S o w h a t p r i n c i p l e s s h o u l d y o u adopt w h e n y o u g o o u t…" at bounding box center [870, 359] width 1203 height 261
drag, startPoint x: 653, startPoint y: 544, endPoint x: 1192, endPoint y: 373, distance: 565.8
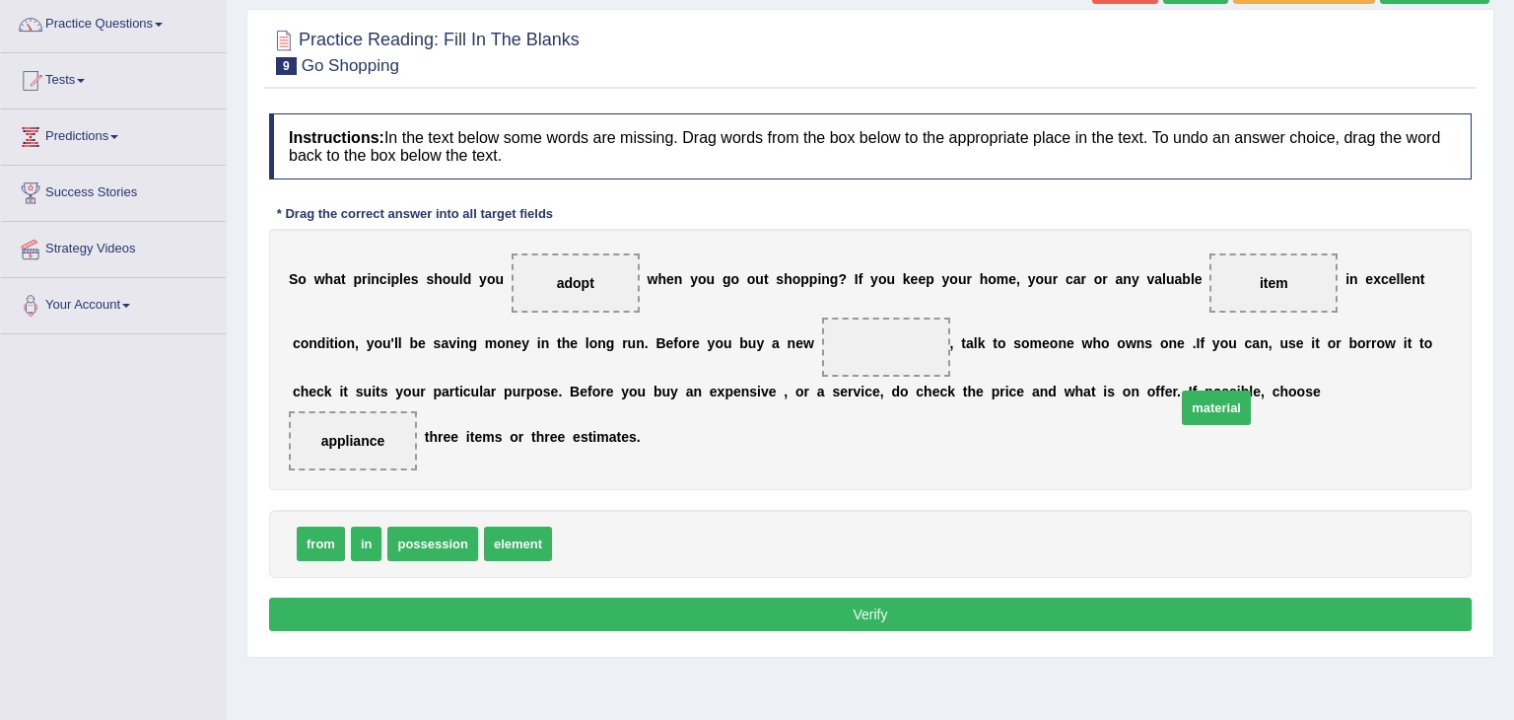
drag, startPoint x: 579, startPoint y: 551, endPoint x: 1203, endPoint y: 415, distance: 638.6
drag, startPoint x: 598, startPoint y: 539, endPoint x: 1191, endPoint y: 273, distance: 649.4
drag, startPoint x: 579, startPoint y: 542, endPoint x: 731, endPoint y: 406, distance: 204.6
click at [673, 443] on span "item" at bounding box center [650, 460] width 46 height 34
drag, startPoint x: 575, startPoint y: 544, endPoint x: 784, endPoint y: 351, distance: 284.6
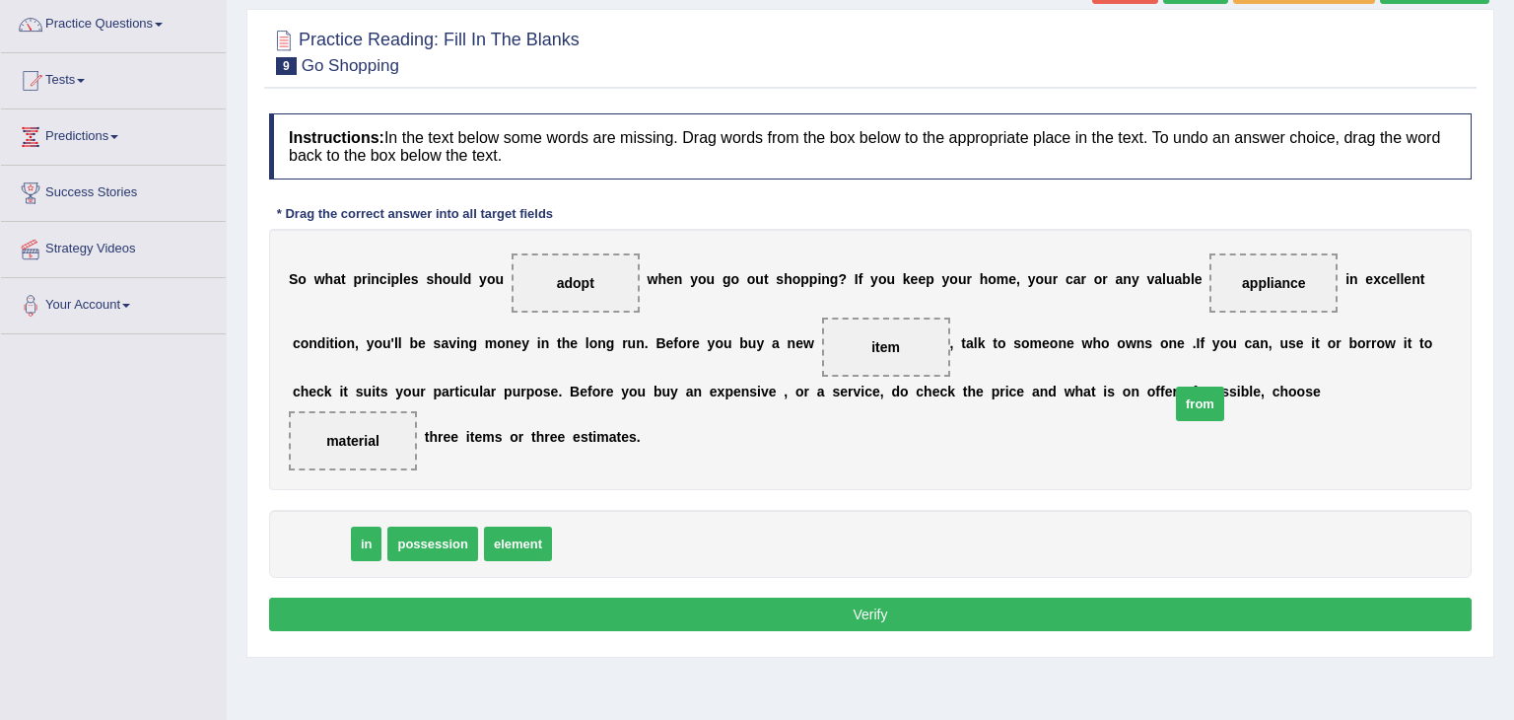
drag, startPoint x: 325, startPoint y: 545, endPoint x: 1204, endPoint y: 403, distance: 890.6
click at [839, 613] on button "Verify" at bounding box center [870, 614] width 1203 height 34
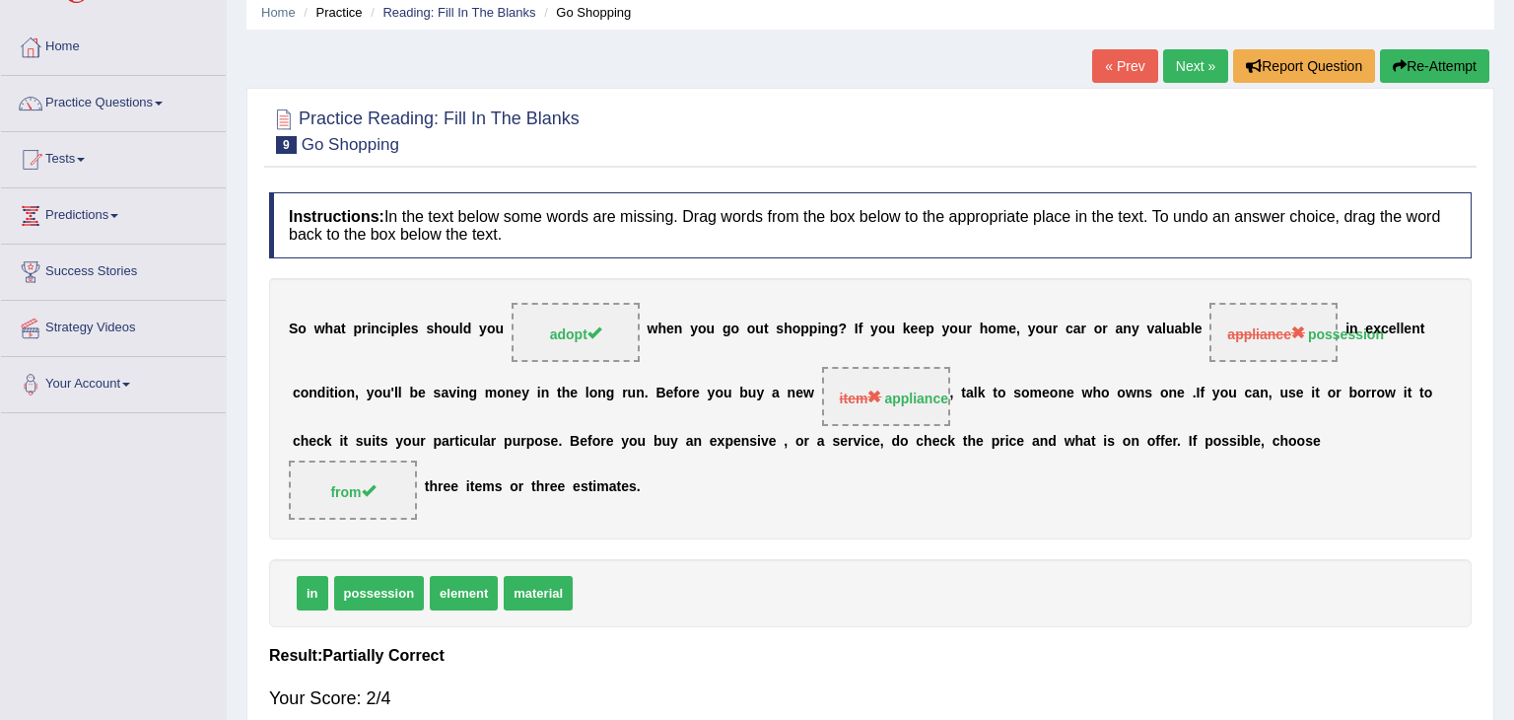
scroll to position [38, 0]
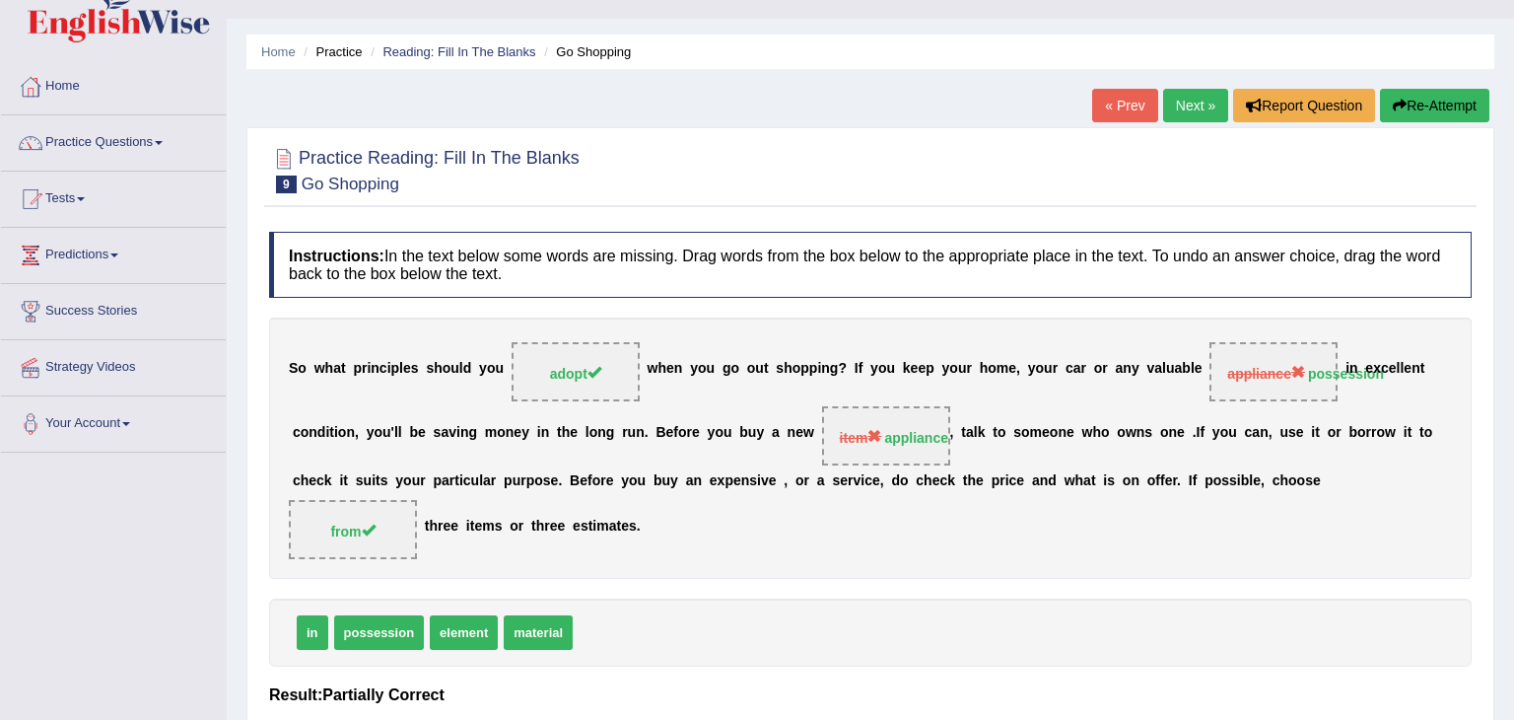
click at [1199, 105] on link "Next »" at bounding box center [1195, 106] width 65 height 34
